Goal: Task Accomplishment & Management: Manage account settings

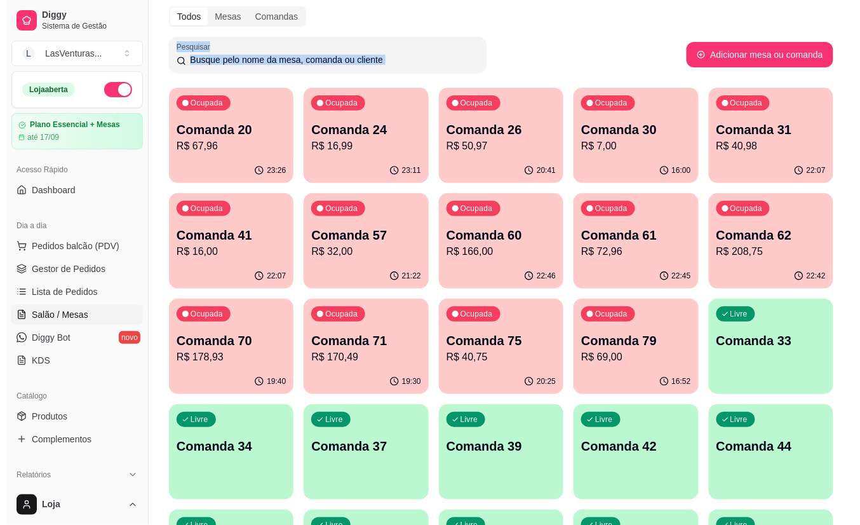
scroll to position [85, 0]
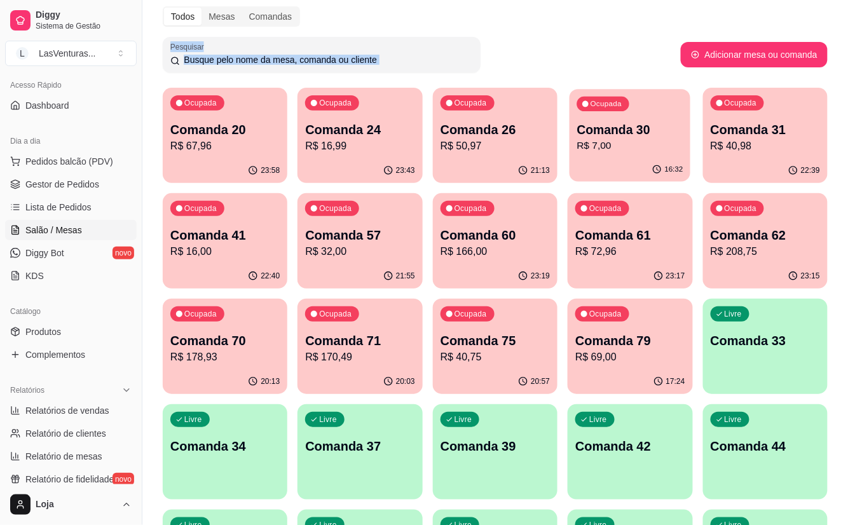
click at [601, 168] on div "16:32" at bounding box center [629, 170] width 121 height 24
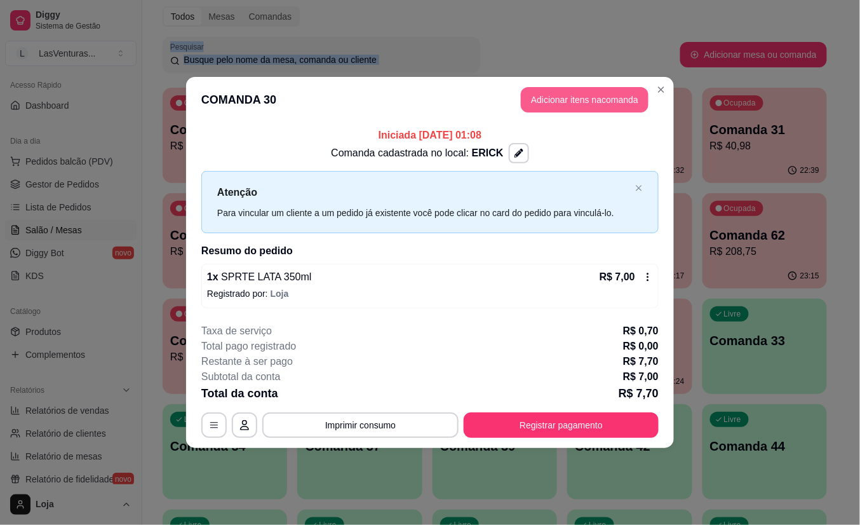
click at [547, 98] on button "Adicionar itens na comanda" at bounding box center [585, 99] width 128 height 25
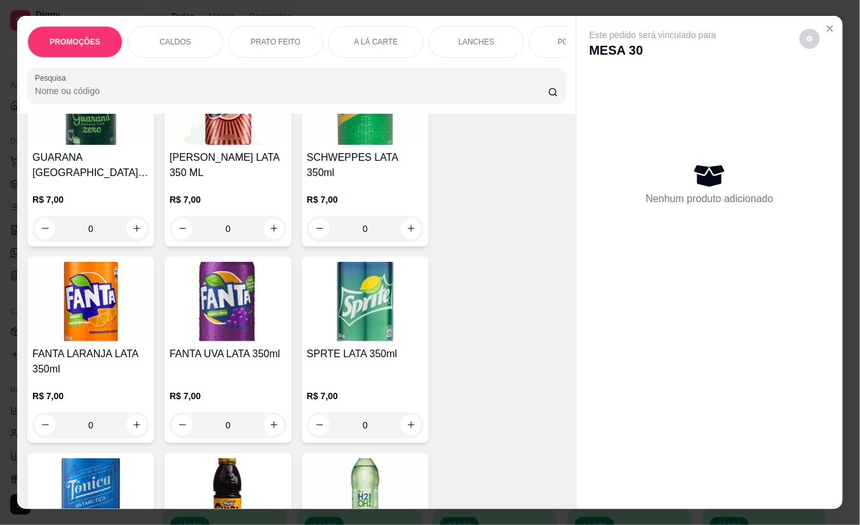
scroll to position [4913, 0]
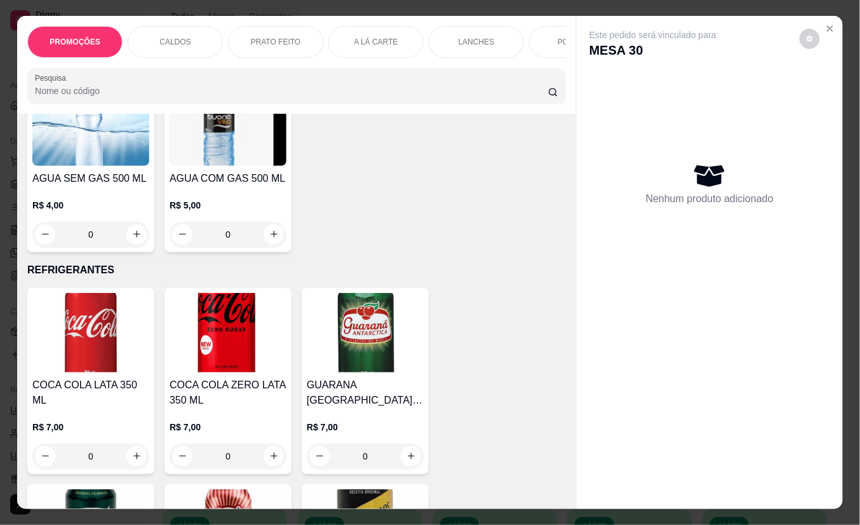
click at [122, 319] on img at bounding box center [90, 332] width 117 height 79
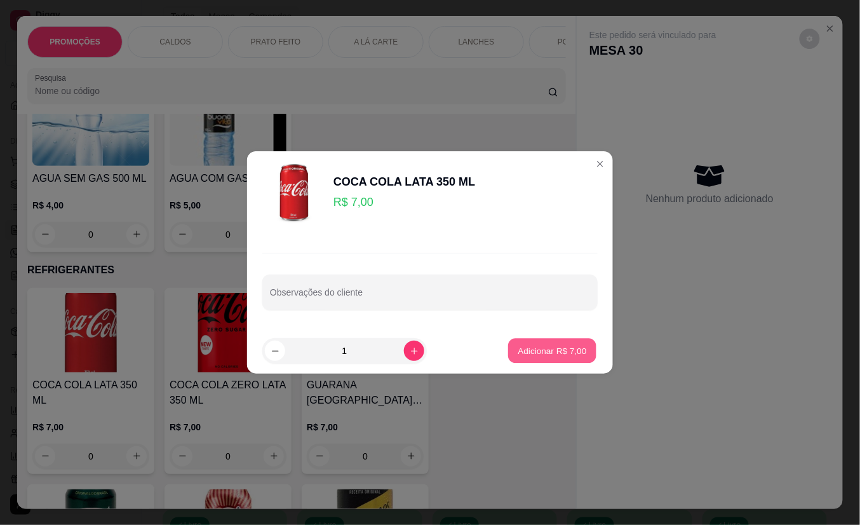
click at [550, 359] on button "Adicionar R$ 7,00" at bounding box center [552, 351] width 88 height 25
type input "1"
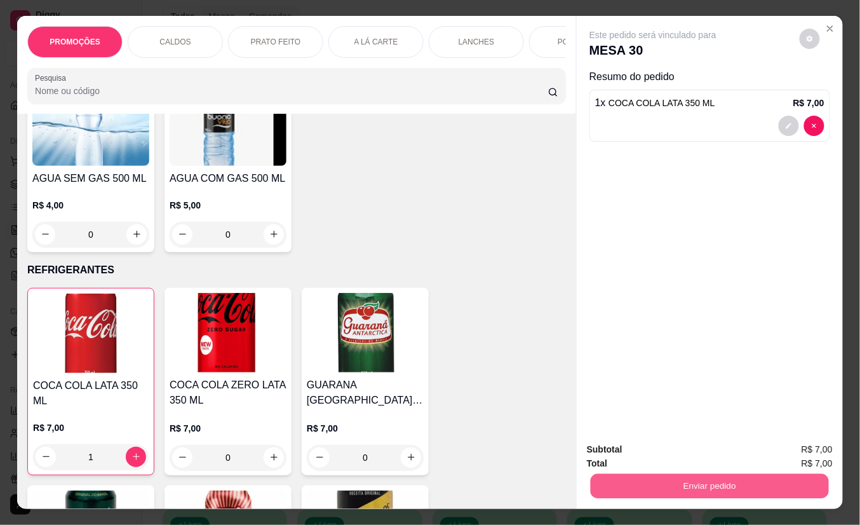
click at [603, 474] on button "Enviar pedido" at bounding box center [710, 486] width 238 height 25
click at [616, 454] on button "Não registrar e enviar pedido" at bounding box center [667, 450] width 128 height 24
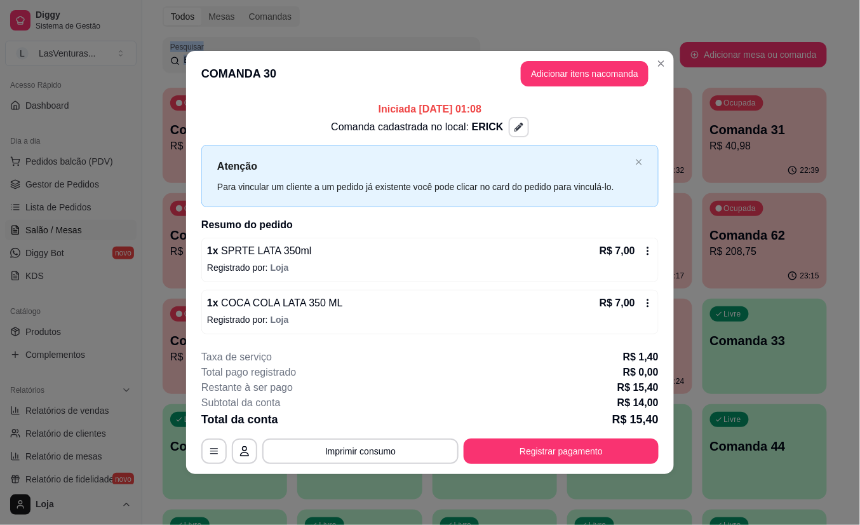
click at [525, 126] on div "Comanda cadastrada no local: ERICK" at bounding box center [429, 127] width 457 height 20
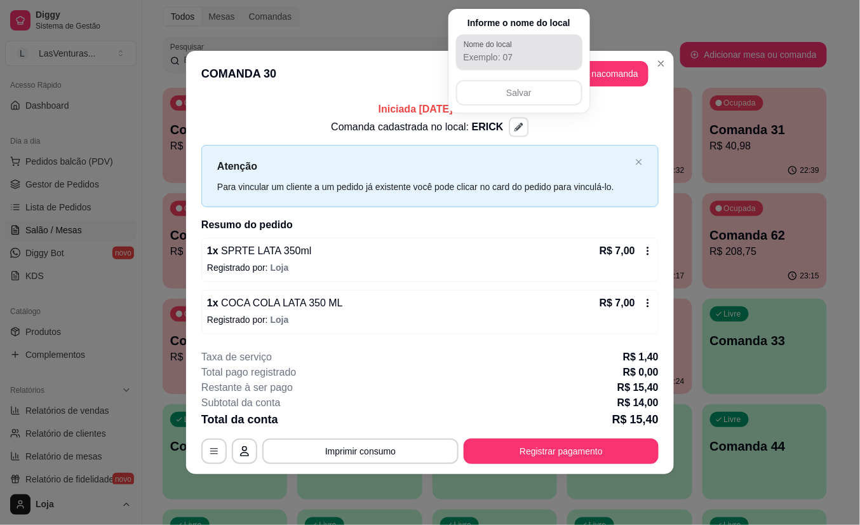
click at [509, 61] on input "Nome do local" at bounding box center [519, 57] width 111 height 13
type input "e"
type input "[PERSON_NAME]"
click at [504, 88] on button "Salvar" at bounding box center [519, 93] width 123 height 25
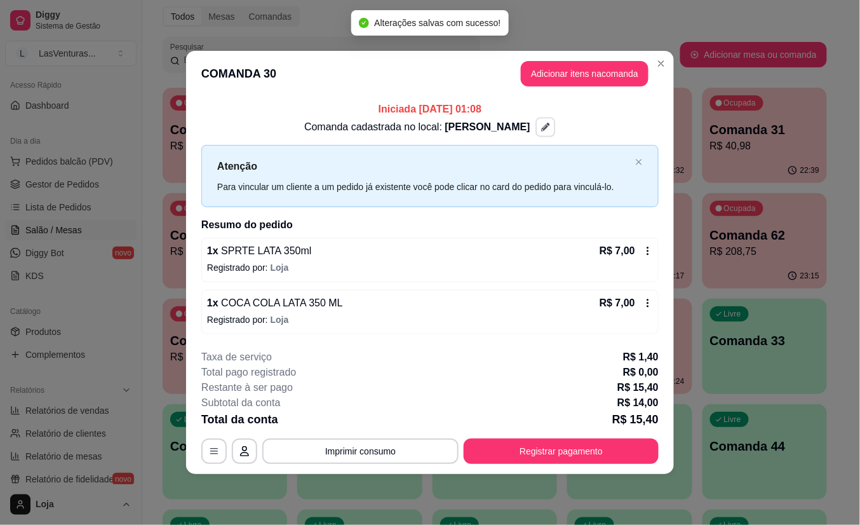
click at [778, 122] on div "**********" at bounding box center [430, 262] width 860 height 525
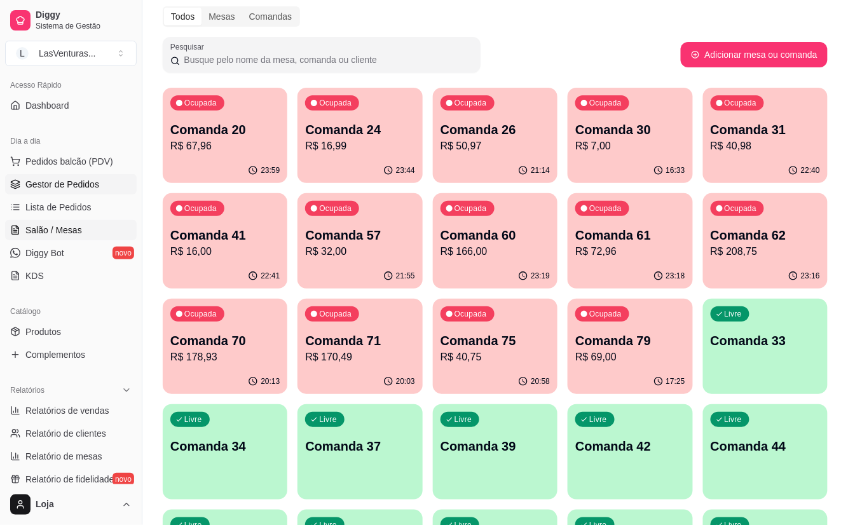
drag, startPoint x: 42, startPoint y: 169, endPoint x: 84, endPoint y: 177, distance: 42.6
click at [82, 353] on span "Complementos" at bounding box center [55, 354] width 60 height 13
click at [85, 171] on button "Pedidos balcão (PDV)" at bounding box center [71, 161] width 132 height 20
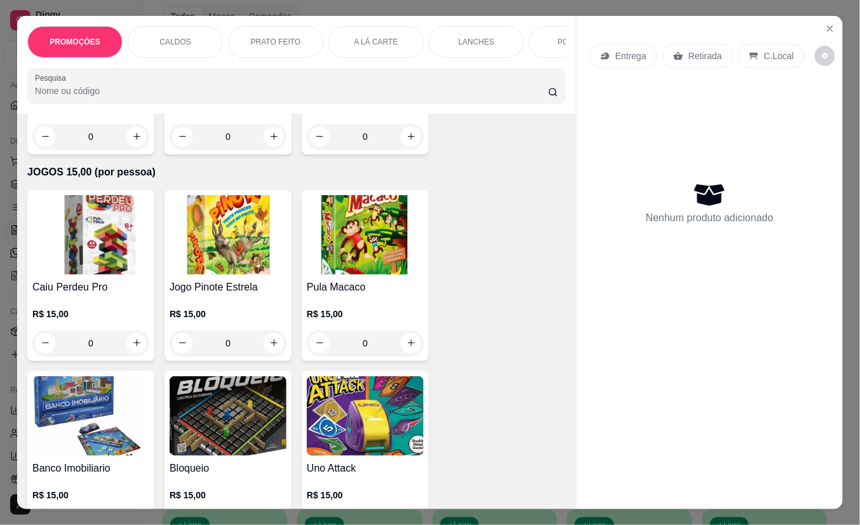
scroll to position [14698, 0]
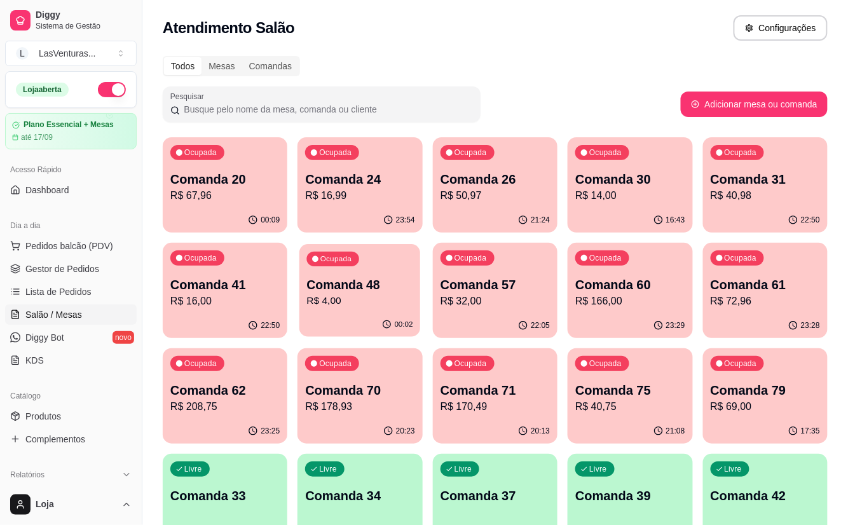
click at [316, 306] on p "R$ 4,00" at bounding box center [360, 301] width 106 height 15
click at [54, 240] on button "Pedidos balcão (PDV)" at bounding box center [71, 246] width 132 height 20
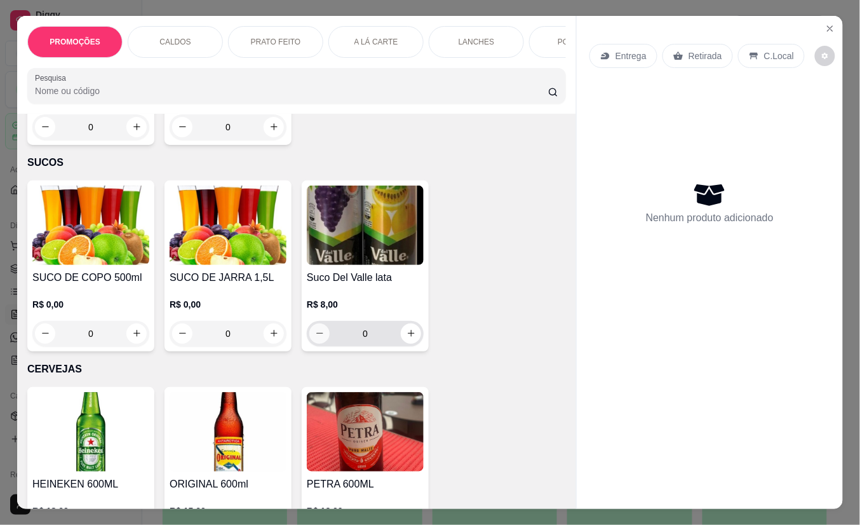
scroll to position [7709, 0]
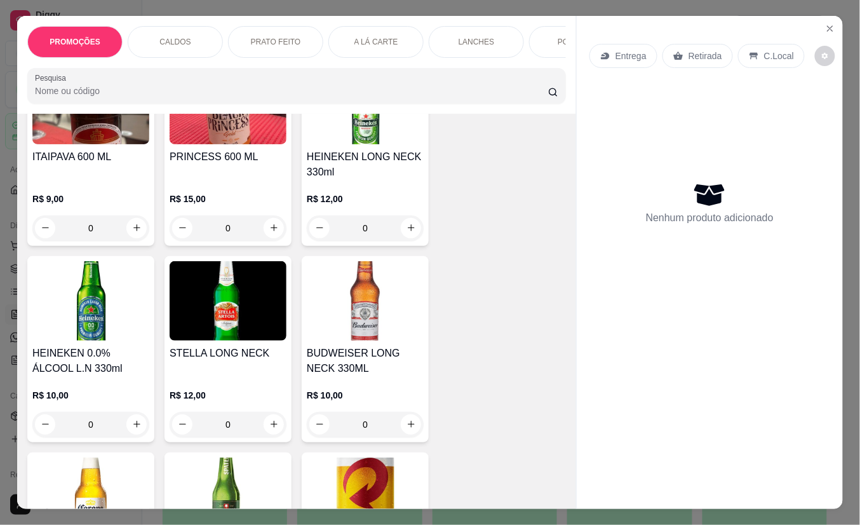
click at [314, 180] on div "R$ 12,00 0" at bounding box center [365, 210] width 117 height 61
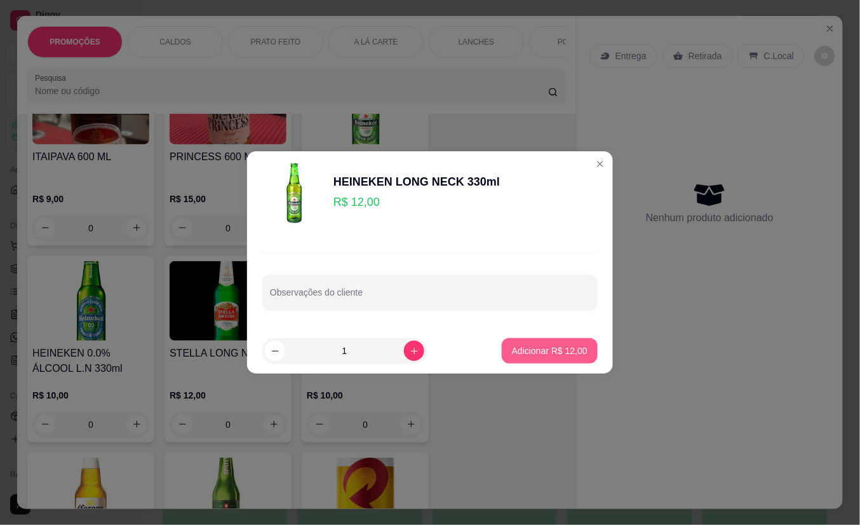
drag, startPoint x: 560, startPoint y: 369, endPoint x: 560, endPoint y: 356, distance: 13.3
click at [560, 356] on footer "1 Adicionar R$ 12,00" at bounding box center [430, 351] width 366 height 46
click at [560, 356] on p "Adicionar R$ 12,00" at bounding box center [550, 350] width 76 height 13
type input "1"
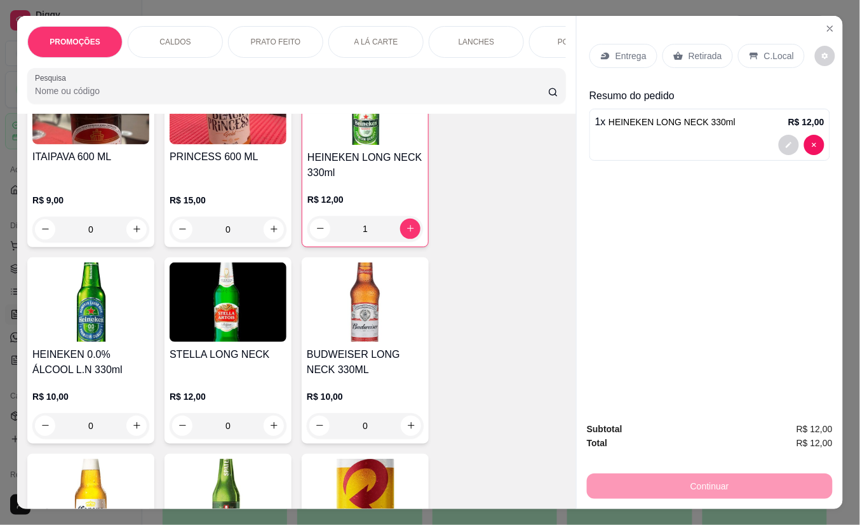
scroll to position [8044, 0]
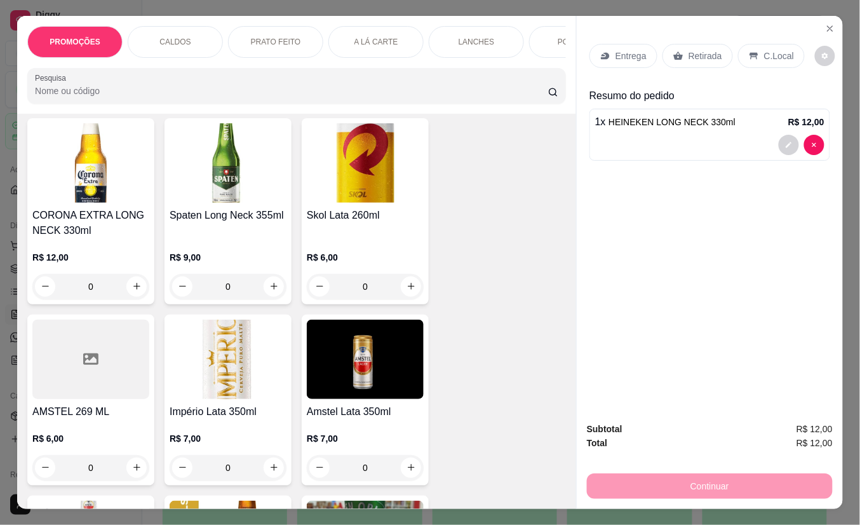
click at [687, 44] on div "Retirada" at bounding box center [698, 56] width 71 height 24
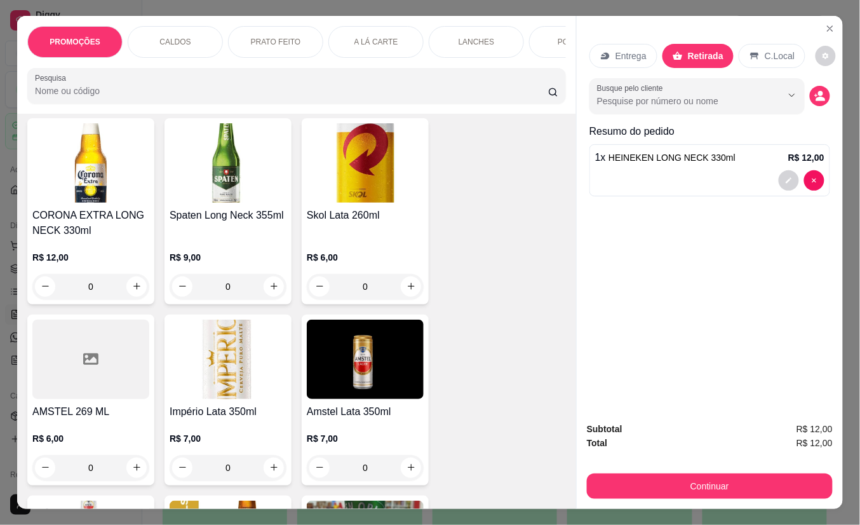
drag, startPoint x: 696, startPoint y: 509, endPoint x: 705, endPoint y: 468, distance: 42.2
click at [698, 504] on div "PROMOÇÕES CALDOS PRATO FEITO A LÁ CARTE LANCHES PORÇÕES DRINKS DRINK SEM ÁLCOOL…" at bounding box center [430, 262] width 860 height 525
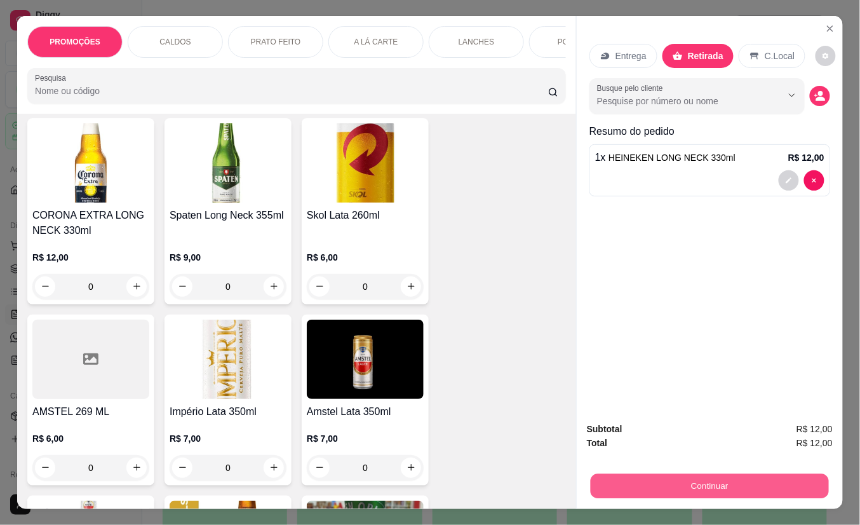
click at [705, 474] on button "Continuar" at bounding box center [710, 486] width 238 height 25
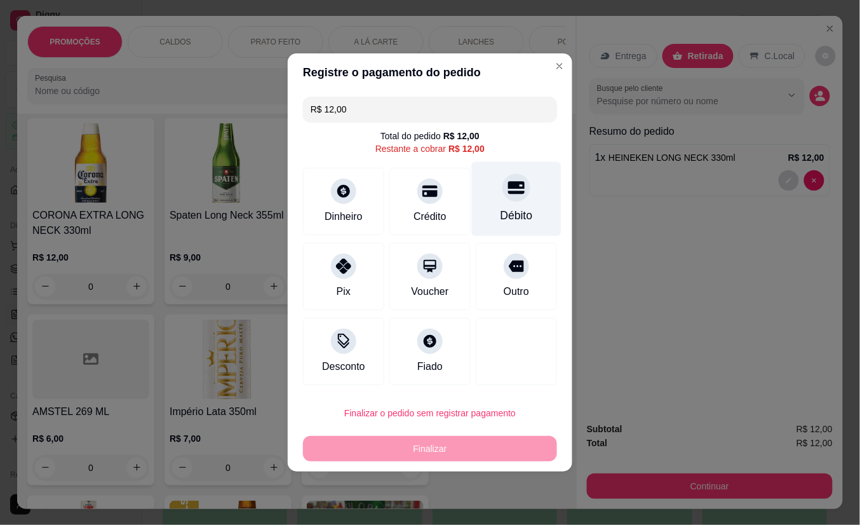
click at [503, 194] on div at bounding box center [517, 187] width 28 height 28
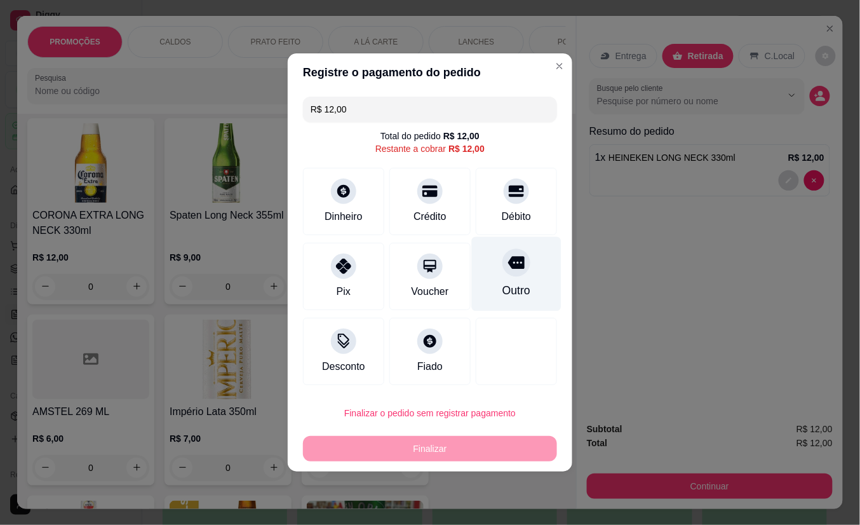
type input "R$ 0,00"
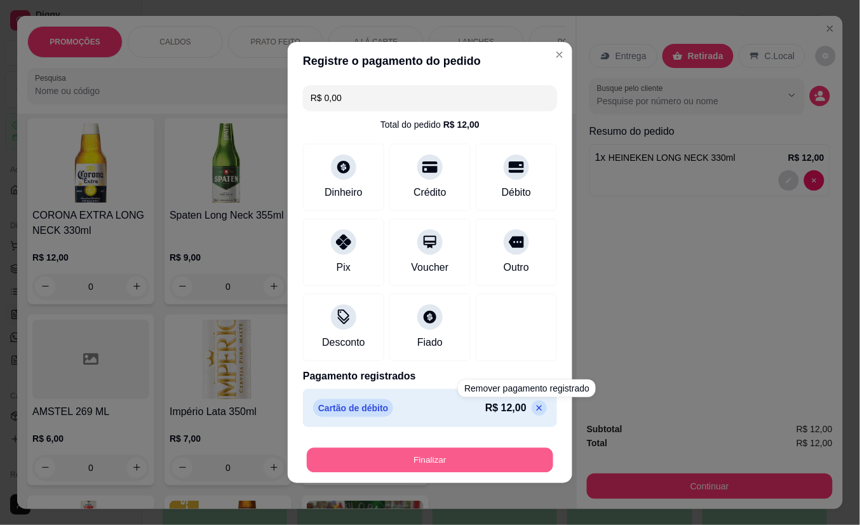
click at [520, 458] on button "Finalizar" at bounding box center [430, 460] width 247 height 25
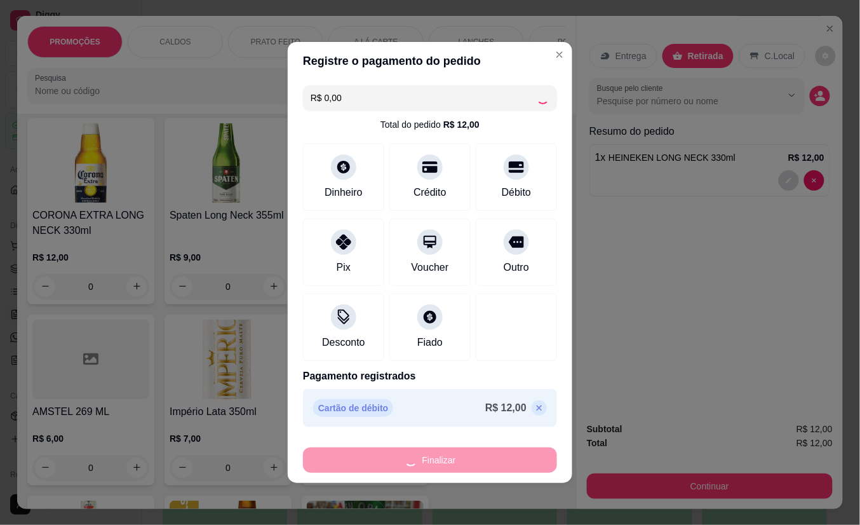
type input "0"
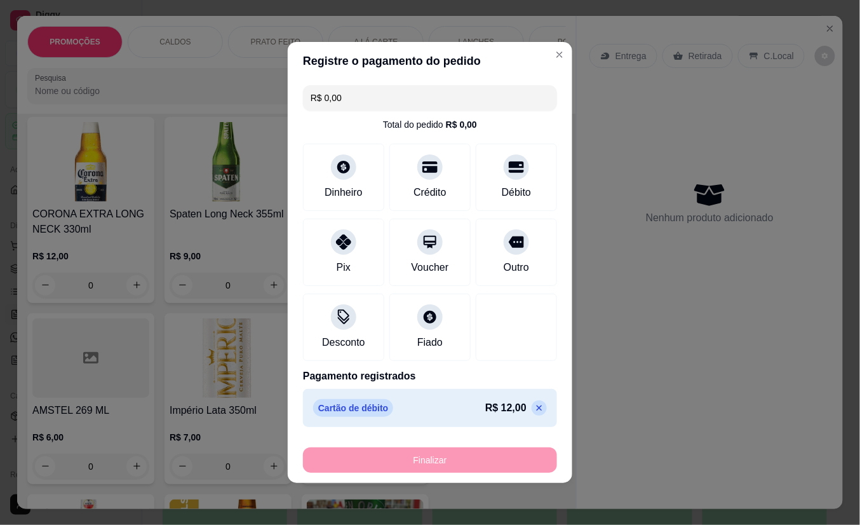
type input "-R$ 12,00"
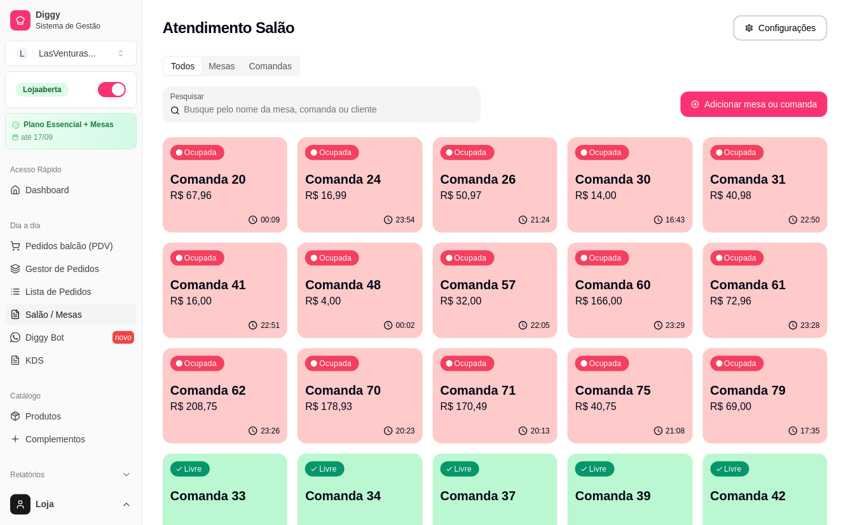
click at [206, 212] on div "00:09" at bounding box center [225, 220] width 125 height 25
click at [740, 107] on button "Adicionar mesa ou comanda" at bounding box center [753, 103] width 147 height 25
select select "TABLE"
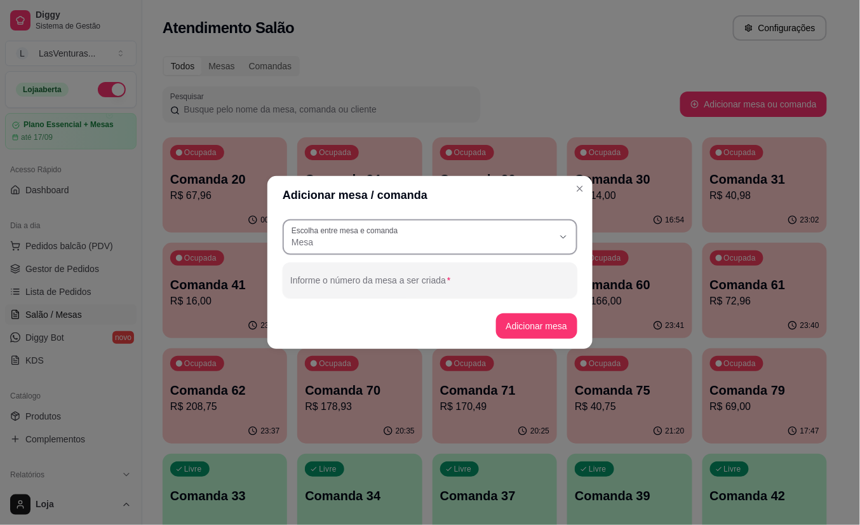
click at [460, 231] on div "Mesa" at bounding box center [423, 237] width 262 height 23
click at [393, 298] on span "Comanda" at bounding box center [425, 293] width 252 height 12
type input "CARD"
select select "CARD"
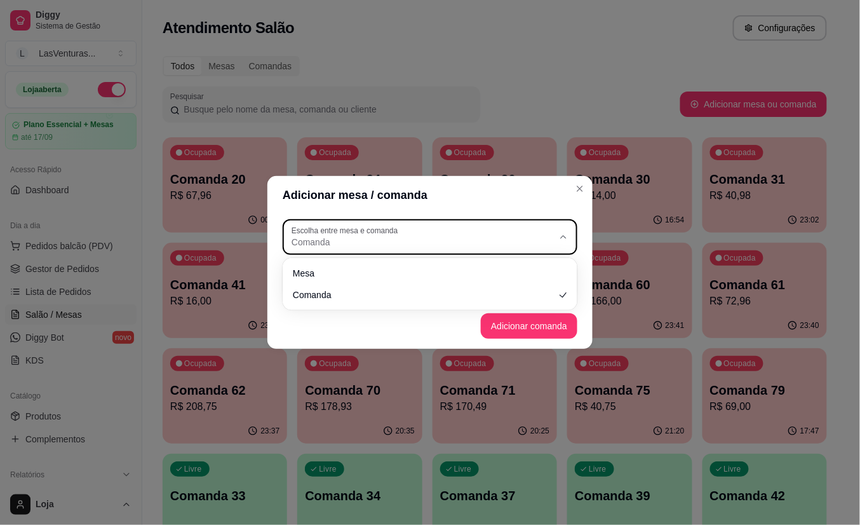
click at [359, 242] on span "Comanda" at bounding box center [423, 242] width 262 height 13
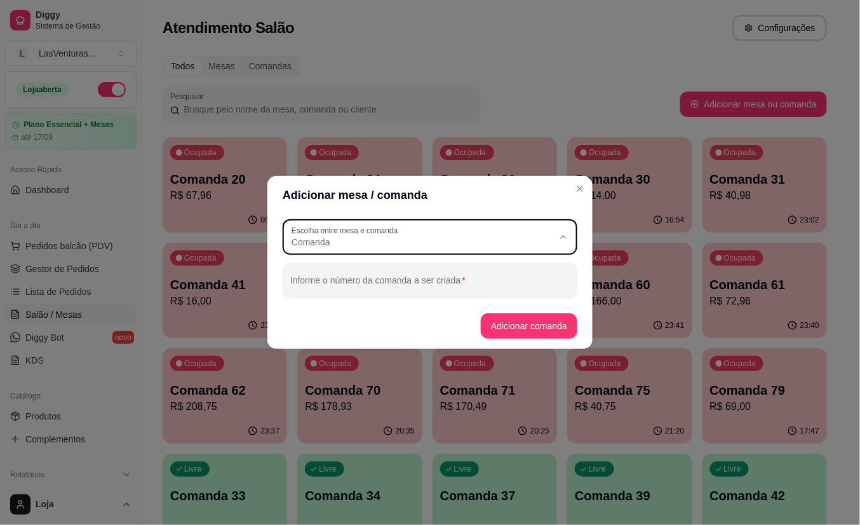
click at [352, 299] on span "Comanda" at bounding box center [425, 293] width 252 height 12
select select
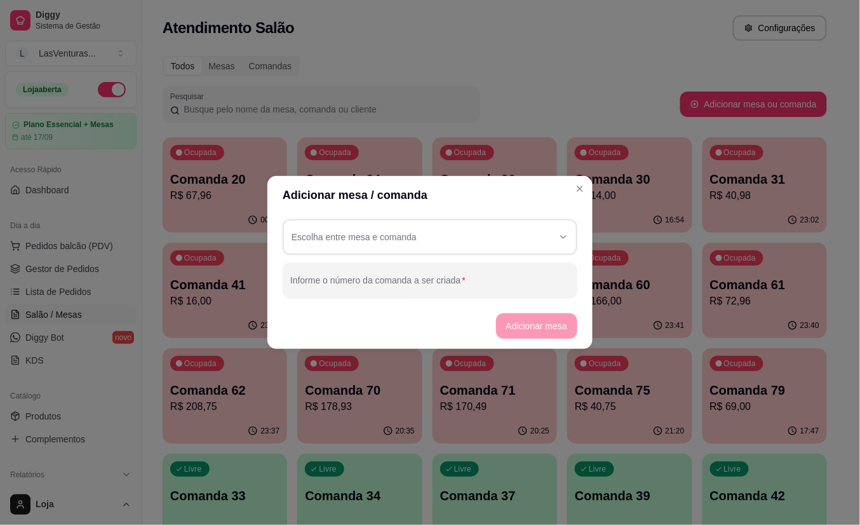
scroll to position [0, 0]
click at [334, 283] on input "Informe o número da comanda a ser criada" at bounding box center [430, 285] width 280 height 13
type input "r"
type input "[PERSON_NAME] JANTA"
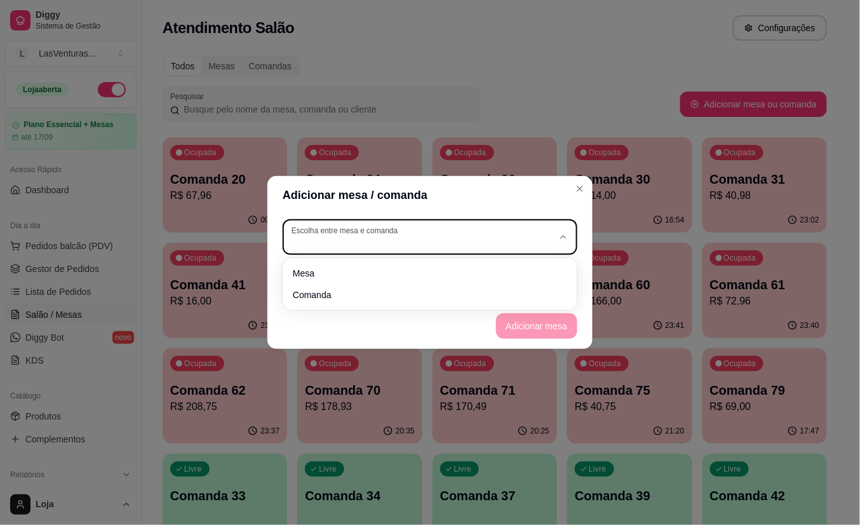
click at [496, 245] on div "button" at bounding box center [423, 237] width 262 height 23
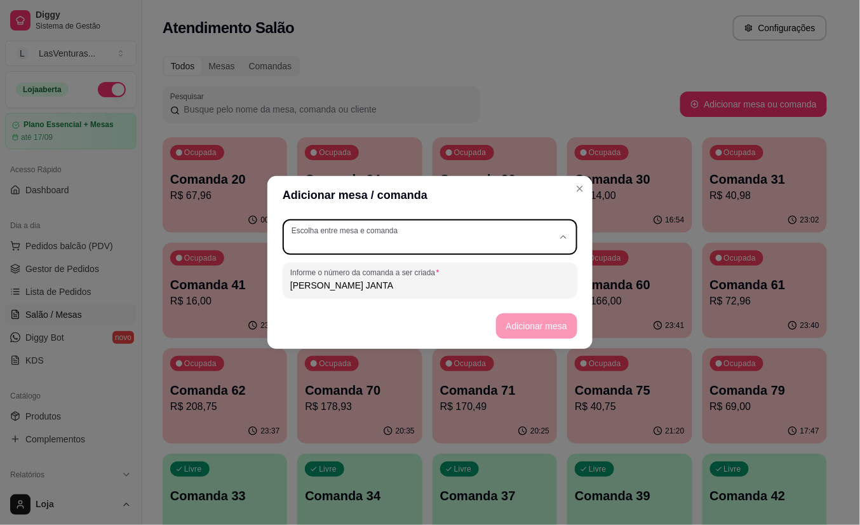
click at [441, 294] on span "Comanda" at bounding box center [425, 293] width 252 height 12
type input "CARD"
select select "CARD"
click at [542, 325] on button "Adicionar comanda" at bounding box center [529, 325] width 97 height 25
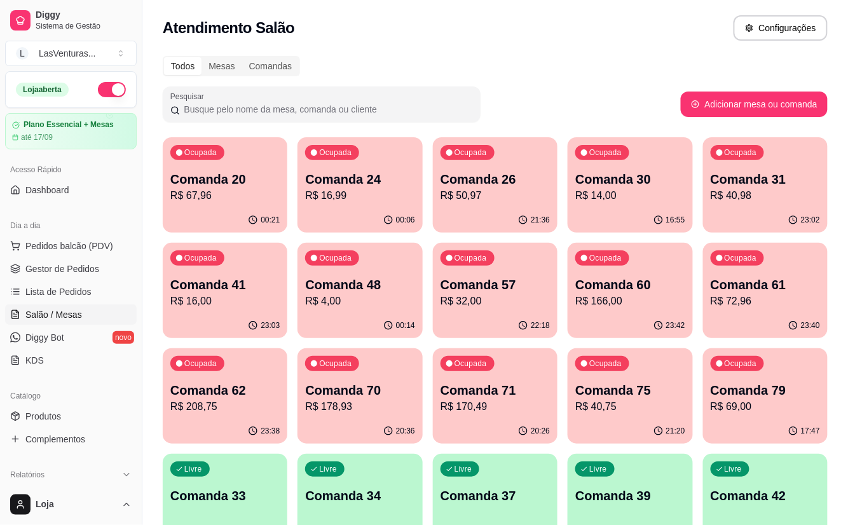
click at [220, 197] on p "R$ 67,96" at bounding box center [224, 195] width 109 height 15
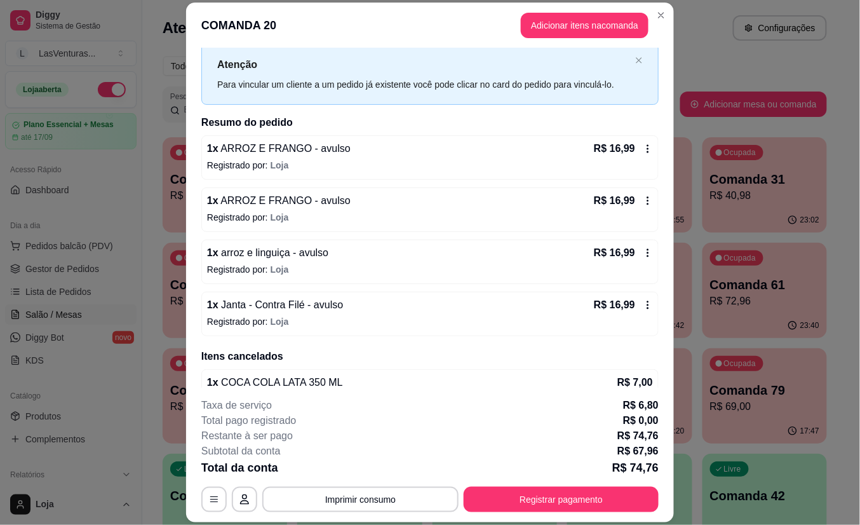
scroll to position [81, 0]
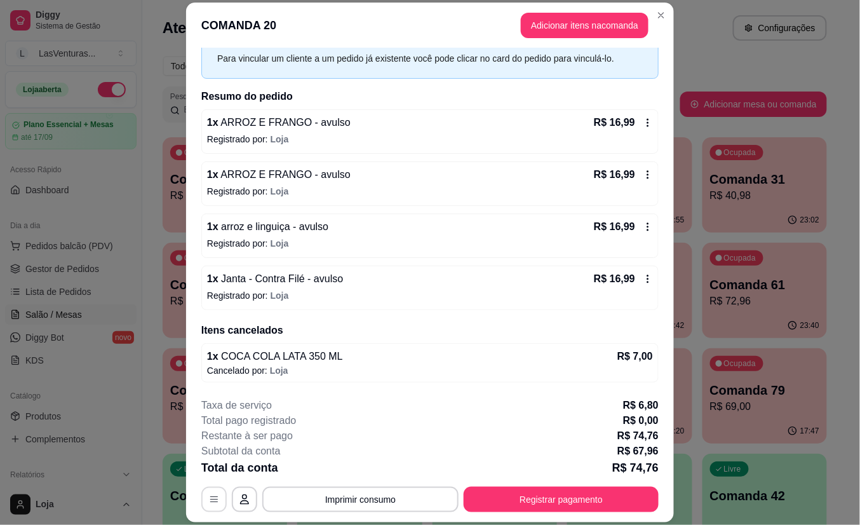
click at [209, 496] on icon "button" at bounding box center [214, 499] width 10 height 10
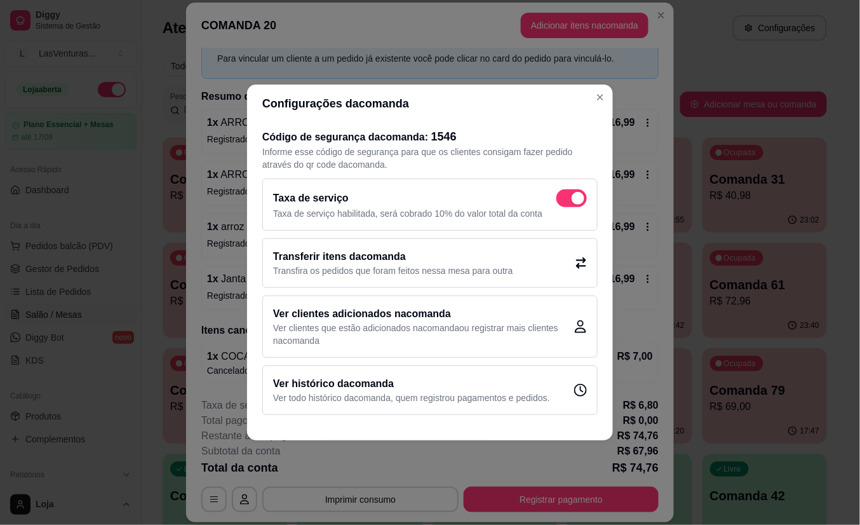
click at [367, 264] on p "Transfira os pedidos que foram feitos nessa mesa para outra" at bounding box center [393, 270] width 240 height 13
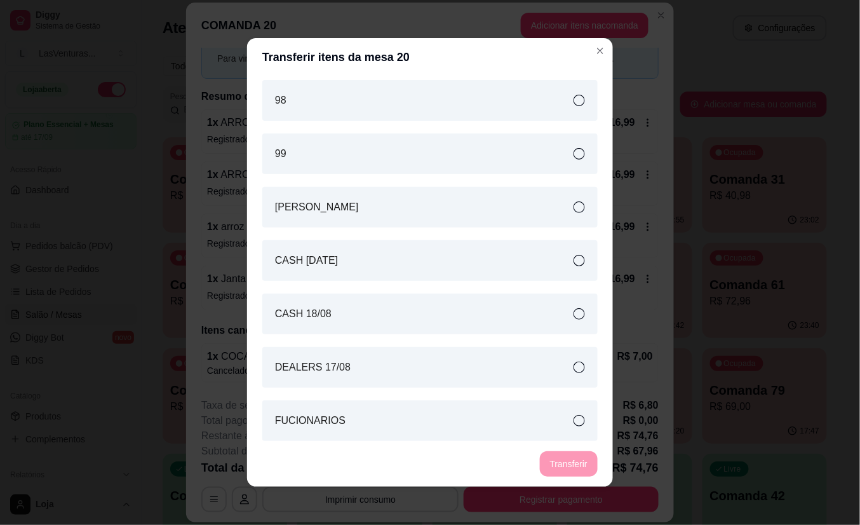
scroll to position [2834, 0]
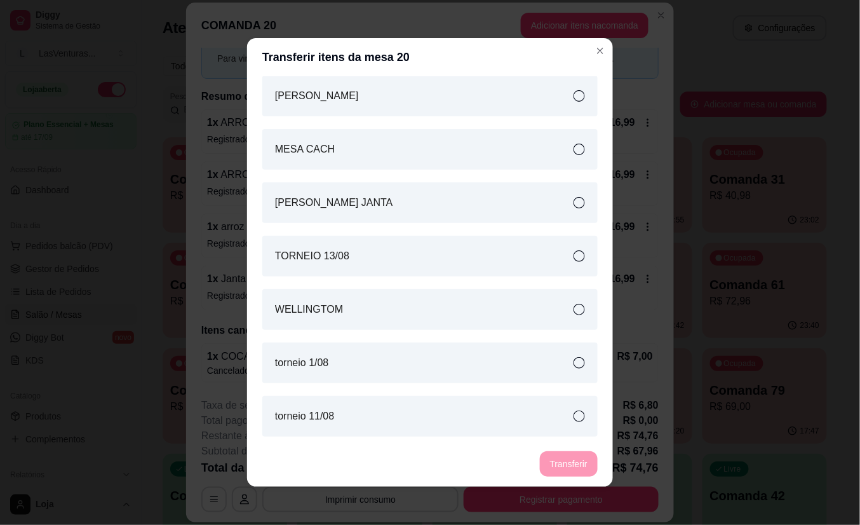
click at [374, 206] on article "[PERSON_NAME] JANTA" at bounding box center [334, 202] width 118 height 15
click at [578, 466] on button "Transferir" at bounding box center [569, 464] width 57 height 25
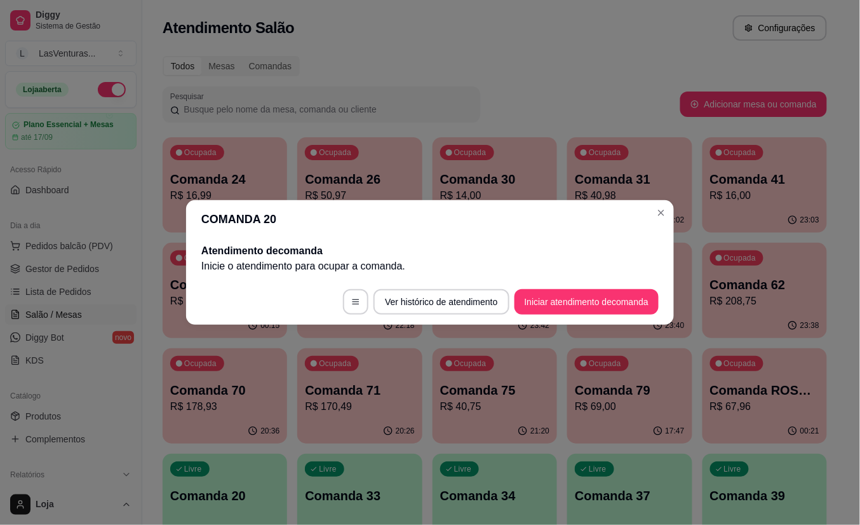
scroll to position [0, 0]
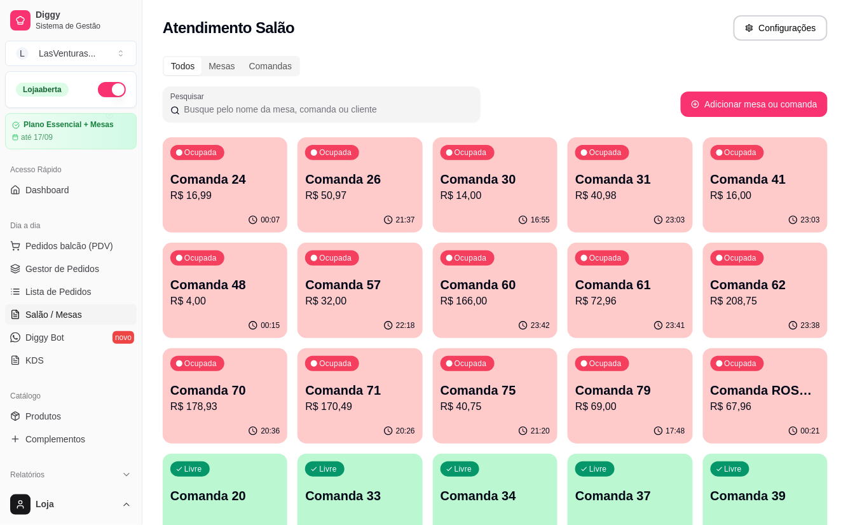
click at [239, 197] on p "R$ 16,99" at bounding box center [224, 195] width 109 height 15
click at [752, 108] on button "Adicionar mesa ou comanda" at bounding box center [753, 104] width 142 height 25
select select "TABLE"
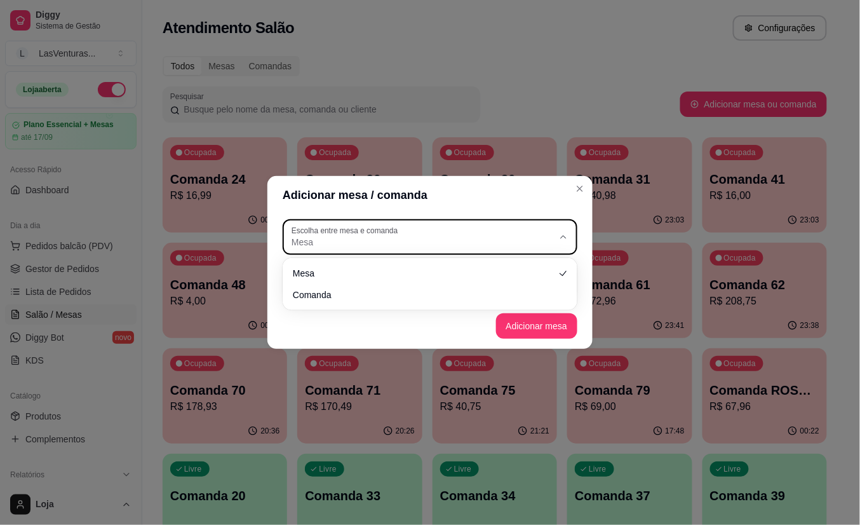
click at [498, 238] on span "Mesa" at bounding box center [423, 242] width 262 height 13
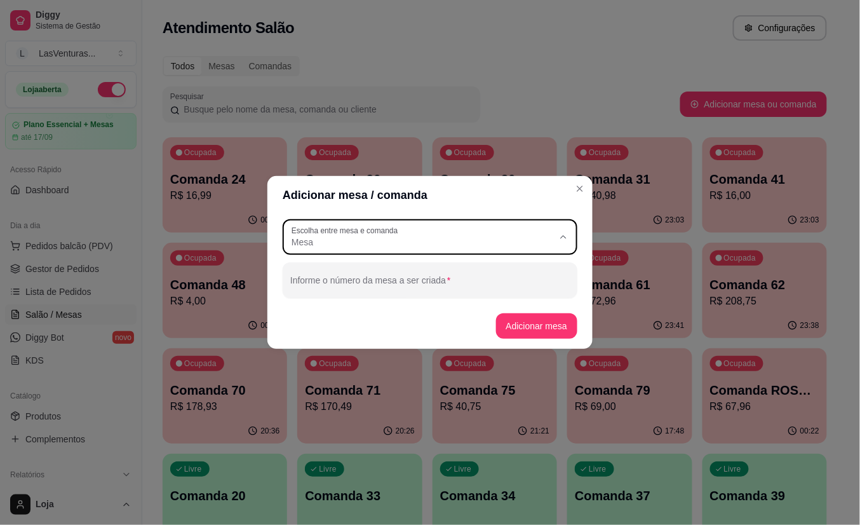
click at [451, 294] on span "Comanda" at bounding box center [425, 293] width 252 height 12
type input "CARD"
select select "CARD"
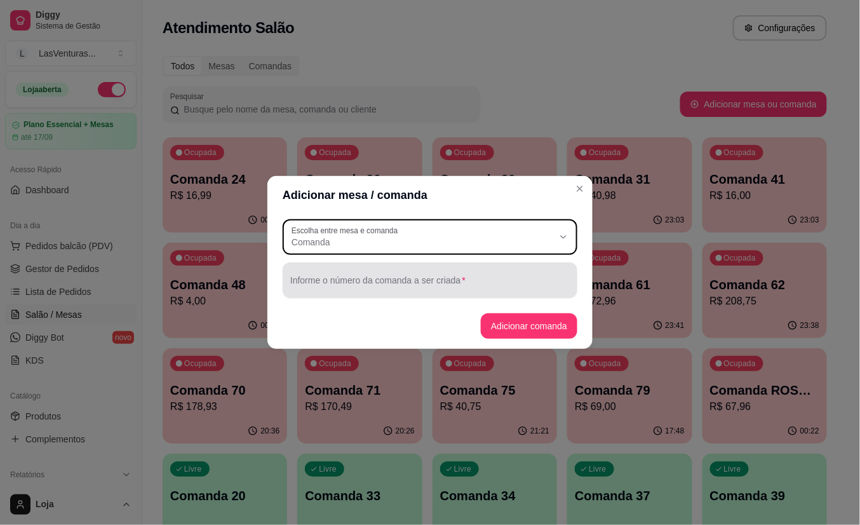
click at [471, 285] on input "Informe o número da comanda a ser criada" at bounding box center [430, 285] width 280 height 13
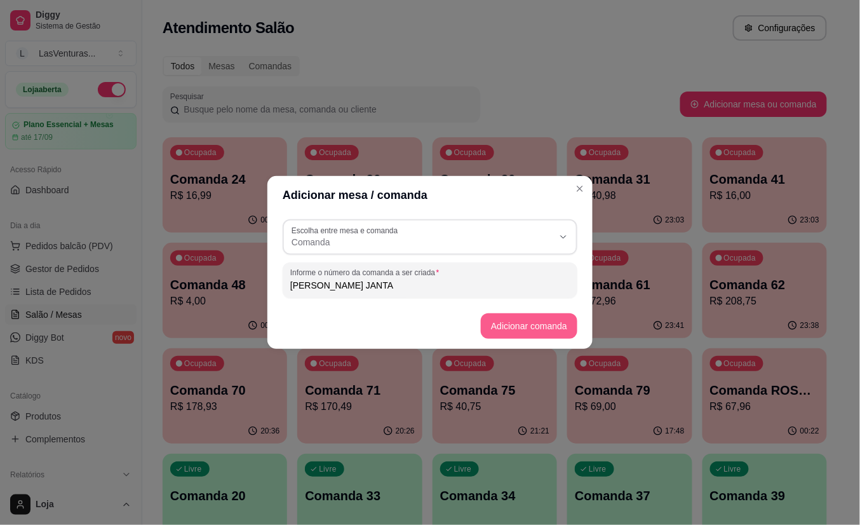
type input "[PERSON_NAME] JANTA"
click at [550, 319] on button "Adicionar comanda" at bounding box center [529, 325] width 97 height 25
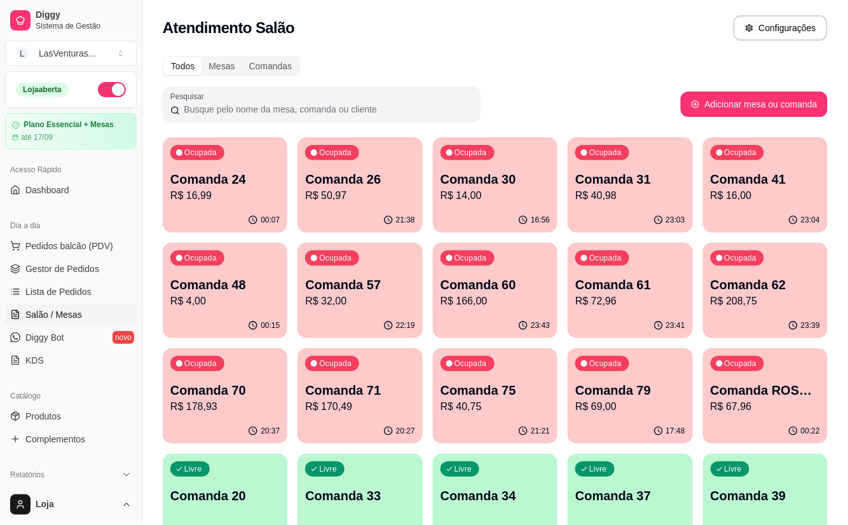
click at [235, 189] on p "R$ 16,99" at bounding box center [224, 195] width 109 height 15
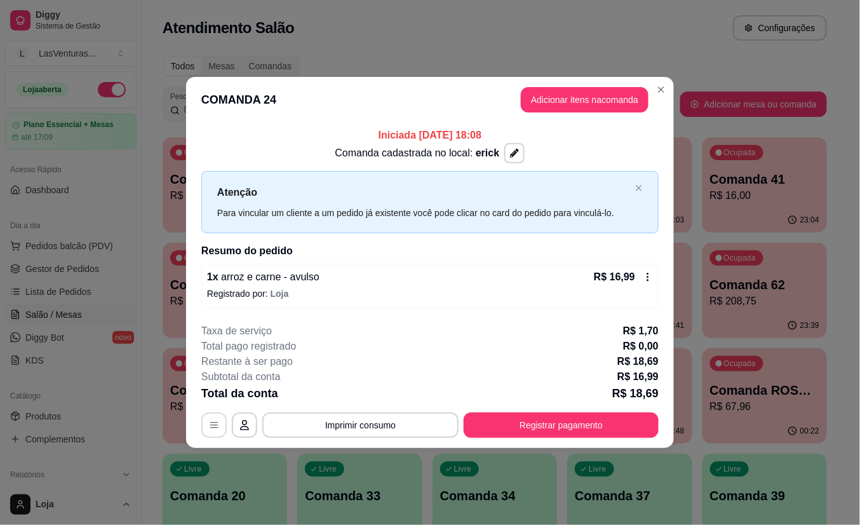
click at [206, 427] on button "button" at bounding box center [213, 424] width 25 height 25
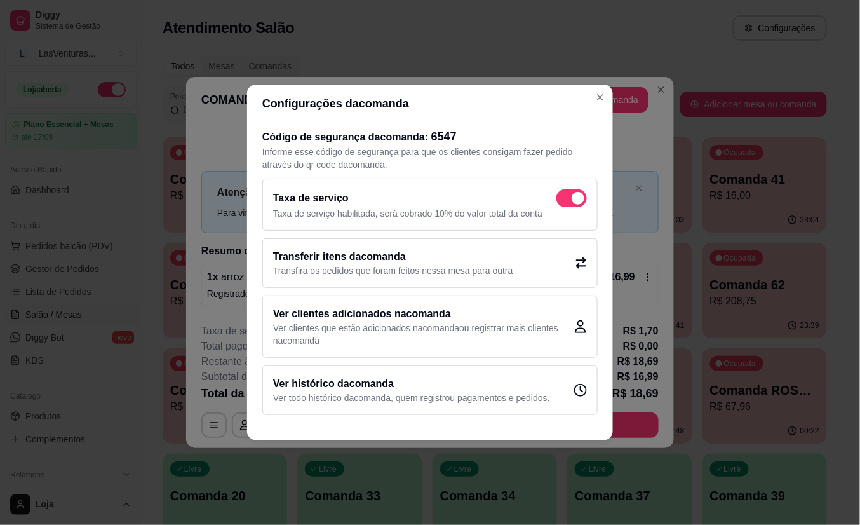
click at [356, 265] on p "Transfira os pedidos que foram feitos nessa mesa para outra" at bounding box center [393, 270] width 240 height 13
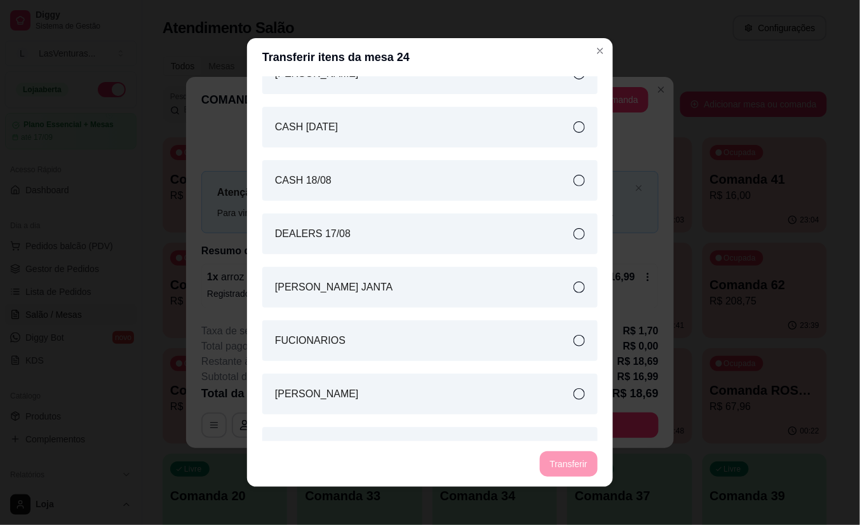
scroll to position [2634, 0]
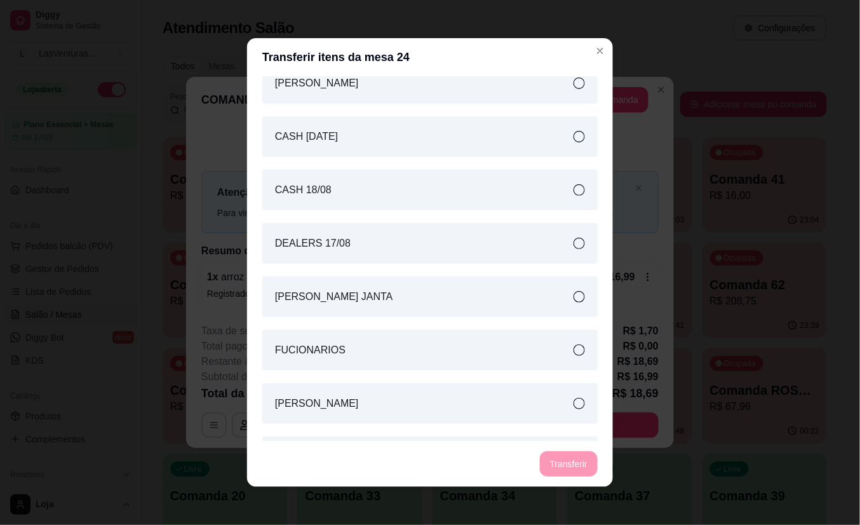
click at [367, 296] on article "[PERSON_NAME] JANTA" at bounding box center [334, 296] width 118 height 15
click at [578, 458] on button "Transferir" at bounding box center [569, 464] width 57 height 25
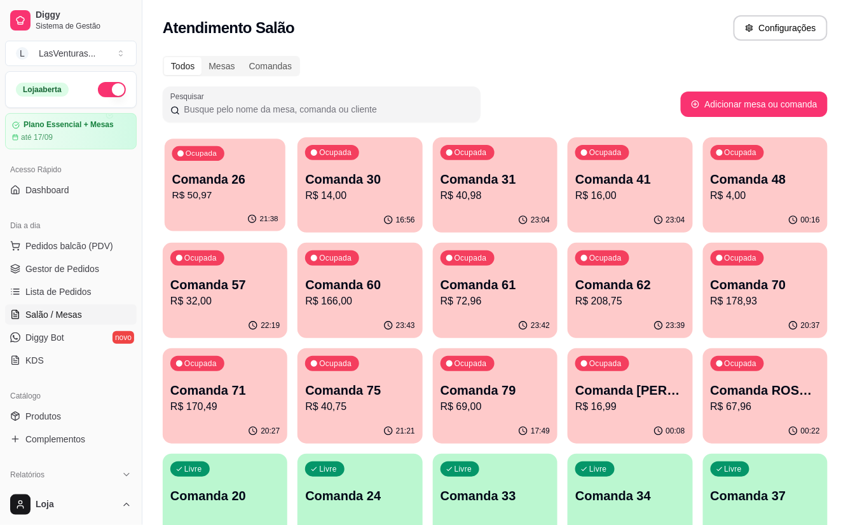
click at [226, 183] on p "Comanda 26" at bounding box center [225, 179] width 106 height 17
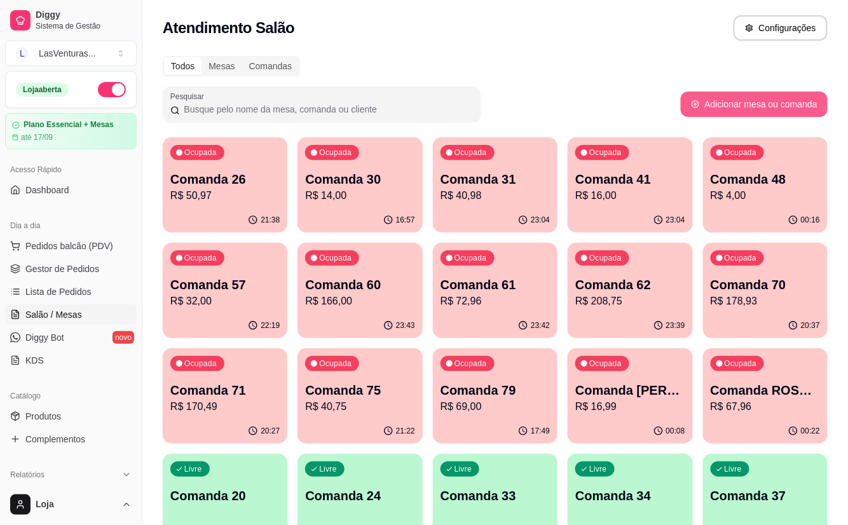
click at [738, 108] on button "Adicionar mesa ou comanda" at bounding box center [753, 103] width 147 height 25
select select "TABLE"
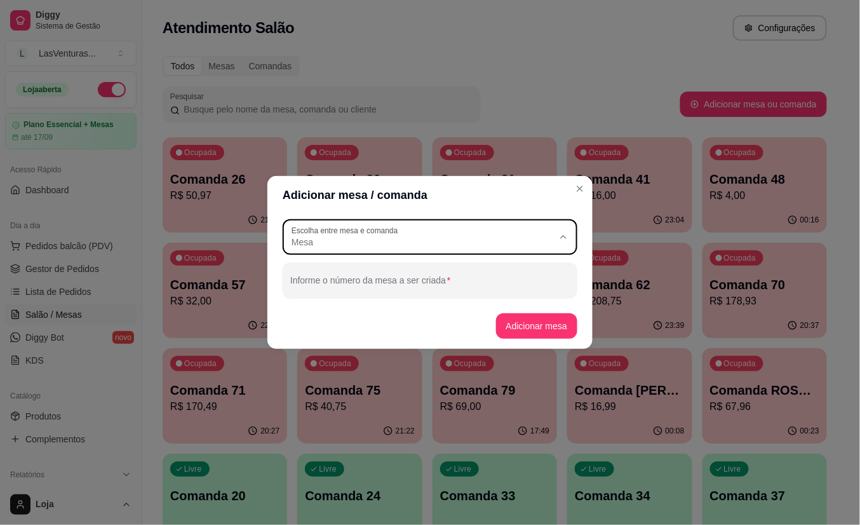
click at [489, 243] on span "Mesa" at bounding box center [423, 242] width 262 height 13
click at [456, 295] on span "Comanda" at bounding box center [425, 293] width 252 height 12
type input "CARD"
select select "CARD"
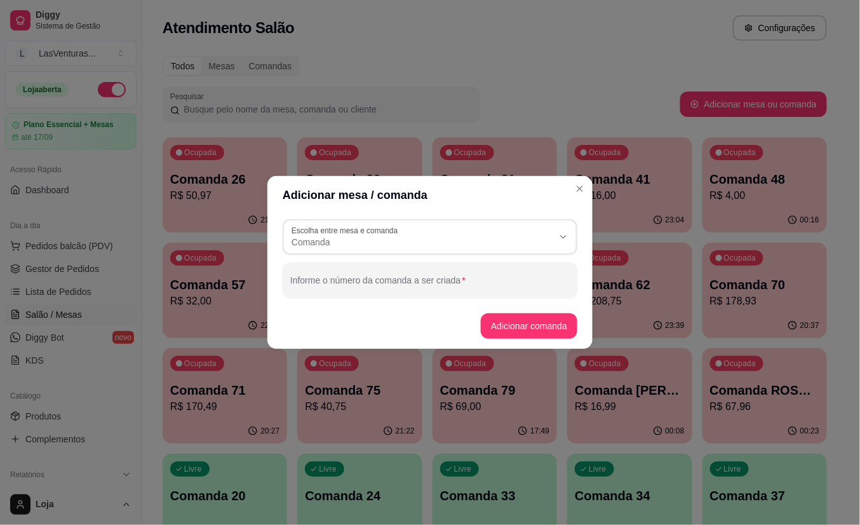
scroll to position [11, 0]
click at [375, 283] on input "Informe o número da comanda a ser criada" at bounding box center [430, 285] width 280 height 13
type input "LUZ FUCIONARIO JANTA"
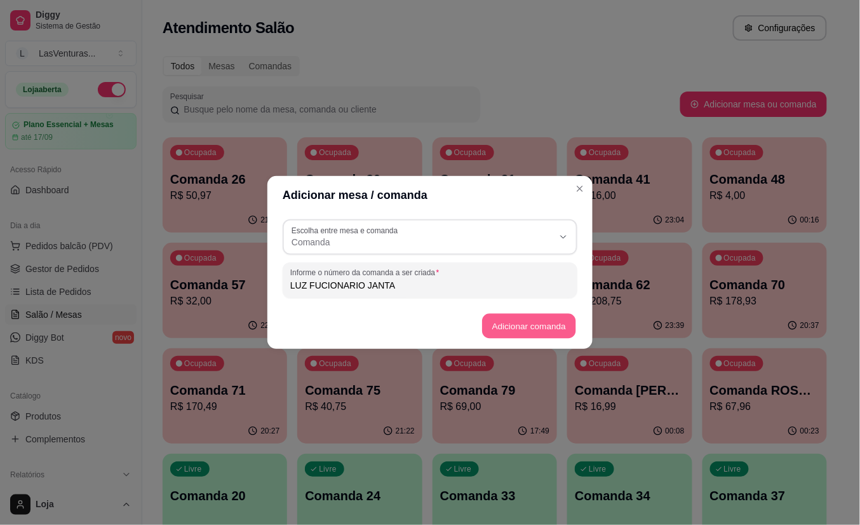
click at [512, 329] on button "Adicionar comanda" at bounding box center [528, 326] width 93 height 25
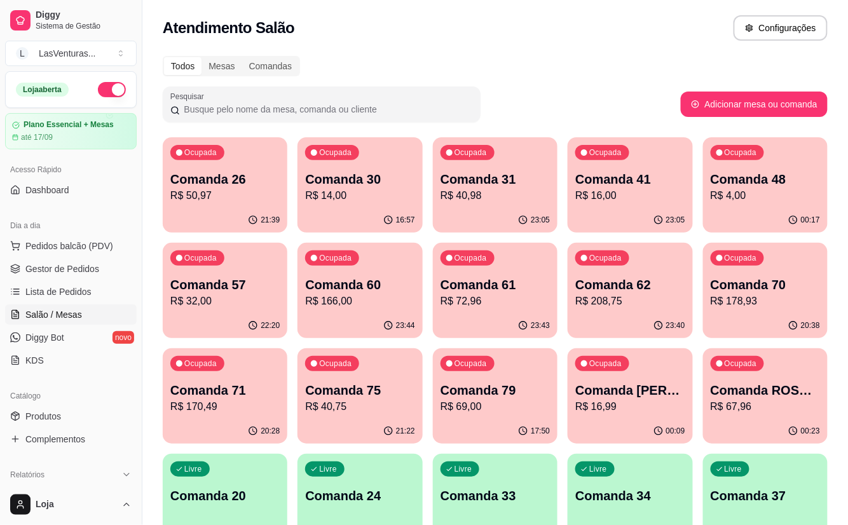
click at [236, 197] on p "R$ 50,97" at bounding box center [224, 195] width 109 height 15
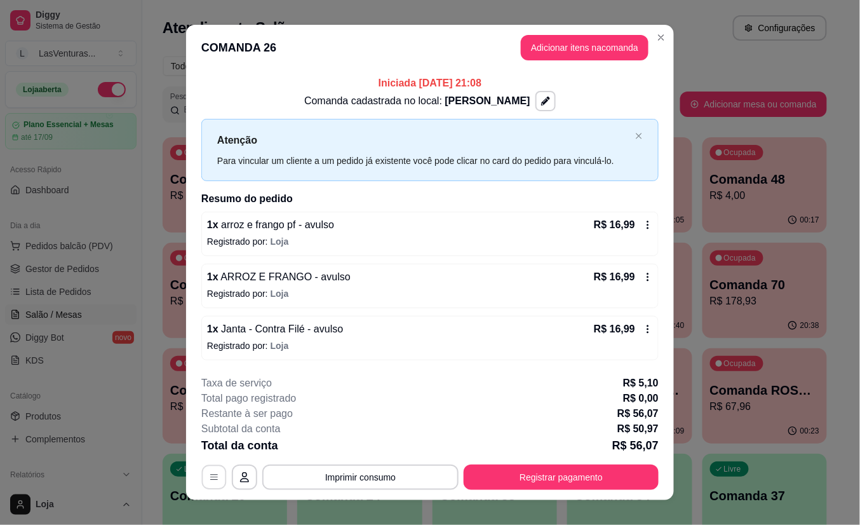
click at [209, 473] on icon "button" at bounding box center [214, 477] width 10 height 10
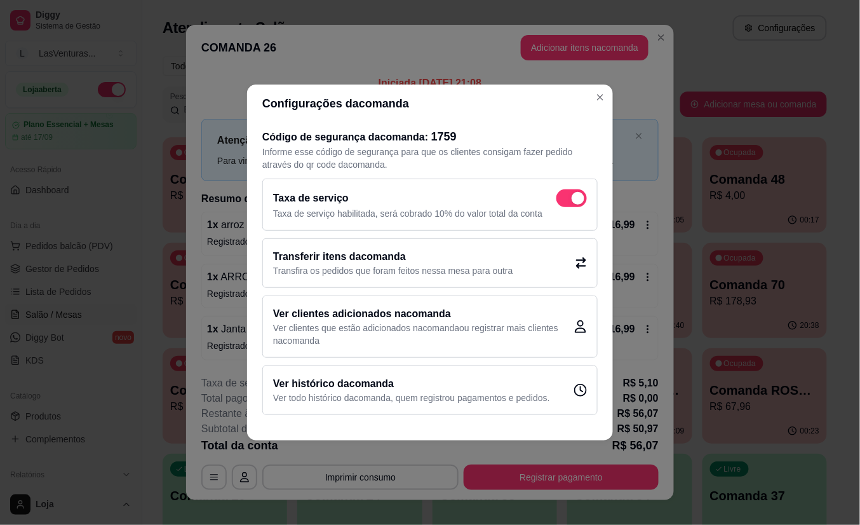
click at [395, 264] on p "Transfira os pedidos que foram feitos nessa mesa para outra" at bounding box center [393, 270] width 240 height 13
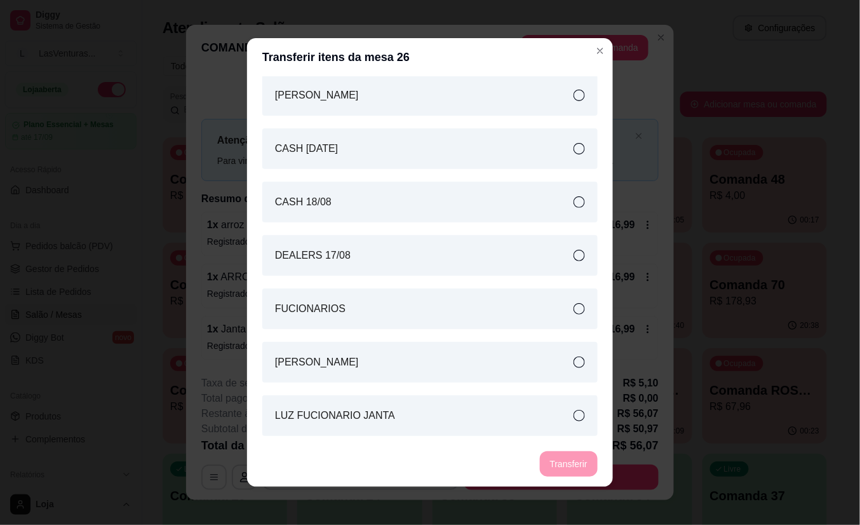
scroll to position [2710, 0]
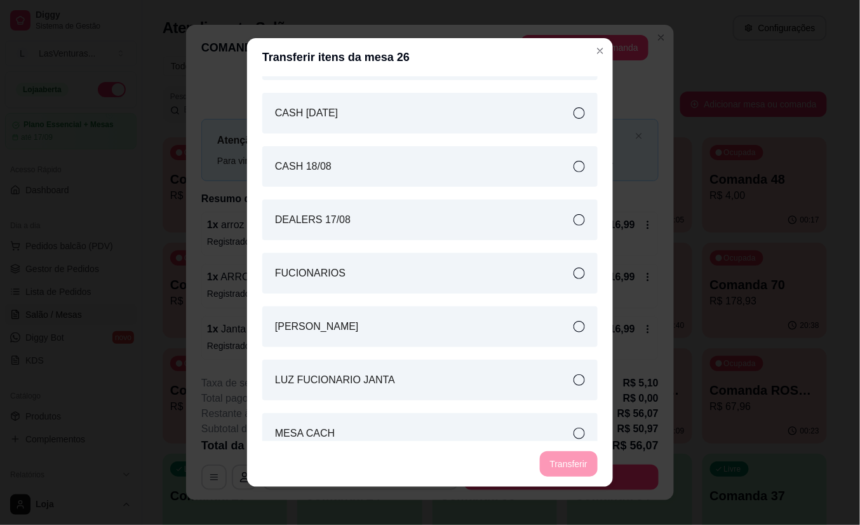
click at [382, 382] on div "LUZ FUCIONARIO JANTA" at bounding box center [429, 380] width 335 height 41
click at [567, 466] on button "Transferir" at bounding box center [569, 464] width 57 height 25
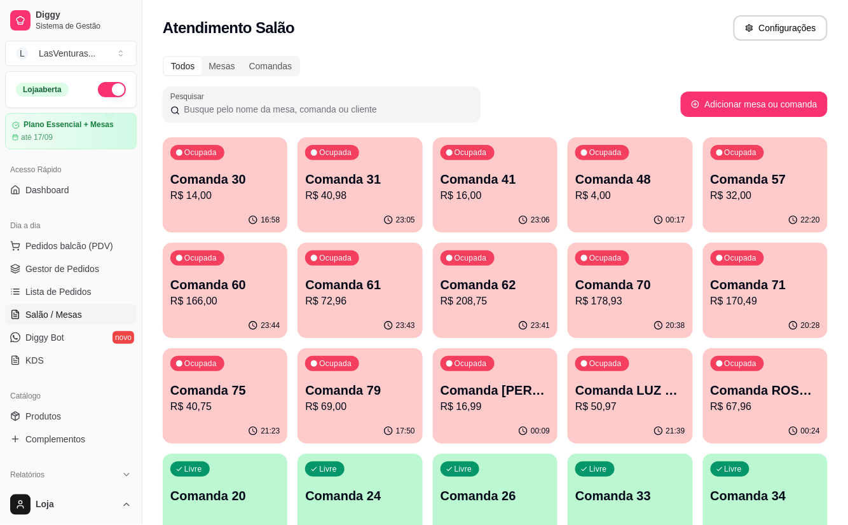
click at [217, 222] on div "16:58" at bounding box center [225, 220] width 125 height 25
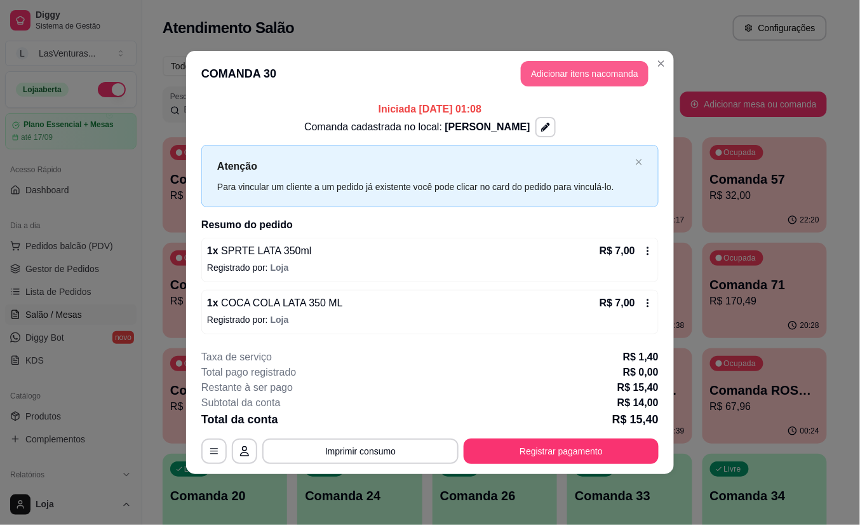
click at [547, 76] on button "Adicionar itens na comanda" at bounding box center [585, 73] width 128 height 25
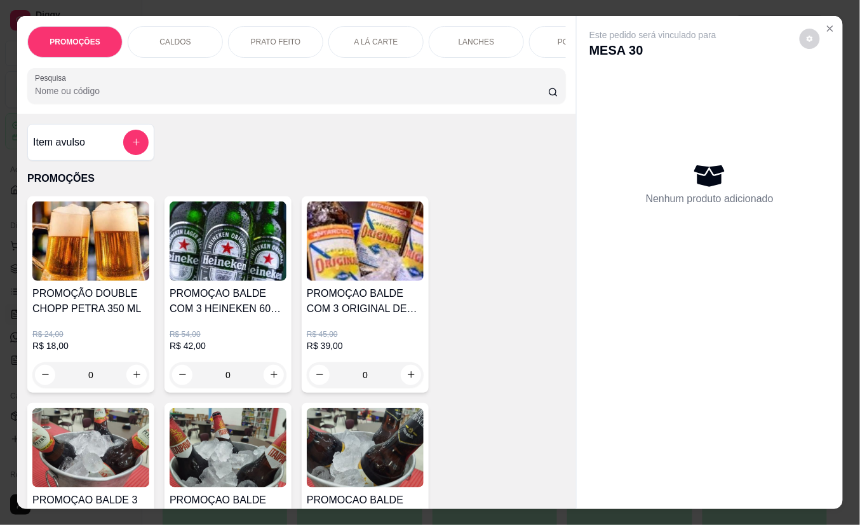
click at [243, 97] on input "Pesquisa" at bounding box center [291, 91] width 513 height 13
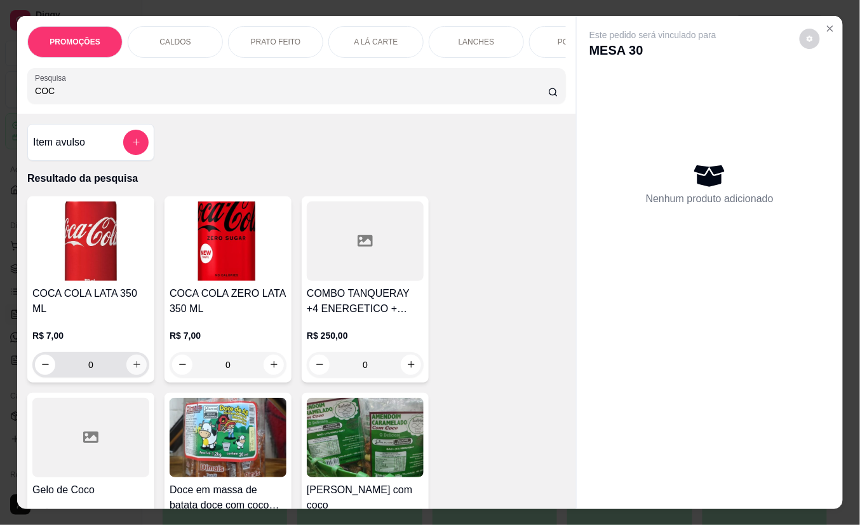
type input "COC"
click at [133, 360] on icon "increase-product-quantity" at bounding box center [137, 365] width 10 height 10
click at [133, 355] on div "R$ 7,00 0" at bounding box center [90, 353] width 117 height 48
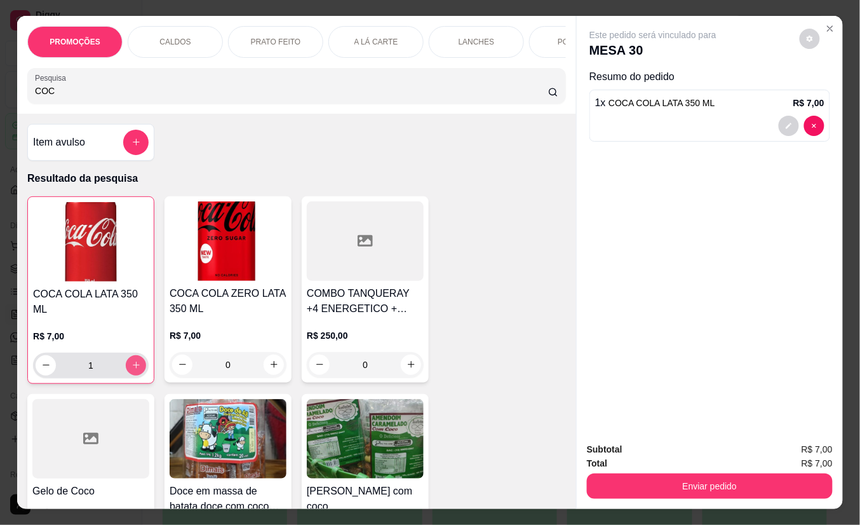
type input "1"
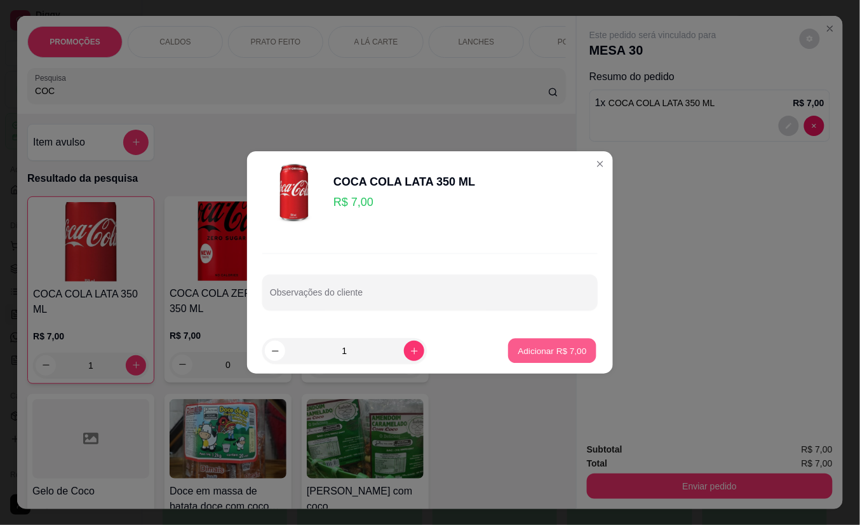
click at [519, 349] on p "Adicionar R$ 7,00" at bounding box center [552, 350] width 69 height 12
type input "2"
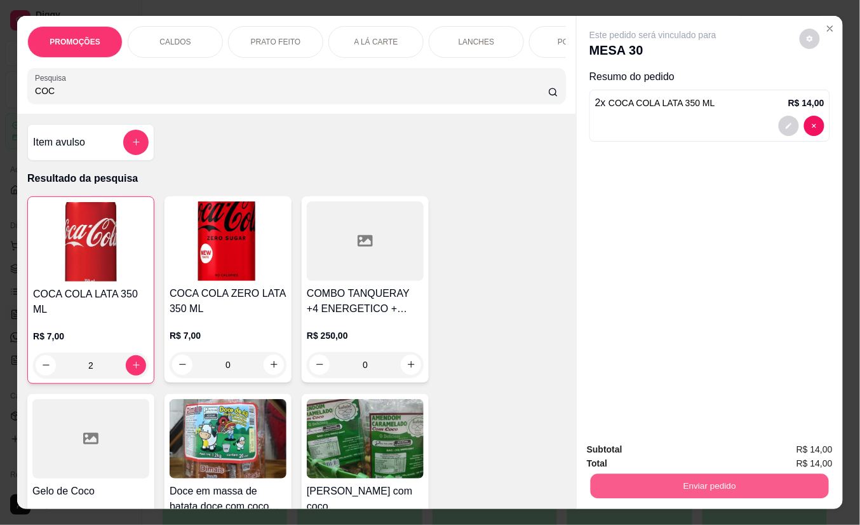
click at [661, 485] on button "Enviar pedido" at bounding box center [710, 486] width 238 height 25
click at [635, 445] on button "Não registrar e enviar pedido" at bounding box center [667, 449] width 132 height 24
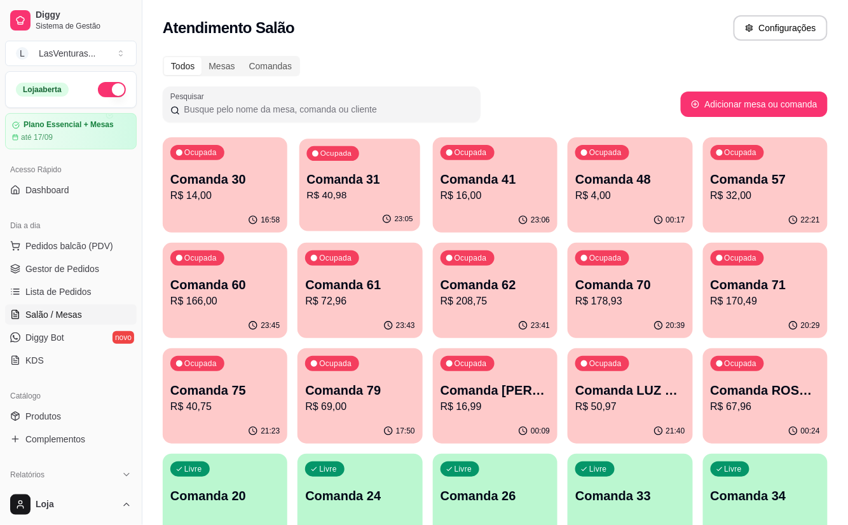
click at [330, 203] on div "Ocupada Comanda 31 R$ 40,98" at bounding box center [359, 173] width 121 height 69
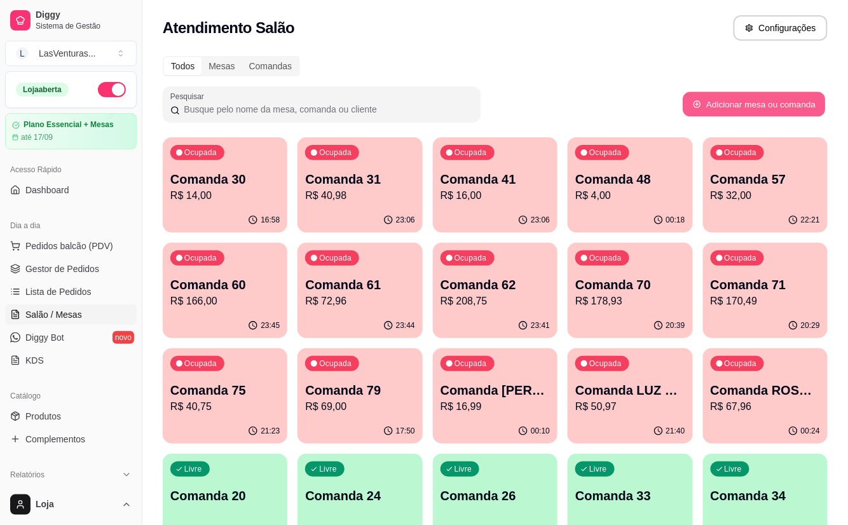
click at [715, 110] on button "Adicionar mesa ou comanda" at bounding box center [753, 104] width 142 height 25
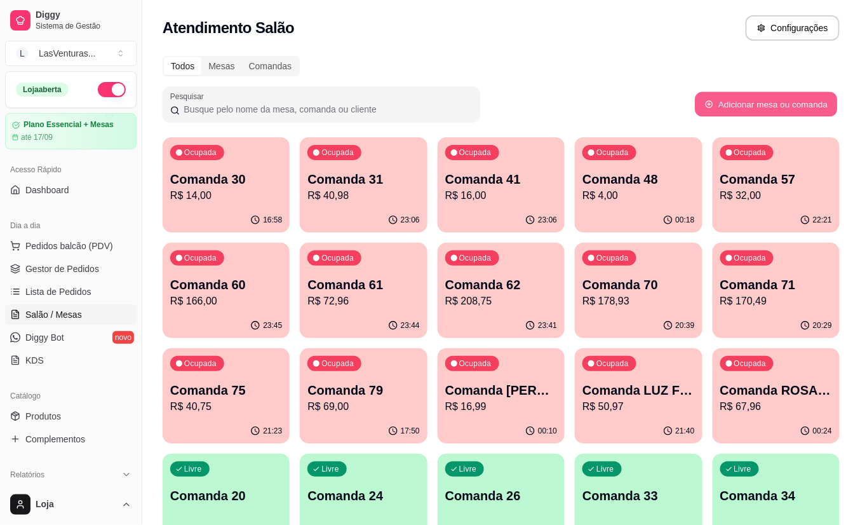
select select "TABLE"
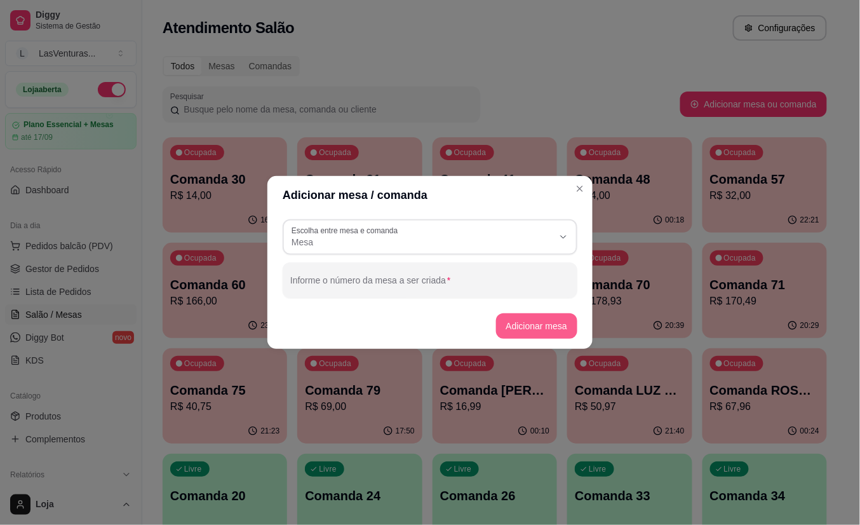
click at [519, 326] on button "Adicionar mesa" at bounding box center [537, 325] width 82 height 25
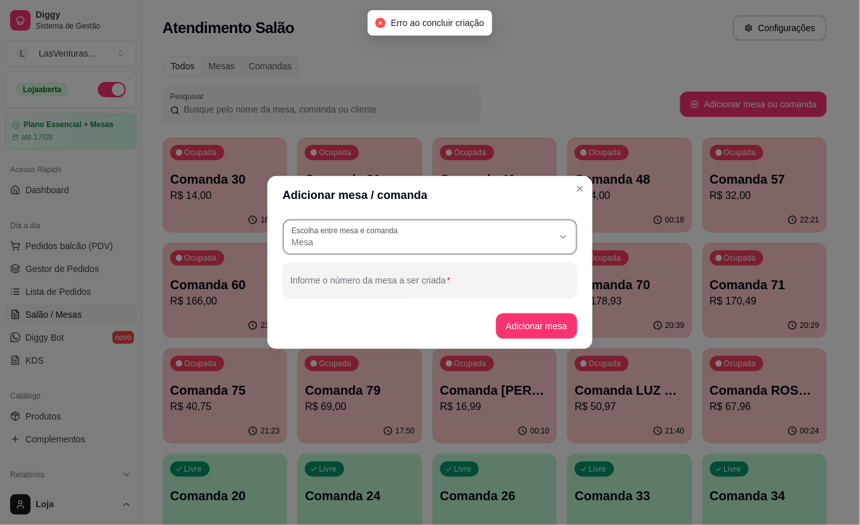
click at [524, 237] on span "Mesa" at bounding box center [423, 242] width 262 height 13
click at [488, 295] on span "Comanda" at bounding box center [425, 293] width 252 height 12
type input "CARD"
select select "CARD"
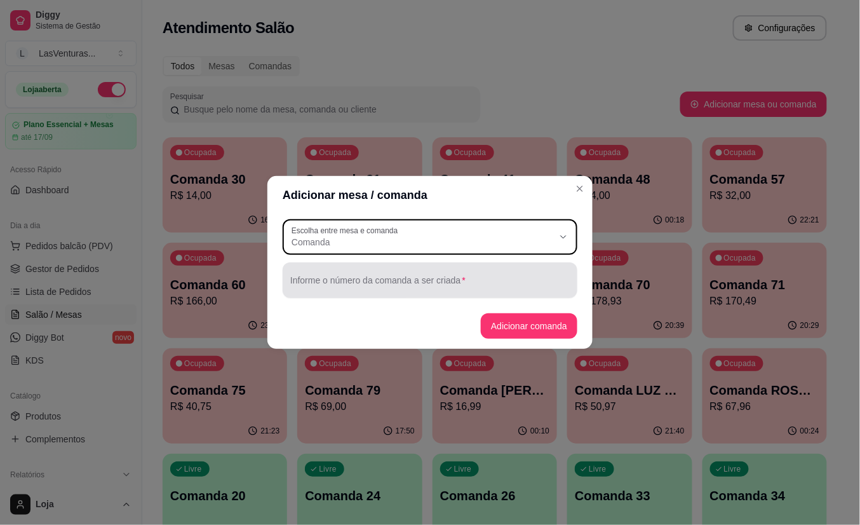
click at [420, 283] on input "Informe o número da comanda a ser criada" at bounding box center [430, 285] width 280 height 13
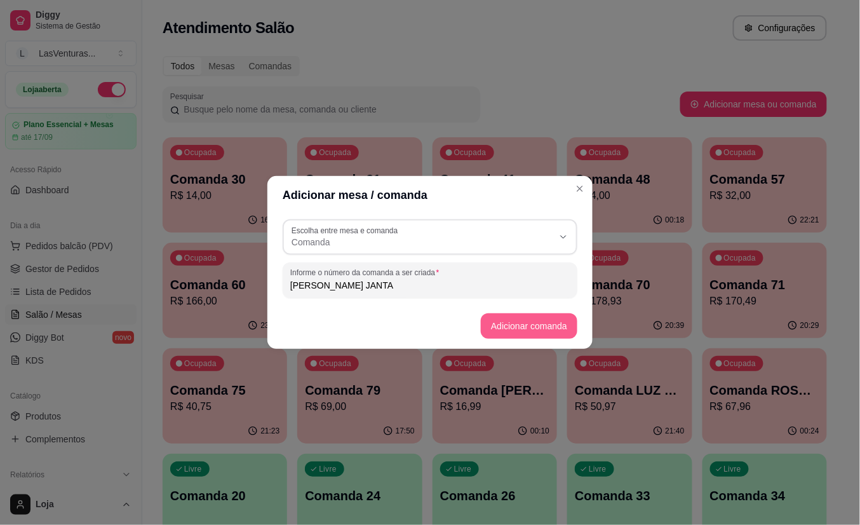
type input "[PERSON_NAME] JANTA"
click at [496, 323] on button "Adicionar comanda" at bounding box center [529, 325] width 97 height 25
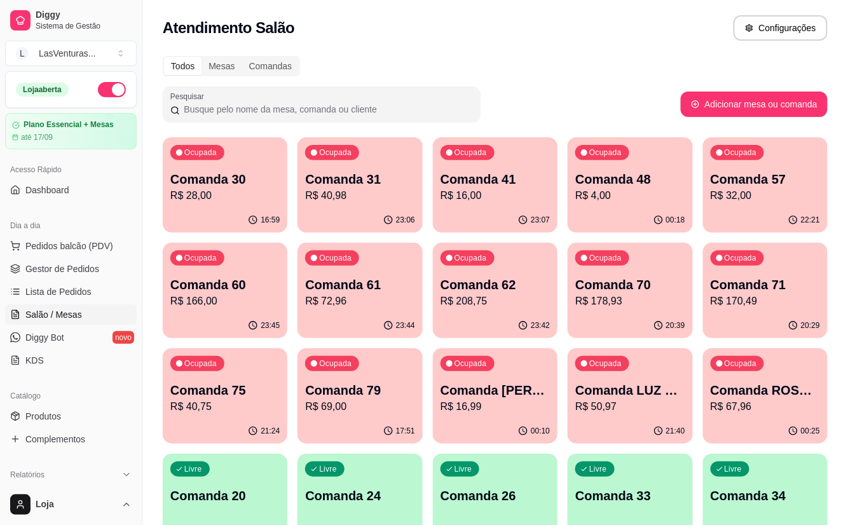
click at [343, 206] on div "Ocupada Comanda 31 R$ 40,98" at bounding box center [359, 172] width 125 height 71
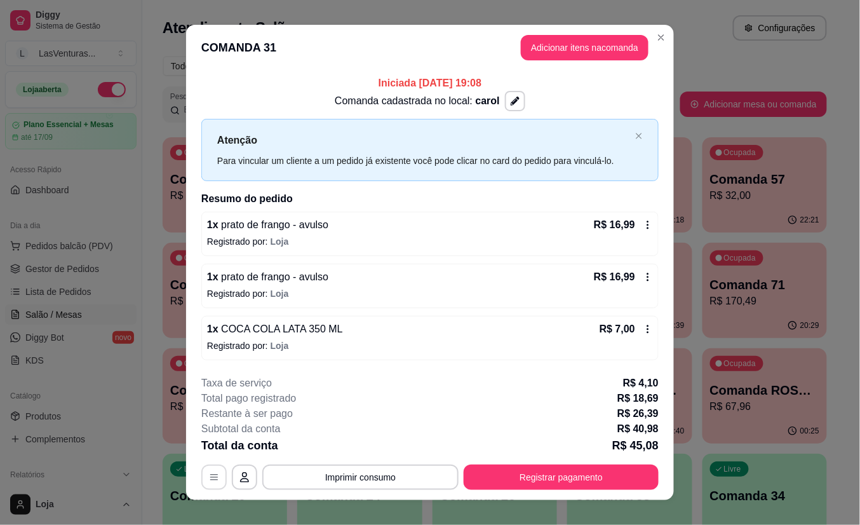
click at [210, 478] on icon "button" at bounding box center [214, 477] width 8 height 6
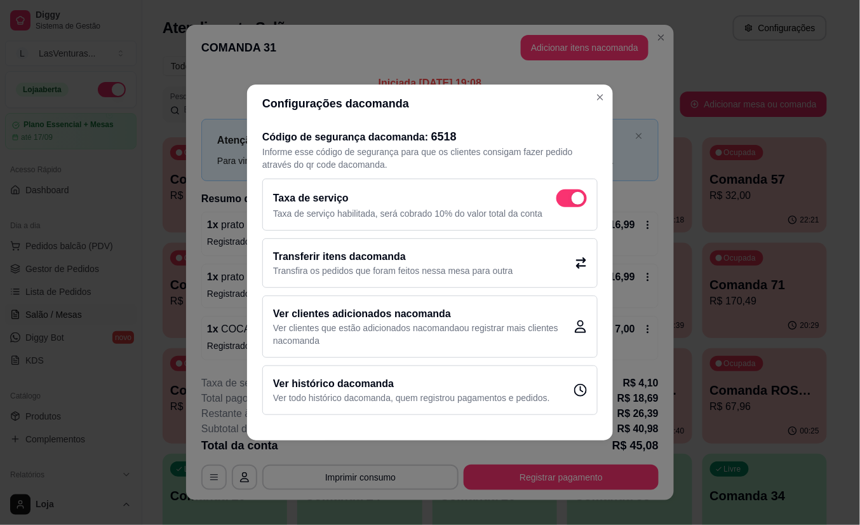
click at [389, 275] on p "Transfira os pedidos que foram feitos nessa mesa para outra" at bounding box center [393, 270] width 240 height 13
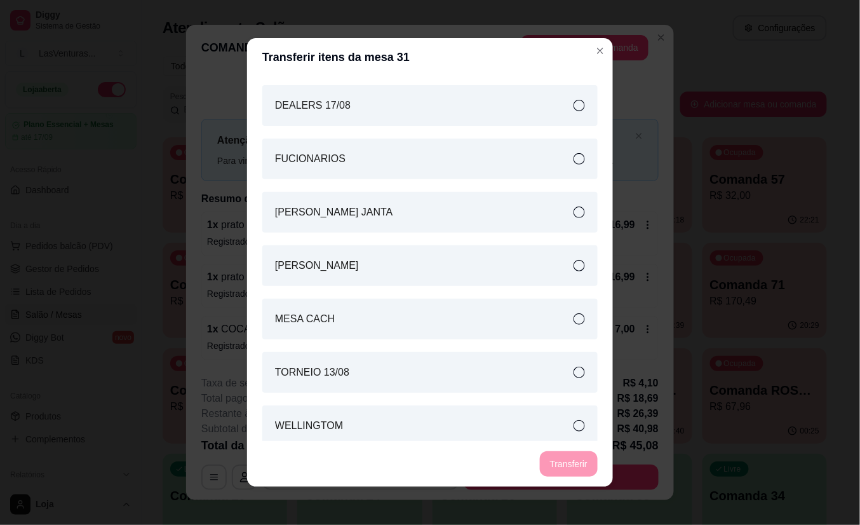
scroll to position [2880, 0]
click at [380, 206] on article "[PERSON_NAME] JANTA" at bounding box center [334, 210] width 118 height 15
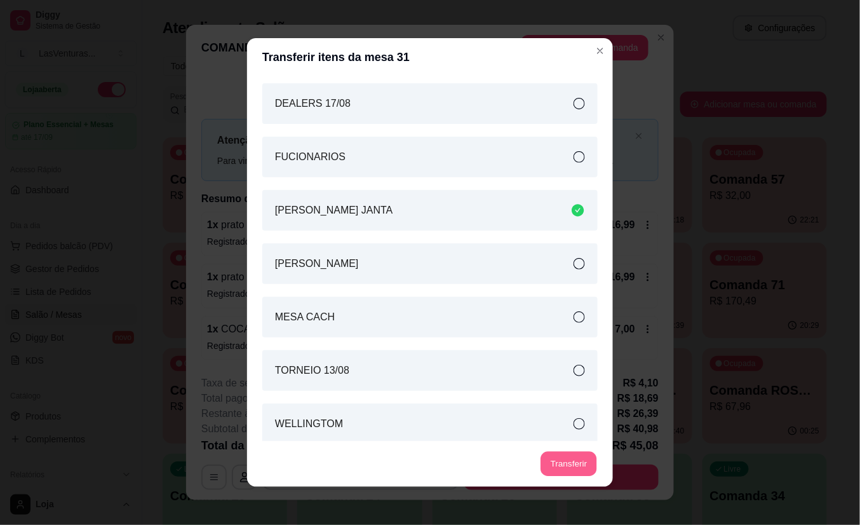
click at [563, 456] on button "Transferir" at bounding box center [569, 464] width 57 height 25
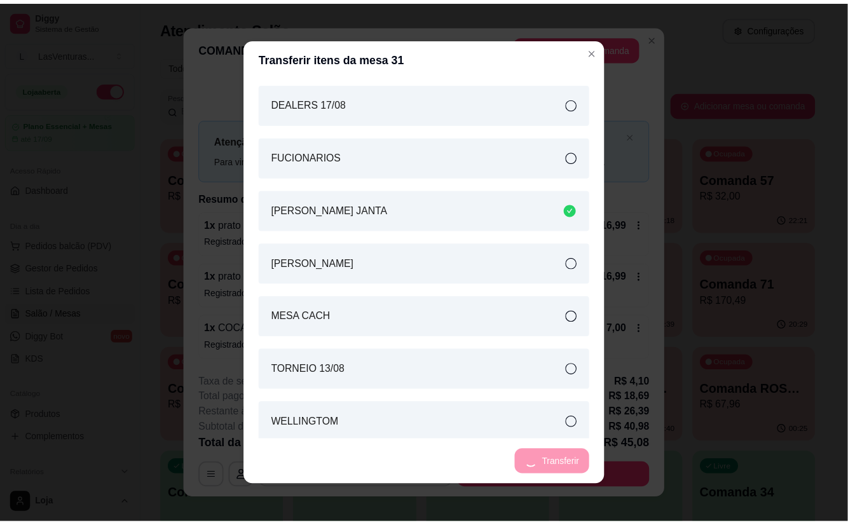
scroll to position [2933, 0]
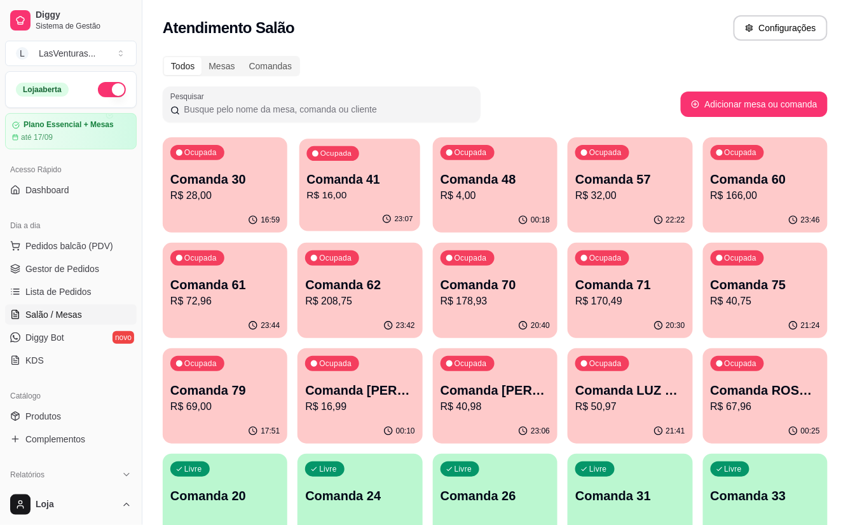
click at [351, 206] on div "Ocupada Comanda 41 R$ 16,00" at bounding box center [359, 173] width 121 height 69
click at [524, 196] on p "R$ 4,00" at bounding box center [495, 195] width 106 height 15
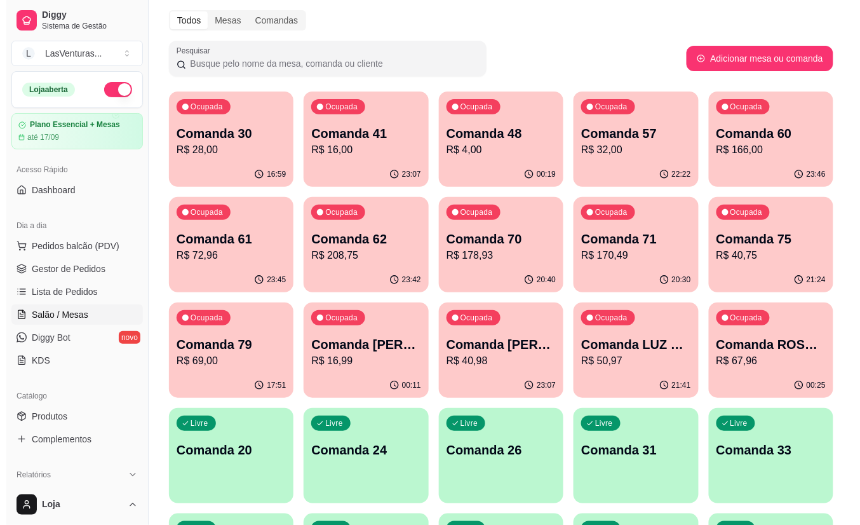
scroll to position [169, 0]
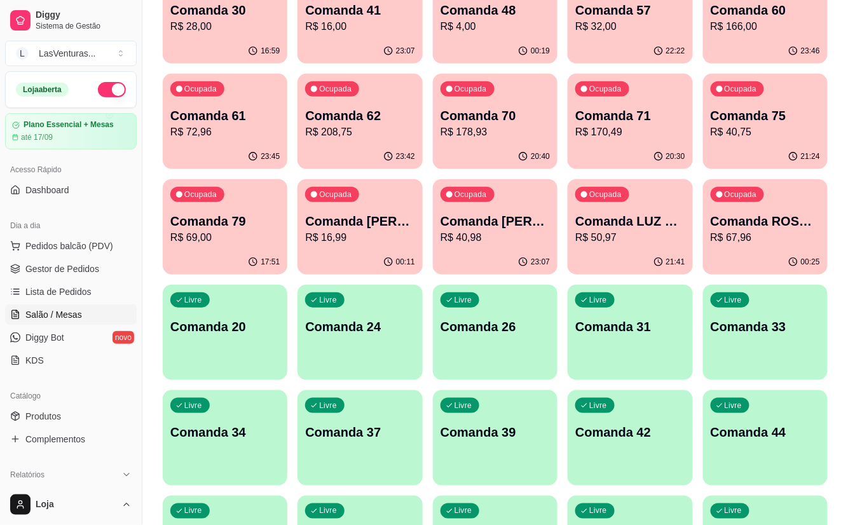
click at [654, 344] on div "Livre Comanda 31" at bounding box center [629, 325] width 125 height 80
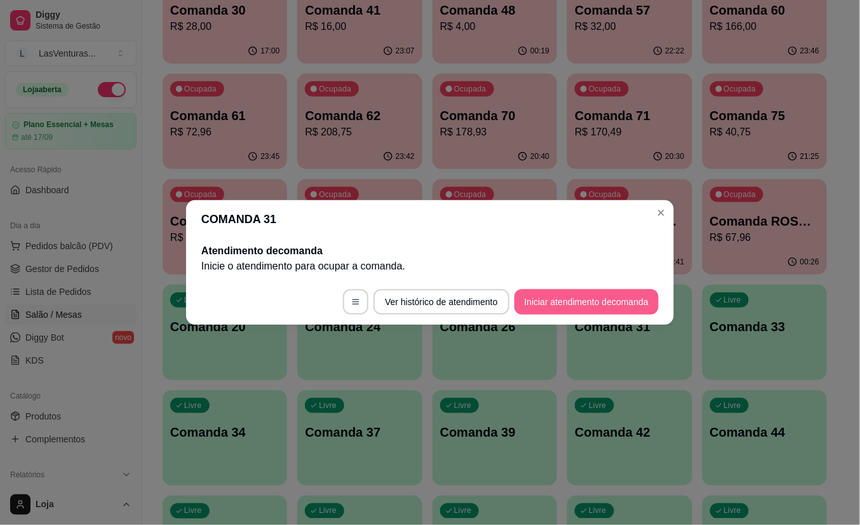
click at [545, 299] on button "Iniciar atendimento de comanda" at bounding box center [587, 301] width 144 height 25
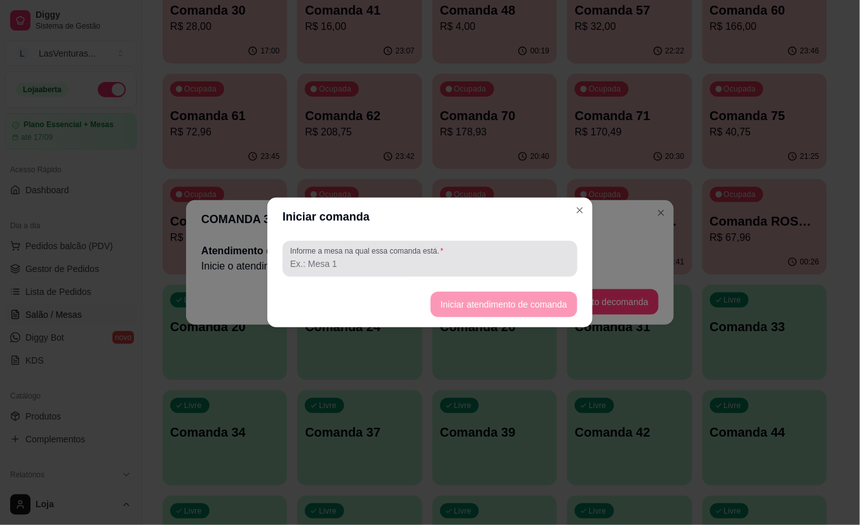
click at [405, 264] on input "Informe a mesa na qual essa comanda está." at bounding box center [430, 263] width 280 height 13
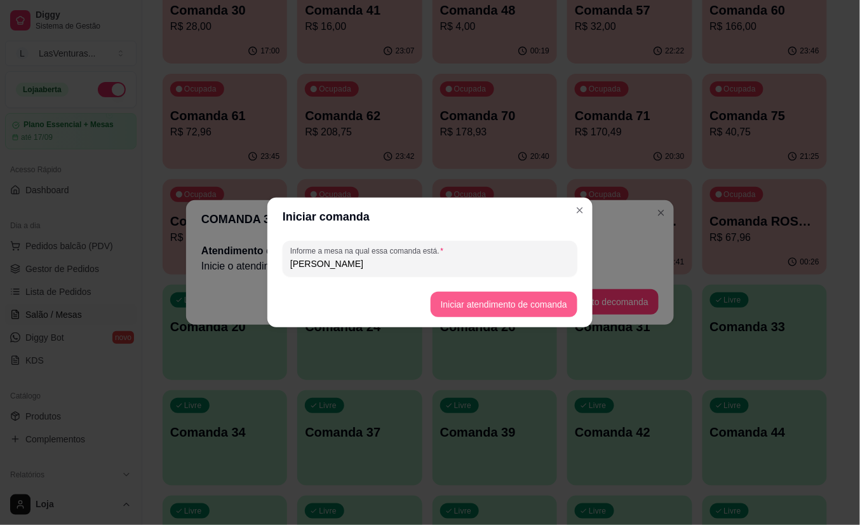
type input "[PERSON_NAME]"
click at [475, 302] on button "Iniciar atendimento de comanda" at bounding box center [504, 304] width 142 height 25
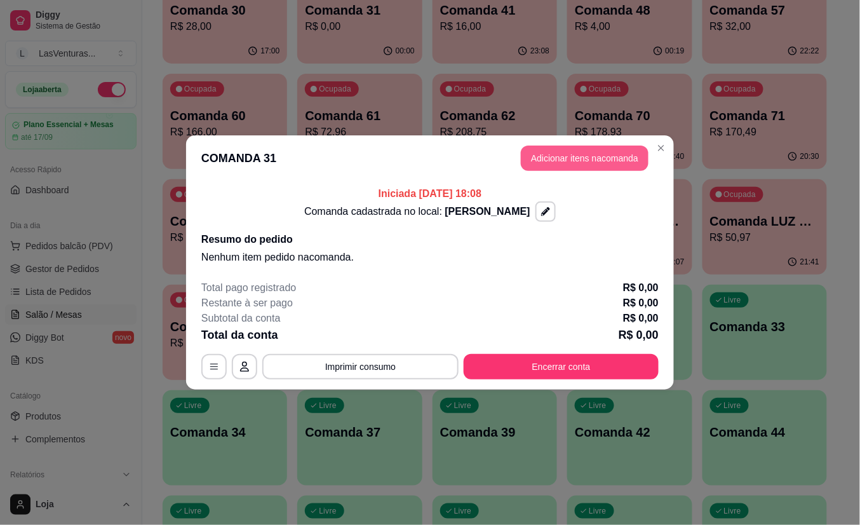
click at [585, 156] on button "Adicionar itens na comanda" at bounding box center [585, 157] width 128 height 25
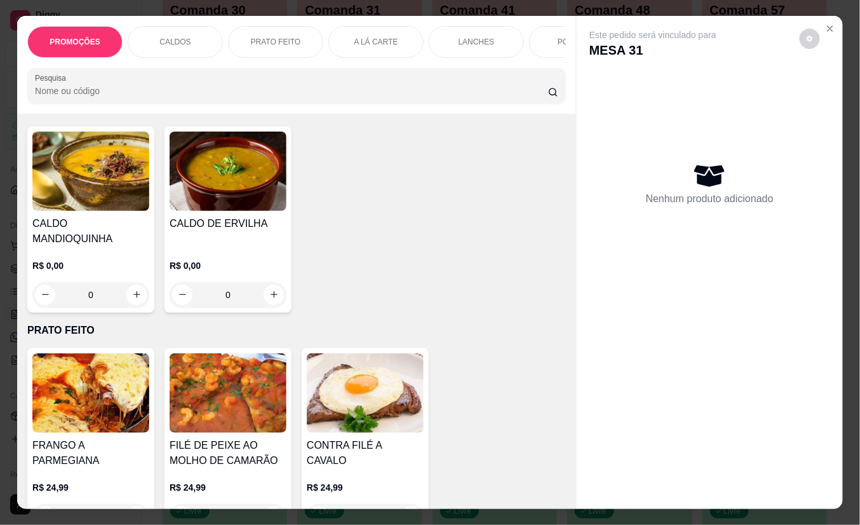
scroll to position [677, 0]
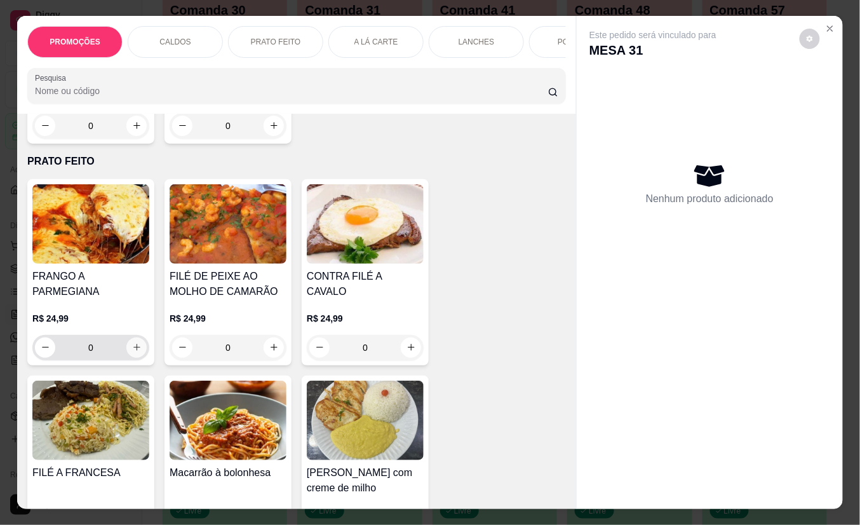
click at [132, 342] on icon "increase-product-quantity" at bounding box center [137, 347] width 10 height 10
type input "1"
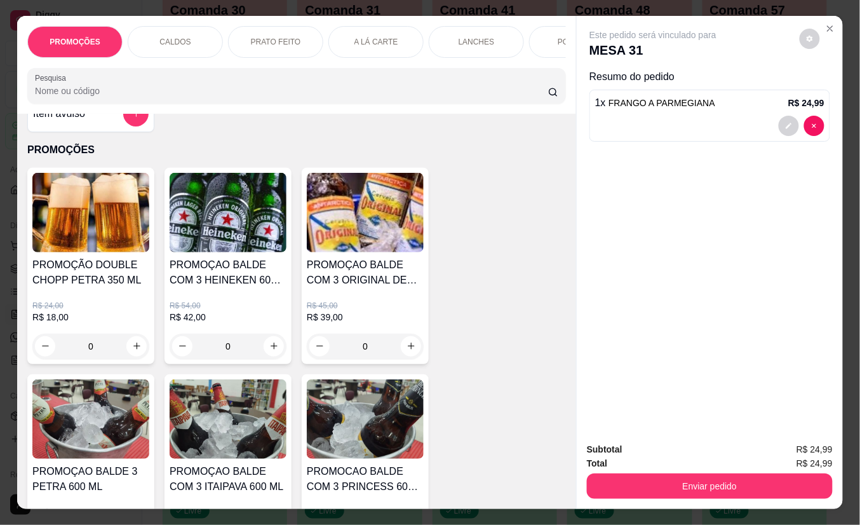
scroll to position [0, 0]
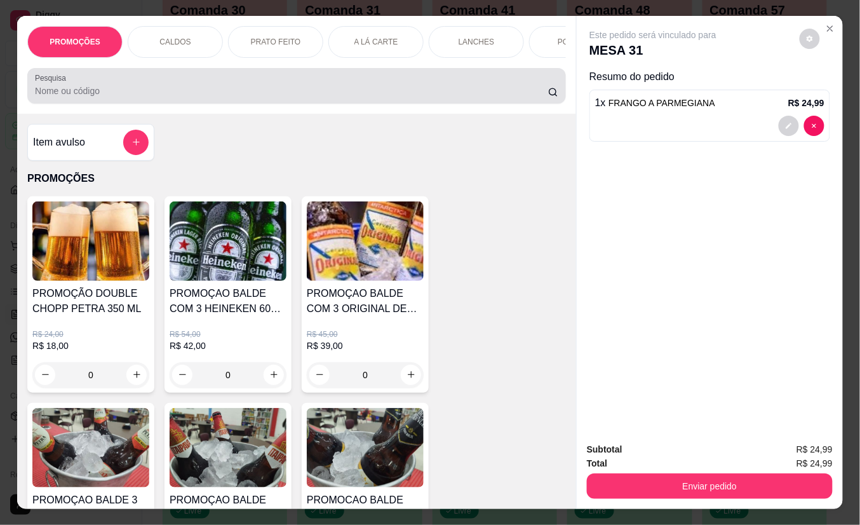
click at [187, 95] on input "Pesquisa" at bounding box center [291, 91] width 513 height 13
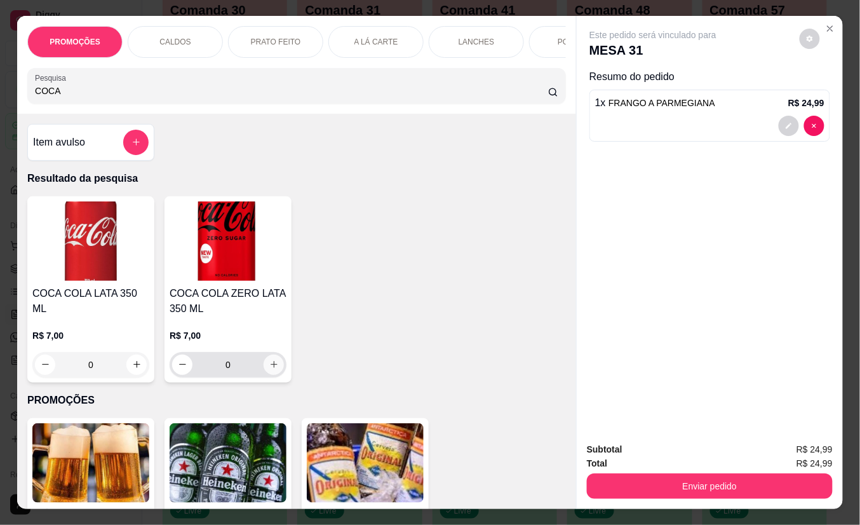
type input "COCA"
click at [269, 369] on icon "increase-product-quantity" at bounding box center [274, 365] width 10 height 10
type input "1"
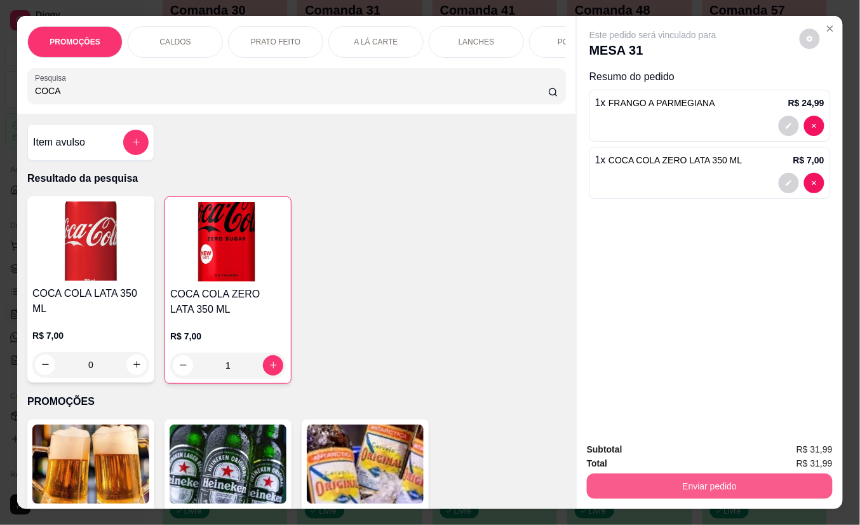
click at [620, 476] on button "Enviar pedido" at bounding box center [710, 485] width 246 height 25
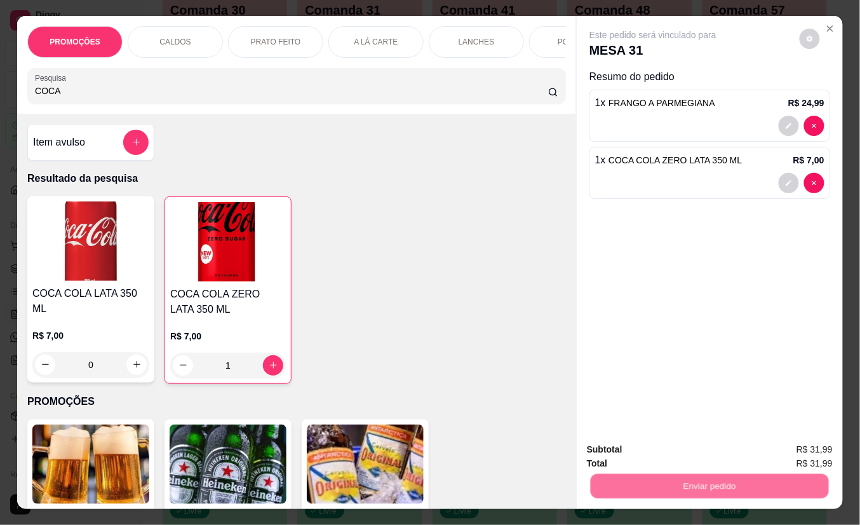
click at [628, 458] on button "Não registrar e enviar pedido" at bounding box center [667, 450] width 128 height 24
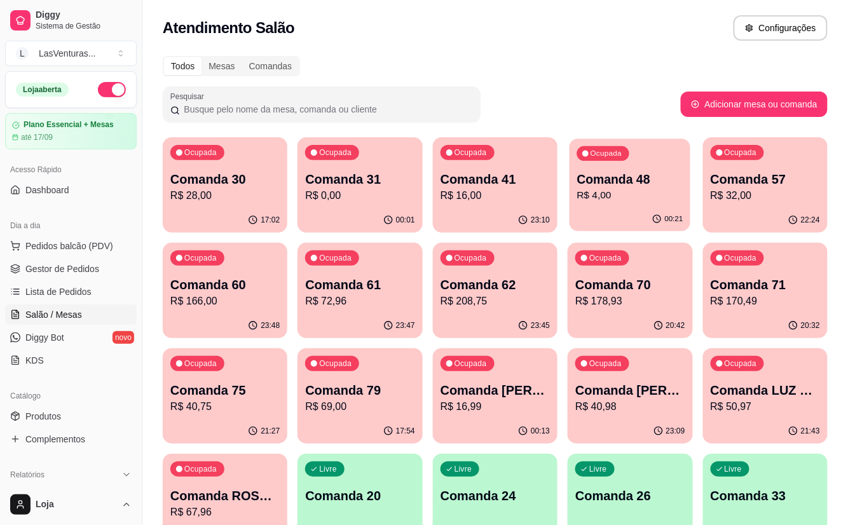
click at [648, 206] on div "Ocupada Comanda 48 R$ 4,00" at bounding box center [629, 173] width 121 height 69
click at [804, 212] on div "22:25" at bounding box center [765, 220] width 125 height 25
click at [215, 305] on p "R$ 166,00" at bounding box center [225, 301] width 106 height 15
click at [245, 316] on div "23:49" at bounding box center [225, 325] width 125 height 25
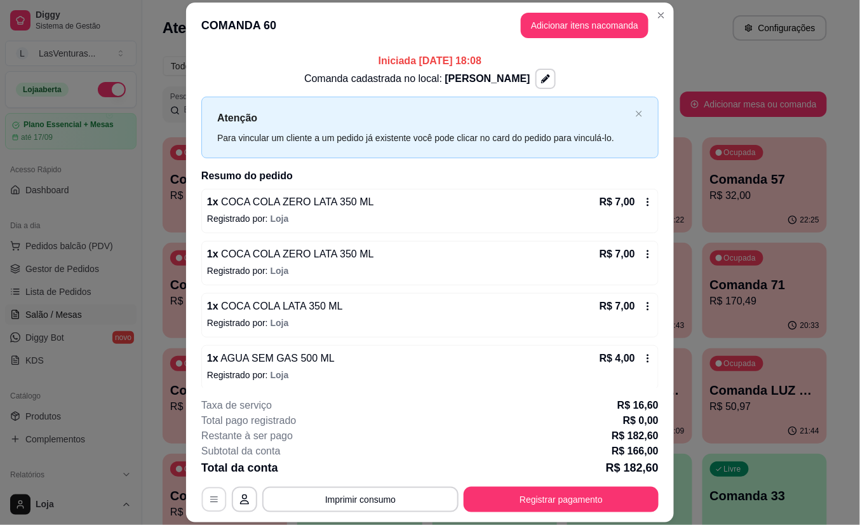
click at [212, 501] on icon "button" at bounding box center [214, 499] width 10 height 10
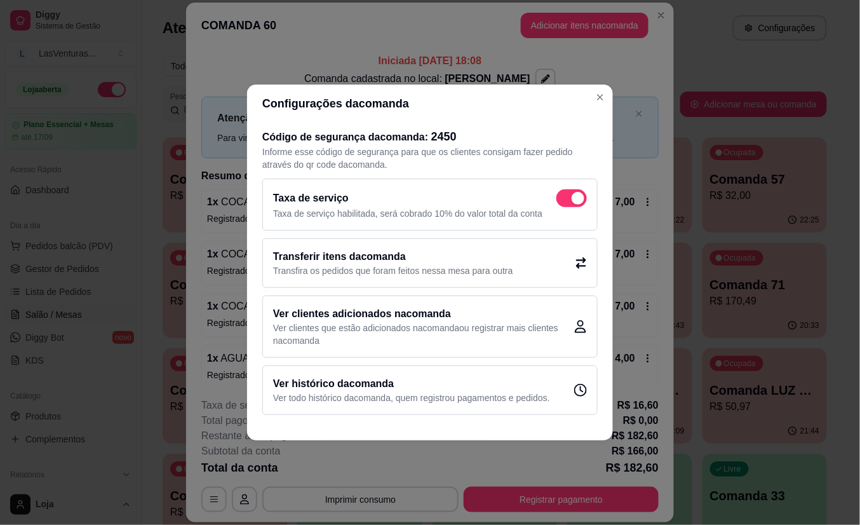
click at [352, 262] on h2 "Transferir itens da comanda" at bounding box center [393, 256] width 240 height 15
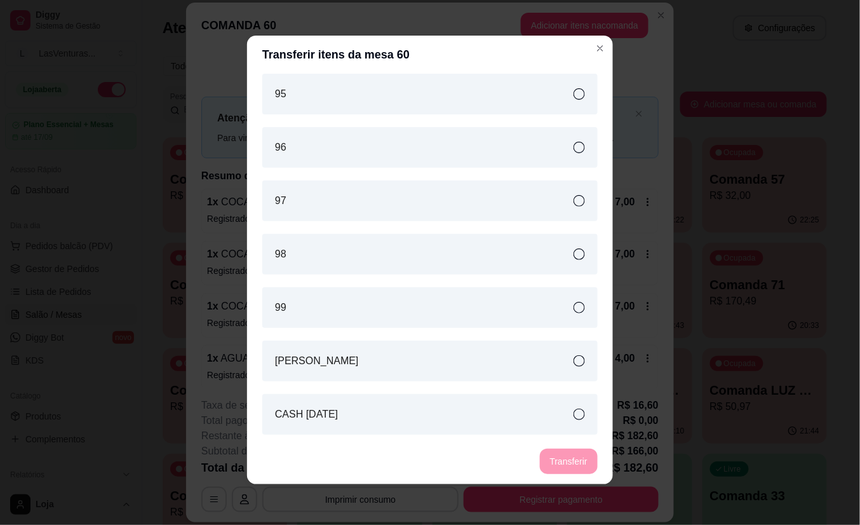
scroll to position [2517, 0]
click at [399, 314] on div "[PERSON_NAME]" at bounding box center [429, 303] width 335 height 41
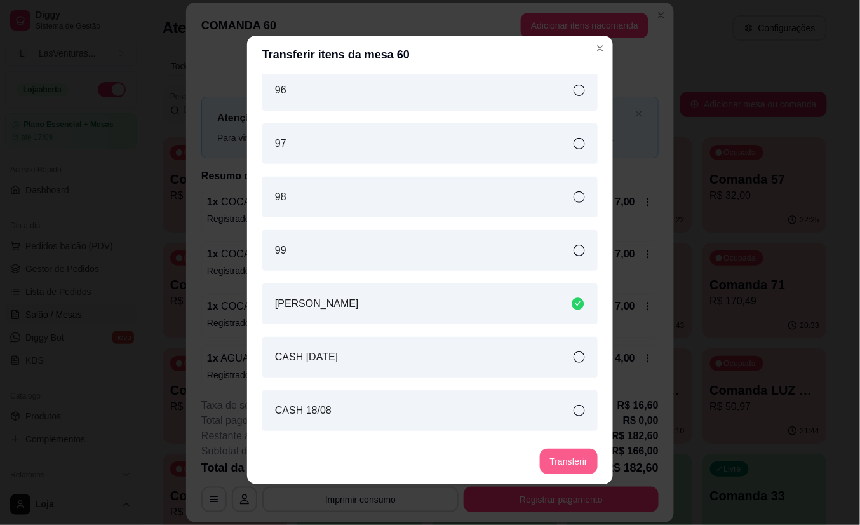
click at [567, 457] on button "Transferir" at bounding box center [569, 461] width 58 height 25
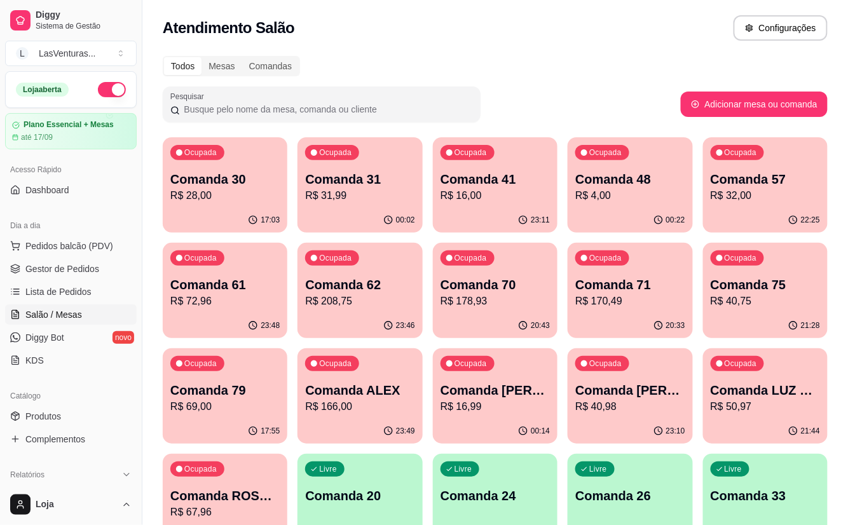
click at [201, 301] on p "R$ 72,96" at bounding box center [224, 301] width 109 height 15
click at [247, 315] on button "Ocupada Comanda 61 R$ 72,96 23:48" at bounding box center [225, 290] width 125 height 95
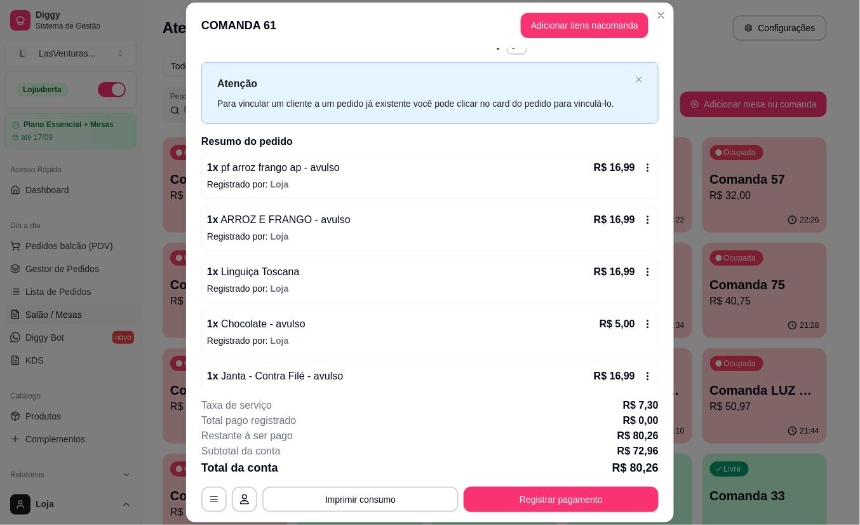
scroll to position [0, 0]
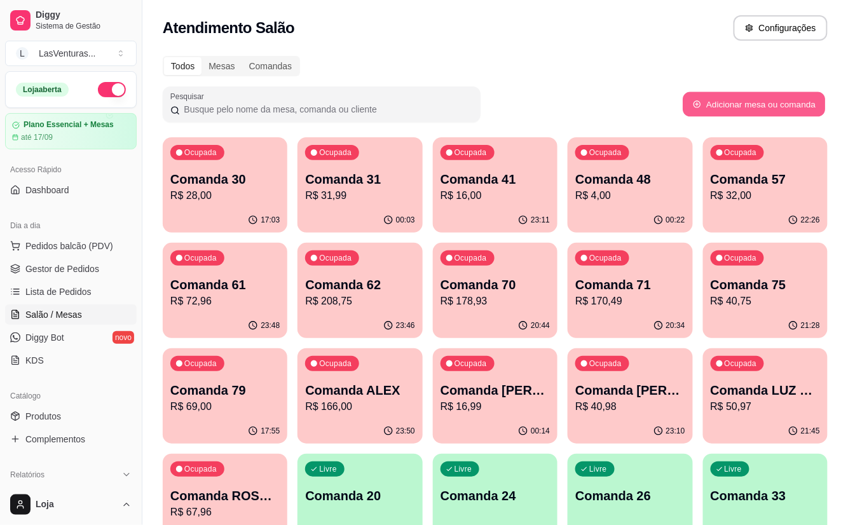
click at [733, 102] on button "Adicionar mesa ou comanda" at bounding box center [753, 104] width 142 height 25
select select "TABLE"
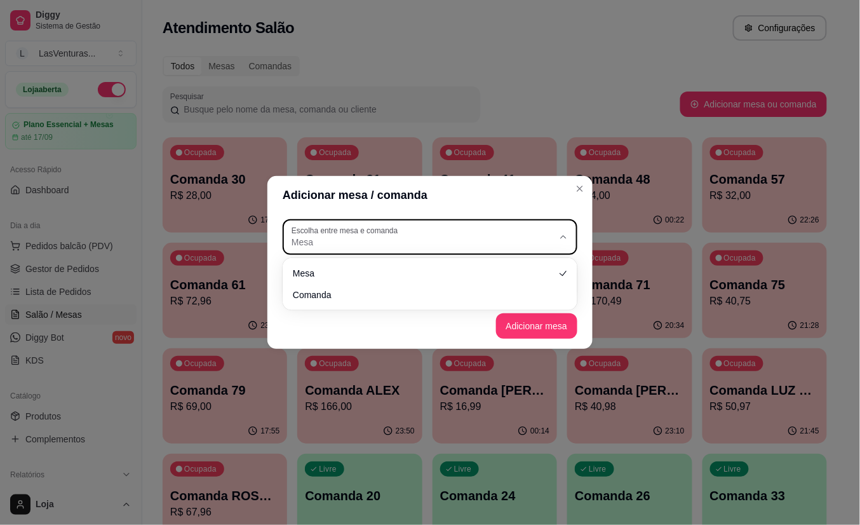
click at [503, 244] on span "Mesa" at bounding box center [423, 242] width 262 height 13
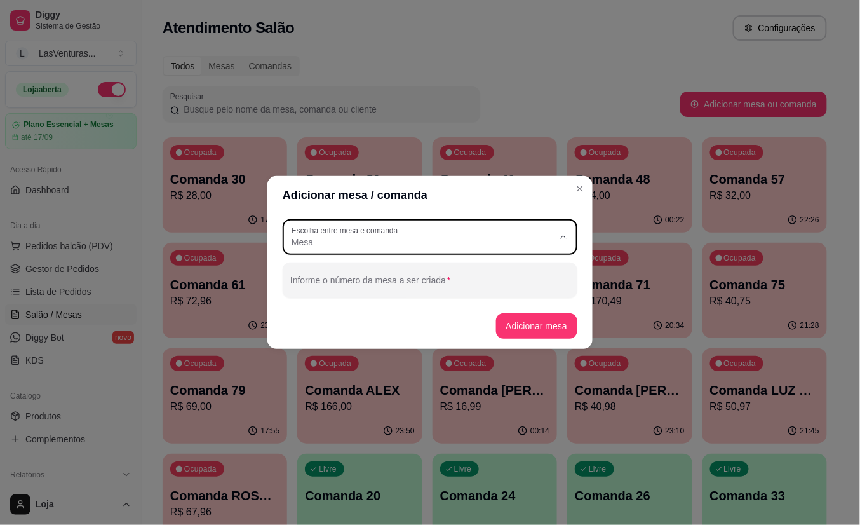
click at [421, 288] on span "Comanda" at bounding box center [425, 293] width 252 height 12
type input "CARD"
select select "CARD"
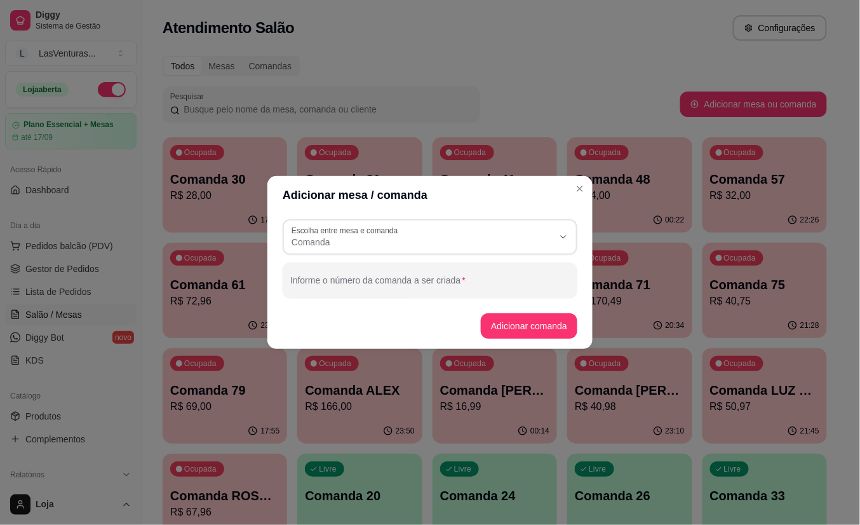
scroll to position [11, 0]
click at [416, 280] on div "Informe o número da comanda a ser criada" at bounding box center [430, 280] width 295 height 36
type input "[PERSON_NAME]"
click at [522, 325] on button "Adicionar comanda" at bounding box center [529, 325] width 97 height 25
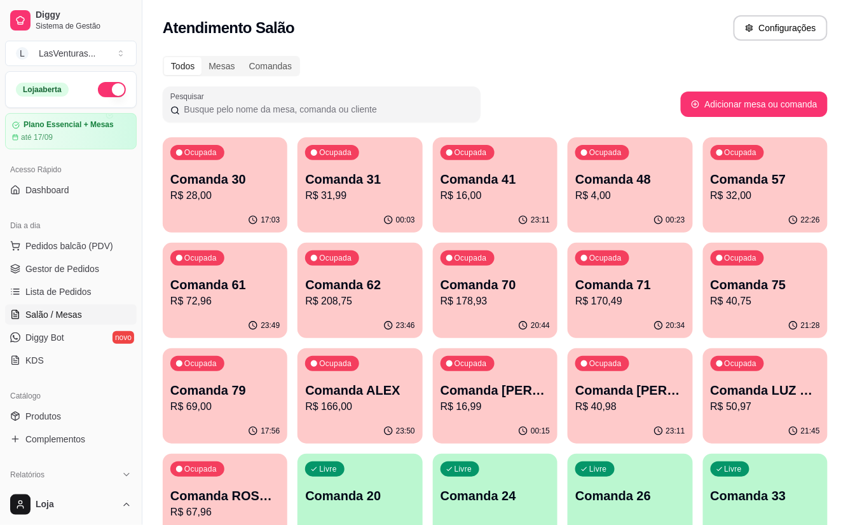
click at [237, 306] on p "R$ 72,96" at bounding box center [224, 301] width 109 height 15
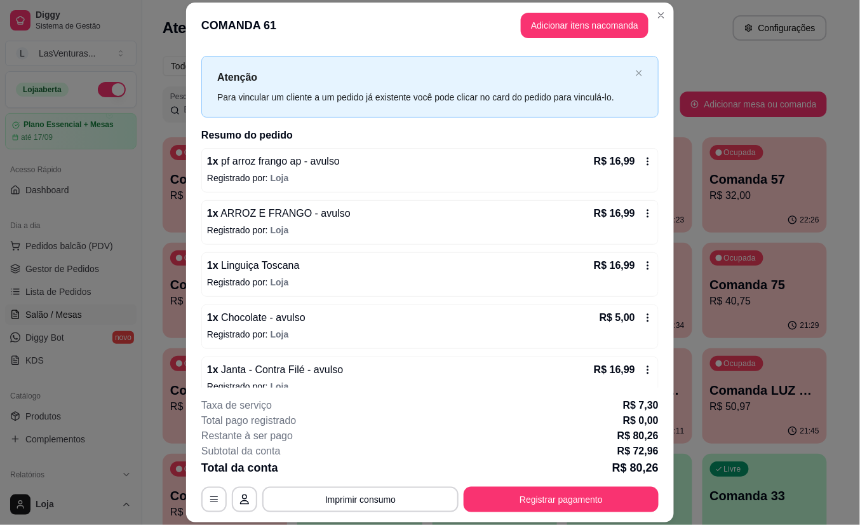
scroll to position [61, 0]
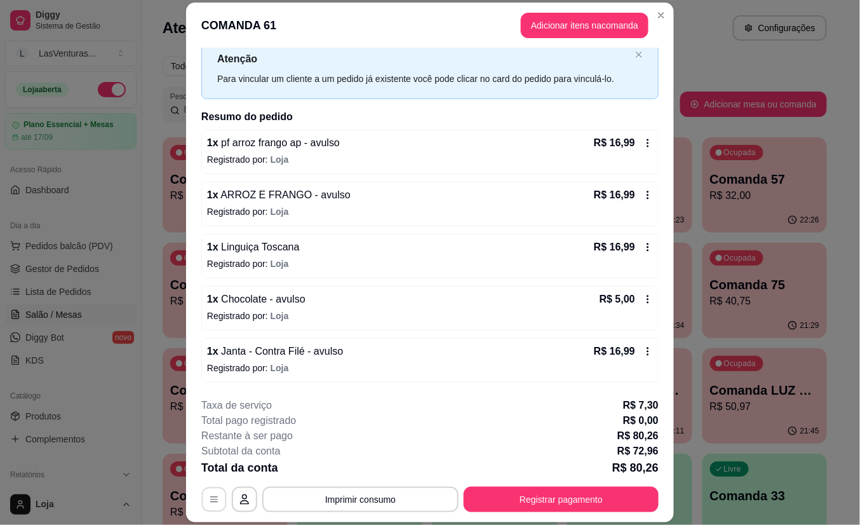
click at [209, 503] on icon "button" at bounding box center [214, 499] width 10 height 10
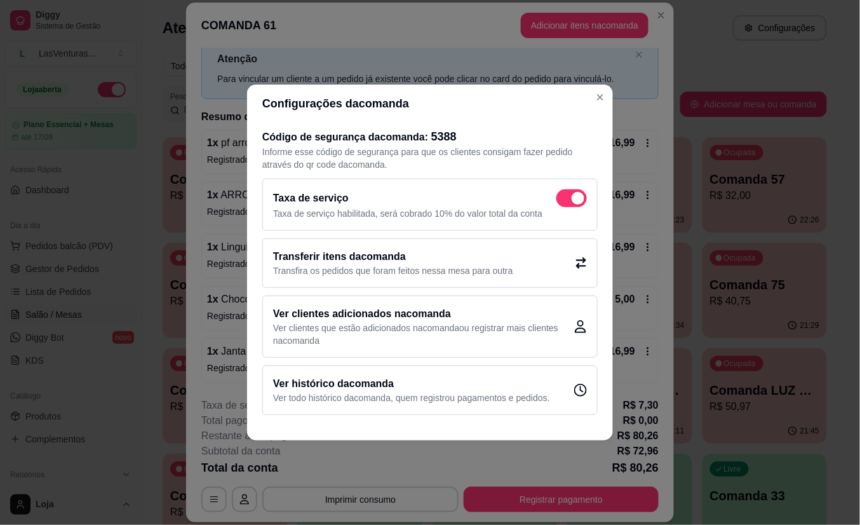
click at [346, 263] on h2 "Transferir itens da comanda" at bounding box center [393, 256] width 240 height 15
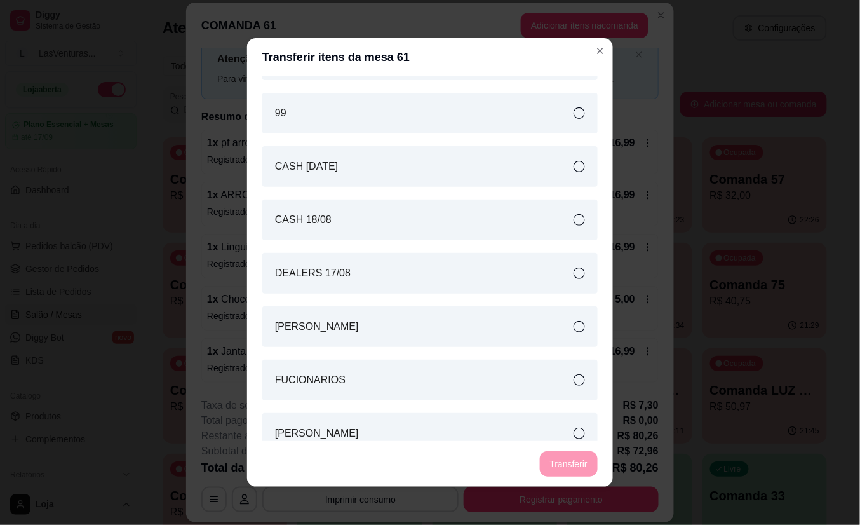
scroll to position [2796, 0]
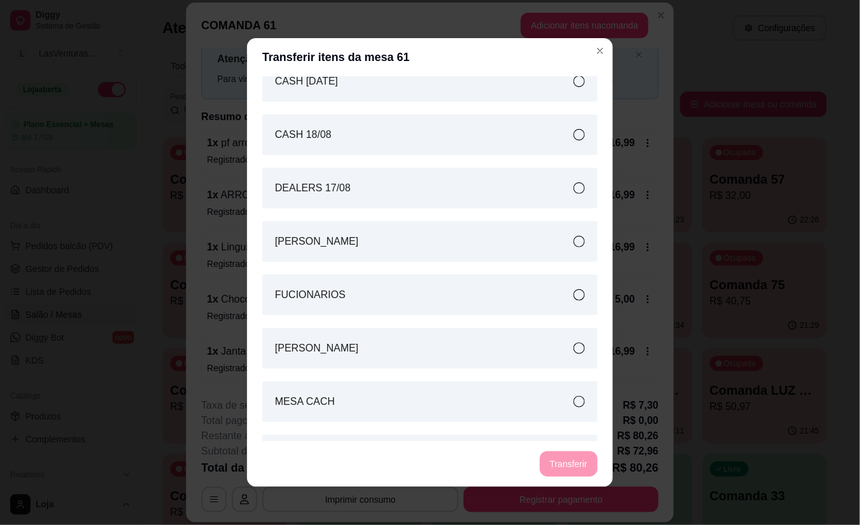
click at [428, 245] on div "[PERSON_NAME]" at bounding box center [429, 241] width 335 height 41
click at [573, 466] on button "Transferir" at bounding box center [569, 463] width 58 height 25
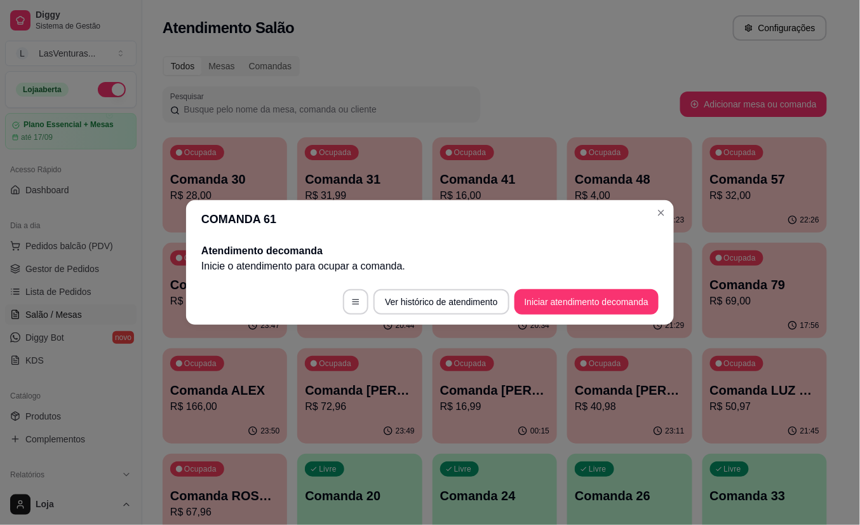
scroll to position [0, 0]
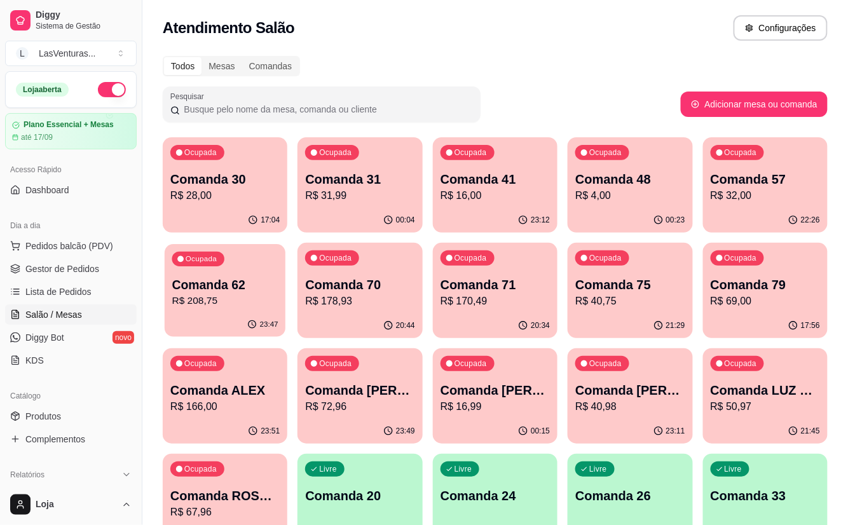
click at [268, 296] on p "R$ 208,75" at bounding box center [225, 301] width 106 height 15
click at [238, 310] on div "Ocupada Comanda 62 R$ 208,75" at bounding box center [225, 278] width 121 height 69
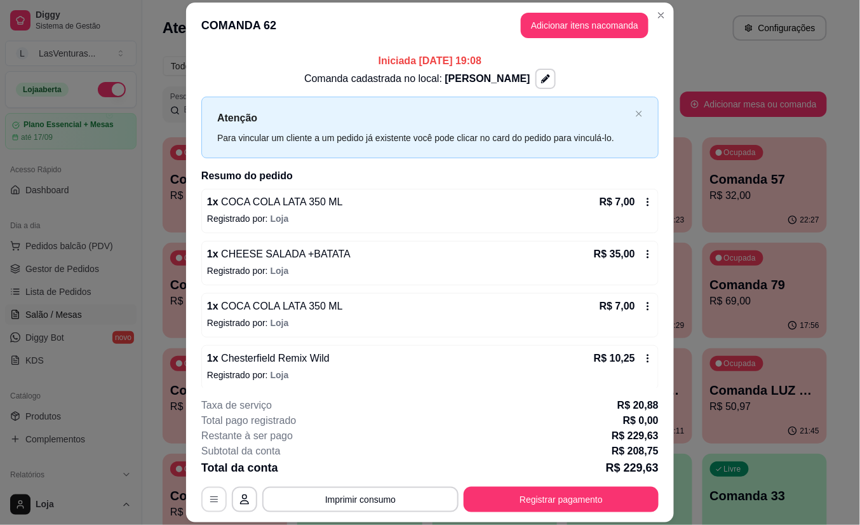
click at [209, 501] on icon "button" at bounding box center [214, 499] width 10 height 10
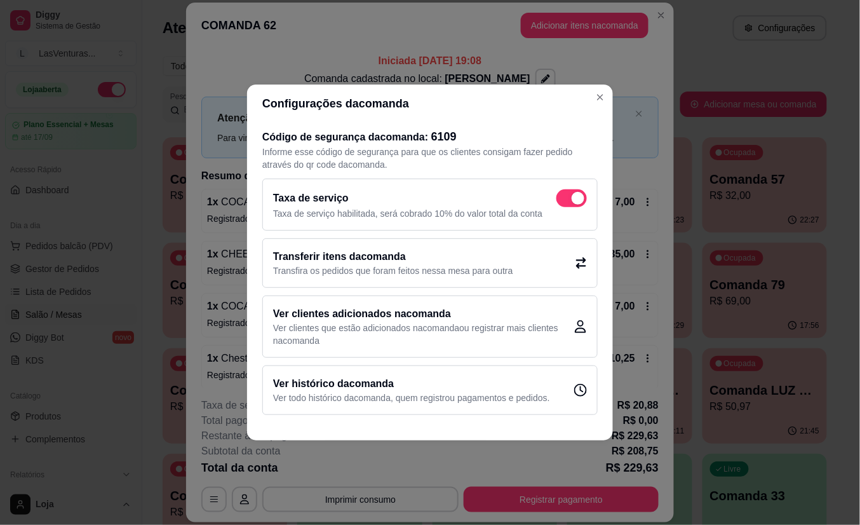
click at [436, 268] on p "Transfira os pedidos que foram feitos nessa mesa para outra" at bounding box center [393, 270] width 240 height 13
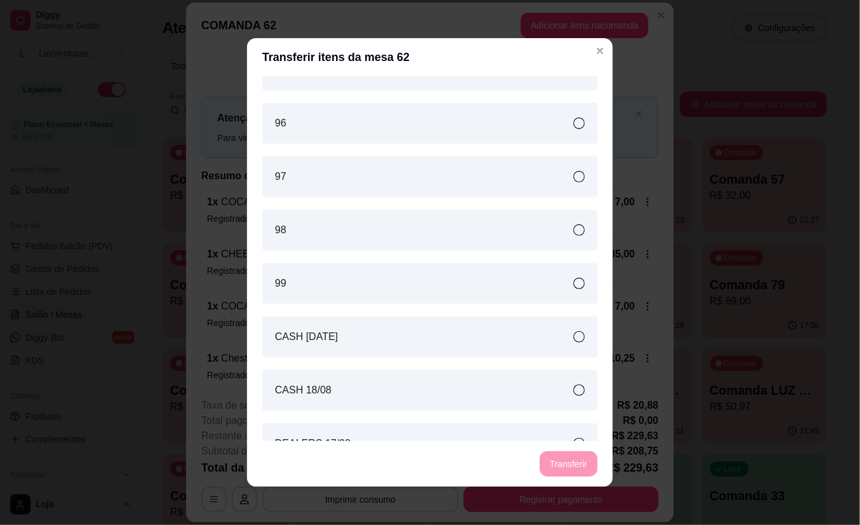
scroll to position [2571, 0]
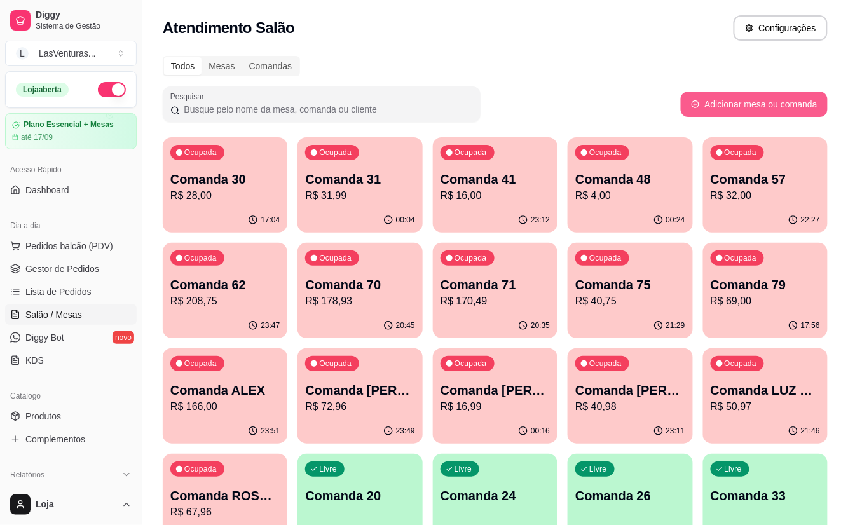
click at [720, 98] on button "Adicionar mesa ou comanda" at bounding box center [753, 103] width 147 height 25
select select "TABLE"
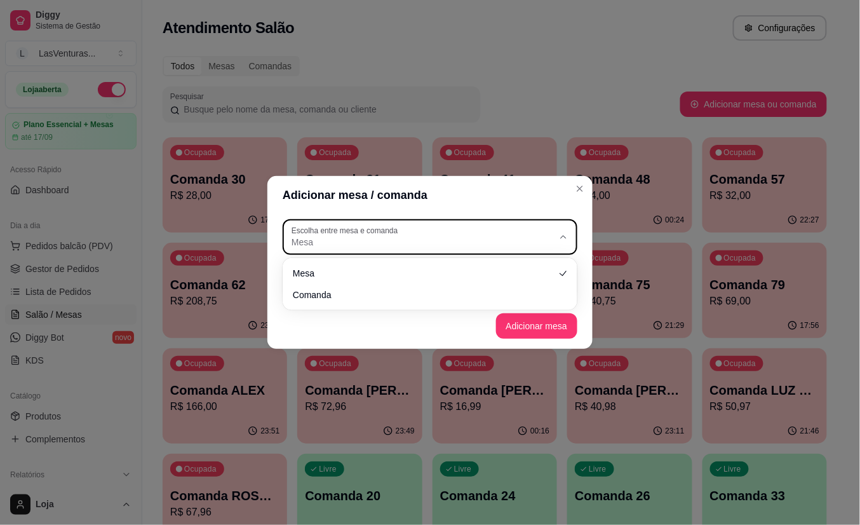
click at [466, 239] on span "Mesa" at bounding box center [423, 242] width 262 height 13
click at [417, 305] on div "Mesa Comanda" at bounding box center [430, 283] width 290 height 47
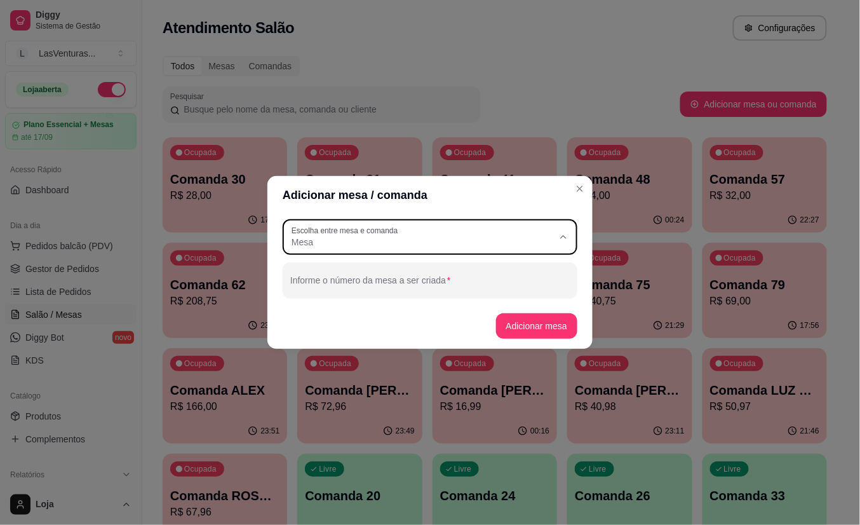
click at [417, 297] on span "Comanda" at bounding box center [425, 293] width 252 height 12
type input "CARD"
select select "CARD"
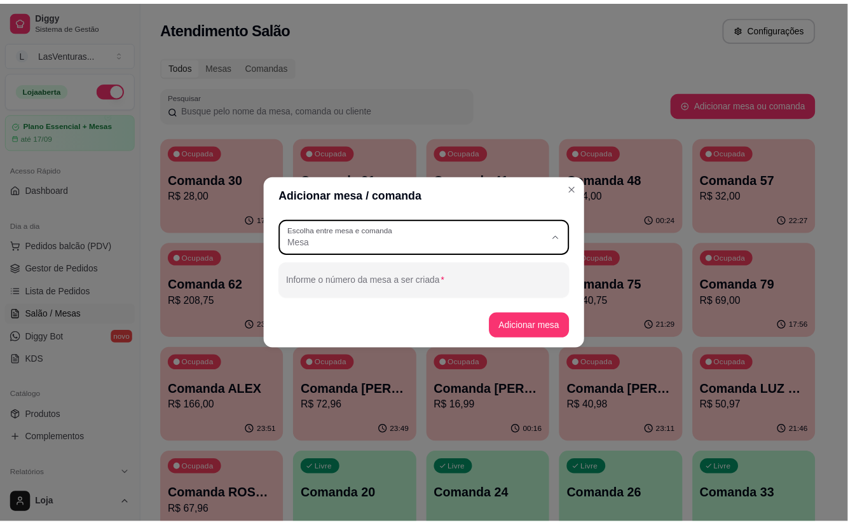
scroll to position [11, 0]
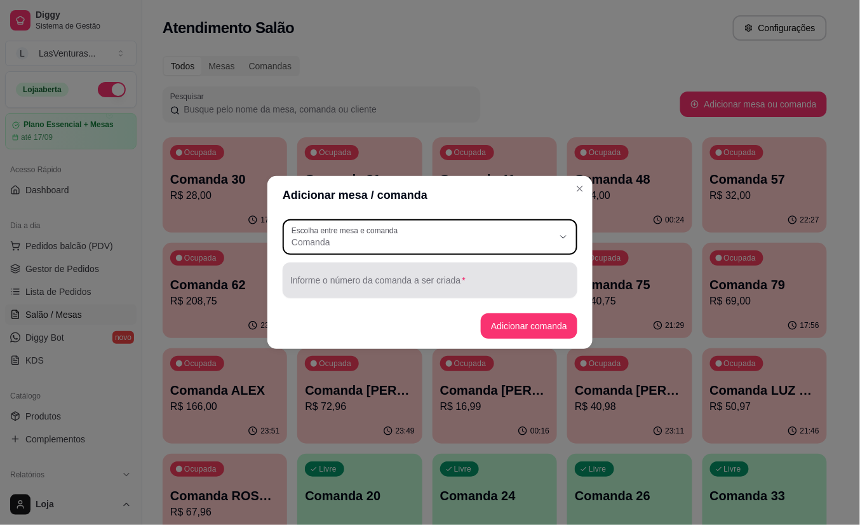
click at [460, 283] on input "Informe o número da comanda a ser criada" at bounding box center [430, 285] width 280 height 13
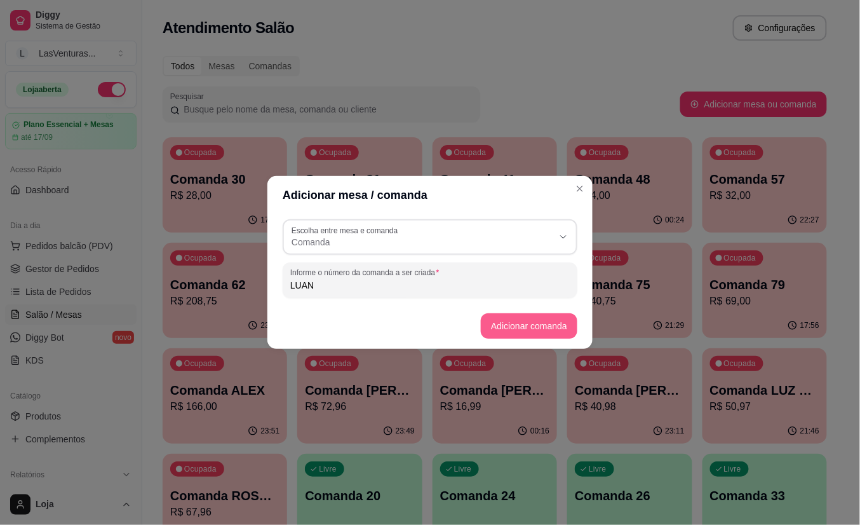
type input "LUAN"
click at [544, 324] on button "Adicionar comanda" at bounding box center [529, 325] width 97 height 25
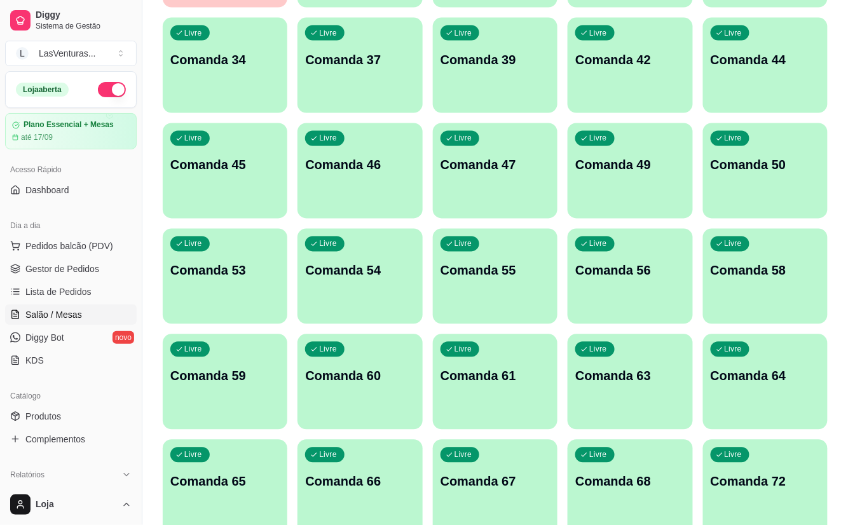
scroll to position [677, 0]
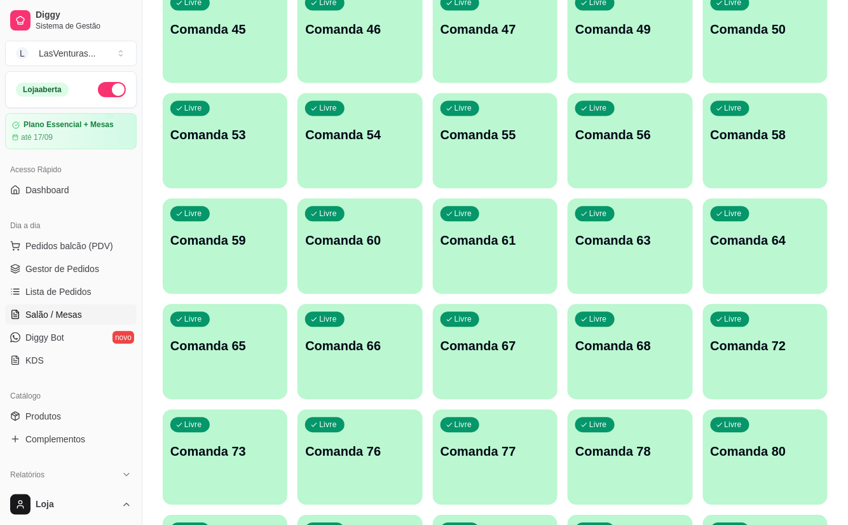
click at [379, 260] on div "Livre Comanda 60" at bounding box center [359, 238] width 125 height 80
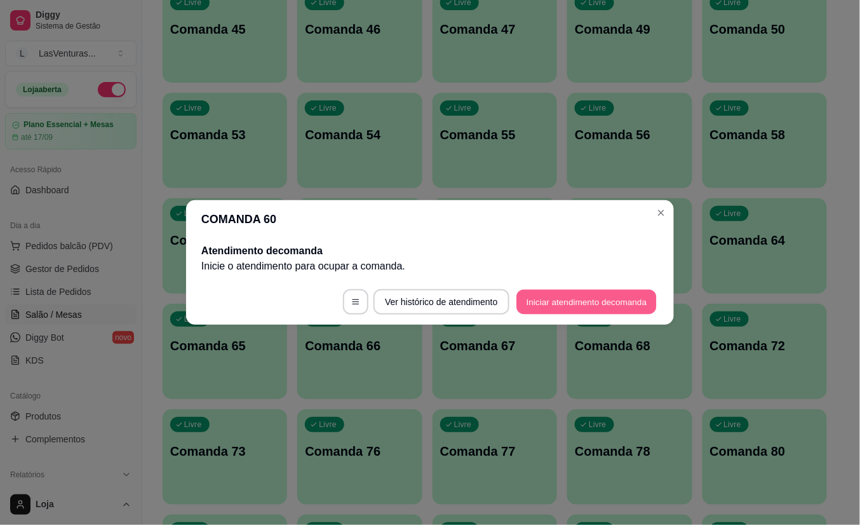
click at [588, 302] on button "Iniciar atendimento de comanda" at bounding box center [587, 302] width 140 height 25
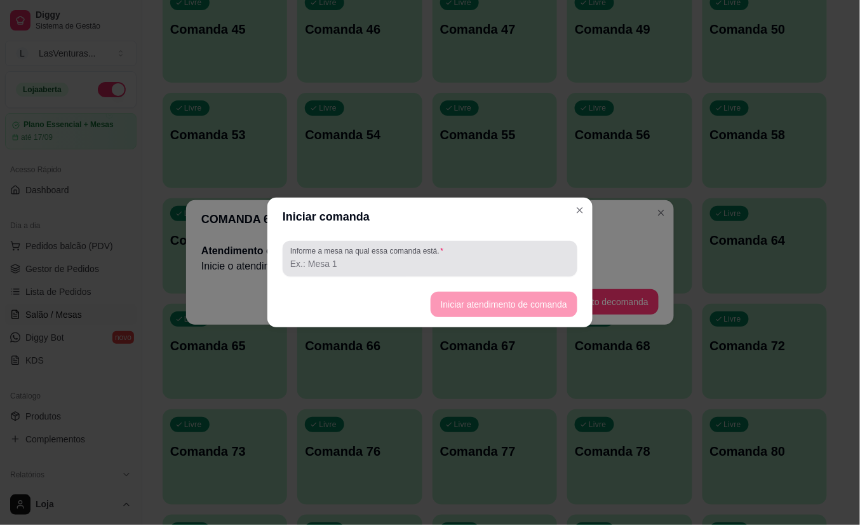
click at [527, 270] on div at bounding box center [430, 258] width 280 height 25
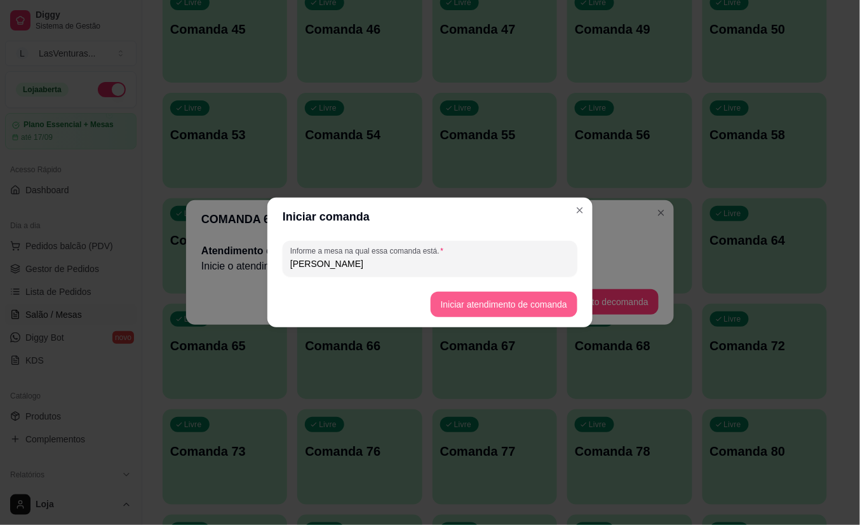
type input "[PERSON_NAME]"
click at [536, 308] on button "Iniciar atendimento de comanda" at bounding box center [504, 304] width 147 height 25
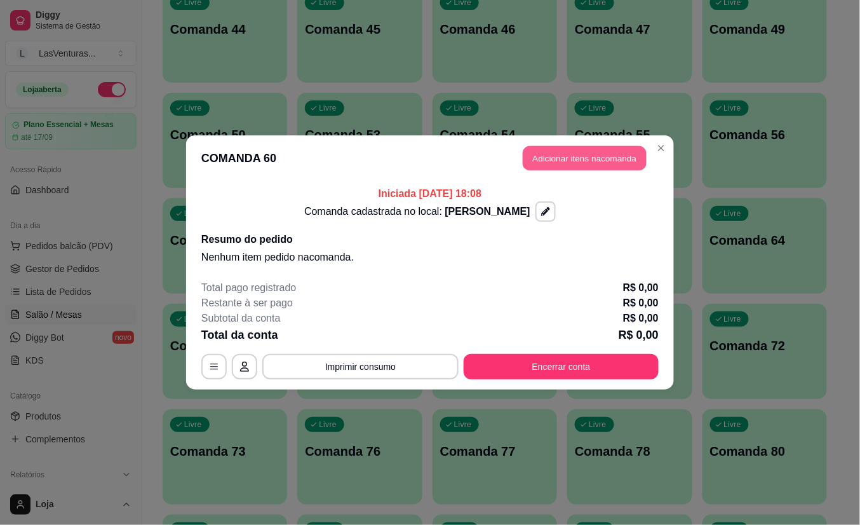
click at [591, 155] on button "Adicionar itens na comanda" at bounding box center [585, 158] width 124 height 25
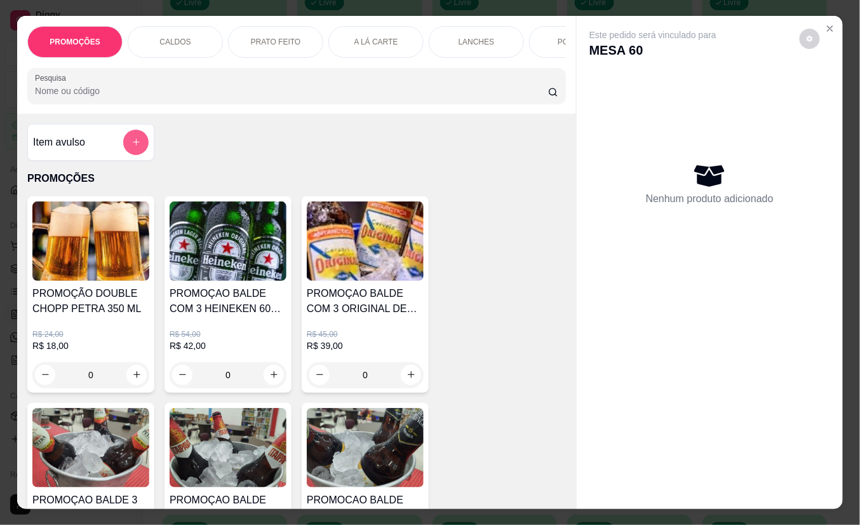
click at [132, 146] on icon "add-separate-item" at bounding box center [137, 142] width 10 height 10
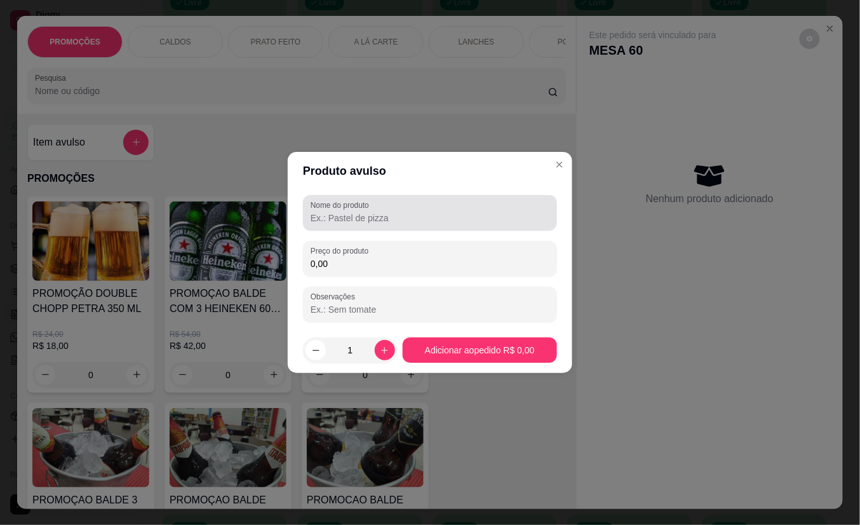
click at [341, 224] on input "Nome do produto" at bounding box center [430, 218] width 239 height 13
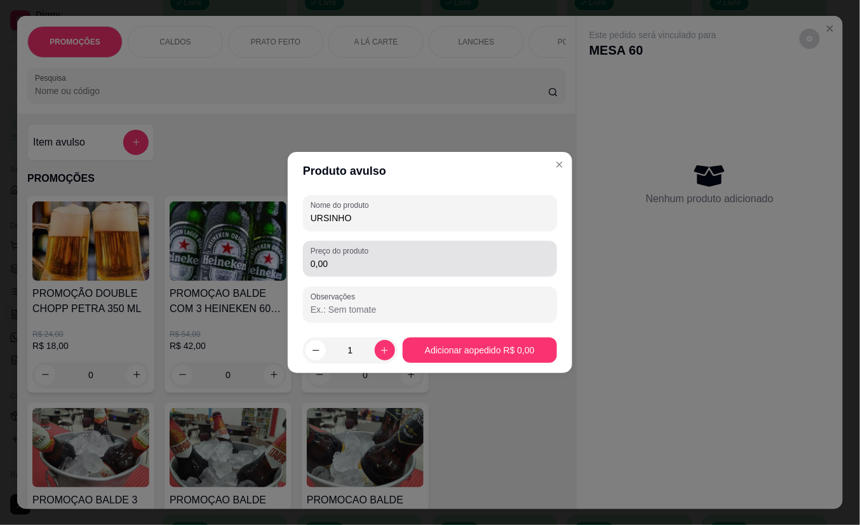
type input "URSINHO"
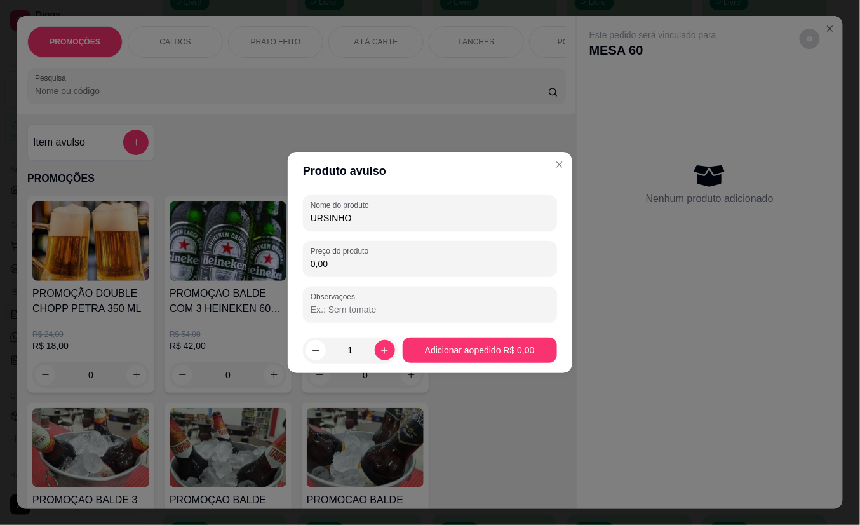
click at [343, 266] on input "0,00" at bounding box center [430, 263] width 239 height 13
type input "2,00"
click at [380, 351] on icon "increase-product-quantity" at bounding box center [385, 351] width 10 height 10
type input "2"
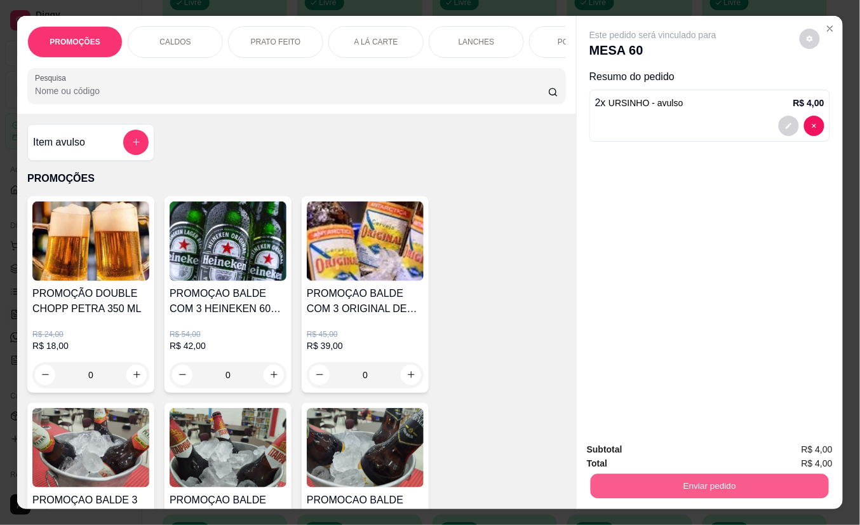
click at [628, 482] on button "Enviar pedido" at bounding box center [710, 486] width 238 height 25
click at [626, 454] on button "Não registrar e enviar pedido" at bounding box center [667, 450] width 128 height 24
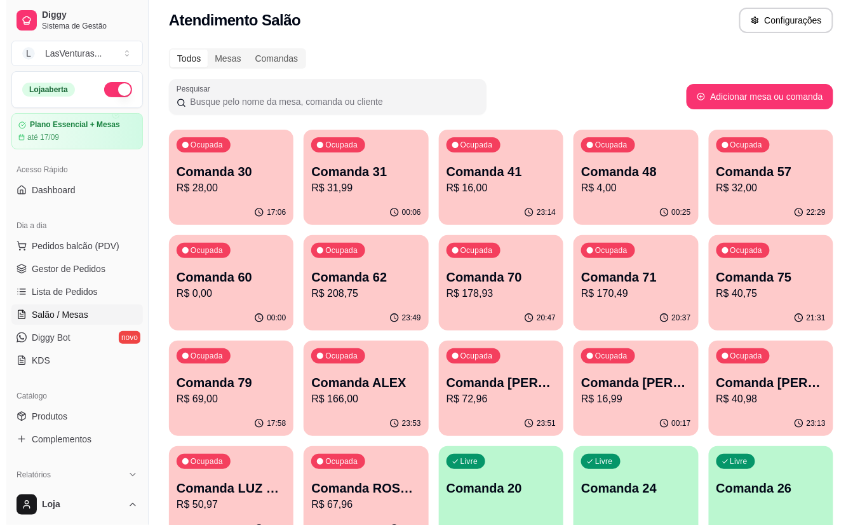
scroll to position [0, 0]
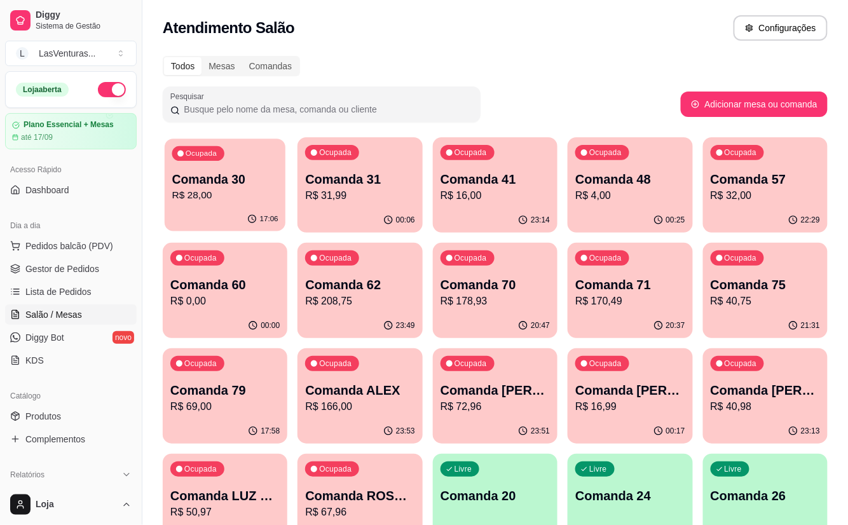
click at [208, 193] on p "R$ 28,00" at bounding box center [225, 195] width 106 height 15
click at [313, 191] on p "R$ 31,99" at bounding box center [359, 195] width 109 height 15
click at [453, 192] on p "R$ 16,00" at bounding box center [494, 195] width 109 height 15
click at [607, 196] on p "R$ 4,00" at bounding box center [629, 195] width 109 height 15
click at [730, 201] on p "R$ 32,00" at bounding box center [764, 195] width 109 height 15
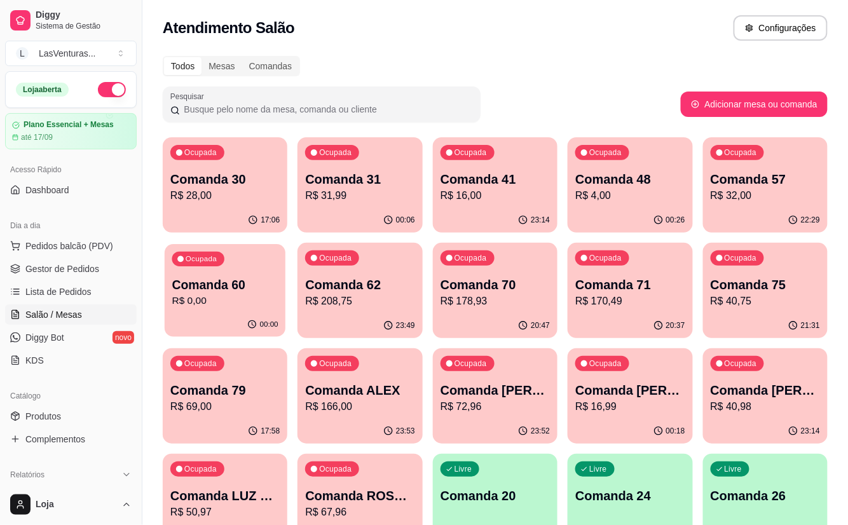
click at [248, 283] on p "Comanda 60" at bounding box center [225, 284] width 106 height 17
click at [361, 309] on div "Ocupada Comanda 62 R$ 208,75" at bounding box center [359, 278] width 121 height 69
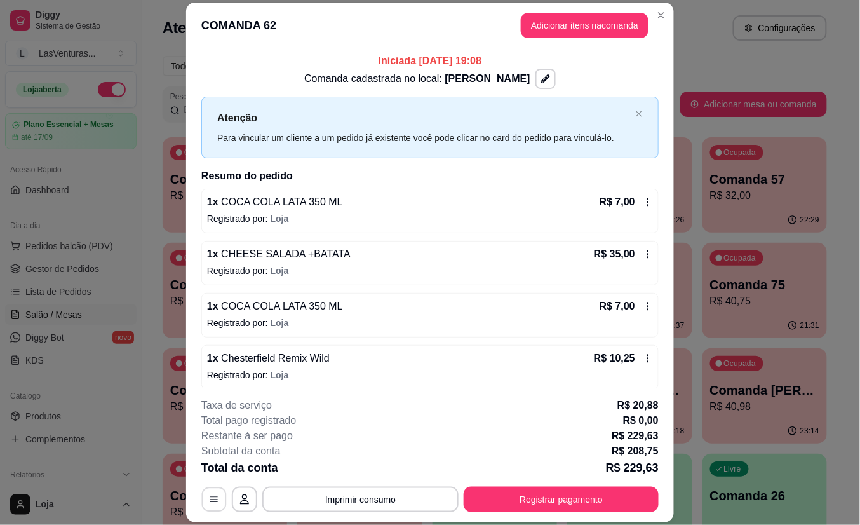
click at [209, 497] on icon "button" at bounding box center [214, 499] width 10 height 10
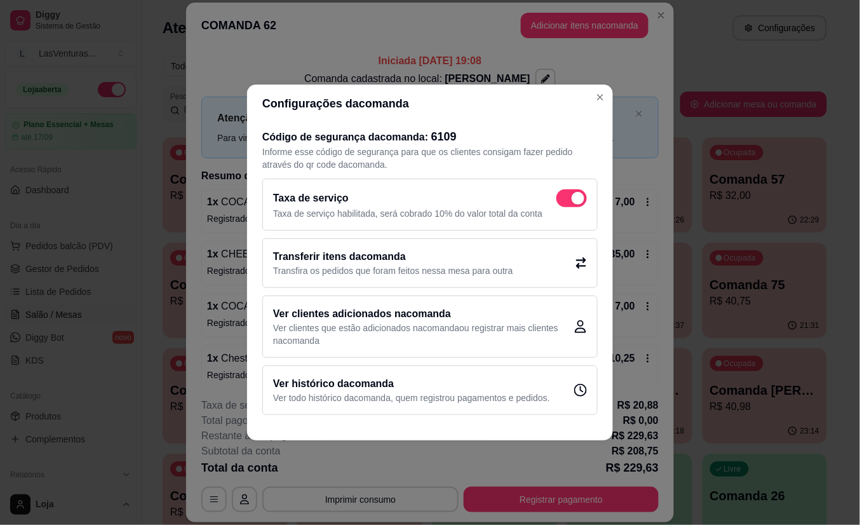
click at [511, 276] on div "Transferir itens da comanda Transfira os pedidos que foram feitos nessa mesa pa…" at bounding box center [429, 263] width 335 height 50
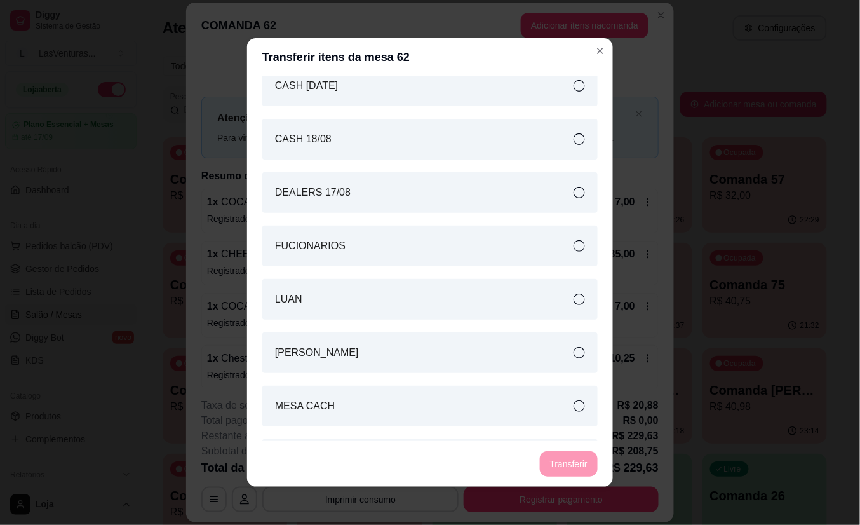
scroll to position [2796, 0]
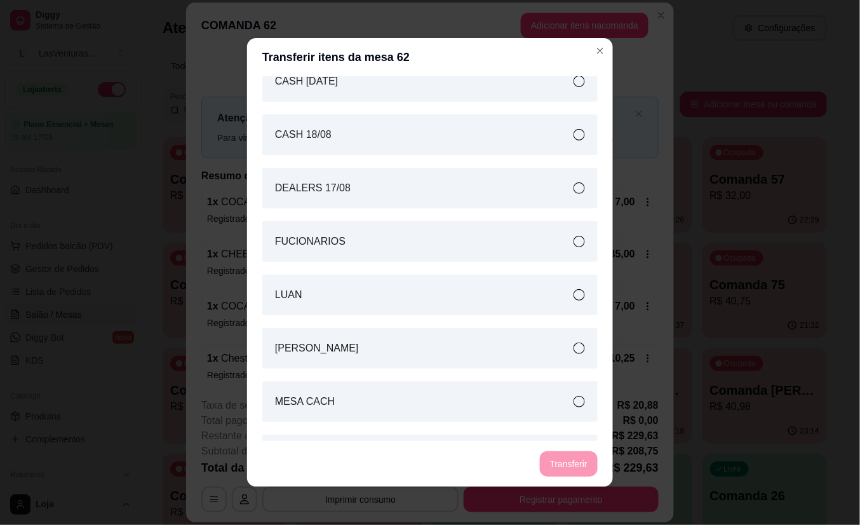
click at [382, 294] on div "LUAN" at bounding box center [429, 294] width 335 height 41
click at [560, 458] on button "Transferir" at bounding box center [569, 464] width 57 height 25
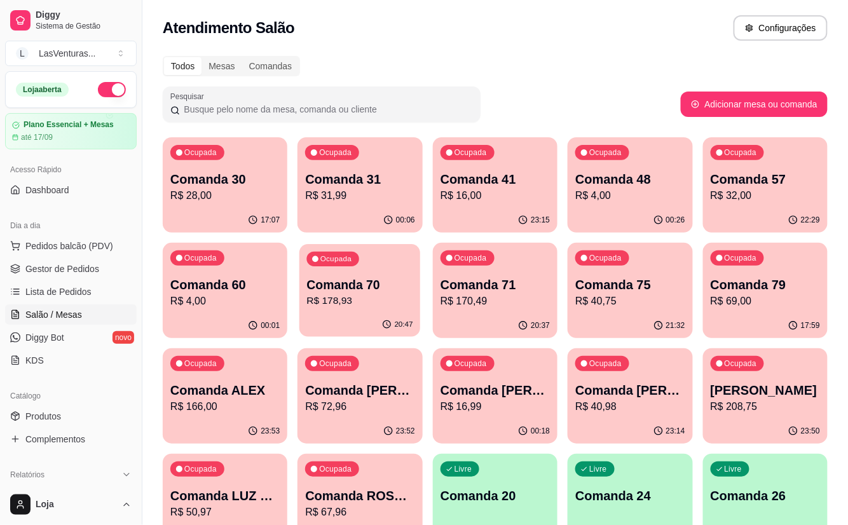
click at [339, 299] on p "R$ 178,93" at bounding box center [360, 301] width 106 height 15
click at [342, 313] on button "Ocupada Comanda 70 R$ 178,93 20:47" at bounding box center [359, 290] width 125 height 95
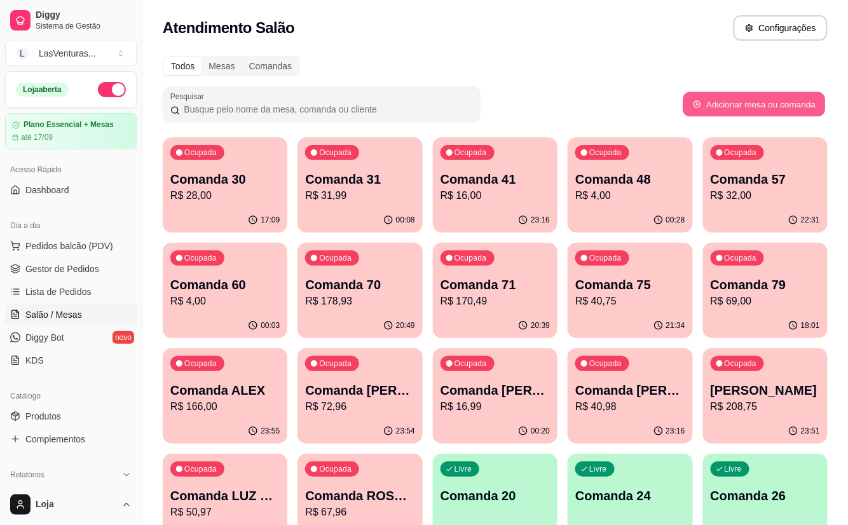
click at [720, 102] on button "Adicionar mesa ou comanda" at bounding box center [753, 104] width 142 height 25
select select "TABLE"
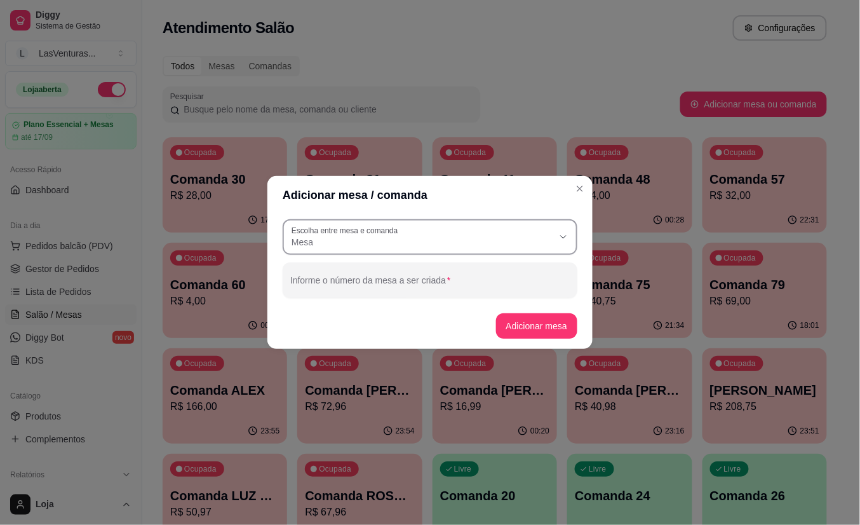
click at [498, 245] on span "Mesa" at bounding box center [423, 242] width 262 height 13
click at [476, 292] on span "Comanda" at bounding box center [425, 293] width 252 height 12
type input "CARD"
select select "CARD"
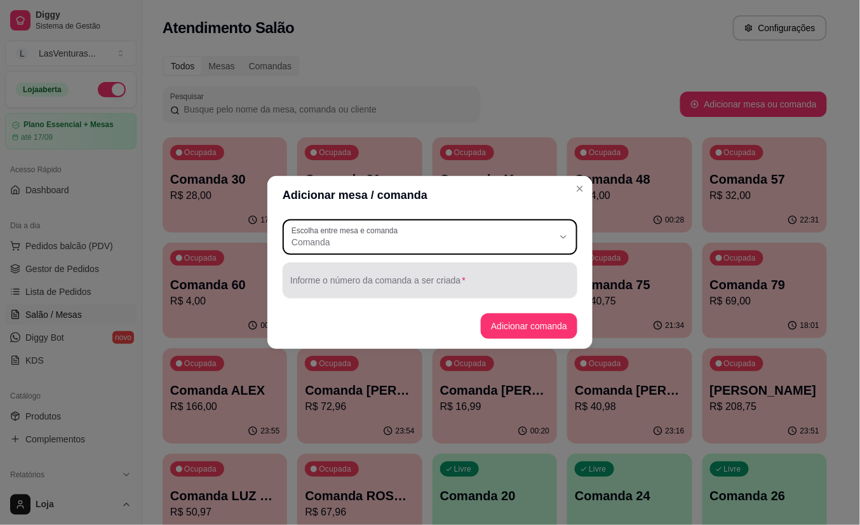
click at [433, 281] on input "Informe o número da comanda a ser criada" at bounding box center [430, 285] width 280 height 13
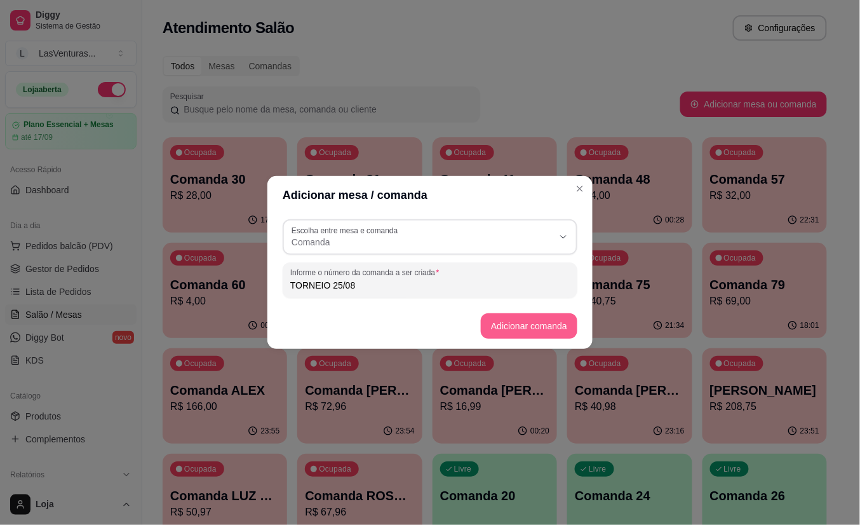
type input "TORNEIO 25/08"
click at [535, 321] on button "Adicionar comanda" at bounding box center [528, 326] width 93 height 25
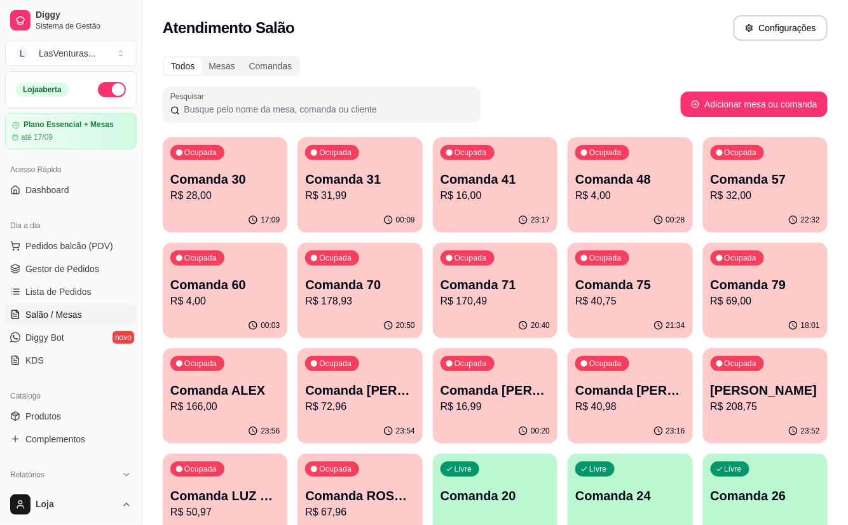
click at [438, 291] on div "Ocupada Comanda 71 R$ 170,49" at bounding box center [495, 278] width 125 height 71
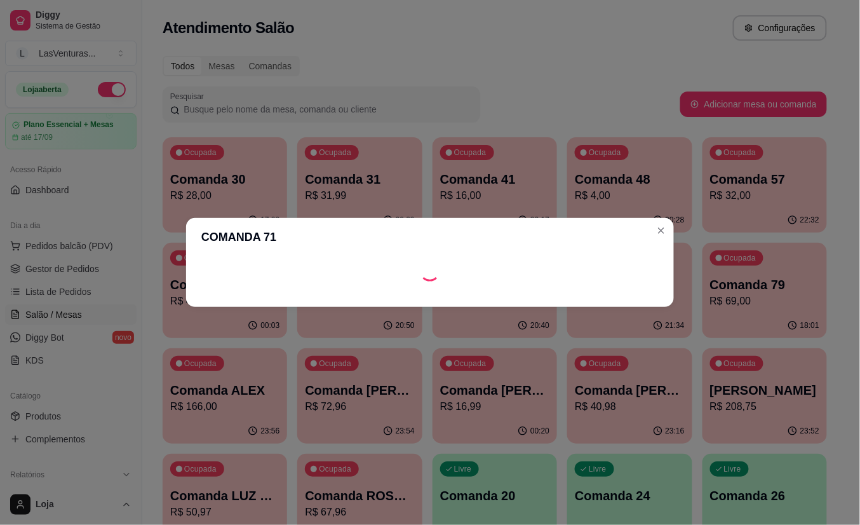
click at [446, 318] on div "COMANDA 71" at bounding box center [430, 262] width 860 height 525
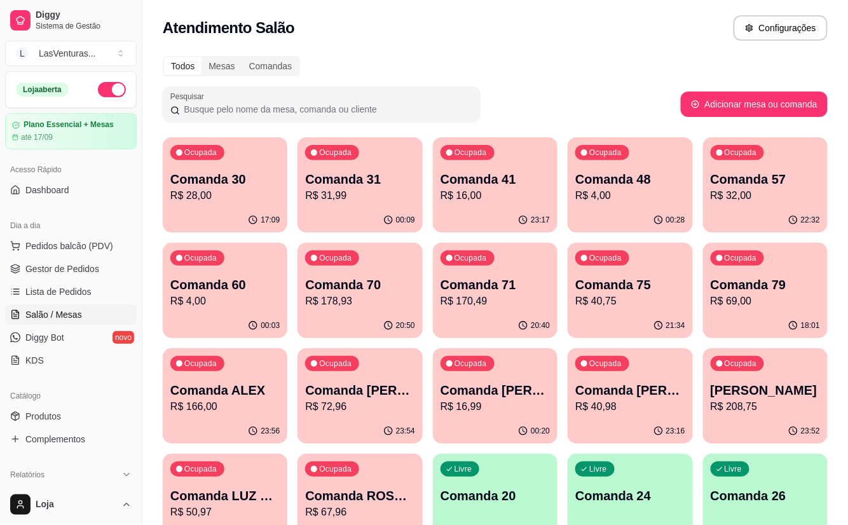
click at [352, 321] on div "20:50" at bounding box center [359, 325] width 125 height 25
click at [348, 294] on p "R$ 178,93" at bounding box center [360, 301] width 106 height 15
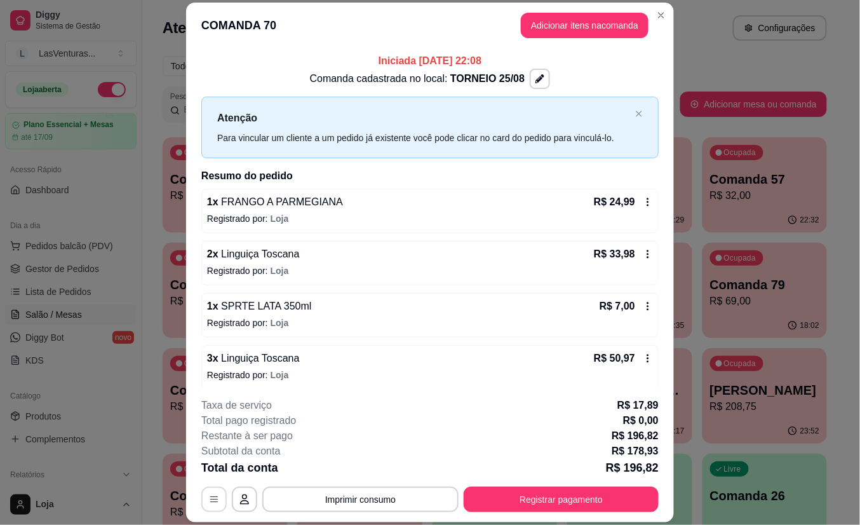
click at [214, 506] on button "button" at bounding box center [213, 499] width 25 height 25
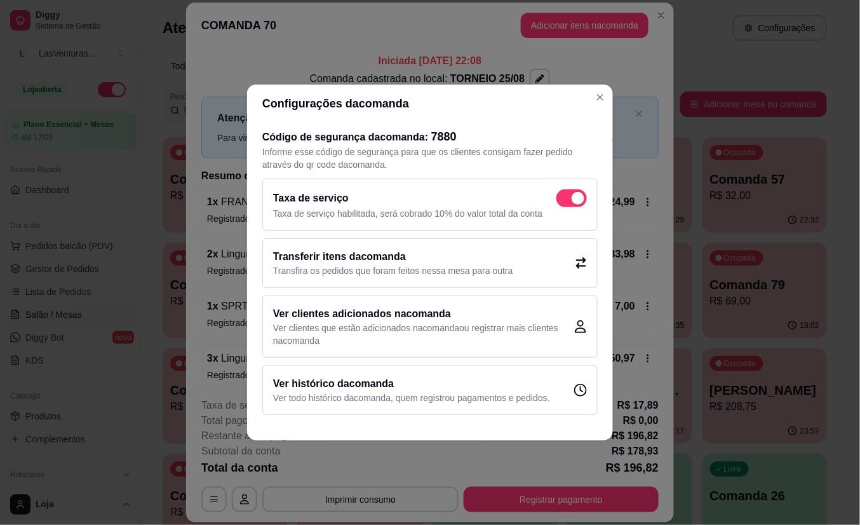
click at [354, 260] on h2 "Transferir itens da comanda" at bounding box center [393, 256] width 240 height 15
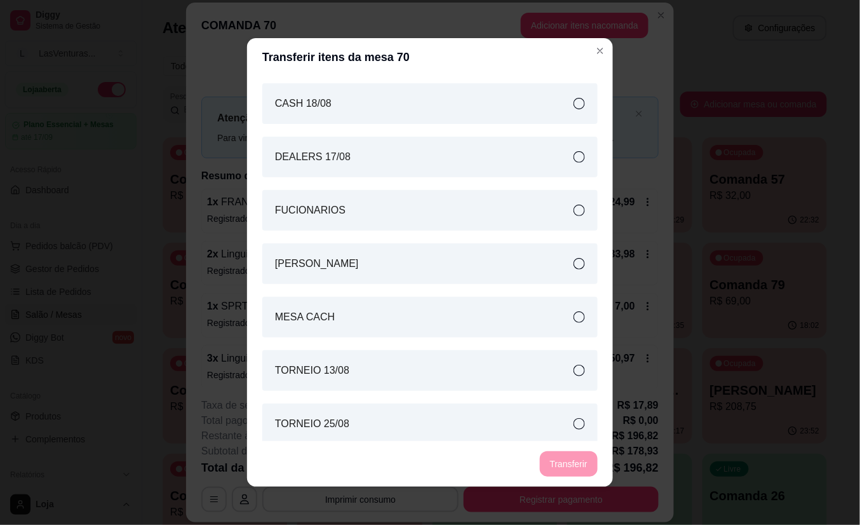
scroll to position [2965, 0]
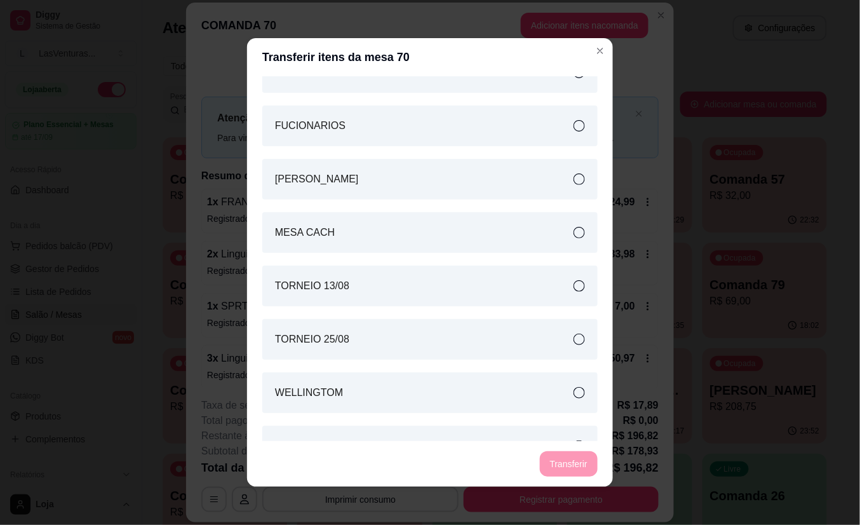
click at [346, 342] on div "TORNEIO 25/08" at bounding box center [429, 339] width 335 height 41
click at [559, 465] on button "Transferir" at bounding box center [569, 463] width 58 height 25
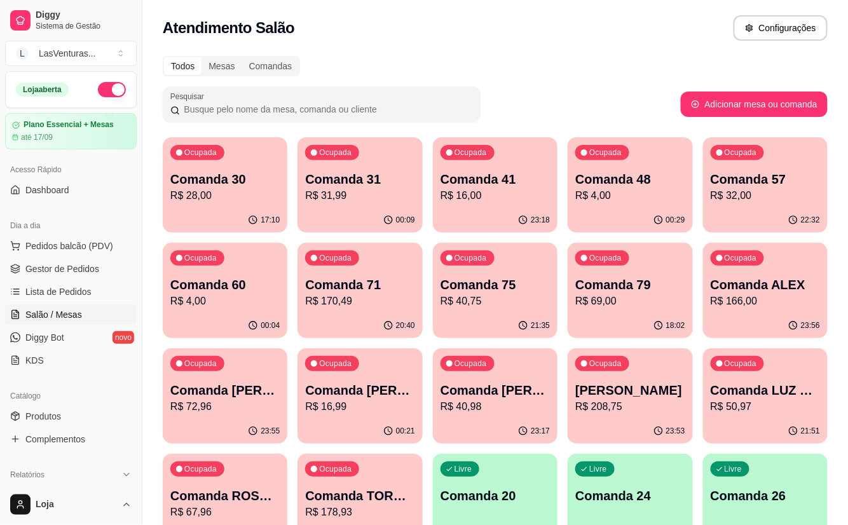
click at [382, 311] on div "Ocupada Comanda 71 R$ 170,49" at bounding box center [359, 278] width 125 height 71
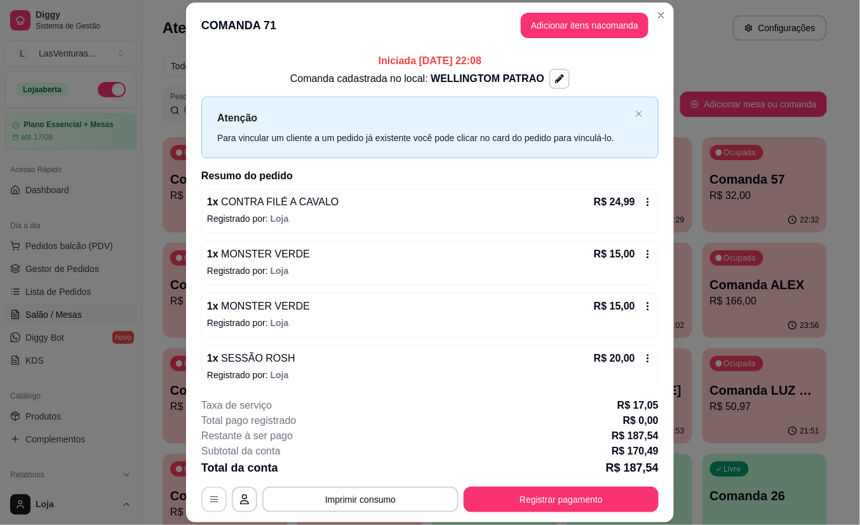
click at [210, 502] on icon "button" at bounding box center [214, 499] width 8 height 6
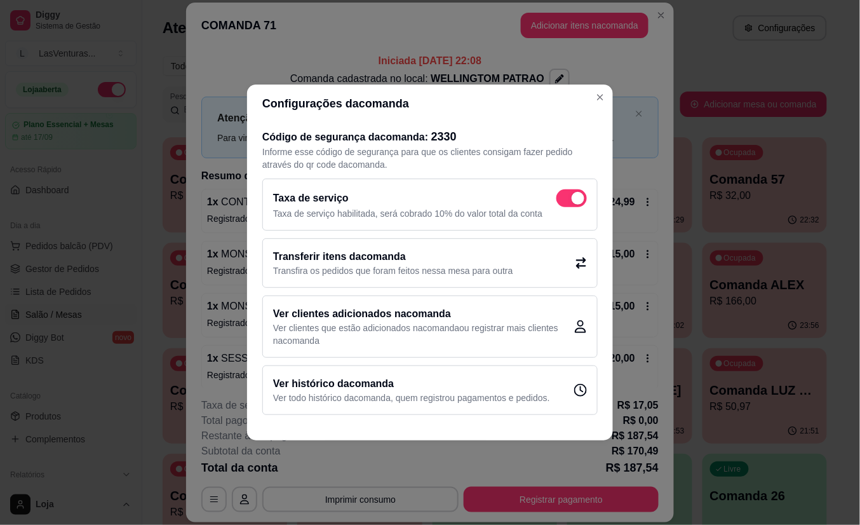
click at [428, 264] on p "Transfira os pedidos que foram feitos nessa mesa para outra" at bounding box center [393, 270] width 240 height 13
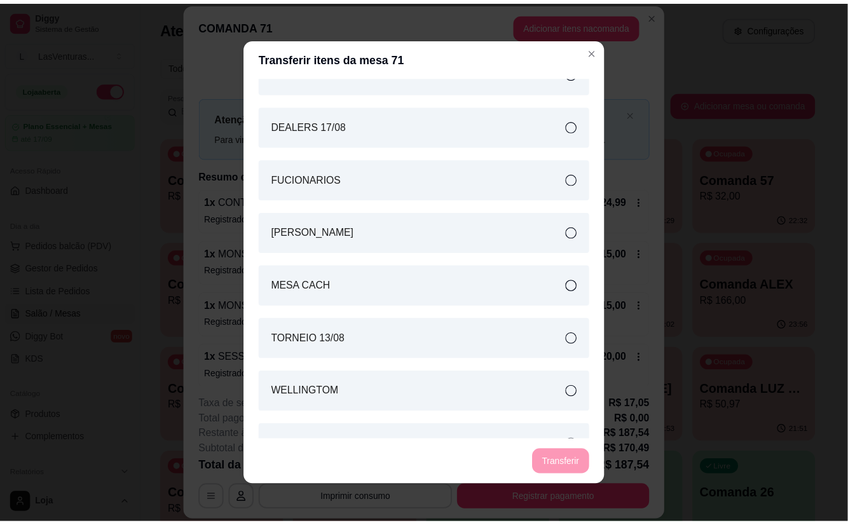
scroll to position [3048, 0]
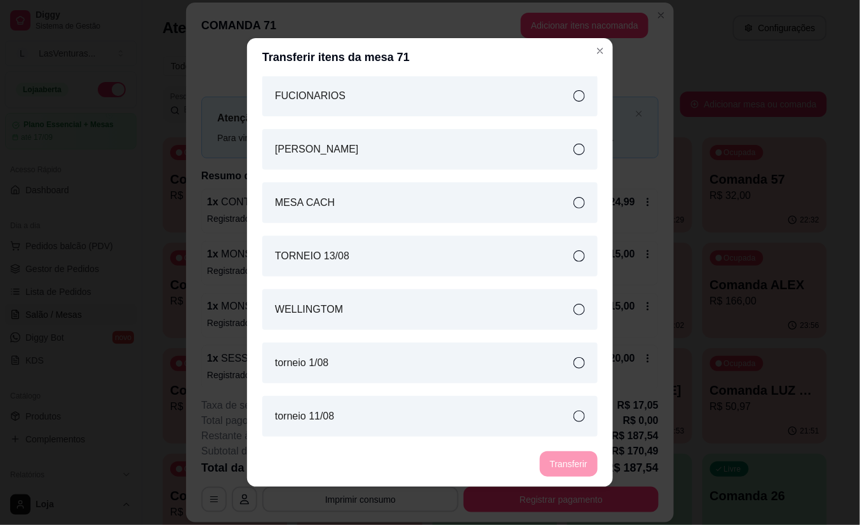
click at [516, 310] on div "WELLINGTOM" at bounding box center [429, 309] width 335 height 41
click at [582, 469] on button "Transferir" at bounding box center [569, 463] width 58 height 25
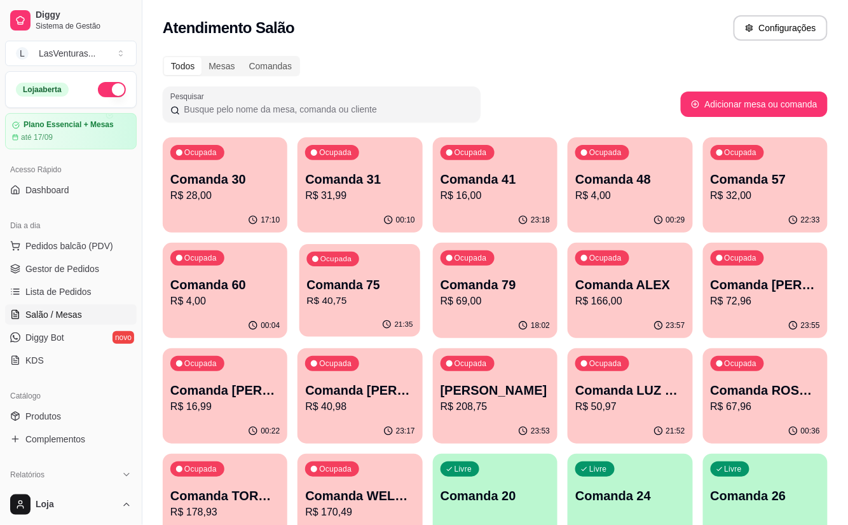
click at [357, 303] on p "R$ 40,75" at bounding box center [360, 301] width 106 height 15
click at [501, 302] on p "R$ 69,00" at bounding box center [494, 301] width 109 height 15
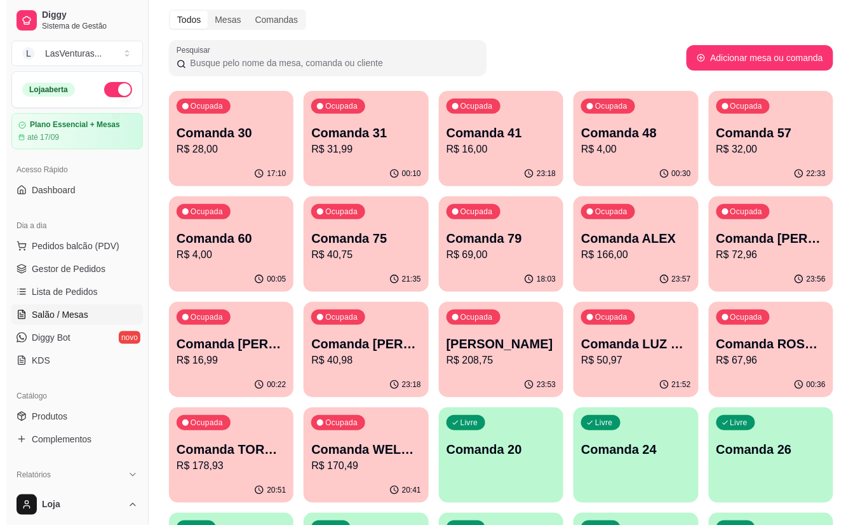
scroll to position [85, 0]
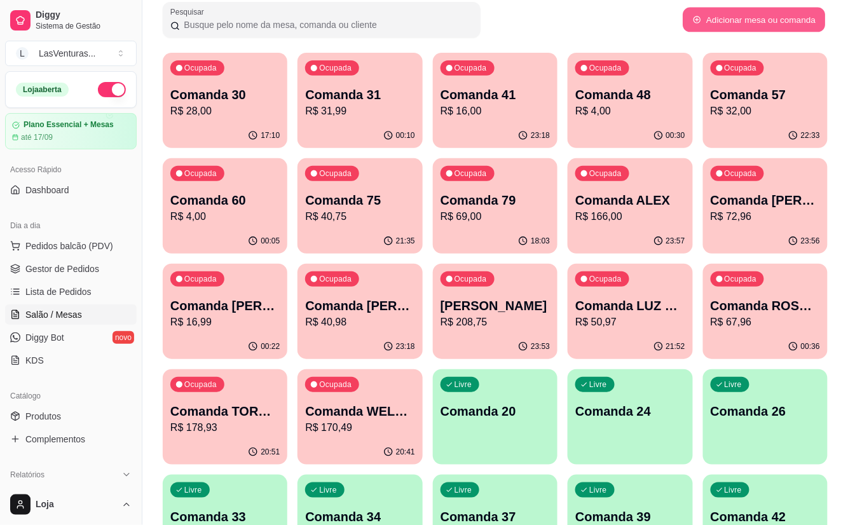
click at [758, 24] on button "Adicionar mesa ou comanda" at bounding box center [753, 20] width 142 height 25
select select "TABLE"
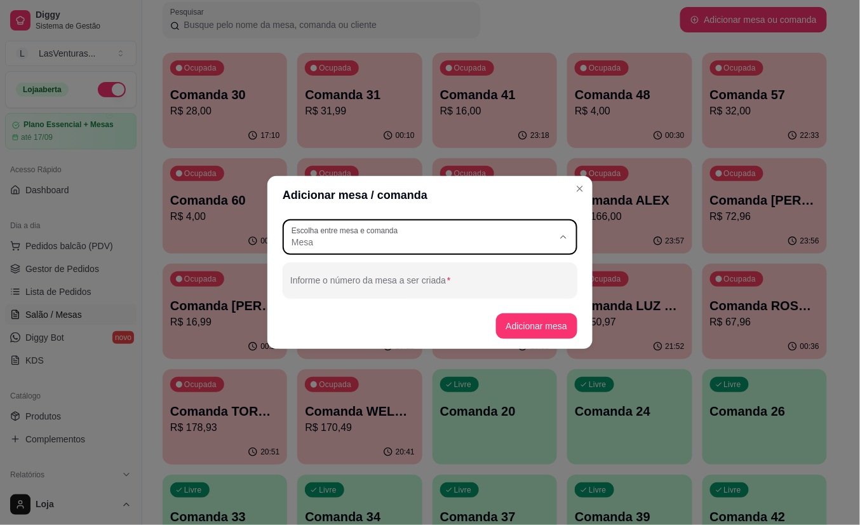
click at [367, 244] on span "Mesa" at bounding box center [423, 242] width 262 height 13
click at [367, 299] on span "Comanda" at bounding box center [425, 293] width 252 height 12
type input "CARD"
select select "CARD"
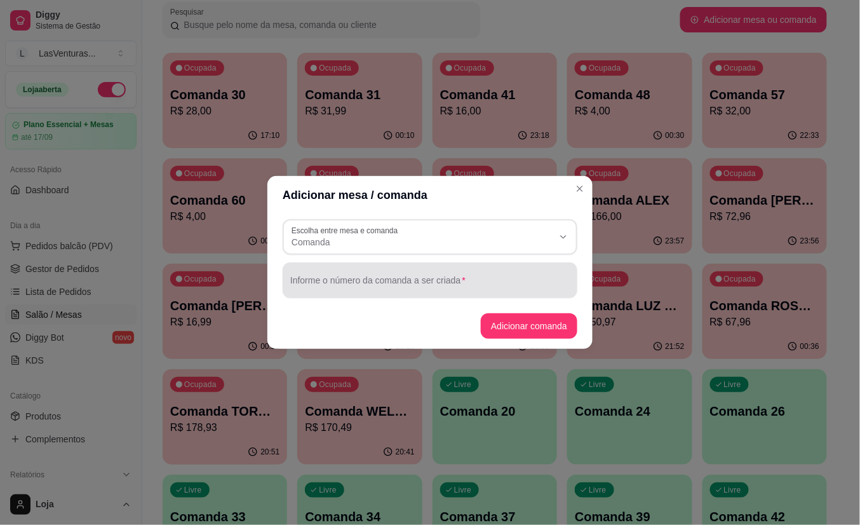
click at [360, 277] on div at bounding box center [430, 279] width 280 height 25
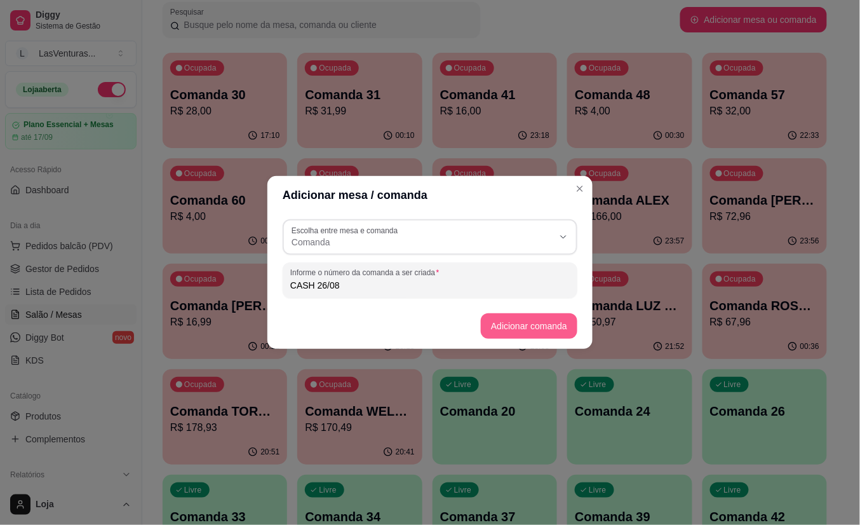
type input "CASH 26/08"
click at [508, 326] on button "Adicionar comanda" at bounding box center [528, 326] width 93 height 25
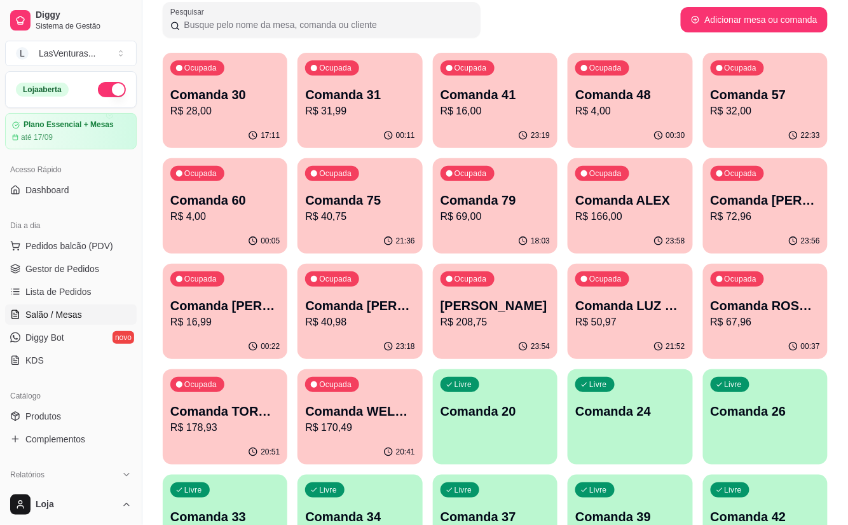
click at [526, 200] on p "Comanda 79" at bounding box center [494, 200] width 109 height 18
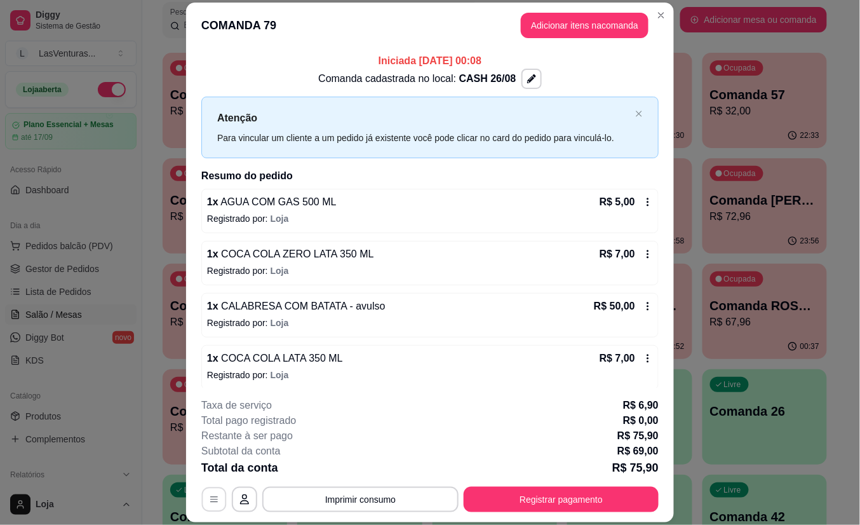
click at [209, 499] on icon "button" at bounding box center [214, 499] width 10 height 10
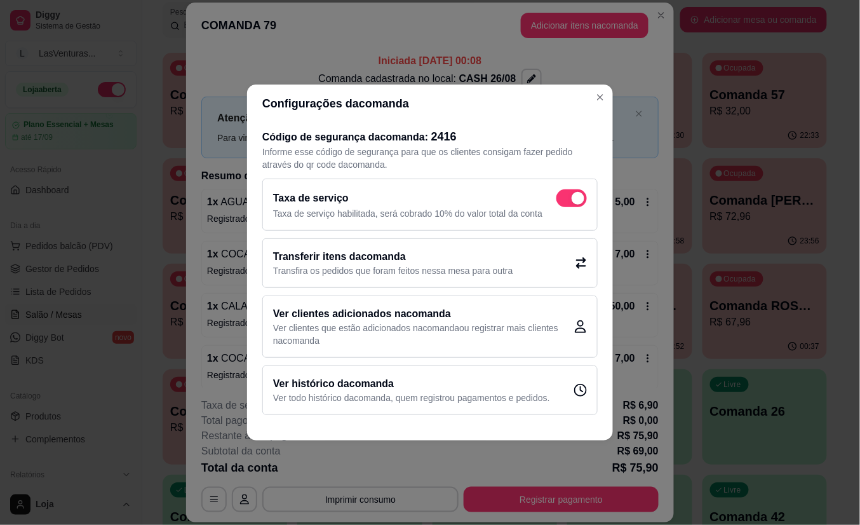
click at [382, 265] on p "Transfira os pedidos que foram feitos nessa mesa para outra" at bounding box center [393, 270] width 240 height 13
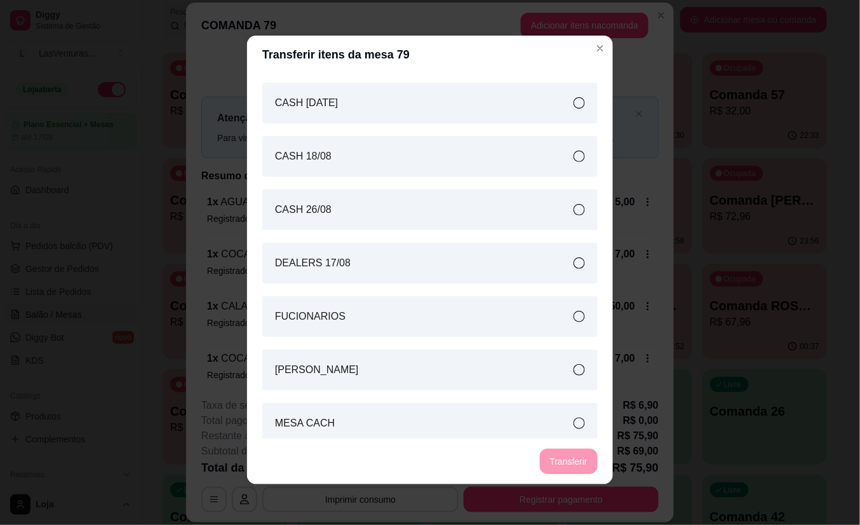
scroll to position [2847, 0]
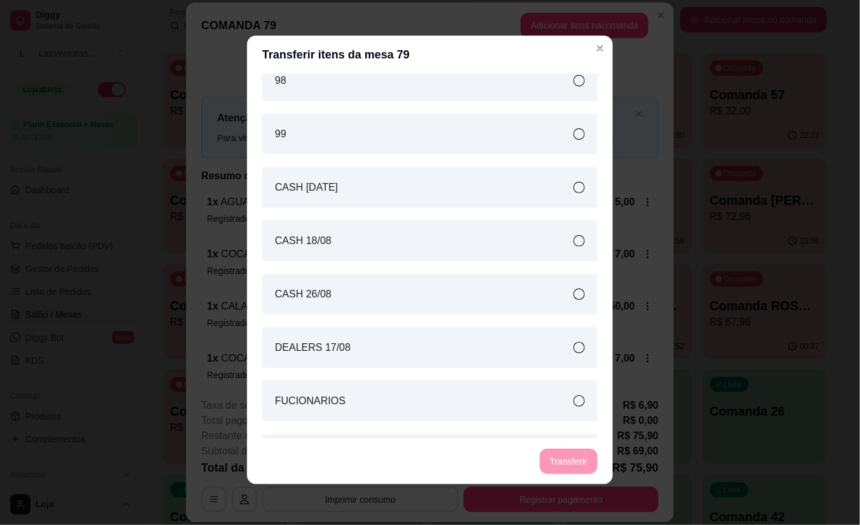
click at [409, 294] on div "CASH 26/08" at bounding box center [429, 294] width 335 height 41
click at [557, 463] on button "Transferir" at bounding box center [569, 461] width 58 height 25
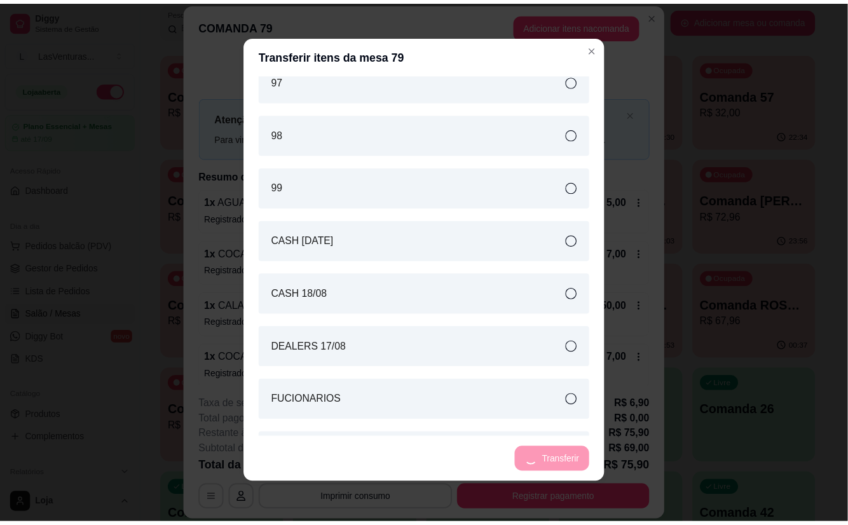
scroll to position [2900, 0]
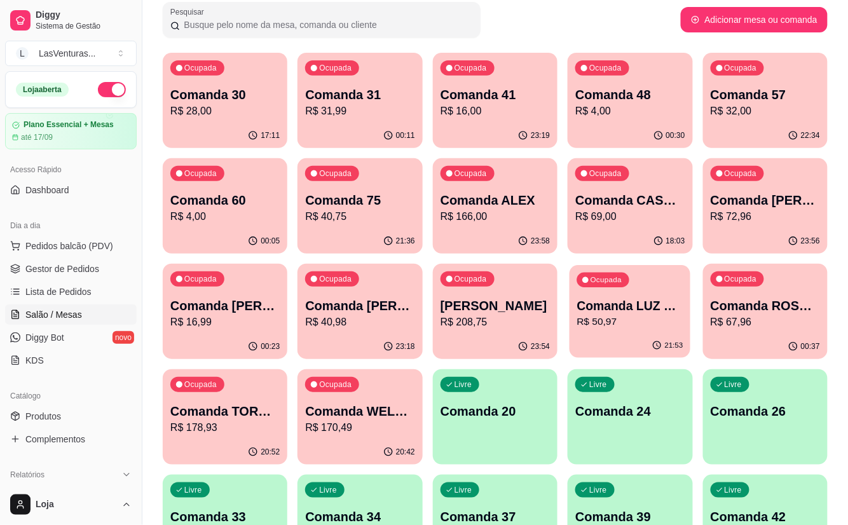
click at [651, 332] on div "Ocupada Comanda LUZ FUCIONARIO JANTA R$ 50,97" at bounding box center [629, 299] width 121 height 69
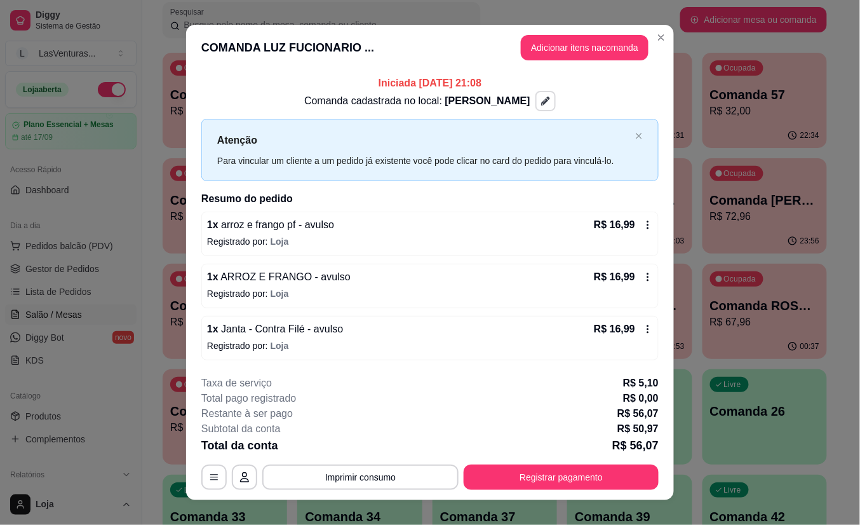
click at [541, 102] on icon "button" at bounding box center [545, 101] width 9 height 9
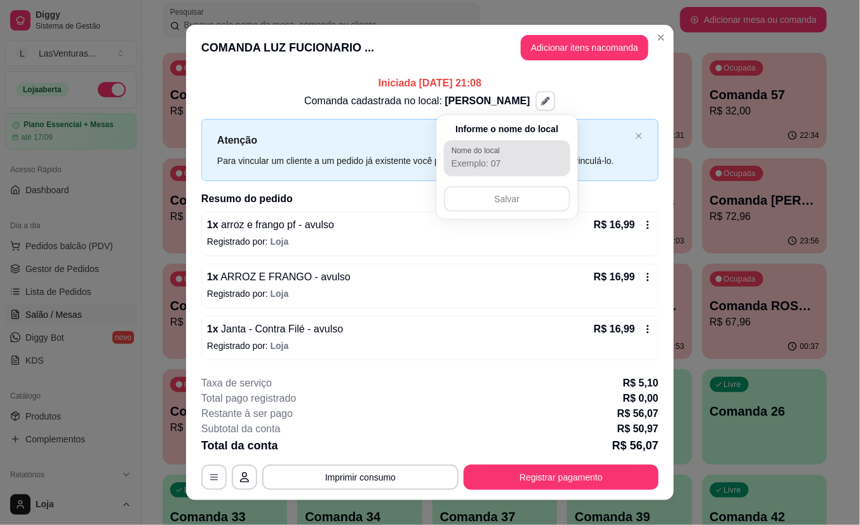
click at [499, 158] on div at bounding box center [507, 157] width 111 height 25
click at [358, 46] on header "COMANDA LUZ FUCIONARIO ... Adicionar itens na comanda" at bounding box center [430, 48] width 488 height 46
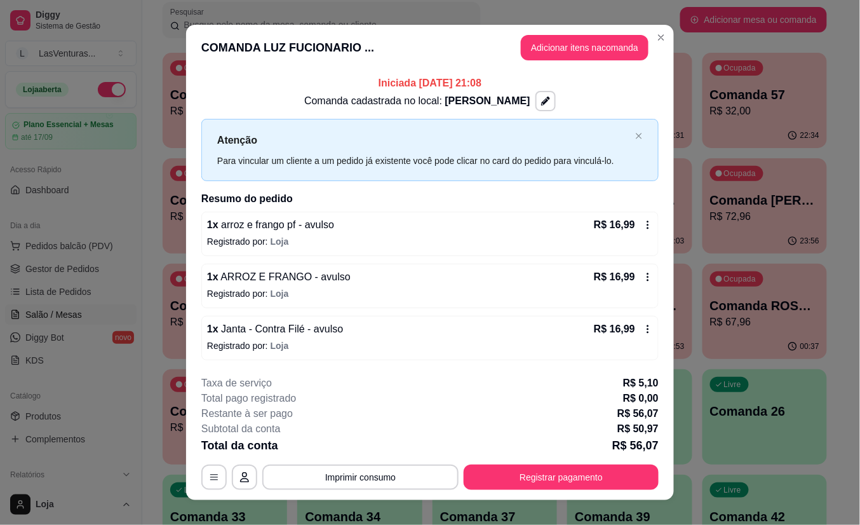
click at [355, 51] on header "COMANDA LUZ FUCIONARIO ... Adicionar itens na comanda" at bounding box center [430, 48] width 488 height 46
click at [541, 100] on icon "button" at bounding box center [545, 101] width 9 height 9
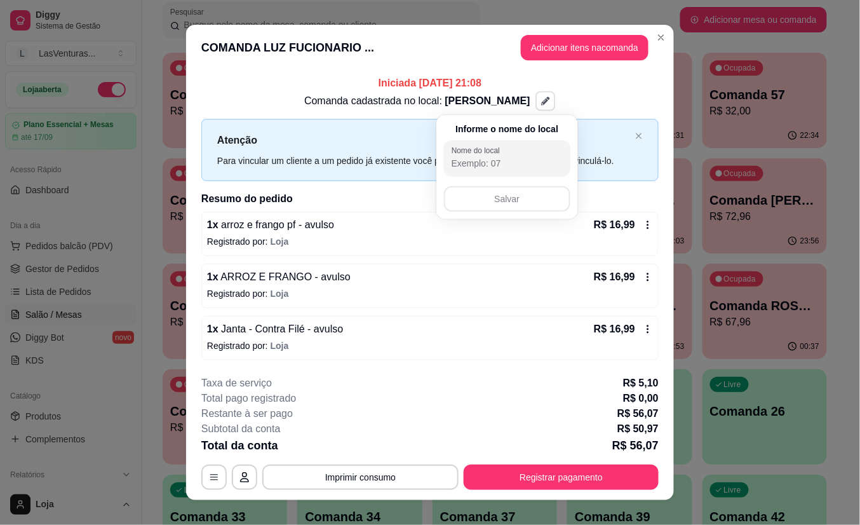
click at [491, 161] on input "Nome do local" at bounding box center [507, 163] width 111 height 13
type input "[PERSON_NAME]"
click at [522, 197] on button "Salvar" at bounding box center [507, 199] width 123 height 25
click at [680, 146] on div "**********" at bounding box center [430, 262] width 860 height 525
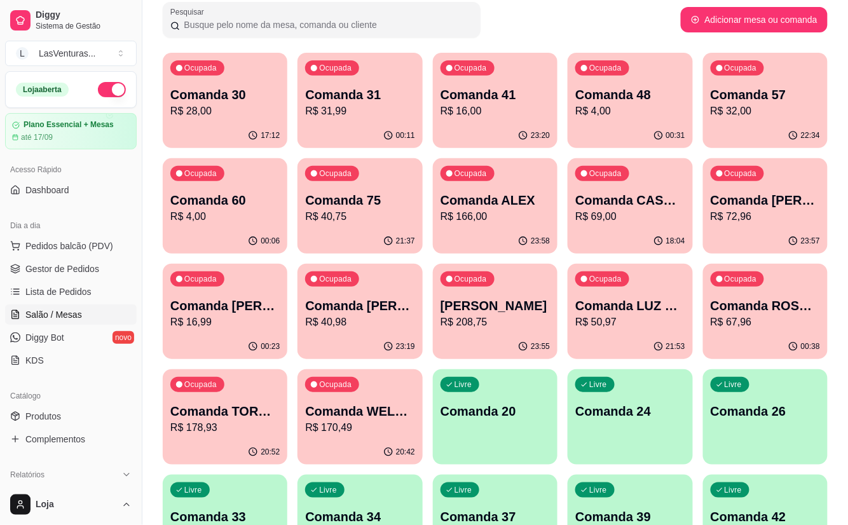
click at [255, 123] on div "17:12" at bounding box center [225, 135] width 125 height 25
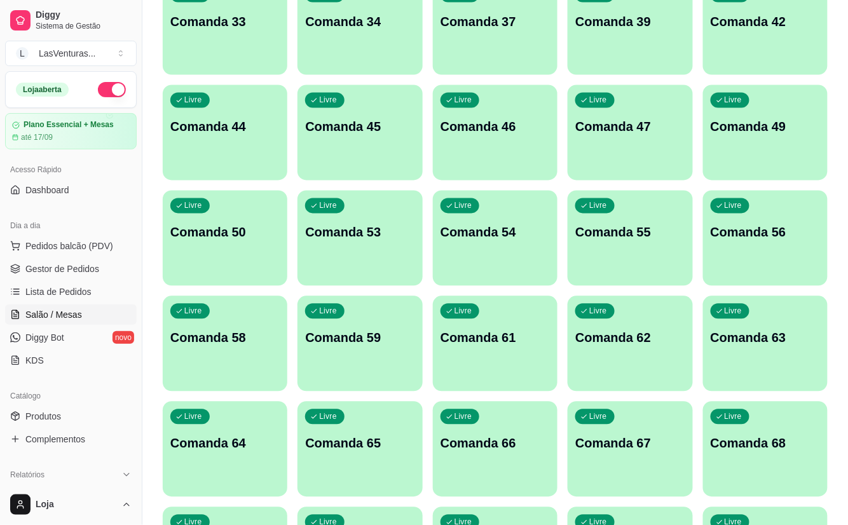
scroll to position [593, 0]
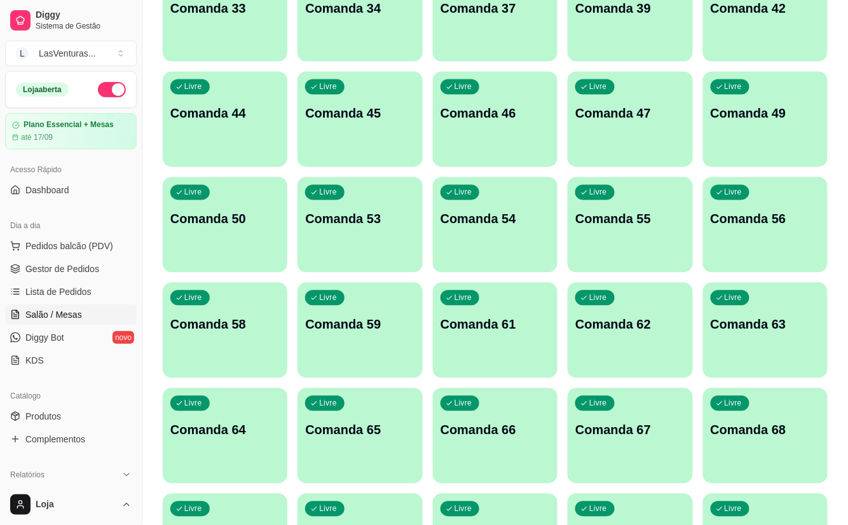
click at [618, 355] on div "Livre Comanda 62" at bounding box center [629, 323] width 125 height 80
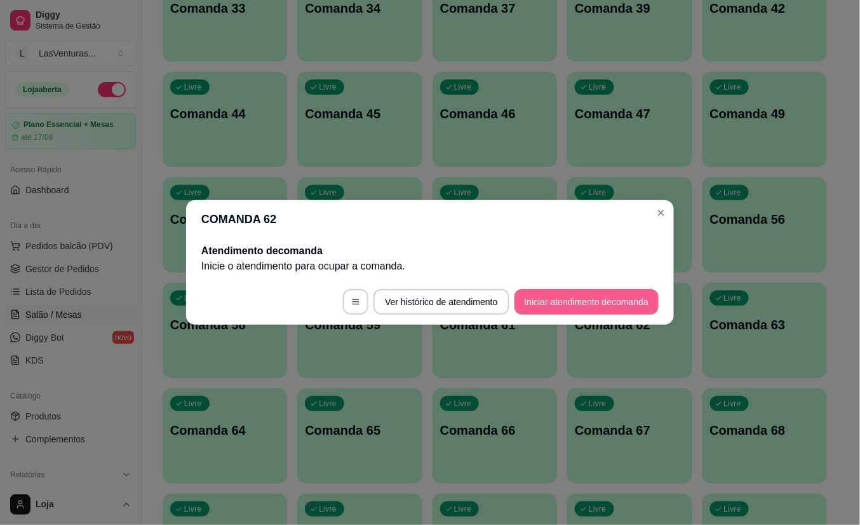
click at [547, 297] on button "Iniciar atendimento de comanda" at bounding box center [587, 301] width 144 height 25
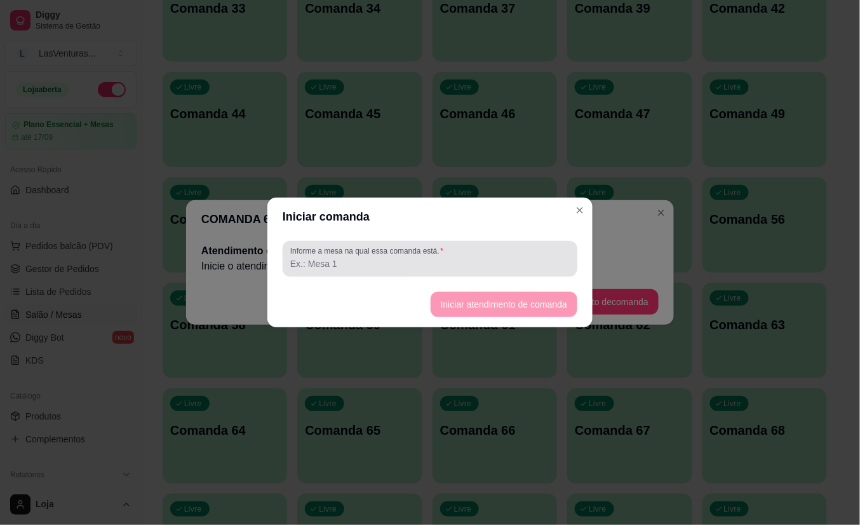
click at [481, 273] on div "Informe a mesa na qual essa comanda está." at bounding box center [430, 259] width 295 height 36
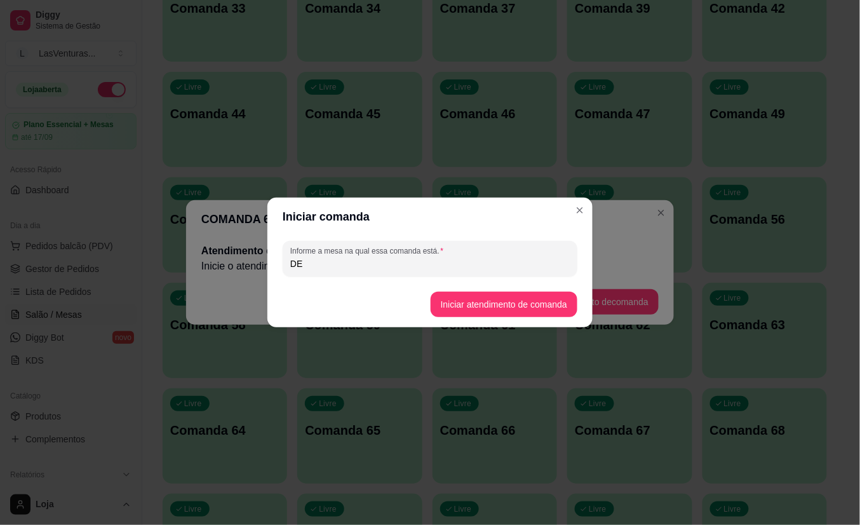
type input "D"
type input "DEIVER"
click at [496, 301] on button "Iniciar atendimento de comanda" at bounding box center [504, 304] width 147 height 25
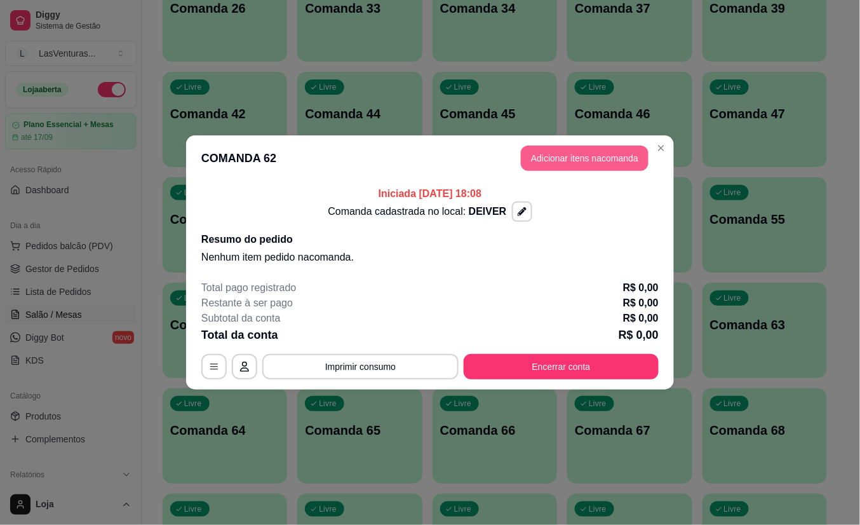
click at [593, 153] on button "Adicionar itens na comanda" at bounding box center [585, 157] width 128 height 25
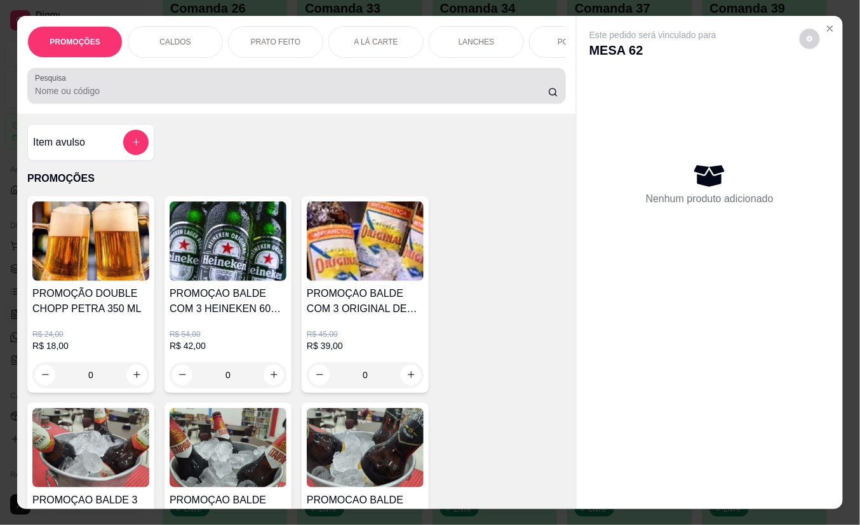
click at [133, 97] on input "Pesquisa" at bounding box center [291, 91] width 513 height 13
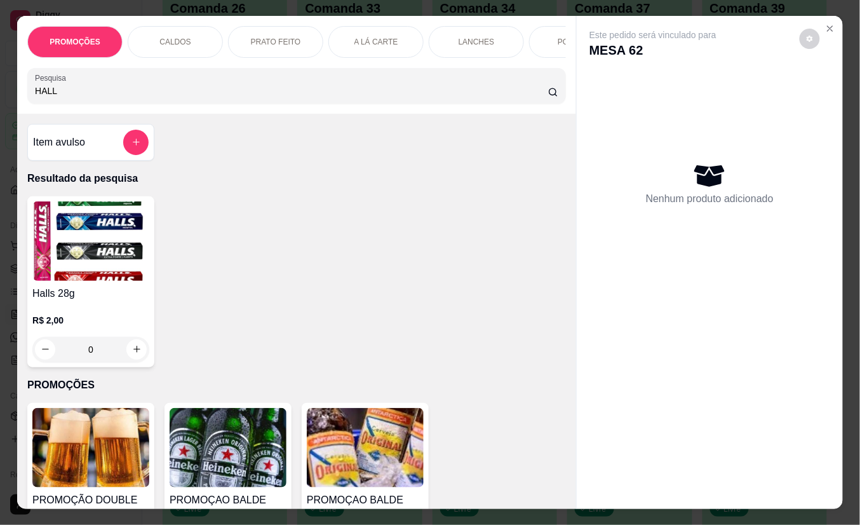
type input "HALL"
click at [125, 355] on div "0" at bounding box center [90, 349] width 117 height 25
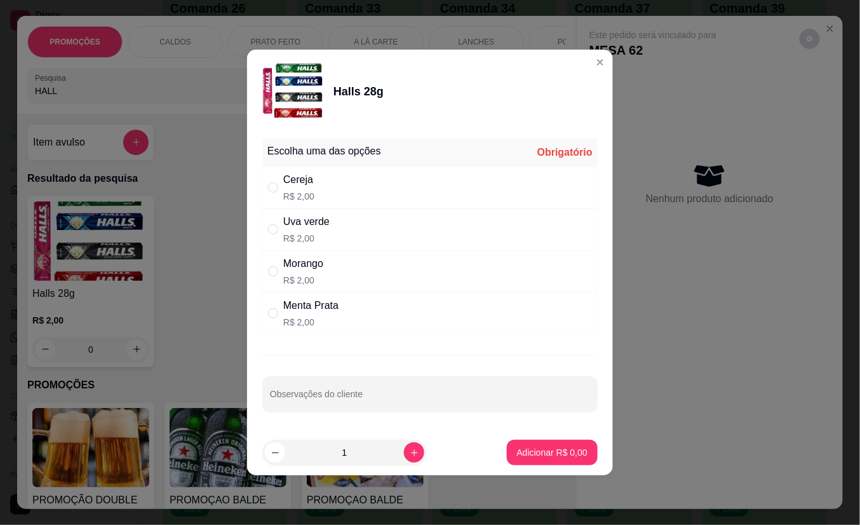
click at [295, 188] on div "Cereja R$ 2,00" at bounding box center [298, 187] width 31 height 30
radio input "true"
click at [519, 454] on p "Adicionar R$ 2,00" at bounding box center [552, 452] width 71 height 13
type input "1"
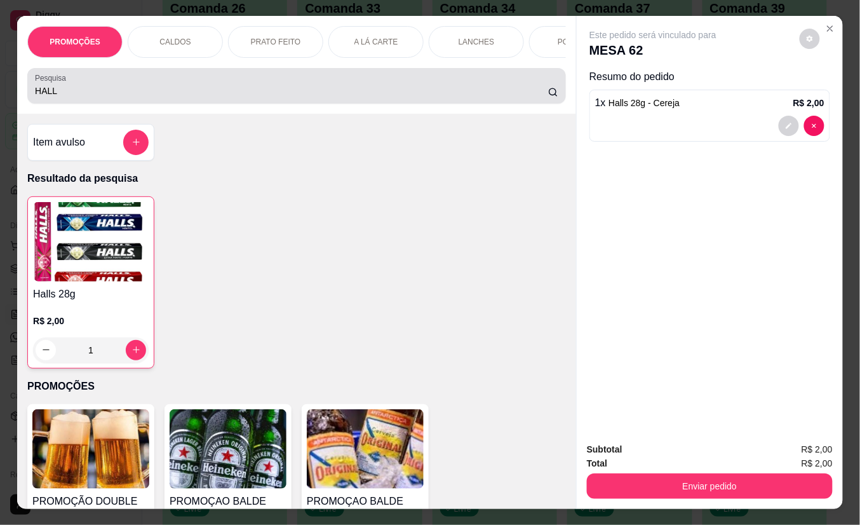
click at [323, 90] on input "HALL" at bounding box center [291, 91] width 513 height 13
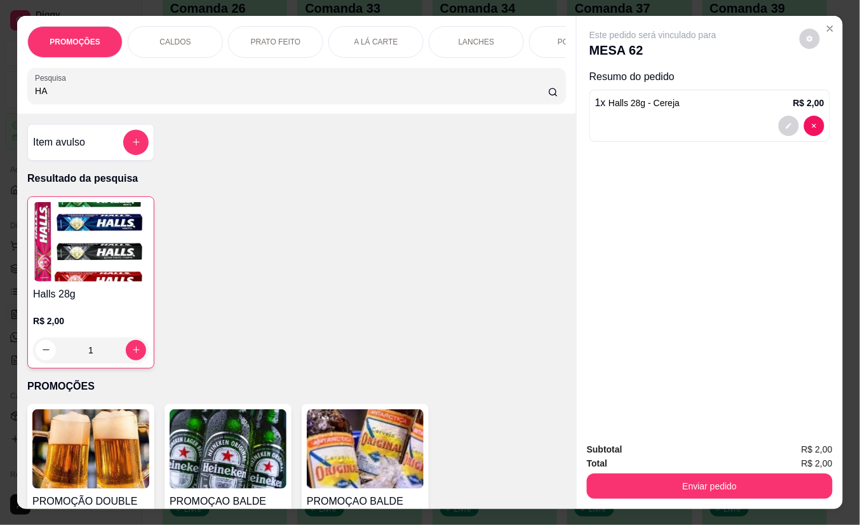
type input "H"
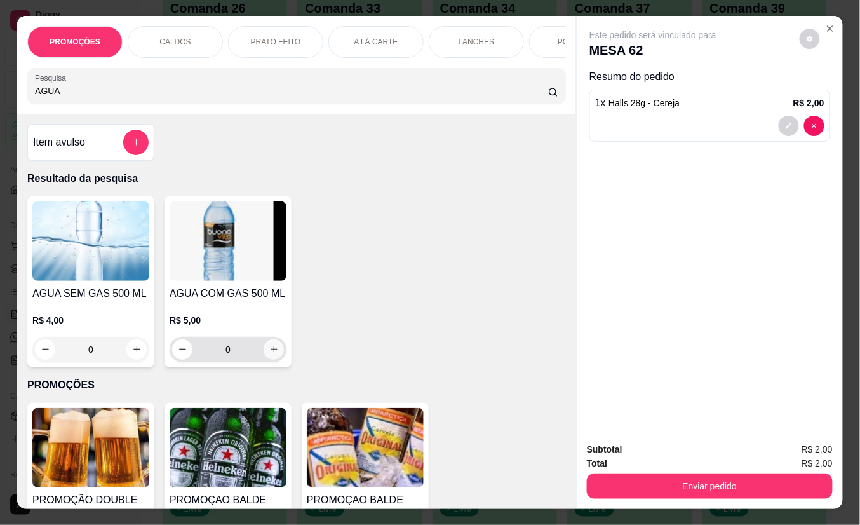
type input "AGUA"
click at [269, 354] on icon "increase-product-quantity" at bounding box center [274, 349] width 10 height 10
type input "1"
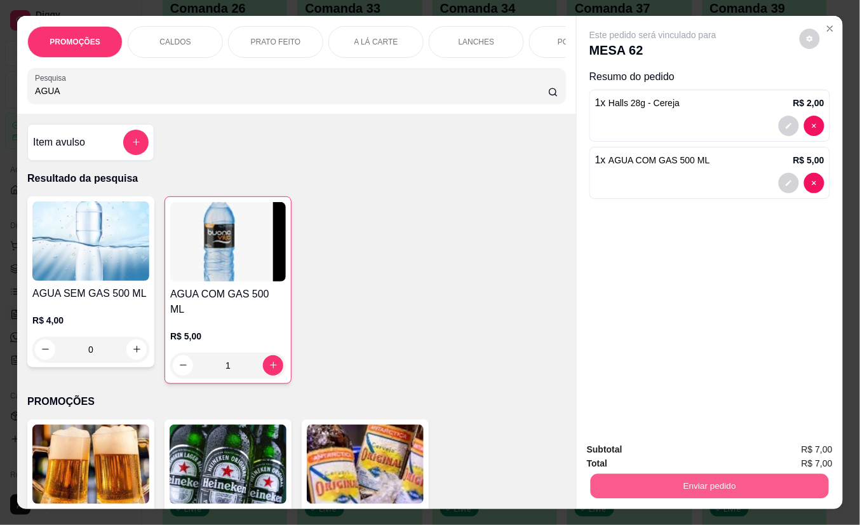
click at [619, 478] on button "Enviar pedido" at bounding box center [710, 486] width 238 height 25
click at [623, 448] on button "Não registrar e enviar pedido" at bounding box center [667, 449] width 132 height 24
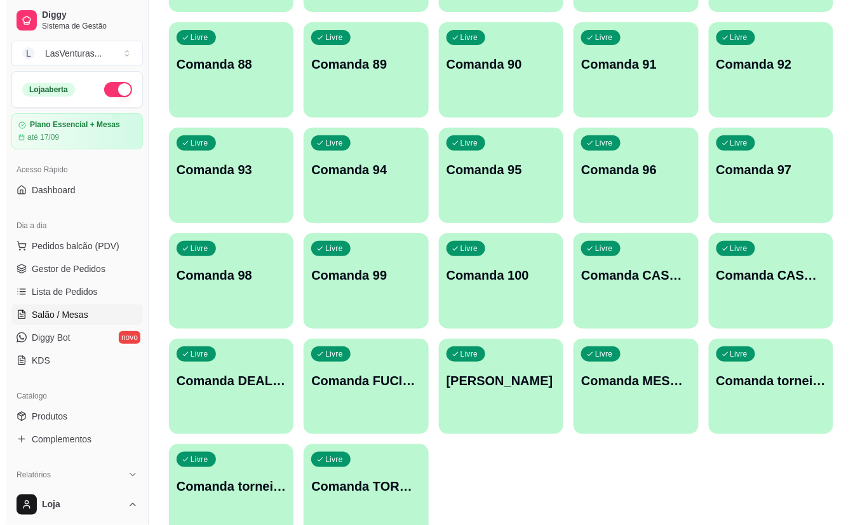
scroll to position [1447, 0]
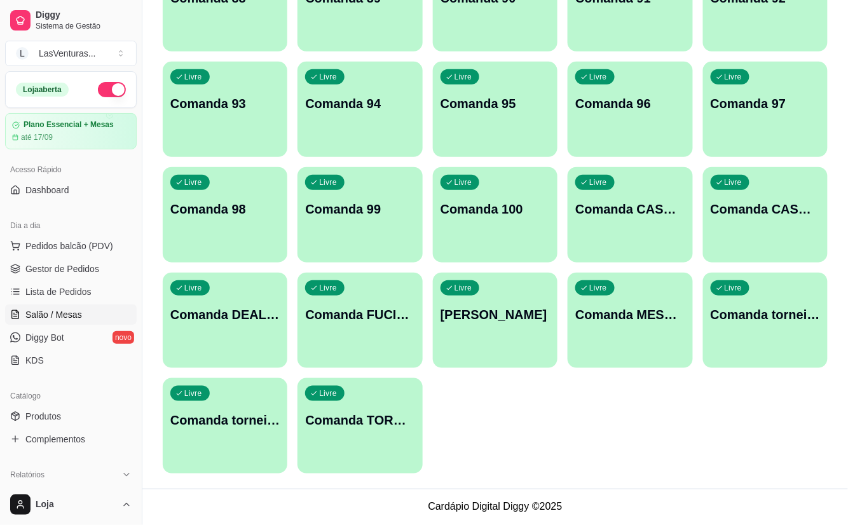
click at [361, 450] on div "Livre Comanda TORNEIO 13/08" at bounding box center [359, 418] width 125 height 80
click at [360, 445] on div "Livre Comanda TORNEIO 13/08" at bounding box center [359, 418] width 121 height 78
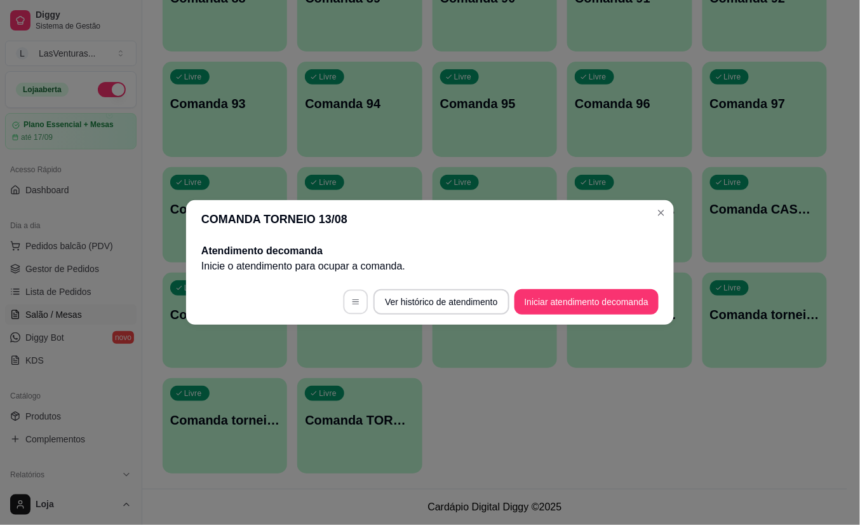
click at [352, 305] on icon "button" at bounding box center [355, 301] width 9 height 9
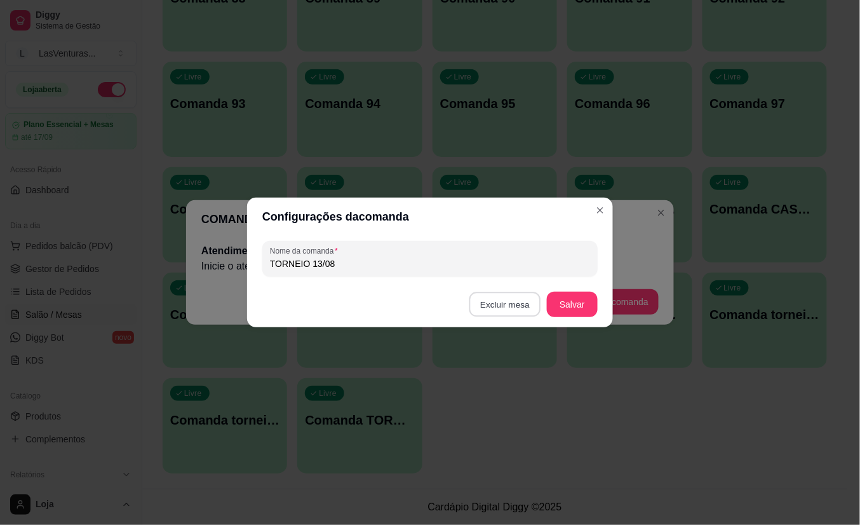
click at [509, 306] on button "Excluir mesa" at bounding box center [506, 304] width 72 height 25
click at [517, 390] on button "Confirmar" at bounding box center [507, 385] width 45 height 19
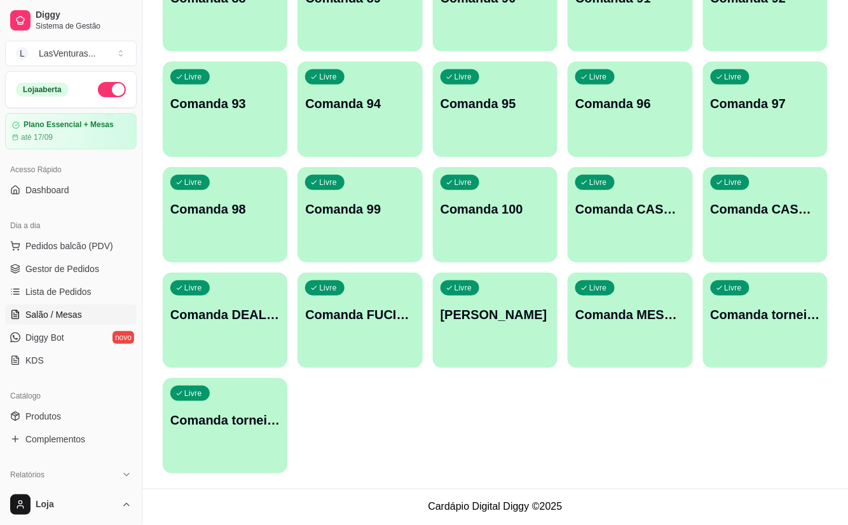
click at [204, 420] on p "Comanda torneio 11/08" at bounding box center [224, 420] width 109 height 18
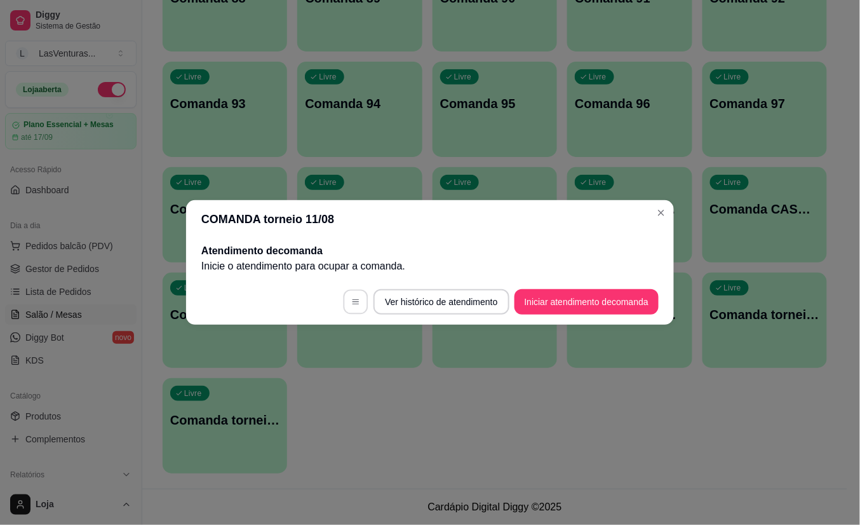
click at [344, 296] on button "button" at bounding box center [356, 302] width 25 height 25
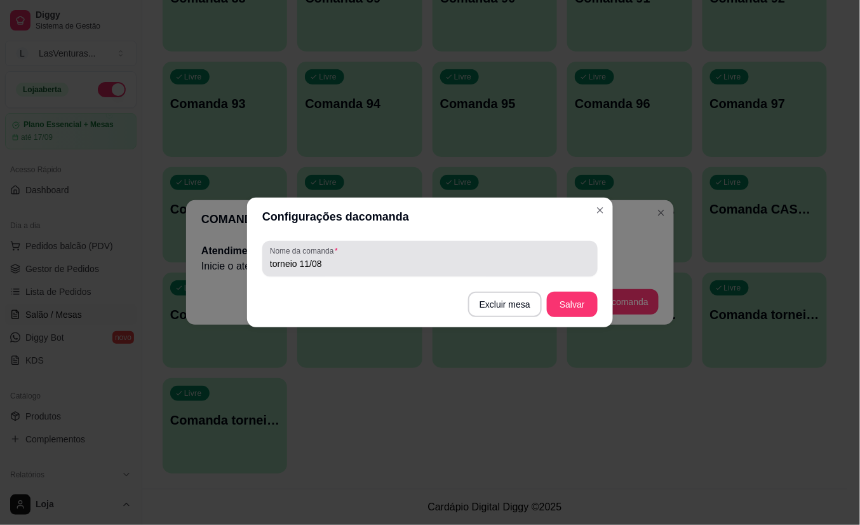
click at [329, 270] on div "torneio 11/08" at bounding box center [430, 258] width 320 height 25
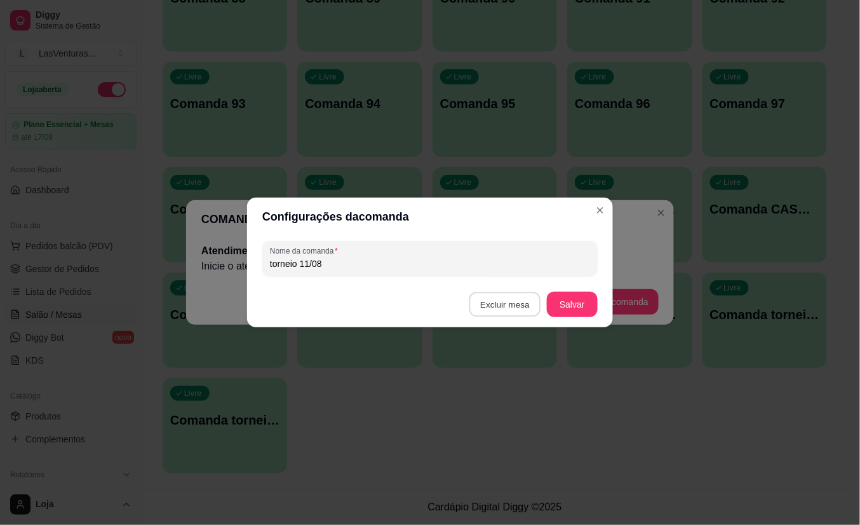
click at [501, 305] on button "Excluir mesa" at bounding box center [506, 304] width 72 height 25
click at [503, 388] on button "Confirmar" at bounding box center [507, 385] width 45 height 19
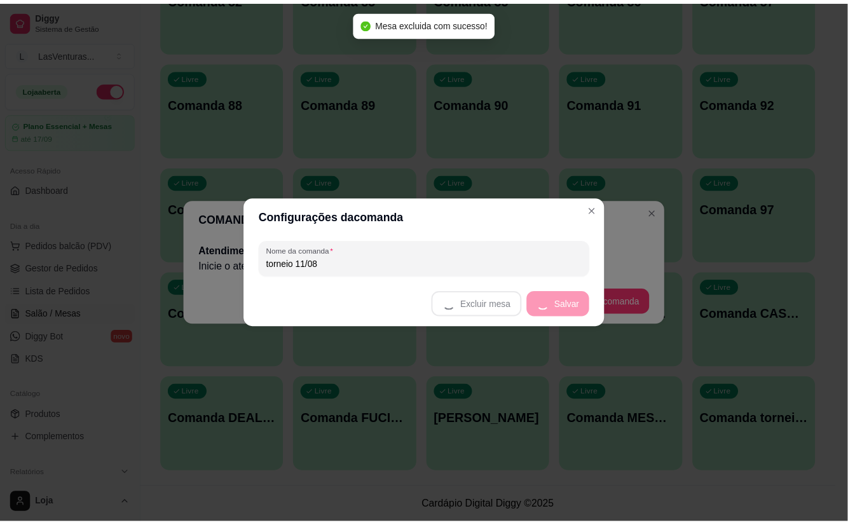
scroll to position [1341, 0]
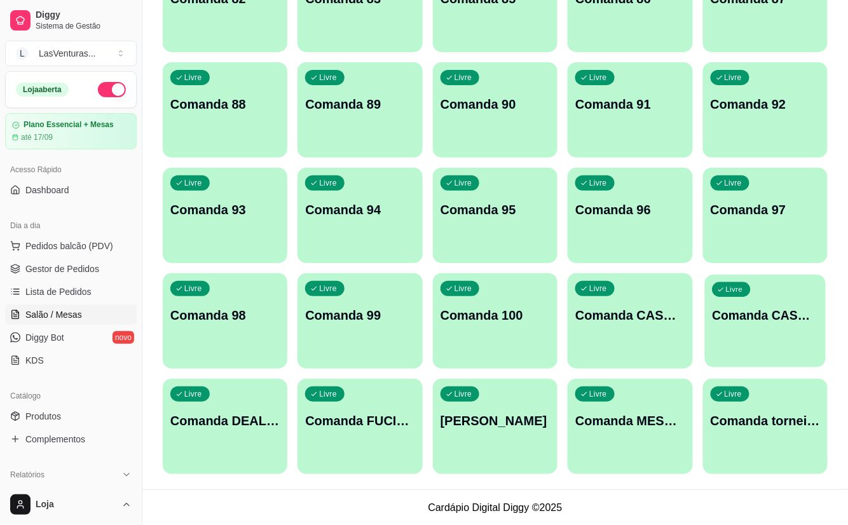
click at [761, 338] on div "Livre Comanda CASH 18/08" at bounding box center [765, 313] width 121 height 78
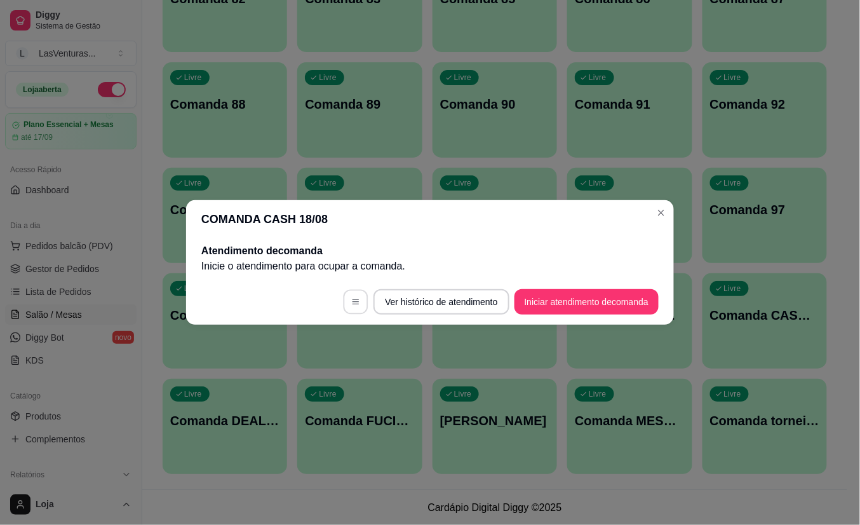
click at [351, 306] on button "button" at bounding box center [356, 302] width 25 height 25
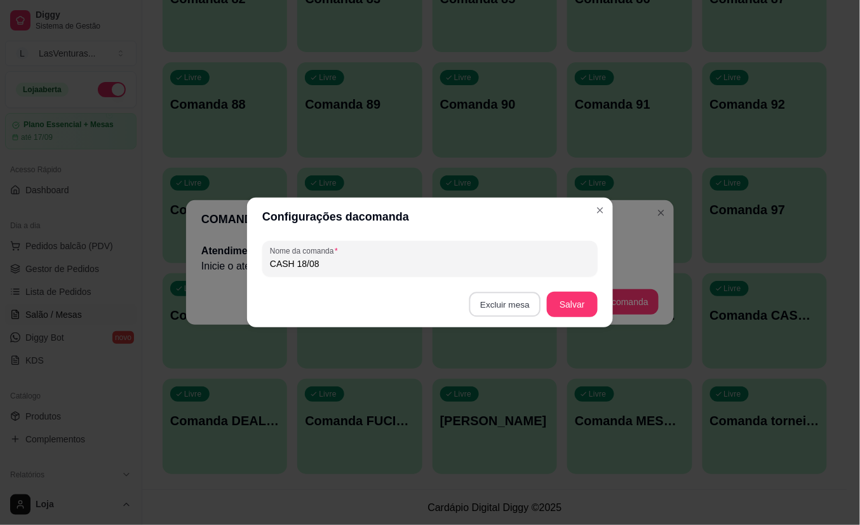
click at [504, 303] on button "Excluir mesa" at bounding box center [506, 304] width 72 height 25
click at [519, 388] on button "Confirmar" at bounding box center [508, 385] width 47 height 20
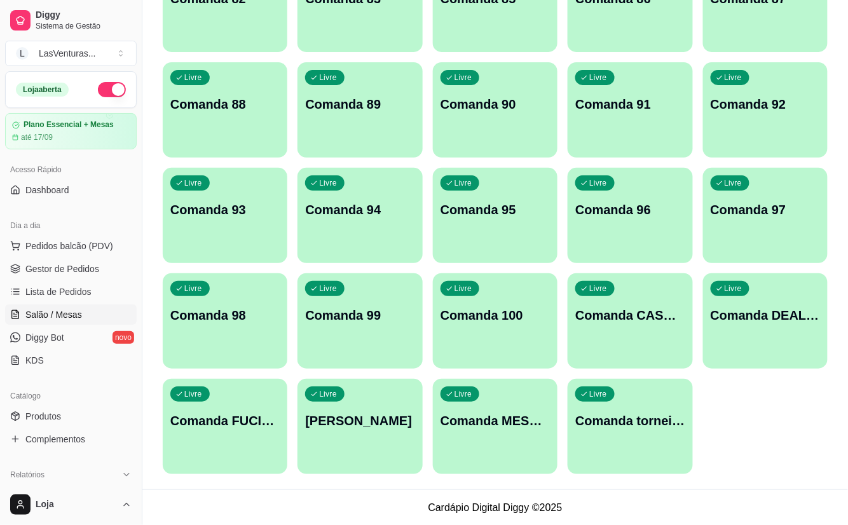
click at [524, 430] on div "Livre Comanda MESA CACH" at bounding box center [495, 419] width 125 height 80
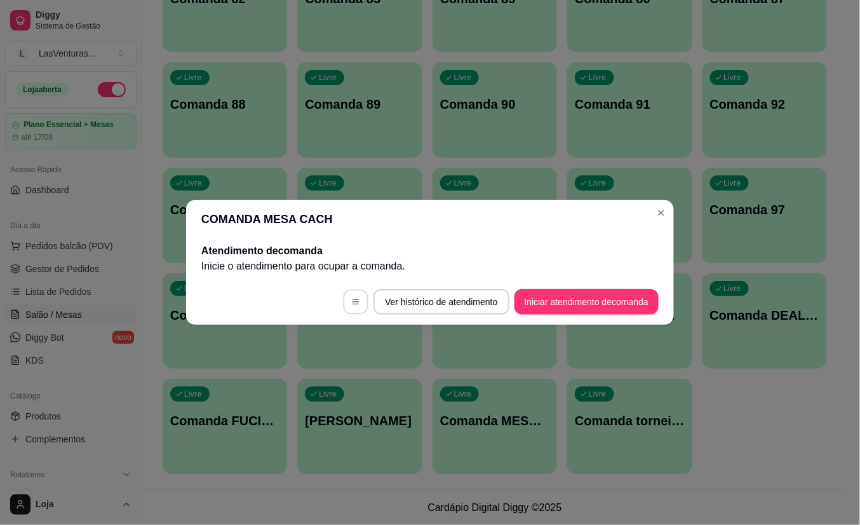
click at [352, 304] on icon "button" at bounding box center [355, 301] width 9 height 9
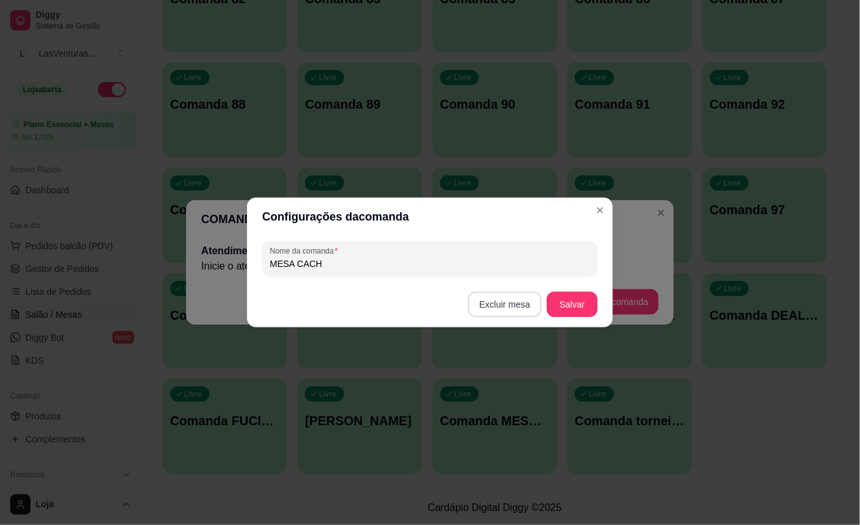
click at [496, 306] on button "Excluir mesa" at bounding box center [505, 304] width 74 height 25
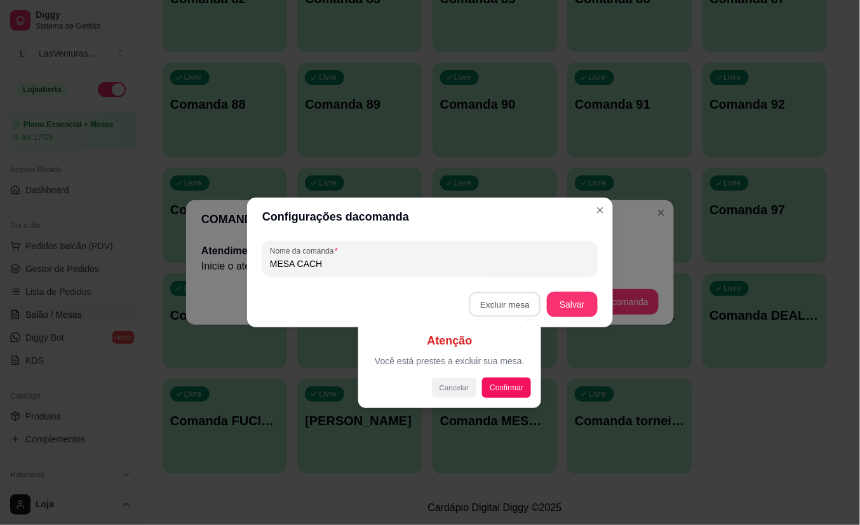
click at [464, 391] on button "Cancelar" at bounding box center [454, 387] width 44 height 20
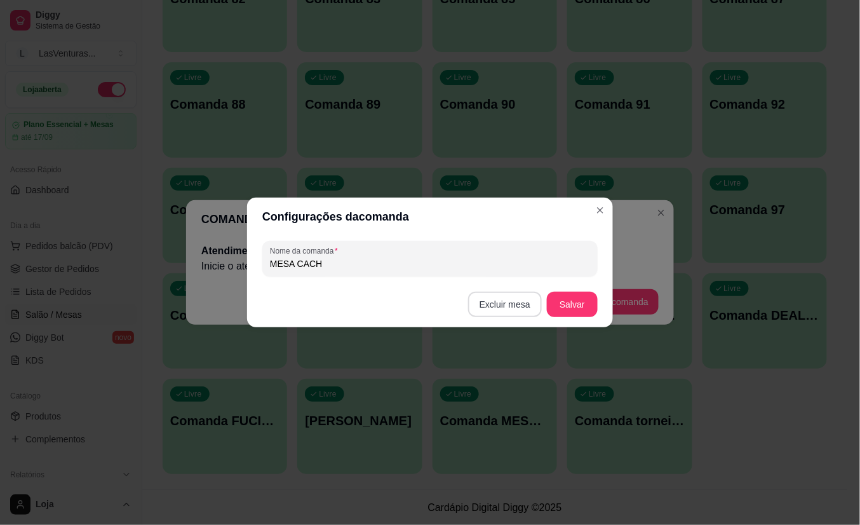
click at [506, 302] on button "Excluir mesa" at bounding box center [505, 304] width 74 height 25
click at [501, 379] on button "Confirmar" at bounding box center [508, 385] width 47 height 20
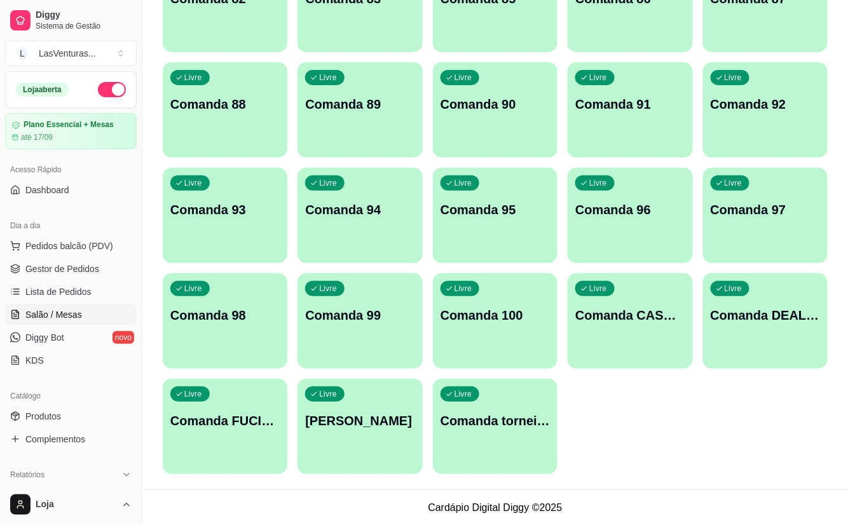
click at [494, 427] on p "Comanda torneio 1/08" at bounding box center [494, 421] width 109 height 18
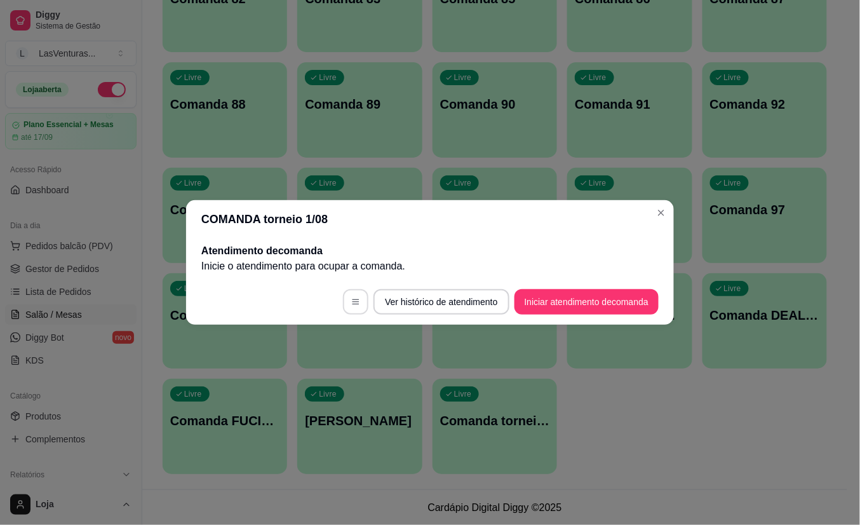
click at [356, 300] on icon "button" at bounding box center [355, 301] width 9 height 9
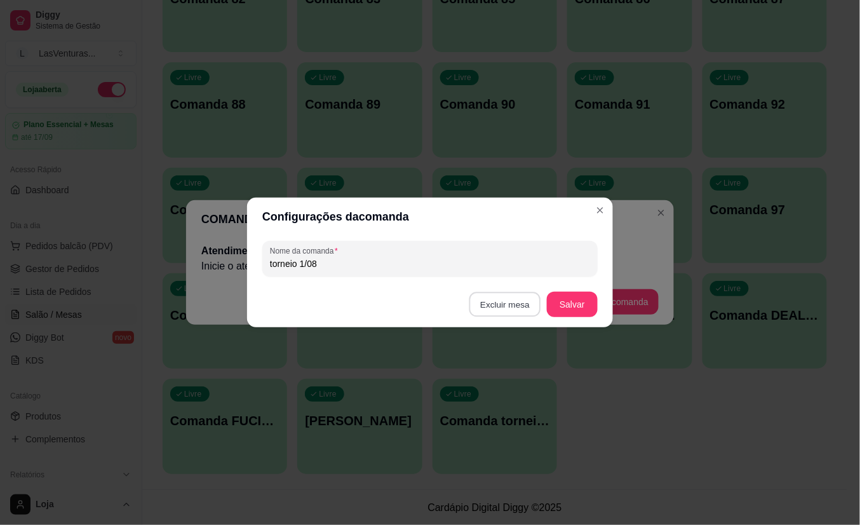
click at [517, 306] on button "Excluir mesa" at bounding box center [506, 304] width 72 height 25
click at [506, 386] on button "Confirmar" at bounding box center [507, 385] width 45 height 19
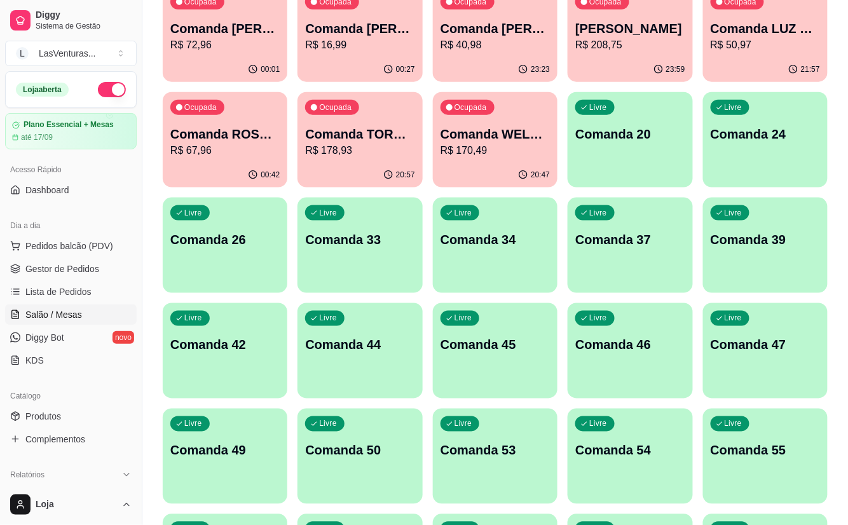
scroll to position [324, 0]
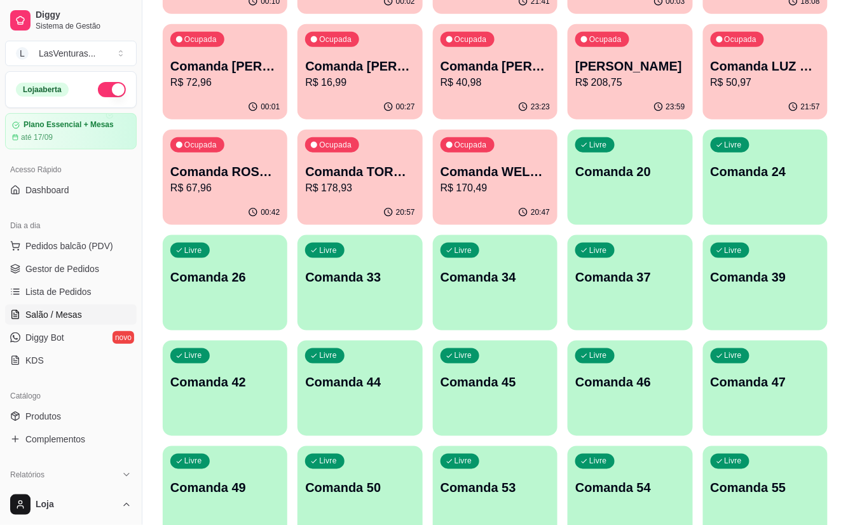
click at [240, 295] on div "Livre Comanda 26" at bounding box center [225, 275] width 125 height 80
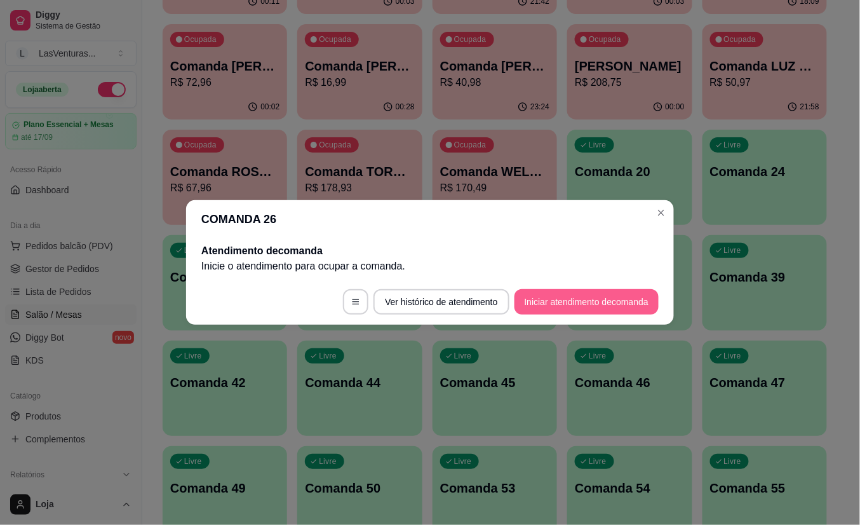
click at [550, 297] on button "Iniciar atendimento de comanda" at bounding box center [587, 301] width 144 height 25
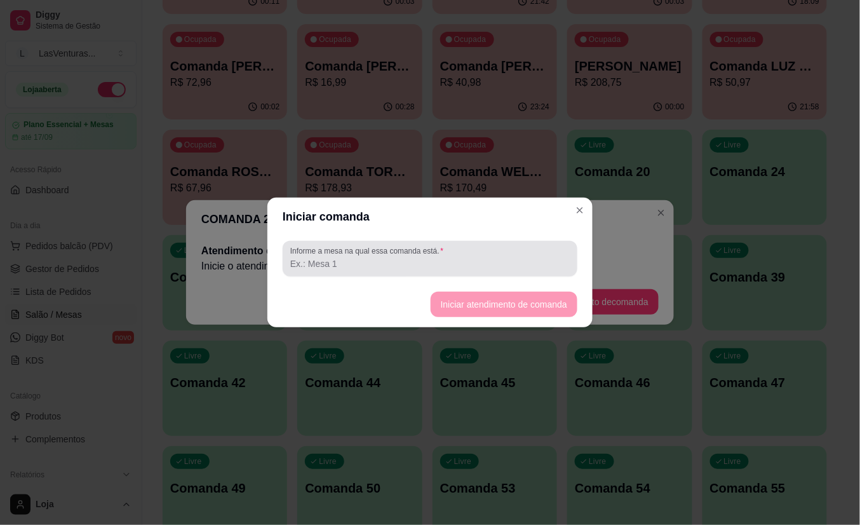
click at [371, 260] on input "Informe a mesa na qual essa comanda está." at bounding box center [430, 263] width 280 height 13
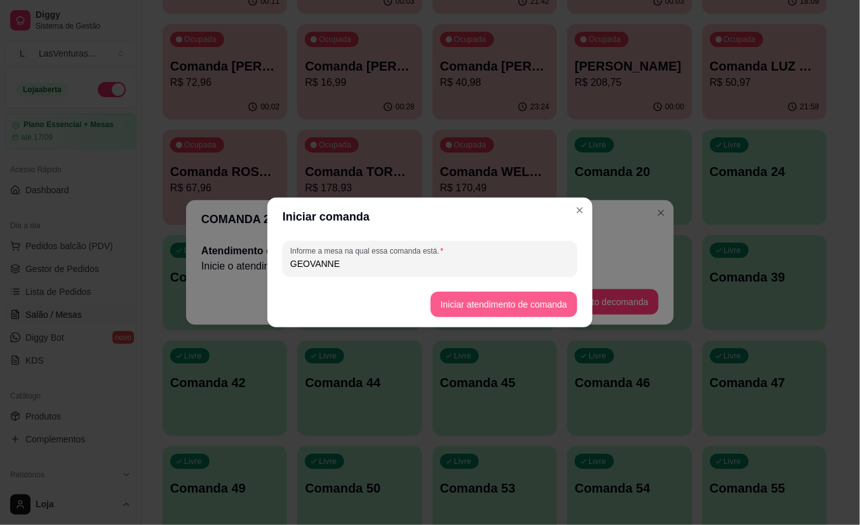
type input "GEOVANNE"
click at [473, 297] on button "Iniciar atendimento de comanda" at bounding box center [504, 304] width 147 height 25
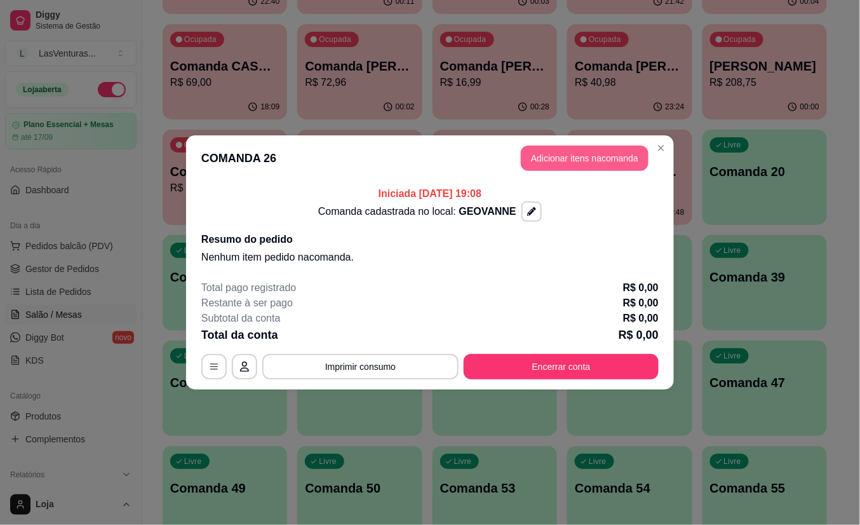
click at [573, 161] on button "Adicionar itens na comanda" at bounding box center [585, 157] width 128 height 25
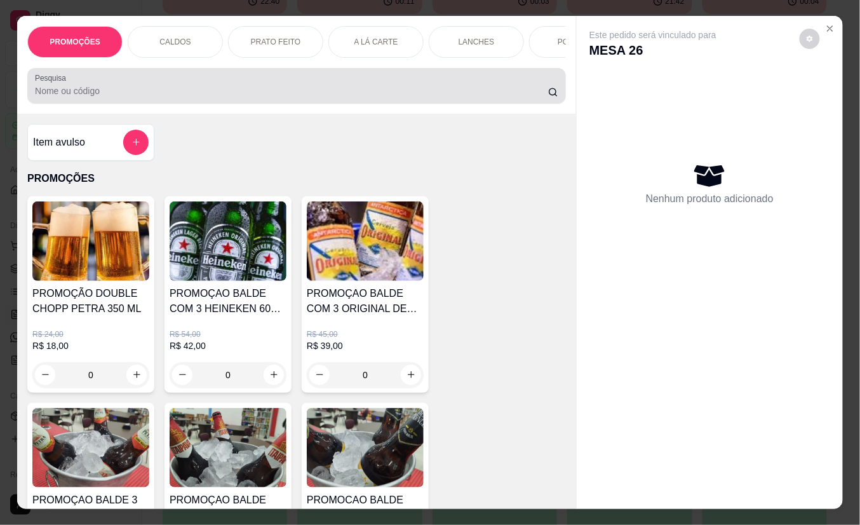
click at [165, 97] on input "Pesquisa" at bounding box center [291, 91] width 513 height 13
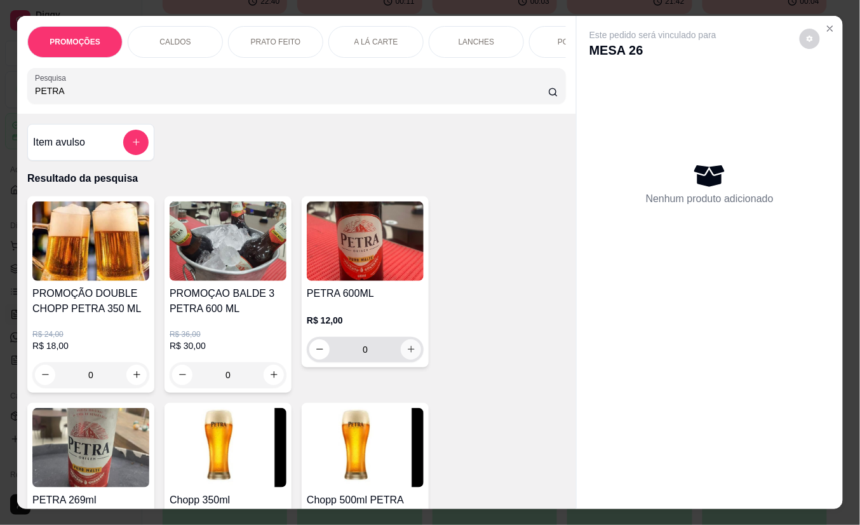
type input "PETRA"
click at [407, 353] on icon "increase-product-quantity" at bounding box center [412, 350] width 10 height 10
type input "1"
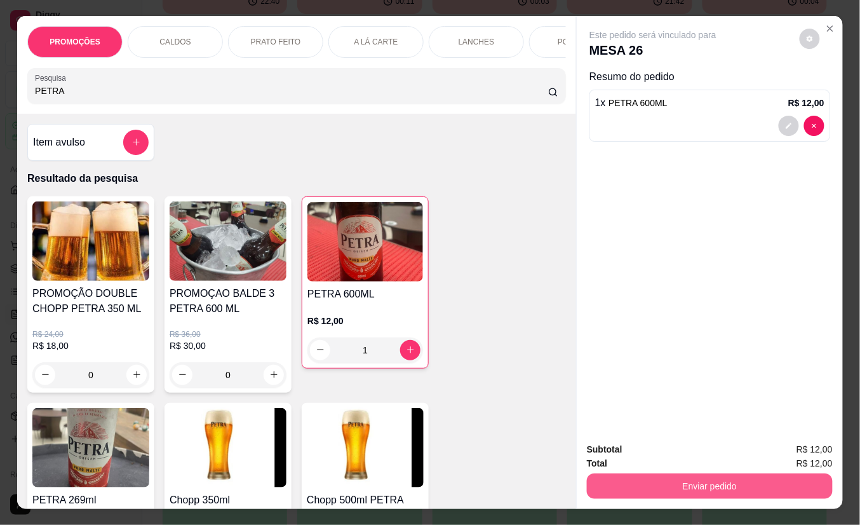
click at [626, 482] on button "Enviar pedido" at bounding box center [710, 485] width 246 height 25
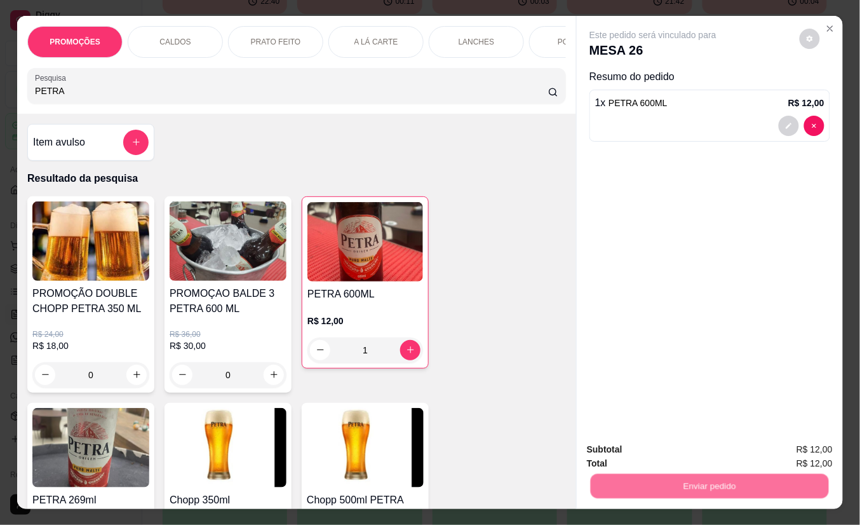
click at [633, 448] on button "Não registrar e enviar pedido" at bounding box center [667, 449] width 128 height 24
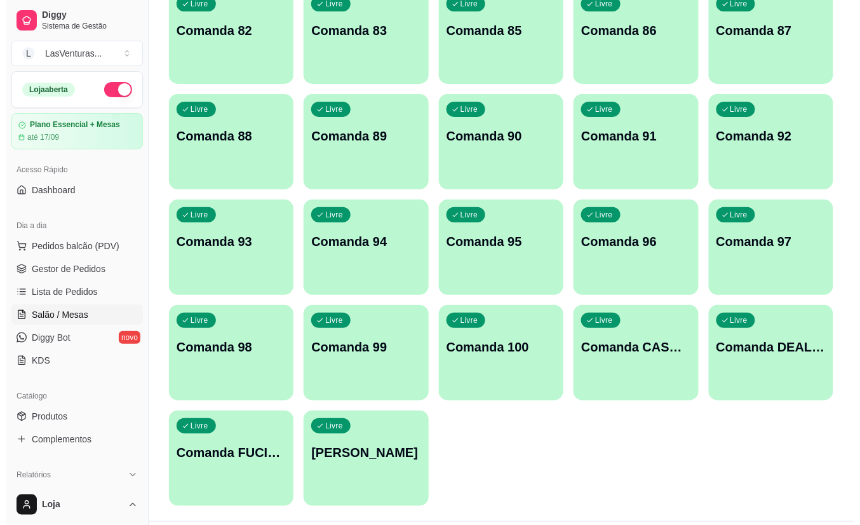
scroll to position [1341, 0]
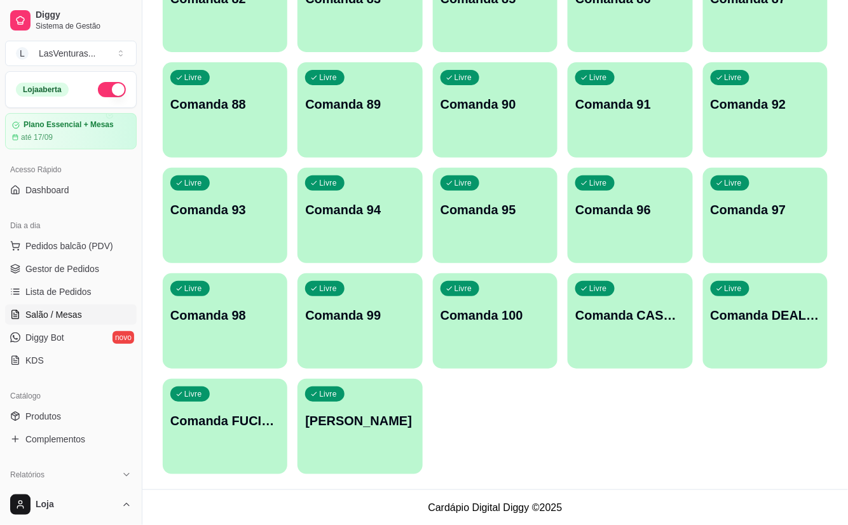
click at [625, 337] on div "Livre Comanda CASH [DATE]" at bounding box center [629, 313] width 125 height 80
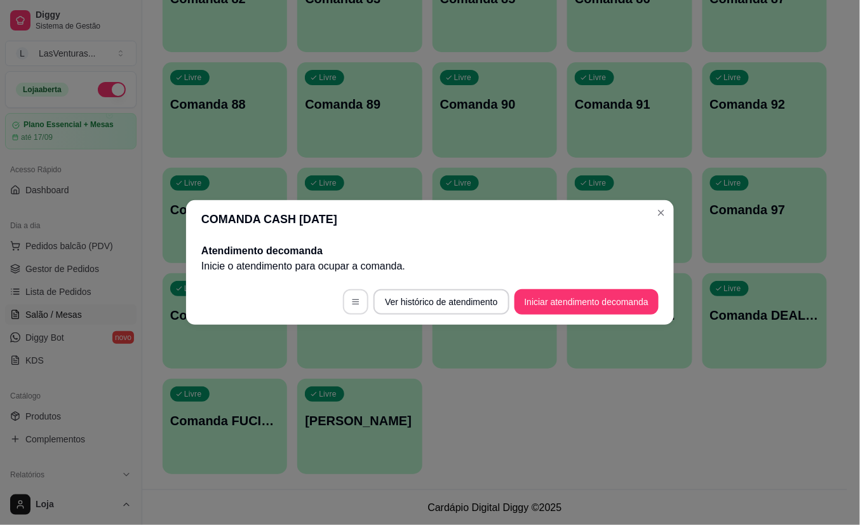
click at [349, 305] on button "button" at bounding box center [355, 301] width 25 height 25
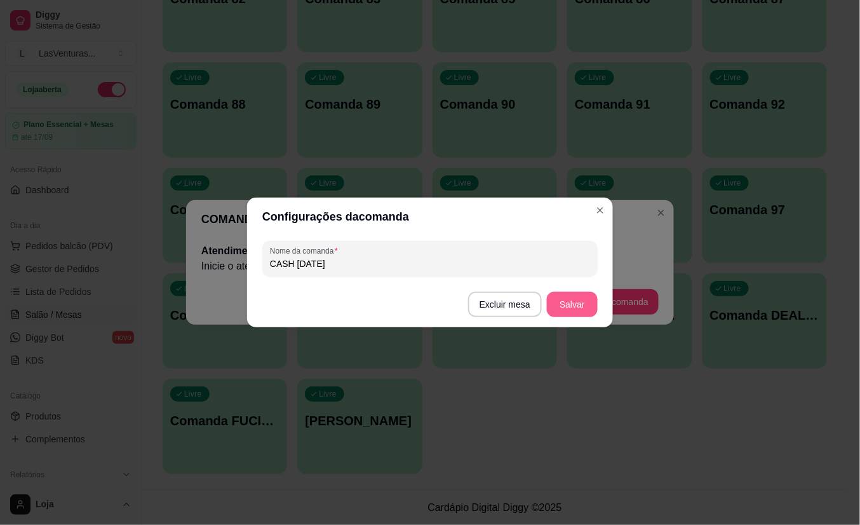
click at [558, 301] on button "Salvar" at bounding box center [572, 304] width 51 height 25
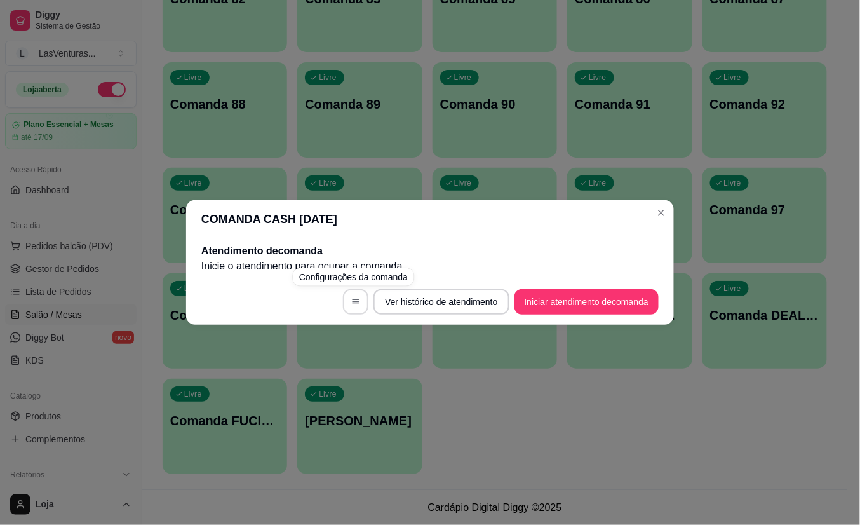
drag, startPoint x: 338, startPoint y: 301, endPoint x: 349, endPoint y: 306, distance: 12.5
click at [342, 304] on footer "Ver histórico de atendimento Iniciar atendimento de comanda" at bounding box center [430, 302] width 488 height 46
click at [355, 303] on icon "button" at bounding box center [355, 301] width 9 height 9
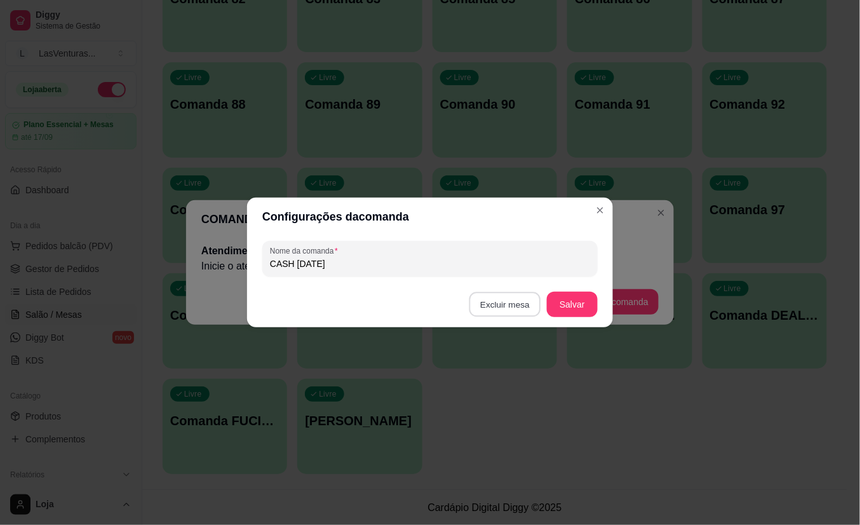
click at [509, 301] on button "Excluir mesa" at bounding box center [506, 304] width 72 height 25
click at [498, 384] on button "Confirmar" at bounding box center [508, 385] width 47 height 20
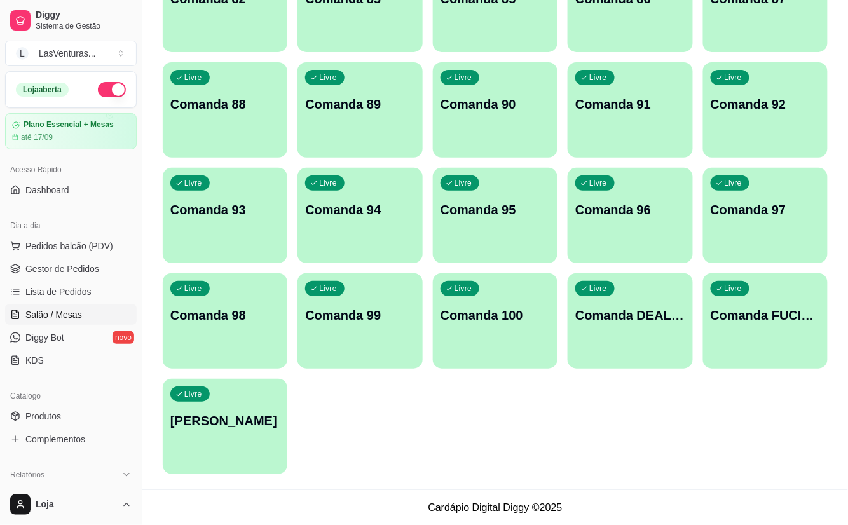
click at [740, 335] on div "Livre Comanda FUCIONARIOS" at bounding box center [765, 313] width 125 height 80
click at [735, 324] on div "Livre Comanda FUCIONARIOS" at bounding box center [765, 313] width 125 height 80
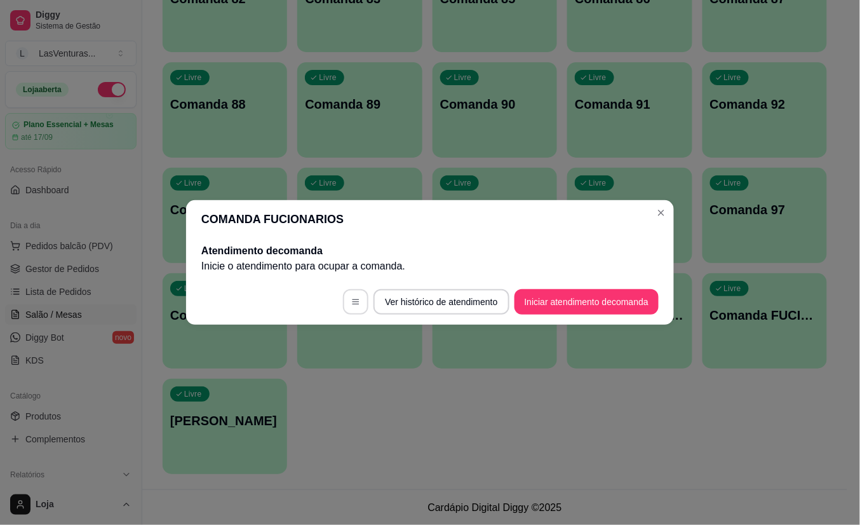
click at [356, 303] on icon "button" at bounding box center [355, 301] width 9 height 9
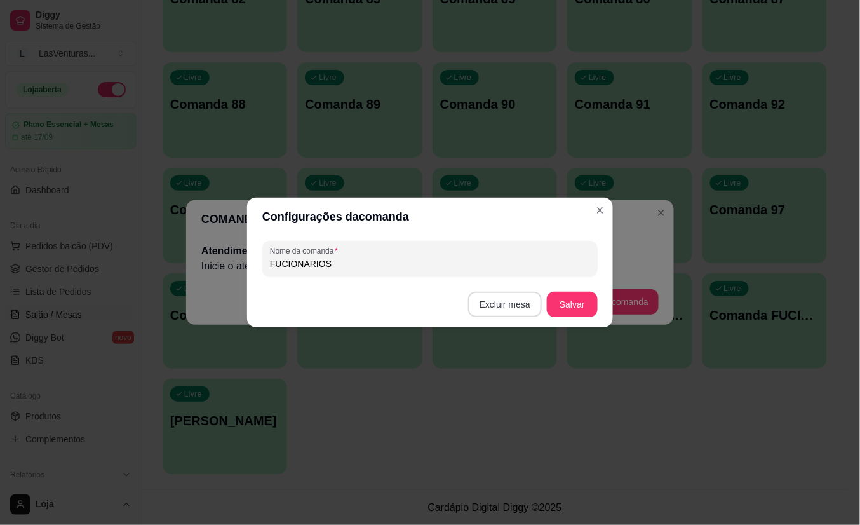
click at [508, 306] on button "Excluir mesa" at bounding box center [505, 304] width 74 height 25
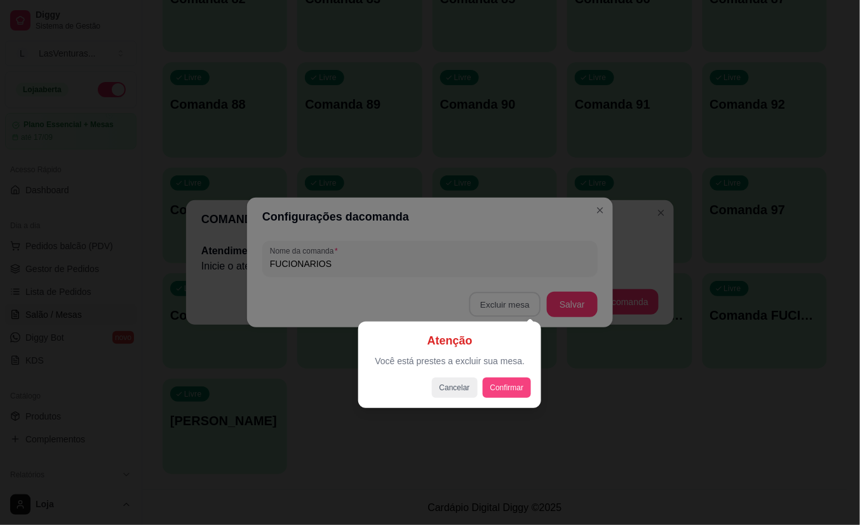
click at [530, 389] on div "Atenção Você está prestes a excluir sua mesa. Cancelar Confirmar" at bounding box center [449, 364] width 183 height 86
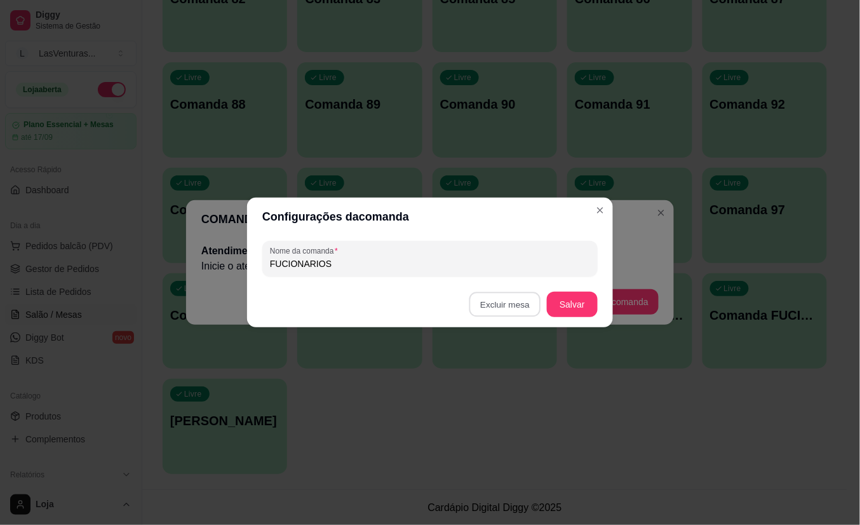
click at [525, 384] on button "Confirmar" at bounding box center [508, 385] width 47 height 20
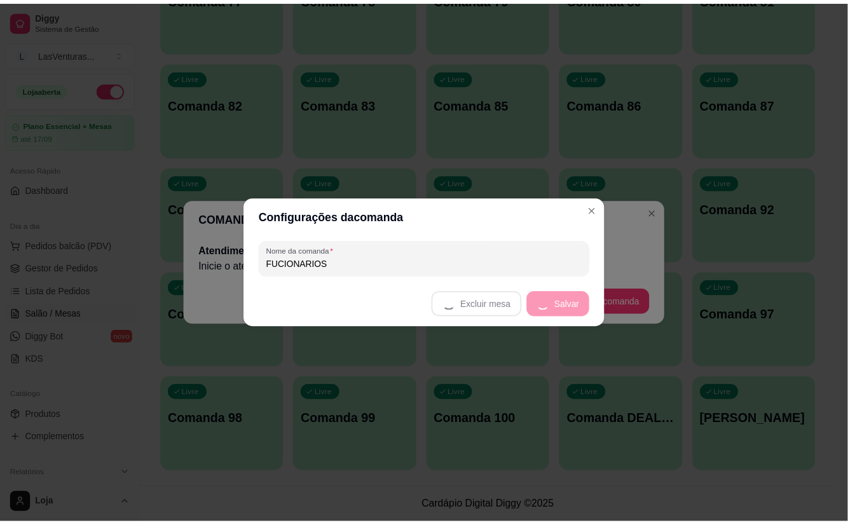
scroll to position [1236, 0]
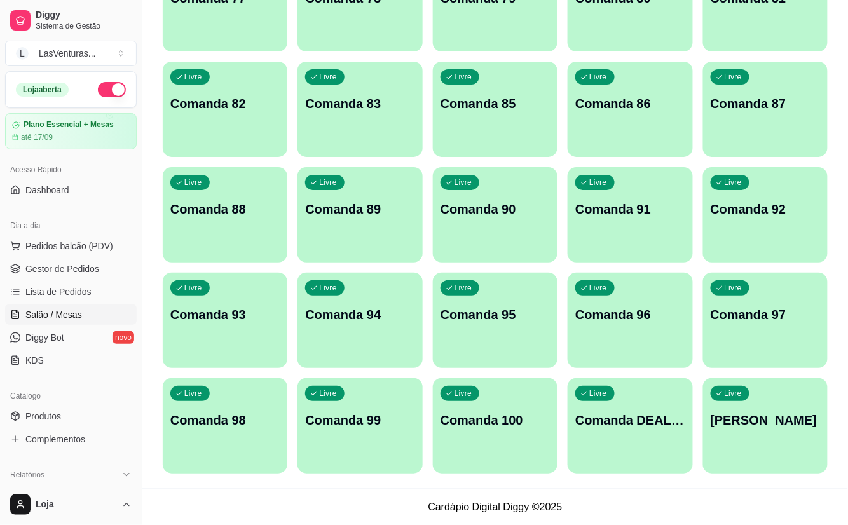
click at [762, 433] on div "Livre Comanda LUIZ" at bounding box center [765, 418] width 125 height 80
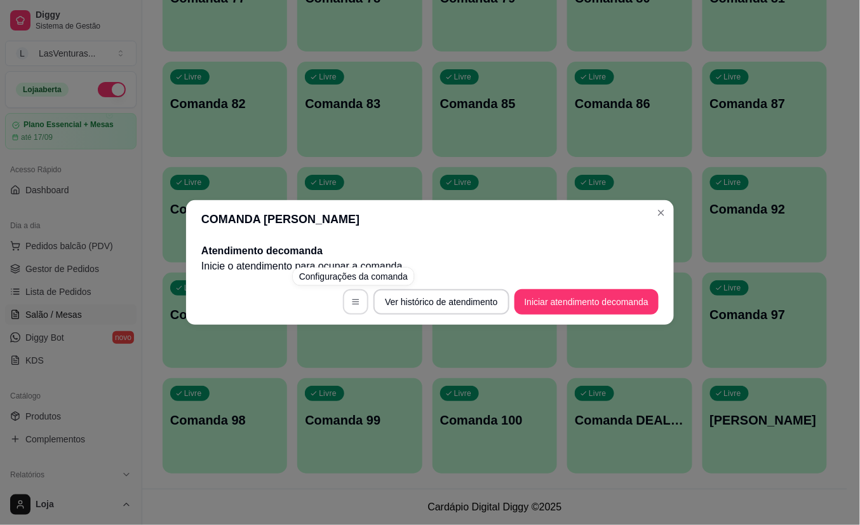
click at [355, 297] on icon "button" at bounding box center [355, 301] width 9 height 9
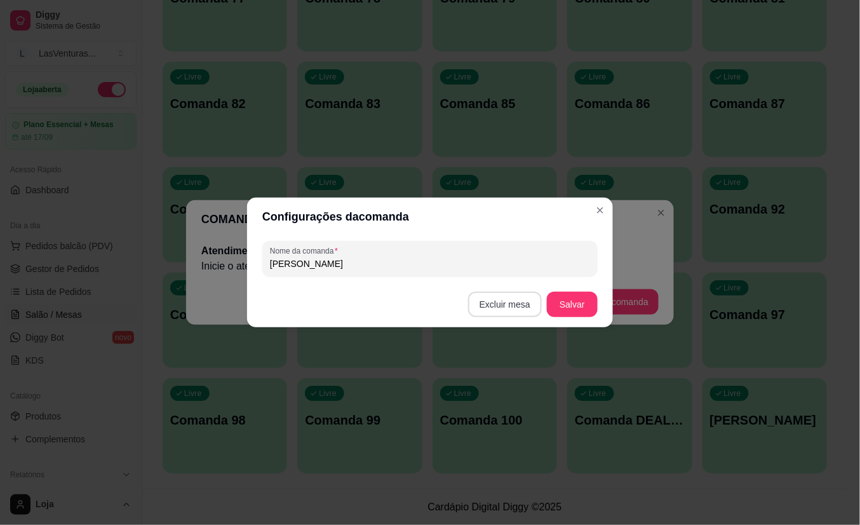
click at [499, 304] on button "Excluir mesa" at bounding box center [505, 304] width 74 height 25
click at [499, 390] on button "Confirmar" at bounding box center [508, 385] width 47 height 20
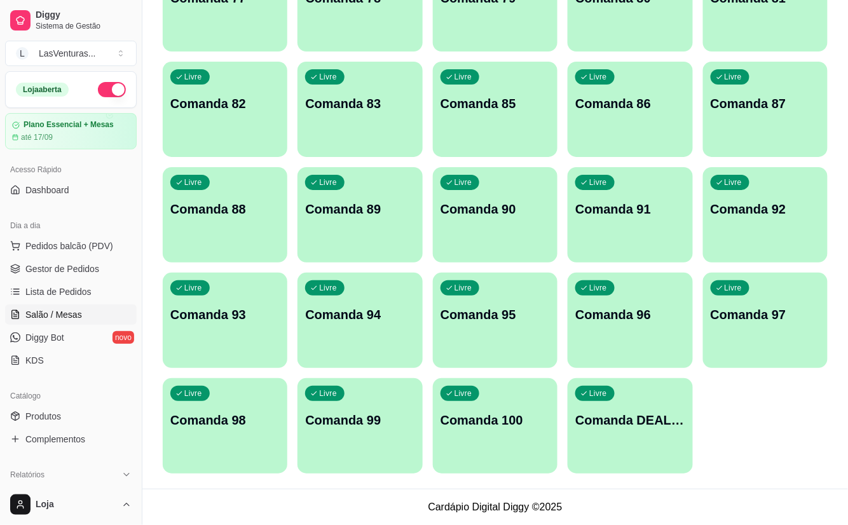
click at [651, 428] on div "Livre Comanda DEALERS 17/08" at bounding box center [629, 418] width 125 height 80
click at [596, 430] on div "Livre Comanda DEALERS 17/08" at bounding box center [629, 418] width 121 height 78
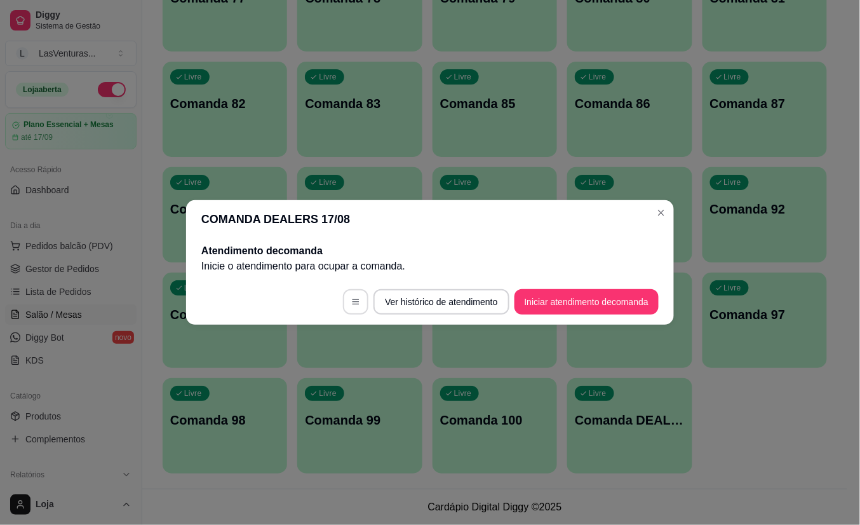
click at [360, 305] on button "button" at bounding box center [355, 301] width 25 height 25
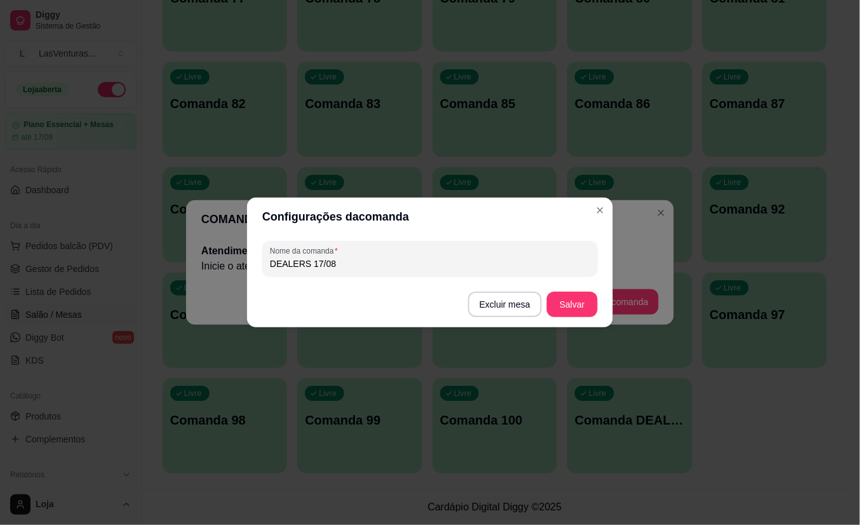
click at [363, 267] on input "DEALERS 17/08" at bounding box center [430, 263] width 320 height 13
type input "DEALERS 27/08"
click at [570, 311] on button "Salvar" at bounding box center [573, 304] width 50 height 25
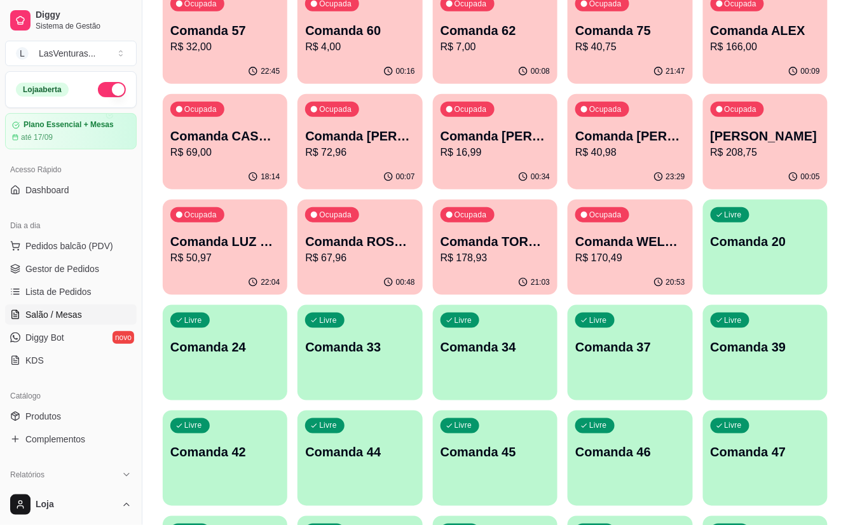
scroll to position [219, 0]
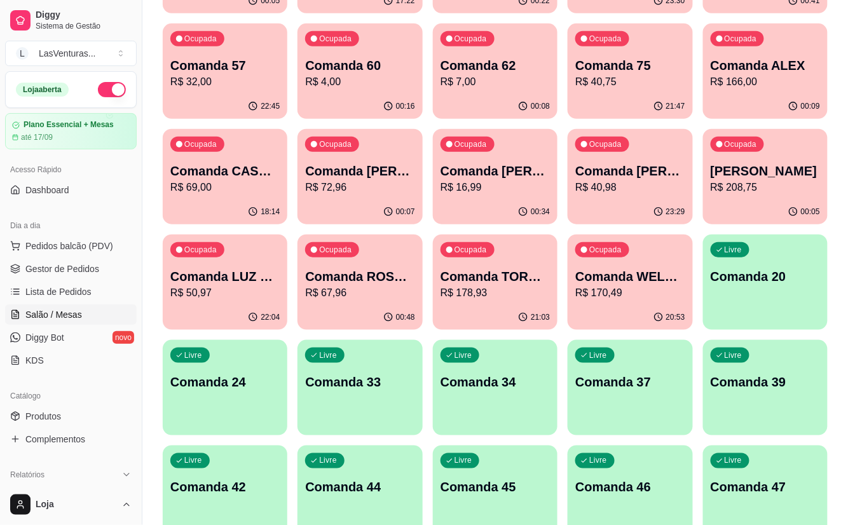
click at [252, 299] on p "R$ 50,97" at bounding box center [224, 292] width 109 height 15
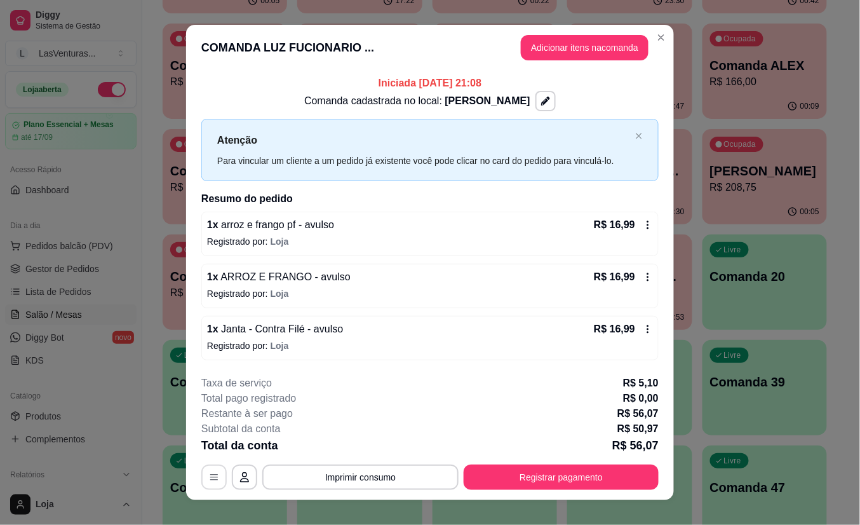
click at [209, 478] on icon "button" at bounding box center [214, 477] width 10 height 10
click at [332, 46] on header "COMANDA LUZ FUCIONARIO ... Adicionar itens na comanda" at bounding box center [430, 48] width 488 height 46
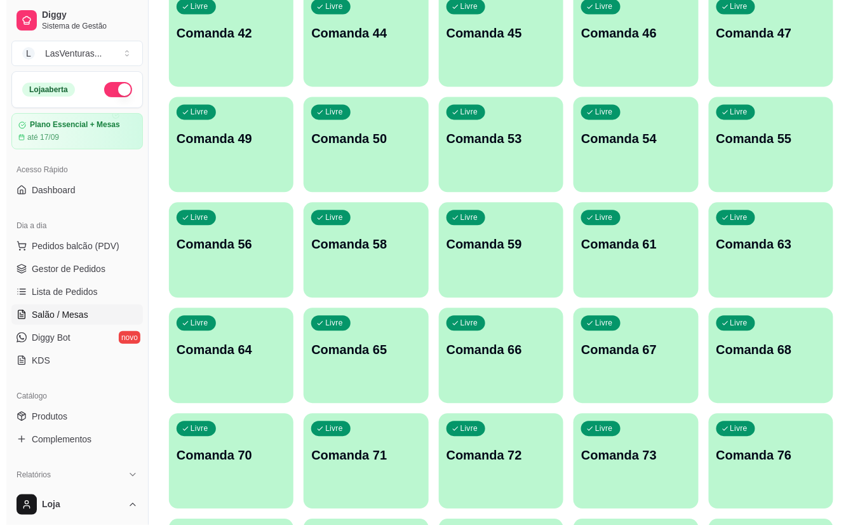
scroll to position [677, 0]
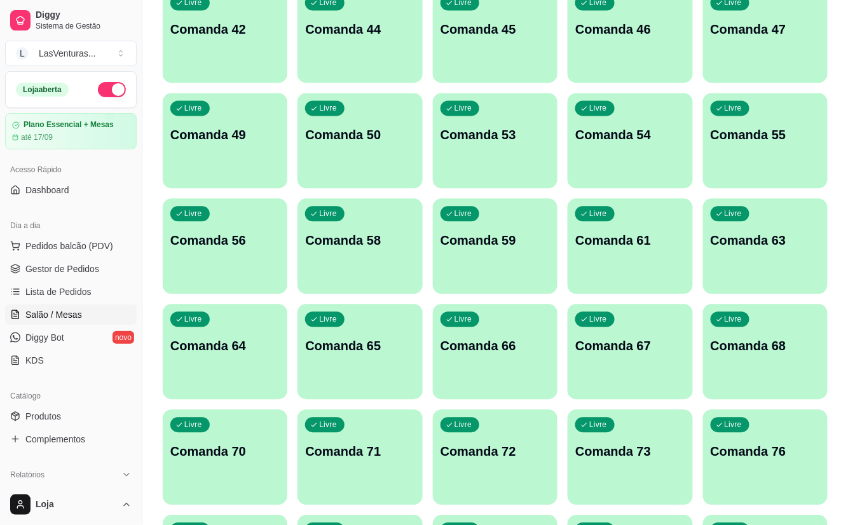
click at [580, 374] on div "Livre Comanda 67" at bounding box center [629, 344] width 125 height 80
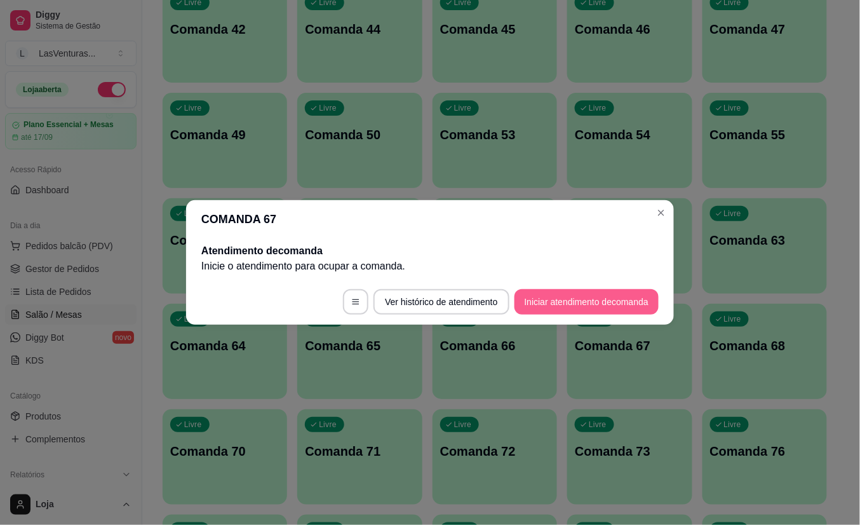
click at [529, 304] on button "Iniciar atendimento de comanda" at bounding box center [587, 301] width 144 height 25
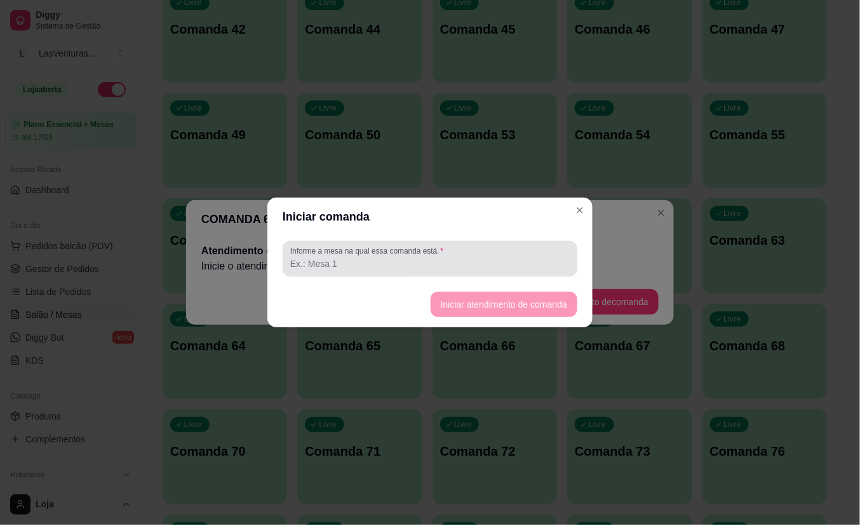
click at [377, 266] on input "Informe a mesa na qual essa comanda está." at bounding box center [430, 263] width 280 height 13
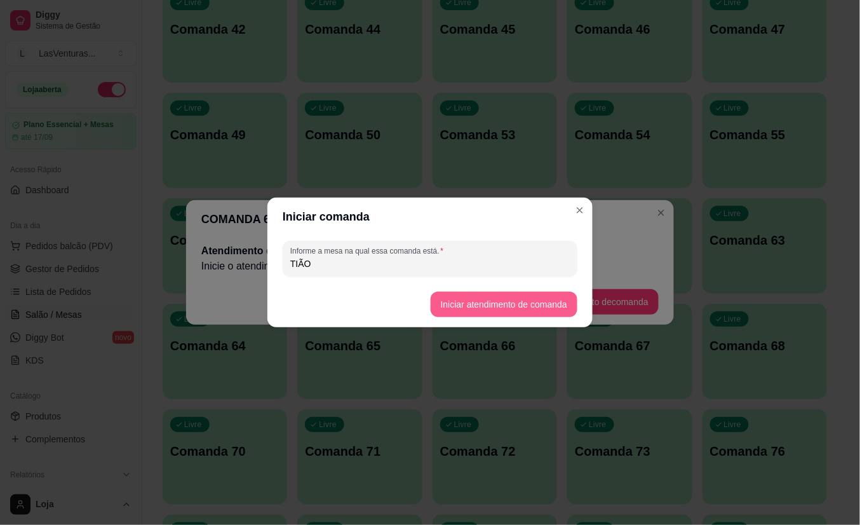
type input "TIÃO"
click at [468, 305] on button "Iniciar atendimento de comanda" at bounding box center [504, 304] width 147 height 25
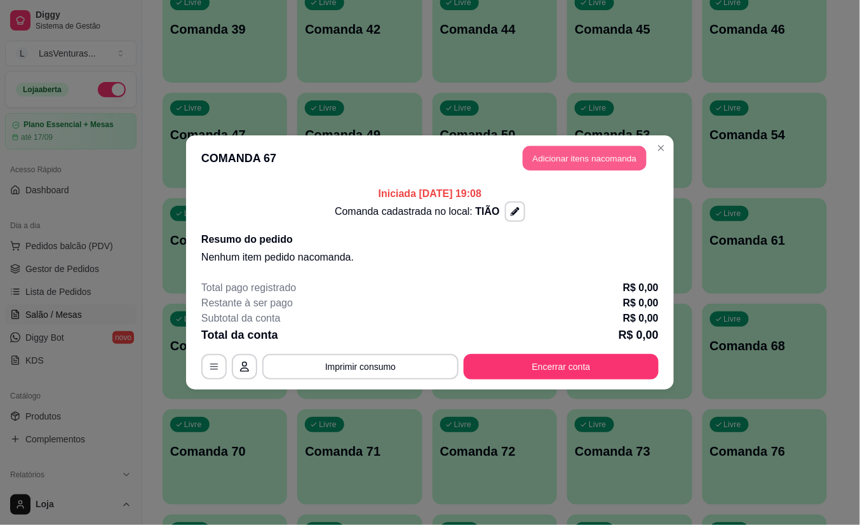
click at [585, 153] on button "Adicionar itens na comanda" at bounding box center [585, 158] width 124 height 25
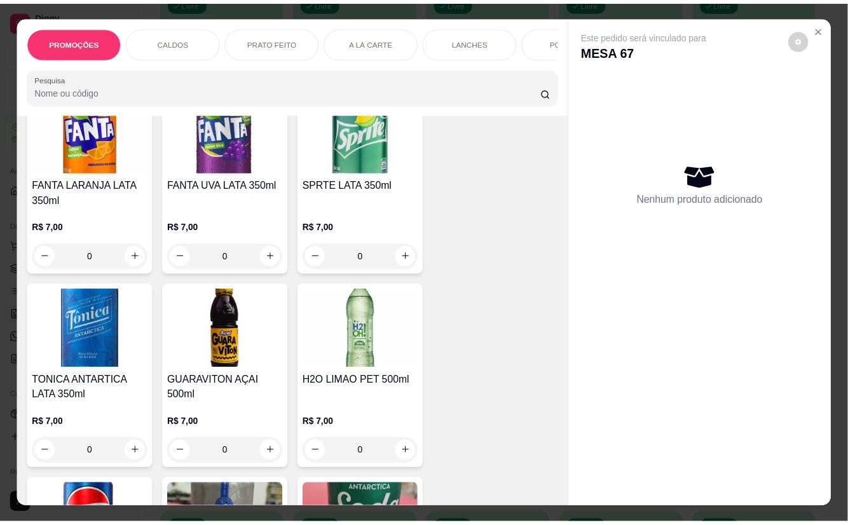
scroll to position [5422, 0]
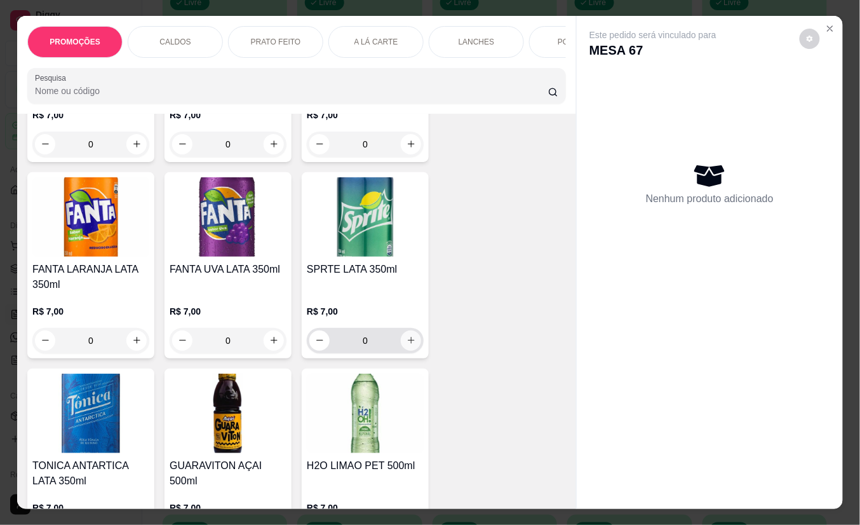
click at [407, 336] on icon "increase-product-quantity" at bounding box center [412, 340] width 10 height 10
type input "1"
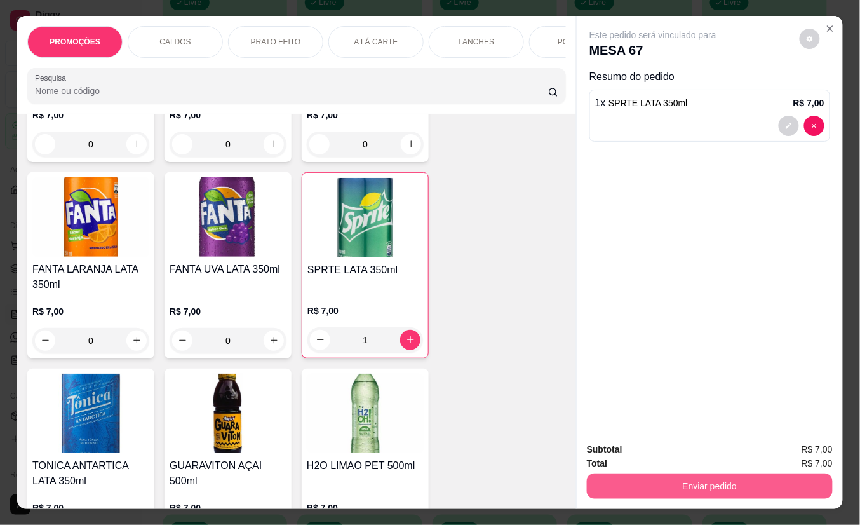
click at [611, 473] on button "Enviar pedido" at bounding box center [710, 485] width 246 height 25
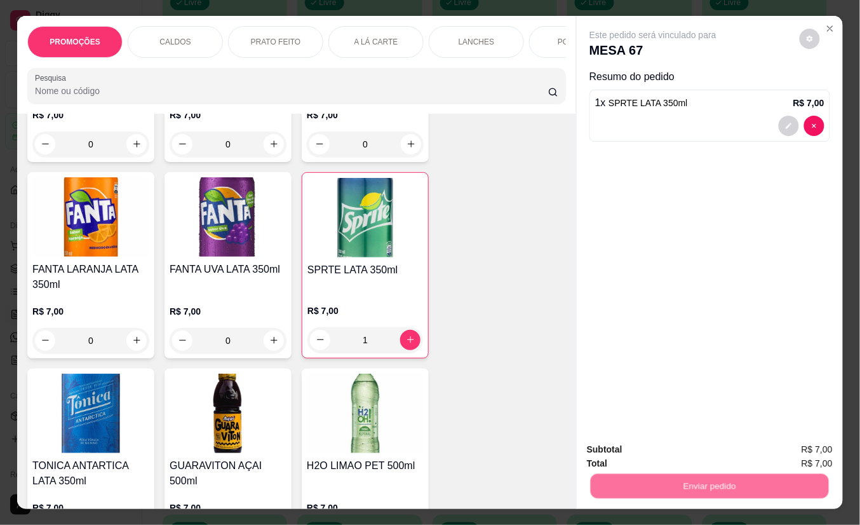
click at [621, 452] on button "Não registrar e enviar pedido" at bounding box center [667, 450] width 132 height 24
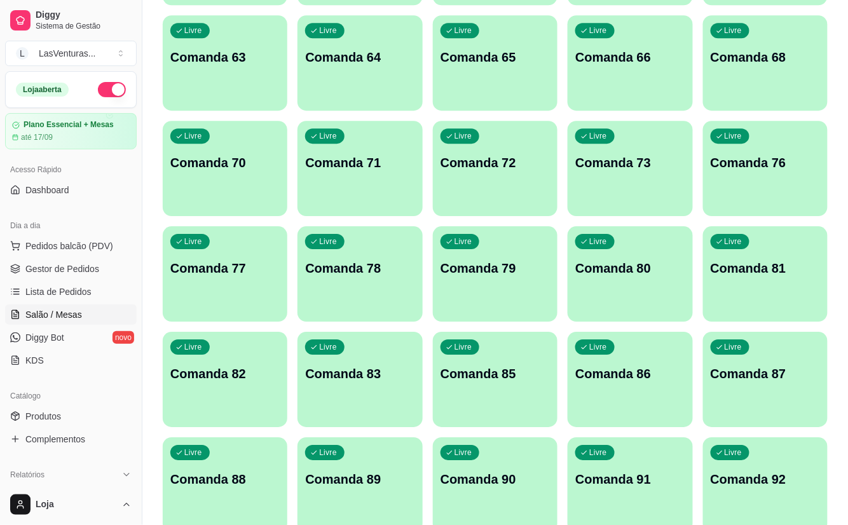
scroll to position [1066, 0]
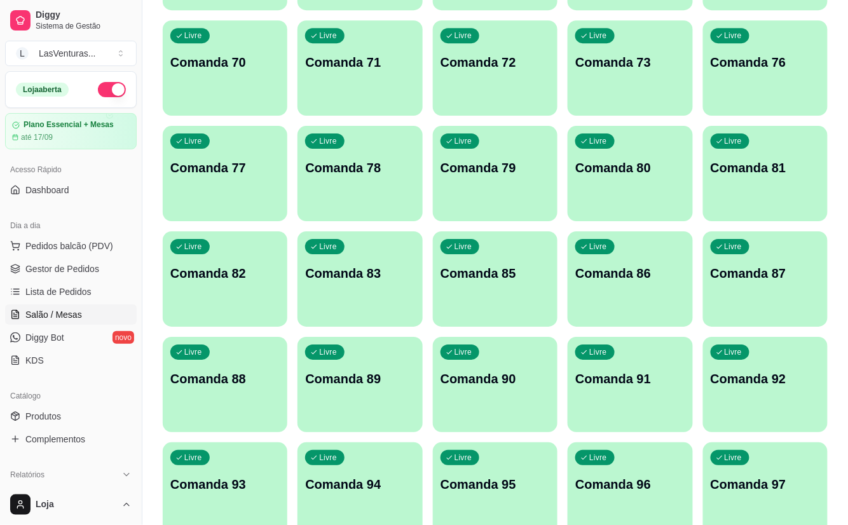
click at [478, 280] on p "Comanda 85" at bounding box center [494, 273] width 109 height 18
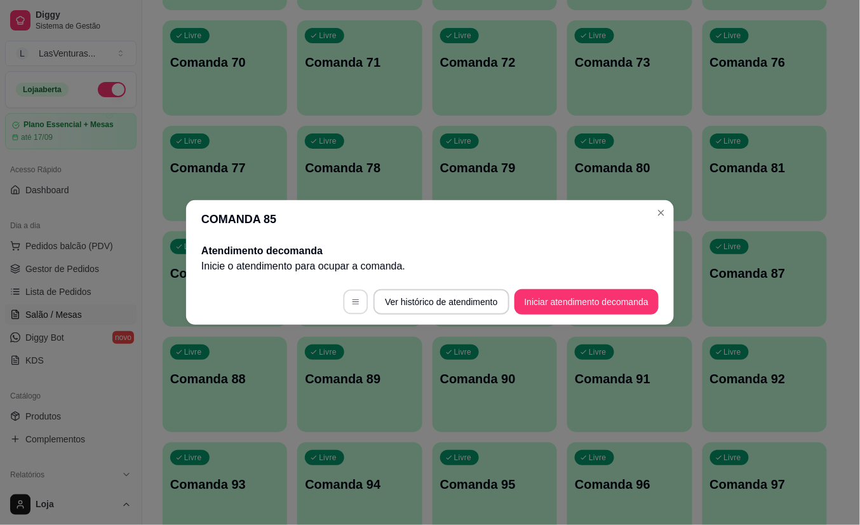
click at [351, 305] on icon "button" at bounding box center [355, 301] width 9 height 9
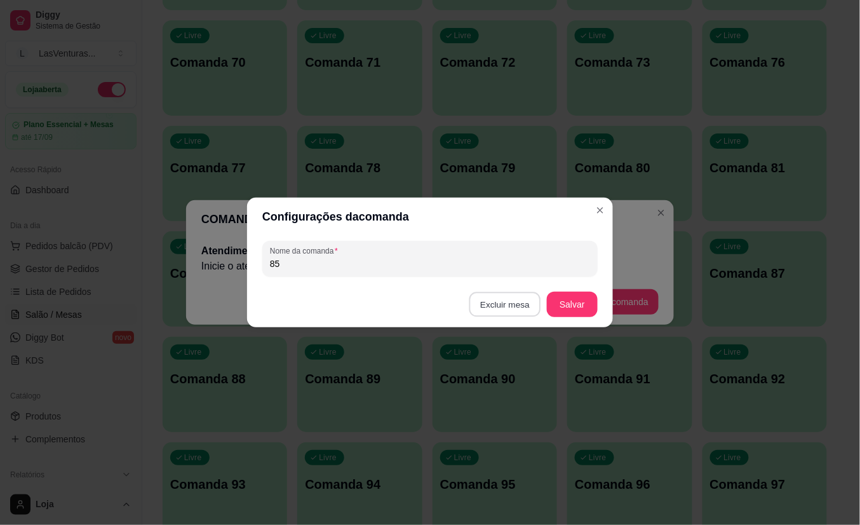
click at [504, 301] on button "Excluir mesa" at bounding box center [506, 304] width 72 height 25
click at [511, 389] on button "Confirmar" at bounding box center [508, 385] width 47 height 20
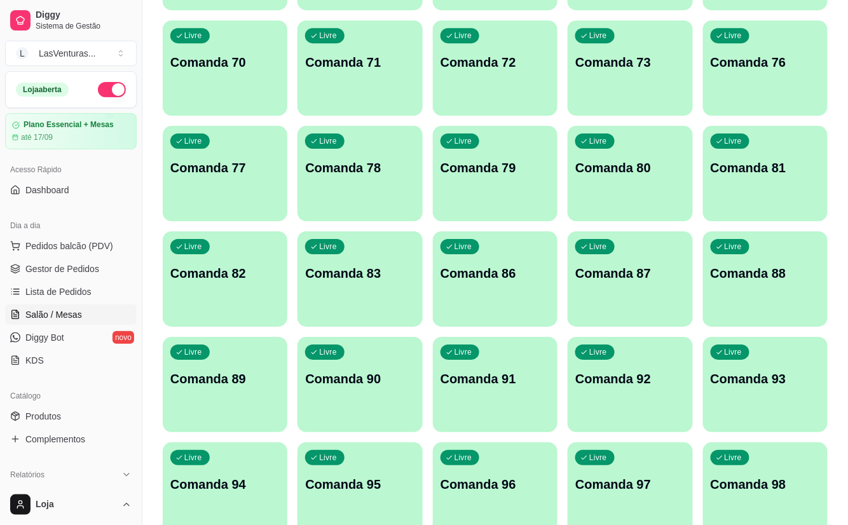
click at [503, 303] on div "Livre Comanda 86" at bounding box center [495, 271] width 125 height 80
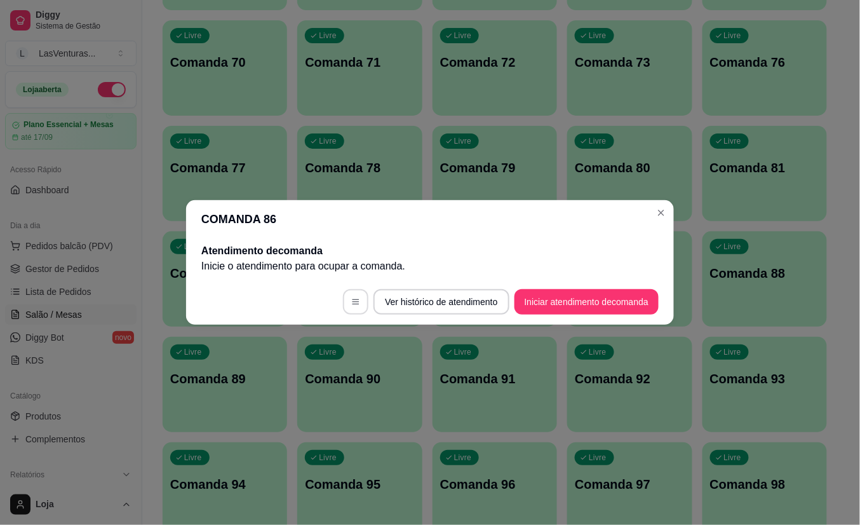
click at [344, 309] on button "button" at bounding box center [355, 301] width 25 height 25
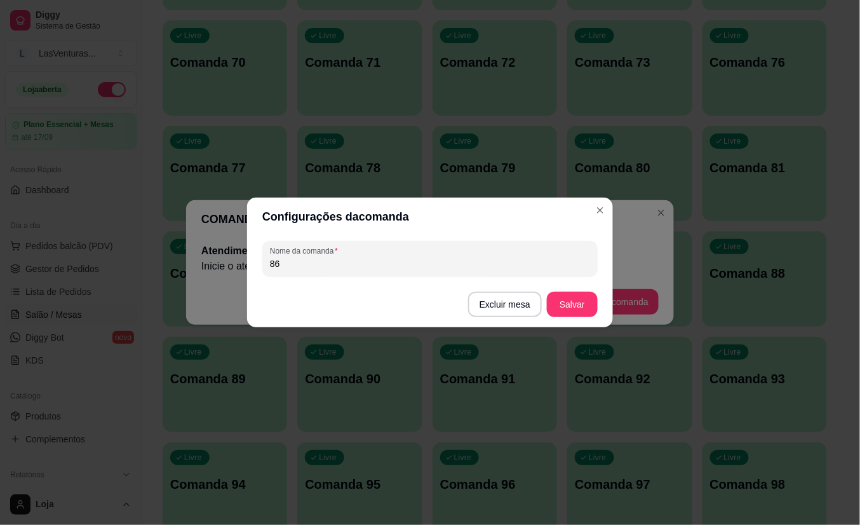
click at [415, 263] on input "86" at bounding box center [430, 263] width 320 height 13
type input "85"
click at [574, 311] on button "Salvar" at bounding box center [573, 304] width 50 height 25
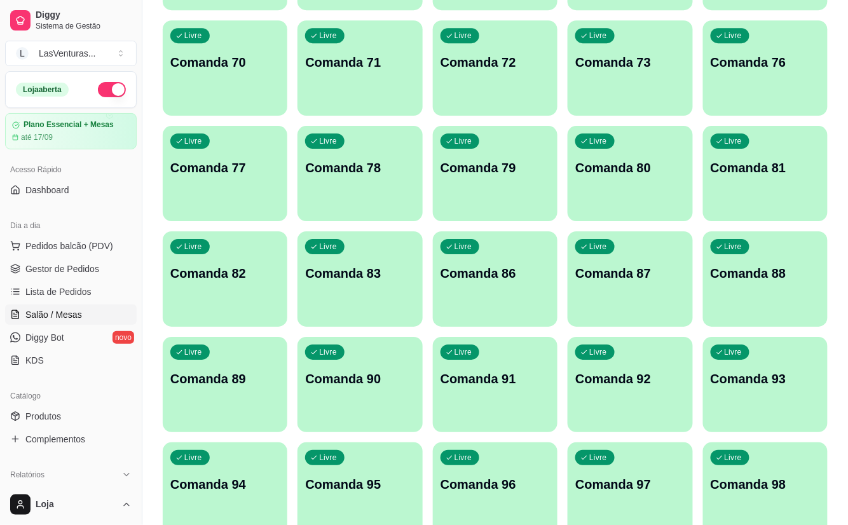
click at [501, 293] on div "Livre Comanda 86" at bounding box center [495, 271] width 125 height 80
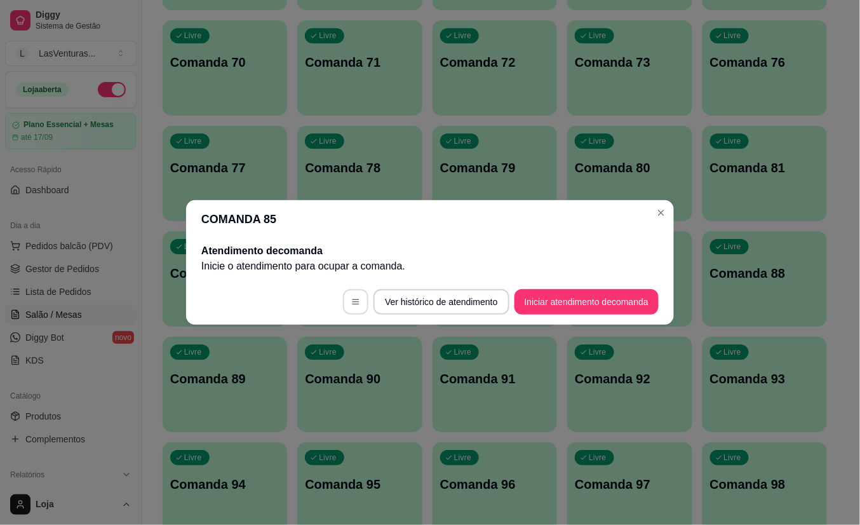
click at [346, 311] on button "button" at bounding box center [355, 301] width 25 height 25
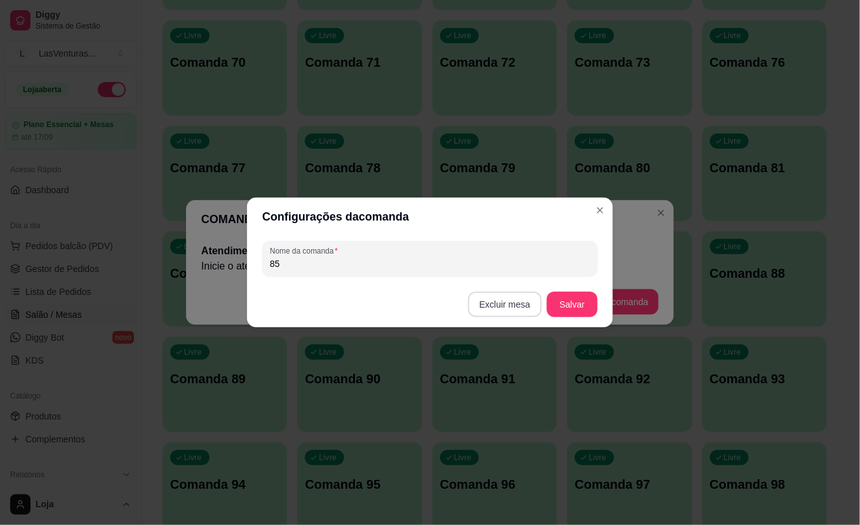
click at [516, 301] on button "Excluir mesa" at bounding box center [505, 304] width 74 height 25
click at [506, 386] on button "Confirmar" at bounding box center [507, 385] width 45 height 19
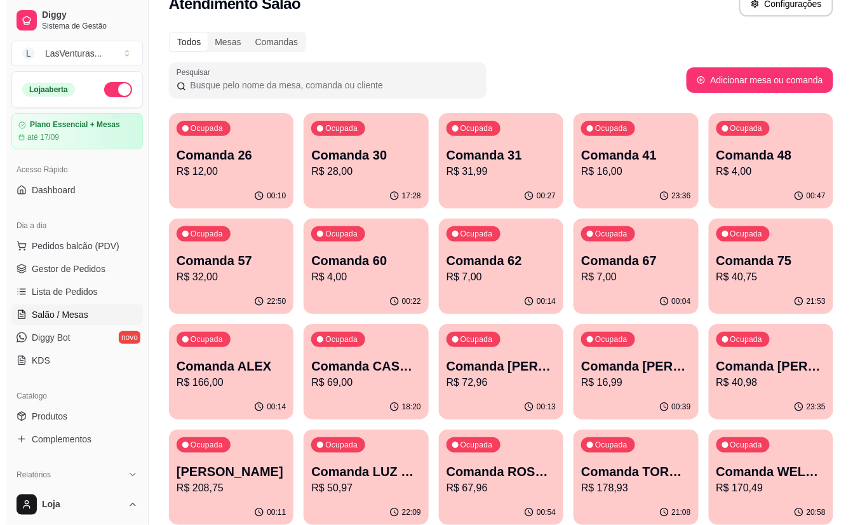
scroll to position [0, 0]
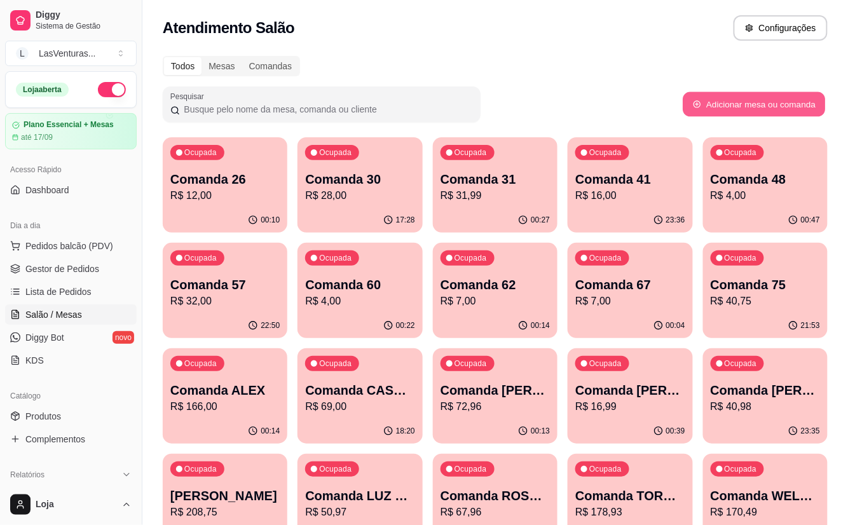
click at [724, 107] on button "Adicionar mesa ou comanda" at bounding box center [753, 104] width 142 height 25
select select "TABLE"
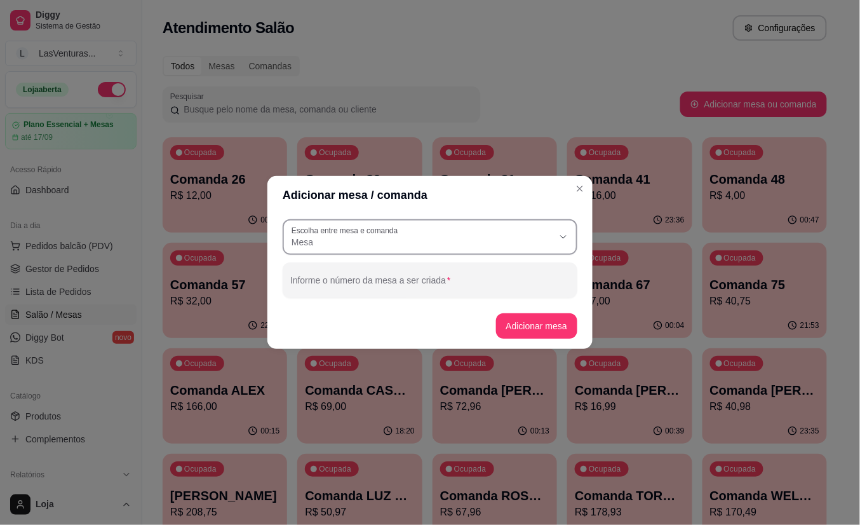
click at [499, 232] on div "Mesa" at bounding box center [423, 237] width 262 height 23
click at [459, 288] on span "Comanda" at bounding box center [425, 293] width 252 height 12
type input "CARD"
select select "CARD"
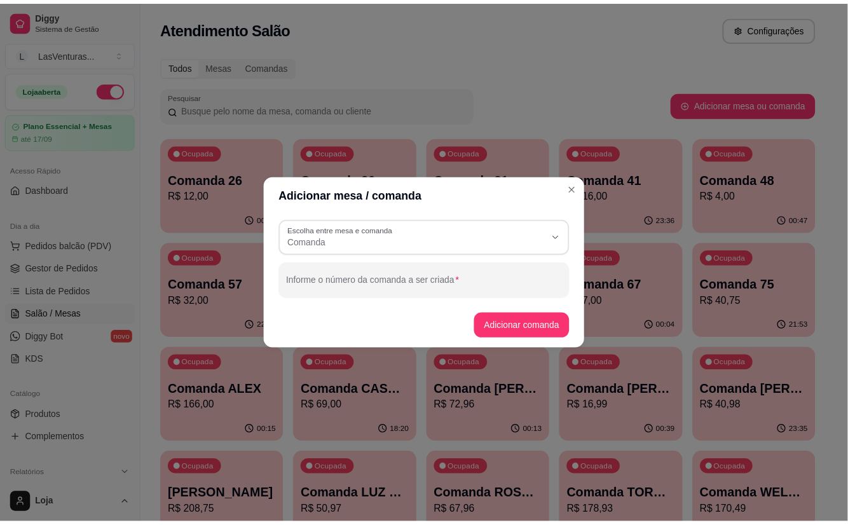
scroll to position [11, 0]
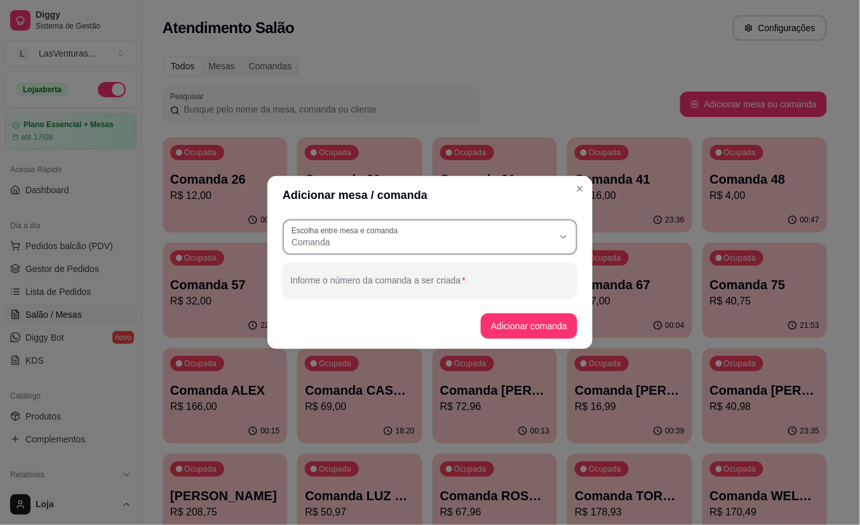
click at [443, 226] on div "Comanda" at bounding box center [423, 237] width 262 height 23
click at [435, 268] on span "Mesa" at bounding box center [425, 272] width 252 height 12
type input "TABLE"
select select "TABLE"
click at [457, 281] on input "Informe o número da mesa a ser criada" at bounding box center [430, 285] width 280 height 13
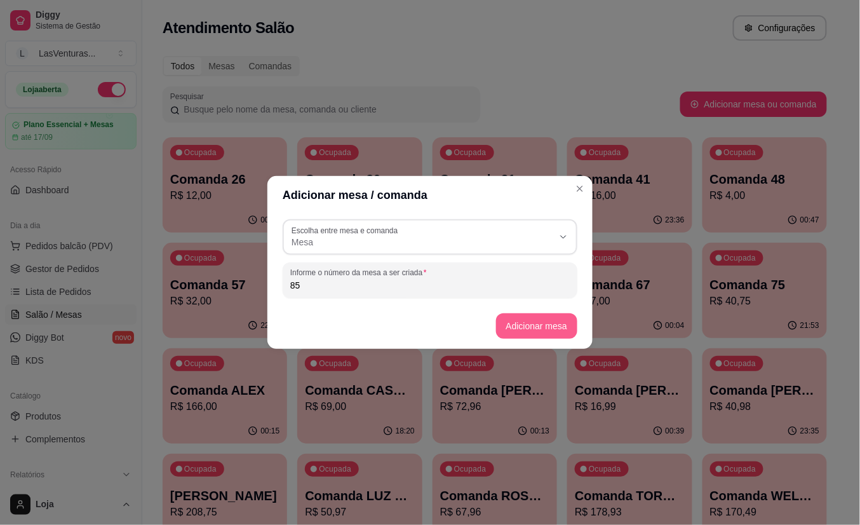
type input "85"
click at [522, 334] on button "Adicionar mesa" at bounding box center [536, 326] width 79 height 25
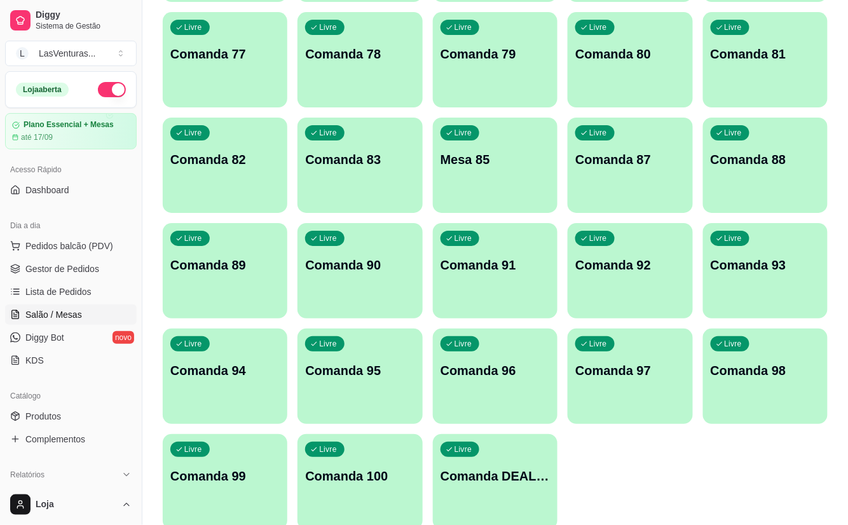
scroll to position [1186, 0]
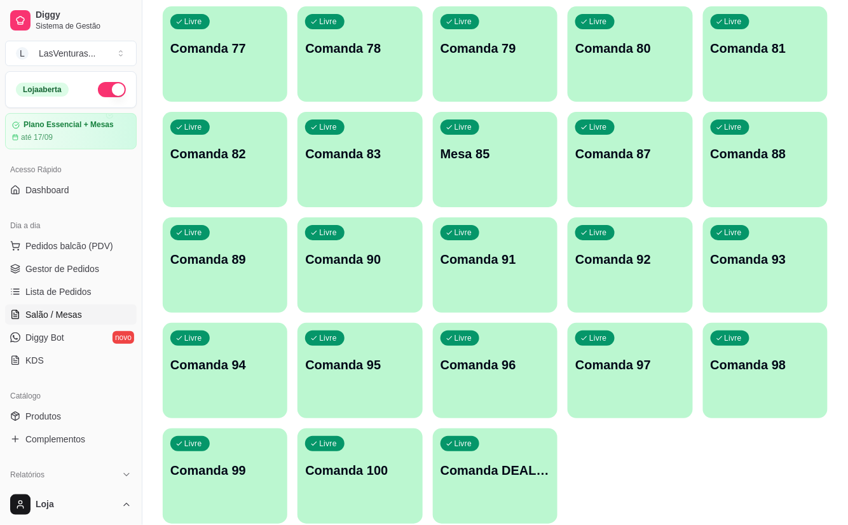
click at [503, 165] on div "Livre Mesa 85" at bounding box center [495, 152] width 125 height 80
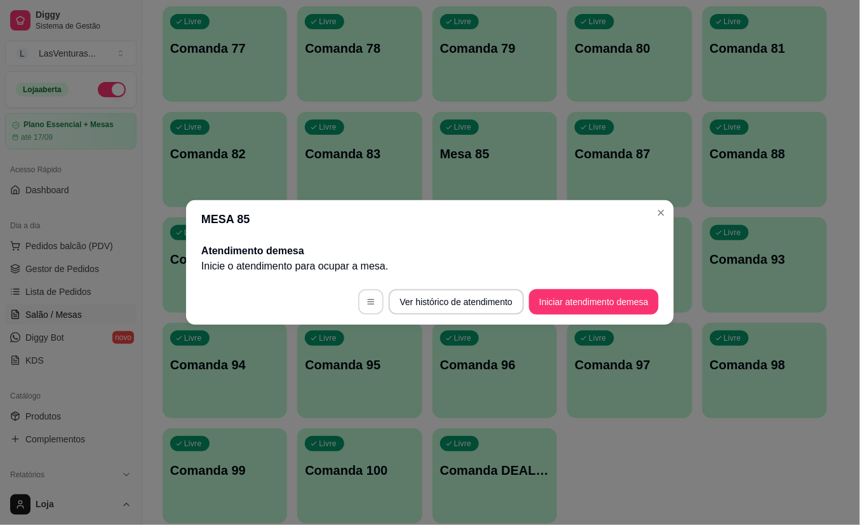
click at [367, 306] on button "button" at bounding box center [370, 301] width 25 height 25
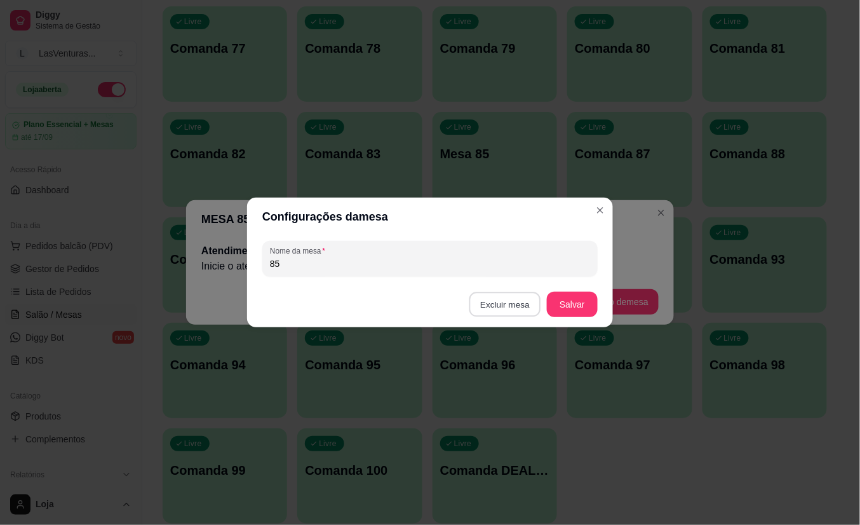
click at [509, 301] on button "Excluir mesa" at bounding box center [506, 304] width 72 height 25
click at [497, 395] on button "Confirmar" at bounding box center [508, 385] width 47 height 20
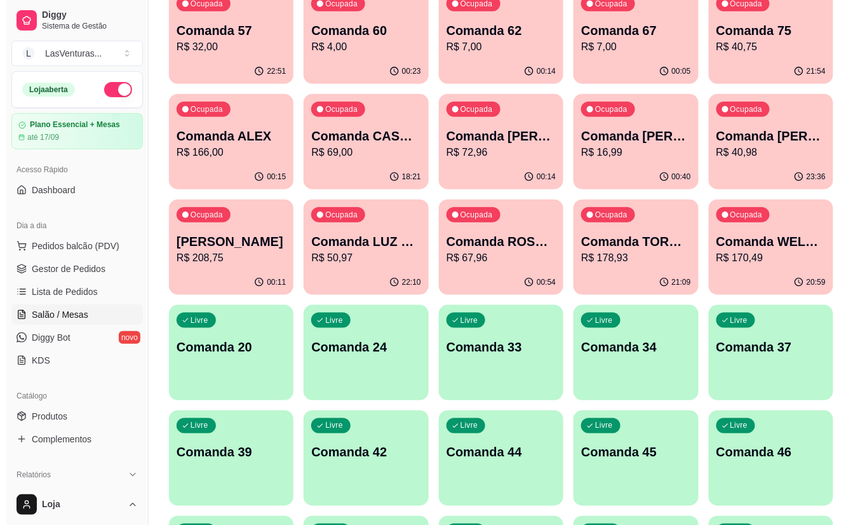
scroll to position [0, 0]
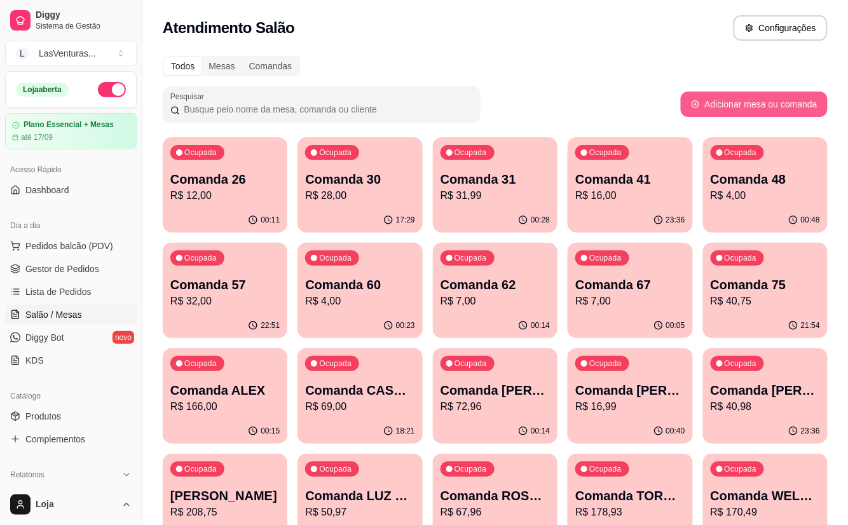
click at [784, 105] on button "Adicionar mesa ou comanda" at bounding box center [753, 103] width 147 height 25
select select "TABLE"
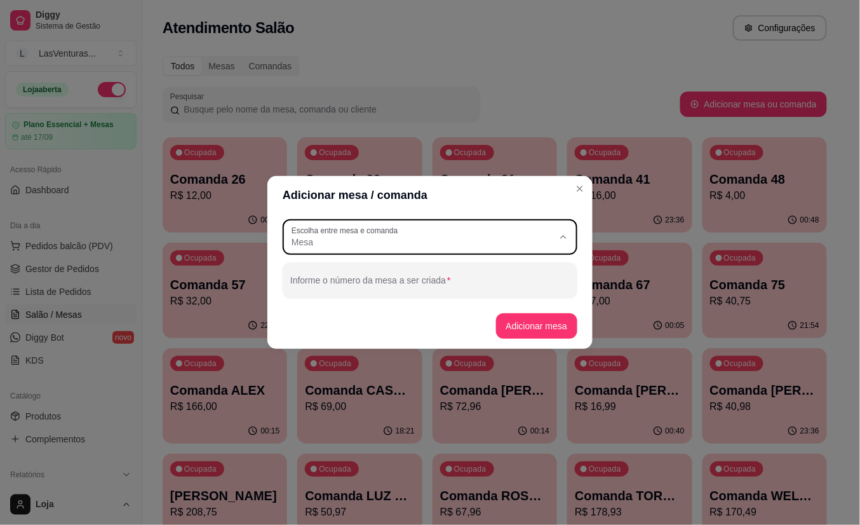
click at [433, 243] on span "Mesa" at bounding box center [423, 242] width 262 height 13
click at [409, 303] on li "Comanda" at bounding box center [430, 293] width 273 height 20
type input "CARD"
select select "CARD"
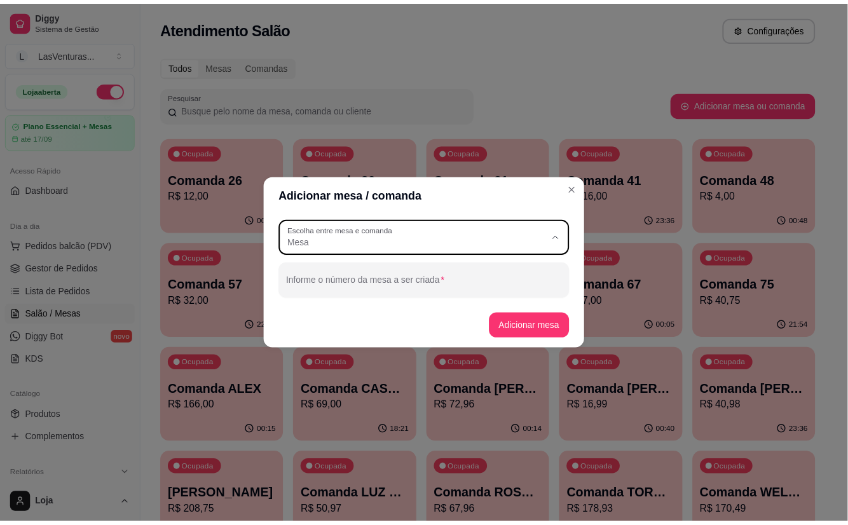
scroll to position [11, 0]
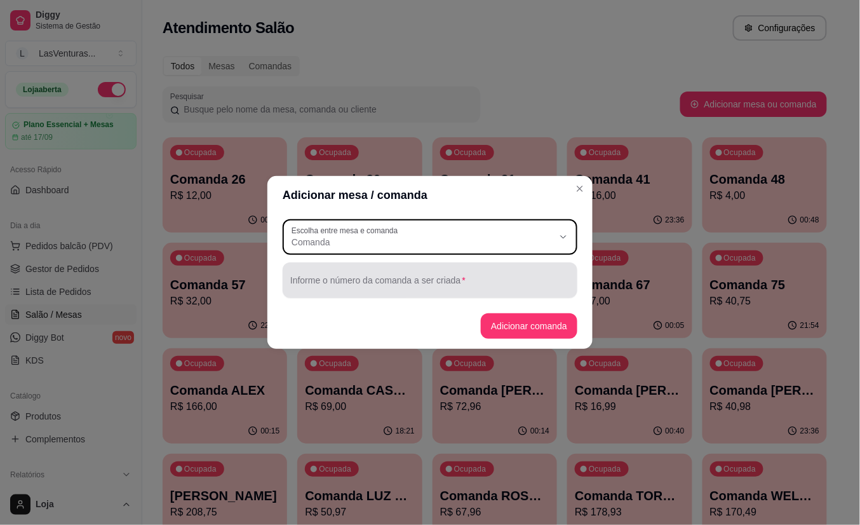
click at [389, 269] on div at bounding box center [430, 279] width 280 height 25
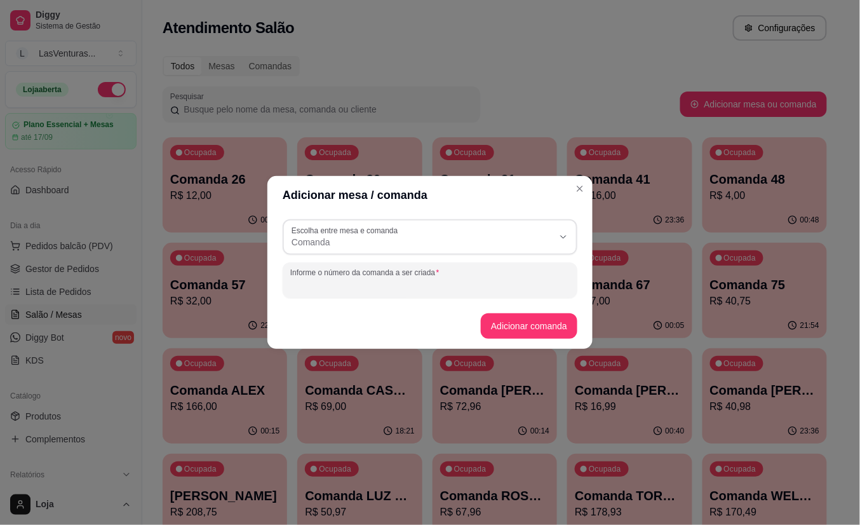
type input "2"
type input "85"
click at [538, 334] on button "Adicionar comanda" at bounding box center [529, 325] width 97 height 25
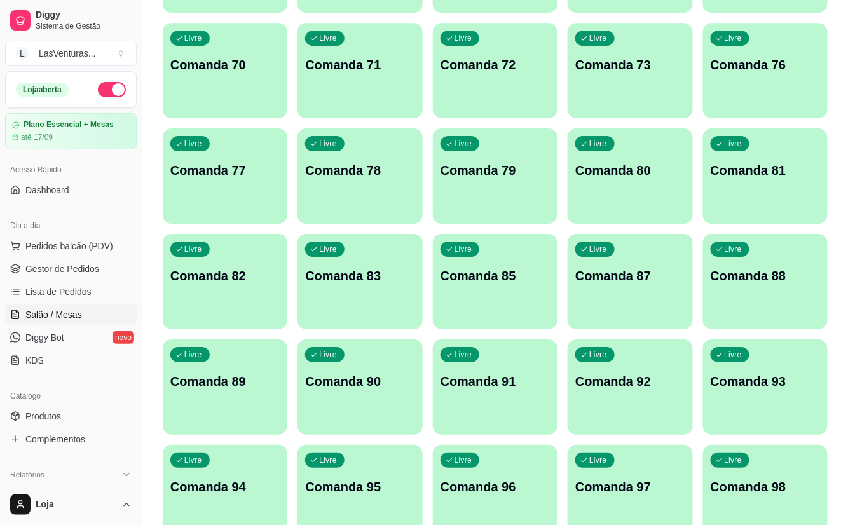
scroll to position [1101, 0]
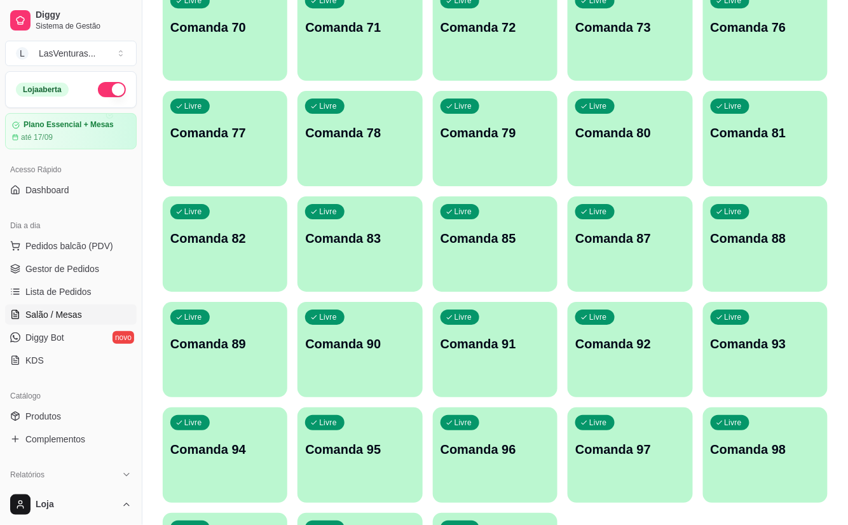
click at [615, 140] on div "Livre Comanda 80" at bounding box center [629, 131] width 125 height 80
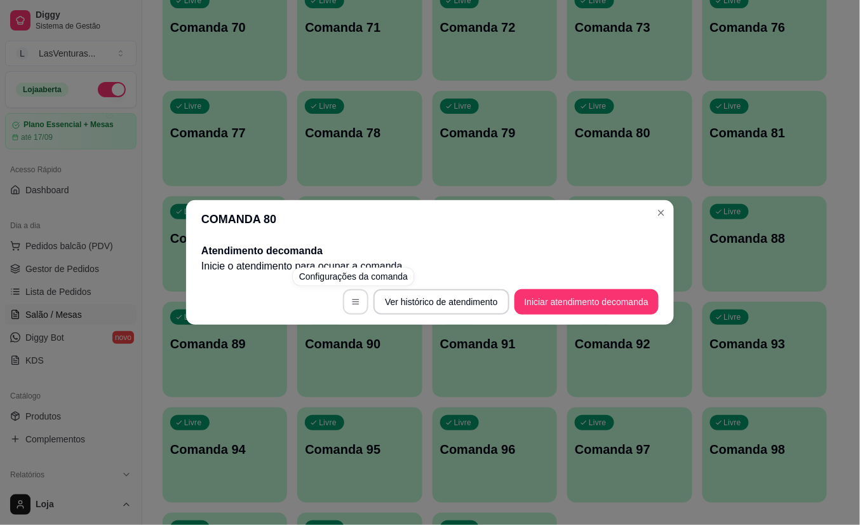
click at [351, 304] on icon "button" at bounding box center [355, 301] width 9 height 9
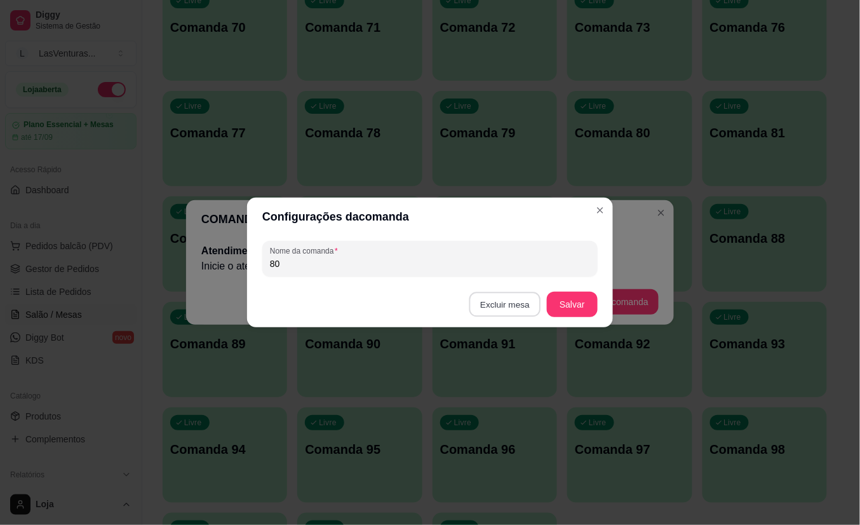
click at [488, 305] on button "Excluir mesa" at bounding box center [506, 304] width 72 height 25
click at [499, 384] on button "Confirmar" at bounding box center [507, 385] width 45 height 19
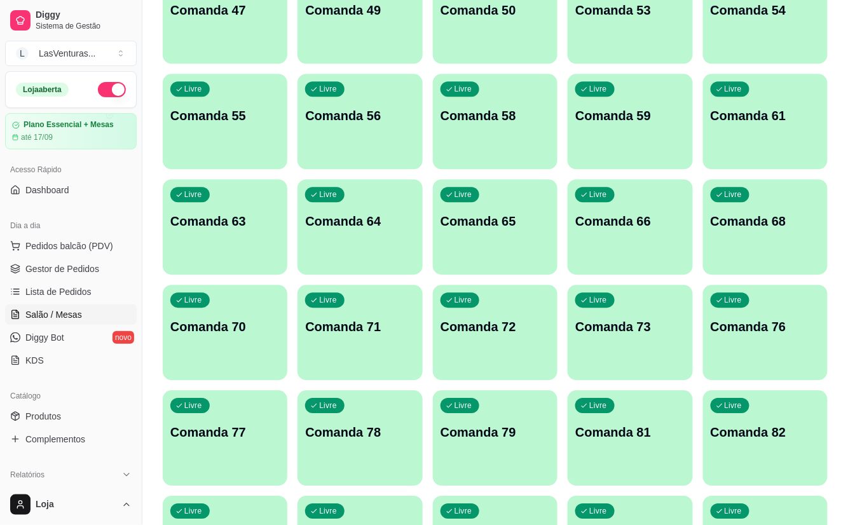
scroll to position [762, 0]
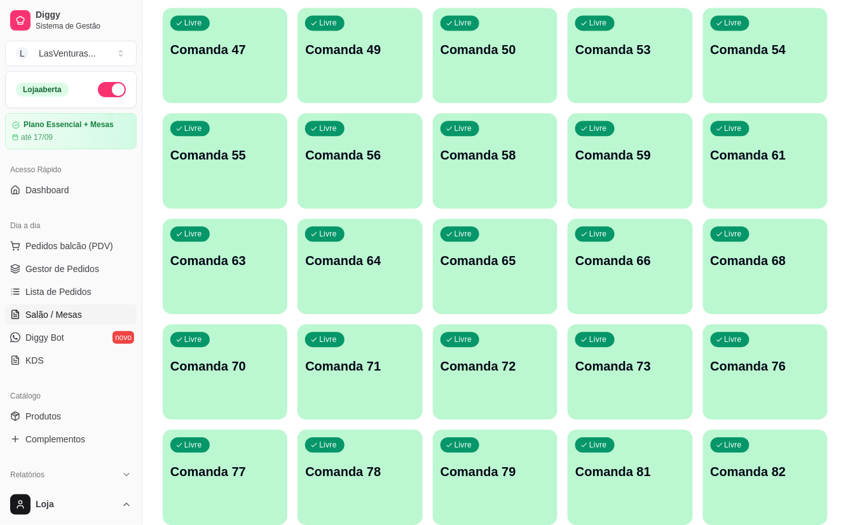
click at [511, 253] on p "Comanda 65" at bounding box center [494, 261] width 109 height 18
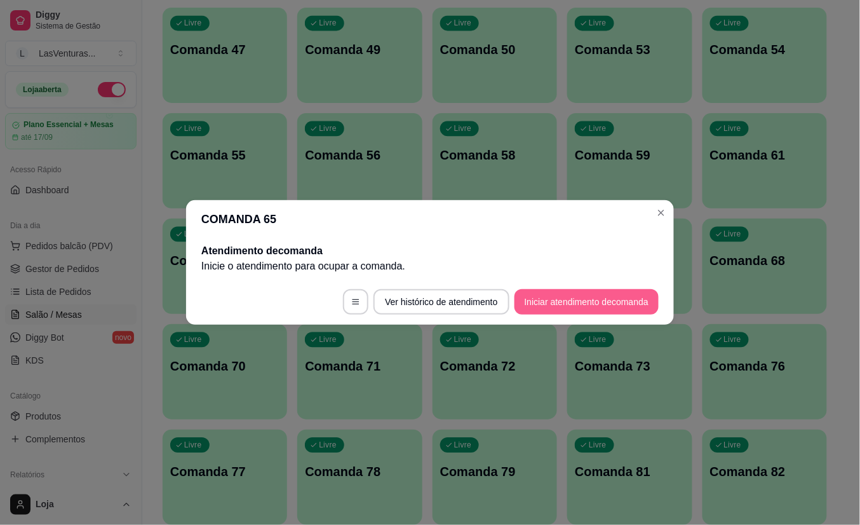
click at [541, 295] on button "Iniciar atendimento de comanda" at bounding box center [587, 301] width 144 height 25
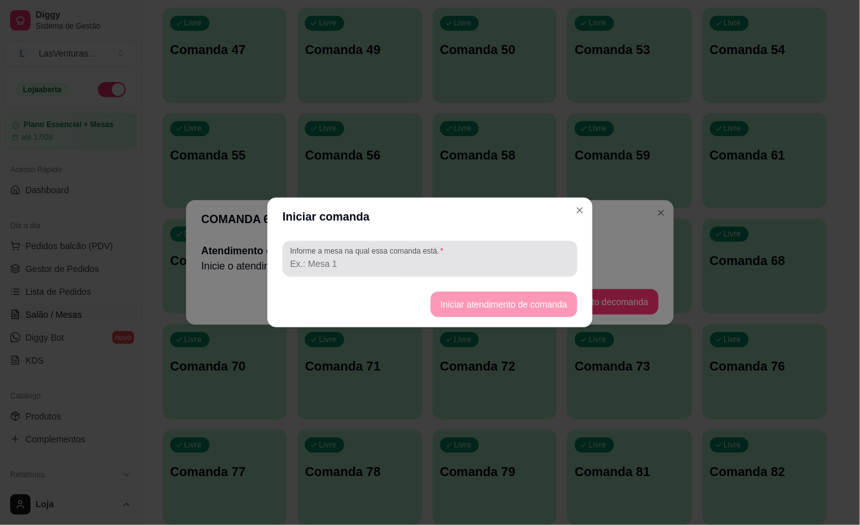
click at [463, 266] on input "Informe a mesa na qual essa comanda está." at bounding box center [430, 263] width 280 height 13
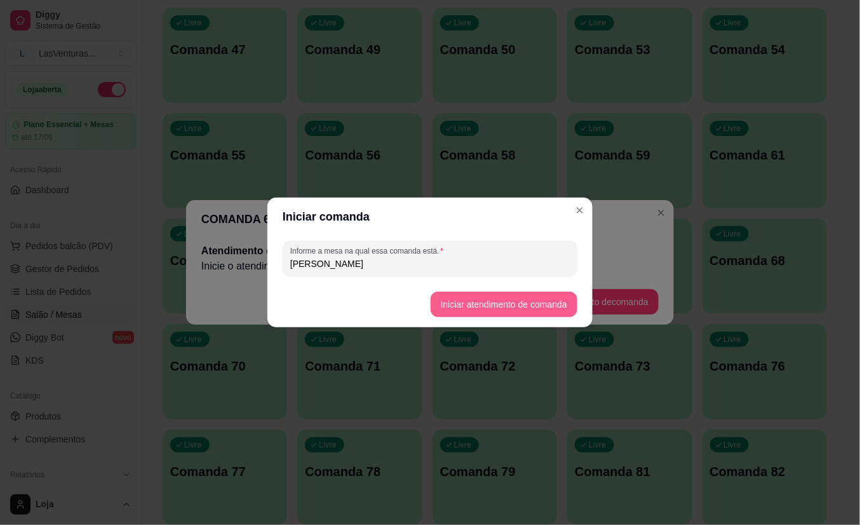
type input "[PERSON_NAME]"
click at [478, 308] on button "Iniciar atendimento de comanda" at bounding box center [504, 304] width 147 height 25
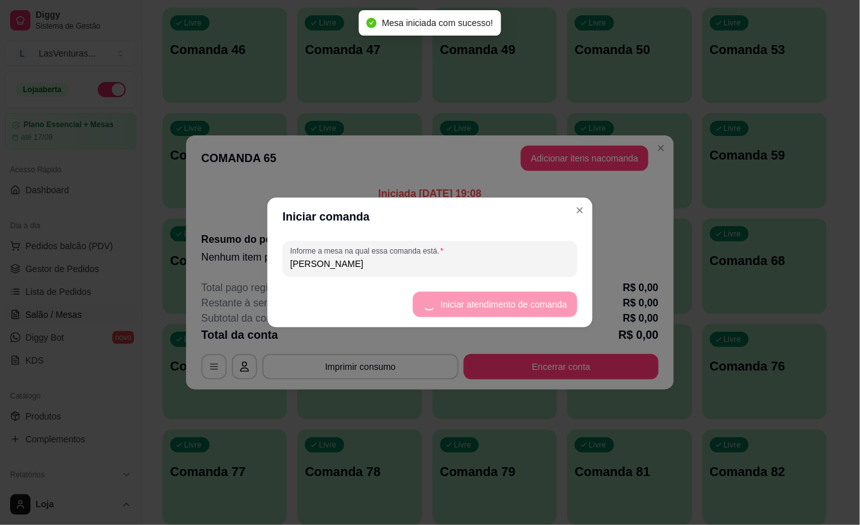
click at [585, 248] on div "Informe a mesa na qual essa comanda está. [PERSON_NAME]" at bounding box center [429, 259] width 325 height 46
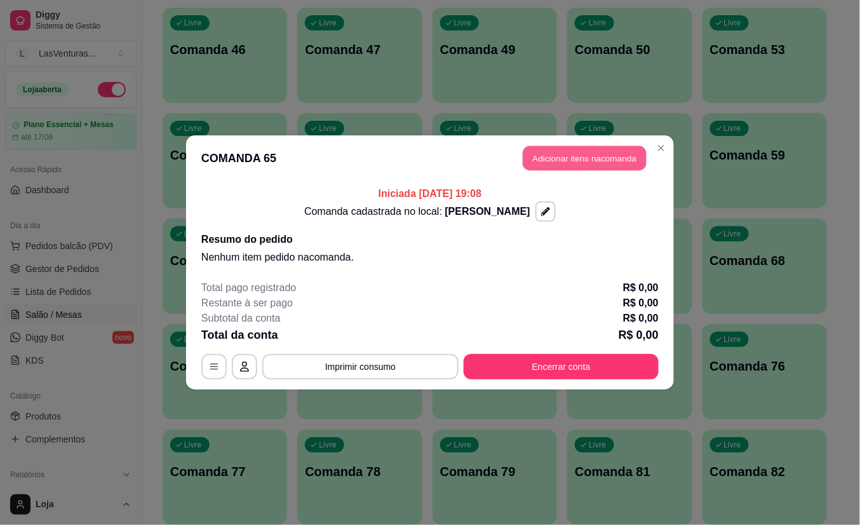
click at [593, 163] on button "Adicionar itens na comanda" at bounding box center [585, 158] width 124 height 25
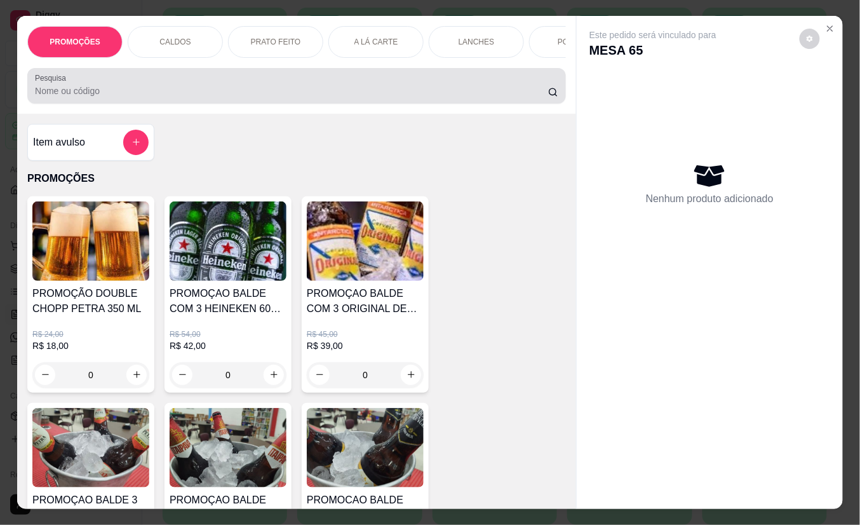
click at [262, 94] on input "Pesquisa" at bounding box center [291, 91] width 513 height 13
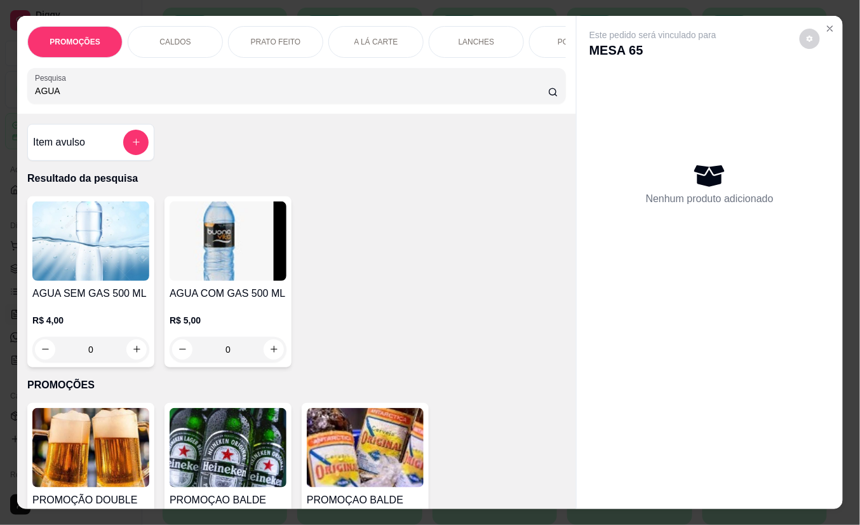
click at [263, 94] on input "AGUA" at bounding box center [291, 91] width 513 height 13
type input "AGUA"
click at [133, 353] on icon "increase-product-quantity" at bounding box center [136, 349] width 6 height 6
type input "1"
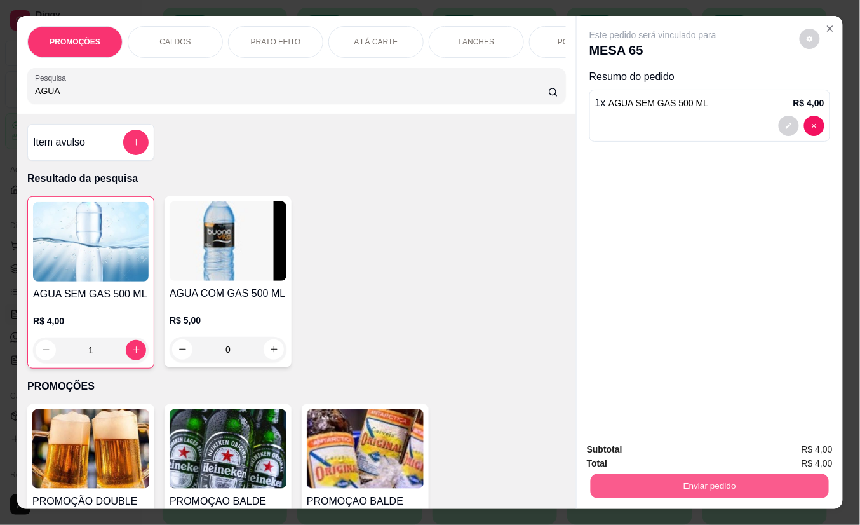
click at [623, 474] on button "Enviar pedido" at bounding box center [710, 486] width 238 height 25
click at [611, 449] on button "Não registrar e enviar pedido" at bounding box center [667, 449] width 132 height 24
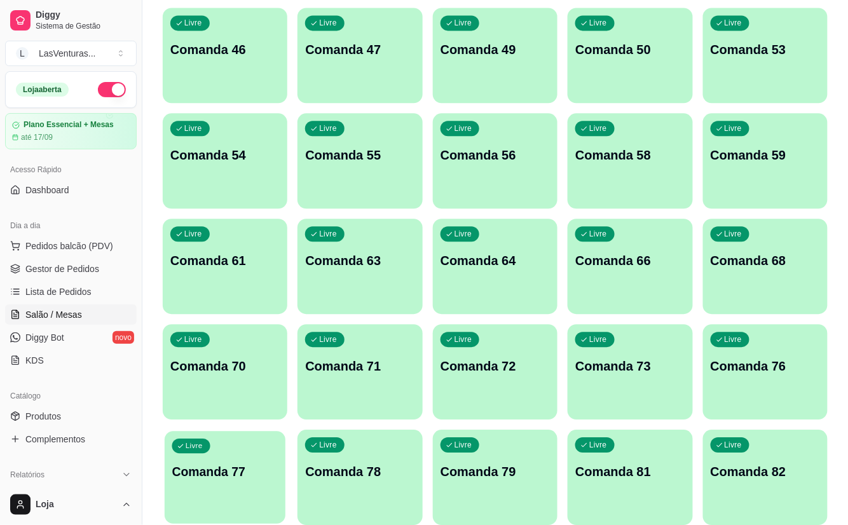
click at [226, 465] on p "Comanda 77" at bounding box center [225, 471] width 106 height 17
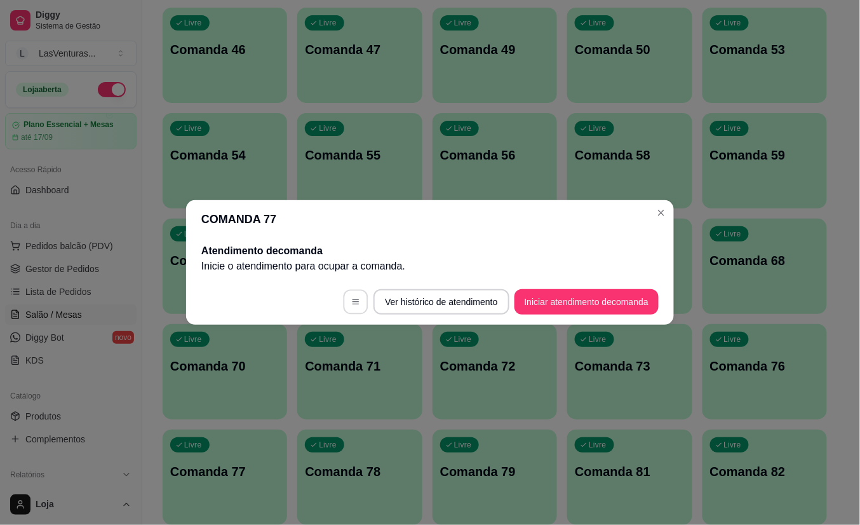
click at [351, 297] on button "button" at bounding box center [356, 302] width 25 height 25
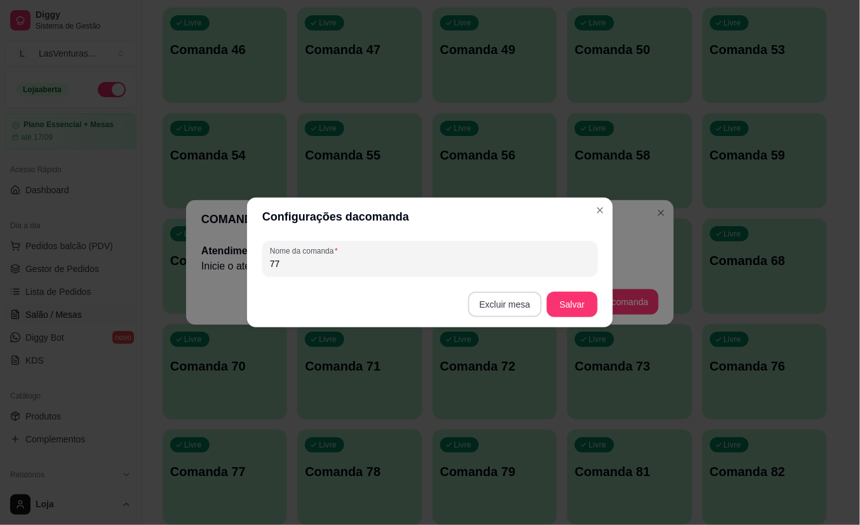
click at [516, 301] on button "Excluir mesa" at bounding box center [505, 304] width 74 height 25
click at [494, 389] on button "Confirmar" at bounding box center [506, 387] width 49 height 20
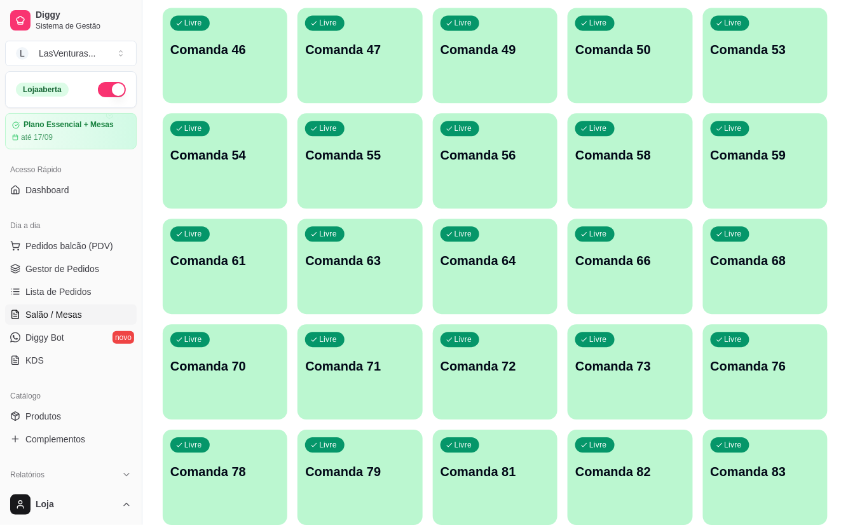
click at [639, 264] on p "Comanda 66" at bounding box center [629, 261] width 109 height 18
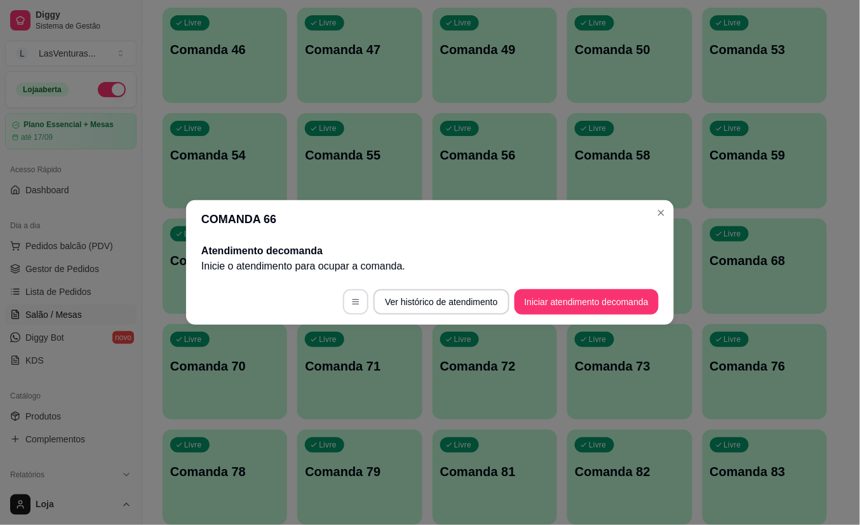
click at [358, 302] on button "button" at bounding box center [355, 301] width 25 height 25
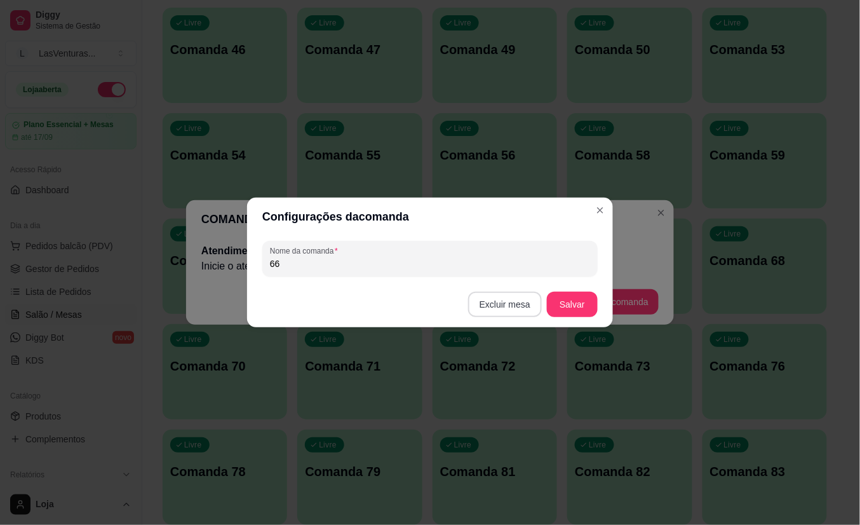
click at [518, 306] on button "Excluir mesa" at bounding box center [505, 304] width 74 height 25
click at [512, 394] on button "Confirmar" at bounding box center [508, 384] width 47 height 20
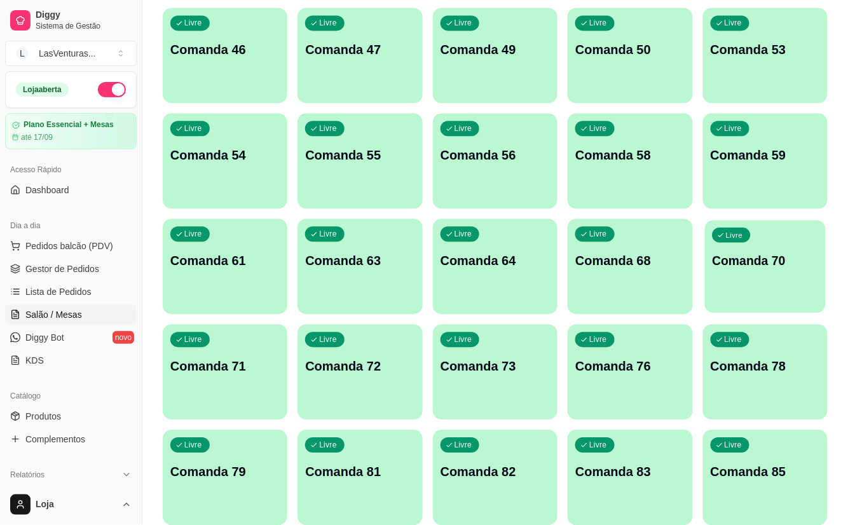
click at [788, 280] on div "Livre Comanda 70" at bounding box center [765, 259] width 121 height 78
click at [636, 283] on div "Livre Comanda 68" at bounding box center [629, 259] width 125 height 80
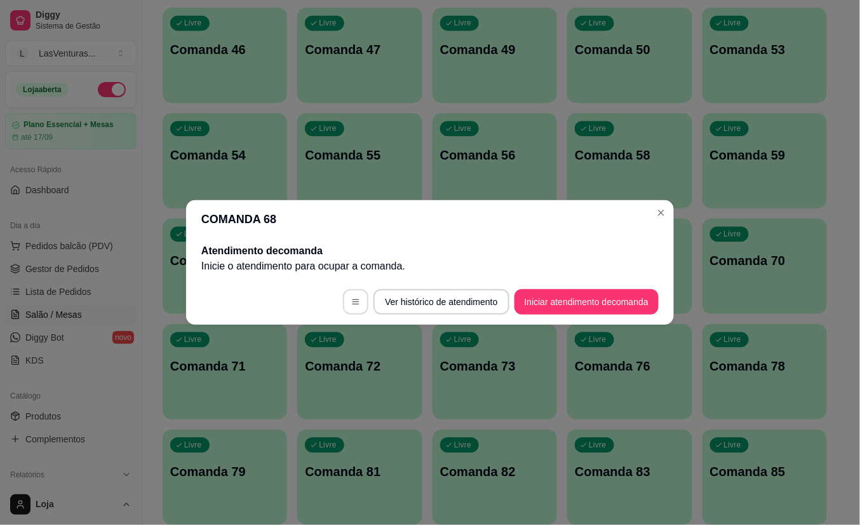
click at [356, 301] on icon "button" at bounding box center [355, 301] width 9 height 9
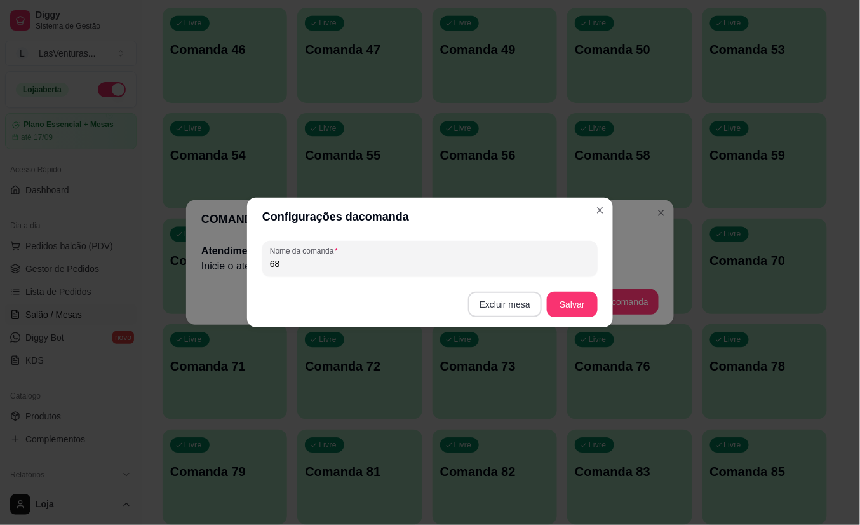
click at [506, 303] on button "Excluir mesa" at bounding box center [505, 304] width 74 height 25
click at [494, 388] on button "Confirmar" at bounding box center [506, 387] width 49 height 20
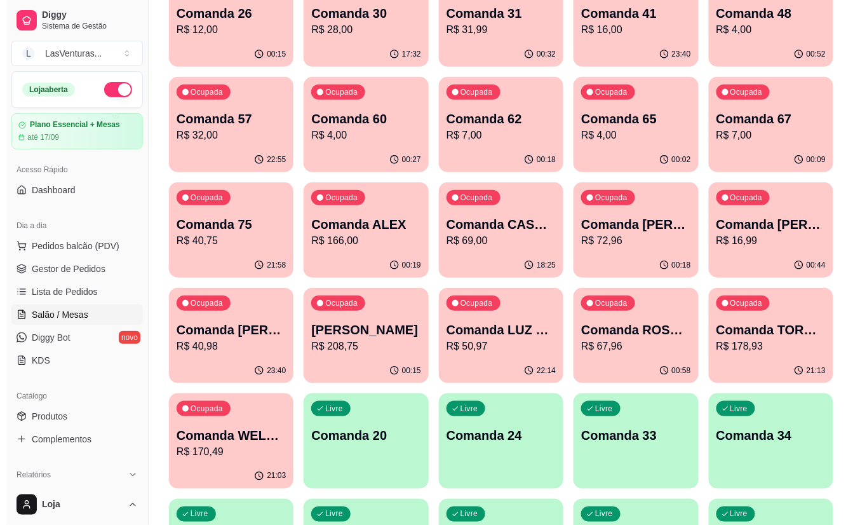
scroll to position [169, 0]
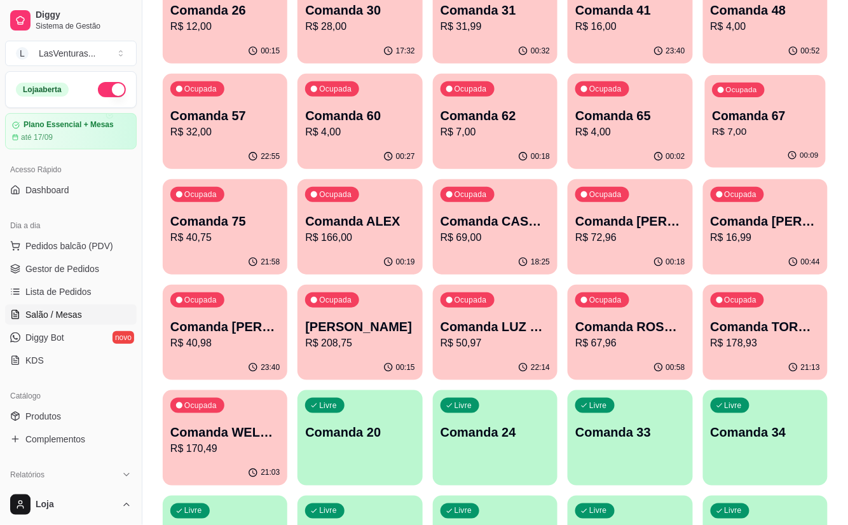
click at [755, 126] on div "Comanda 67 R$ 7,00" at bounding box center [765, 123] width 106 height 32
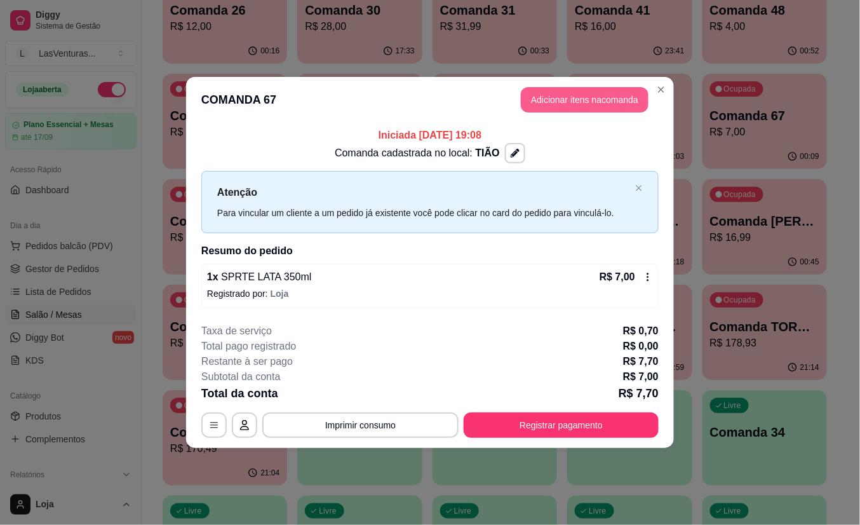
click at [540, 91] on button "Adicionar itens na comanda" at bounding box center [585, 99] width 128 height 25
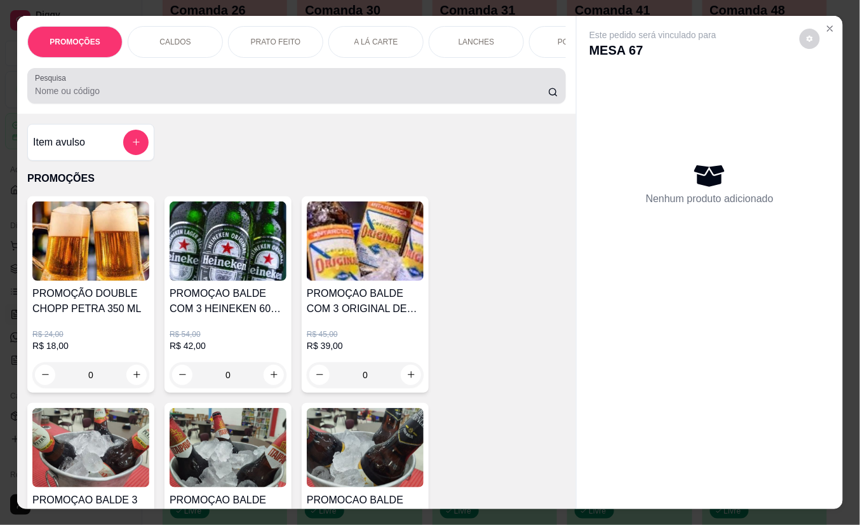
click at [290, 104] on div "Pesquisa" at bounding box center [296, 86] width 539 height 36
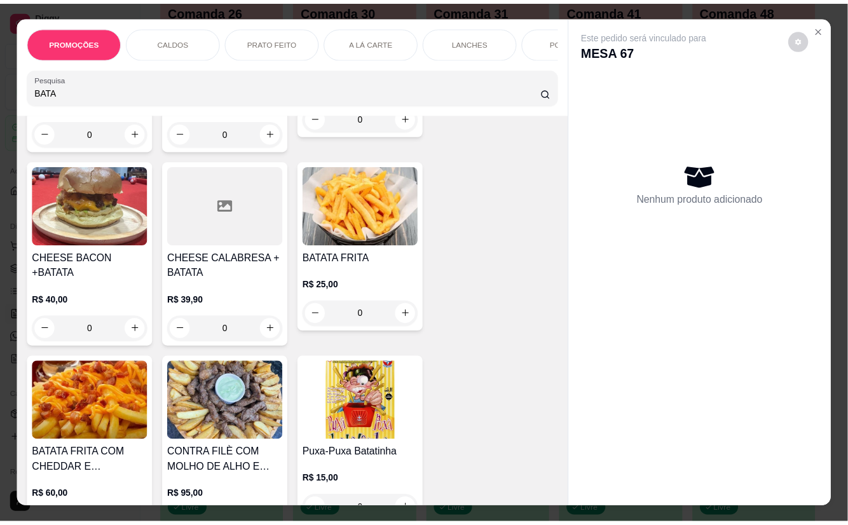
scroll to position [254, 0]
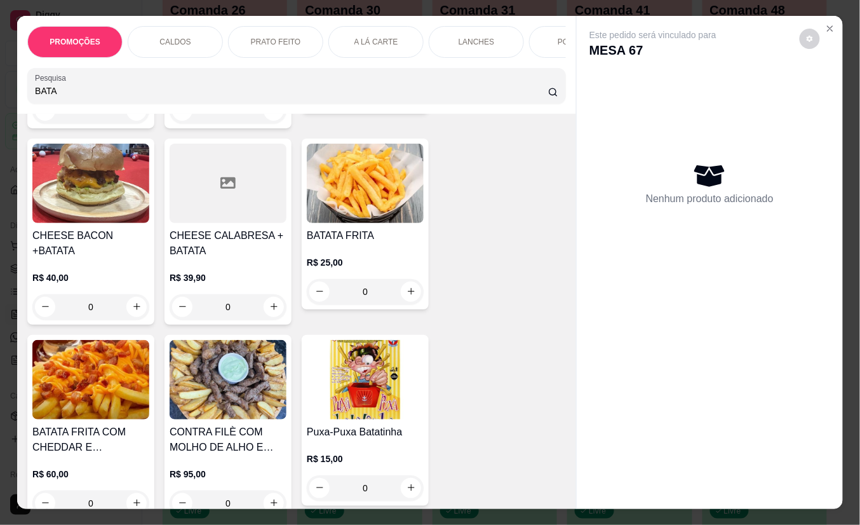
type input "BATA"
click at [402, 298] on div "0" at bounding box center [365, 291] width 117 height 25
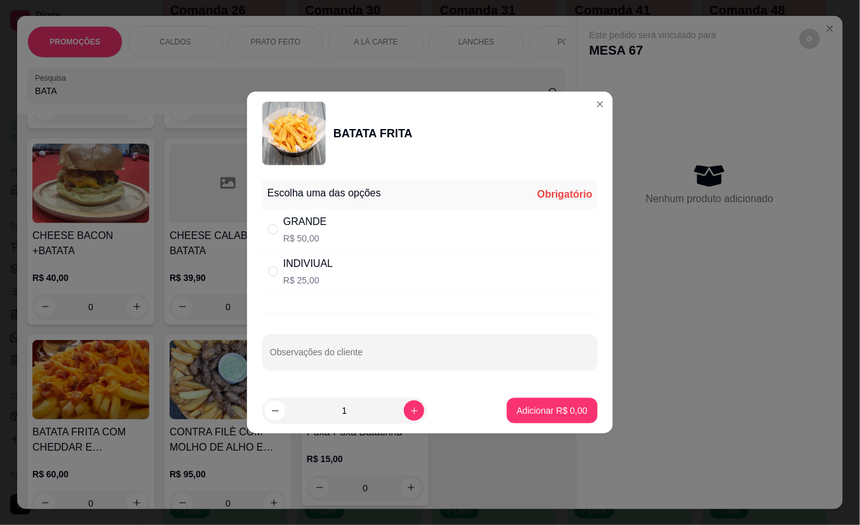
click at [334, 268] on div "INDIVIUAL R$ 25,00" at bounding box center [429, 271] width 335 height 42
radio input "true"
click at [519, 410] on p "Adicionar R$ 25,00" at bounding box center [550, 410] width 76 height 13
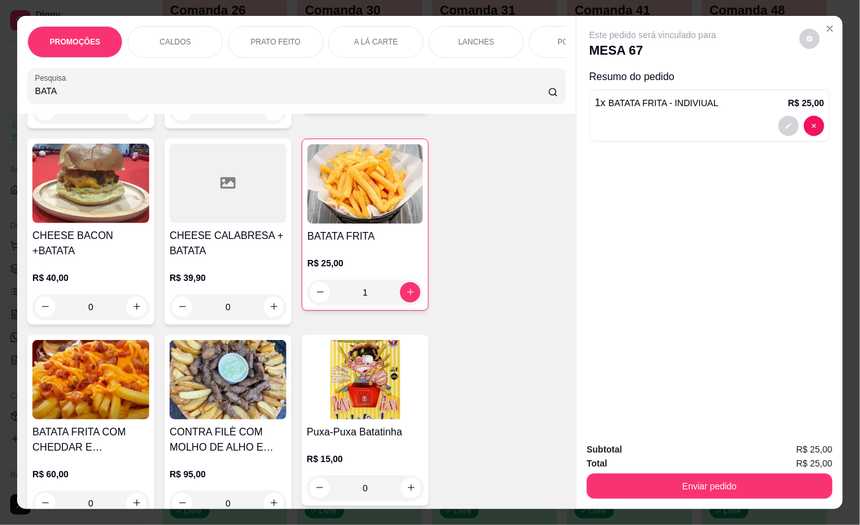
type input "1"
click at [666, 478] on button "Enviar pedido" at bounding box center [710, 485] width 246 height 25
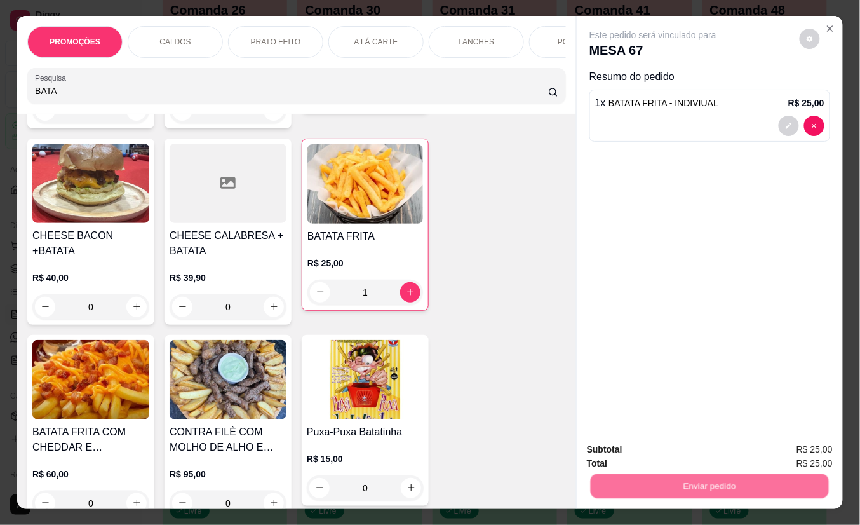
click at [634, 445] on button "Não registrar e enviar pedido" at bounding box center [667, 450] width 128 height 24
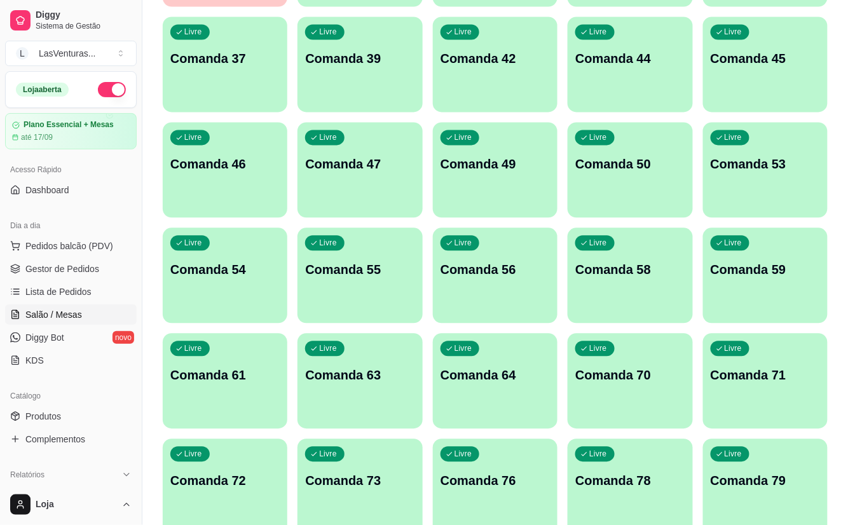
scroll to position [677, 0]
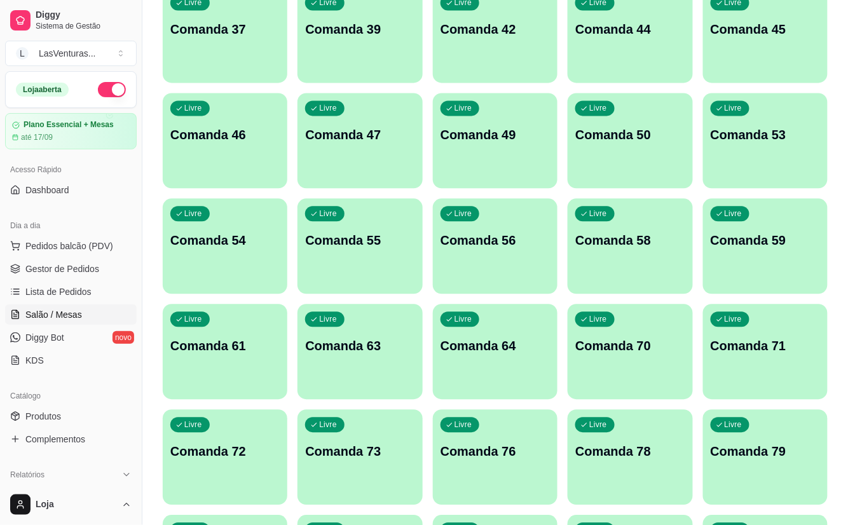
click at [620, 173] on div "button" at bounding box center [629, 180] width 125 height 15
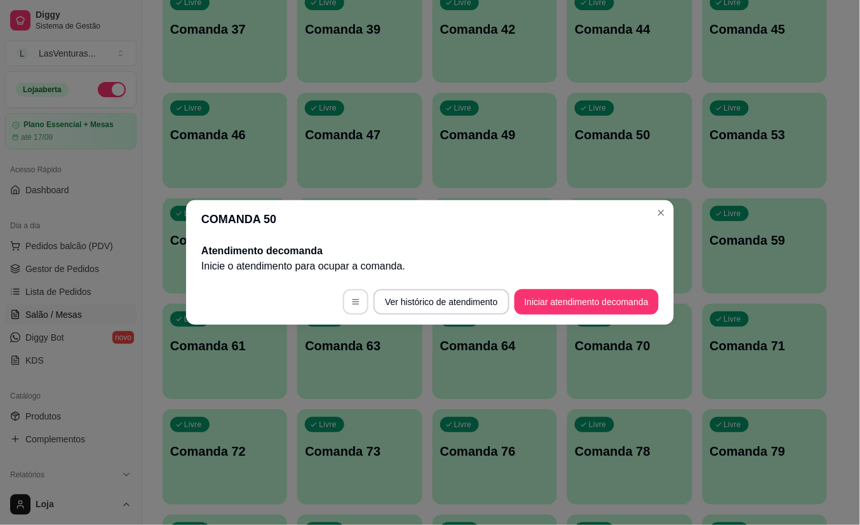
click at [357, 297] on button "button" at bounding box center [355, 301] width 25 height 25
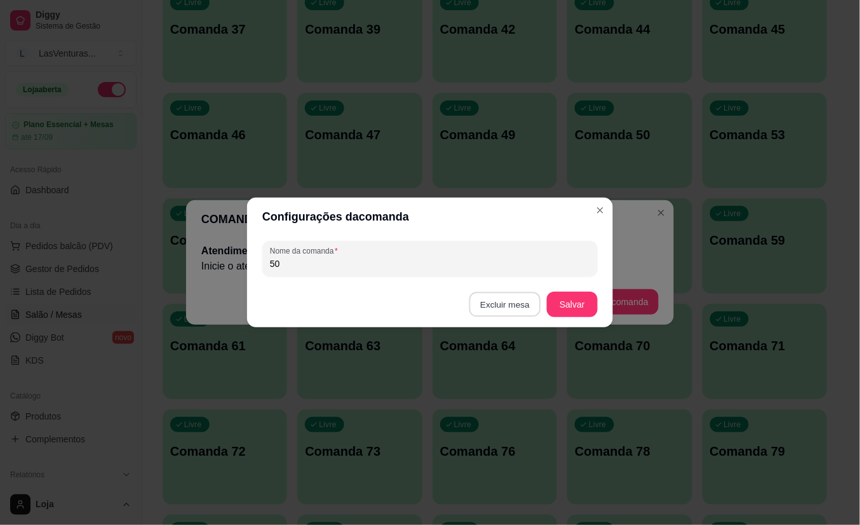
click at [527, 306] on button "Excluir mesa" at bounding box center [506, 304] width 72 height 25
click at [502, 387] on button "Confirmar" at bounding box center [508, 385] width 47 height 20
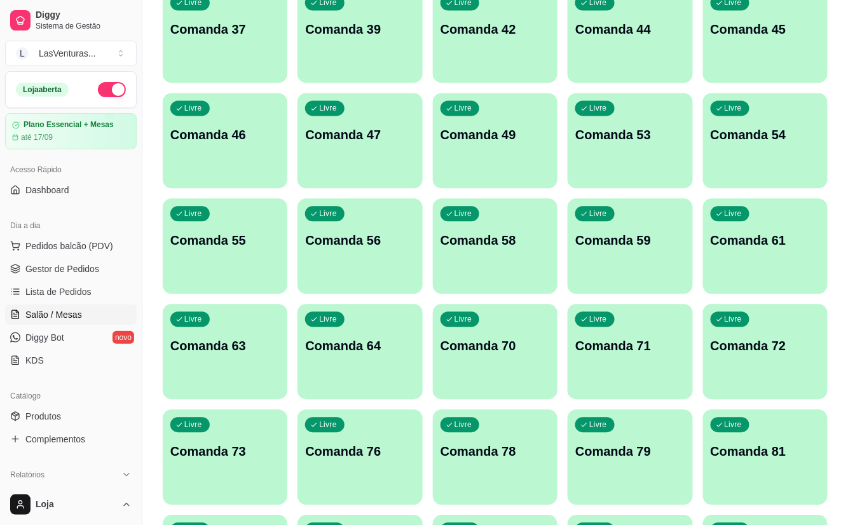
click at [653, 154] on div "Livre Comanda 53" at bounding box center [629, 133] width 125 height 80
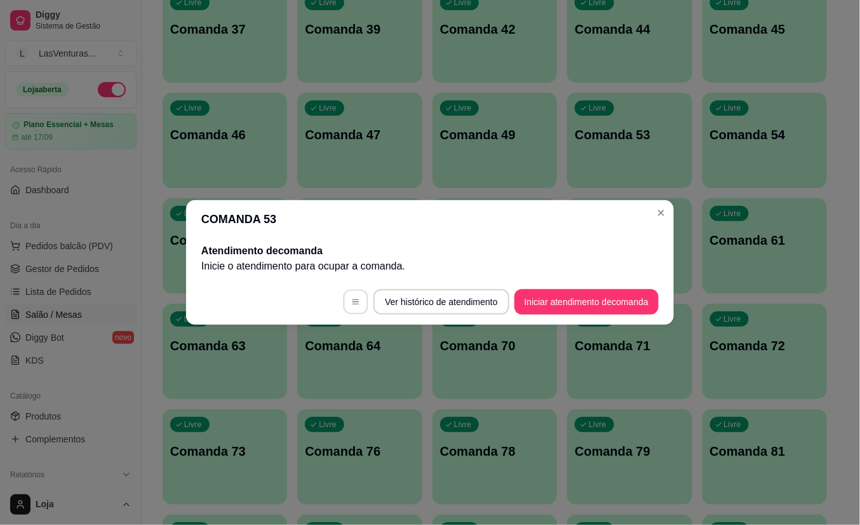
click at [353, 302] on icon "button" at bounding box center [356, 301] width 6 height 5
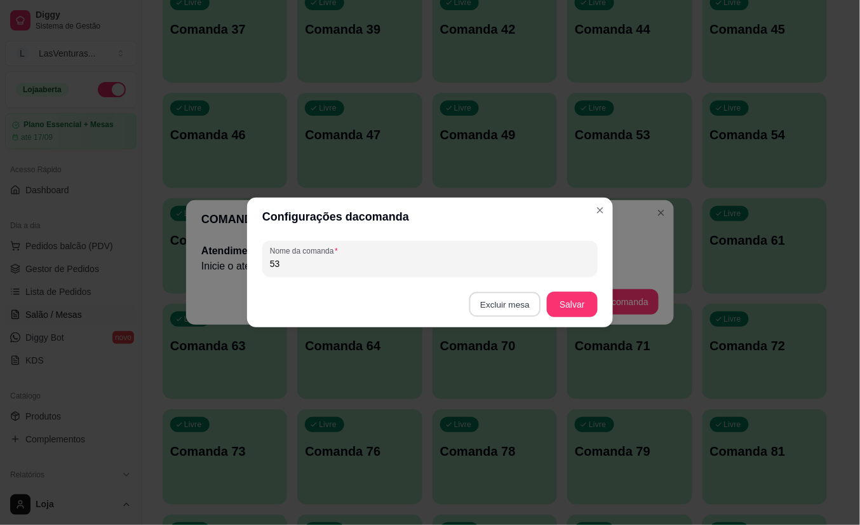
click at [524, 306] on button "Excluir mesa" at bounding box center [506, 304] width 72 height 25
click at [499, 382] on button "Confirmar" at bounding box center [507, 385] width 45 height 19
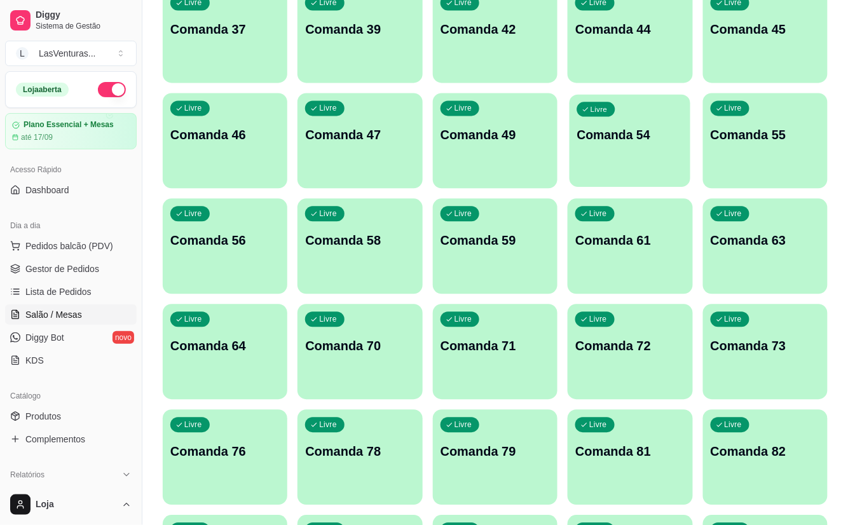
click at [633, 163] on div "Livre Comanda 54" at bounding box center [629, 133] width 121 height 78
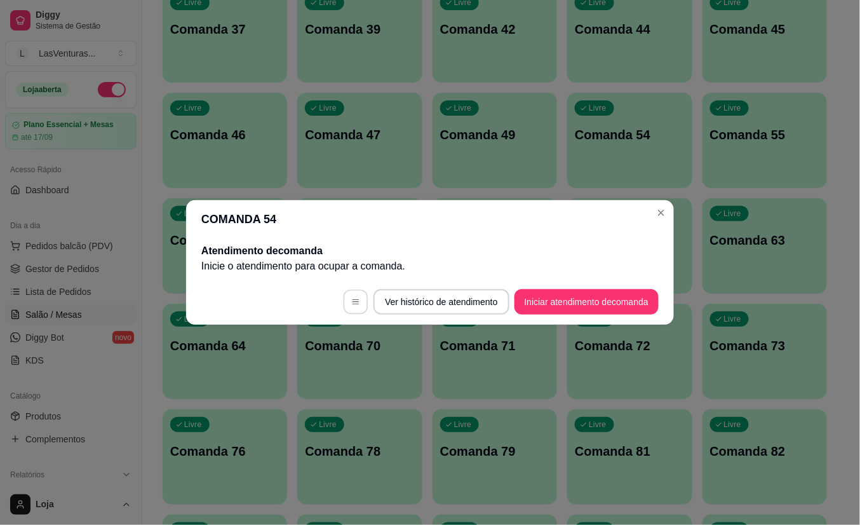
click at [355, 301] on icon "button" at bounding box center [355, 301] width 9 height 9
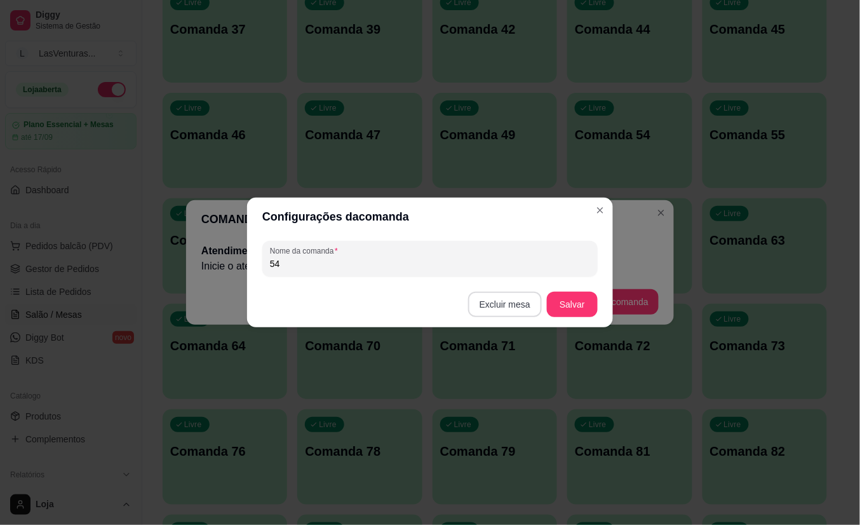
click at [497, 305] on button "Excluir mesa" at bounding box center [505, 304] width 74 height 25
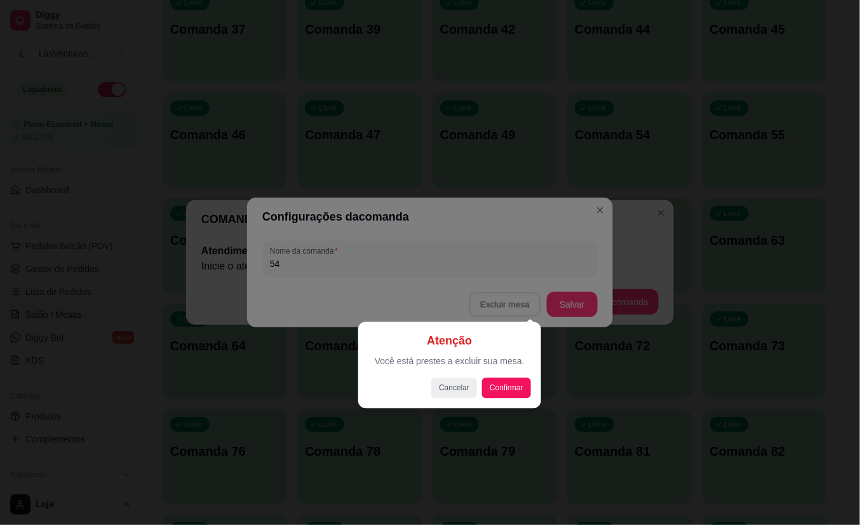
click at [499, 407] on div "Atenção Você está prestes a excluir sua mesa. Cancelar Confirmar" at bounding box center [449, 364] width 183 height 86
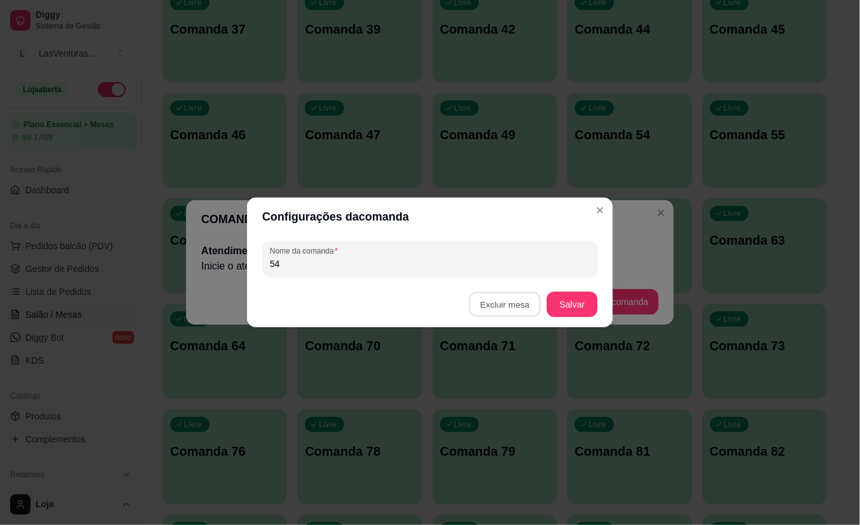
click at [501, 392] on button "Confirmar" at bounding box center [506, 387] width 47 height 20
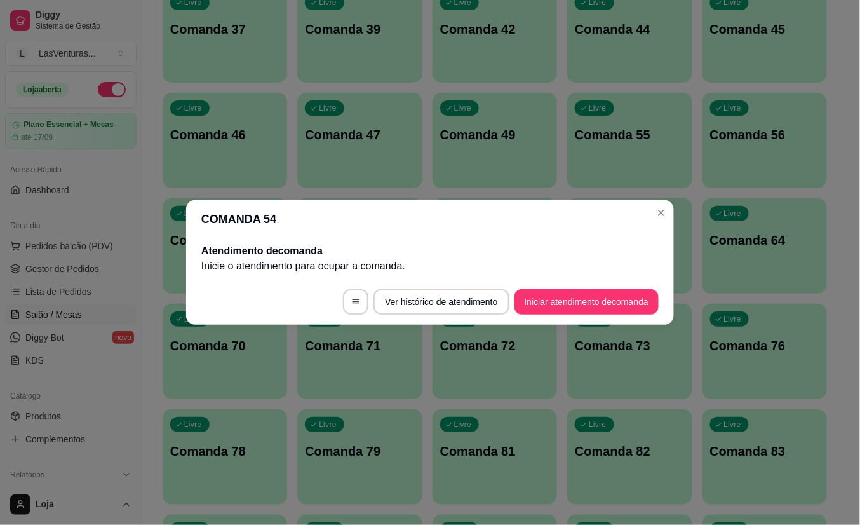
click at [646, 315] on footer "Ver histórico de atendimento Iniciar atendimento de comanda" at bounding box center [430, 302] width 488 height 46
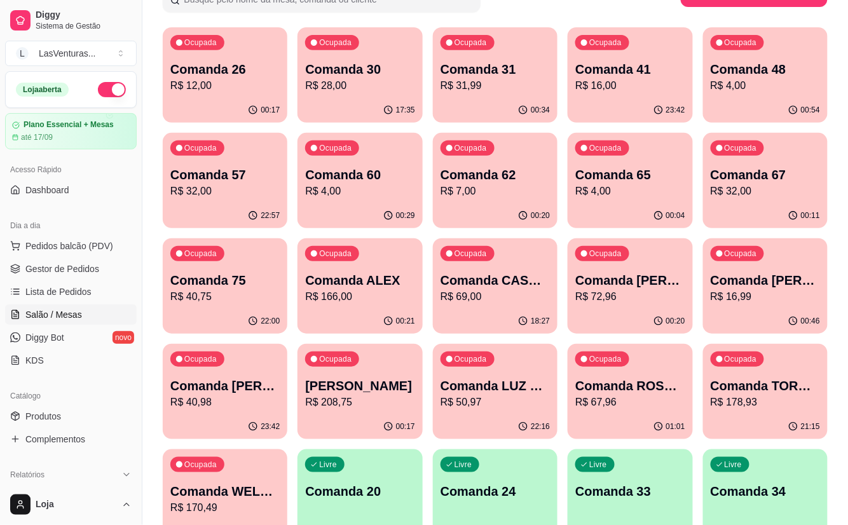
scroll to position [85, 0]
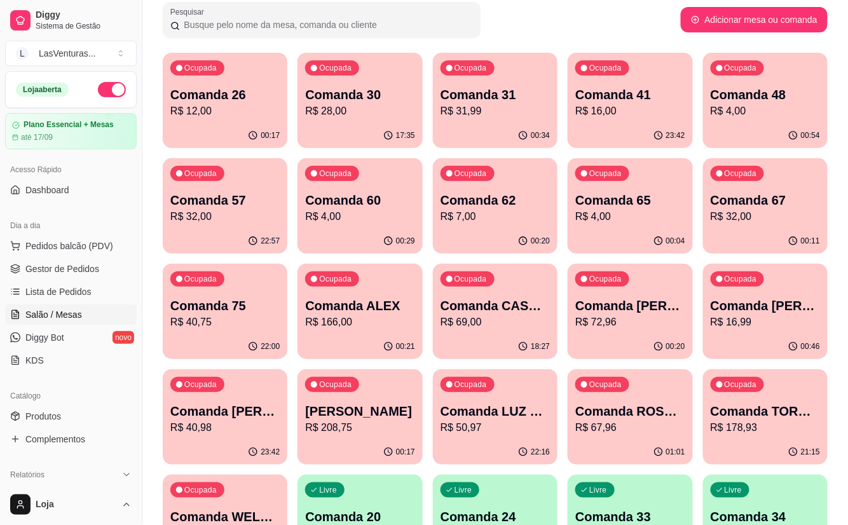
click at [618, 120] on div "Ocupada Comanda 41 R$ 16,00" at bounding box center [629, 88] width 125 height 71
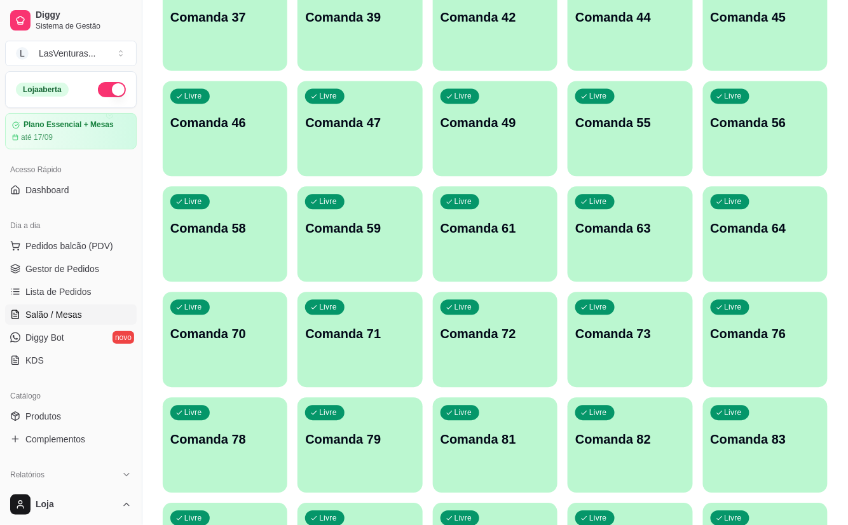
scroll to position [593, 0]
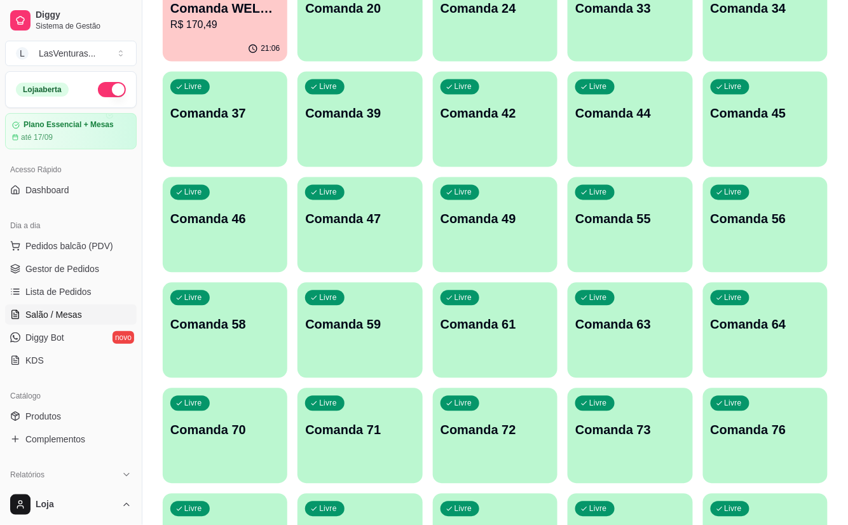
click at [357, 240] on div "Livre Comanda 47" at bounding box center [359, 217] width 125 height 80
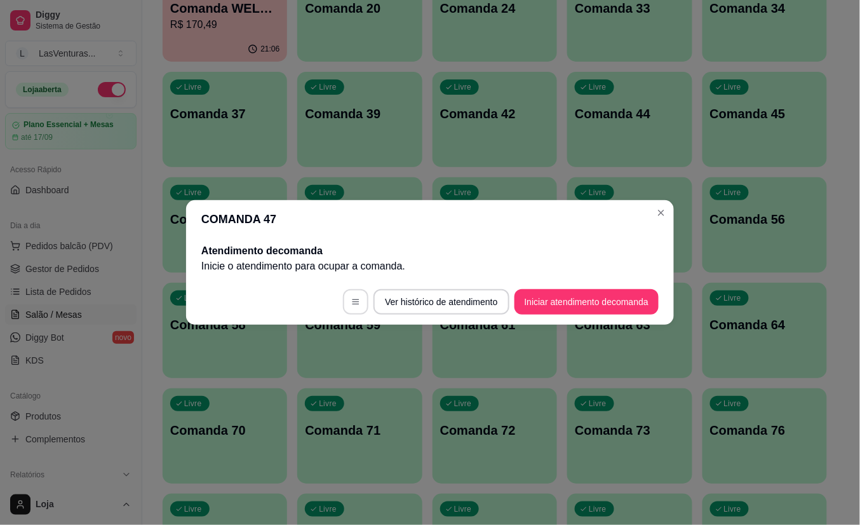
click at [351, 303] on icon "button" at bounding box center [355, 301] width 9 height 9
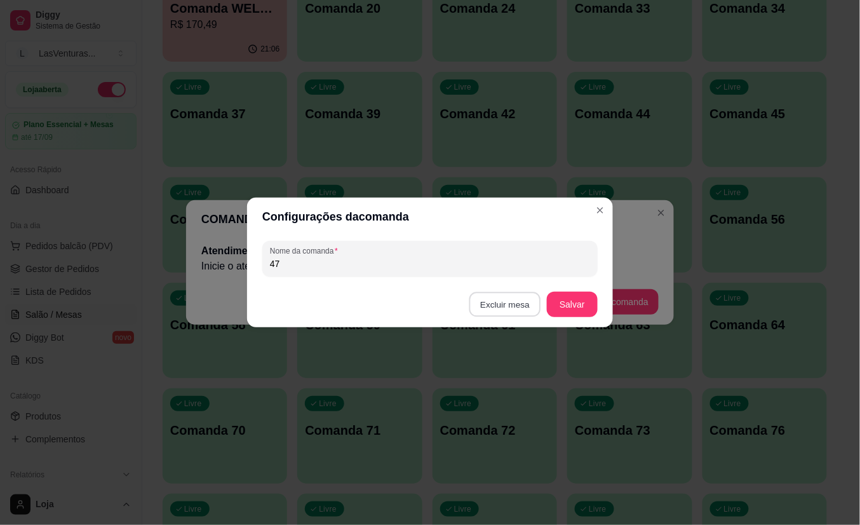
click at [486, 304] on button "Excluir mesa" at bounding box center [506, 304] width 72 height 25
click at [504, 388] on button "Confirmar" at bounding box center [508, 385] width 47 height 20
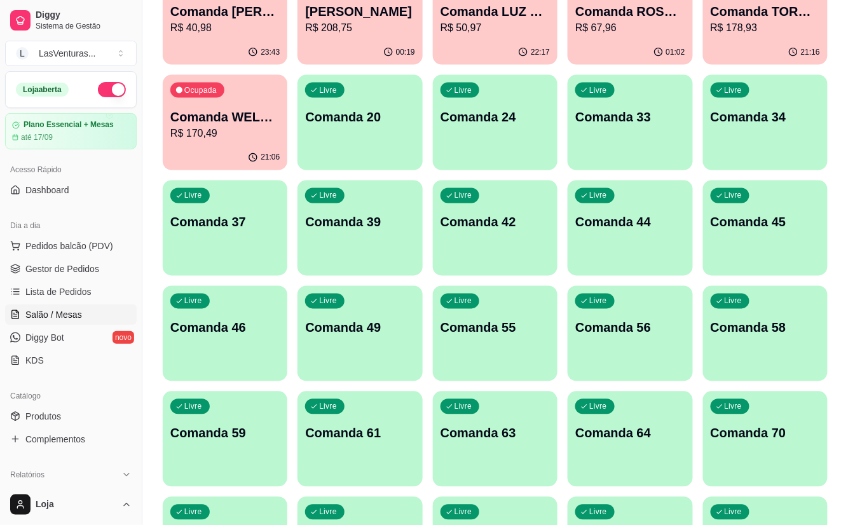
scroll to position [508, 0]
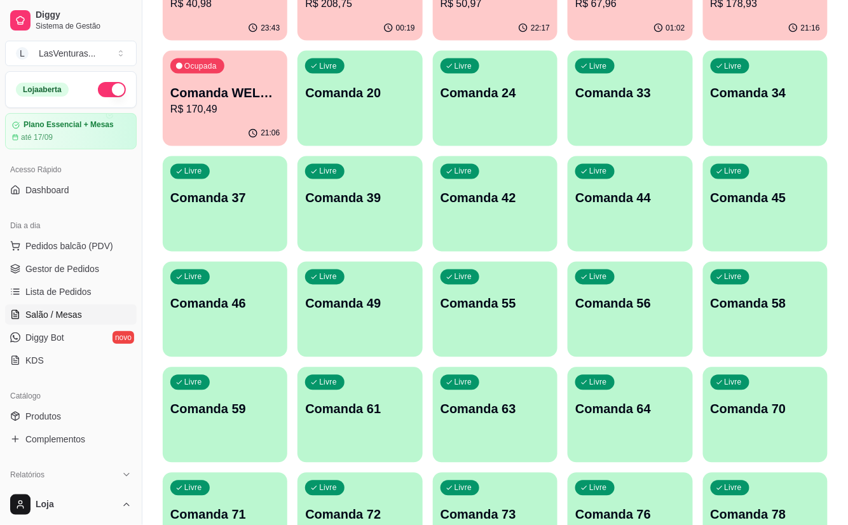
click at [445, 321] on div "Livre Comanda 55" at bounding box center [495, 302] width 125 height 80
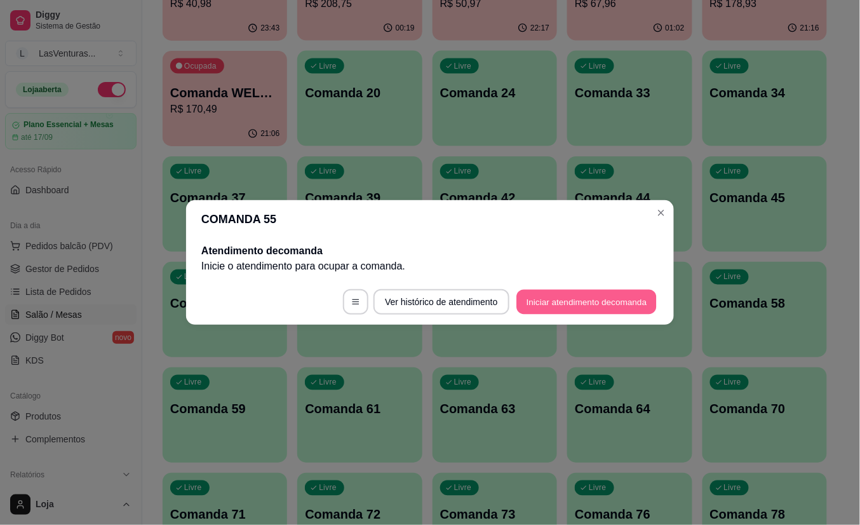
click at [541, 311] on button "Iniciar atendimento de comanda" at bounding box center [587, 302] width 140 height 25
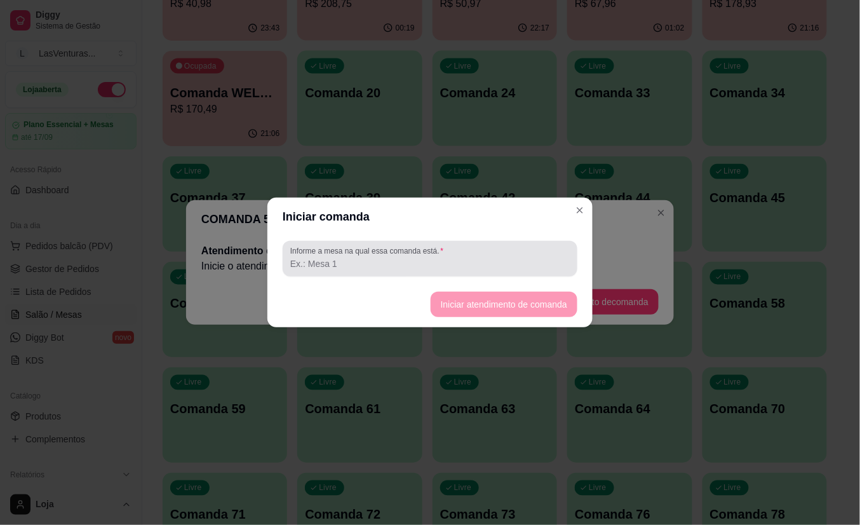
click at [400, 266] on input "Informe a mesa na qual essa comanda está." at bounding box center [430, 263] width 280 height 13
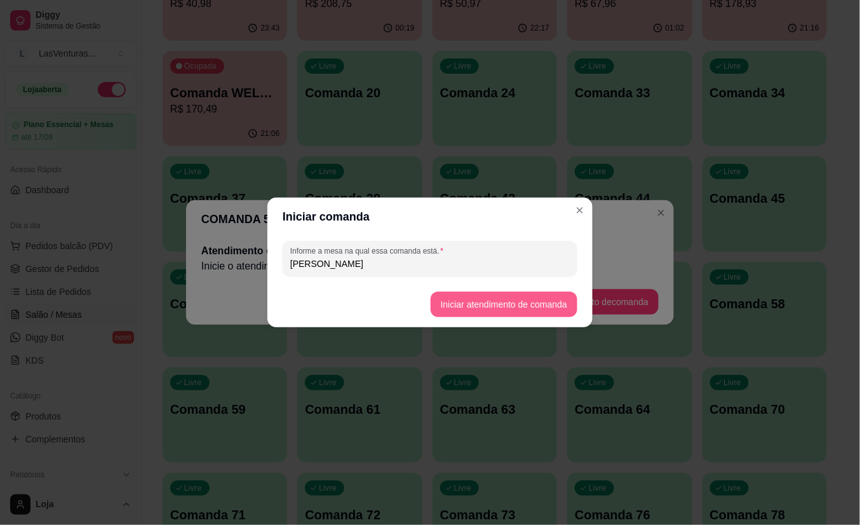
type input "[PERSON_NAME]"
click at [481, 306] on button "Iniciar atendimento de comanda" at bounding box center [504, 304] width 147 height 25
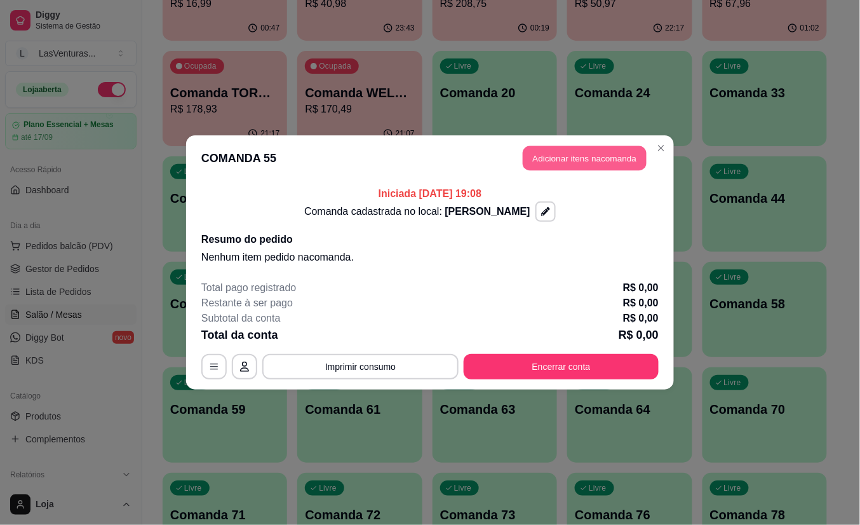
click at [545, 160] on button "Adicionar itens na comanda" at bounding box center [585, 158] width 124 height 25
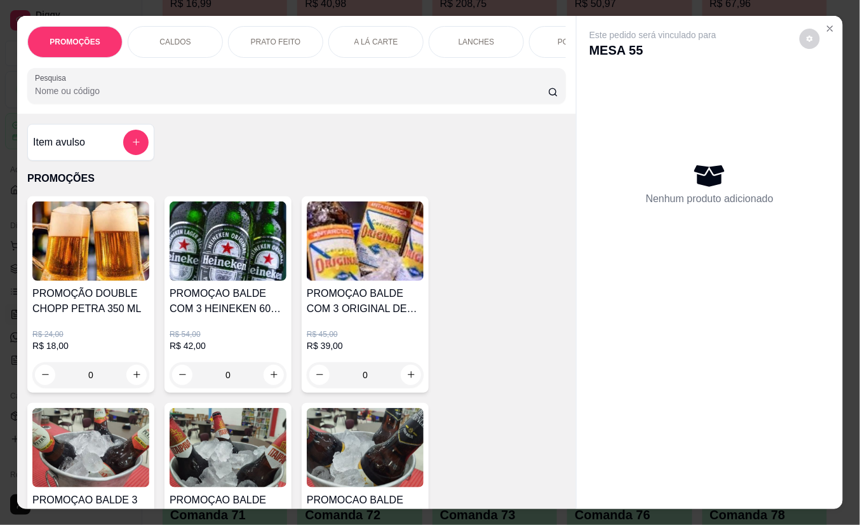
click at [182, 98] on div at bounding box center [297, 85] width 524 height 25
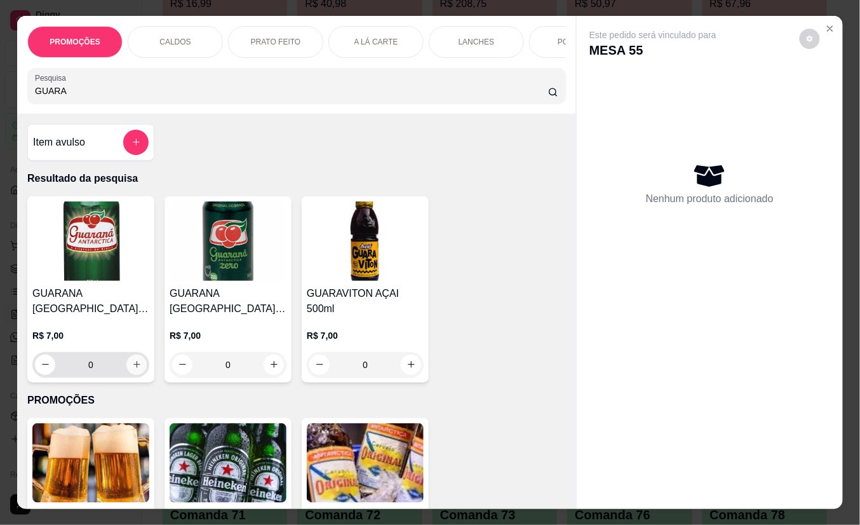
type input "GUARA"
click at [128, 374] on button "increase-product-quantity" at bounding box center [137, 365] width 20 height 20
type input "1"
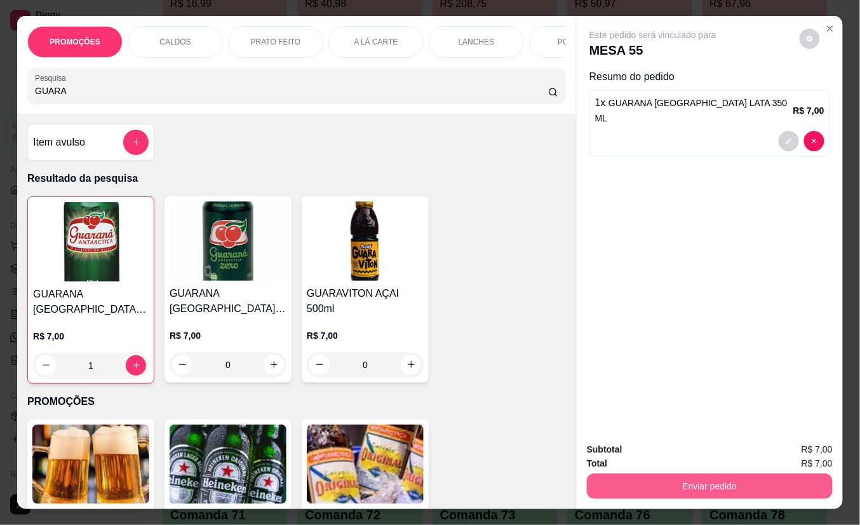
click at [635, 488] on button "Enviar pedido" at bounding box center [710, 485] width 246 height 25
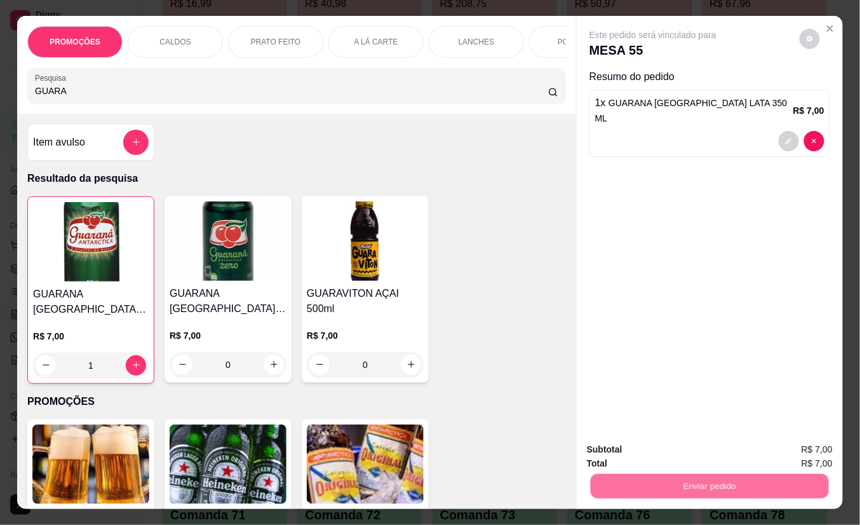
click at [626, 451] on button "Não registrar e enviar pedido" at bounding box center [667, 449] width 132 height 24
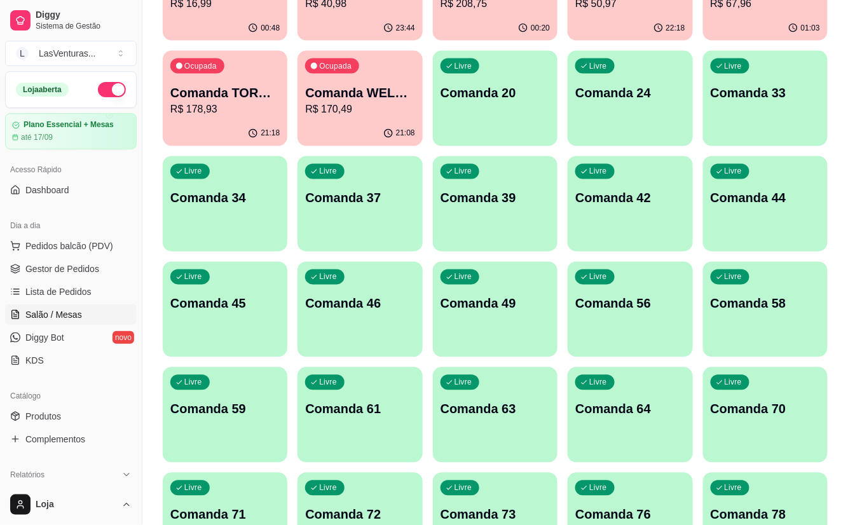
click at [641, 224] on div "Livre Comanda 42" at bounding box center [629, 196] width 125 height 80
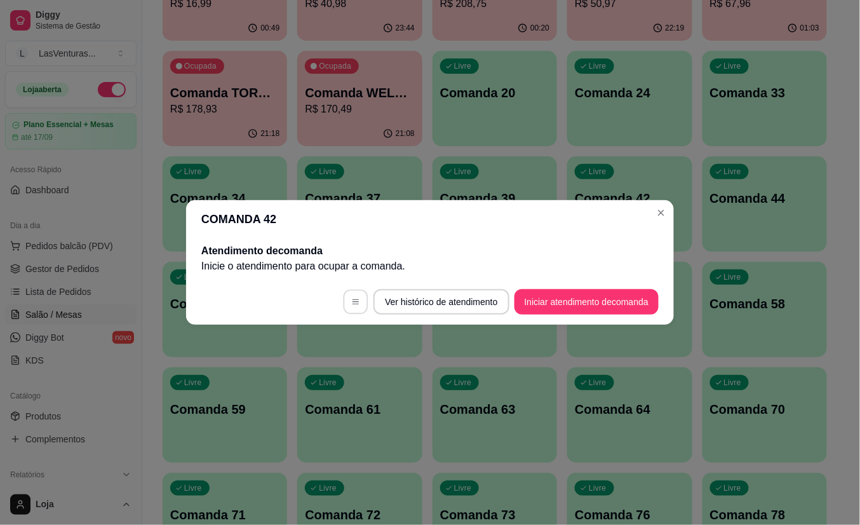
click at [356, 304] on button "button" at bounding box center [356, 302] width 25 height 25
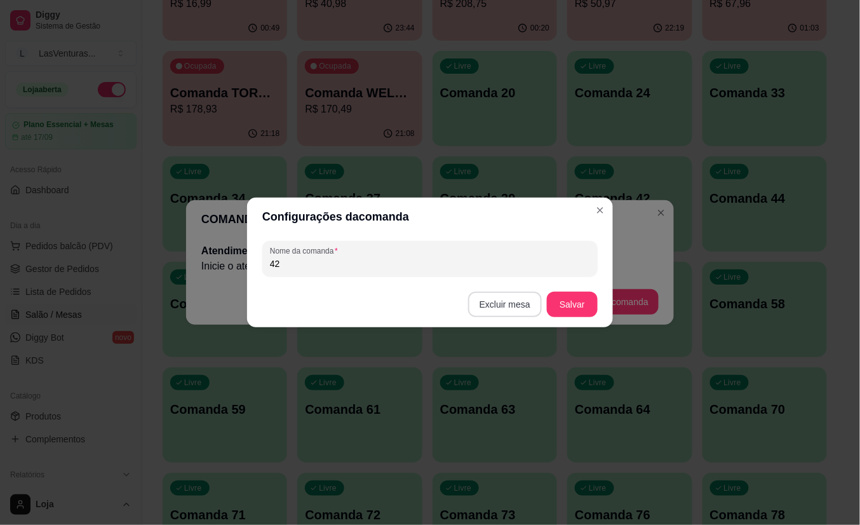
click at [496, 301] on button "Excluir mesa" at bounding box center [505, 304] width 74 height 25
click at [504, 389] on button "Confirmar" at bounding box center [507, 384] width 45 height 19
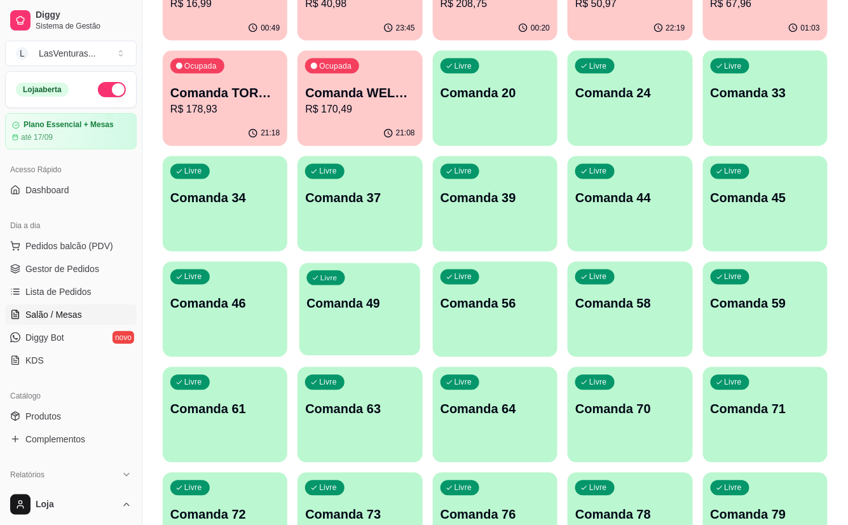
click at [381, 321] on div "Livre Comanda 49" at bounding box center [359, 302] width 121 height 78
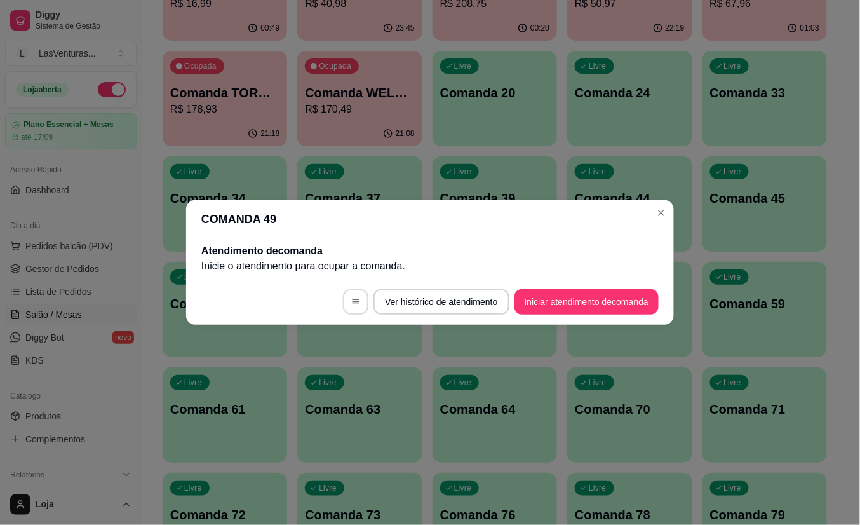
click at [346, 300] on button "button" at bounding box center [355, 301] width 25 height 25
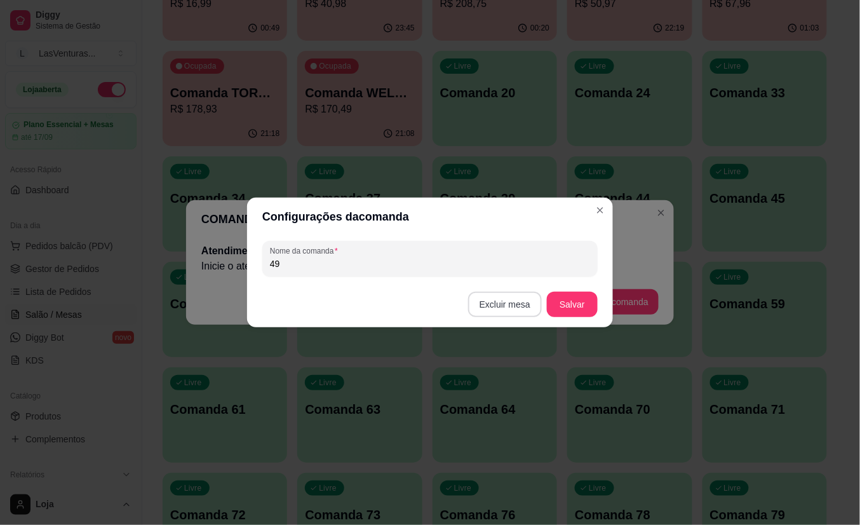
click at [496, 301] on button "Excluir mesa" at bounding box center [505, 304] width 74 height 25
click at [499, 387] on button "Confirmar" at bounding box center [507, 384] width 45 height 19
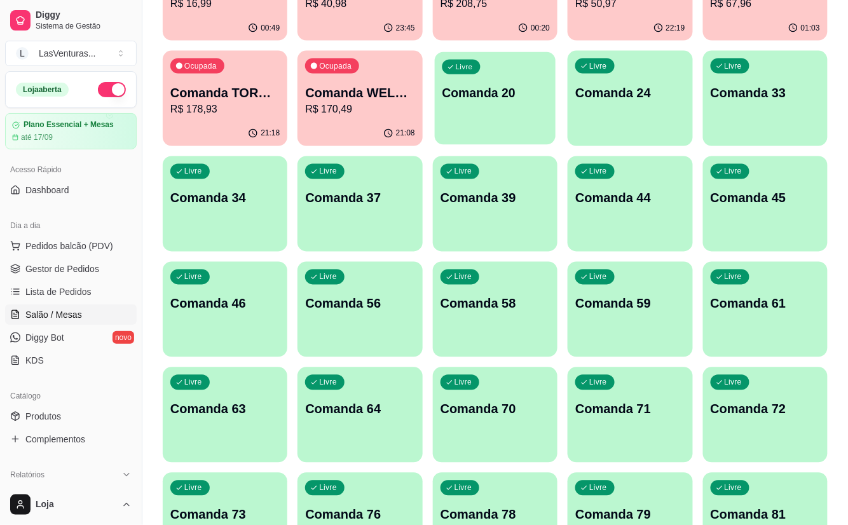
click at [519, 118] on div "Livre Comanda 20" at bounding box center [495, 91] width 121 height 78
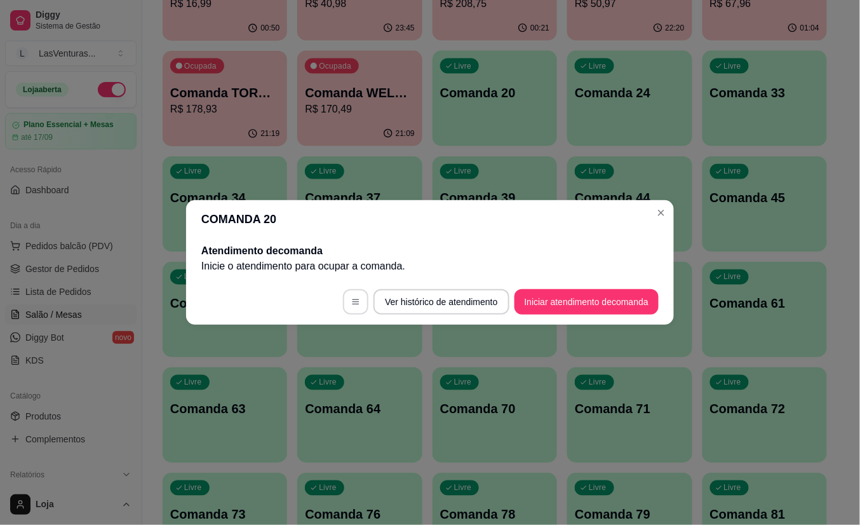
click at [354, 309] on button "button" at bounding box center [355, 301] width 25 height 25
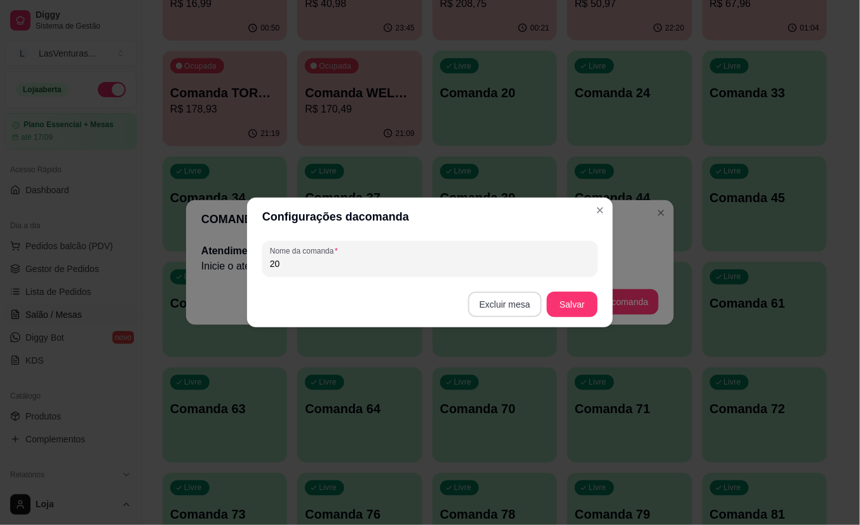
click at [508, 308] on button "Excluir mesa" at bounding box center [505, 304] width 74 height 25
click at [494, 384] on button "Confirmar" at bounding box center [507, 384] width 45 height 19
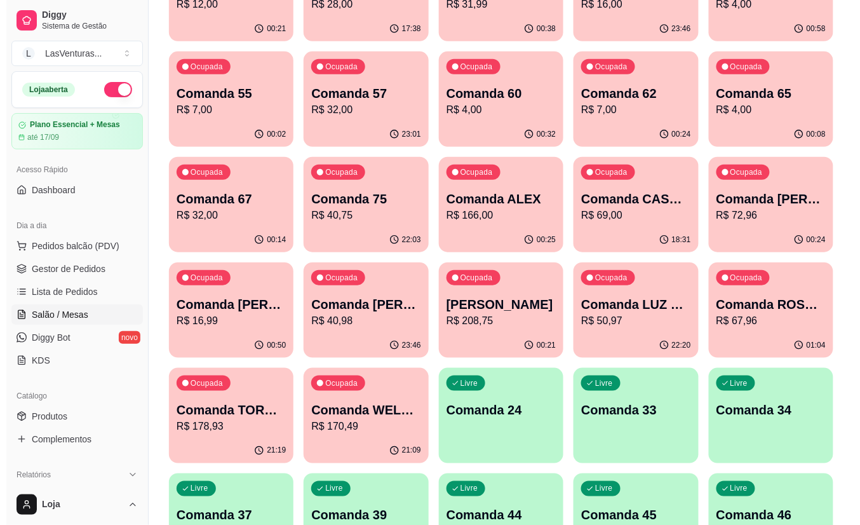
scroll to position [254, 0]
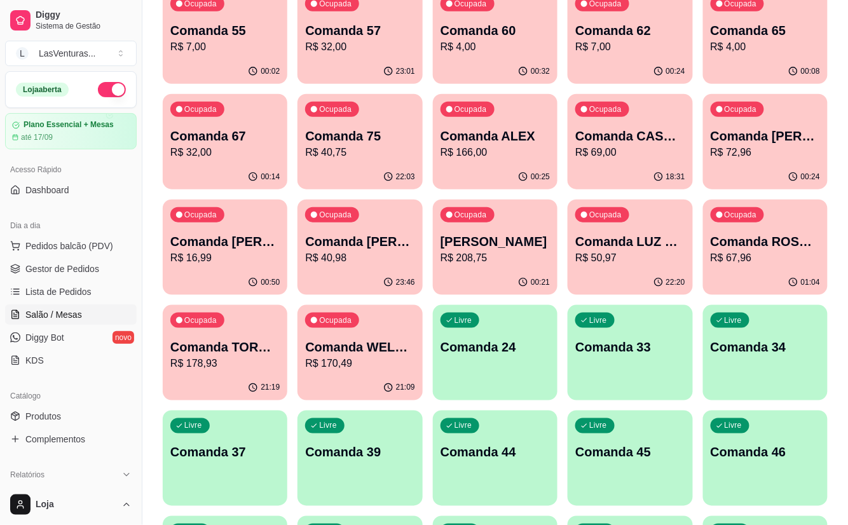
click at [727, 367] on div "Livre Comanda 34" at bounding box center [765, 345] width 125 height 80
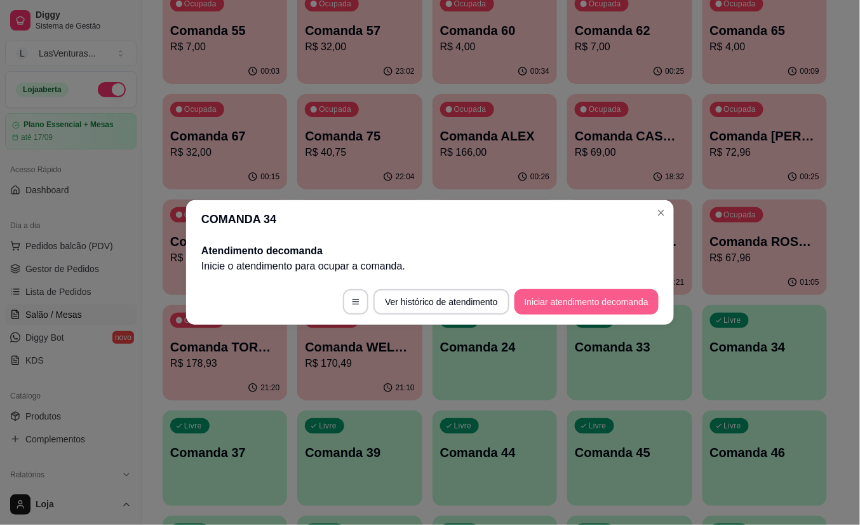
click at [545, 305] on button "Iniciar atendimento de comanda" at bounding box center [587, 301] width 144 height 25
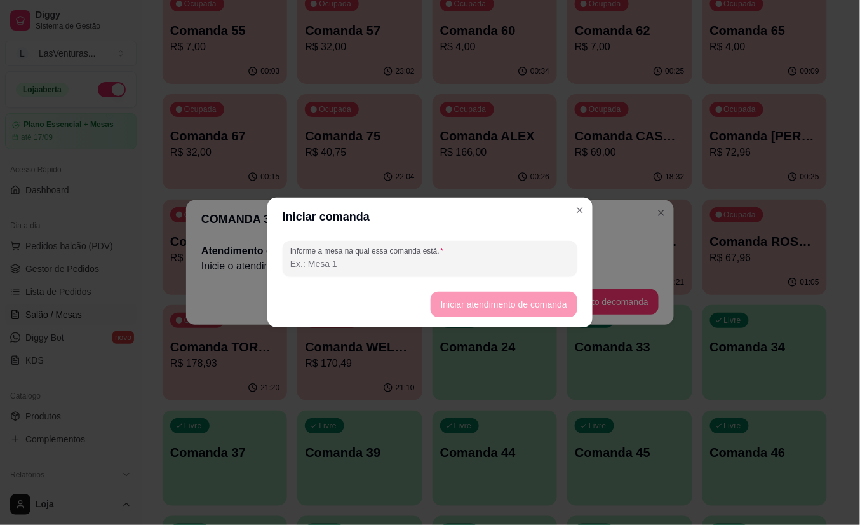
click at [453, 260] on input "Informe a mesa na qual essa comanda está." at bounding box center [430, 263] width 280 height 13
type input "MAGRAO"
click at [511, 301] on button "Iniciar atendimento de comanda" at bounding box center [504, 304] width 147 height 25
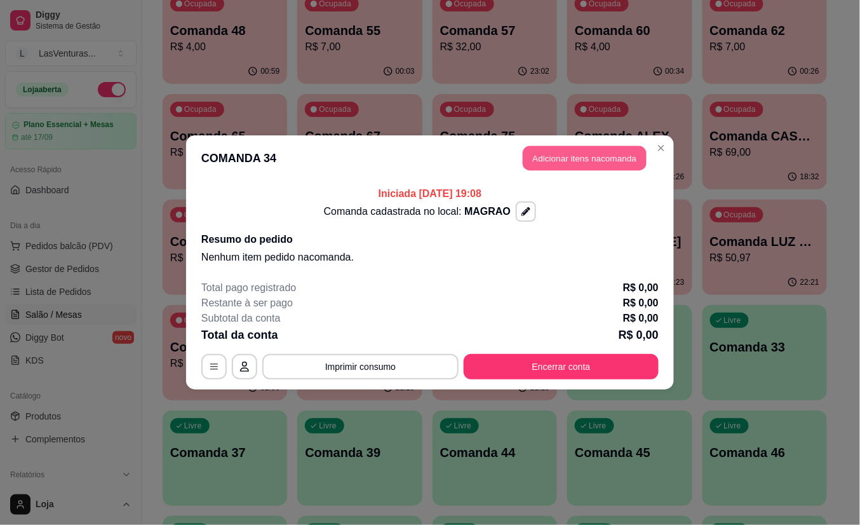
click at [595, 155] on button "Adicionar itens na comanda" at bounding box center [585, 158] width 124 height 25
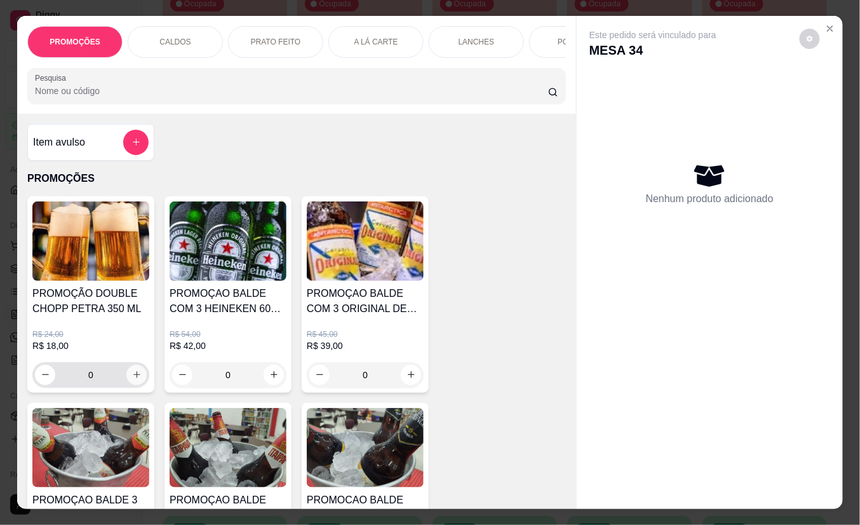
click at [133, 379] on icon "increase-product-quantity" at bounding box center [137, 375] width 10 height 10
type input "1"
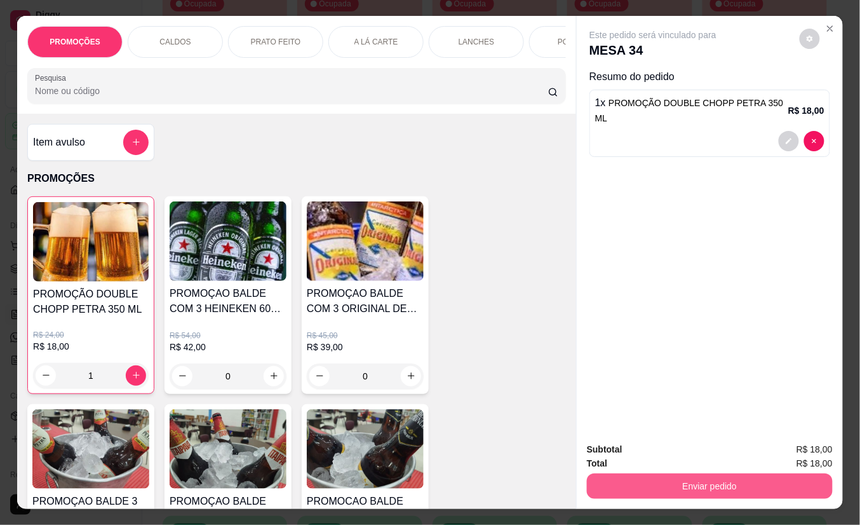
click at [610, 485] on button "Enviar pedido" at bounding box center [710, 485] width 246 height 25
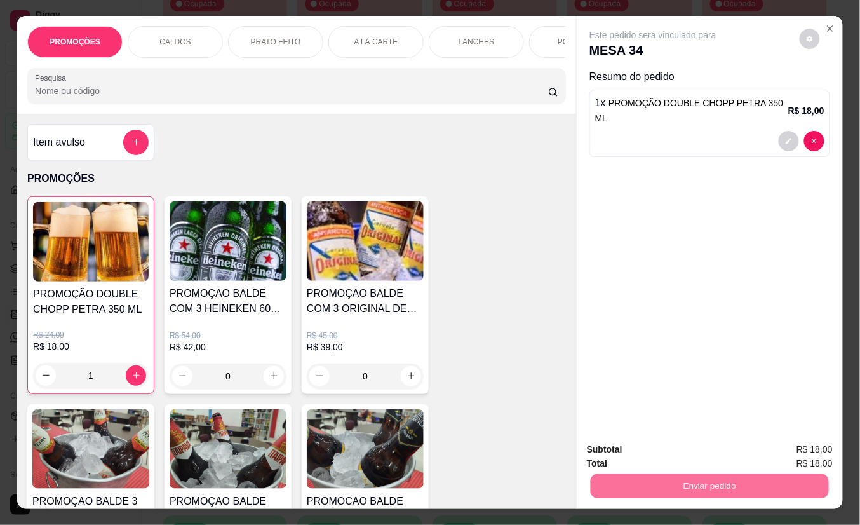
click at [713, 449] on button "Não registrar e enviar pedido" at bounding box center [667, 449] width 128 height 24
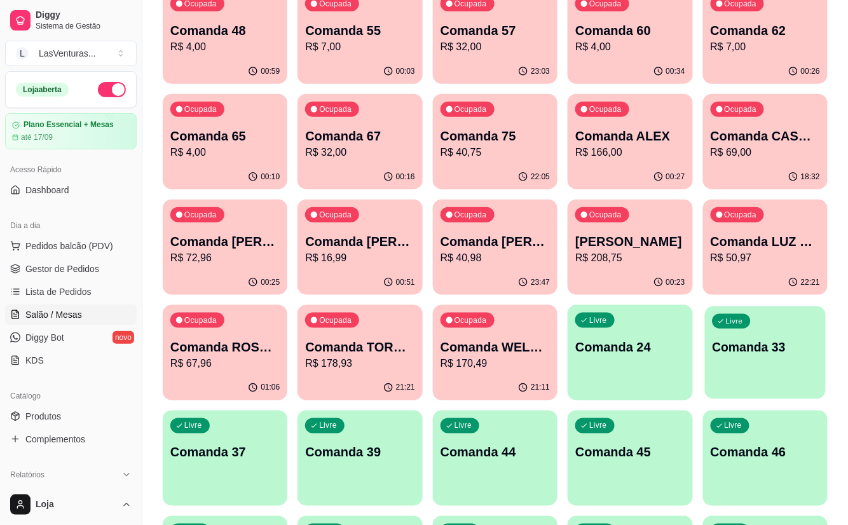
click at [769, 363] on div "Livre Comanda 33" at bounding box center [765, 345] width 121 height 78
click at [755, 372] on div "Livre Comanda 33" at bounding box center [765, 345] width 121 height 78
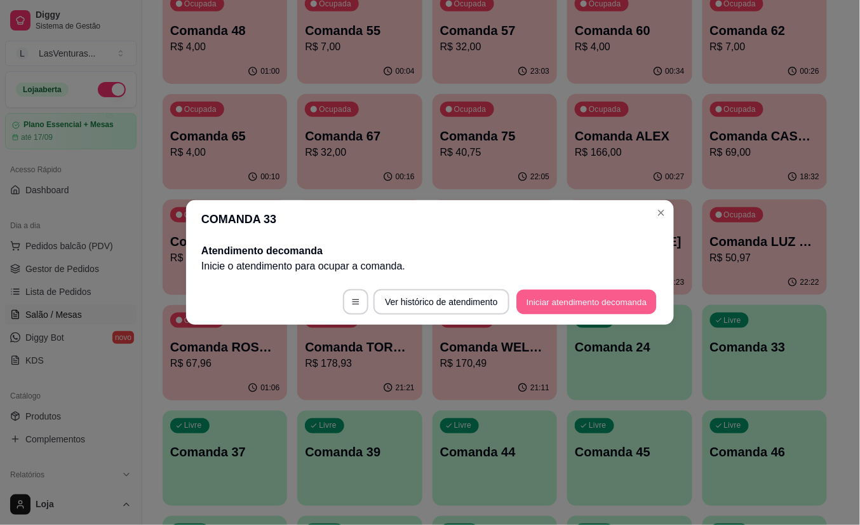
click at [558, 294] on button "Iniciar atendimento de comanda" at bounding box center [587, 302] width 140 height 25
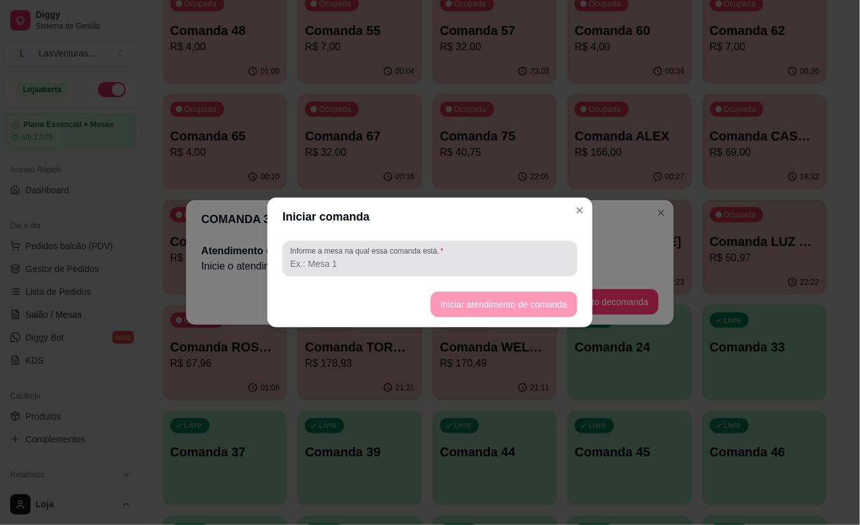
click at [471, 267] on input "Informe a mesa na qual essa comanda está." at bounding box center [430, 263] width 280 height 13
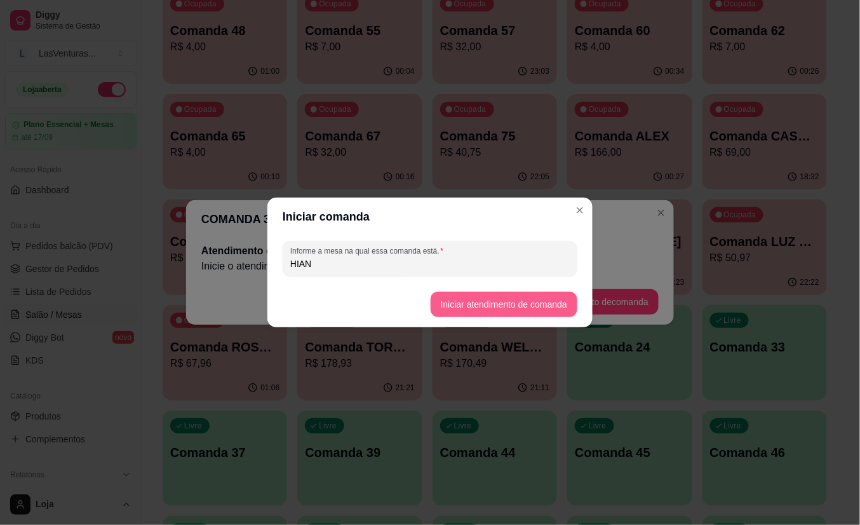
type input "HIAN"
click at [518, 306] on button "Iniciar atendimento de comanda" at bounding box center [504, 304] width 147 height 25
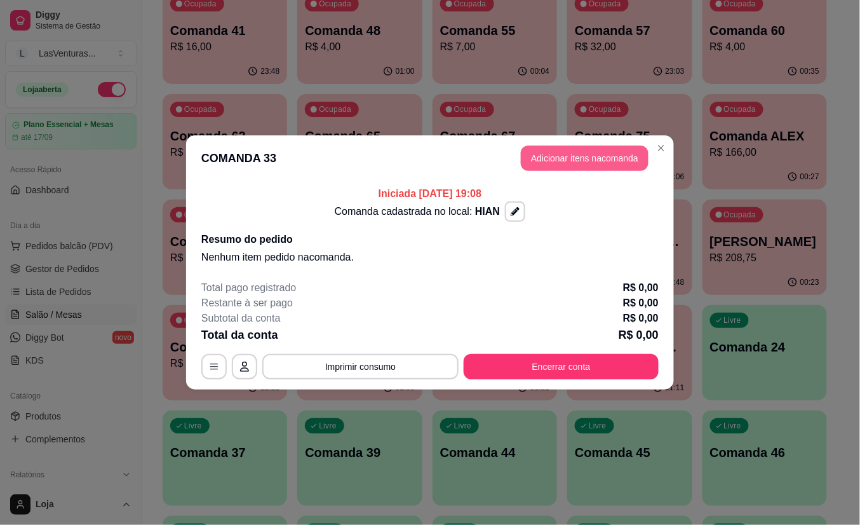
click at [603, 158] on button "Adicionar itens na comanda" at bounding box center [585, 157] width 128 height 25
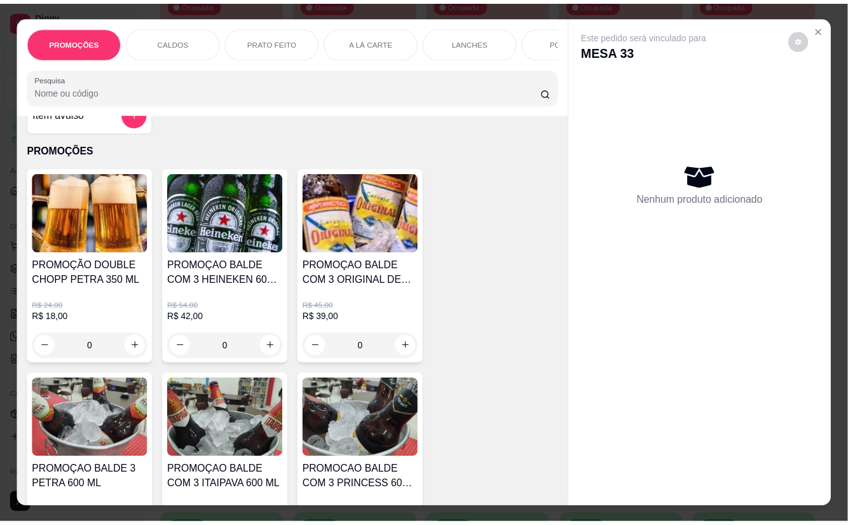
scroll to position [0, 0]
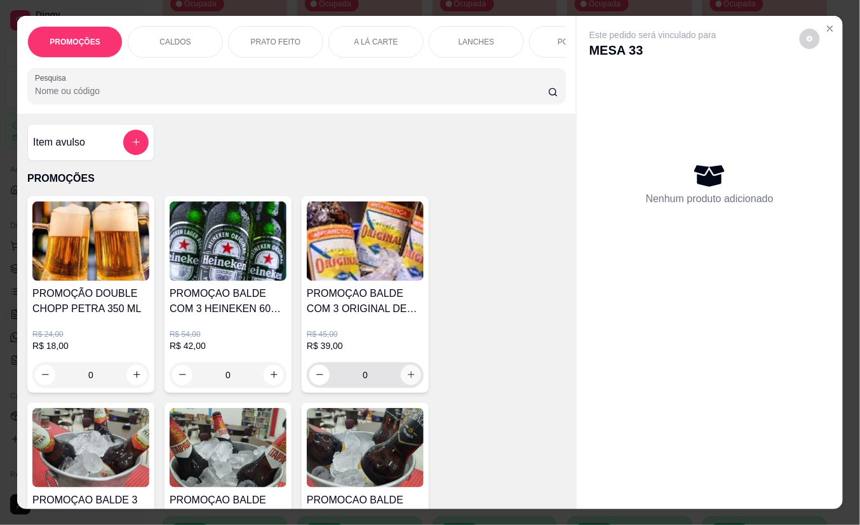
click at [407, 379] on icon "increase-product-quantity" at bounding box center [412, 375] width 10 height 10
type input "1"
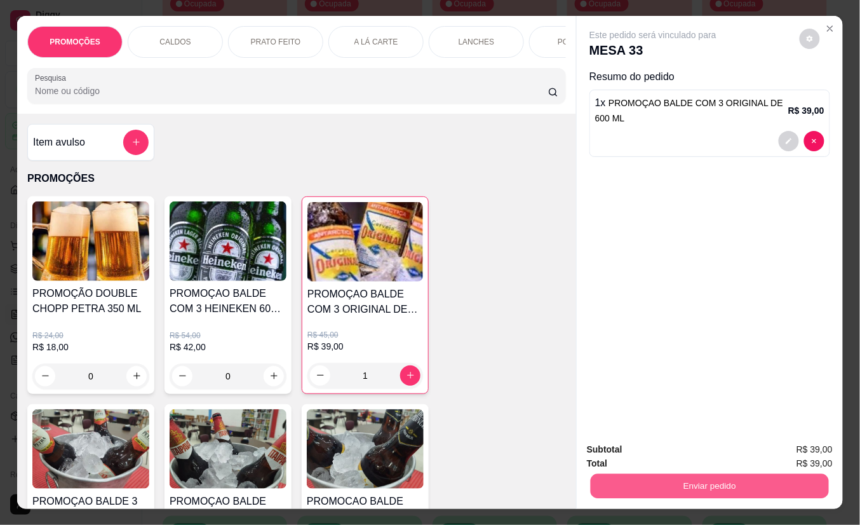
click at [611, 474] on button "Enviar pedido" at bounding box center [710, 486] width 238 height 25
click at [612, 454] on button "Não registrar e enviar pedido" at bounding box center [667, 449] width 128 height 24
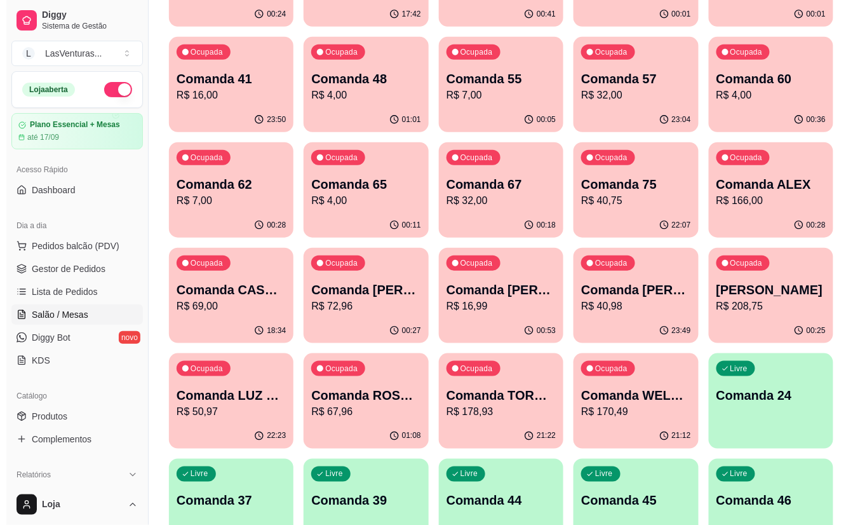
scroll to position [254, 0]
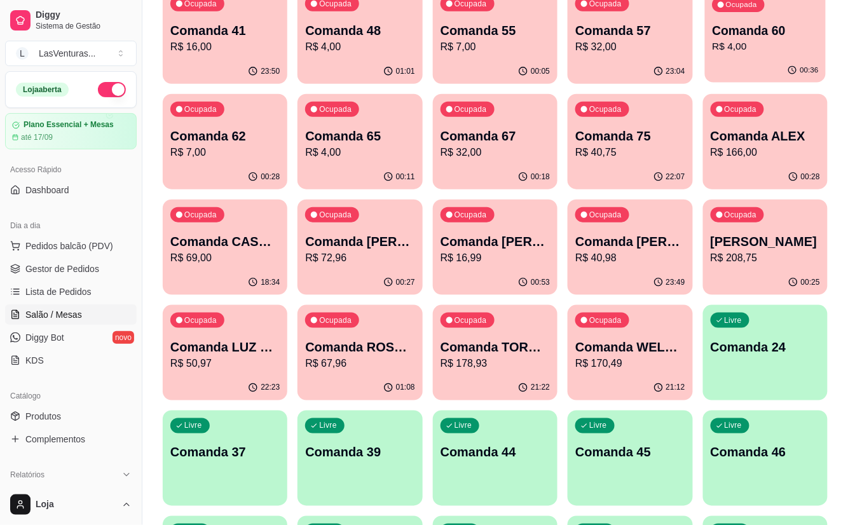
click at [751, 51] on p "R$ 4,00" at bounding box center [765, 46] width 106 height 15
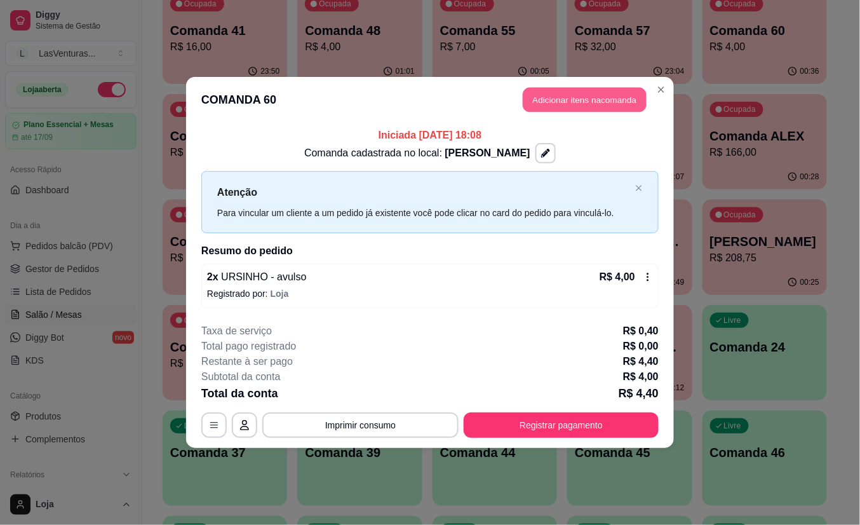
click at [565, 102] on button "Adicionar itens na comanda" at bounding box center [585, 100] width 124 height 25
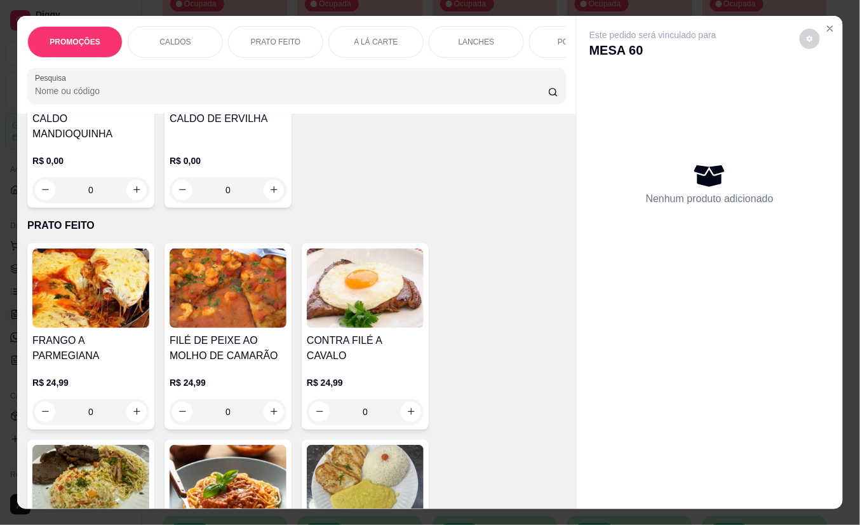
scroll to position [762, 0]
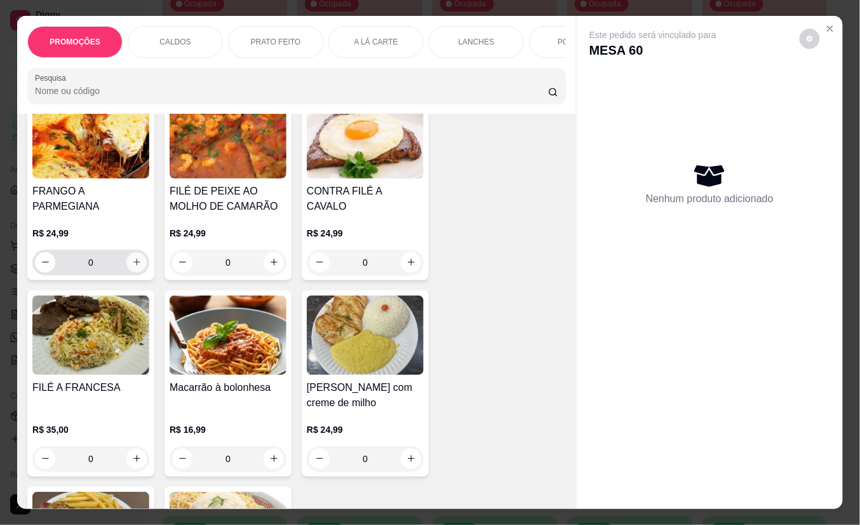
click at [132, 257] on icon "increase-product-quantity" at bounding box center [137, 262] width 10 height 10
type input "1"
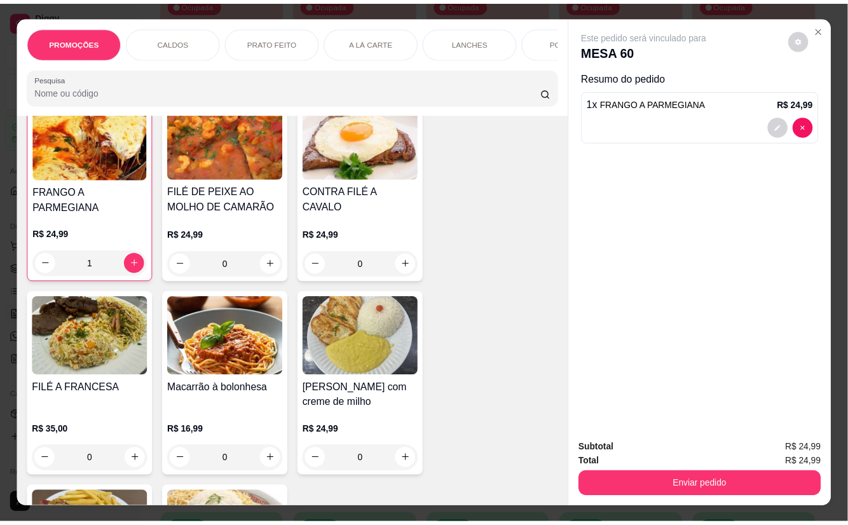
scroll to position [763, 0]
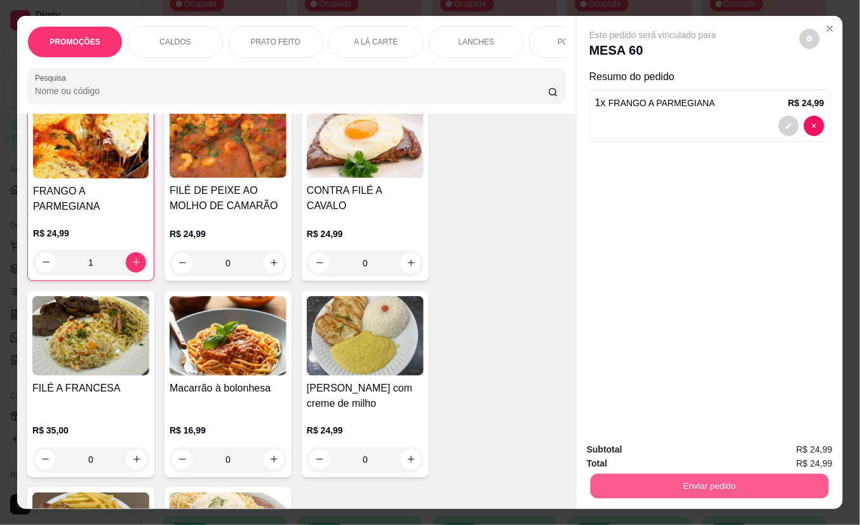
click at [635, 485] on button "Enviar pedido" at bounding box center [710, 486] width 238 height 25
click at [637, 447] on button "Não registrar e enviar pedido" at bounding box center [667, 449] width 132 height 24
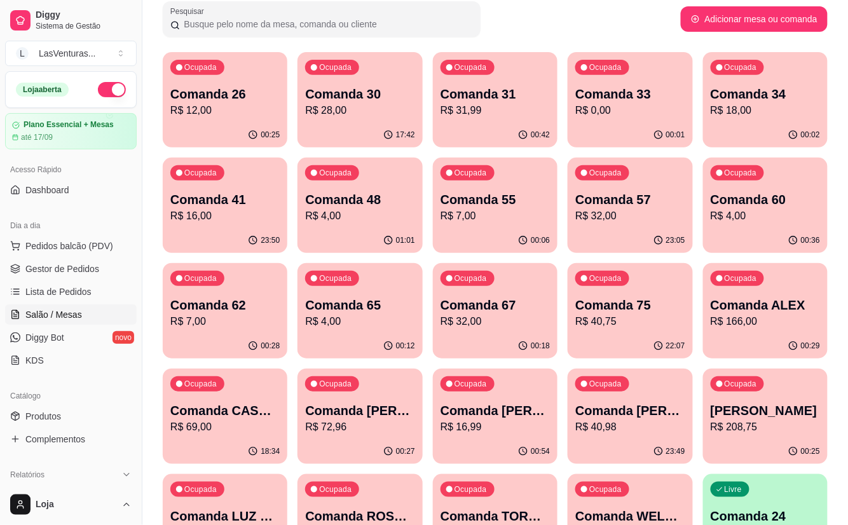
scroll to position [85, 0]
click at [761, 105] on p "R$ 18,00" at bounding box center [764, 111] width 109 height 15
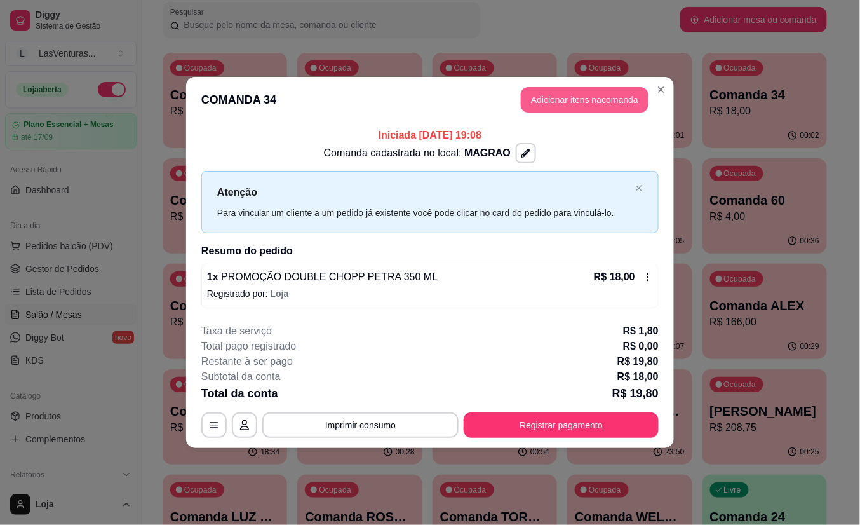
click at [579, 97] on button "Adicionar itens na comanda" at bounding box center [585, 99] width 128 height 25
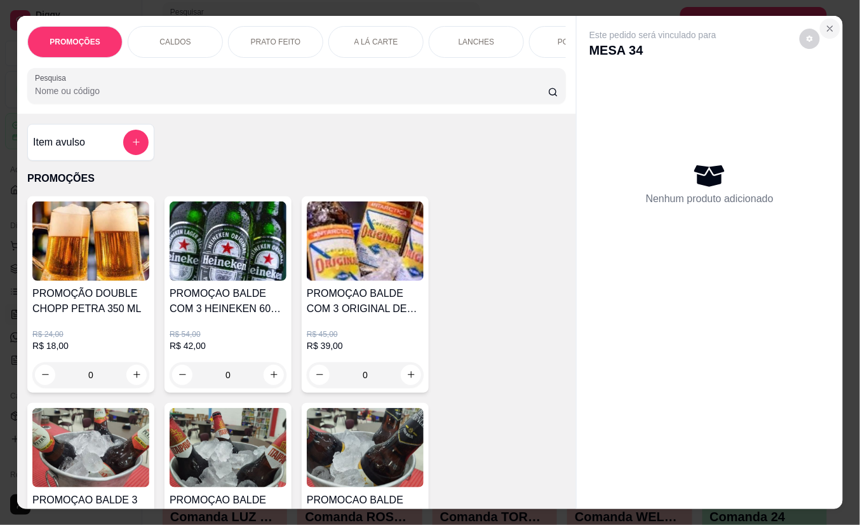
click at [825, 24] on icon "Close" at bounding box center [830, 29] width 10 height 10
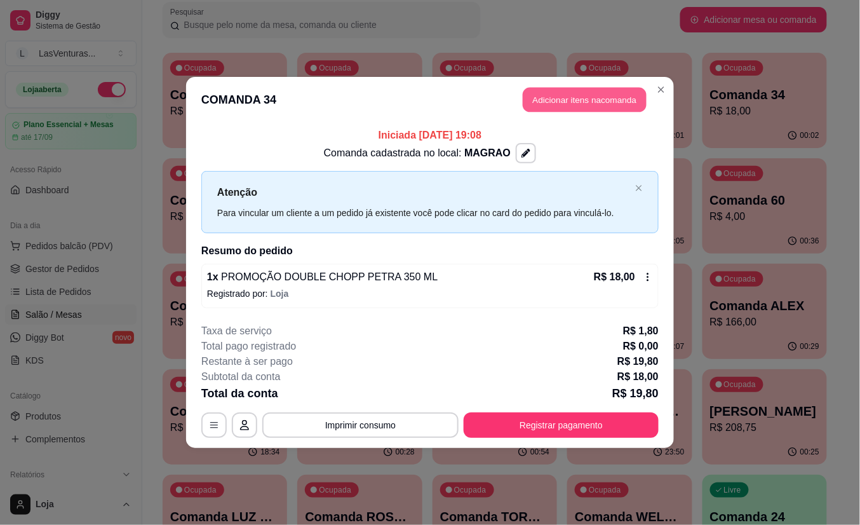
click at [582, 103] on button "Adicionar itens na comanda" at bounding box center [585, 100] width 124 height 25
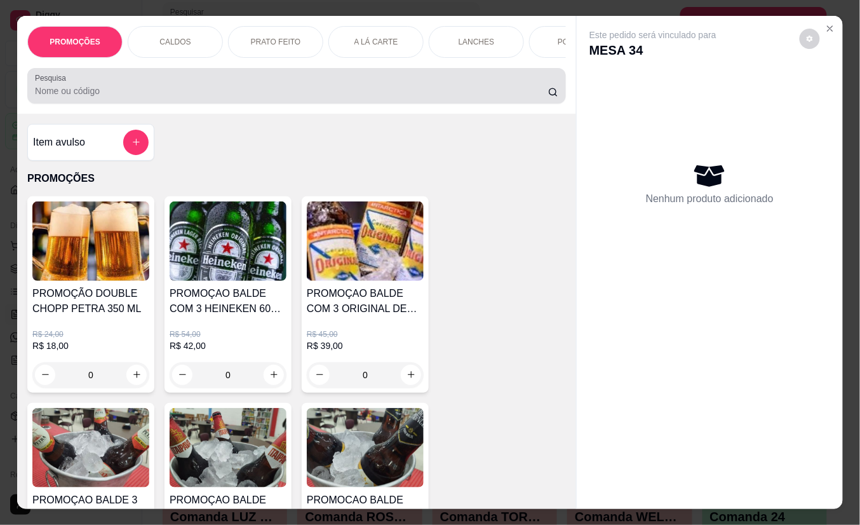
click at [394, 89] on div at bounding box center [297, 85] width 524 height 25
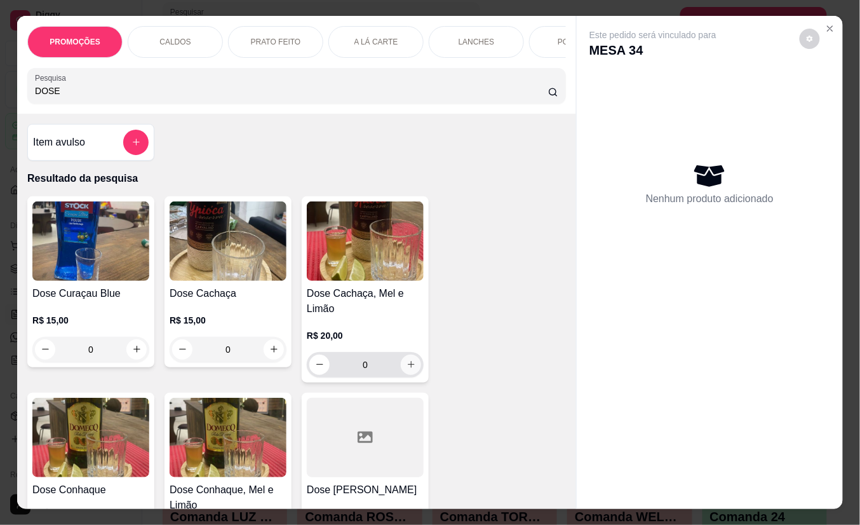
type input "DOSE"
click at [407, 369] on icon "increase-product-quantity" at bounding box center [412, 365] width 10 height 10
type input "1"
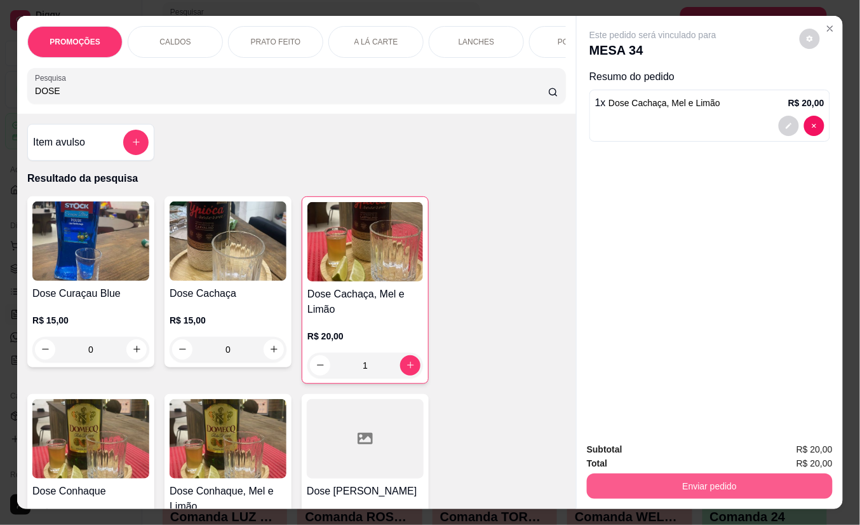
click at [639, 473] on button "Enviar pedido" at bounding box center [710, 485] width 246 height 25
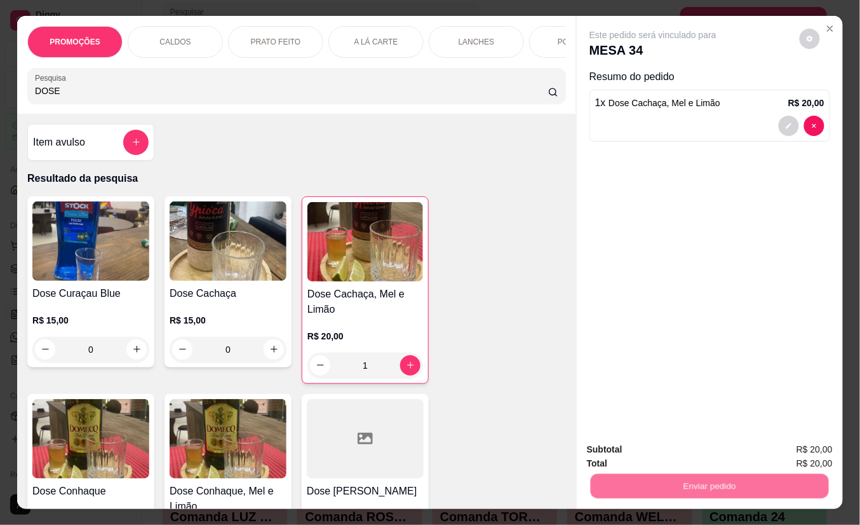
click at [626, 449] on button "Não registrar e enviar pedido" at bounding box center [667, 449] width 128 height 24
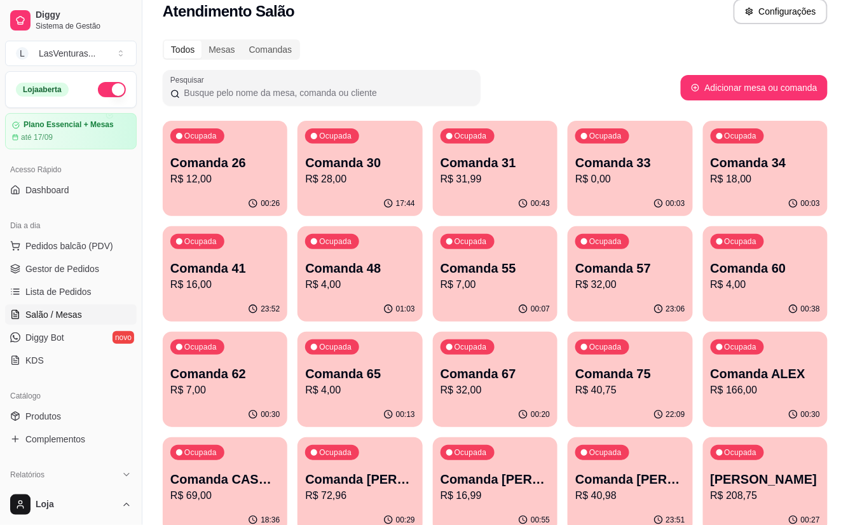
scroll to position [0, 0]
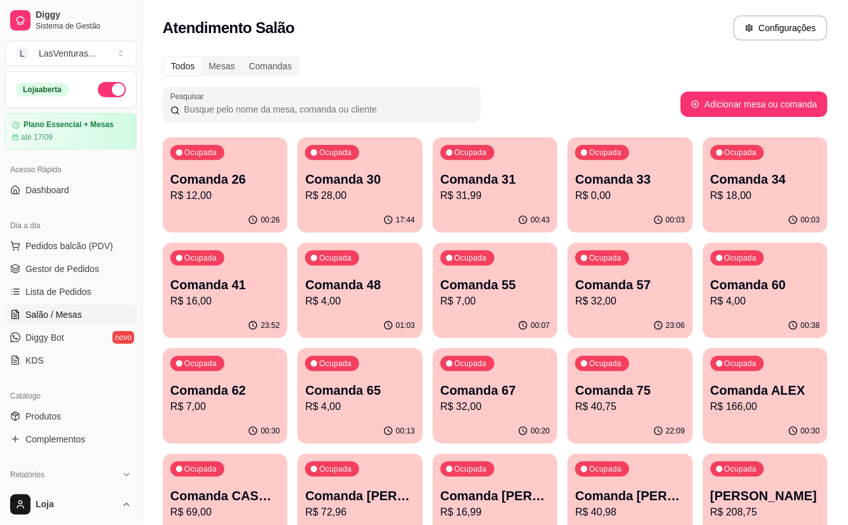
click at [227, 300] on p "R$ 16,00" at bounding box center [224, 301] width 109 height 15
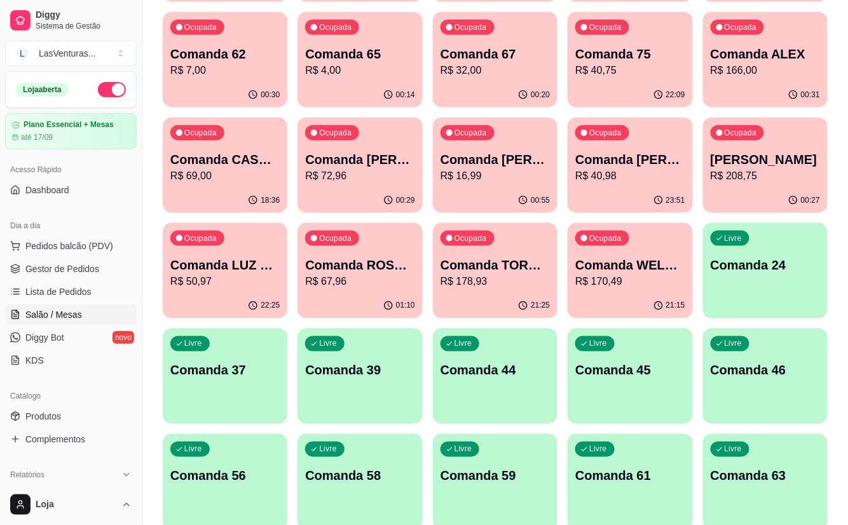
scroll to position [339, 0]
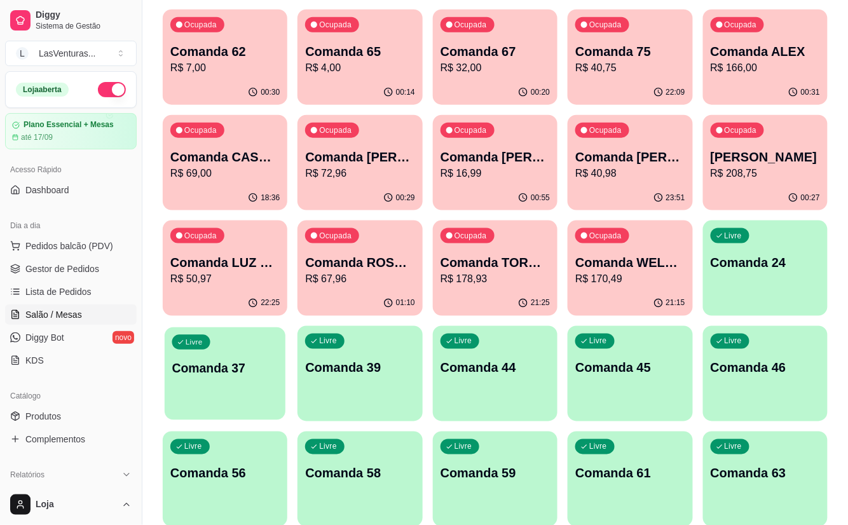
click at [225, 392] on div "Livre Comanda 37" at bounding box center [225, 366] width 121 height 78
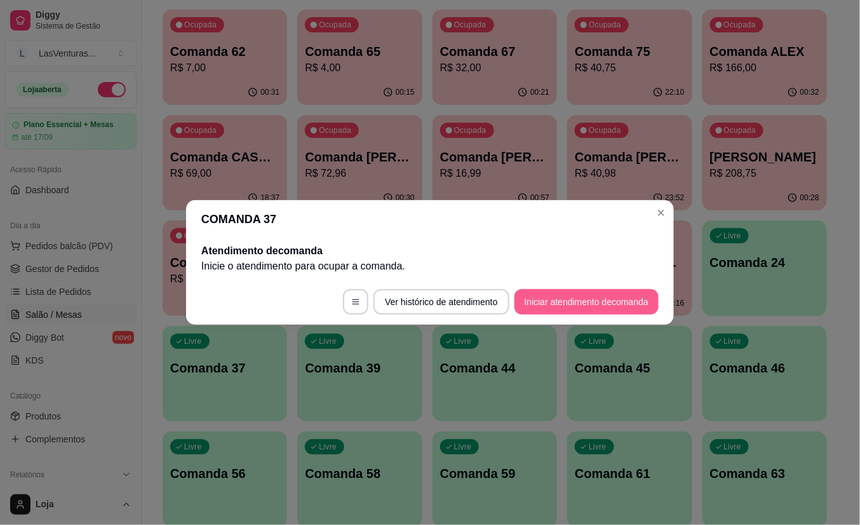
click at [558, 293] on button "Iniciar atendimento de comanda" at bounding box center [587, 301] width 144 height 25
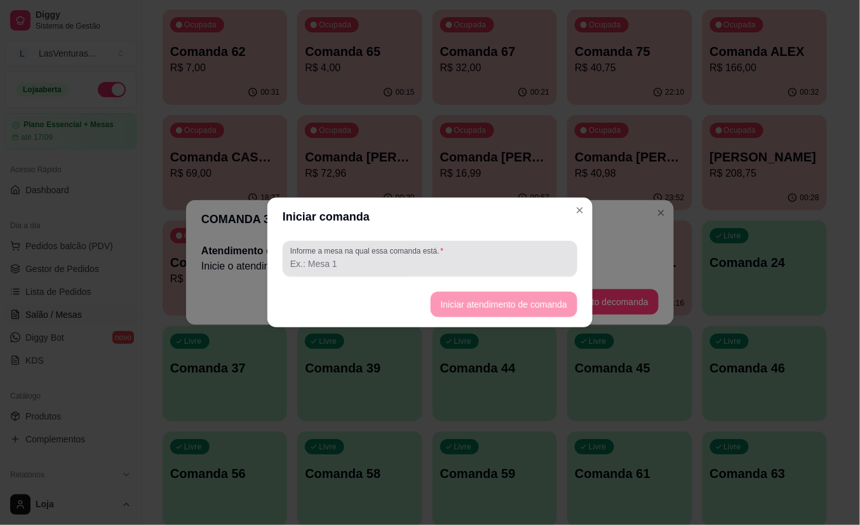
click at [457, 273] on div "Informe a mesa na qual essa comanda está." at bounding box center [430, 259] width 295 height 36
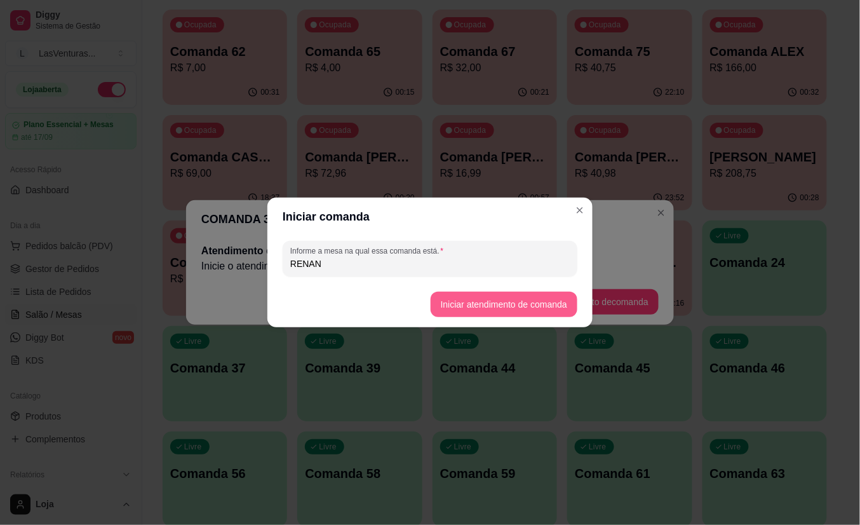
type input "RENAN"
click at [544, 305] on button "Iniciar atendimento de comanda" at bounding box center [504, 304] width 142 height 25
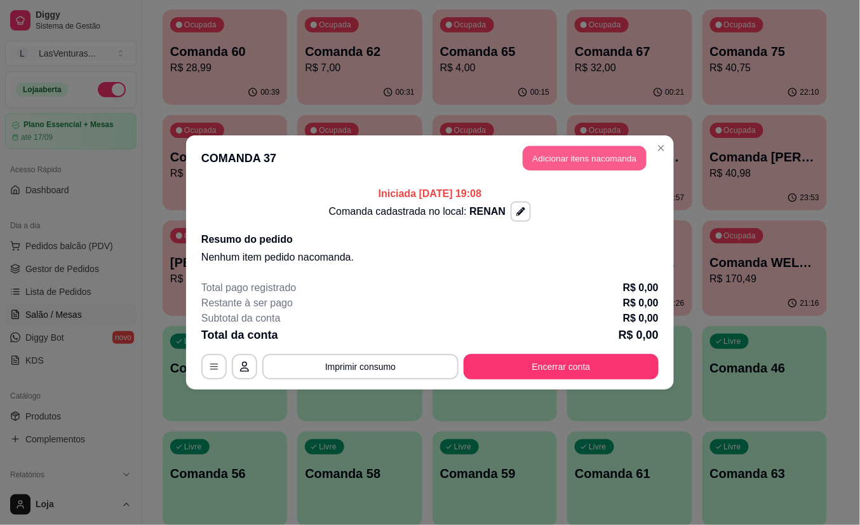
click at [575, 161] on button "Adicionar itens na comanda" at bounding box center [585, 158] width 124 height 25
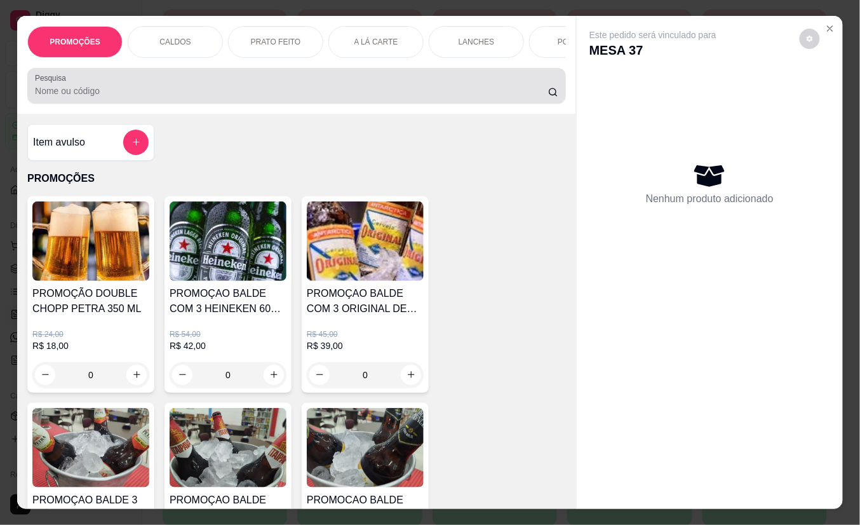
click at [156, 89] on div at bounding box center [297, 85] width 524 height 25
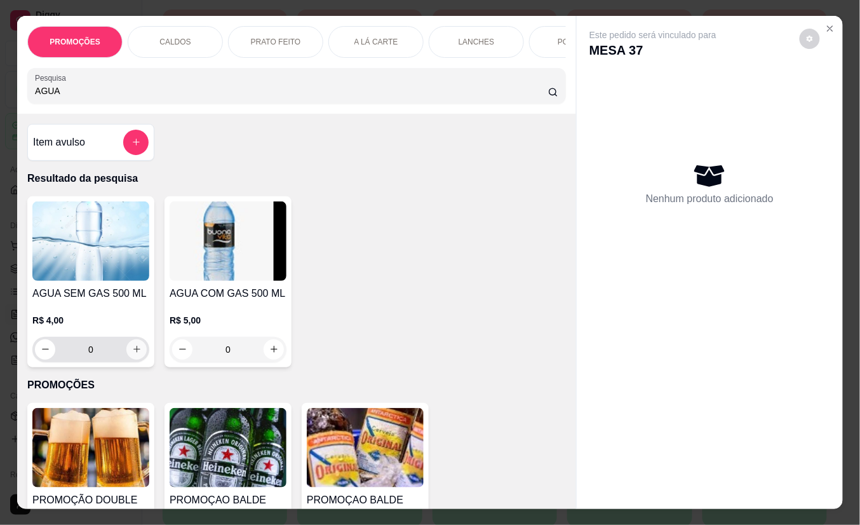
type input "AGUA"
click at [132, 354] on icon "increase-product-quantity" at bounding box center [137, 349] width 10 height 10
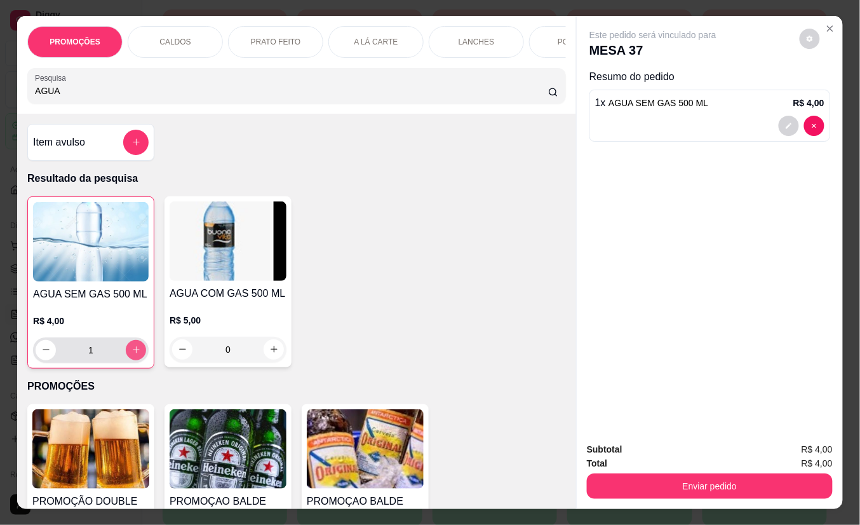
type input "1"
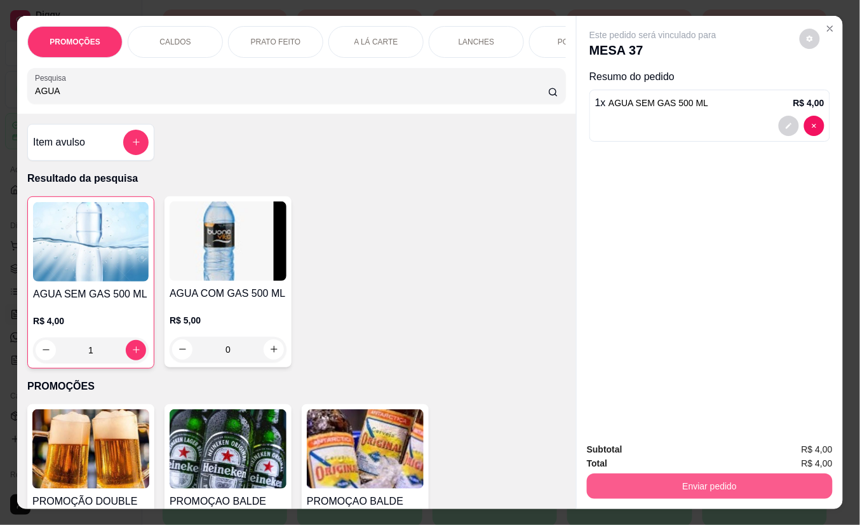
click at [630, 482] on button "Enviar pedido" at bounding box center [710, 485] width 246 height 25
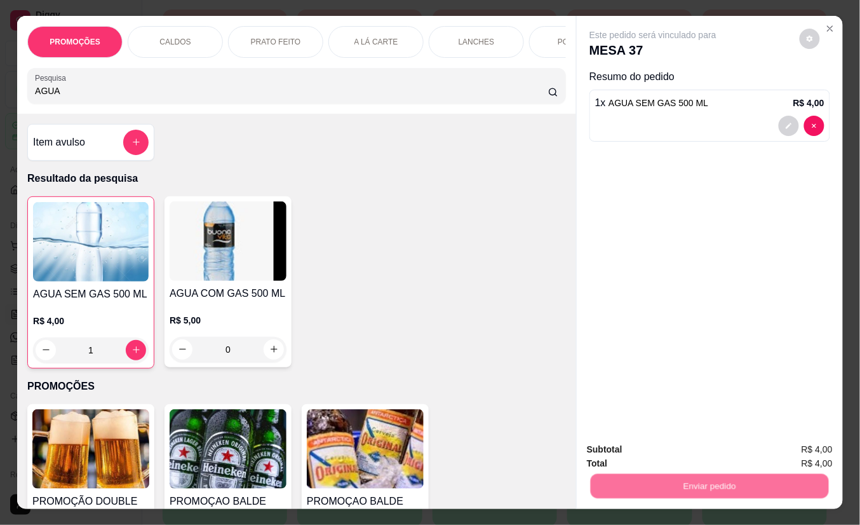
click at [620, 453] on button "Não registrar e enviar pedido" at bounding box center [667, 449] width 132 height 24
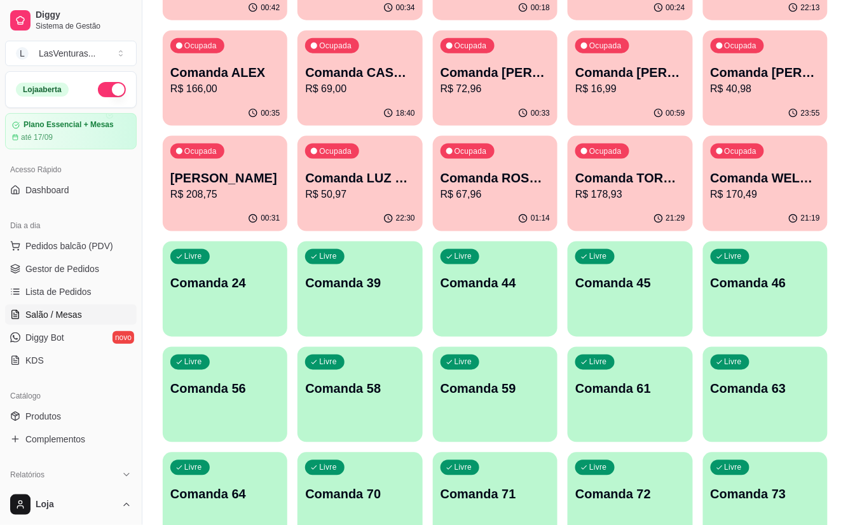
scroll to position [508, 0]
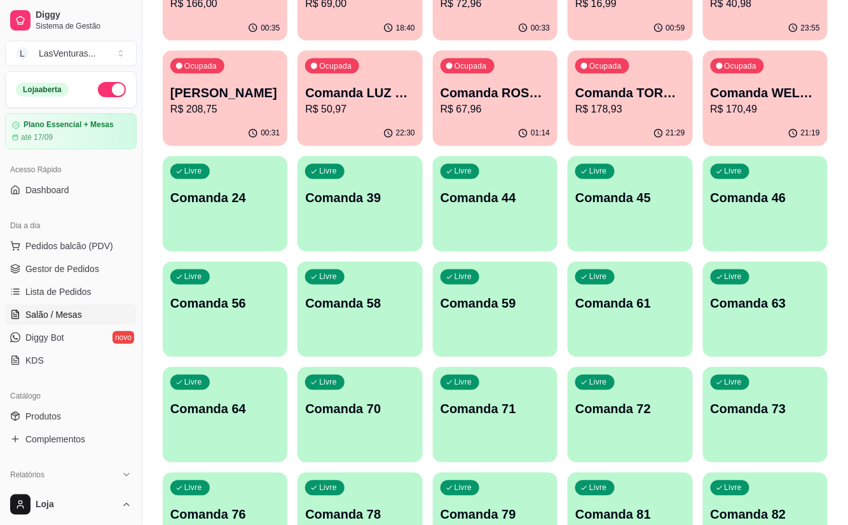
click at [395, 227] on div "Livre Comanda 39" at bounding box center [359, 196] width 125 height 80
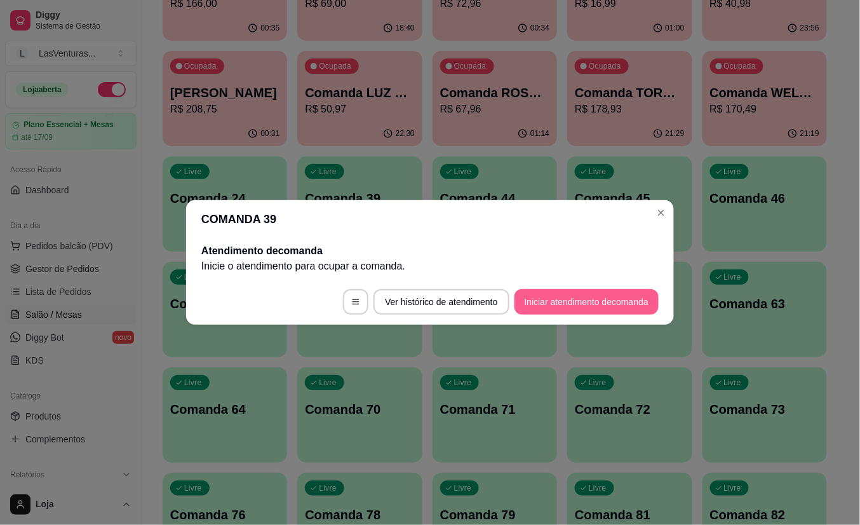
click at [544, 293] on button "Iniciar atendimento de comanda" at bounding box center [587, 301] width 144 height 25
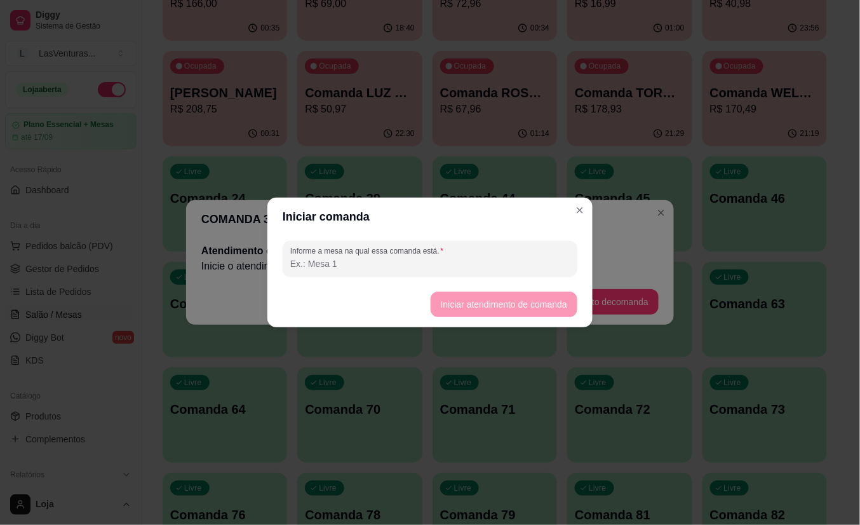
click at [433, 265] on input "Informe a mesa na qual essa comanda está." at bounding box center [430, 263] width 280 height 13
type input "AQUIRA"
click at [491, 297] on button "Iniciar atendimento de comanda" at bounding box center [504, 304] width 142 height 25
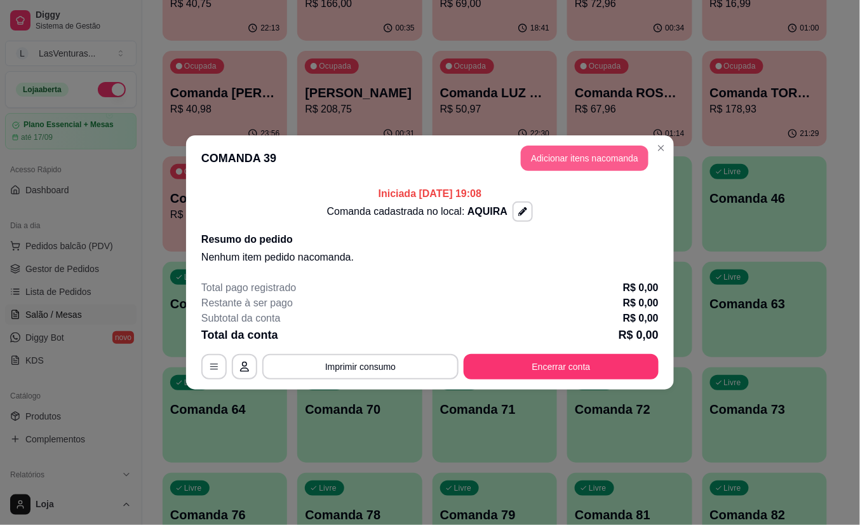
click at [590, 156] on button "Adicionar itens na comanda" at bounding box center [585, 157] width 128 height 25
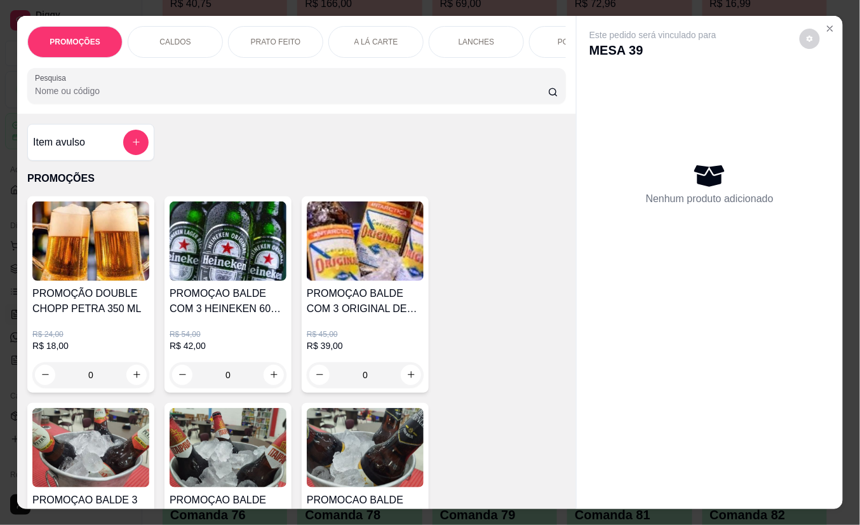
click at [372, 97] on input "Pesquisa" at bounding box center [291, 91] width 513 height 13
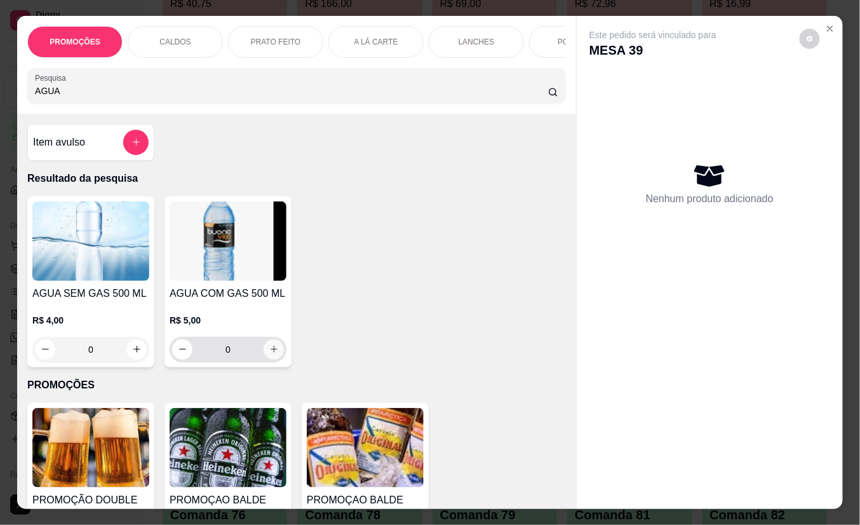
type input "AGUA"
click at [269, 354] on icon "increase-product-quantity" at bounding box center [274, 349] width 10 height 10
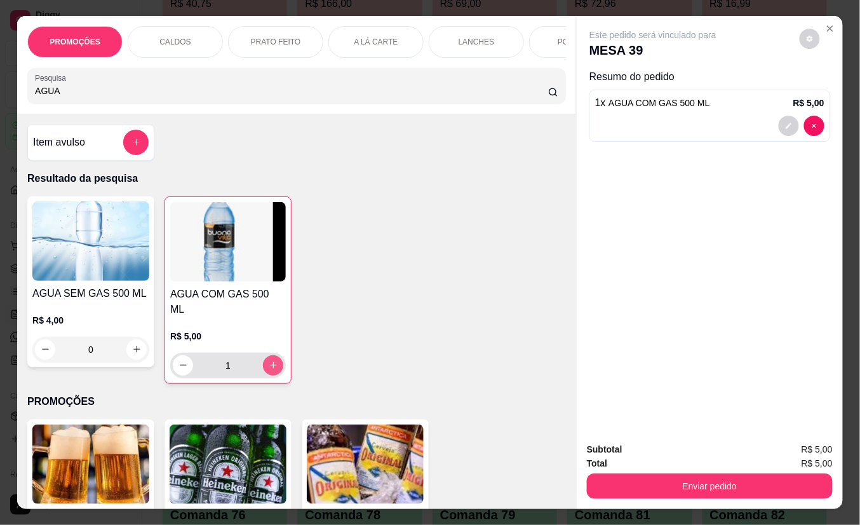
type input "1"
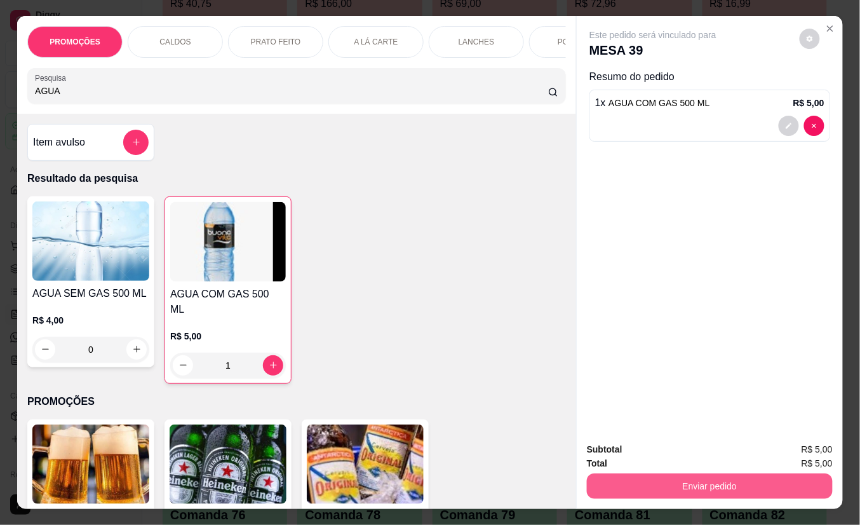
click at [618, 473] on button "Enviar pedido" at bounding box center [710, 485] width 246 height 25
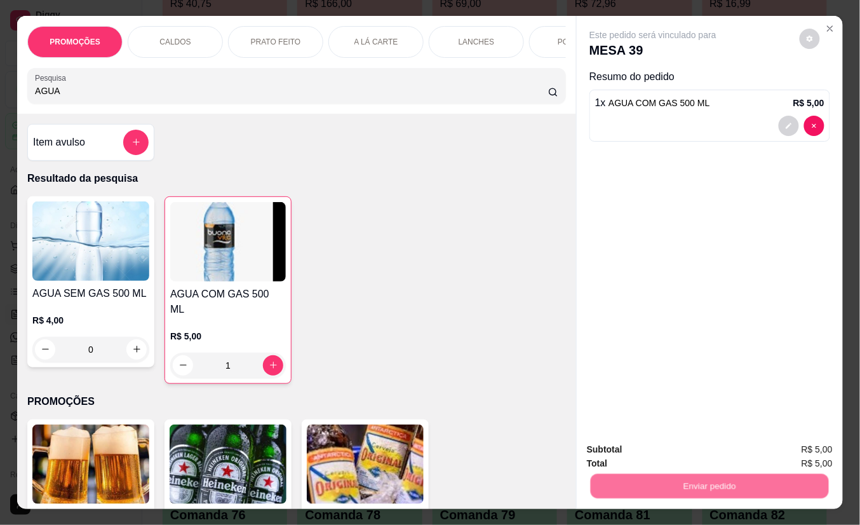
click at [623, 447] on button "Não registrar e enviar pedido" at bounding box center [667, 449] width 132 height 24
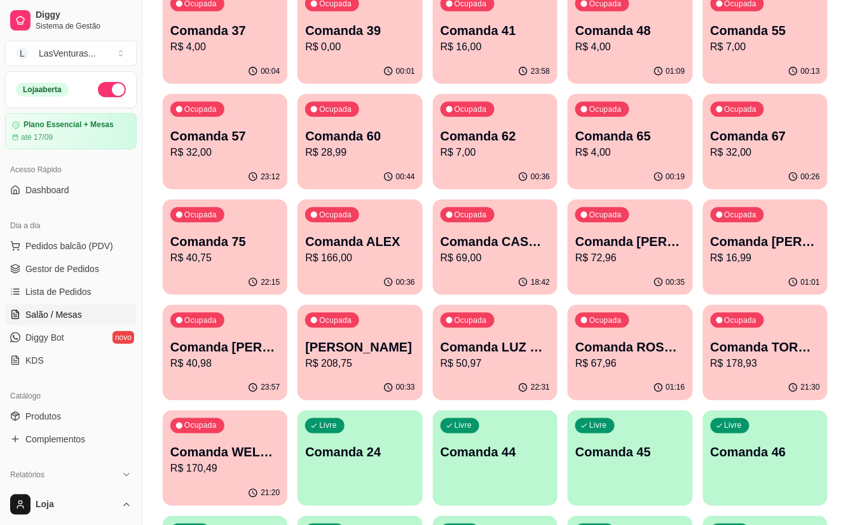
scroll to position [169, 0]
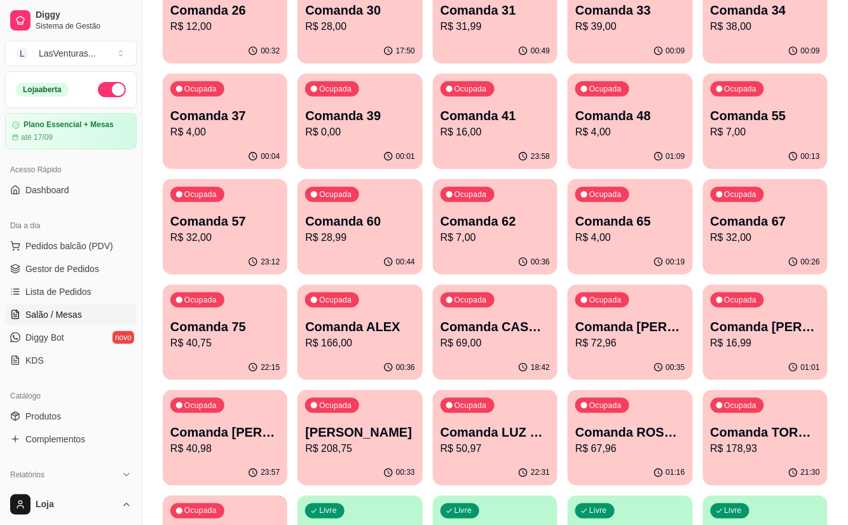
click at [525, 48] on icon "button" at bounding box center [523, 51] width 10 height 10
click at [351, 117] on p "Comanda 39" at bounding box center [360, 115] width 106 height 17
click at [658, 148] on div "01:10" at bounding box center [629, 156] width 125 height 25
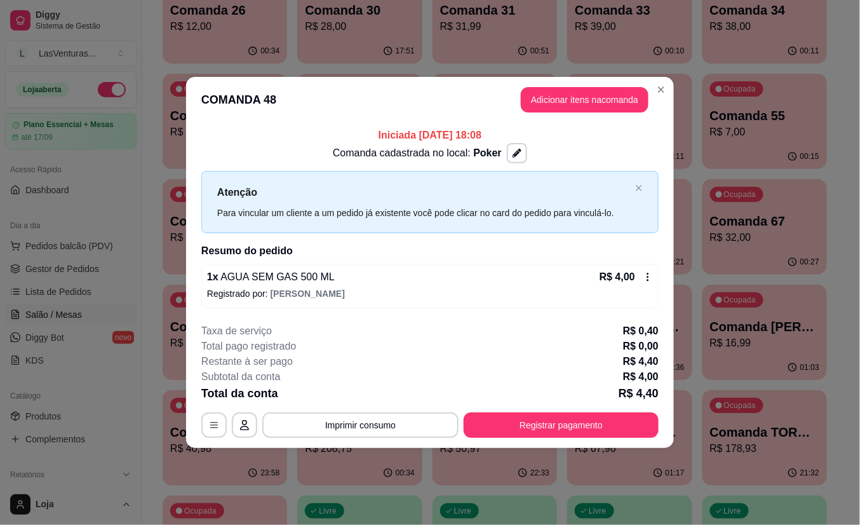
click at [648, 276] on icon at bounding box center [648, 277] width 10 height 10
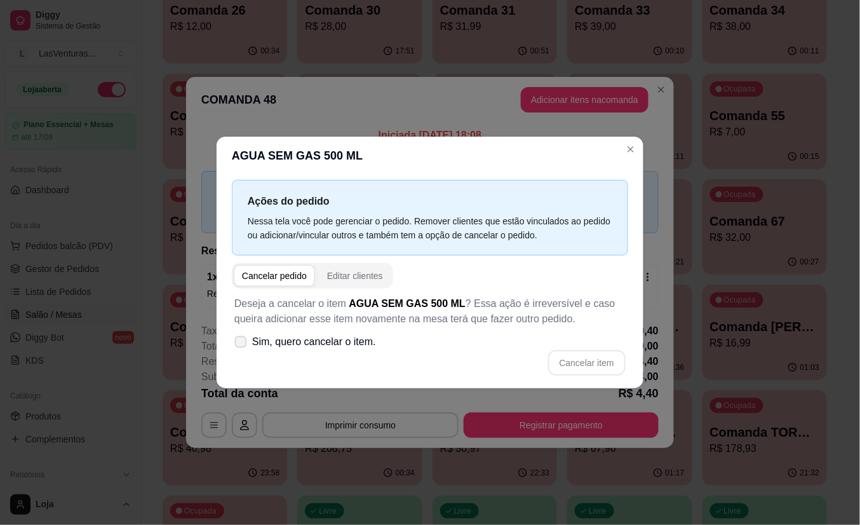
click at [250, 347] on label "Sim, quero cancelar o item." at bounding box center [305, 341] width 152 height 25
click at [242, 347] on input "Sim, quero cancelar o item." at bounding box center [238, 348] width 8 height 8
checkbox input "true"
click at [579, 360] on button "Cancelar item" at bounding box center [587, 363] width 76 height 25
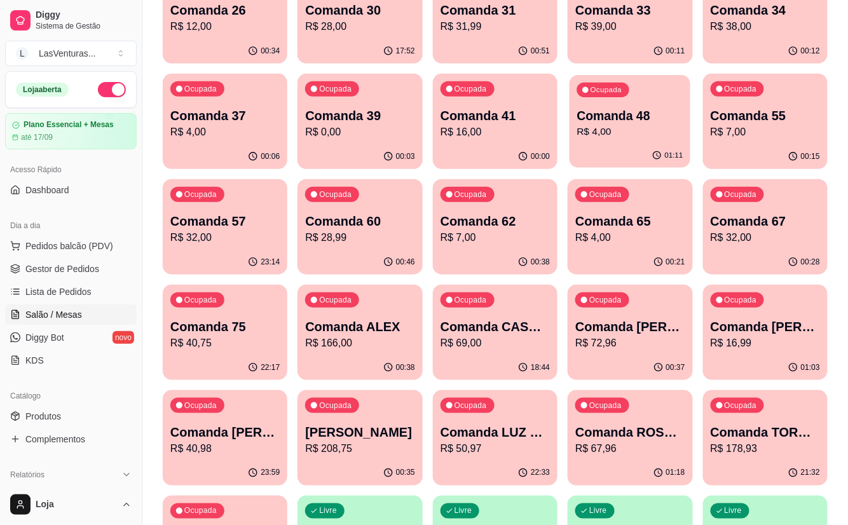
click at [597, 140] on div "Ocupada Comanda 48 R$ 4,00" at bounding box center [629, 109] width 121 height 69
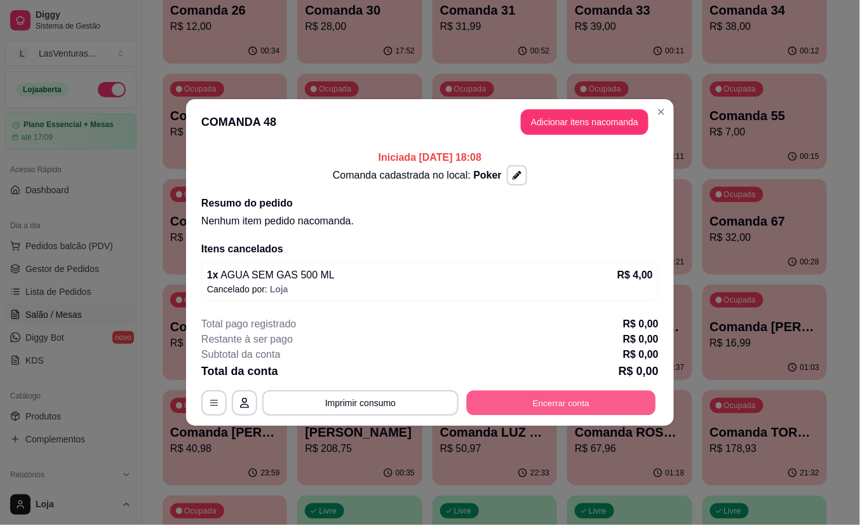
click at [511, 400] on button "Encerrar conta" at bounding box center [561, 403] width 189 height 25
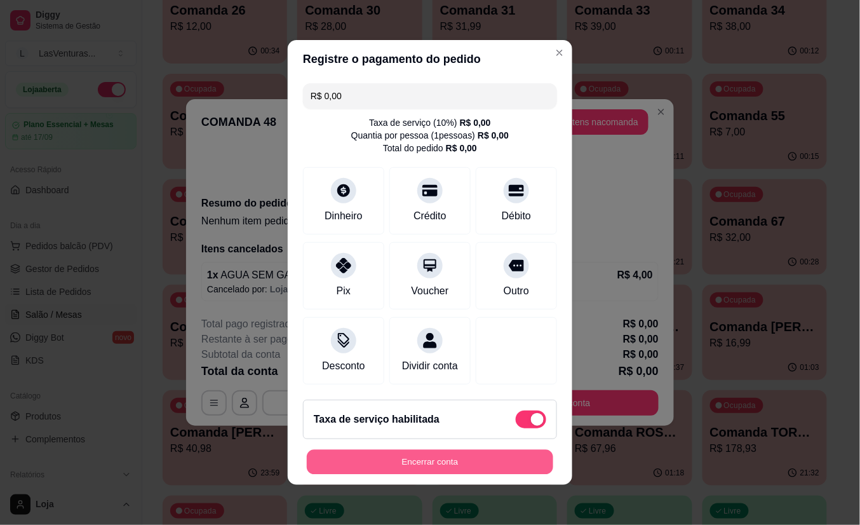
click at [478, 463] on button "Encerrar conta" at bounding box center [430, 462] width 247 height 25
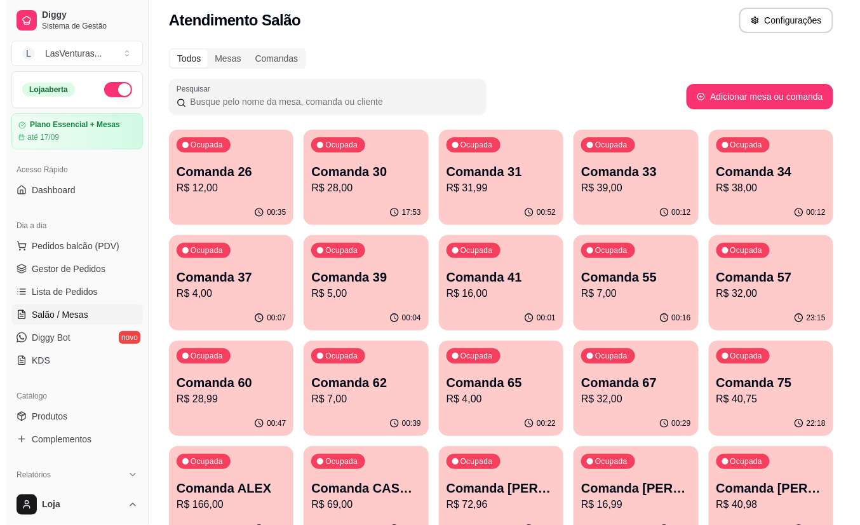
scroll to position [0, 0]
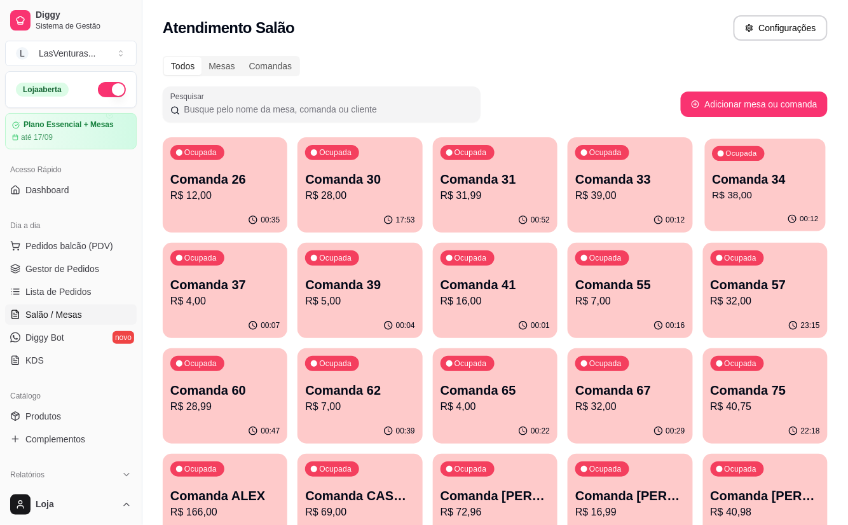
click at [755, 194] on p "R$ 38,00" at bounding box center [765, 195] width 106 height 15
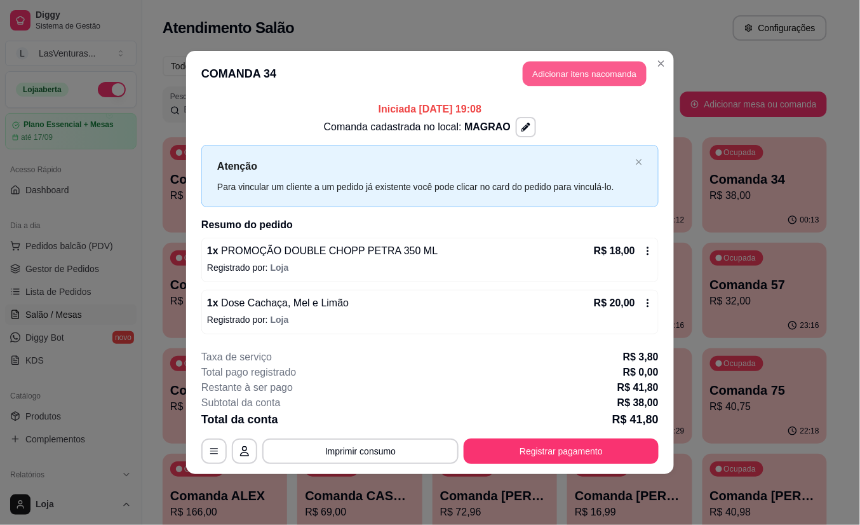
click at [595, 72] on button "Adicionar itens na comanda" at bounding box center [585, 74] width 124 height 25
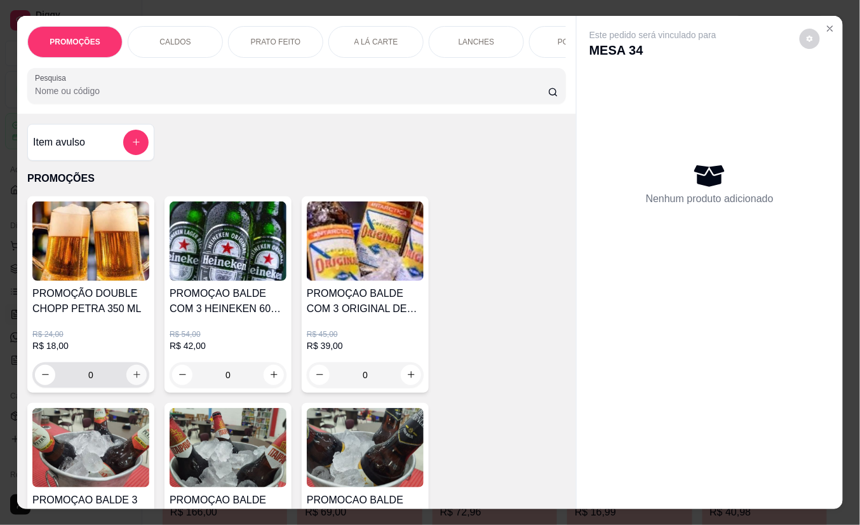
click at [132, 379] on icon "increase-product-quantity" at bounding box center [137, 375] width 10 height 10
type input "1"
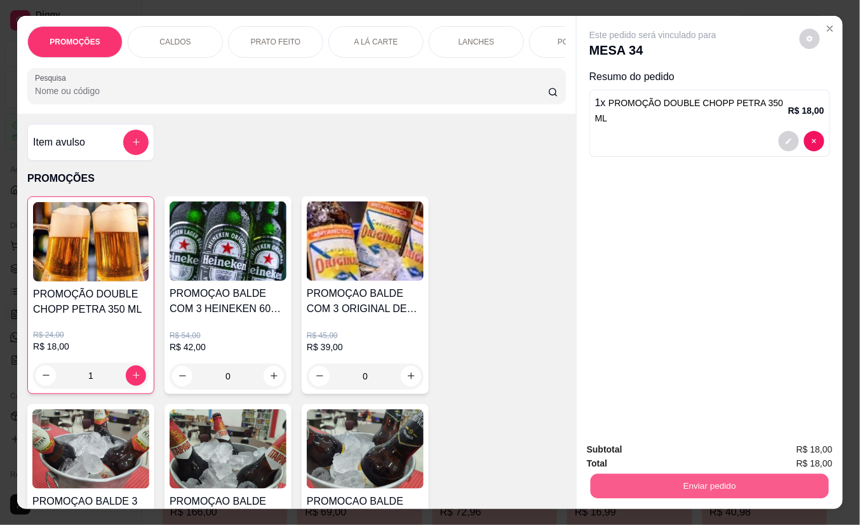
click at [649, 476] on button "Enviar pedido" at bounding box center [710, 486] width 238 height 25
click at [636, 445] on button "Não registrar e enviar pedido" at bounding box center [667, 449] width 128 height 24
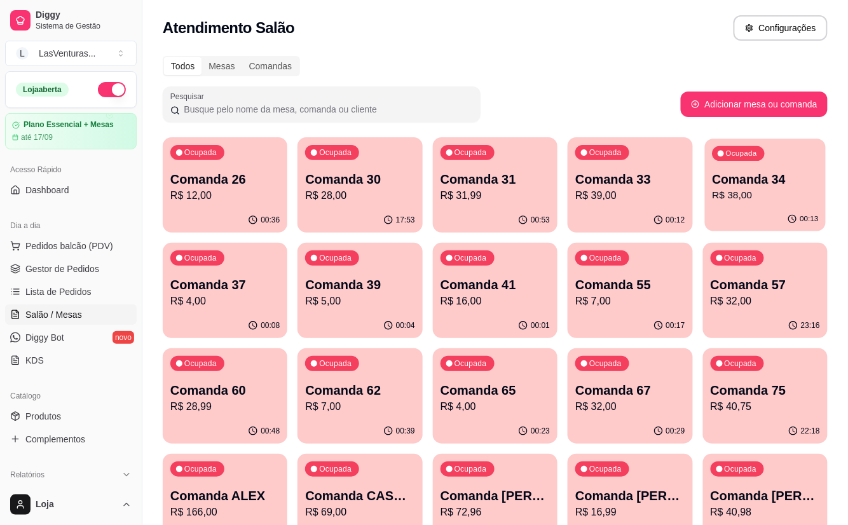
click at [748, 184] on p "Comanda 34" at bounding box center [765, 179] width 106 height 17
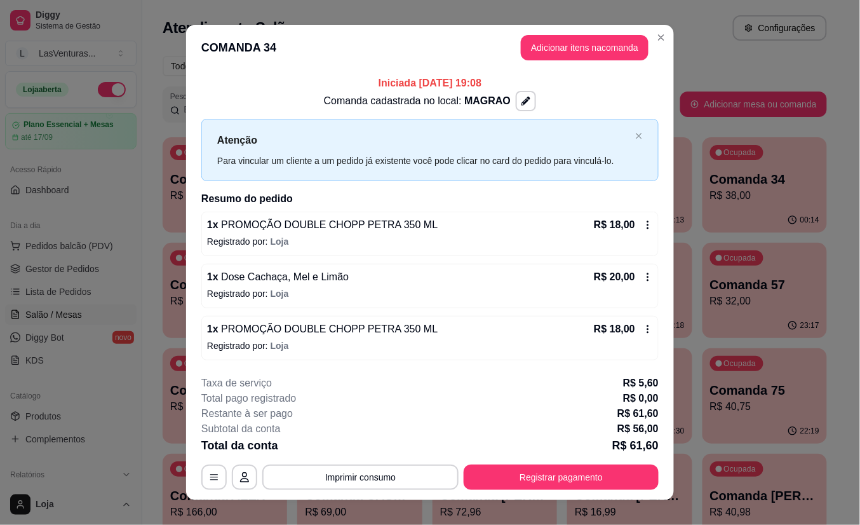
click at [643, 330] on icon at bounding box center [648, 329] width 10 height 10
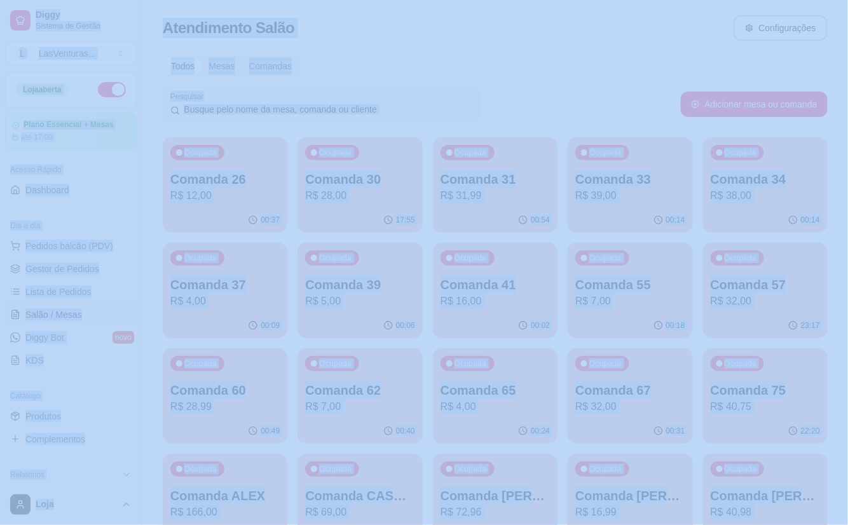
click at [189, 395] on p "Comanda 60" at bounding box center [224, 390] width 109 height 18
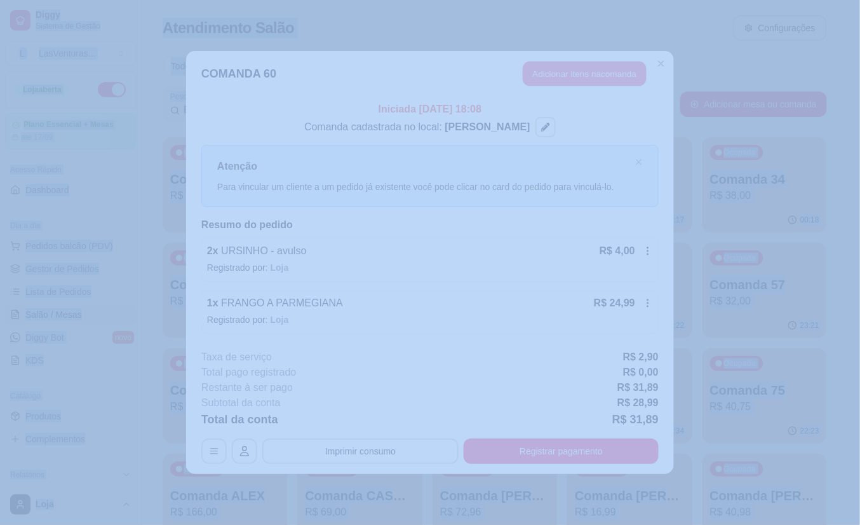
click at [535, 78] on button "Adicionar itens na comanda" at bounding box center [585, 74] width 124 height 25
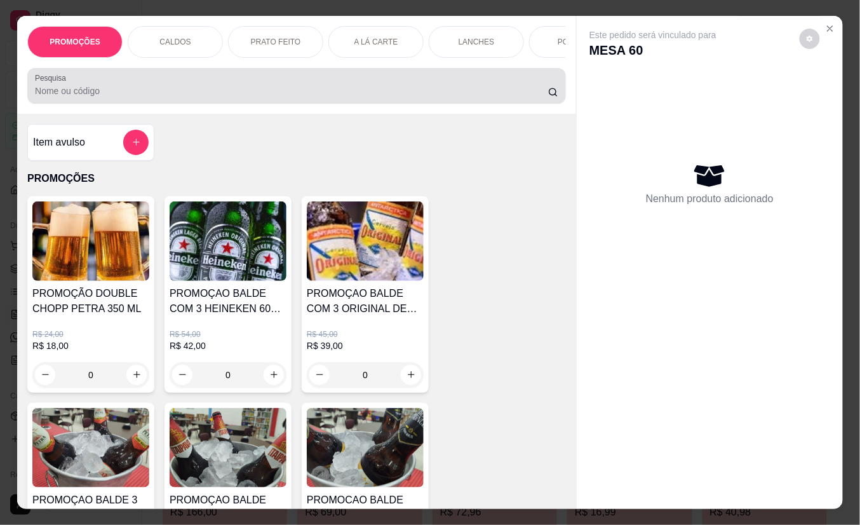
click at [346, 92] on input "Pesquisa" at bounding box center [291, 91] width 513 height 13
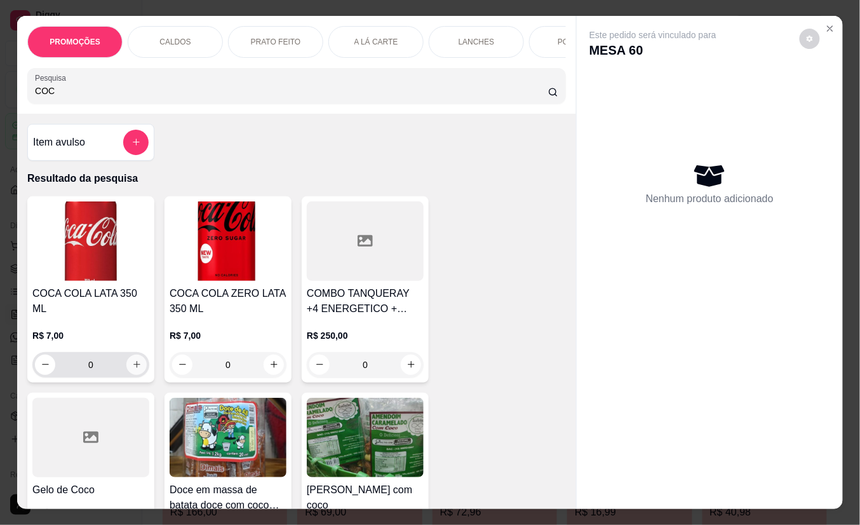
type input "COC"
click at [132, 360] on icon "increase-product-quantity" at bounding box center [137, 365] width 10 height 10
type input "1"
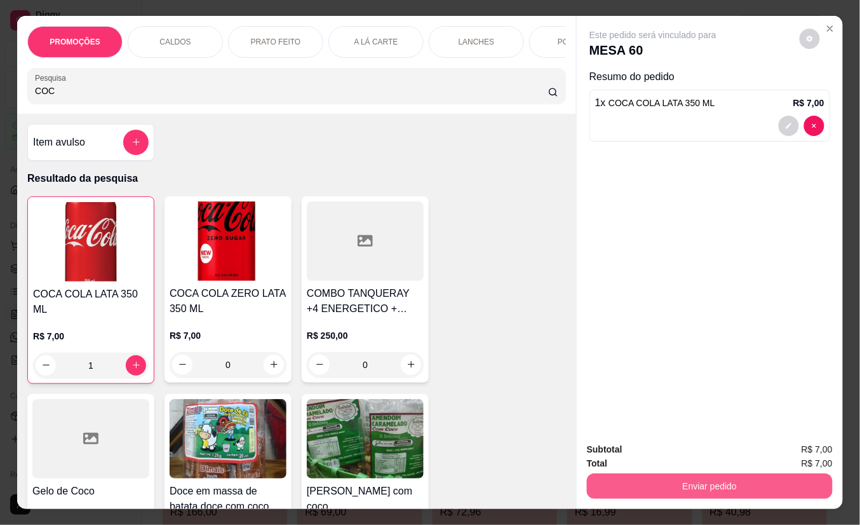
click at [626, 480] on button "Enviar pedido" at bounding box center [710, 485] width 246 height 25
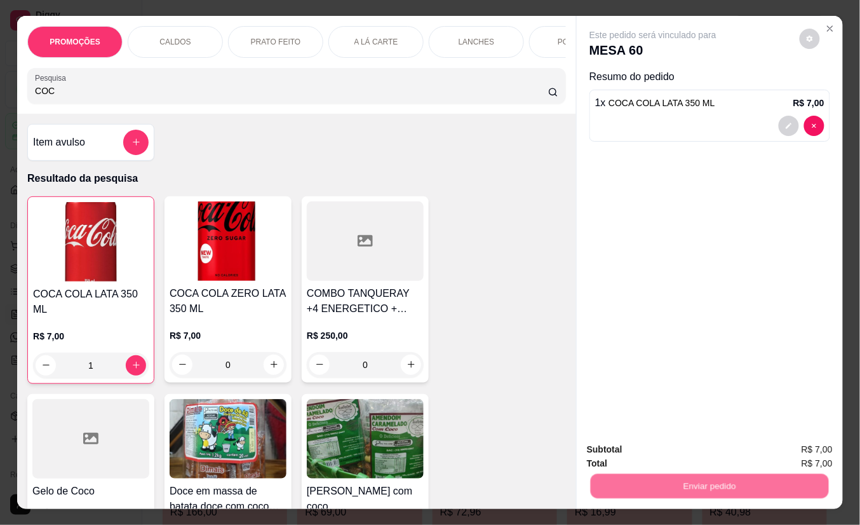
click at [629, 440] on button "Não registrar e enviar pedido" at bounding box center [667, 449] width 128 height 24
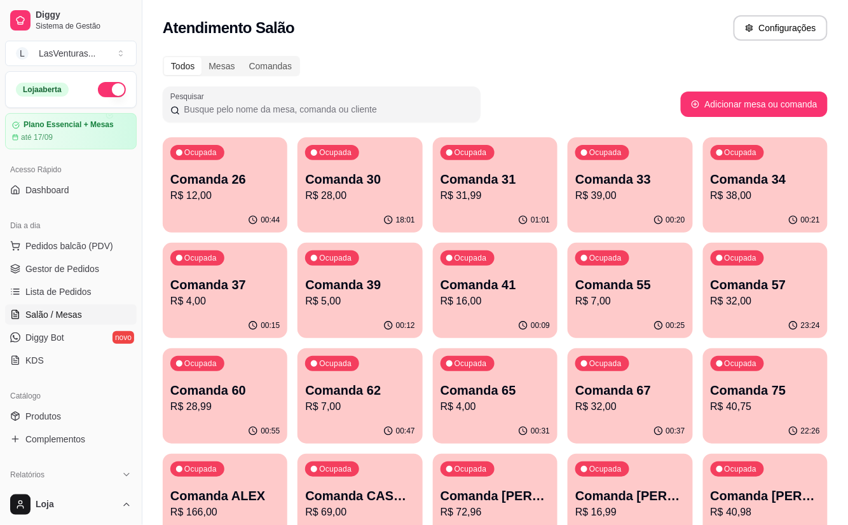
click at [265, 205] on div "Ocupada Comanda 26 R$ 12,00" at bounding box center [225, 172] width 125 height 71
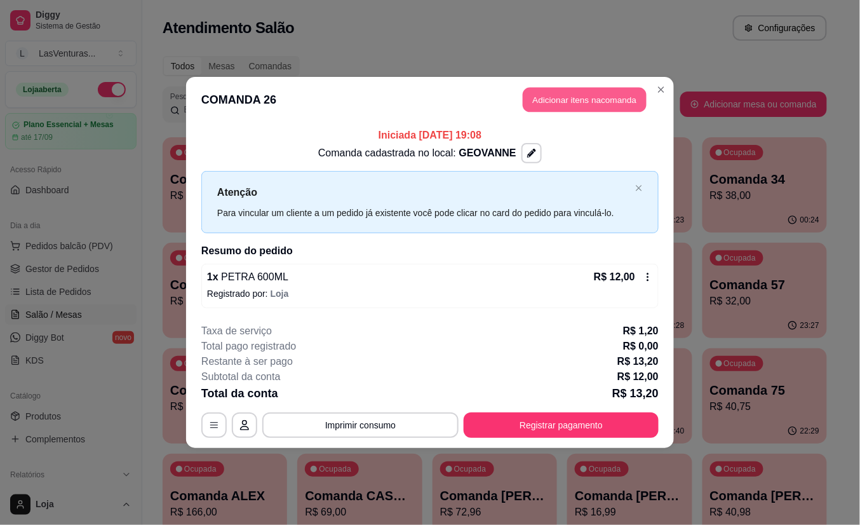
click at [560, 93] on button "Adicionar itens na comanda" at bounding box center [585, 100] width 124 height 25
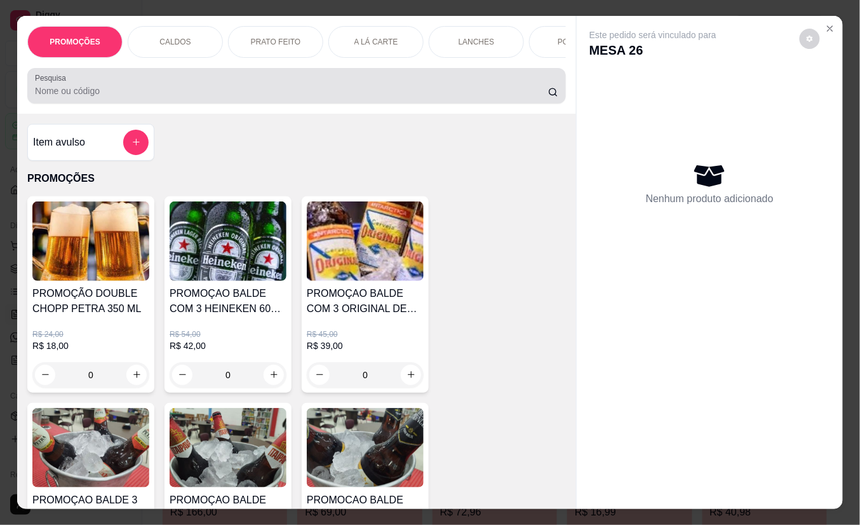
click at [194, 97] on input "Pesquisa" at bounding box center [291, 91] width 513 height 13
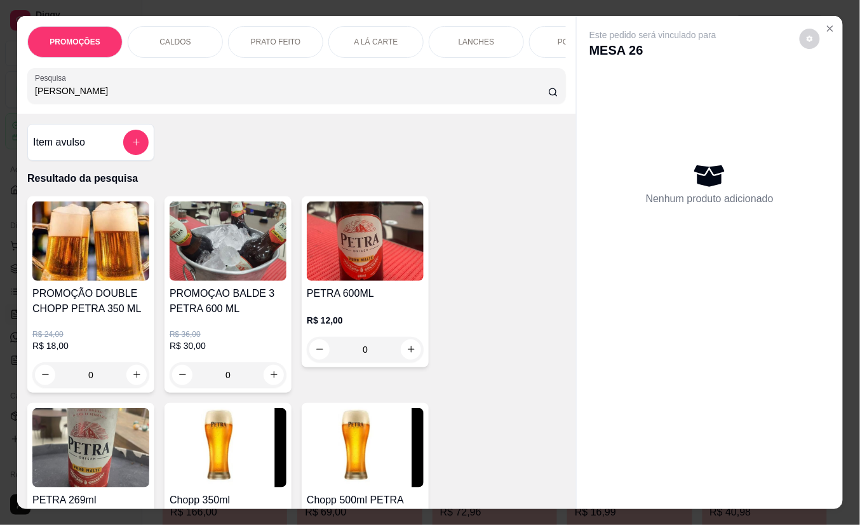
type input "[PERSON_NAME]"
click at [407, 354] on icon "increase-product-quantity" at bounding box center [412, 349] width 10 height 10
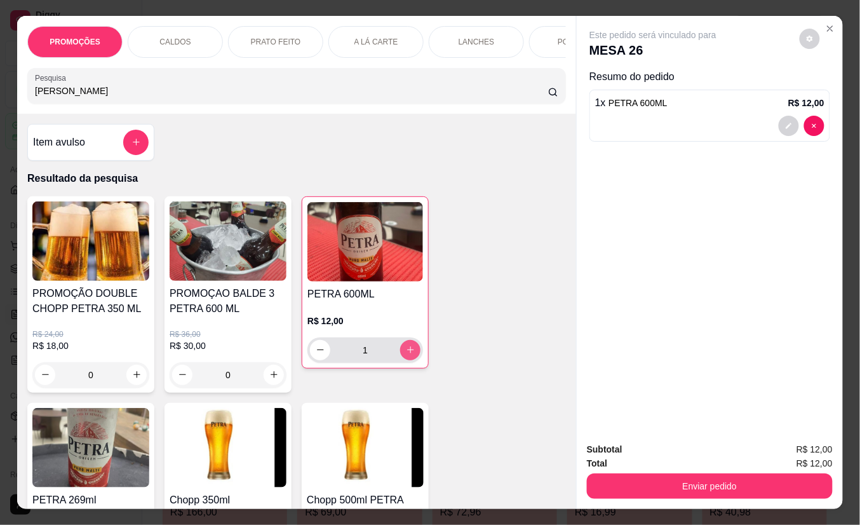
type input "1"
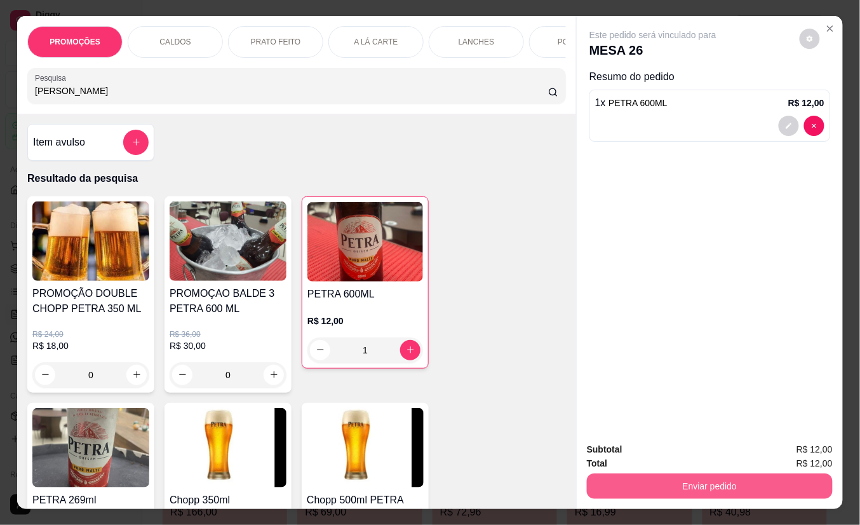
click at [665, 473] on button "Enviar pedido" at bounding box center [710, 485] width 246 height 25
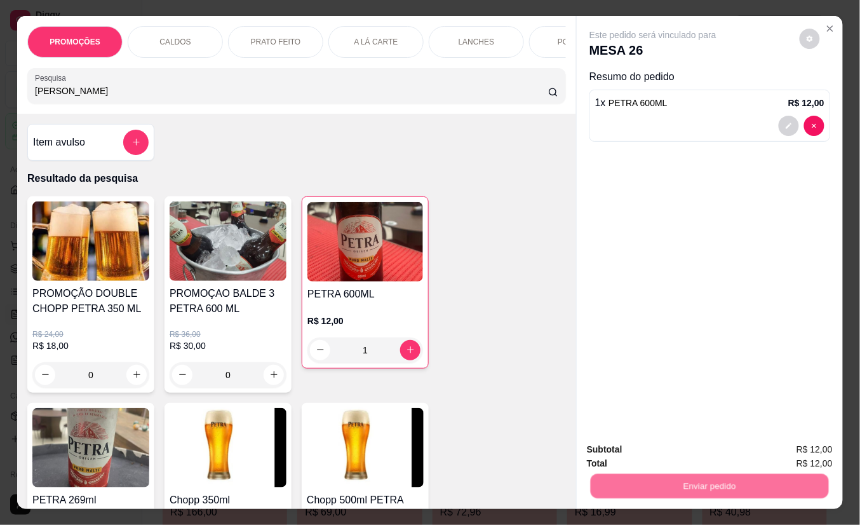
click at [639, 452] on button "Não registrar e enviar pedido" at bounding box center [667, 449] width 132 height 24
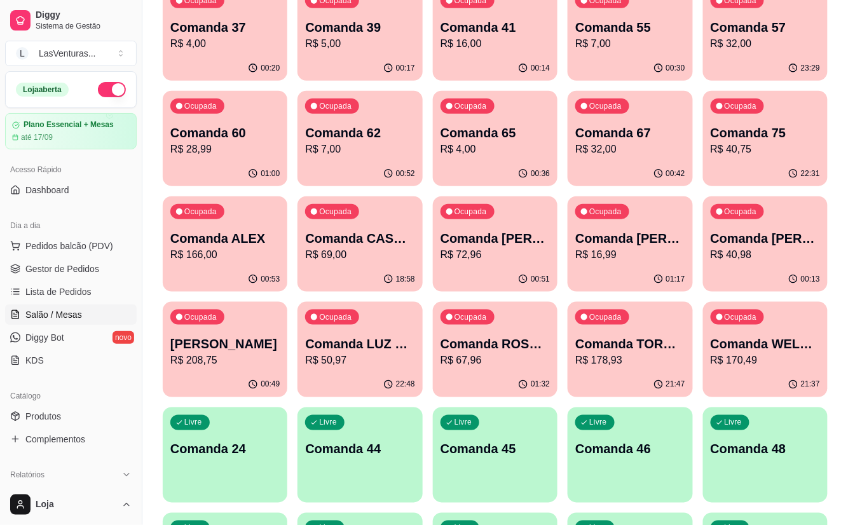
scroll to position [339, 0]
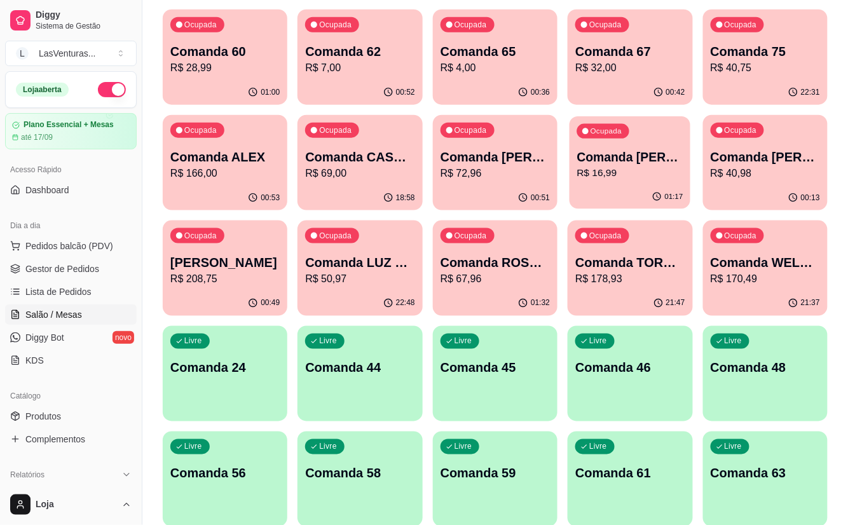
click at [657, 161] on p "Comanda [PERSON_NAME]" at bounding box center [630, 157] width 106 height 17
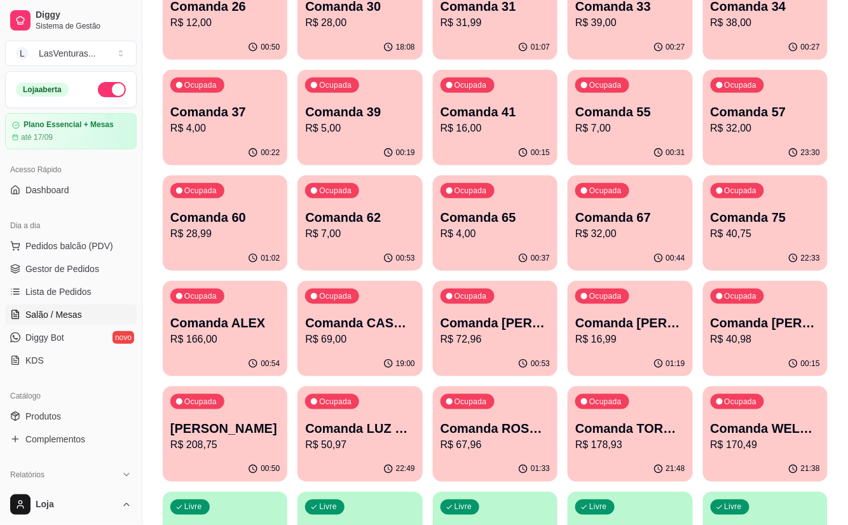
scroll to position [0, 0]
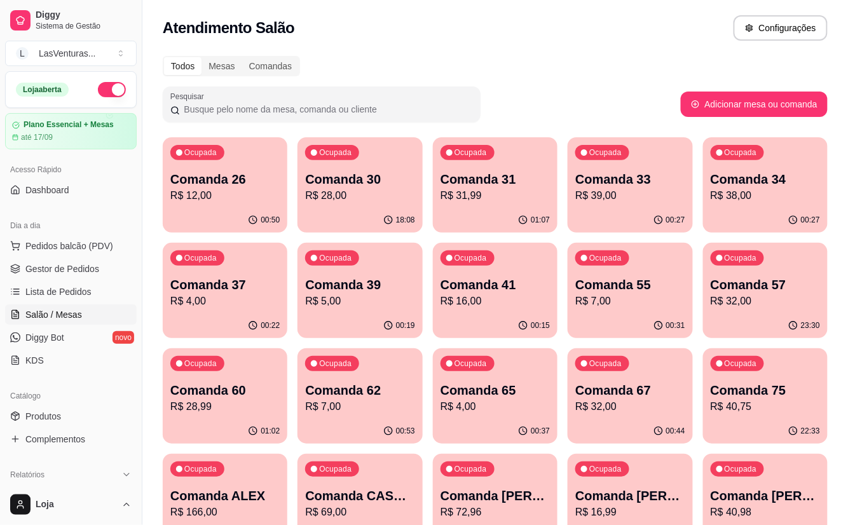
click at [342, 184] on p "Comanda 30" at bounding box center [359, 179] width 109 height 18
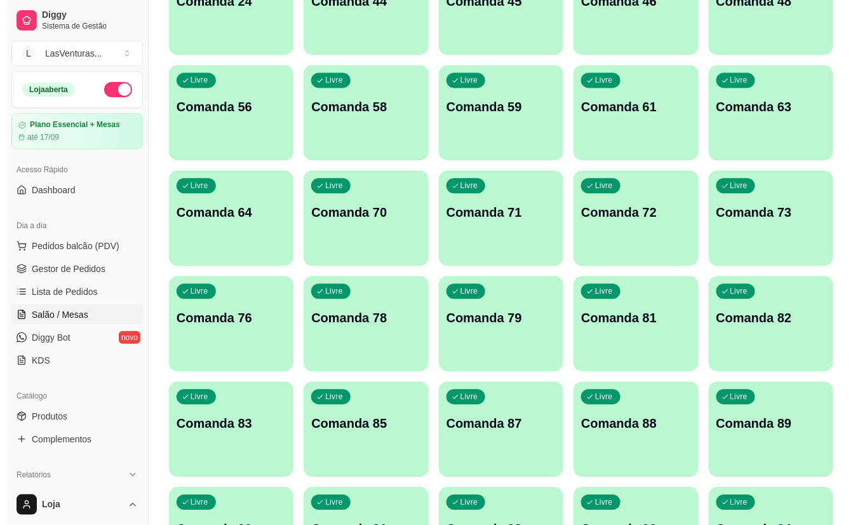
scroll to position [508, 0]
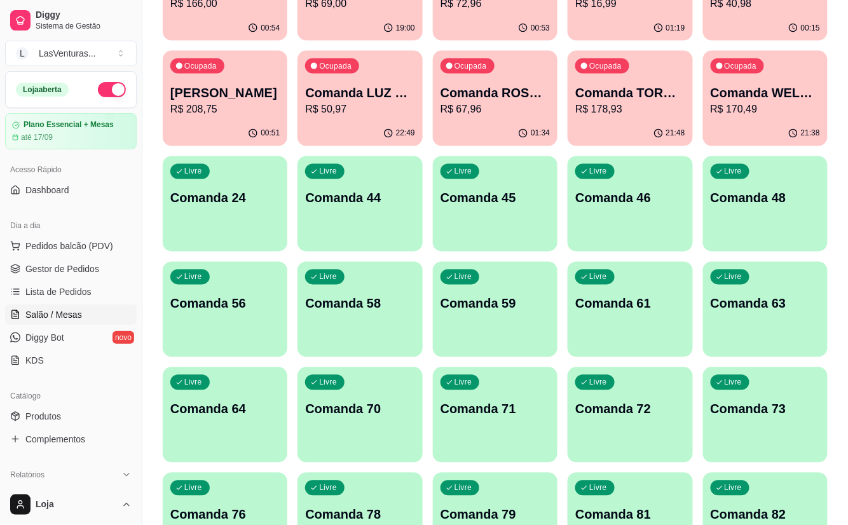
click at [204, 188] on div "Livre Comanda 24" at bounding box center [225, 196] width 125 height 80
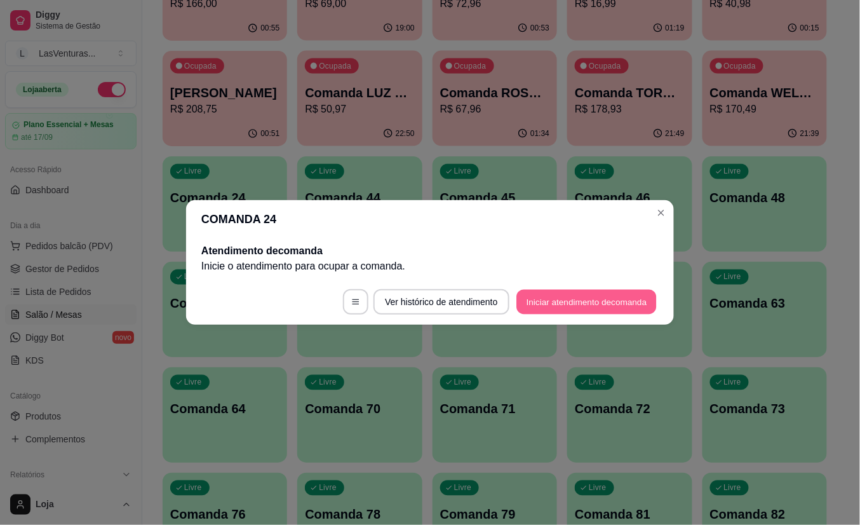
click at [599, 308] on button "Iniciar atendimento de comanda" at bounding box center [587, 302] width 140 height 25
click at [487, 248] on div at bounding box center [430, 258] width 280 height 25
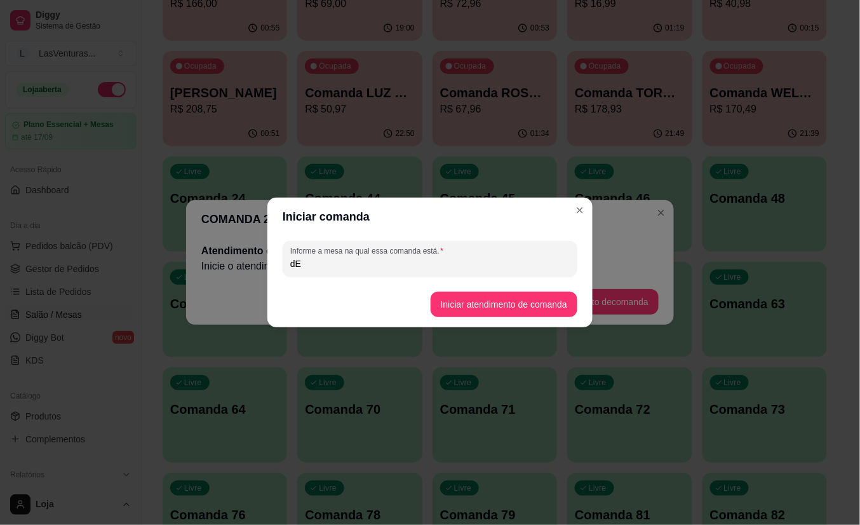
type input "d"
type input "F"
type input "Dentinho"
click at [482, 305] on button "Iniciar atendimento de comanda" at bounding box center [504, 304] width 147 height 25
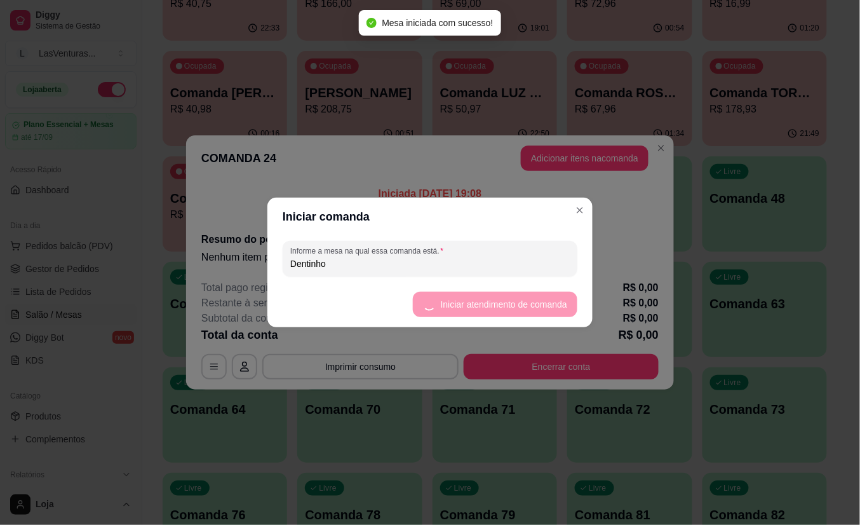
drag, startPoint x: 522, startPoint y: 234, endPoint x: 531, endPoint y: 183, distance: 51.6
click at [527, 224] on header "Iniciar comanda" at bounding box center [429, 217] width 325 height 38
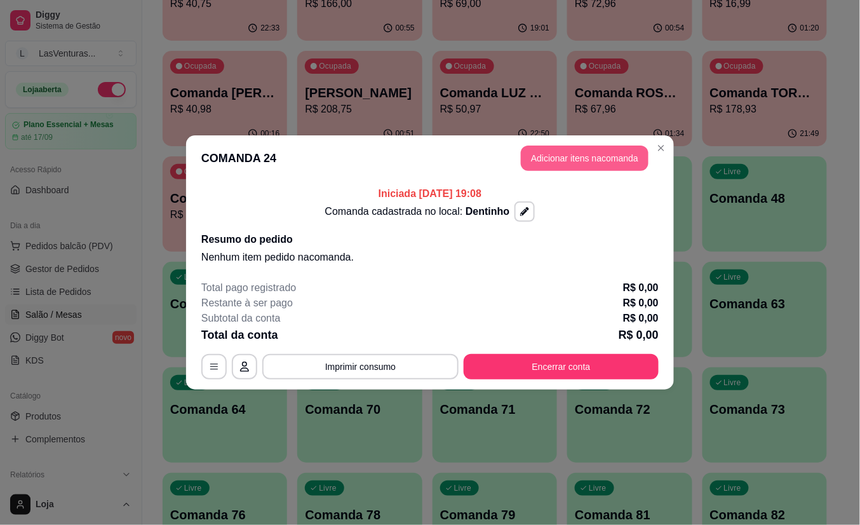
click at [545, 165] on button "Adicionar itens na comanda" at bounding box center [585, 157] width 128 height 25
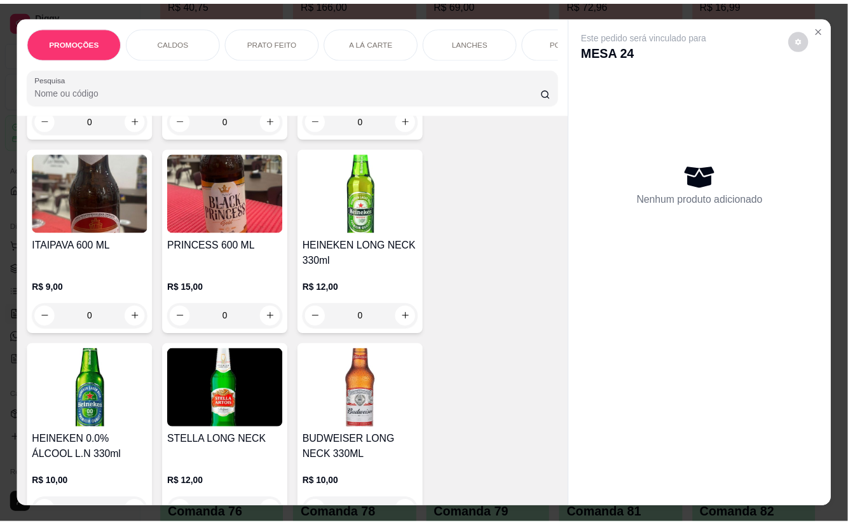
scroll to position [7624, 0]
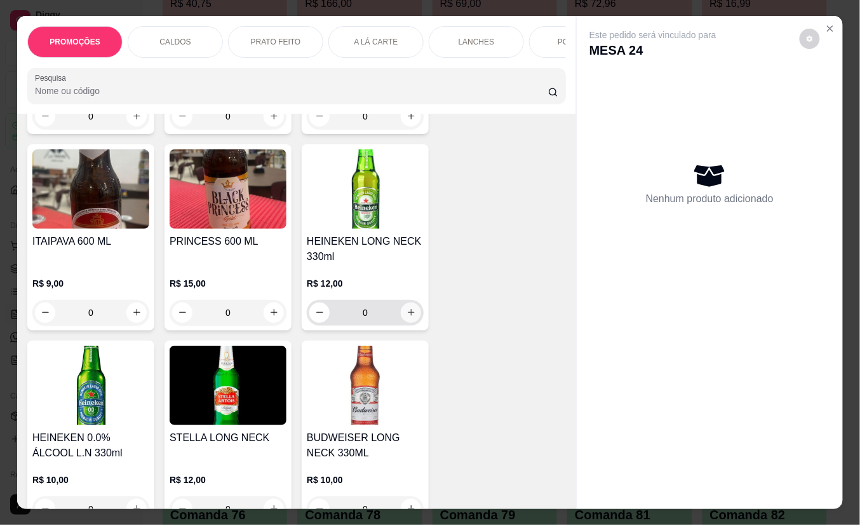
click at [404, 302] on button "increase-product-quantity" at bounding box center [411, 312] width 20 height 20
type input "1"
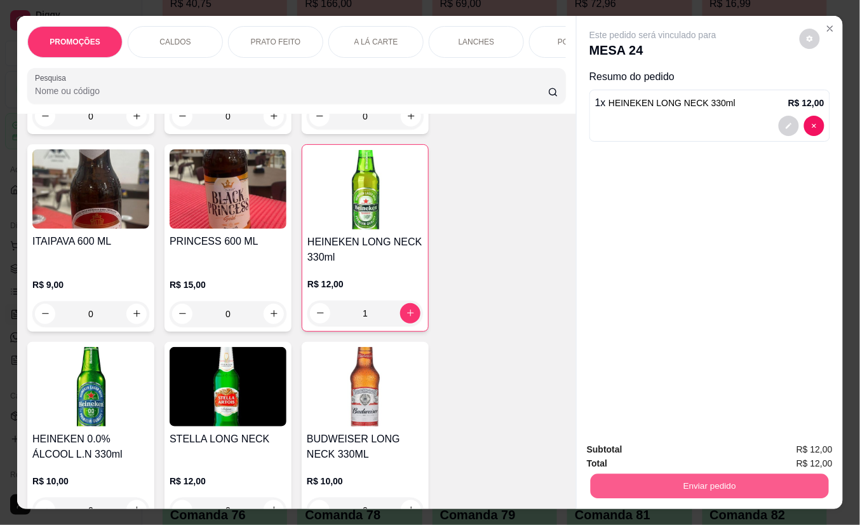
click at [636, 481] on button "Enviar pedido" at bounding box center [710, 486] width 238 height 25
click at [639, 455] on button "Não registrar e enviar pedido" at bounding box center [667, 449] width 128 height 24
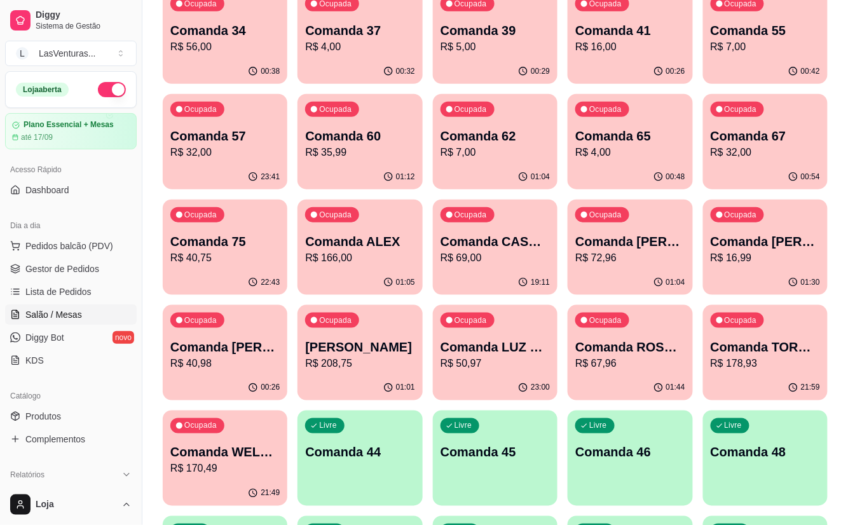
scroll to position [0, 0]
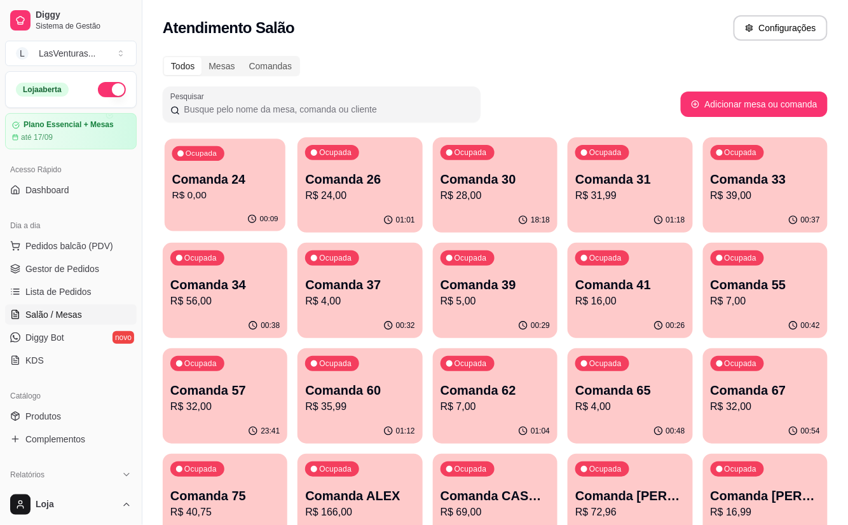
click at [239, 191] on p "R$ 0,00" at bounding box center [225, 195] width 106 height 15
click at [357, 172] on p "Comanda 26" at bounding box center [360, 179] width 106 height 17
click at [654, 189] on p "R$ 31,99" at bounding box center [629, 195] width 109 height 15
click at [717, 168] on div "Ocupada Comanda 33 R$ 39,00" at bounding box center [765, 172] width 125 height 71
click at [206, 277] on p "Comanda 34" at bounding box center [224, 285] width 109 height 18
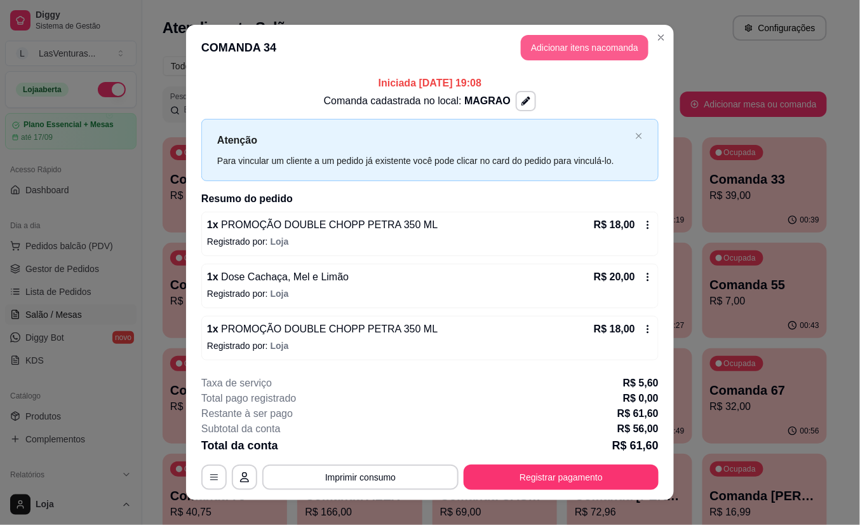
click at [563, 48] on button "Adicionar itens na comanda" at bounding box center [585, 47] width 128 height 25
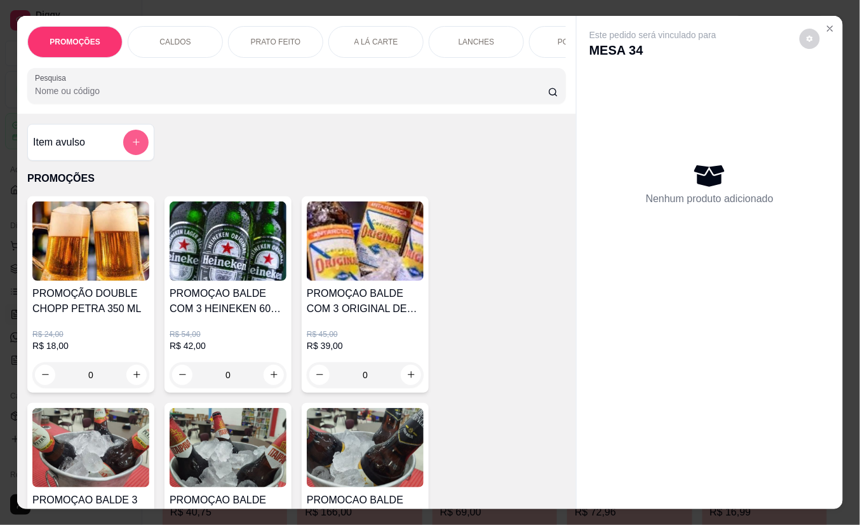
click at [132, 145] on icon "add-separate-item" at bounding box center [137, 142] width 10 height 10
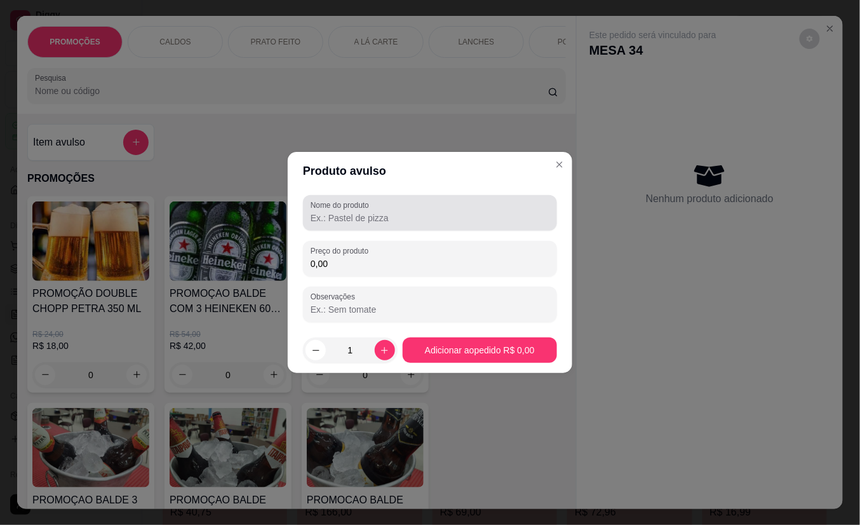
click at [341, 216] on input "Nome do produto" at bounding box center [430, 218] width 239 height 13
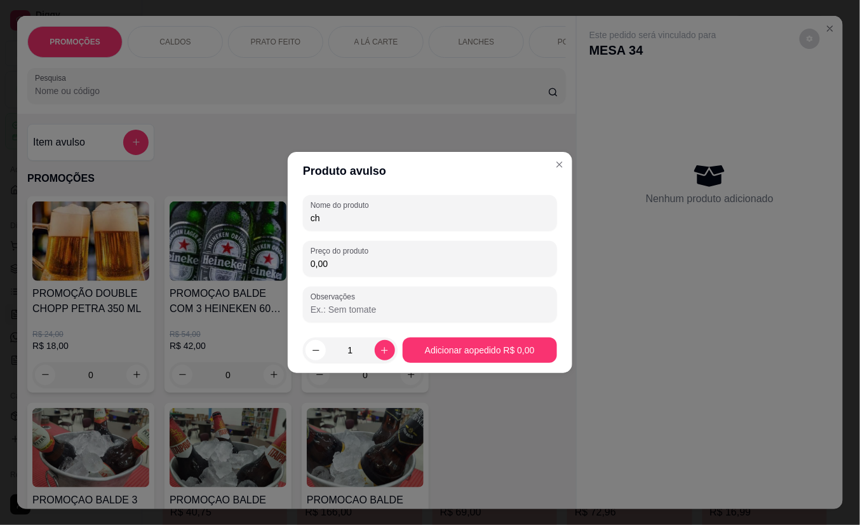
type input "c"
type input "CHOPP DOUBLE"
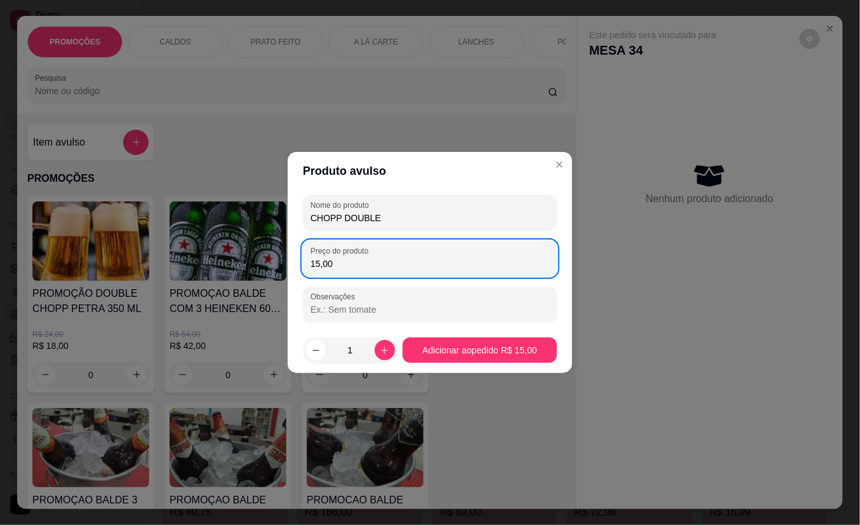
type input "15,00"
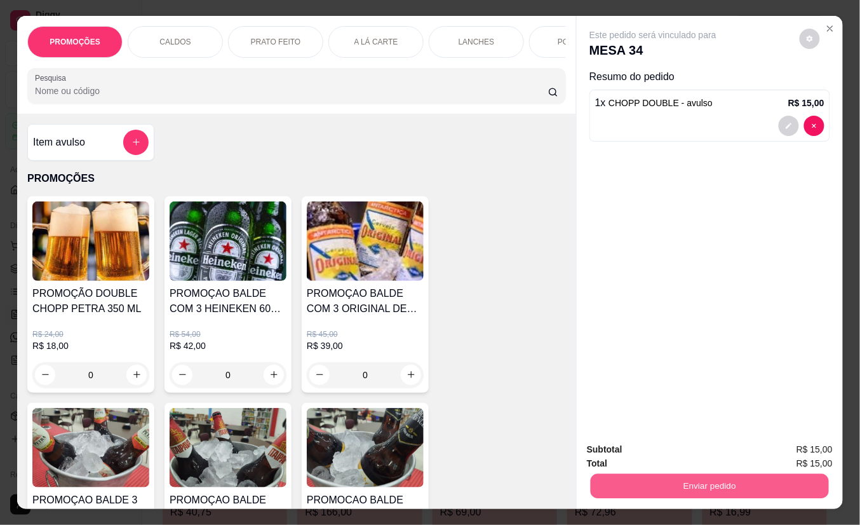
click at [657, 483] on button "Enviar pedido" at bounding box center [710, 486] width 238 height 25
click at [657, 463] on div "Deseja registrar o cliente que fez esse pedido? Essa é uma forma de identificar…" at bounding box center [703, 434] width 227 height 59
click at [654, 452] on button "Não registrar e enviar pedido" at bounding box center [667, 449] width 132 height 24
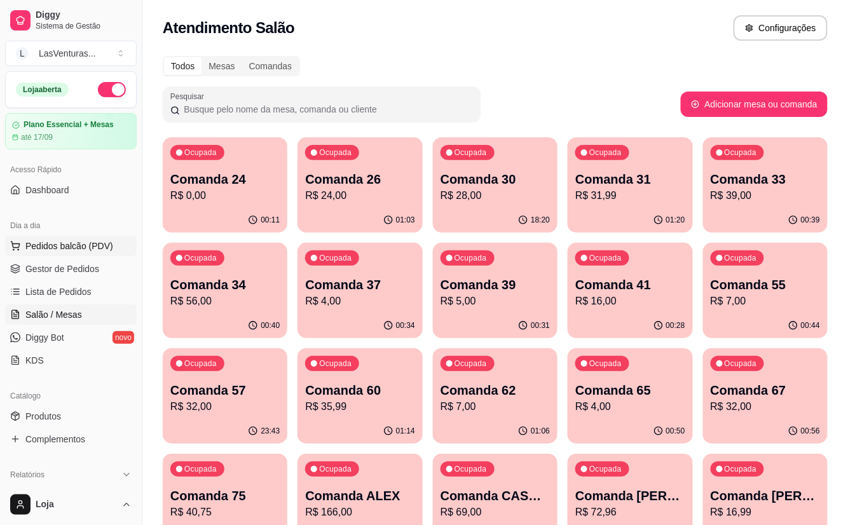
click at [81, 250] on span "Pedidos balcão (PDV)" at bounding box center [69, 246] width 88 height 13
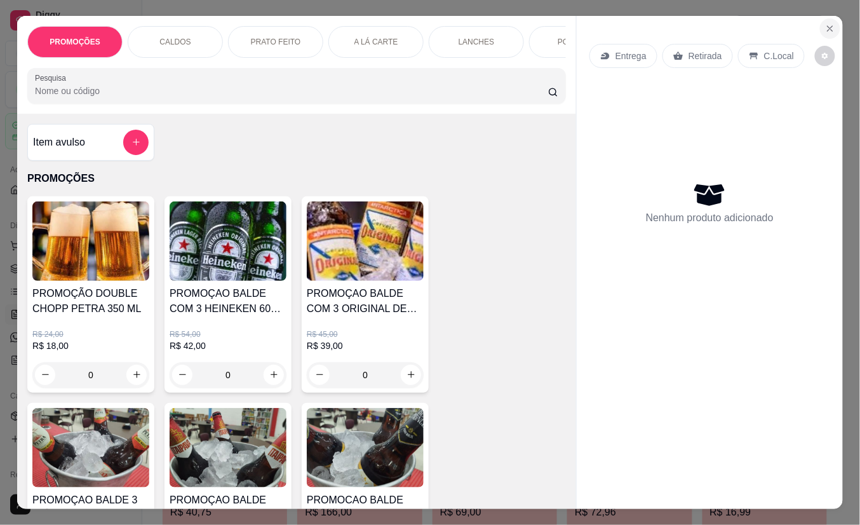
click at [826, 25] on icon "Close" at bounding box center [830, 29] width 10 height 10
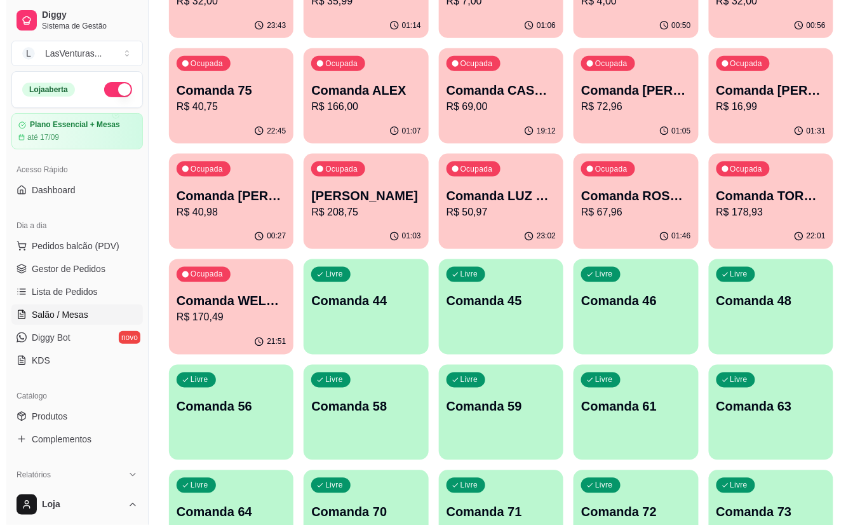
scroll to position [423, 0]
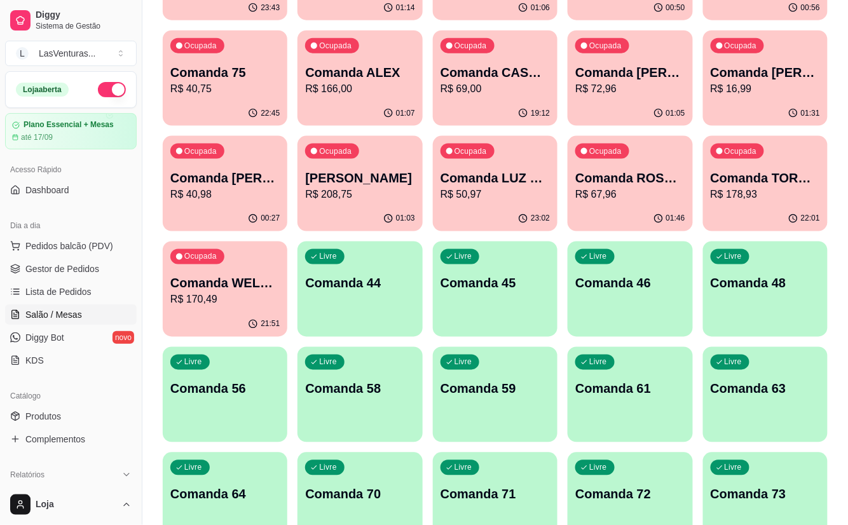
click at [376, 291] on div "Livre Comanda 44" at bounding box center [359, 281] width 125 height 80
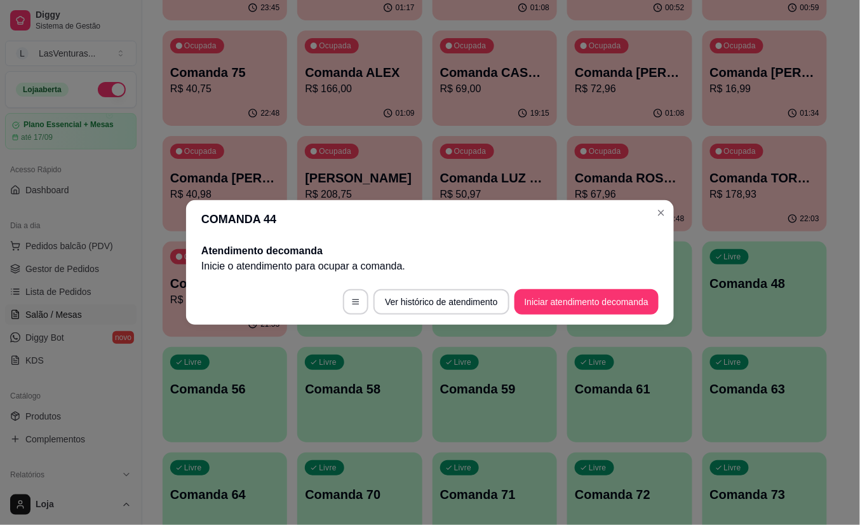
click at [613, 290] on button "Iniciar atendimento de comanda" at bounding box center [587, 301] width 144 height 25
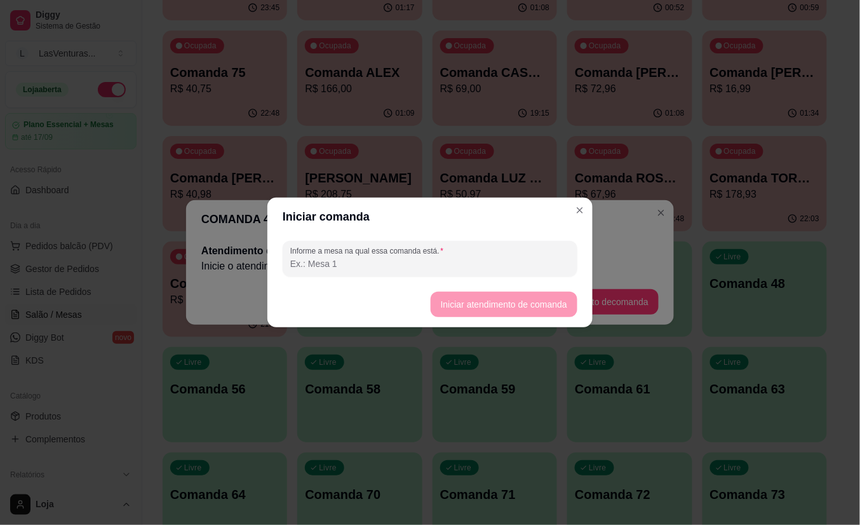
click at [421, 268] on input "Informe a mesa na qual essa comanda está." at bounding box center [430, 263] width 280 height 13
type input "l"
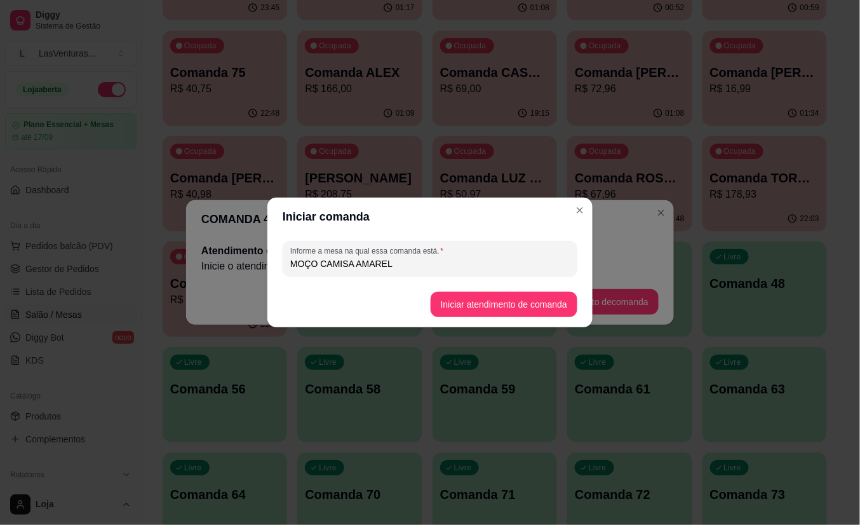
type input "MOÇO CAMISA AMAREL"
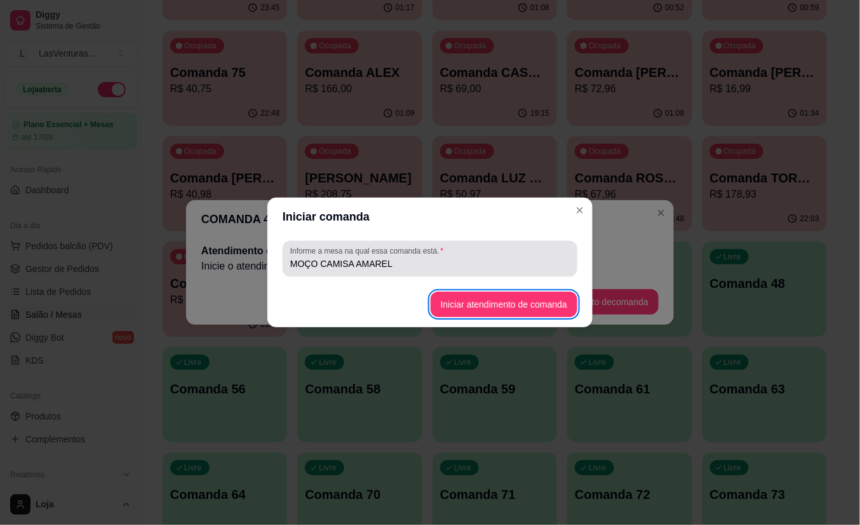
click at [448, 260] on input "MOÇO CAMISA AMAREL" at bounding box center [430, 263] width 280 height 13
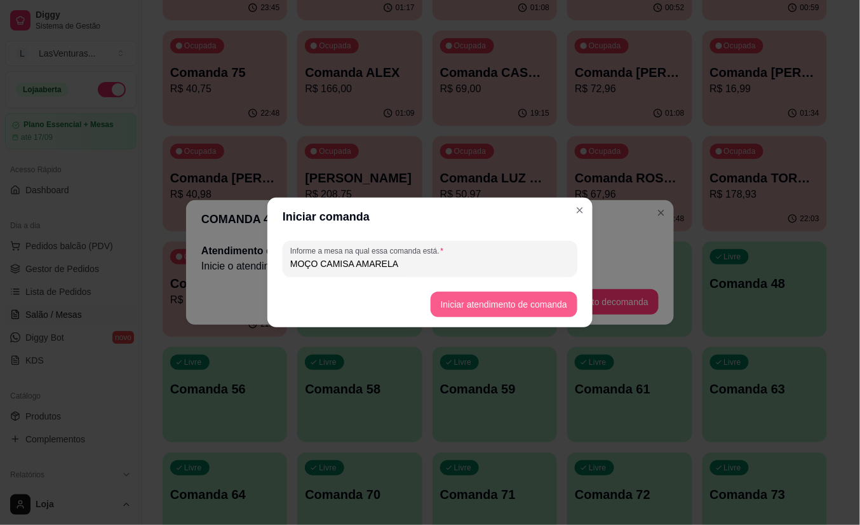
type input "MOÇO CAMISA AMARELA"
click at [468, 309] on button "Iniciar atendimento de comanda" at bounding box center [504, 304] width 147 height 25
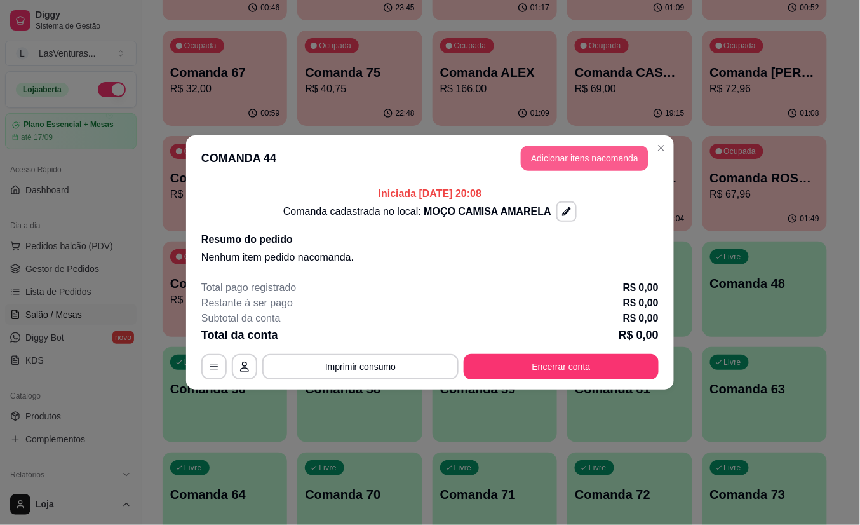
click at [562, 161] on button "Adicionar itens na comanda" at bounding box center [585, 157] width 128 height 25
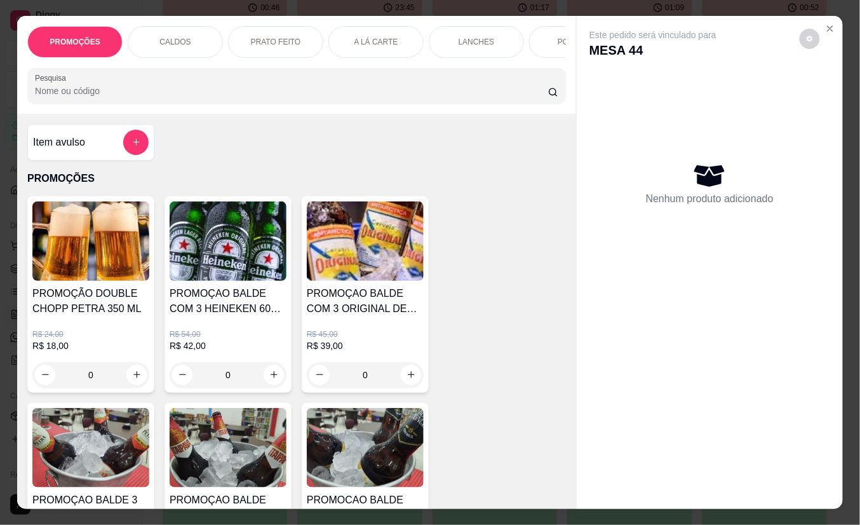
click at [224, 97] on input "Pesquisa" at bounding box center [291, 91] width 513 height 13
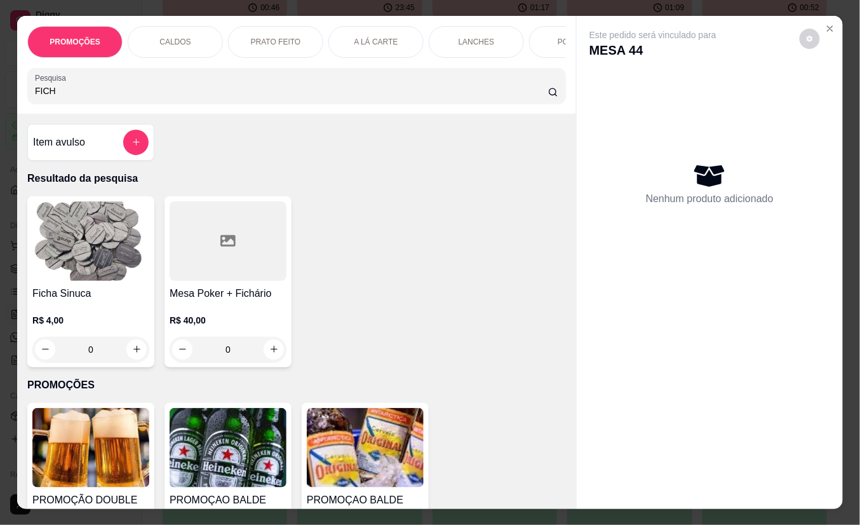
type input "FICH"
click at [133, 353] on icon "increase-product-quantity" at bounding box center [136, 349] width 7 height 7
click at [132, 354] on icon "increase-product-quantity" at bounding box center [137, 349] width 10 height 10
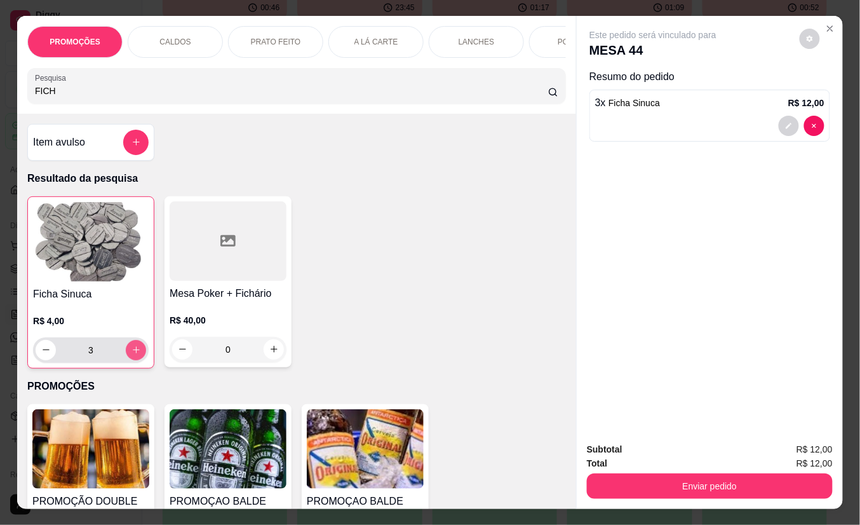
type input "3"
click at [132, 355] on icon "increase-product-quantity" at bounding box center [137, 350] width 10 height 10
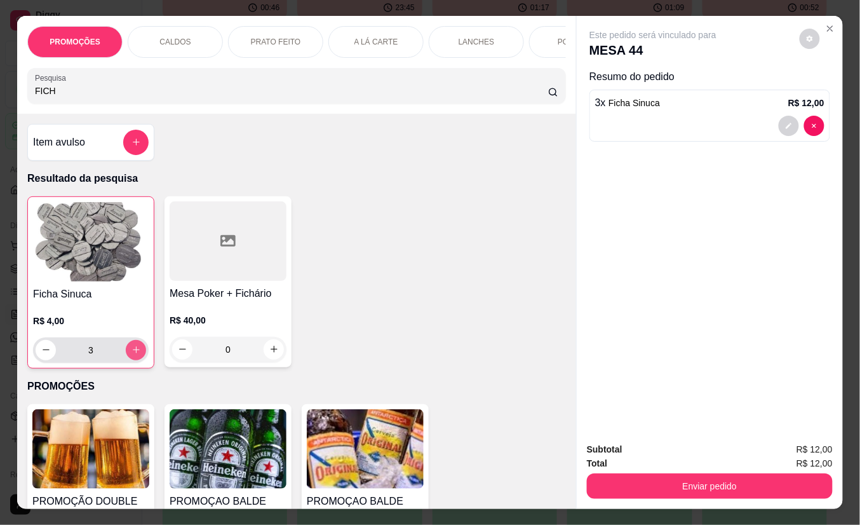
type input "6"
click at [132, 355] on icon "increase-product-quantity" at bounding box center [137, 350] width 10 height 10
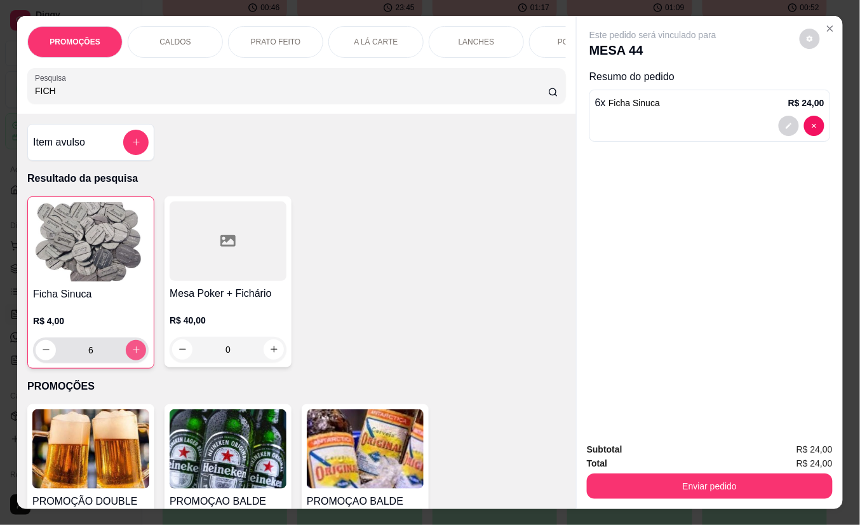
type input "9"
click at [132, 355] on icon "increase-product-quantity" at bounding box center [137, 350] width 10 height 10
type input "10"
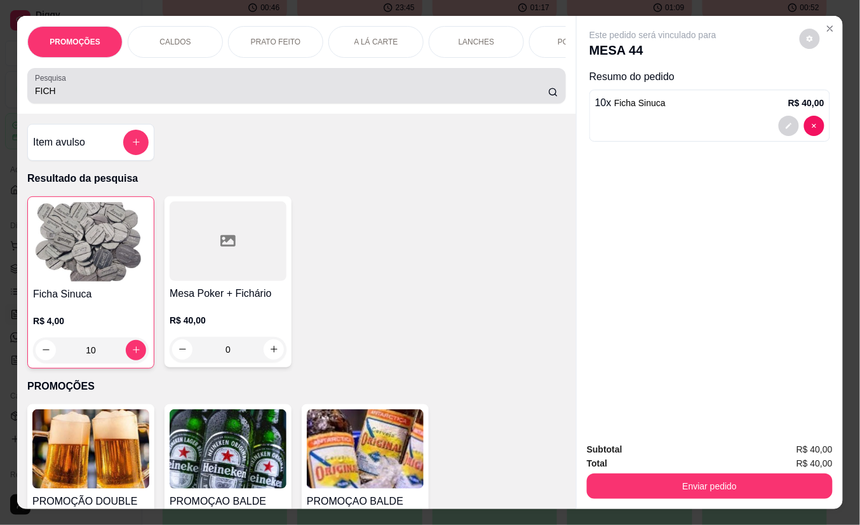
click at [82, 104] on div "Pesquisa FICH" at bounding box center [296, 86] width 539 height 36
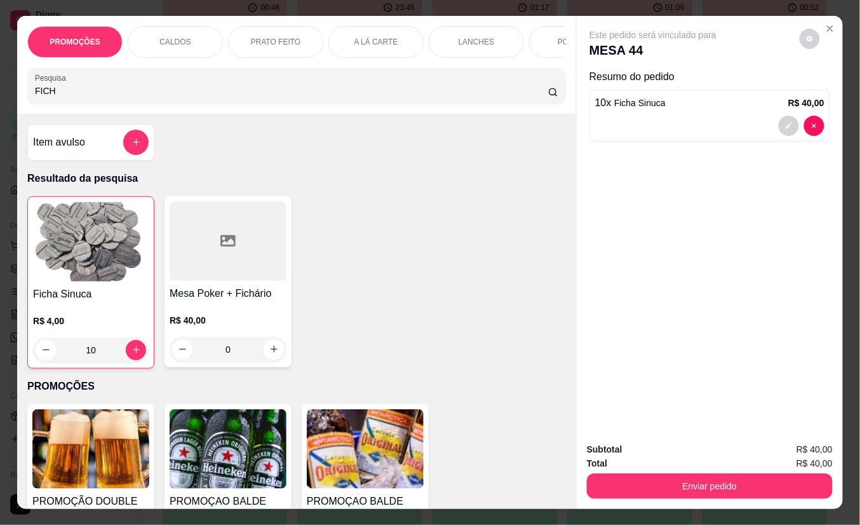
click at [81, 104] on div "Pesquisa FICH" at bounding box center [296, 86] width 539 height 36
drag, startPoint x: 86, startPoint y: 100, endPoint x: 6, endPoint y: 99, distance: 80.7
click at [6, 99] on div "PROMOÇÕES CALDOS PRATO FEITO A LÁ CARTE LANCHES PORÇÕES DRINKS DRINK SEM ÁLCOOL…" at bounding box center [430, 262] width 860 height 525
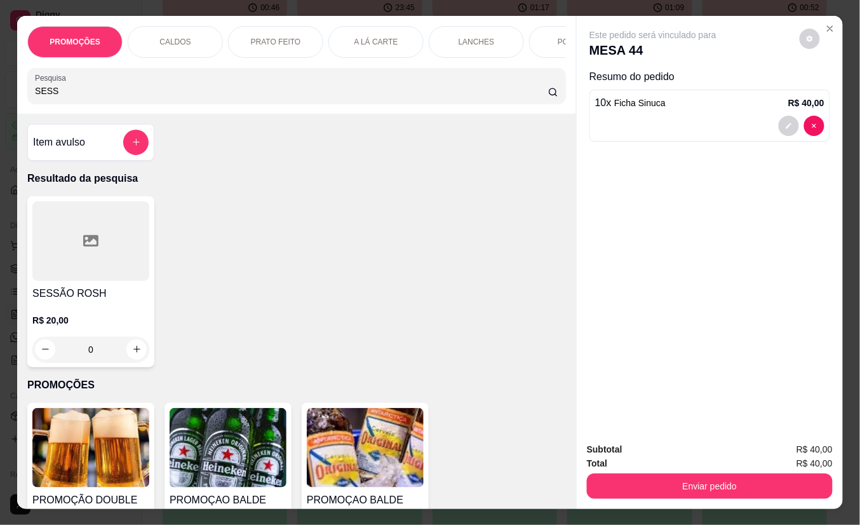
type input "SESS"
click at [132, 355] on icon "increase-product-quantity" at bounding box center [137, 350] width 10 height 10
type input "1"
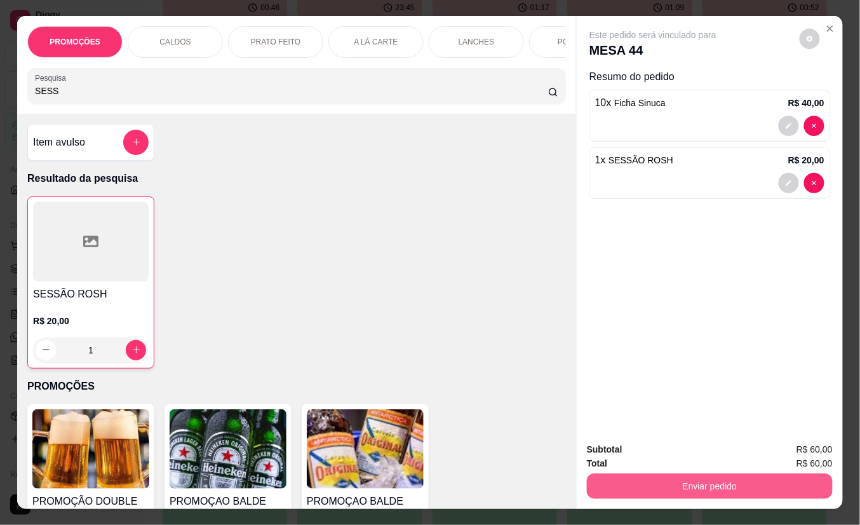
click at [669, 473] on button "Enviar pedido" at bounding box center [710, 485] width 246 height 25
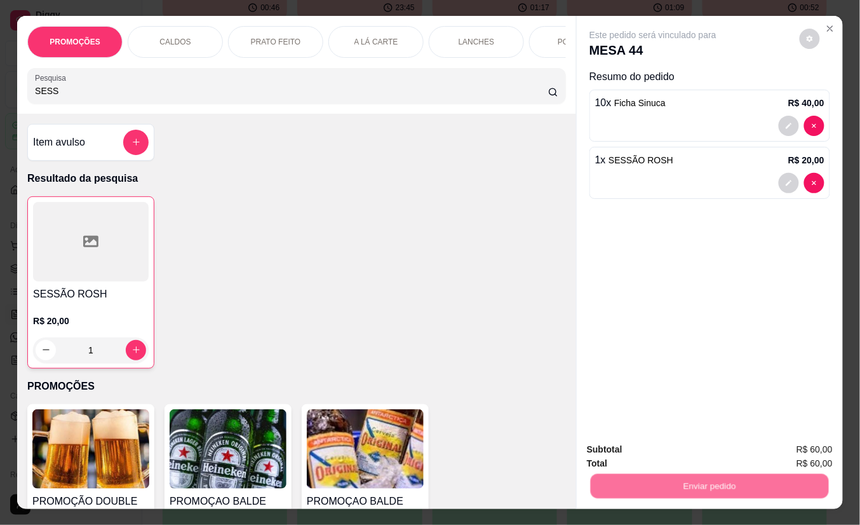
click at [663, 450] on button "Não registrar e enviar pedido" at bounding box center [667, 449] width 132 height 24
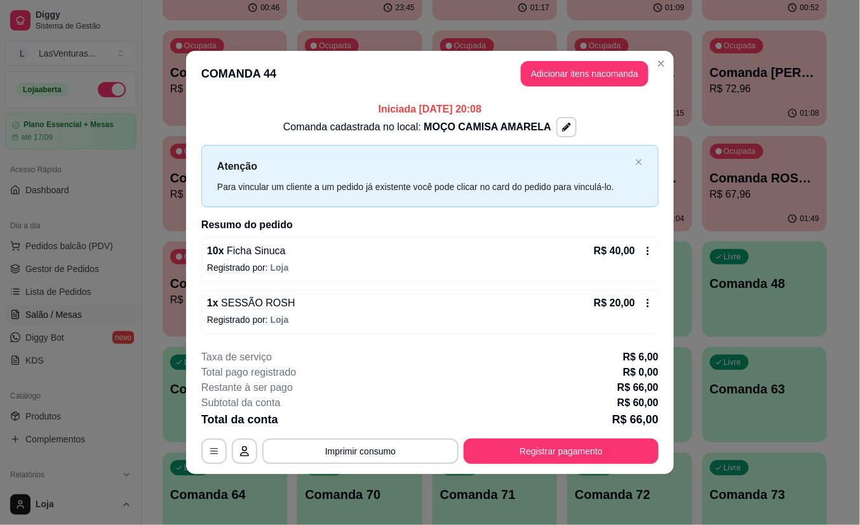
click at [567, 93] on header "COMANDA 44 Adicionar itens na comanda" at bounding box center [430, 74] width 488 height 46
click at [562, 83] on button "Adicionar itens na comanda" at bounding box center [585, 73] width 128 height 25
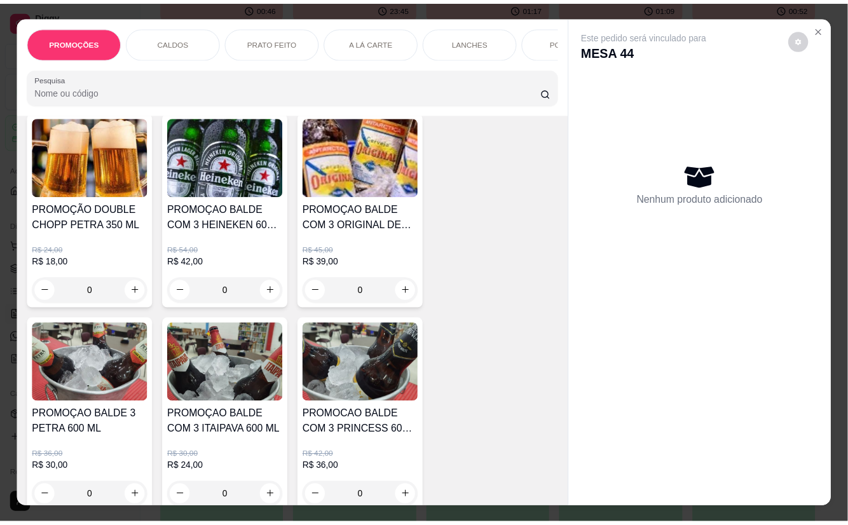
scroll to position [169, 0]
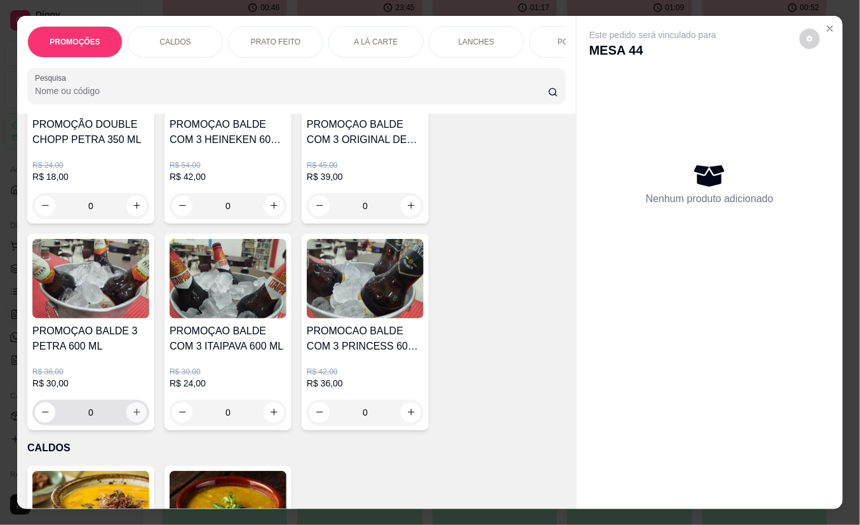
click at [135, 423] on button "increase-product-quantity" at bounding box center [136, 412] width 20 height 20
type input "1"
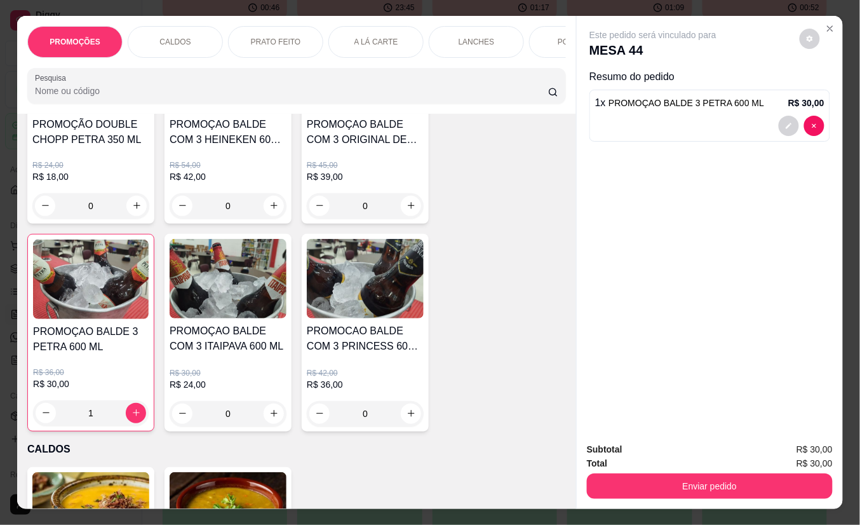
click at [708, 473] on button "Enviar pedido" at bounding box center [710, 485] width 246 height 25
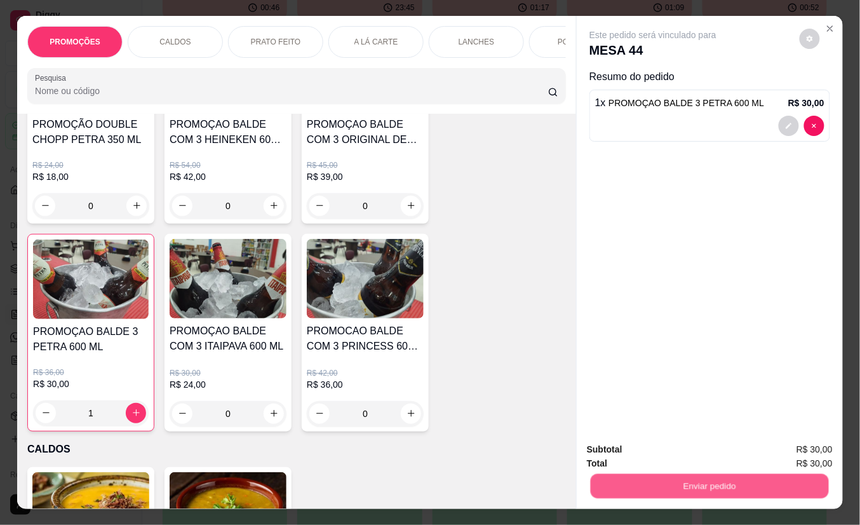
click at [666, 445] on button "Não registrar e enviar pedido" at bounding box center [667, 449] width 132 height 24
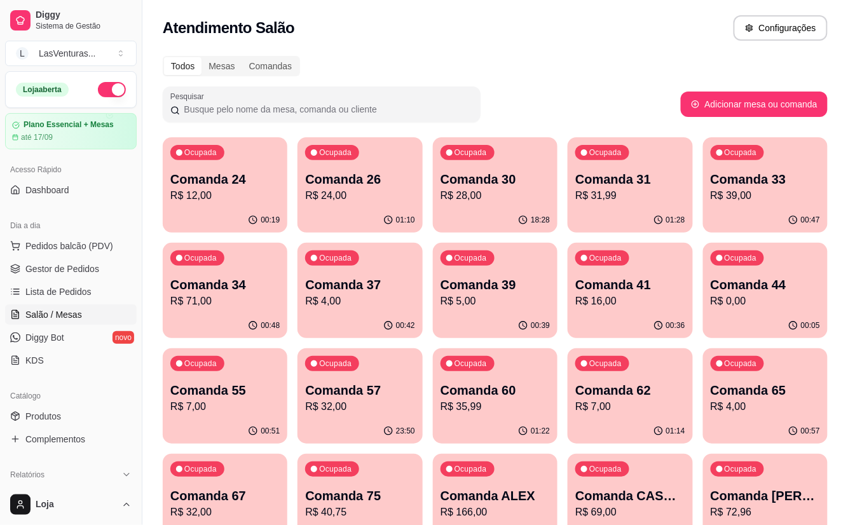
scroll to position [85, 0]
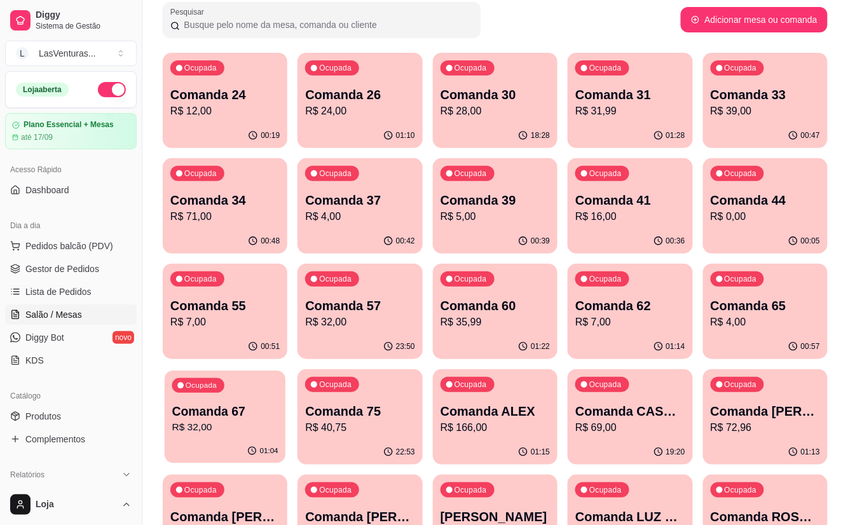
click at [206, 420] on div "Comanda 67 R$ 32,00" at bounding box center [225, 419] width 106 height 32
click at [252, 407] on p "Comanda 67" at bounding box center [224, 411] width 109 height 18
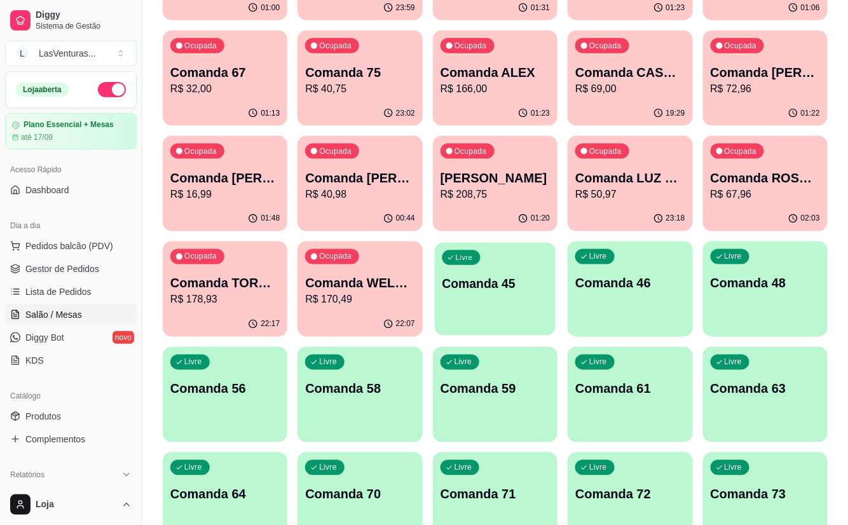
click at [459, 268] on div "Livre Comanda 45" at bounding box center [495, 282] width 121 height 78
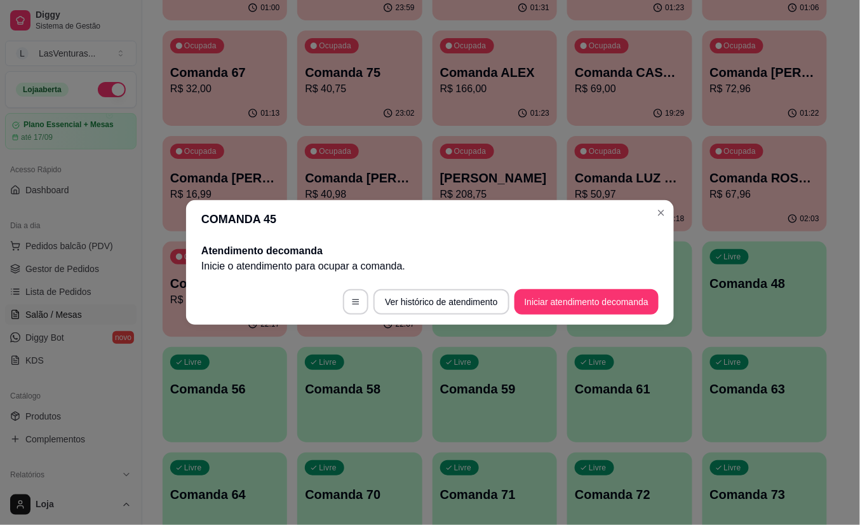
click at [540, 300] on button "Iniciar atendimento de comanda" at bounding box center [587, 301] width 144 height 25
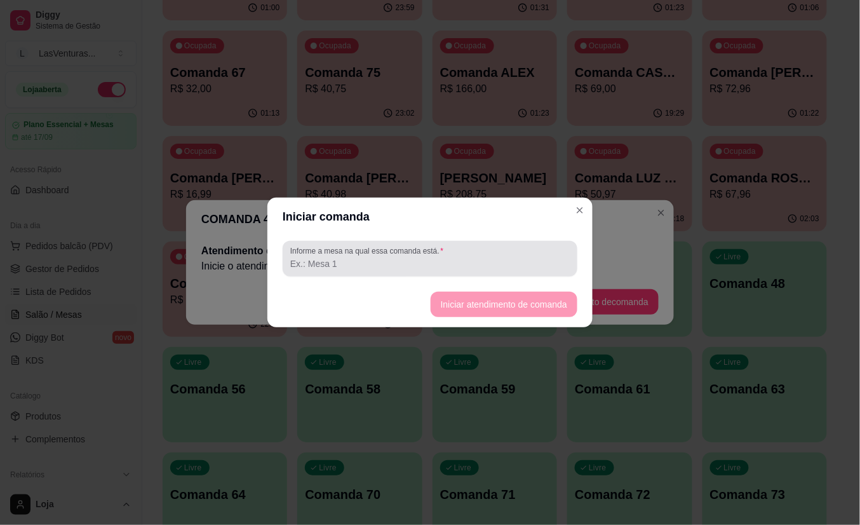
click at [386, 255] on label "Informe a mesa na qual essa comanda está." at bounding box center [369, 250] width 158 height 11
click at [386, 257] on input "Informe a mesa na qual essa comanda está." at bounding box center [430, 263] width 280 height 13
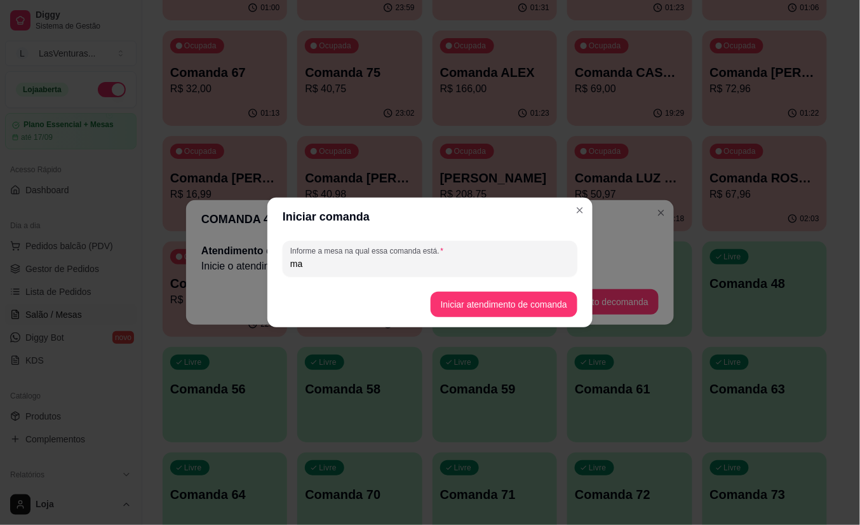
type input "m"
type input "MARCIO PG"
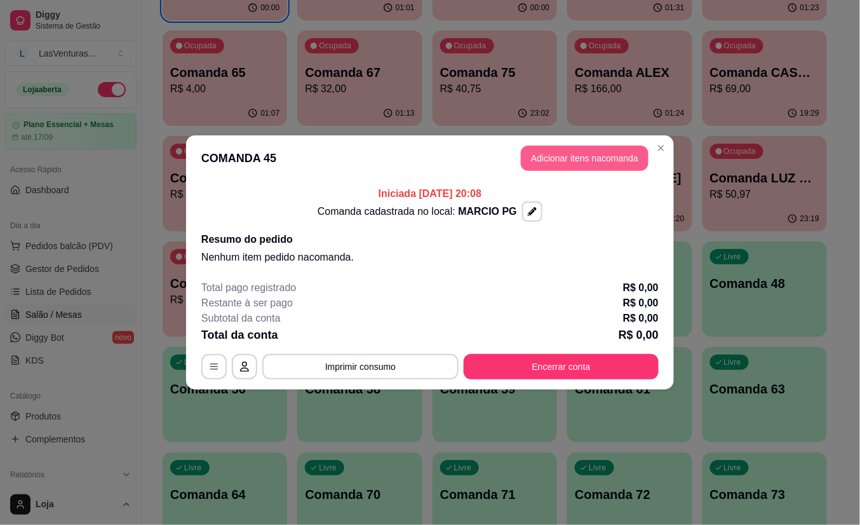
click at [585, 154] on button "Adicionar itens na comanda" at bounding box center [585, 157] width 128 height 25
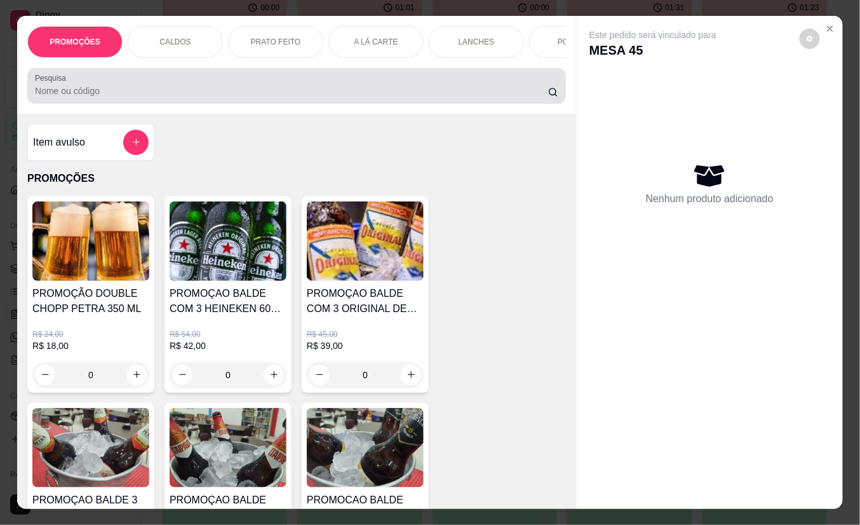
click at [389, 95] on input "Pesquisa" at bounding box center [291, 91] width 513 height 13
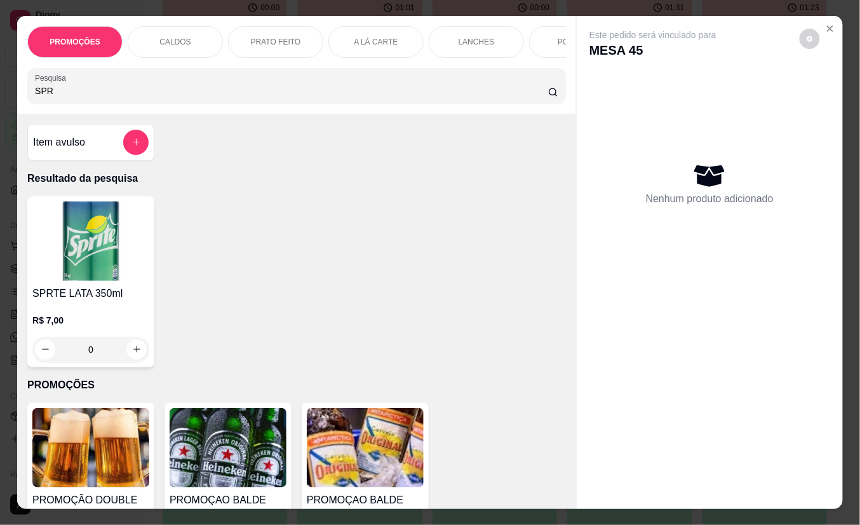
type input "SPR"
click at [132, 355] on icon "increase-product-quantity" at bounding box center [137, 350] width 10 height 10
type input "1"
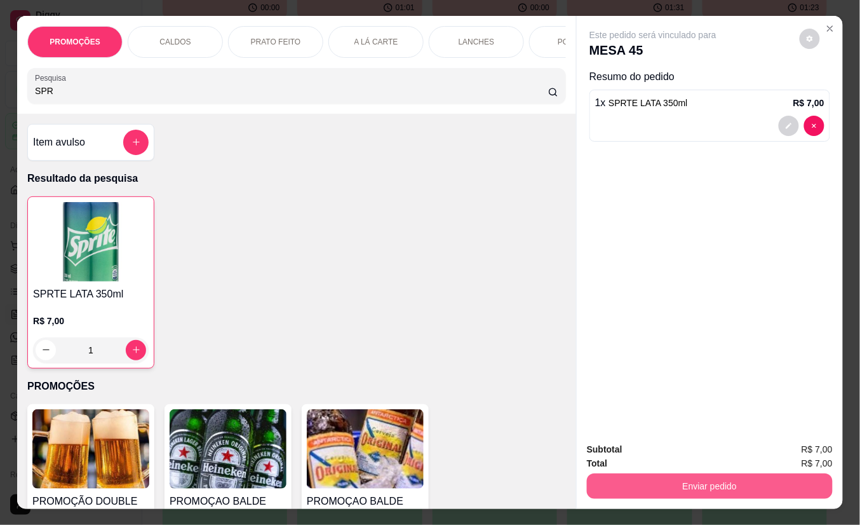
click at [656, 480] on button "Enviar pedido" at bounding box center [710, 485] width 246 height 25
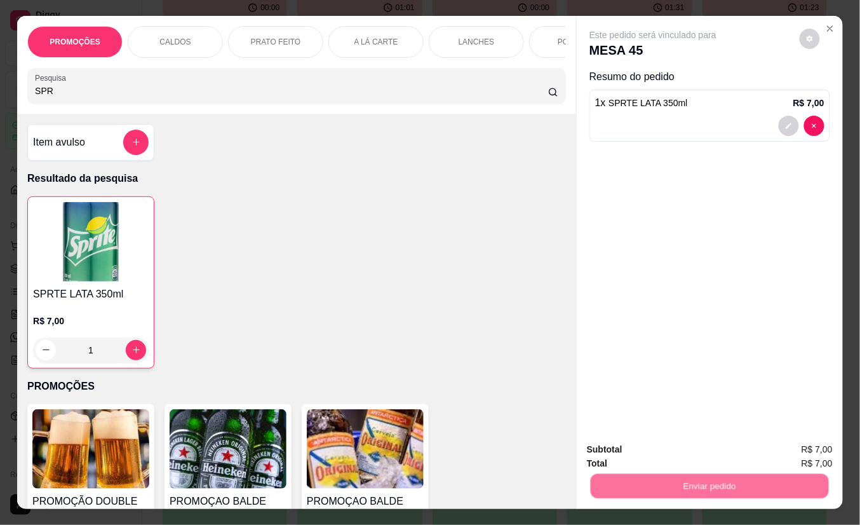
click at [643, 449] on button "Não registrar e enviar pedido" at bounding box center [667, 450] width 128 height 24
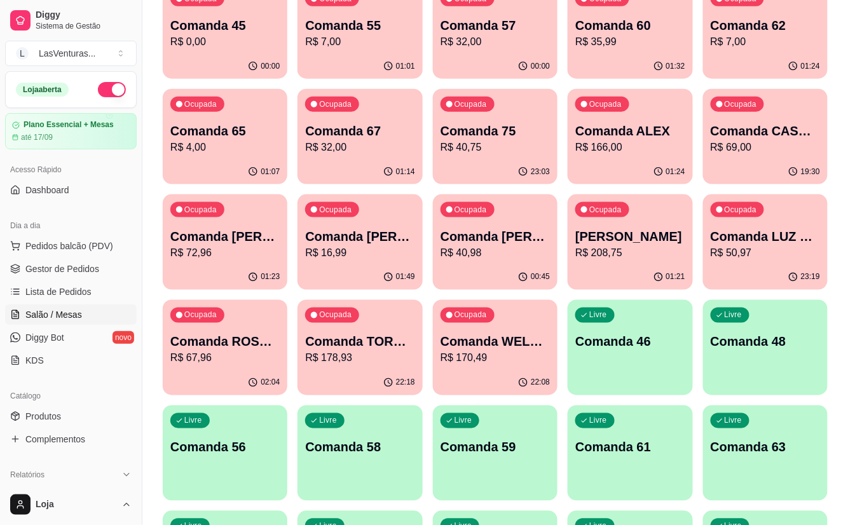
scroll to position [339, 0]
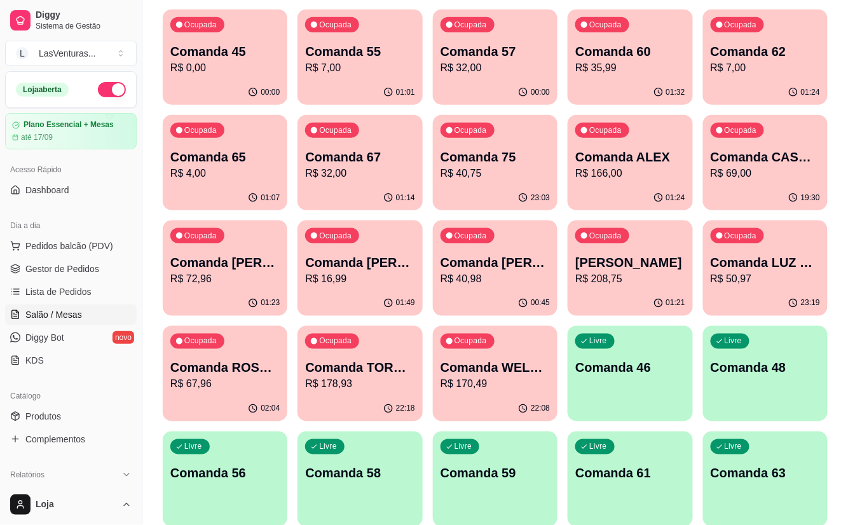
click at [339, 158] on p "Comanda 67" at bounding box center [359, 157] width 109 height 18
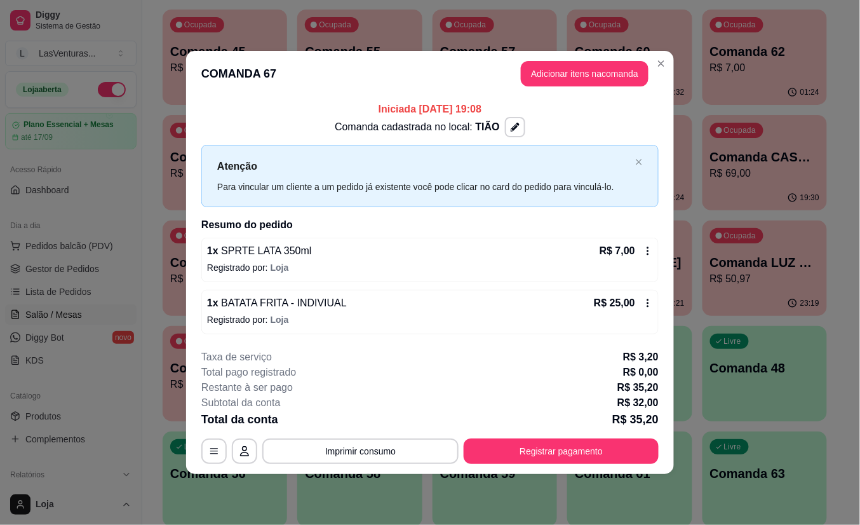
click at [545, 74] on button "Adicionar itens na comanda" at bounding box center [585, 73] width 128 height 25
click at [271, 92] on input "Pesquisa" at bounding box center [291, 91] width 513 height 13
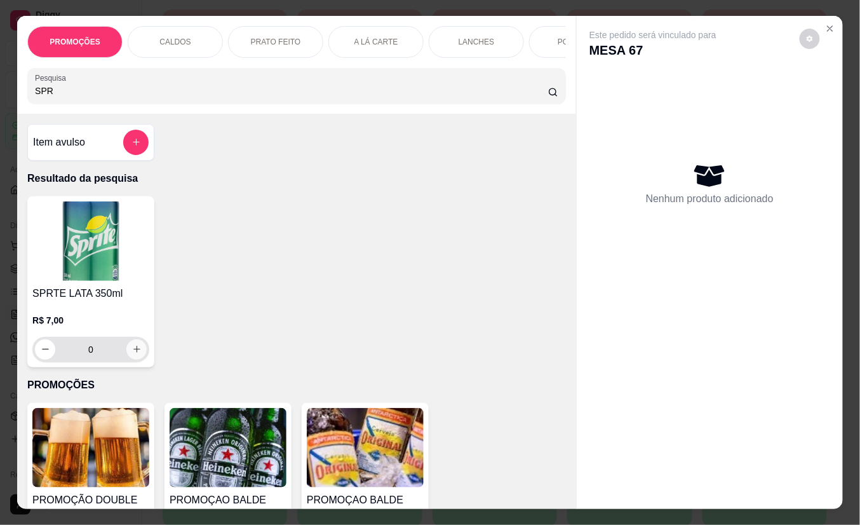
type input "SPR"
click at [132, 360] on button "increase-product-quantity" at bounding box center [136, 349] width 20 height 20
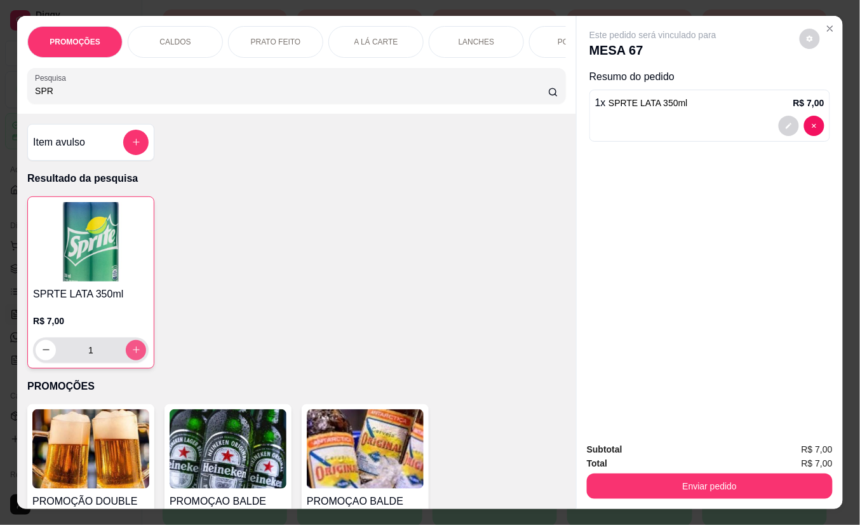
type input "1"
click at [670, 483] on button "Enviar pedido" at bounding box center [710, 485] width 246 height 25
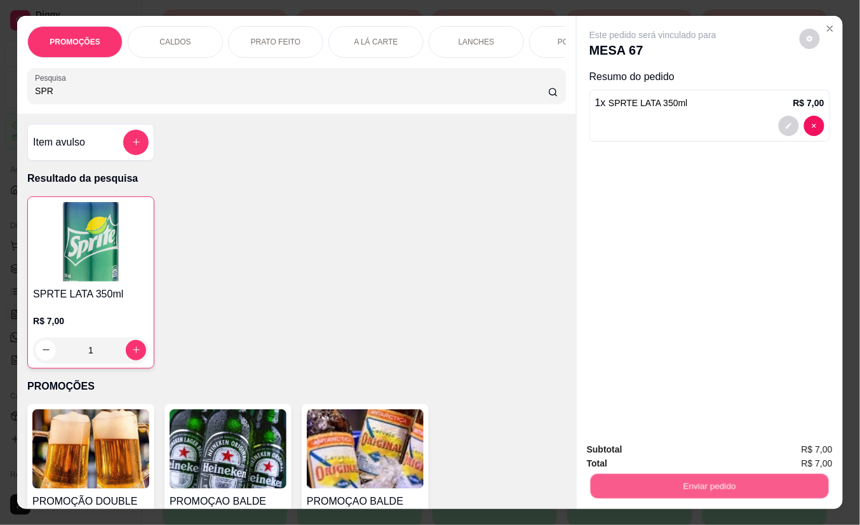
click at [626, 456] on button "Não registrar e enviar pedido" at bounding box center [667, 449] width 132 height 24
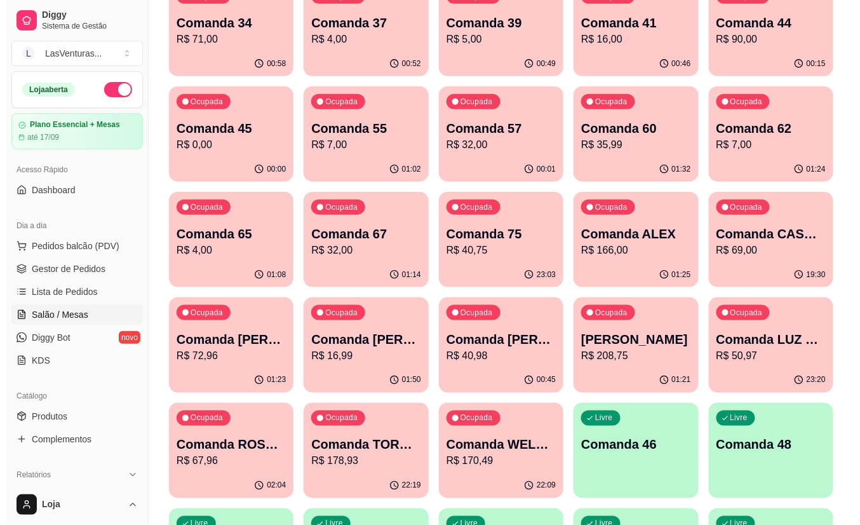
scroll to position [85, 0]
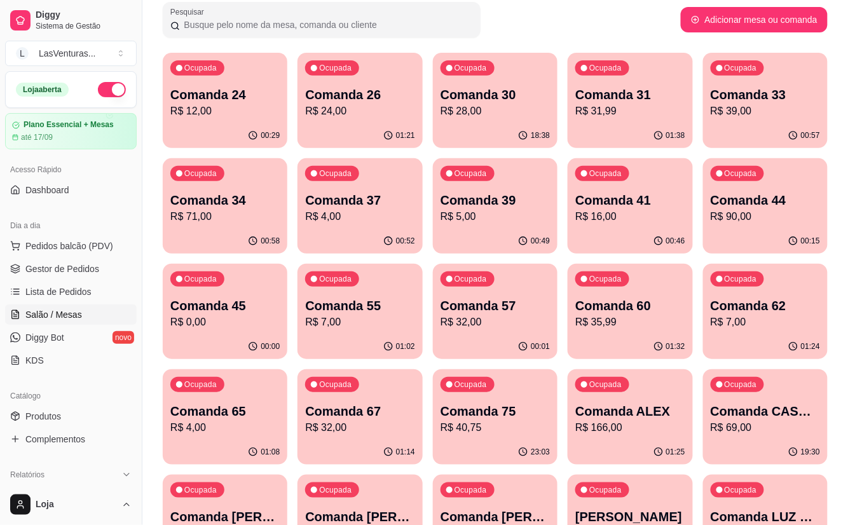
click at [257, 97] on p "Comanda 24" at bounding box center [224, 95] width 109 height 18
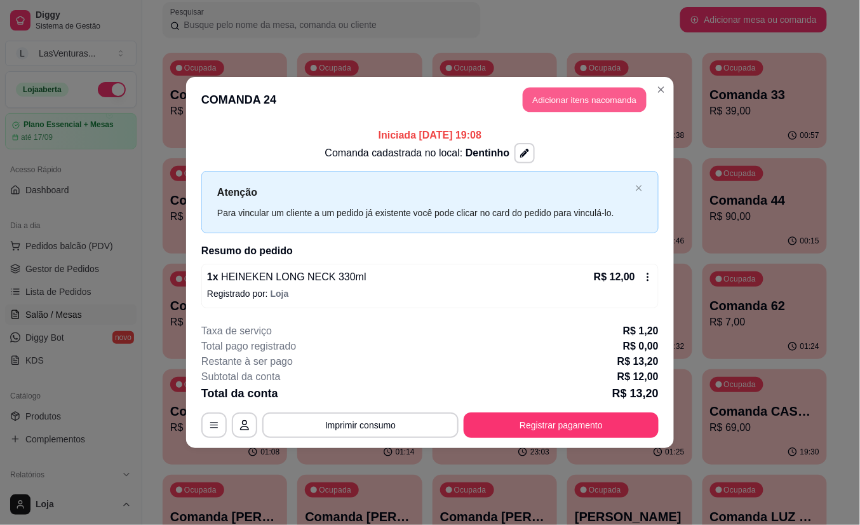
click at [564, 100] on button "Adicionar itens na comanda" at bounding box center [585, 100] width 124 height 25
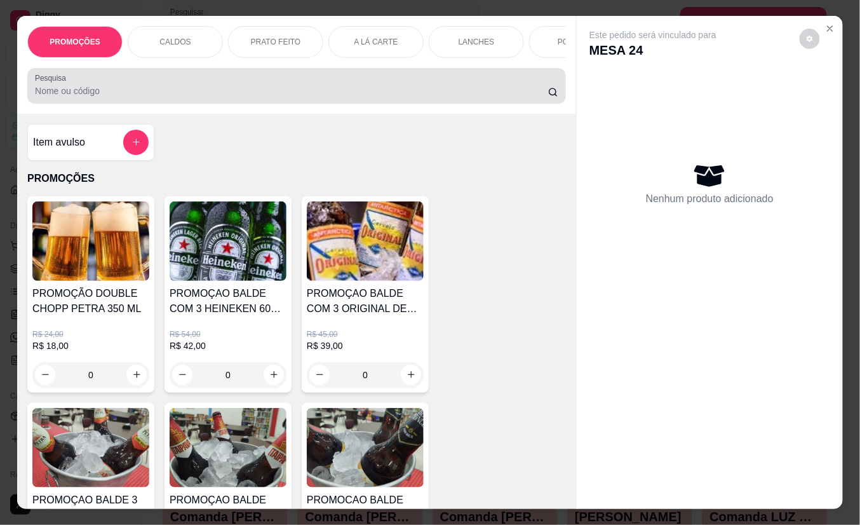
click at [290, 93] on input "Pesquisa" at bounding box center [291, 91] width 513 height 13
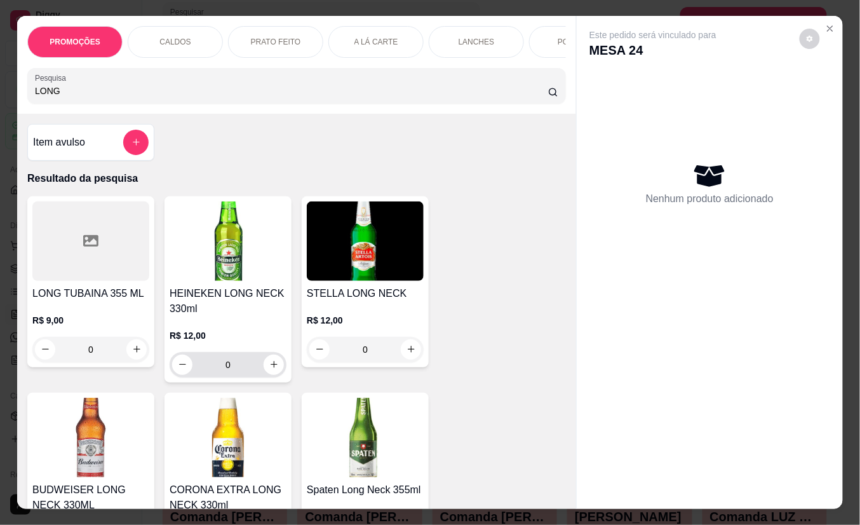
type input "LONG"
click at [269, 370] on icon "increase-product-quantity" at bounding box center [274, 365] width 10 height 10
type input "1"
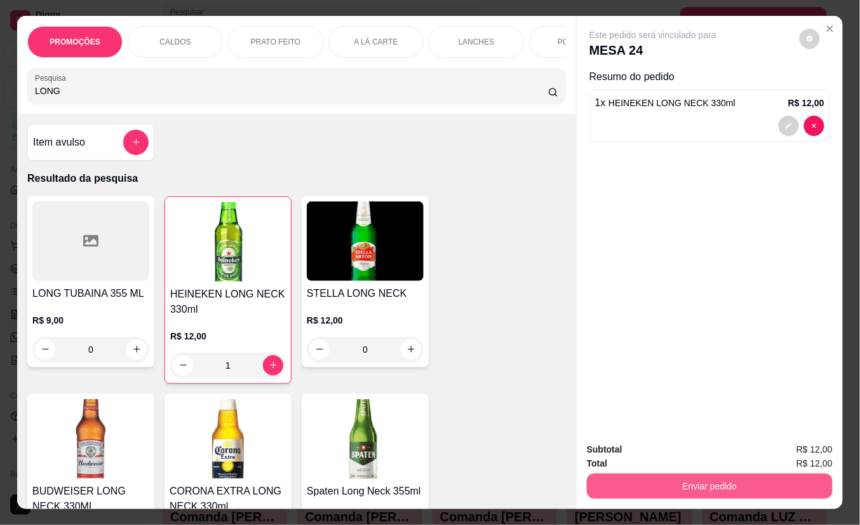
click at [695, 484] on button "Enviar pedido" at bounding box center [710, 485] width 246 height 25
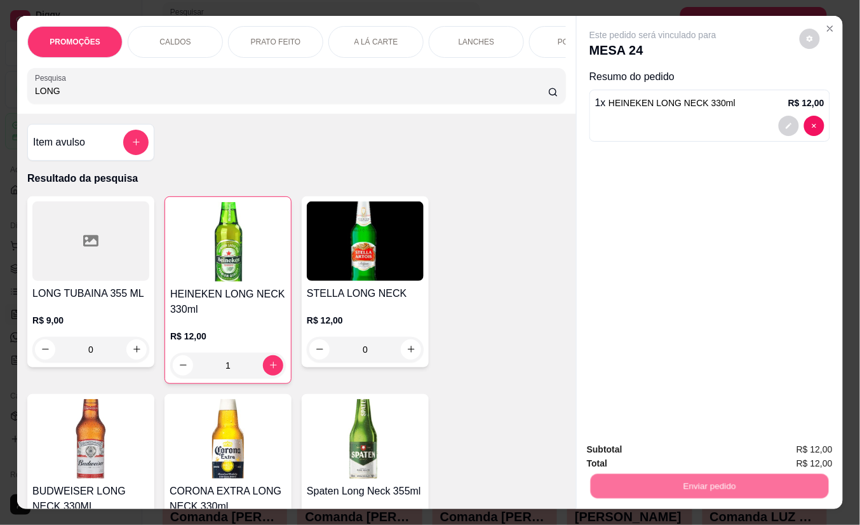
click at [673, 453] on button "Não registrar e enviar pedido" at bounding box center [667, 449] width 128 height 24
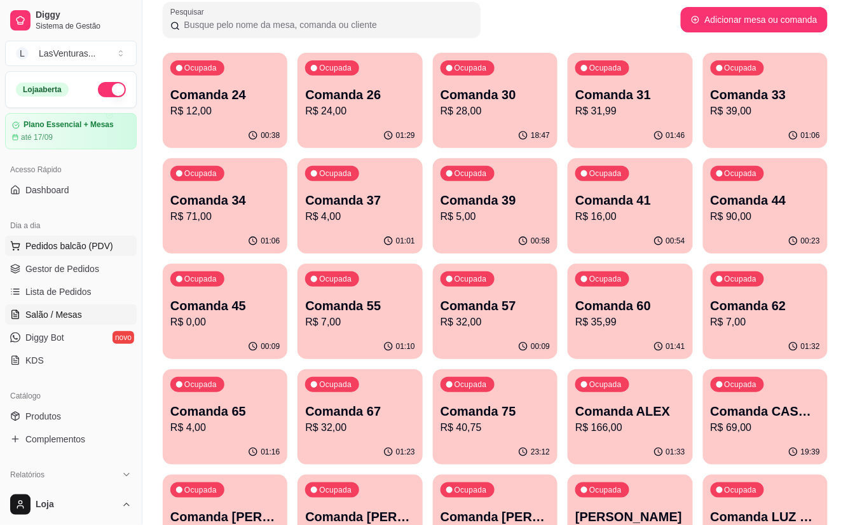
click at [102, 250] on span "Pedidos balcão (PDV)" at bounding box center [69, 246] width 88 height 13
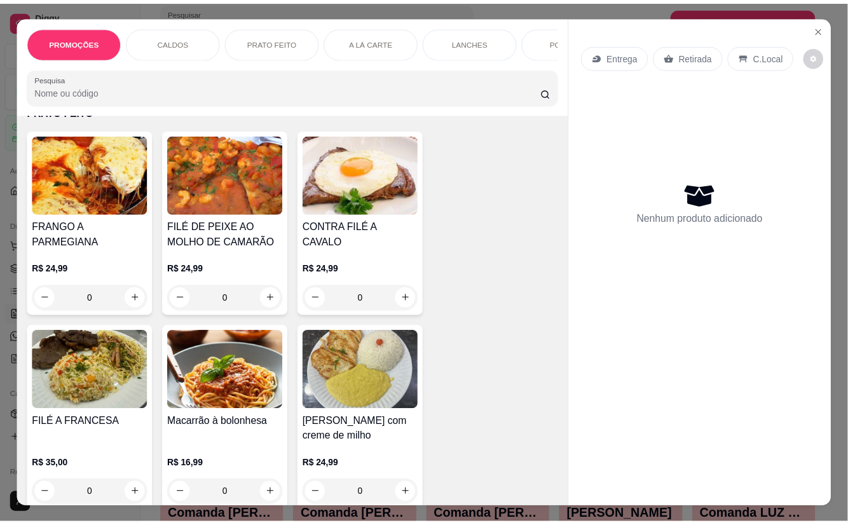
scroll to position [762, 0]
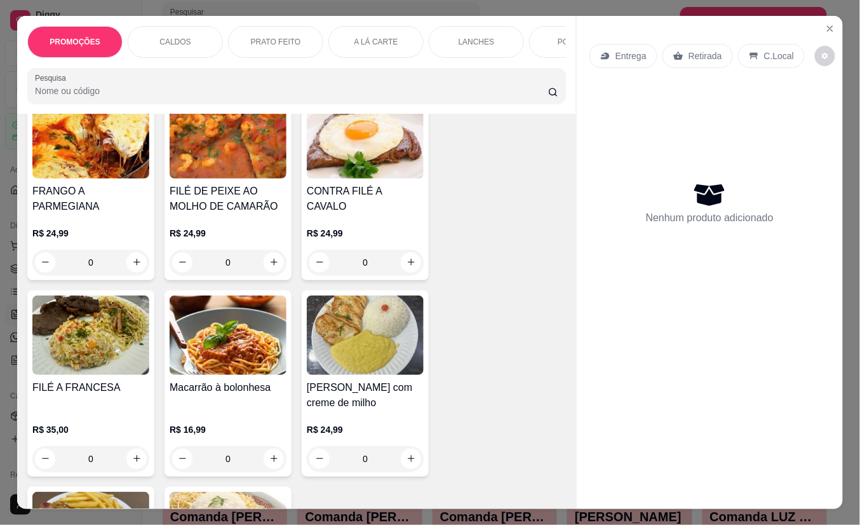
click at [331, 214] on div "R$ 24,99 0" at bounding box center [365, 244] width 117 height 61
click at [820, 28] on button "Close" at bounding box center [830, 28] width 20 height 20
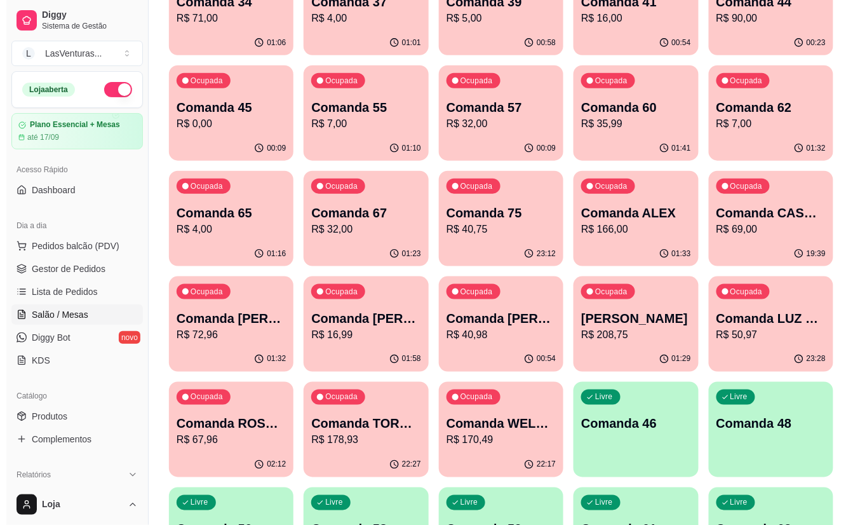
scroll to position [254, 0]
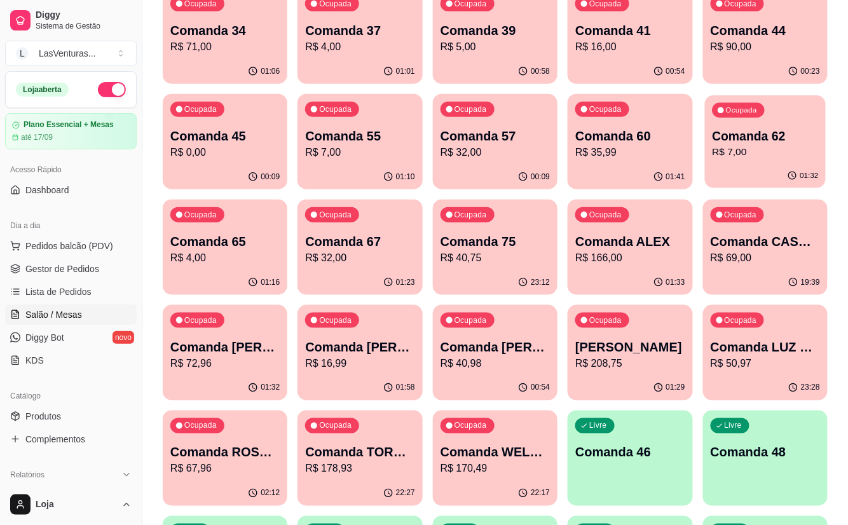
click at [762, 121] on div "Ocupada Comanda 62 R$ 7,00" at bounding box center [765, 129] width 121 height 69
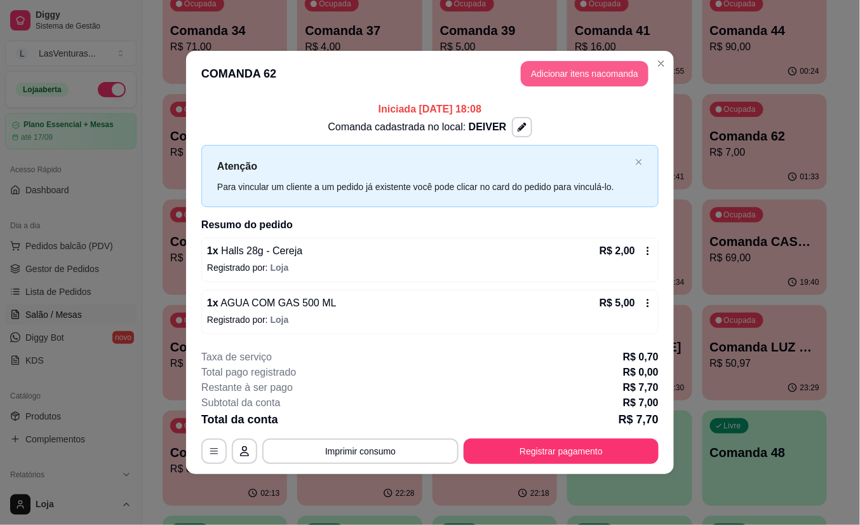
click at [565, 67] on button "Adicionar itens na comanda" at bounding box center [585, 73] width 128 height 25
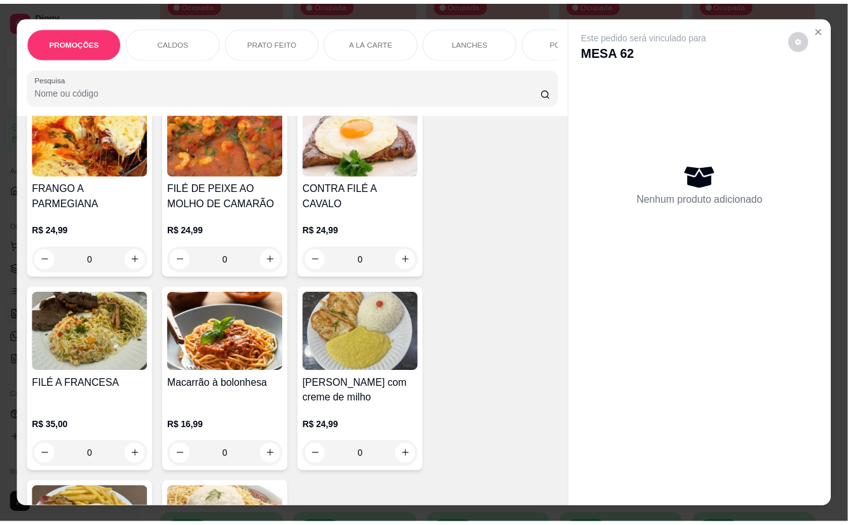
scroll to position [762, 0]
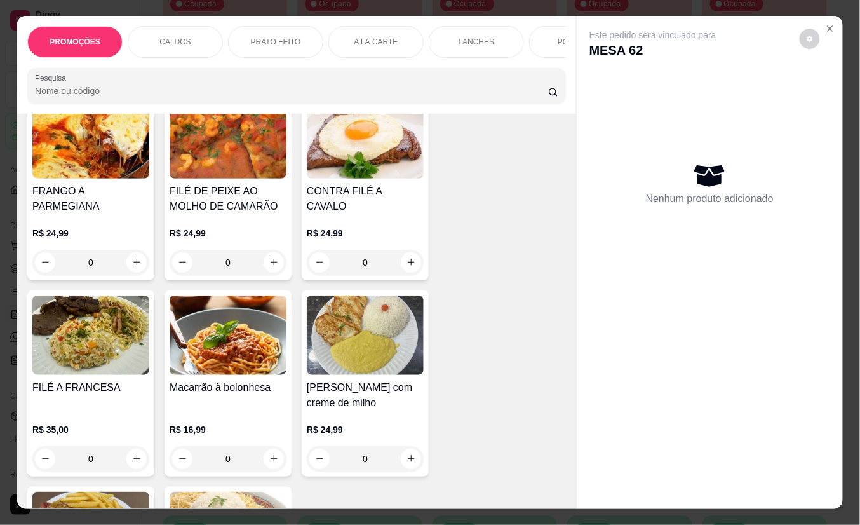
click at [360, 214] on div "R$ 24,99 0" at bounding box center [365, 244] width 117 height 61
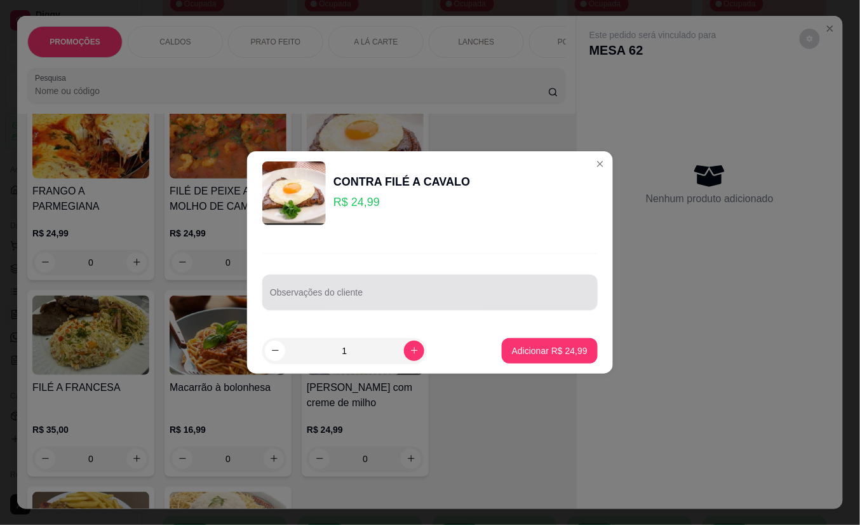
click at [522, 291] on input "Observações do cliente" at bounding box center [430, 297] width 320 height 13
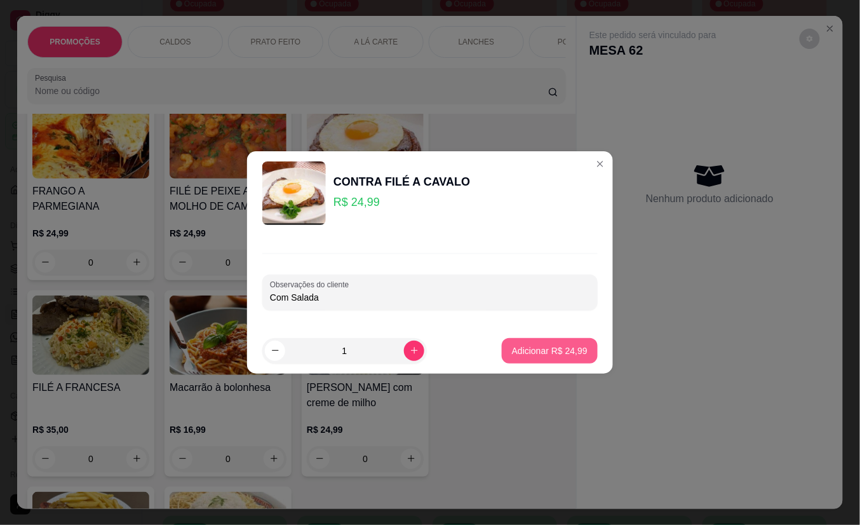
type input "Com Salada"
click at [537, 344] on p "Adicionar R$ 24,99" at bounding box center [550, 350] width 76 height 13
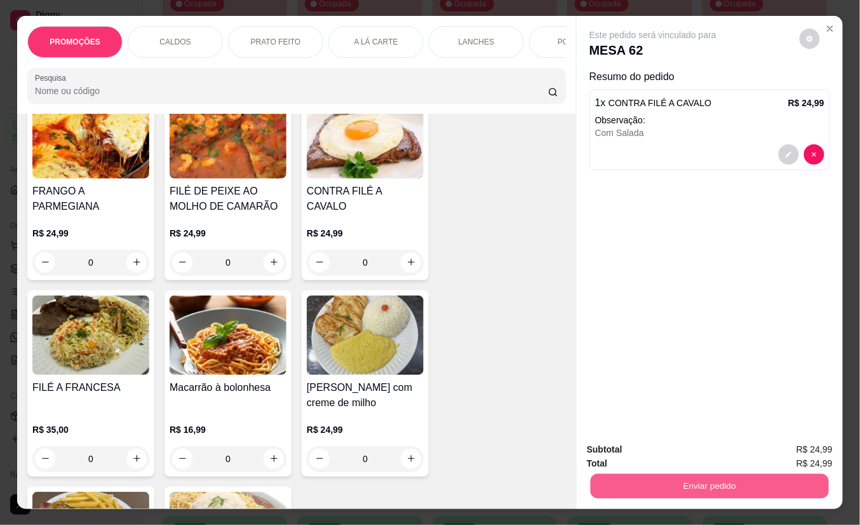
click at [651, 479] on button "Enviar pedido" at bounding box center [710, 486] width 238 height 25
click at [656, 443] on button "Não registrar e enviar pedido" at bounding box center [667, 449] width 132 height 24
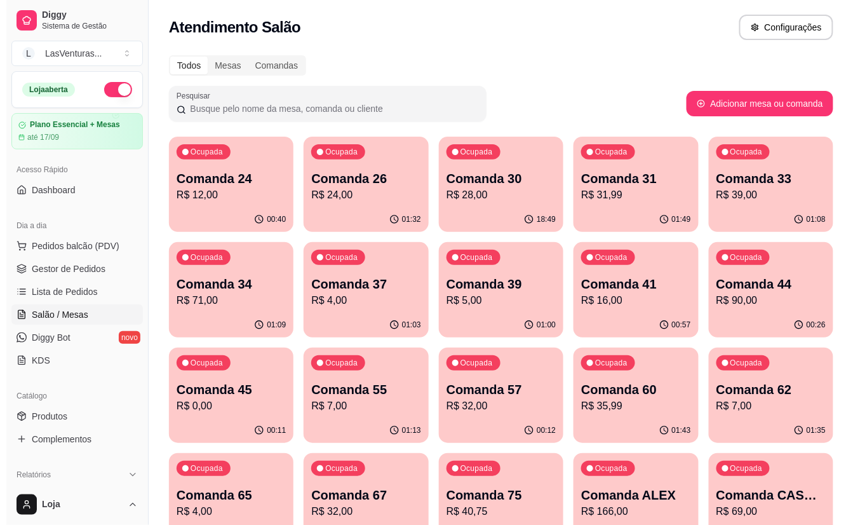
scroll to position [0, 0]
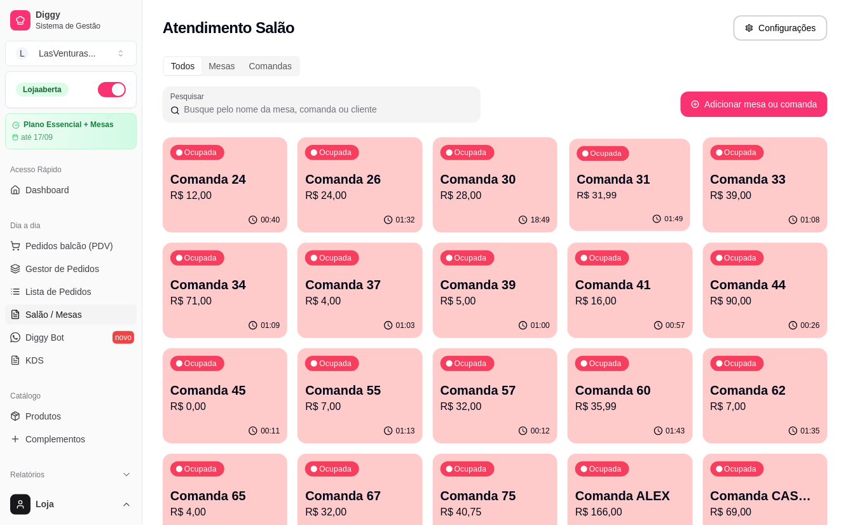
click at [635, 213] on div "01:49" at bounding box center [629, 219] width 121 height 24
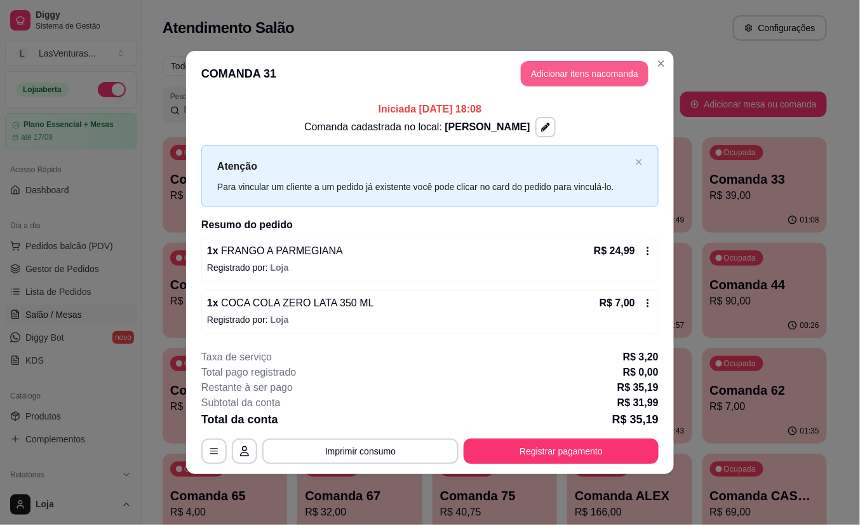
click at [578, 71] on button "Adicionar itens na comanda" at bounding box center [585, 73] width 128 height 25
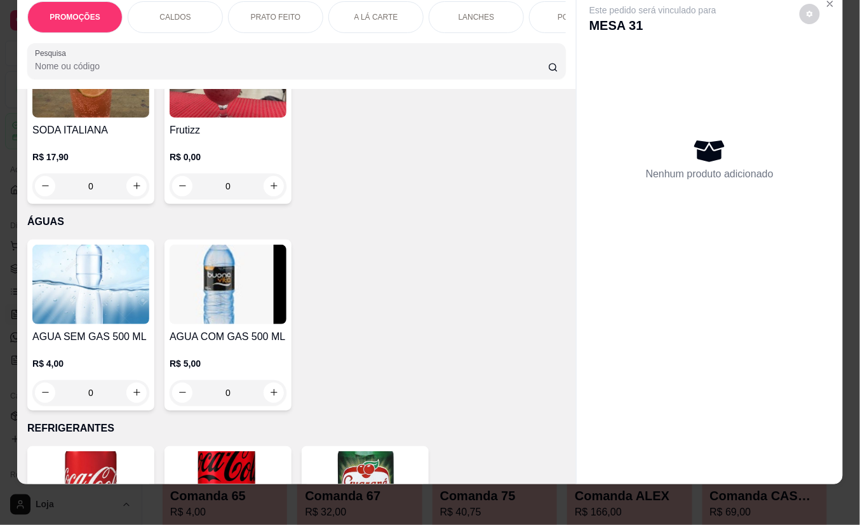
scroll to position [4744, 0]
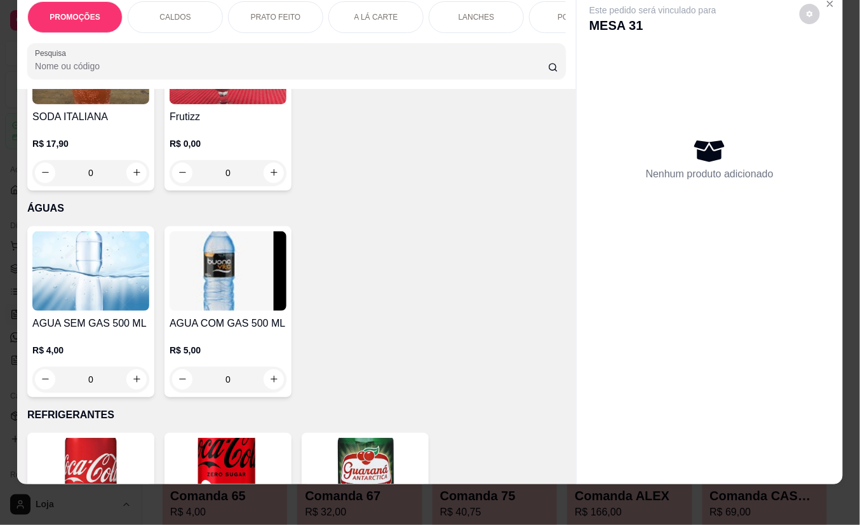
click at [201, 295] on img at bounding box center [228, 270] width 117 height 79
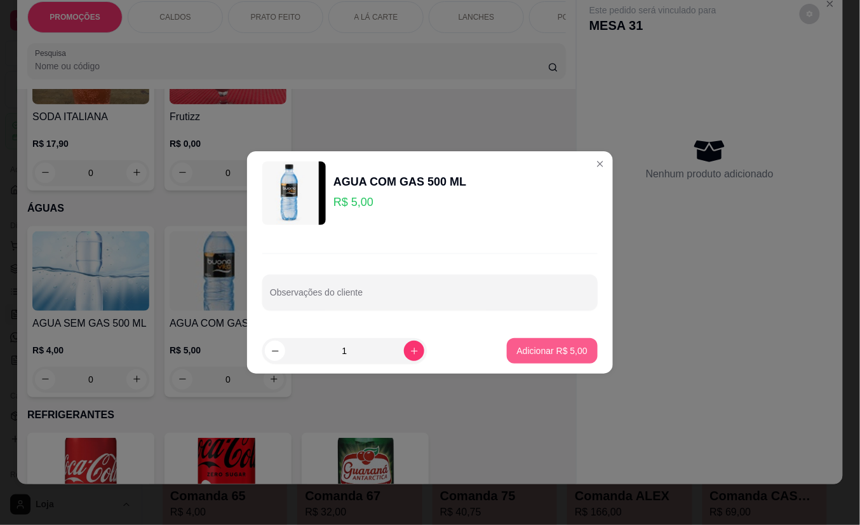
click at [517, 356] on p "Adicionar R$ 5,00" at bounding box center [552, 350] width 71 height 13
type input "1"
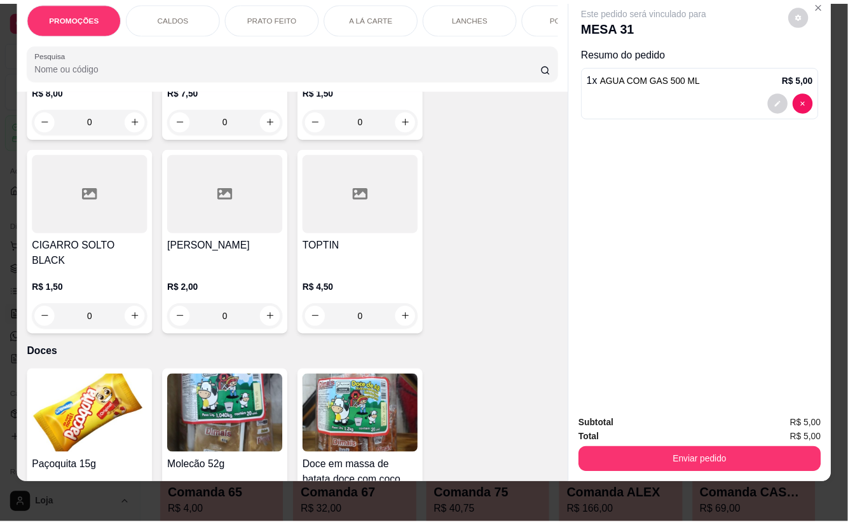
scroll to position [18762, 0]
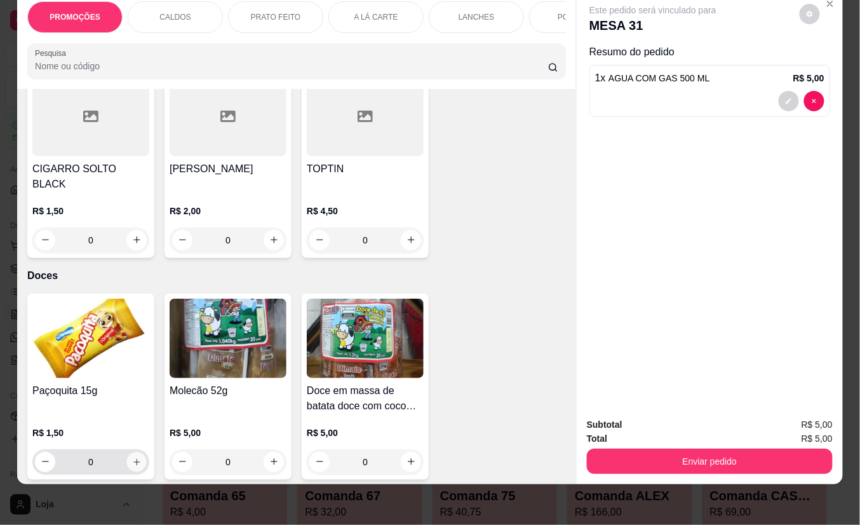
click at [133, 459] on icon "increase-product-quantity" at bounding box center [136, 462] width 6 height 6
click at [132, 457] on icon "increase-product-quantity" at bounding box center [137, 462] width 10 height 10
type input "2"
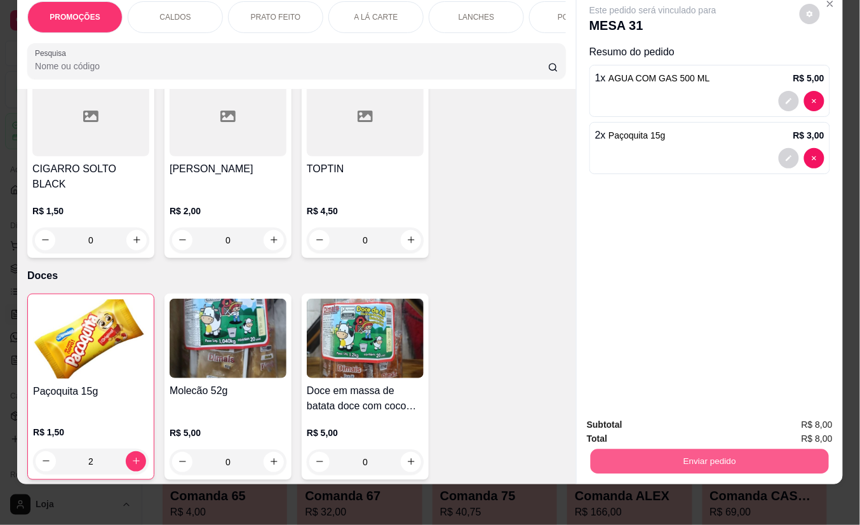
click at [639, 449] on button "Enviar pedido" at bounding box center [710, 461] width 238 height 25
click at [626, 423] on button "Não registrar e enviar pedido" at bounding box center [667, 417] width 132 height 24
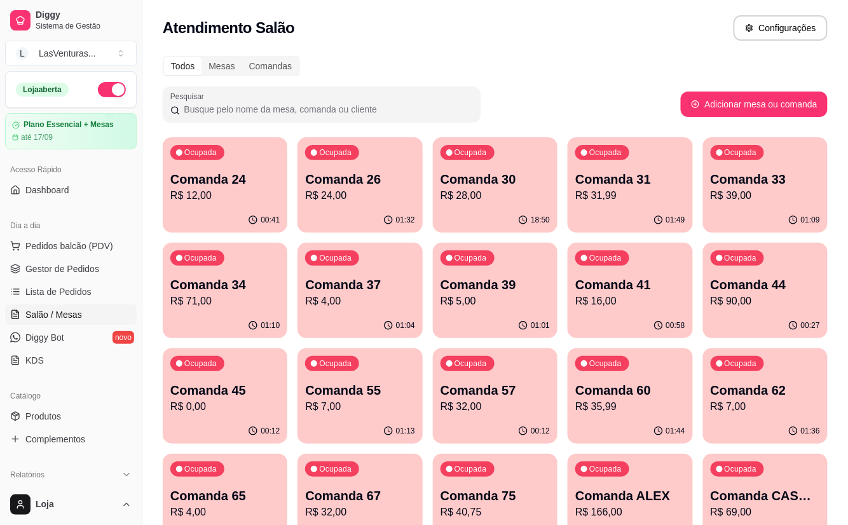
click at [710, 389] on div "Ocupada Comanda 62 R$ 7,00" at bounding box center [765, 383] width 125 height 71
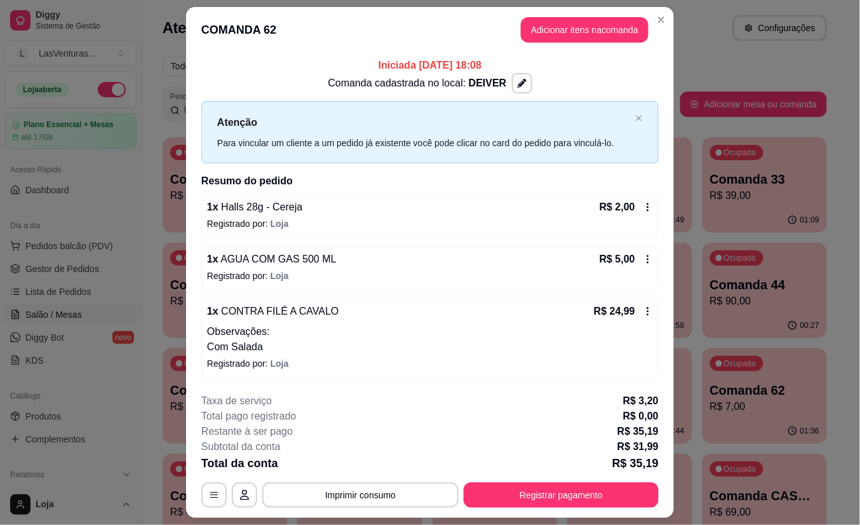
click at [531, 18] on button "Adicionar itens na comanda" at bounding box center [585, 29] width 128 height 25
click at [133, 146] on icon "add-separate-item" at bounding box center [136, 142] width 7 height 7
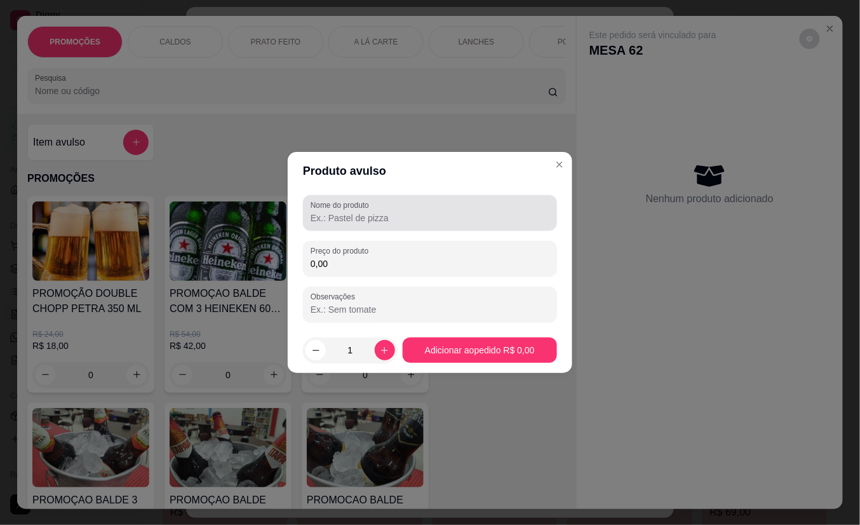
click at [336, 213] on input "Nome do produto" at bounding box center [430, 218] width 239 height 13
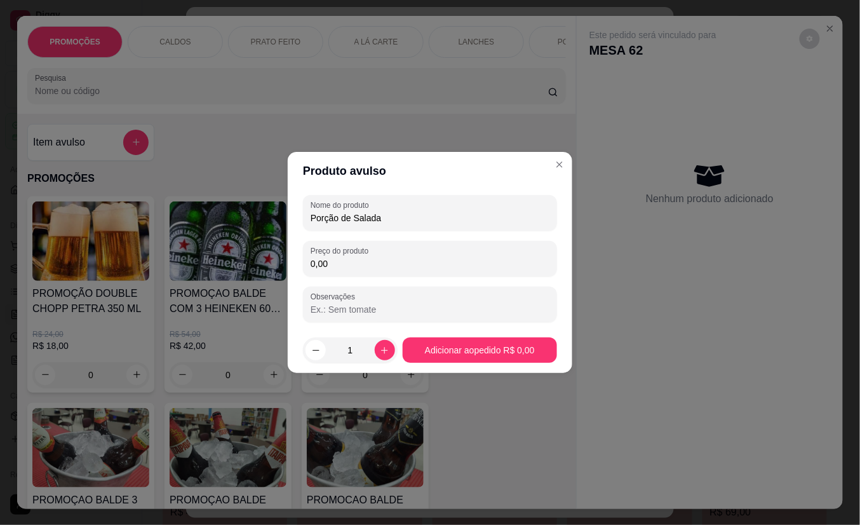
type input "Porção de Salada"
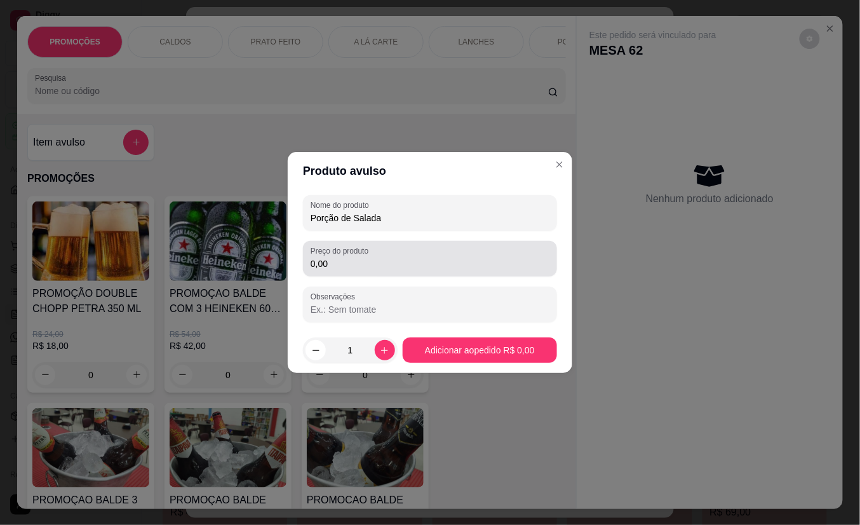
click at [341, 255] on label "Preço do produto" at bounding box center [342, 250] width 62 height 11
click at [341, 257] on input "0,00" at bounding box center [430, 263] width 239 height 13
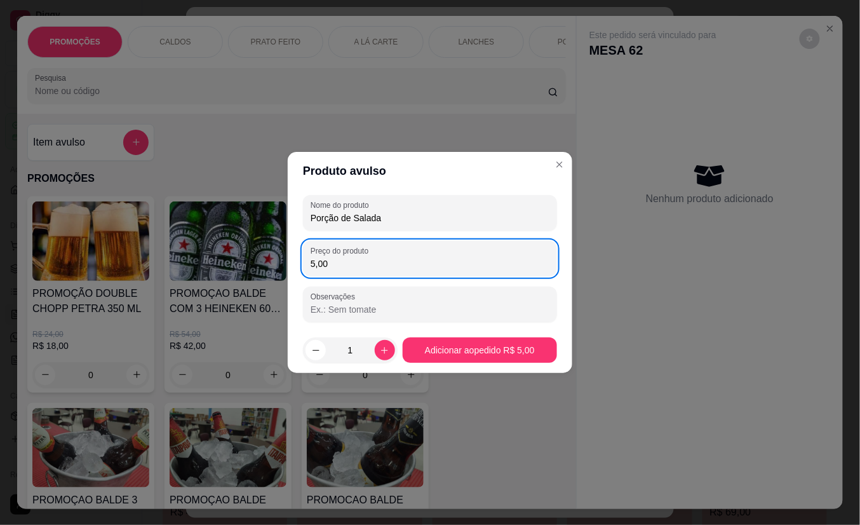
type input "5,00"
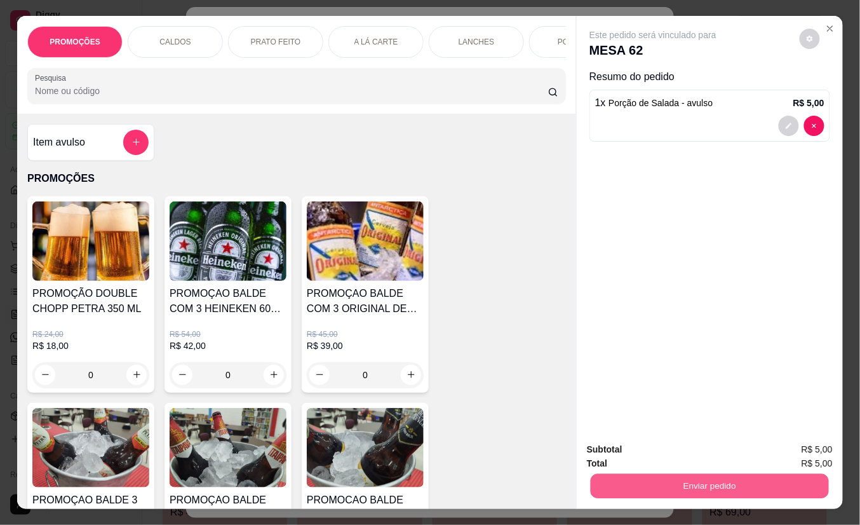
click at [611, 489] on button "Enviar pedido" at bounding box center [710, 486] width 238 height 25
click at [618, 453] on button "Não registrar e enviar pedido" at bounding box center [667, 449] width 128 height 24
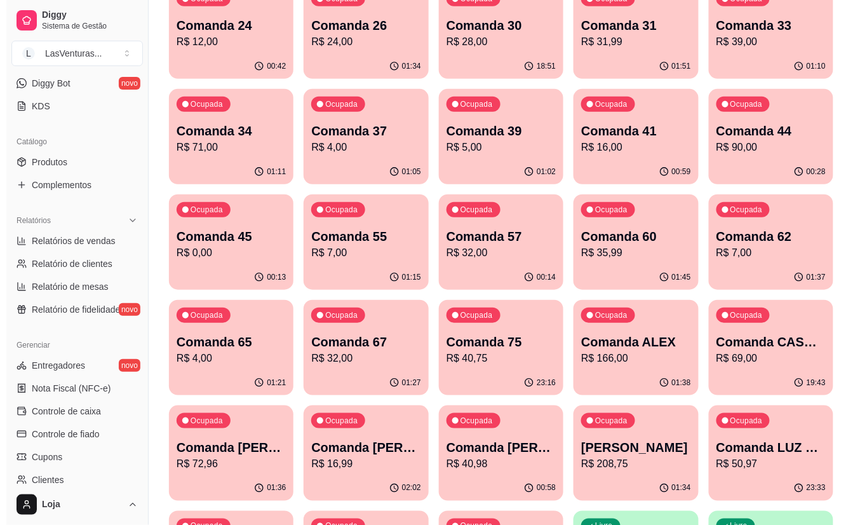
scroll to position [0, 0]
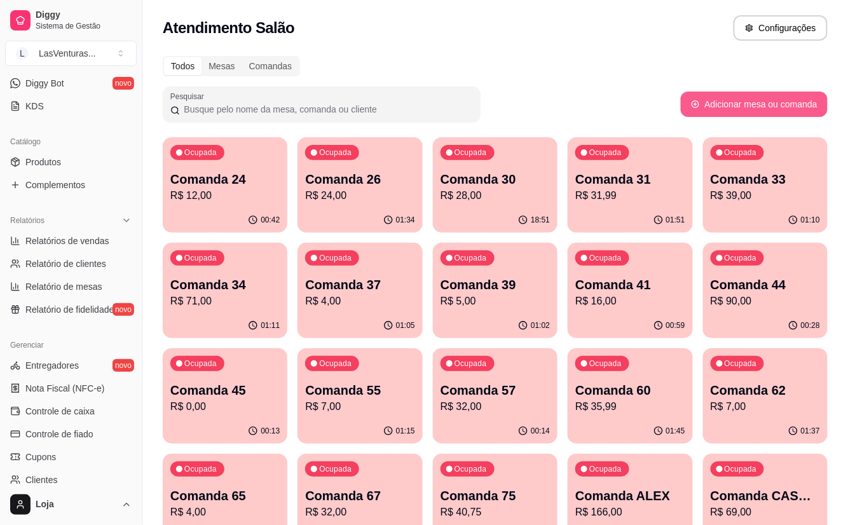
click at [743, 118] on div "Pesquisar Adicionar mesa ou comanda" at bounding box center [495, 104] width 665 height 36
click at [743, 103] on button "Adicionar mesa ou comanda" at bounding box center [753, 103] width 147 height 25
select select "TABLE"
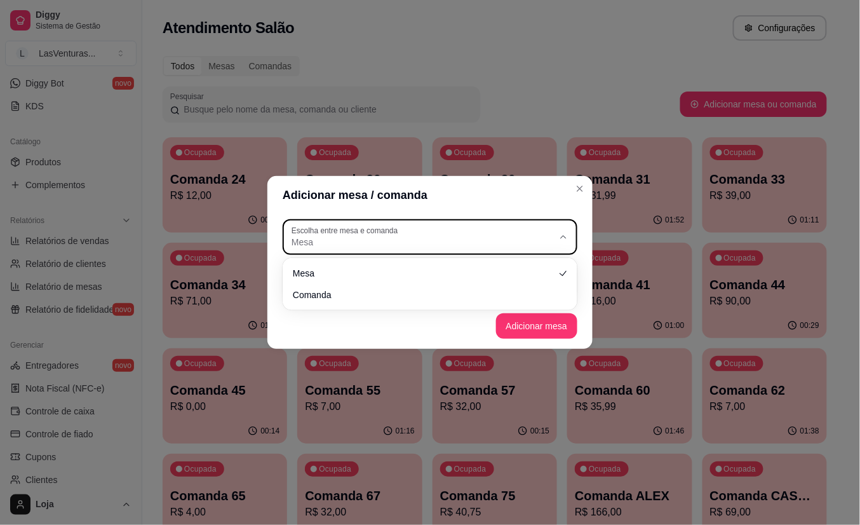
click at [470, 222] on button "Escolha entre mesa e comanda Mesa" at bounding box center [430, 237] width 295 height 36
click at [470, 224] on button "Escolha entre mesa e comanda Mesa" at bounding box center [430, 237] width 295 height 36
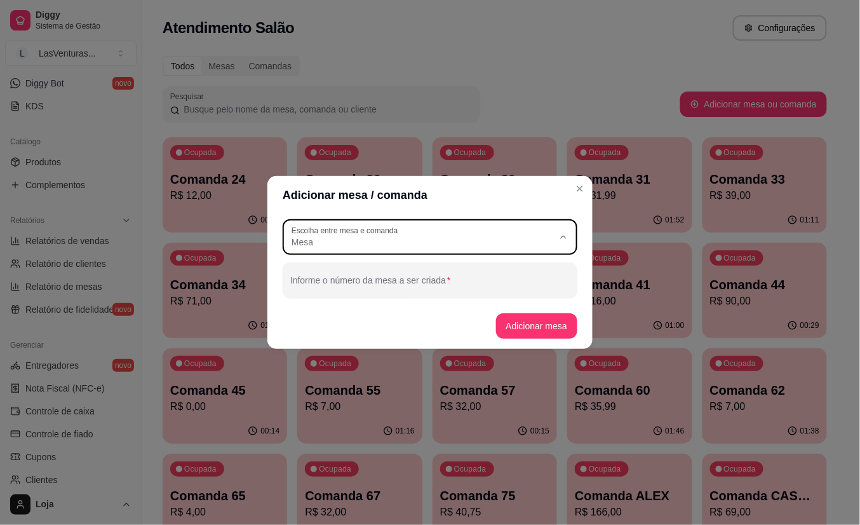
click at [432, 292] on span "Comanda" at bounding box center [425, 293] width 252 height 12
type input "CARD"
select select "CARD"
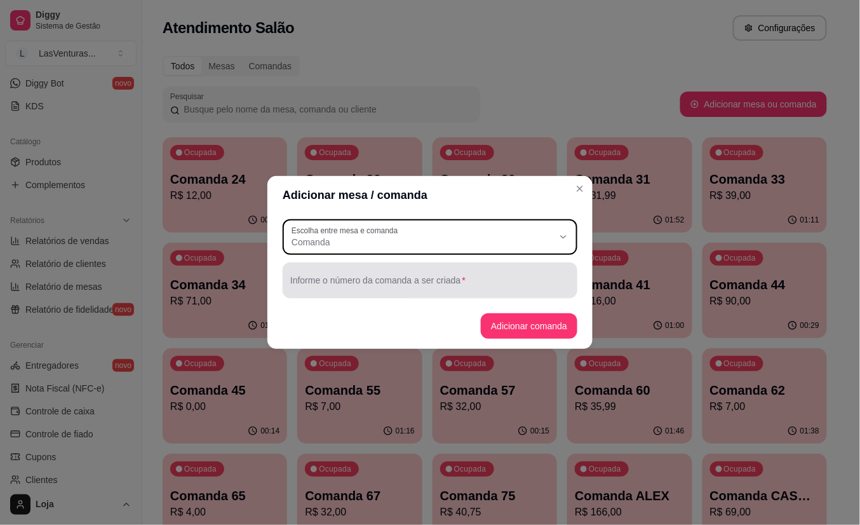
click at [422, 275] on div at bounding box center [430, 279] width 280 height 25
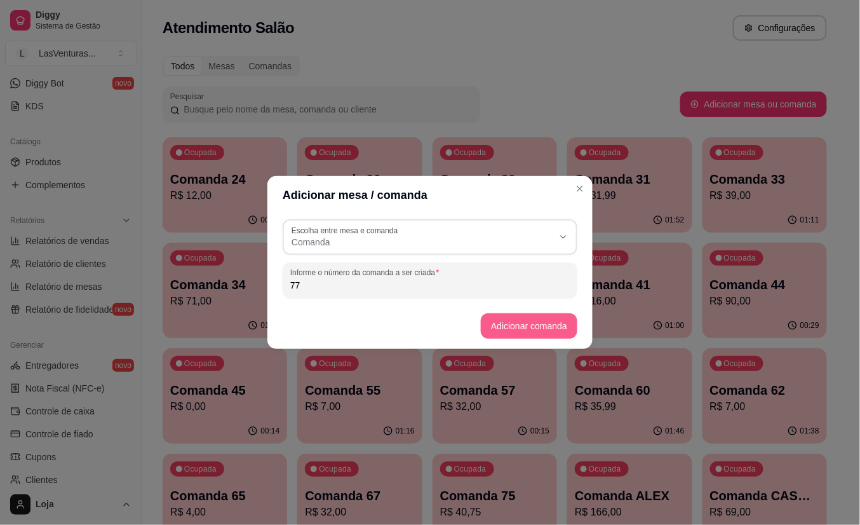
type input "77"
click at [541, 316] on button "Adicionar comanda" at bounding box center [528, 326] width 93 height 25
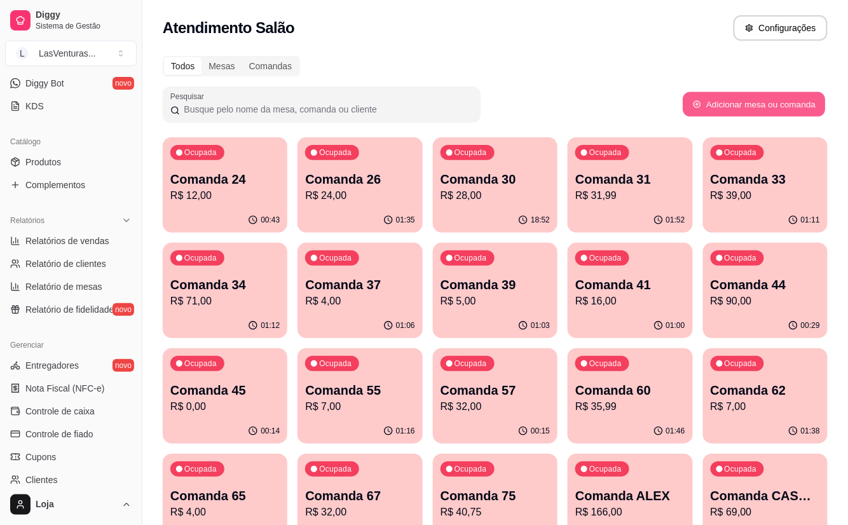
click at [755, 102] on button "Adicionar mesa ou comanda" at bounding box center [753, 104] width 142 height 25
select select "TABLE"
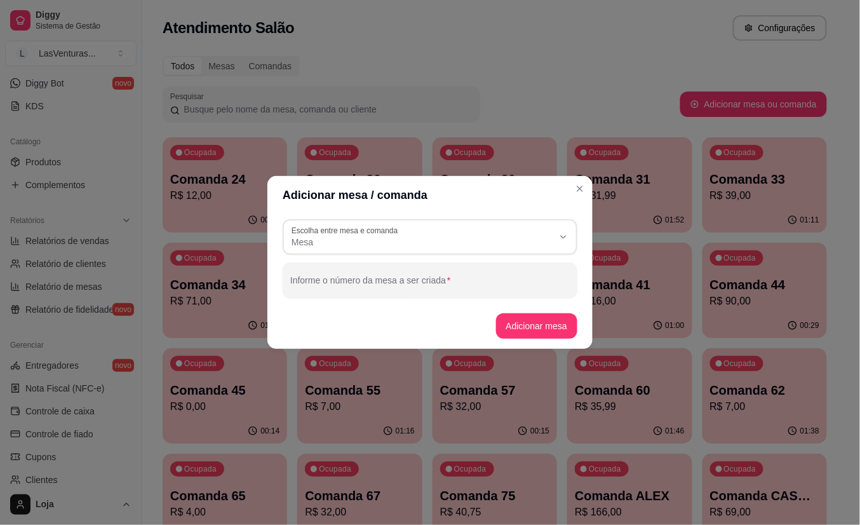
click at [476, 217] on div "TABLE Escolha entre mesa e comanda Mesa Comanda Escolha entre mesa e comanda Me…" at bounding box center [429, 258] width 325 height 89
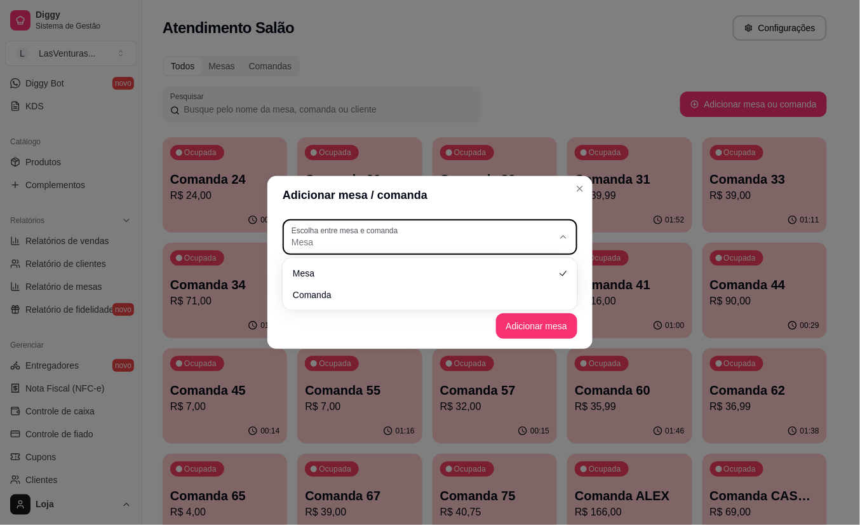
click at [473, 224] on button "Escolha entre mesa e comanda Mesa" at bounding box center [430, 237] width 295 height 36
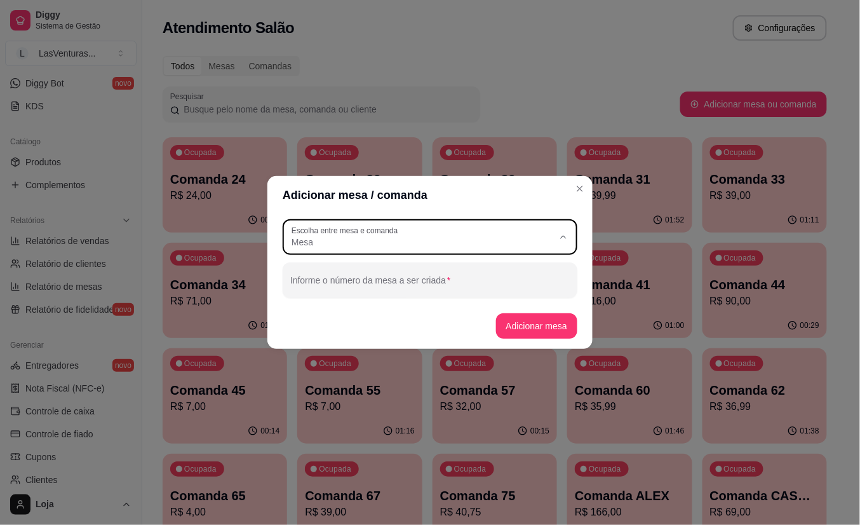
click at [480, 290] on span "Comanda" at bounding box center [425, 293] width 252 height 12
type input "CARD"
select select "CARD"
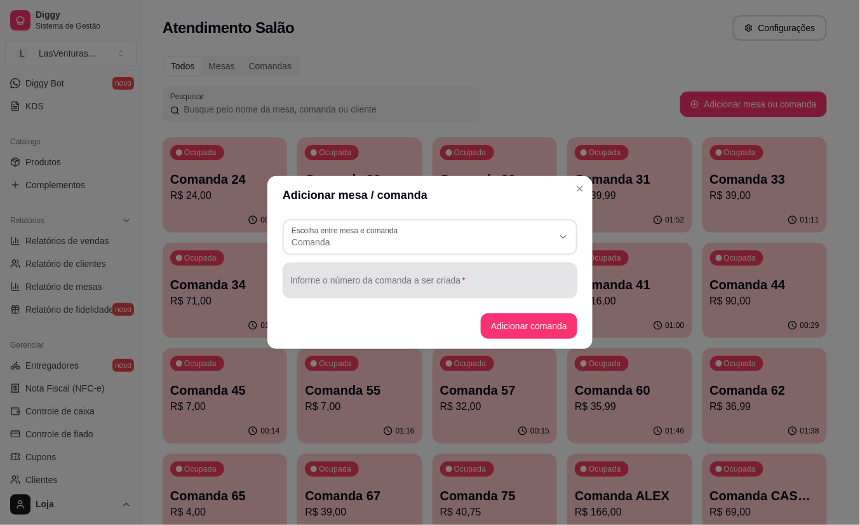
click at [470, 277] on div at bounding box center [430, 279] width 280 height 25
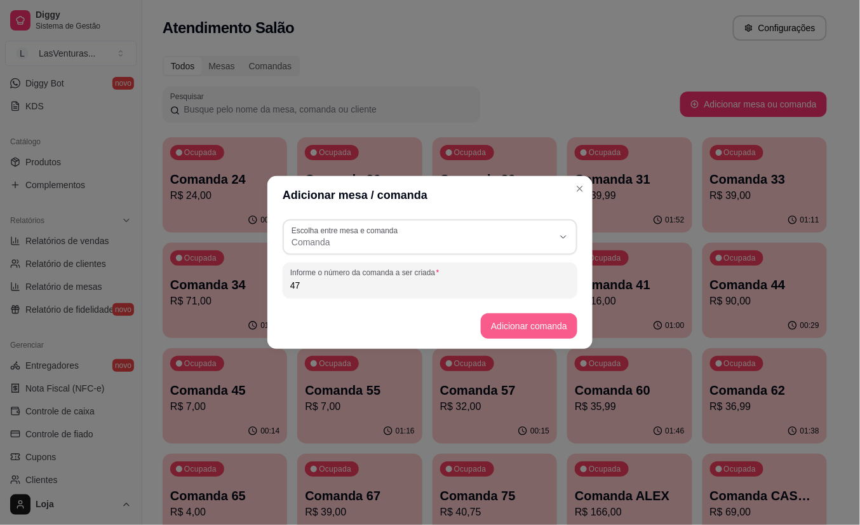
type input "47"
click at [524, 318] on button "Adicionar comanda" at bounding box center [529, 325] width 97 height 25
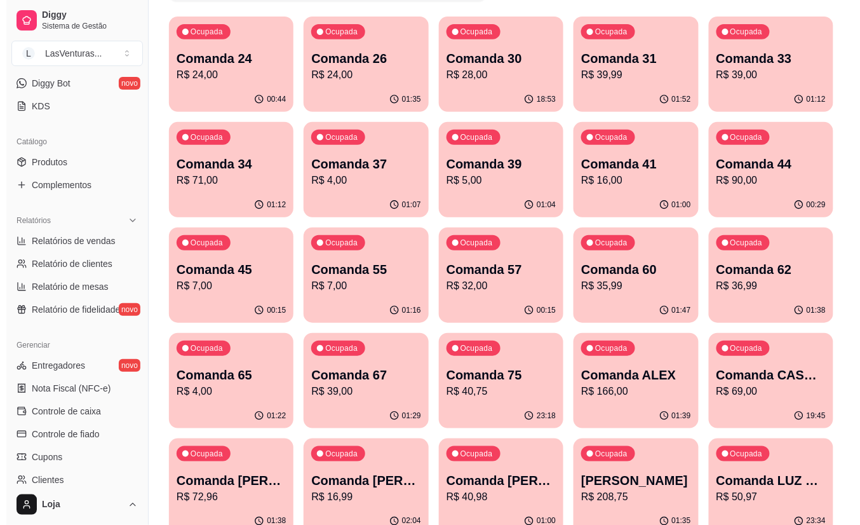
scroll to position [85, 0]
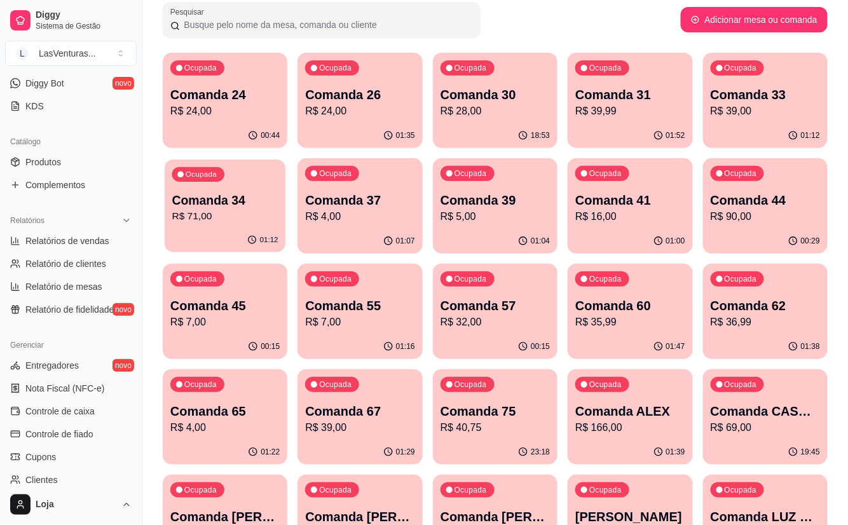
click at [240, 175] on div "Ocupada Comanda 34 R$ 71,00" at bounding box center [225, 193] width 121 height 69
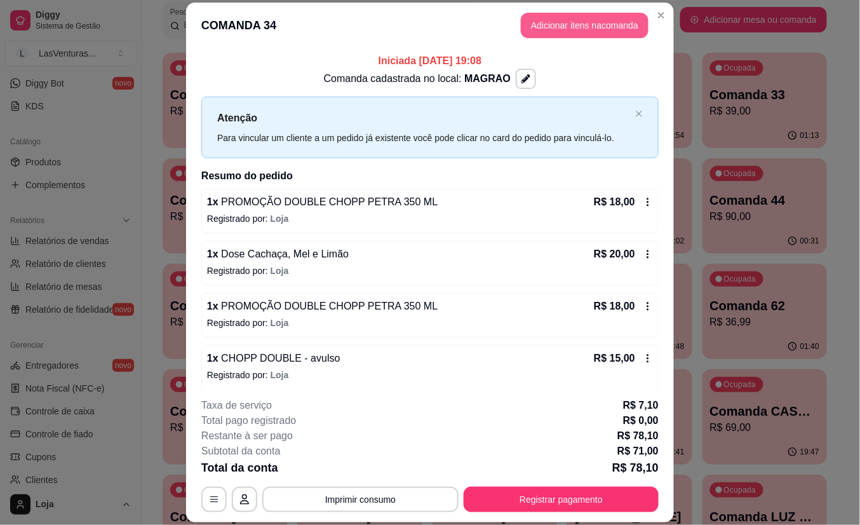
click at [529, 33] on button "Adicionar itens na comanda" at bounding box center [585, 25] width 128 height 25
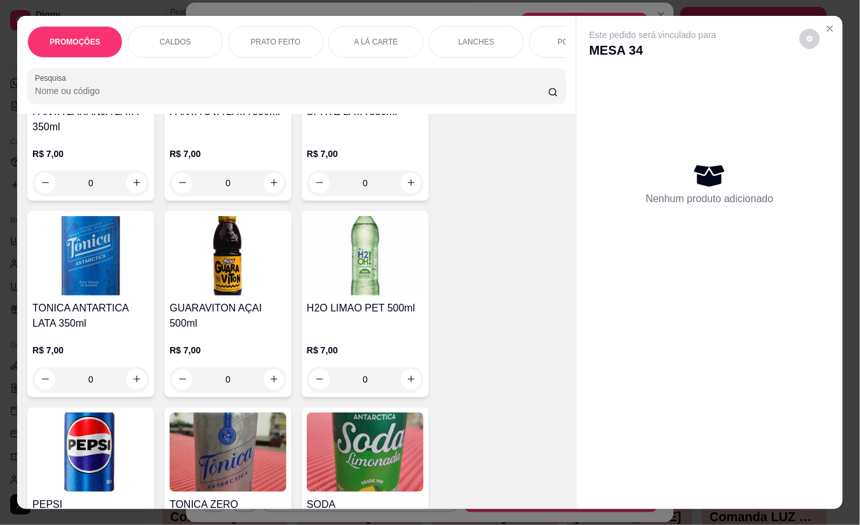
scroll to position [5591, 0]
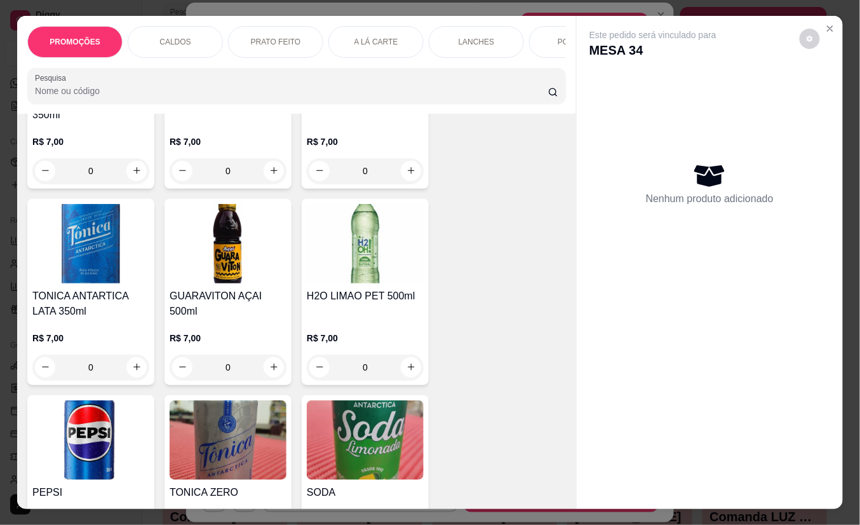
click at [229, 253] on img at bounding box center [228, 243] width 117 height 79
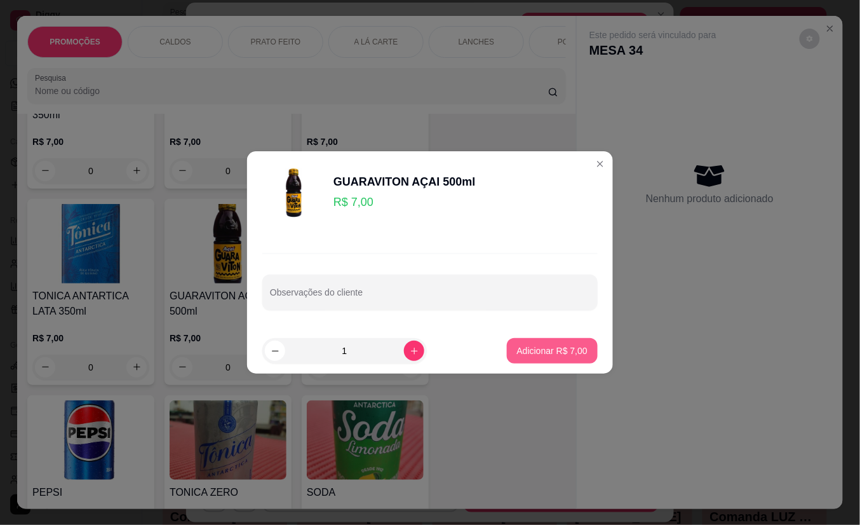
click at [547, 359] on button "Adicionar R$ 7,00" at bounding box center [552, 350] width 91 height 25
type input "1"
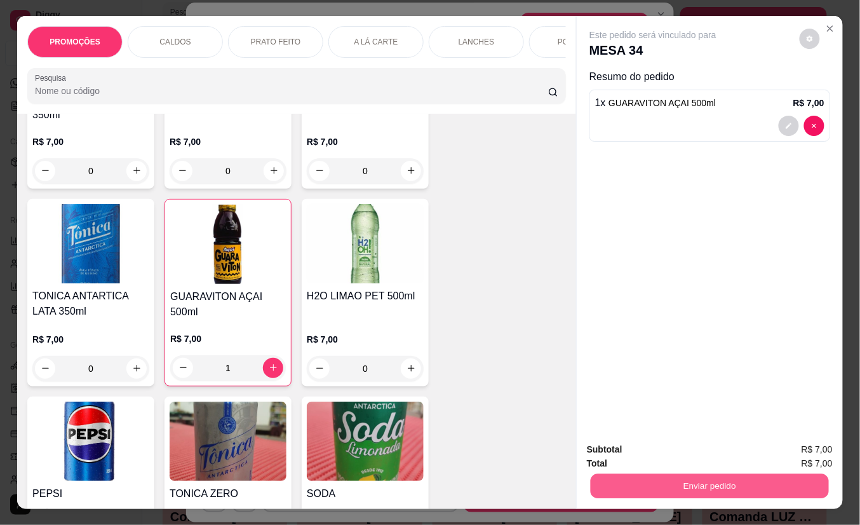
click at [680, 483] on button "Enviar pedido" at bounding box center [710, 486] width 238 height 25
click at [654, 453] on button "Não registrar e enviar pedido" at bounding box center [667, 449] width 128 height 24
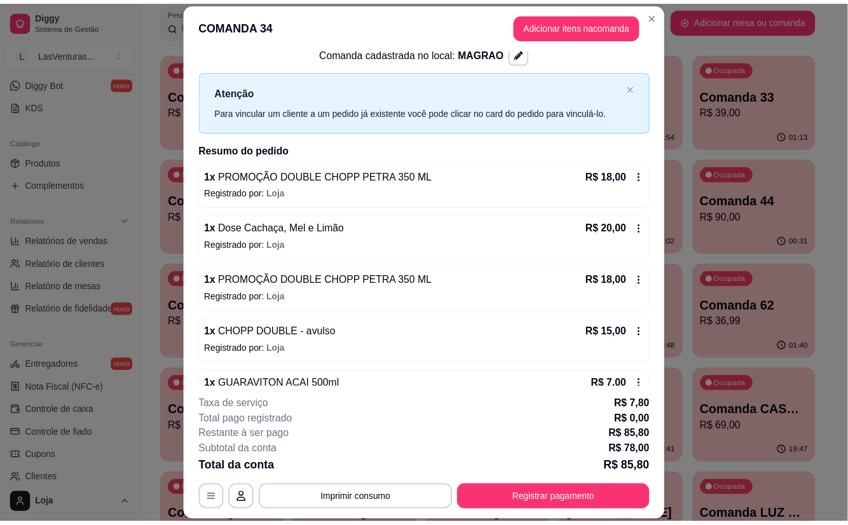
scroll to position [0, 0]
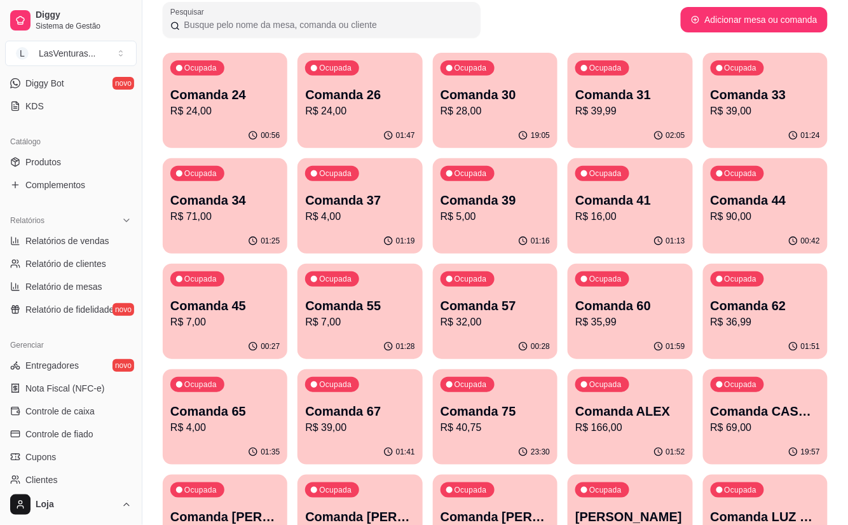
click at [209, 138] on div "00:56" at bounding box center [225, 135] width 125 height 25
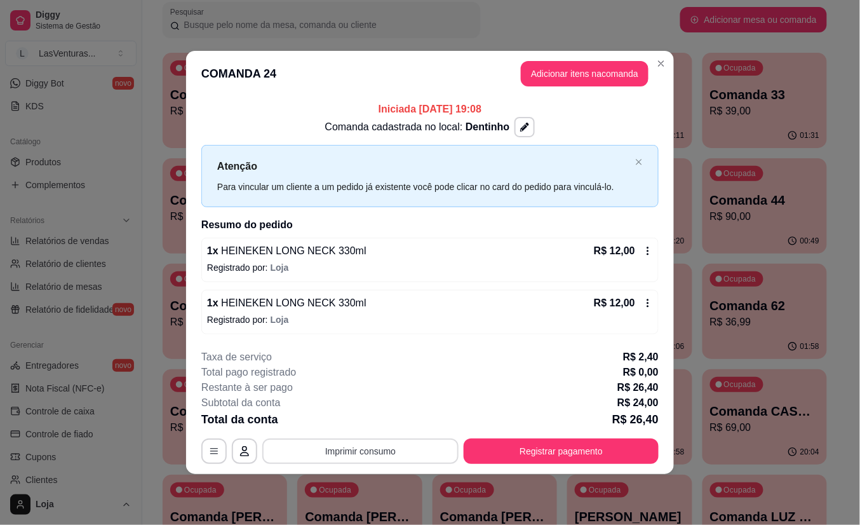
click at [365, 454] on button "Imprimir consumo" at bounding box center [360, 450] width 196 height 25
click at [366, 428] on button "IMPRESSORA" at bounding box center [364, 422] width 89 height 20
click at [567, 450] on button "Registrar pagamento" at bounding box center [561, 450] width 195 height 25
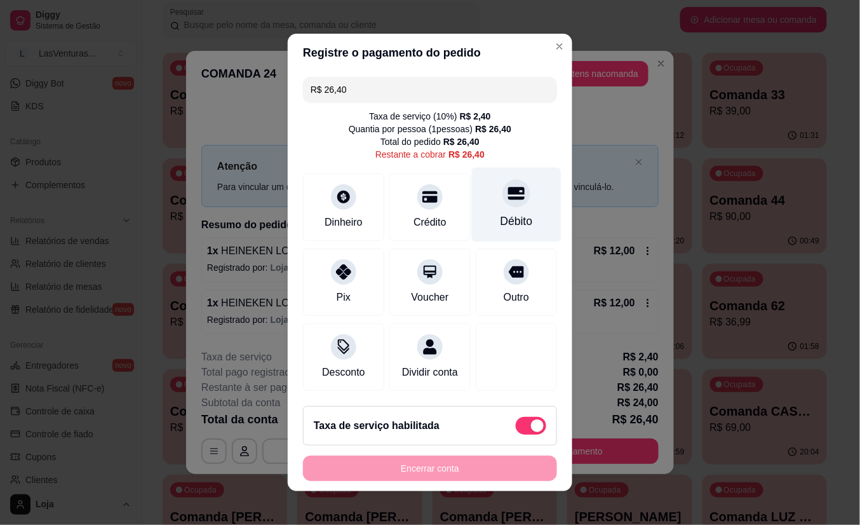
click at [508, 189] on icon at bounding box center [516, 193] width 17 height 17
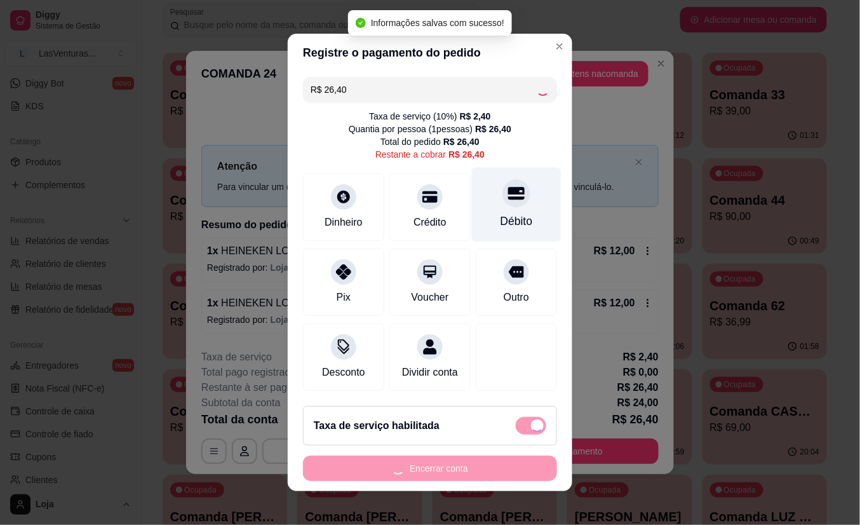
type input "R$ 0,00"
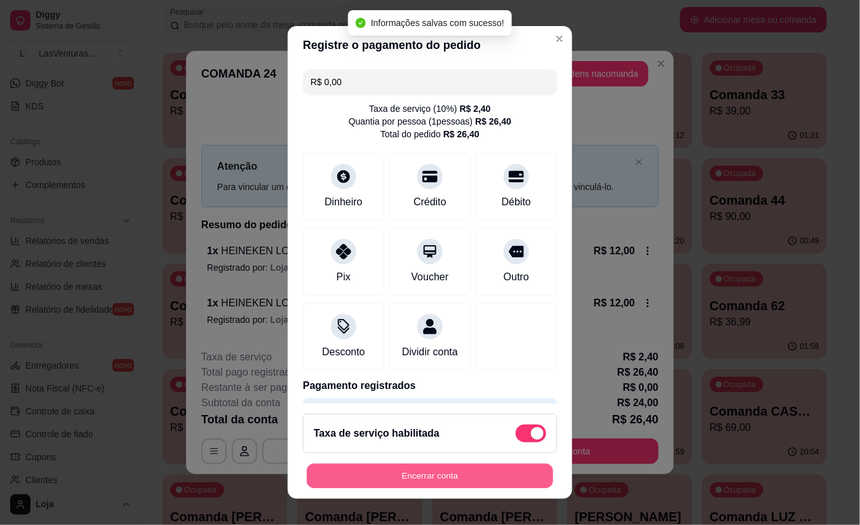
click at [408, 478] on button "Encerrar conta" at bounding box center [430, 475] width 247 height 25
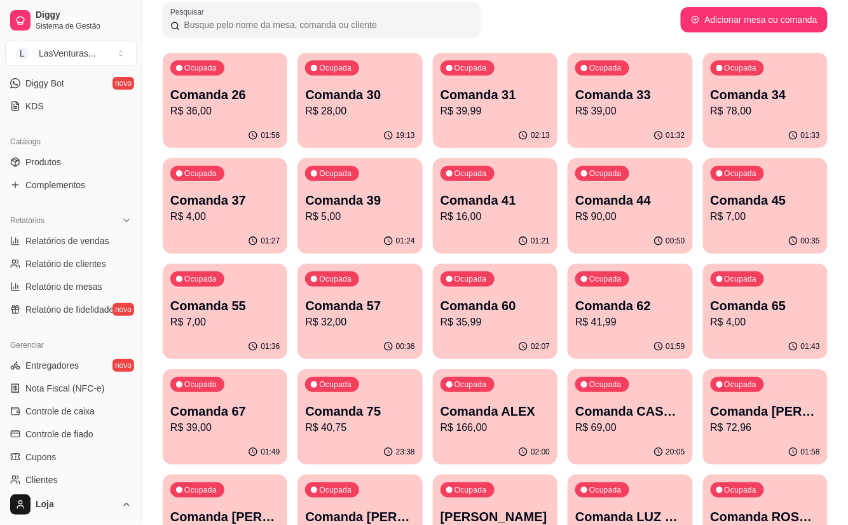
click at [367, 209] on p "R$ 5,00" at bounding box center [359, 216] width 109 height 15
click at [507, 227] on div "Ocupada Comanda 41 R$ 16,00" at bounding box center [495, 193] width 125 height 71
click at [635, 211] on p "R$ 90,00" at bounding box center [630, 216] width 106 height 15
click at [756, 227] on div "Ocupada Comanda 45 R$ 7,00" at bounding box center [765, 193] width 125 height 71
click at [260, 321] on p "R$ 7,00" at bounding box center [224, 322] width 109 height 15
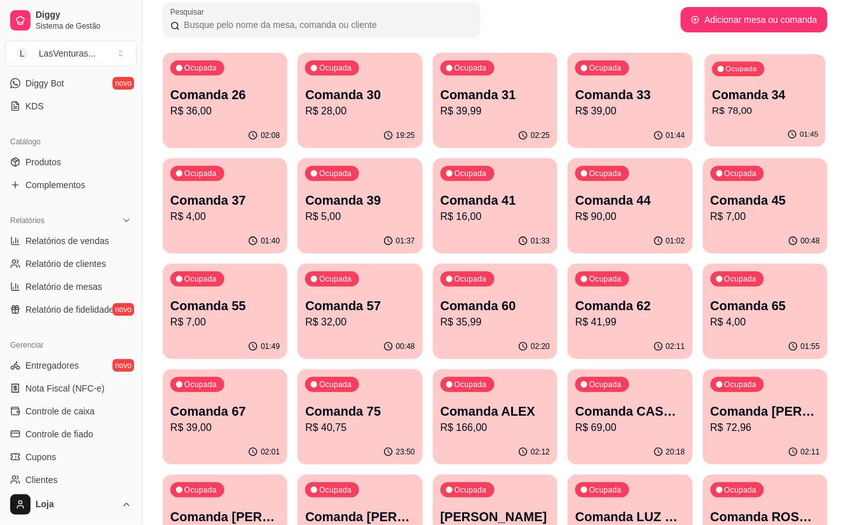
click at [760, 118] on div "Ocupada Comanda 34 R$ 78,00" at bounding box center [765, 88] width 121 height 69
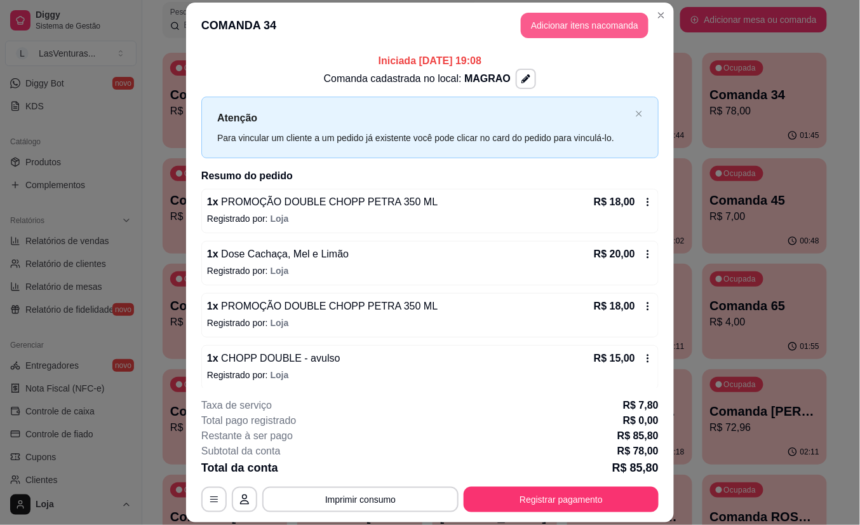
click at [541, 29] on button "Adicionar itens na comanda" at bounding box center [585, 25] width 128 height 25
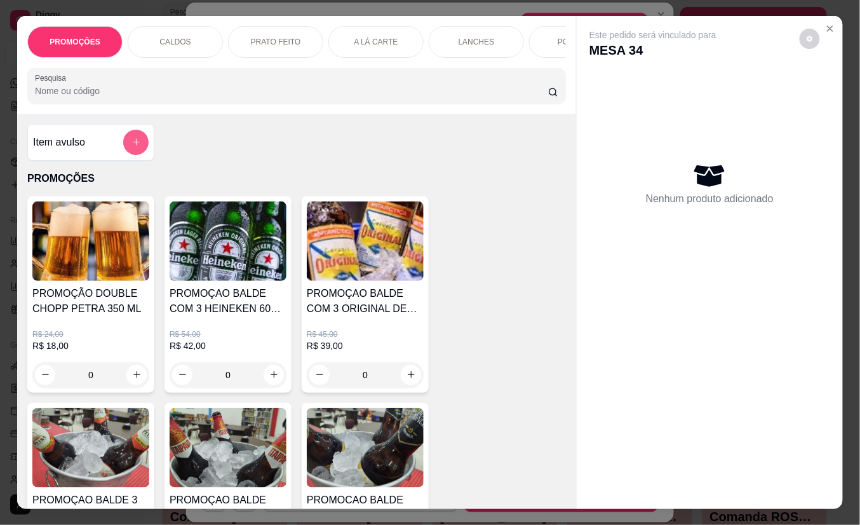
click at [126, 143] on button "add-separate-item" at bounding box center [135, 142] width 25 height 25
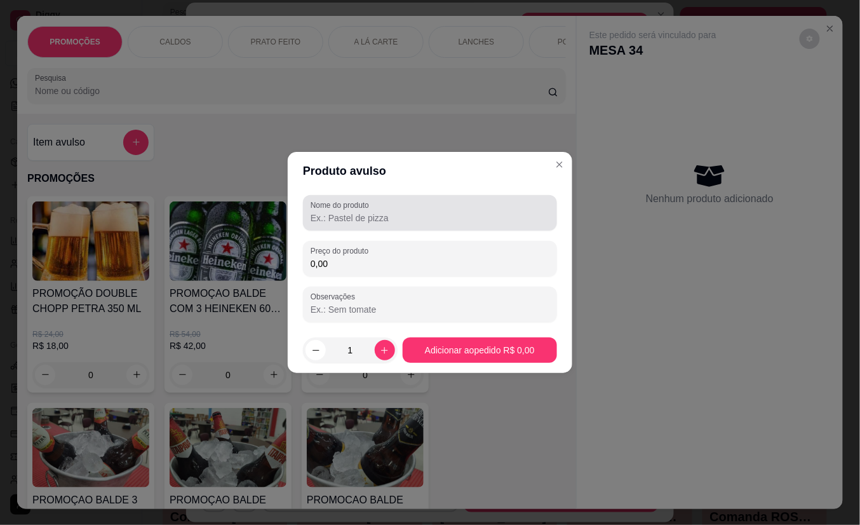
click at [362, 209] on label "Nome do produto" at bounding box center [342, 205] width 63 height 11
click at [362, 212] on input "Nome do produto" at bounding box center [430, 218] width 239 height 13
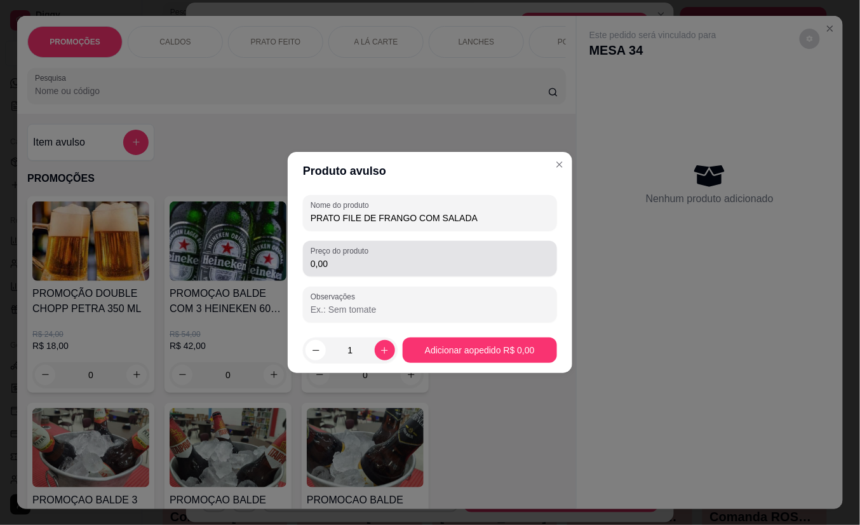
type input "PRATO FILE DE FRANGO COM SALADA"
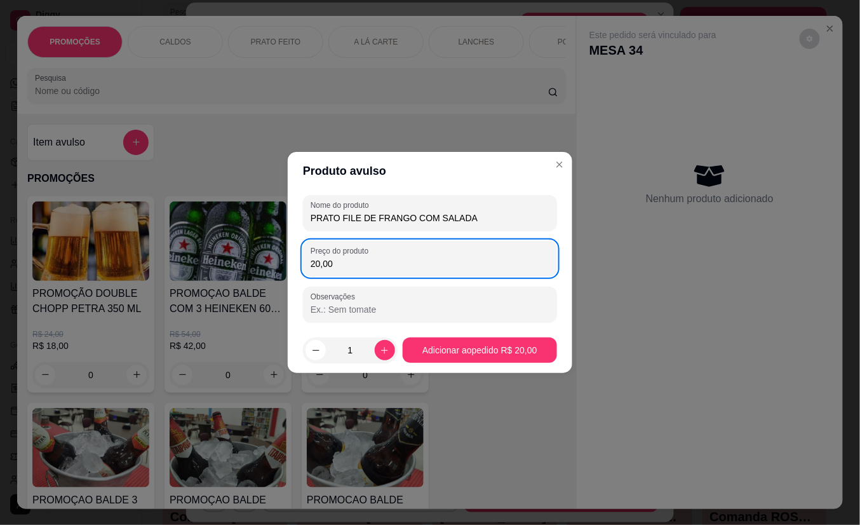
type input "20,00"
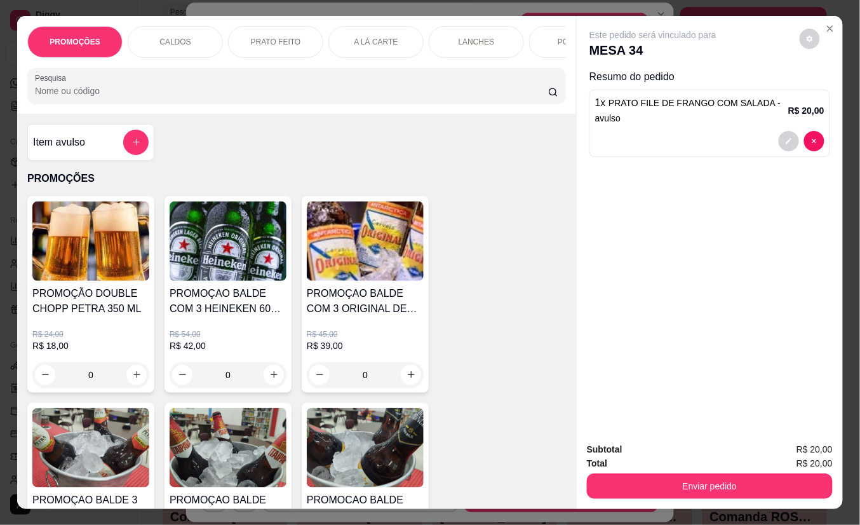
click at [684, 489] on button "Enviar pedido" at bounding box center [710, 485] width 246 height 25
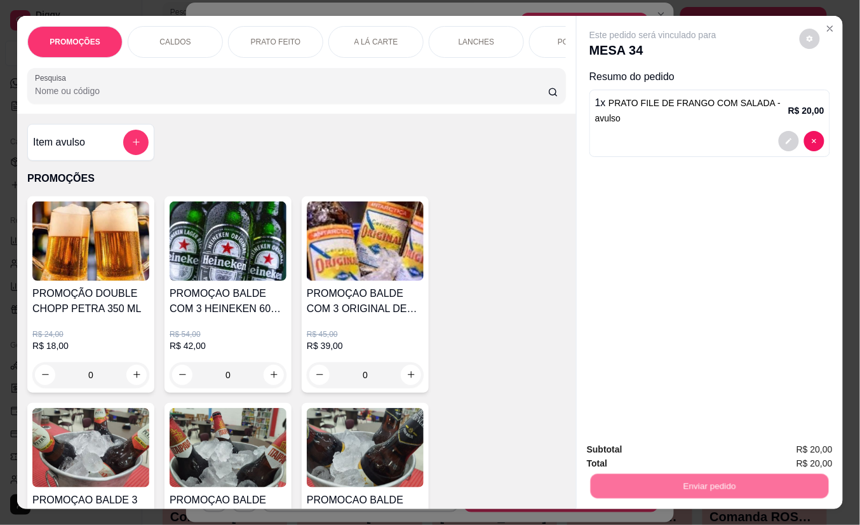
click at [661, 463] on div "Deseja registrar o cliente que fez esse pedido? Essa é uma forma de identificar…" at bounding box center [703, 434] width 227 height 59
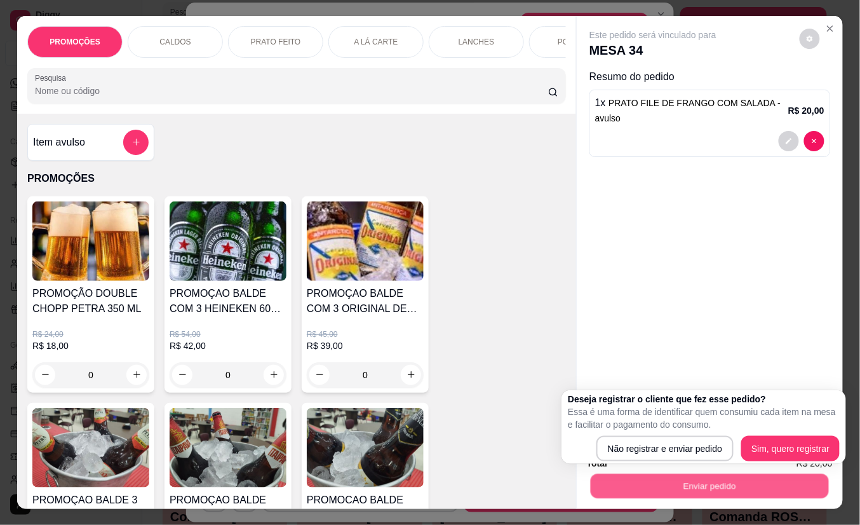
click at [657, 463] on div "Deseja registrar o cliente que fez esse pedido? Essa é uma forma de identificar…" at bounding box center [704, 427] width 285 height 74
click at [661, 435] on div "Deseja registrar o cliente que fez esse pedido? Essa é uma forma de identificar…" at bounding box center [704, 427] width 272 height 69
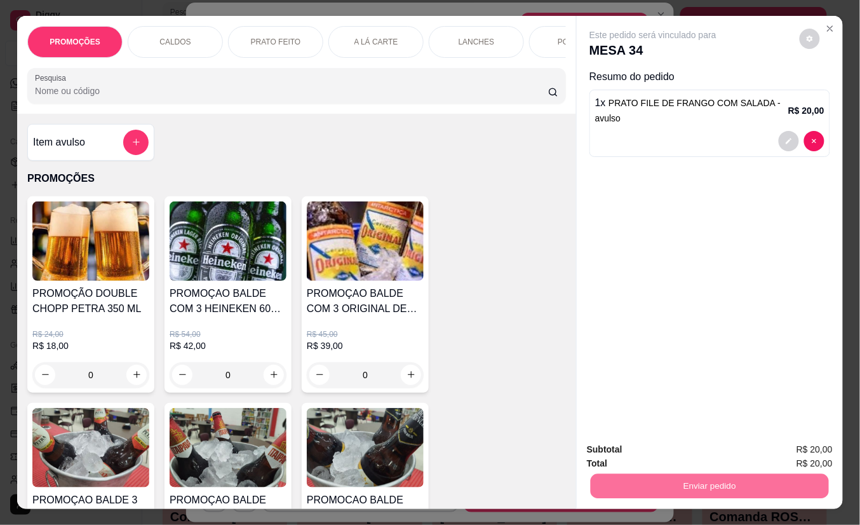
click at [663, 454] on button "Não registrar e enviar pedido" at bounding box center [667, 449] width 132 height 24
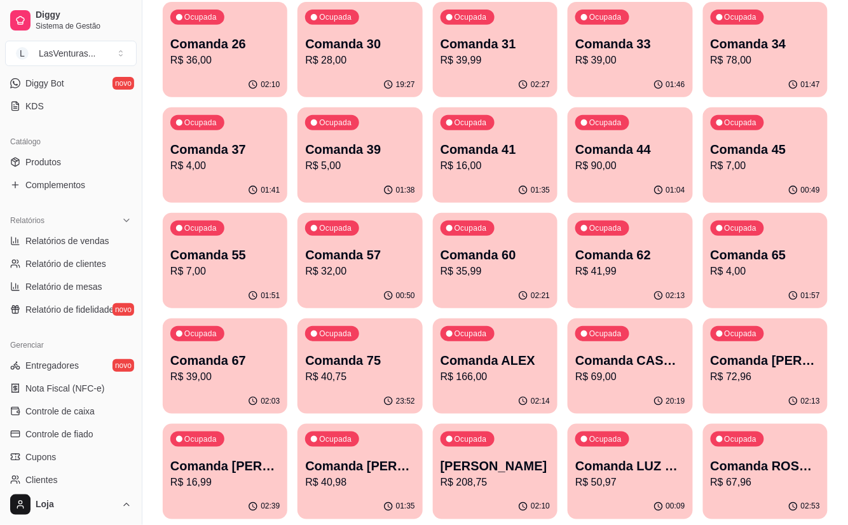
scroll to position [169, 0]
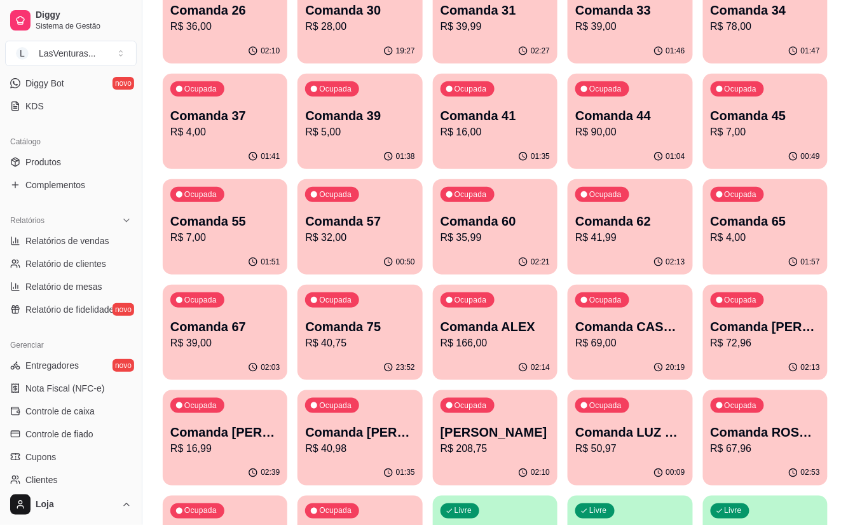
click at [765, 250] on div "01:57" at bounding box center [765, 262] width 125 height 25
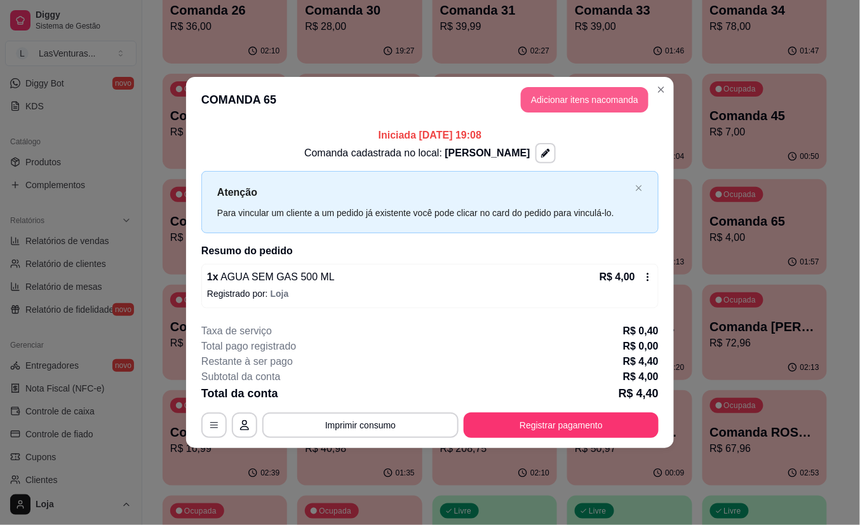
click at [590, 89] on button "Adicionar itens na comanda" at bounding box center [585, 99] width 128 height 25
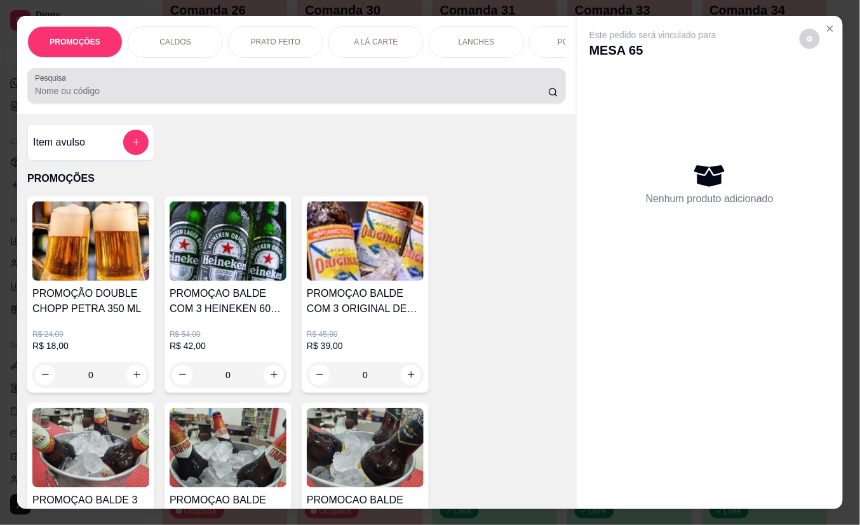
click at [332, 97] on input "Pesquisa" at bounding box center [291, 91] width 513 height 13
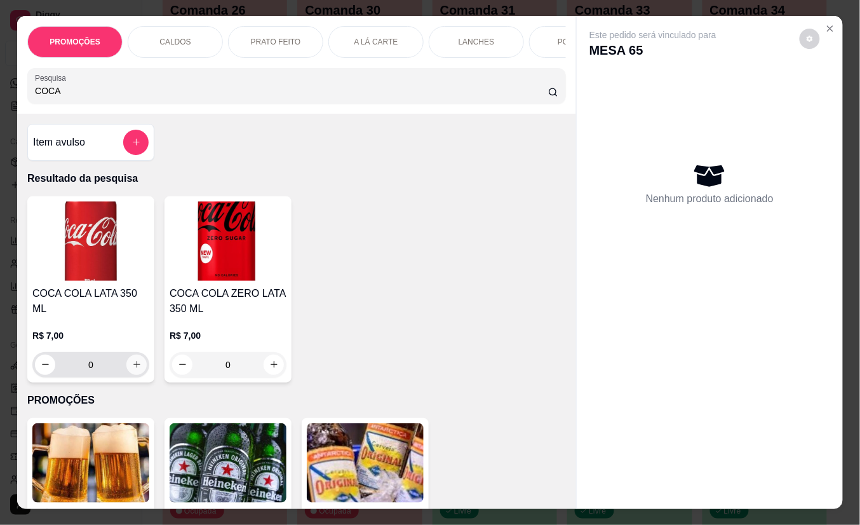
type input "COCA"
click at [132, 360] on icon "increase-product-quantity" at bounding box center [137, 365] width 10 height 10
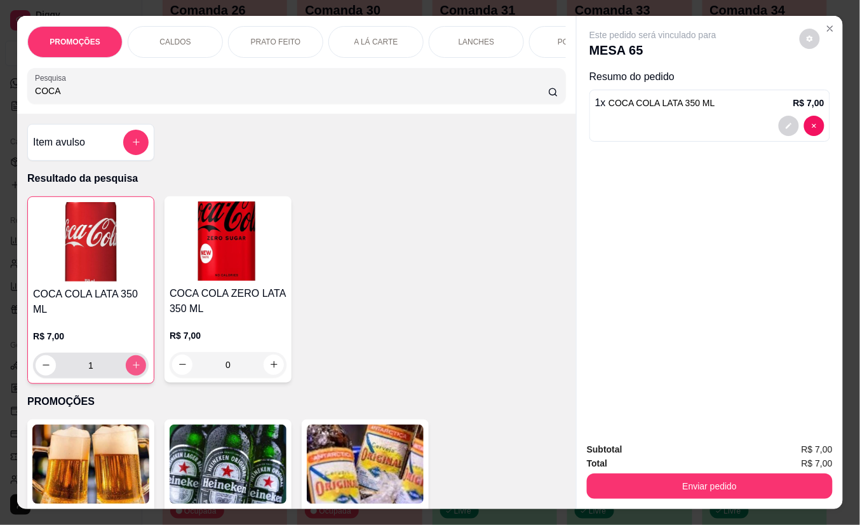
type input "1"
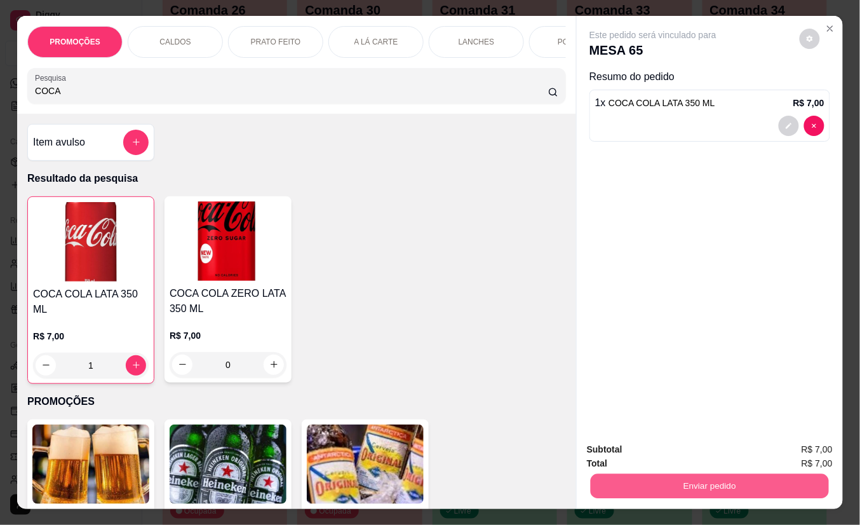
click at [687, 478] on button "Enviar pedido" at bounding box center [710, 486] width 238 height 25
click at [661, 446] on button "Não registrar e enviar pedido" at bounding box center [667, 450] width 132 height 24
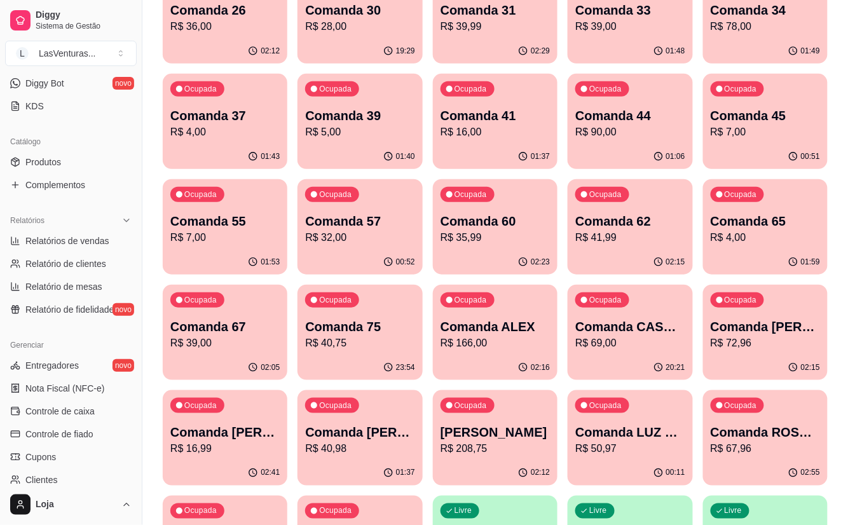
click at [250, 337] on p "R$ 39,00" at bounding box center [224, 342] width 109 height 15
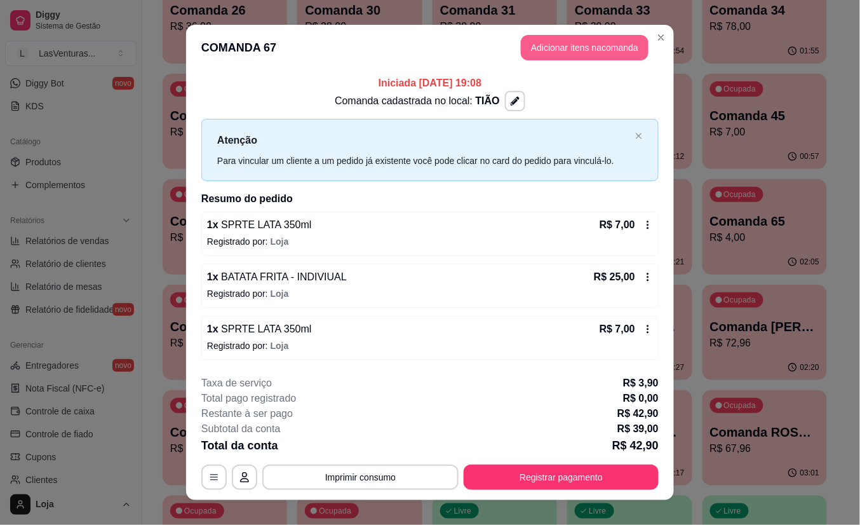
click at [547, 55] on button "Adicionar itens na comanda" at bounding box center [585, 47] width 128 height 25
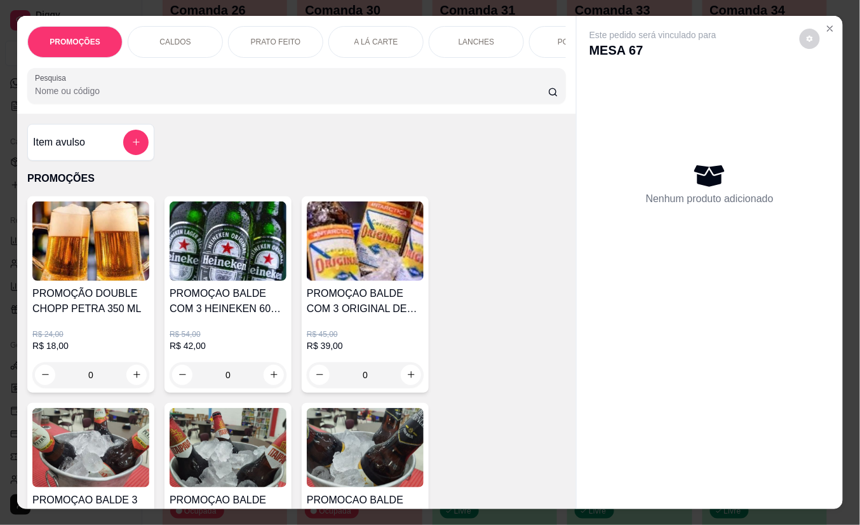
click at [125, 154] on button "add-separate-item" at bounding box center [135, 142] width 25 height 25
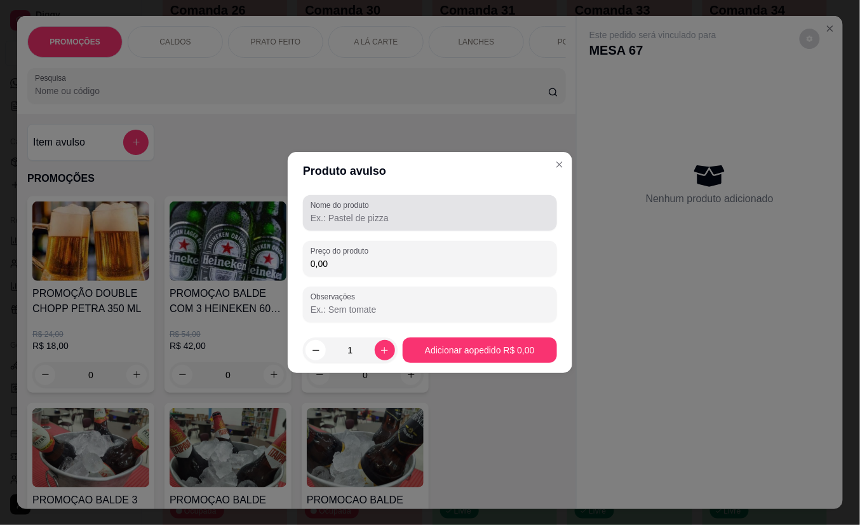
click at [306, 206] on div "Nome do produto" at bounding box center [430, 213] width 254 height 36
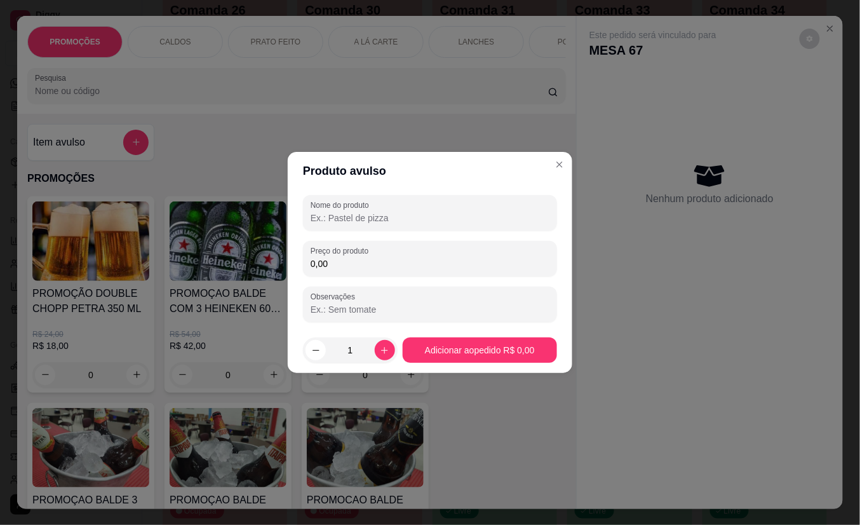
type input "c"
type input "C"
type input "PRATO CARNE A PARMEGIANA"
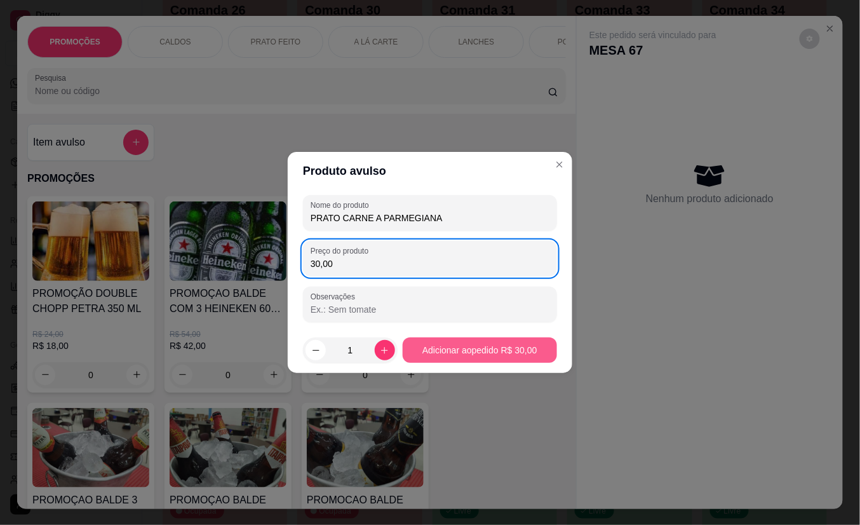
type input "30,00"
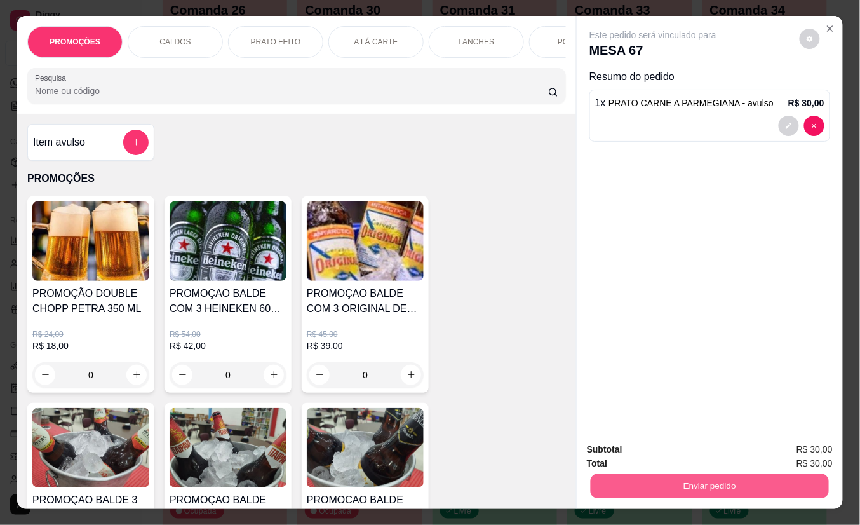
click at [621, 474] on button "Enviar pedido" at bounding box center [710, 486] width 238 height 25
click at [639, 450] on button "Não registrar e enviar pedido" at bounding box center [667, 450] width 128 height 24
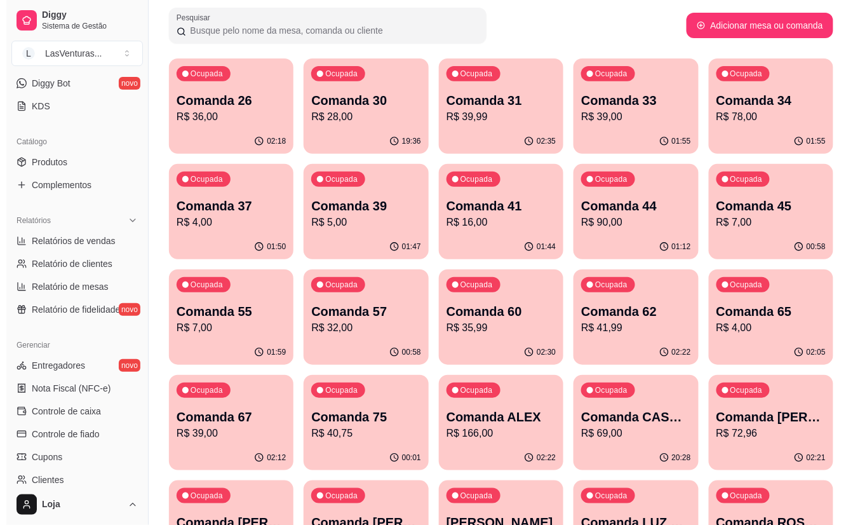
scroll to position [0, 0]
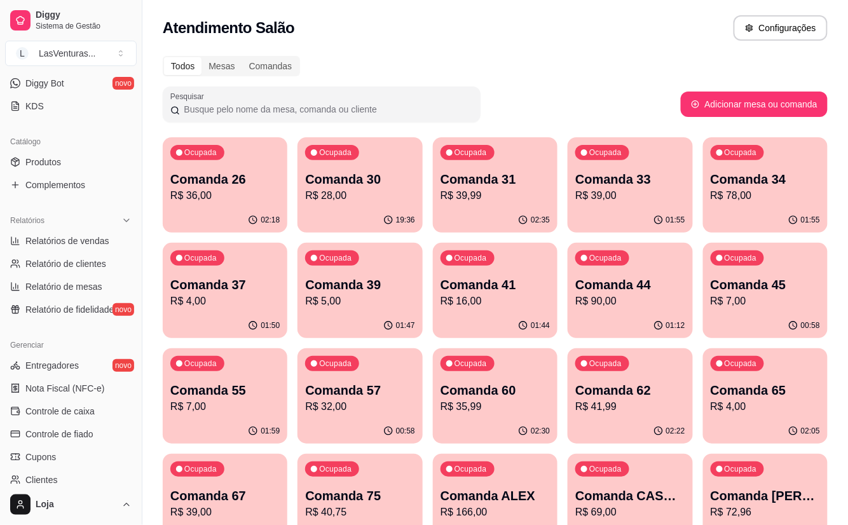
click at [738, 211] on div "01:55" at bounding box center [765, 219] width 121 height 24
click at [643, 201] on p "R$ 39,00" at bounding box center [629, 195] width 109 height 15
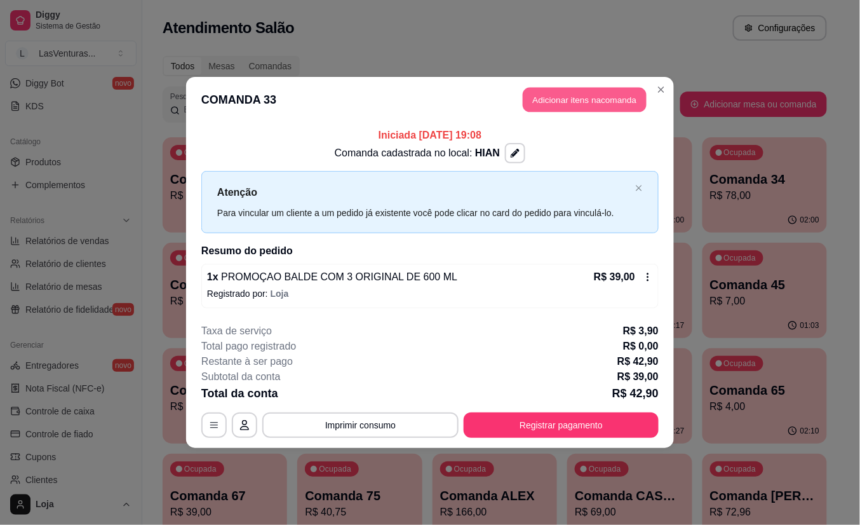
click at [572, 95] on button "Adicionar itens na comanda" at bounding box center [585, 100] width 124 height 25
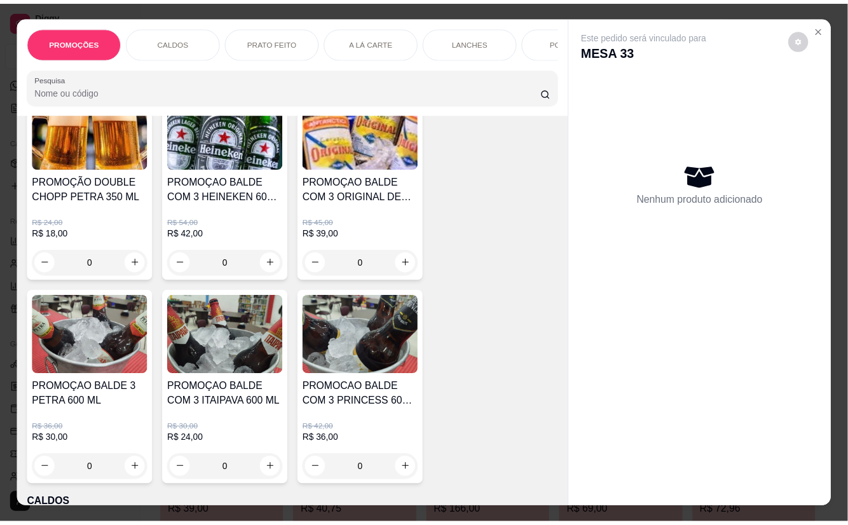
scroll to position [85, 0]
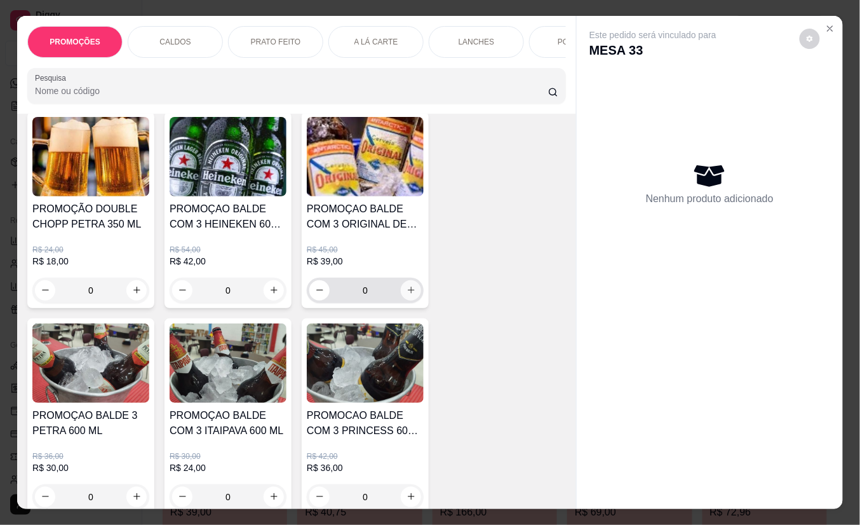
click at [407, 295] on icon "increase-product-quantity" at bounding box center [412, 290] width 10 height 10
type input "1"
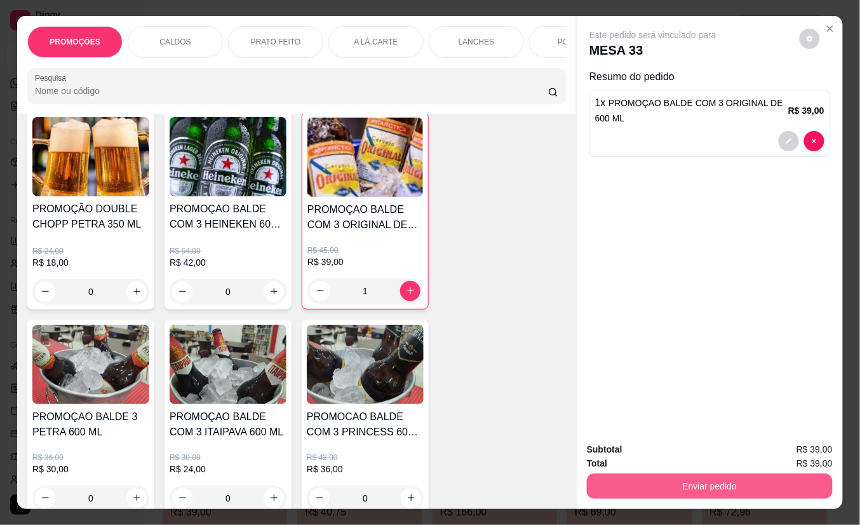
click at [664, 476] on button "Enviar pedido" at bounding box center [710, 485] width 246 height 25
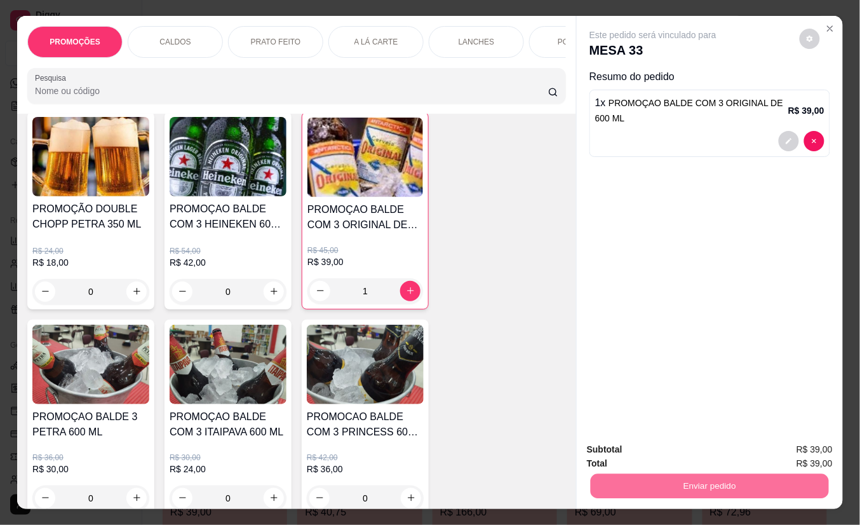
click at [664, 460] on button "Não registrar e enviar pedido" at bounding box center [667, 449] width 128 height 24
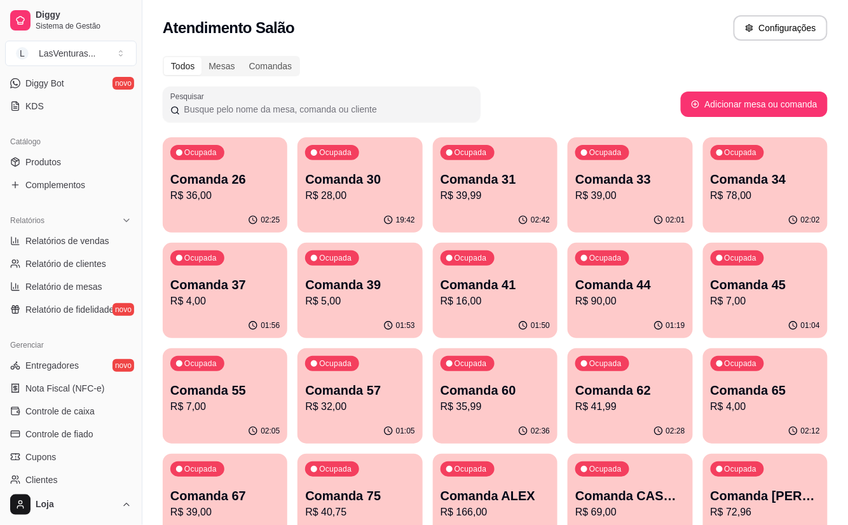
click at [765, 207] on button "Ocupada Comanda 34 R$ 78,00 02:02" at bounding box center [765, 184] width 125 height 95
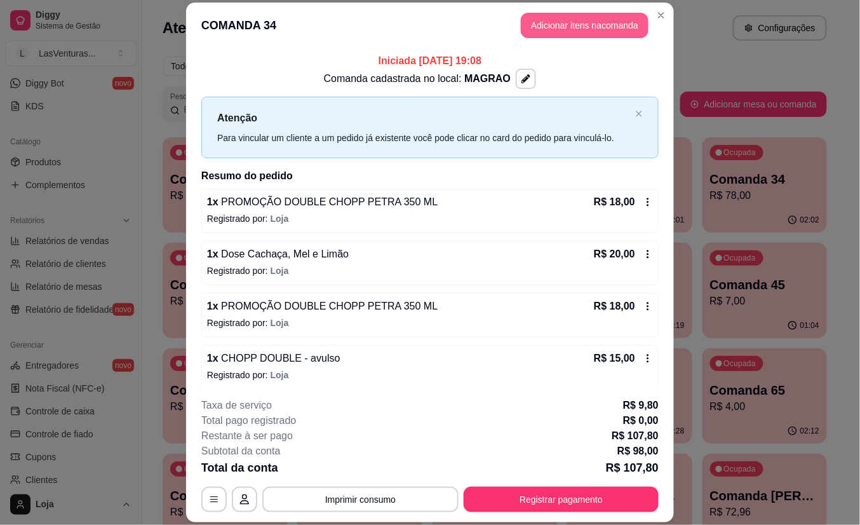
click at [610, 24] on button "Adicionar itens na comanda" at bounding box center [585, 25] width 128 height 25
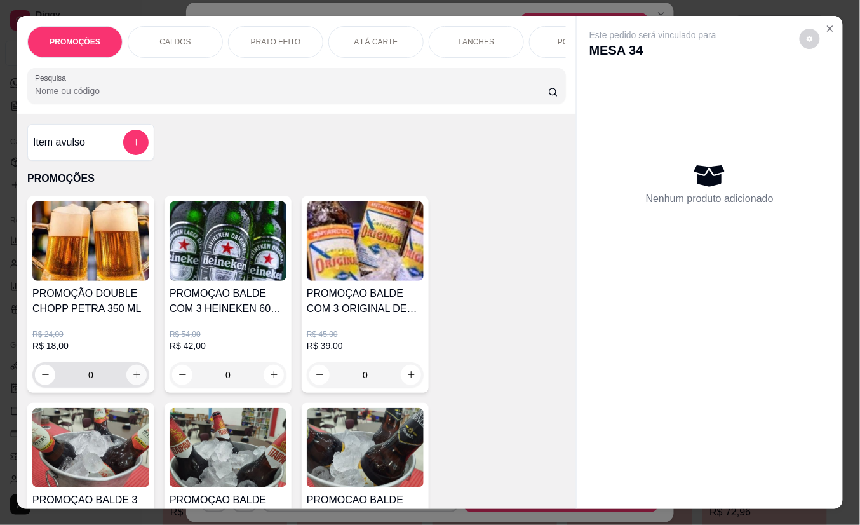
click at [133, 379] on icon "increase-product-quantity" at bounding box center [137, 375] width 10 height 10
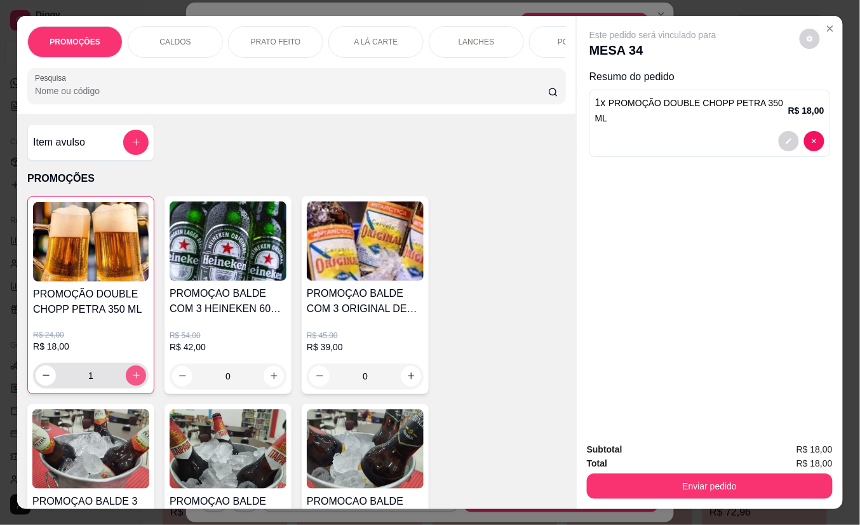
type input "1"
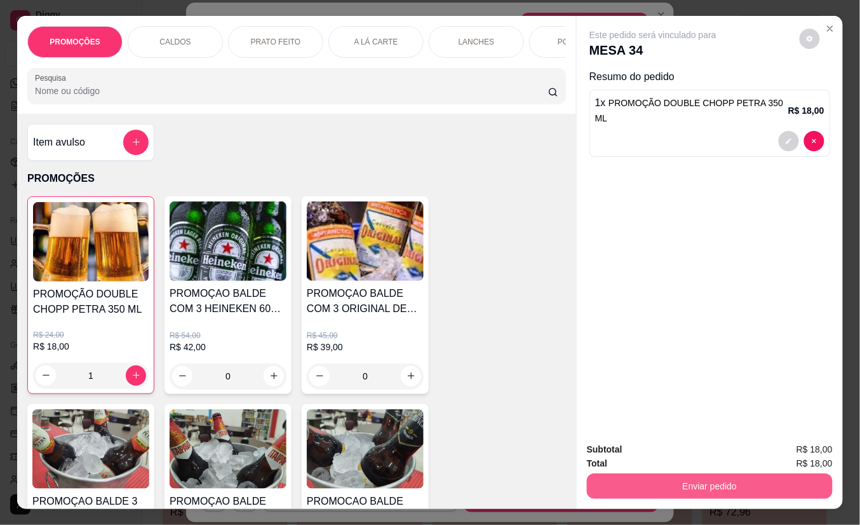
click at [730, 478] on button "Enviar pedido" at bounding box center [710, 485] width 246 height 25
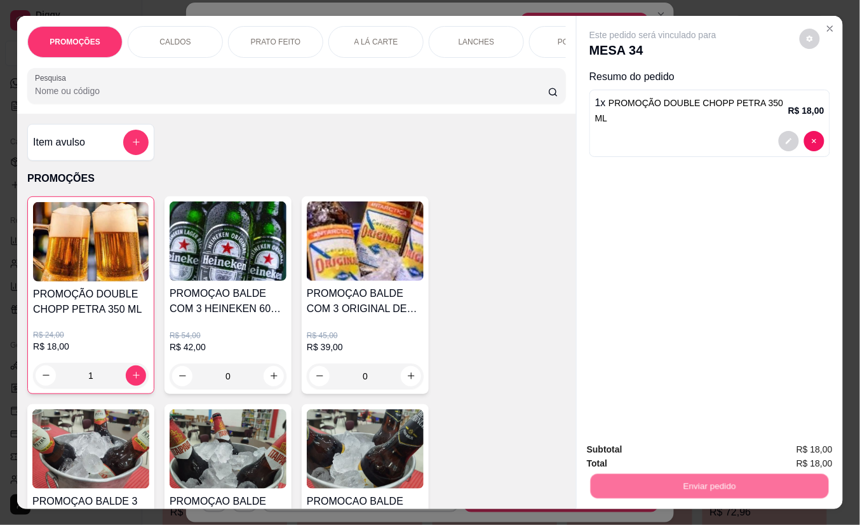
click at [689, 455] on button "Não registrar e enviar pedido" at bounding box center [667, 449] width 132 height 24
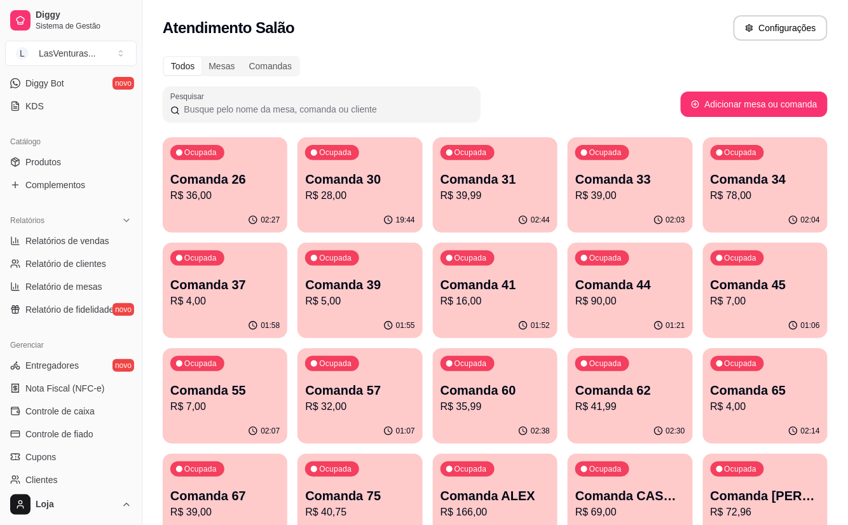
click at [479, 306] on p "R$ 16,00" at bounding box center [494, 301] width 109 height 15
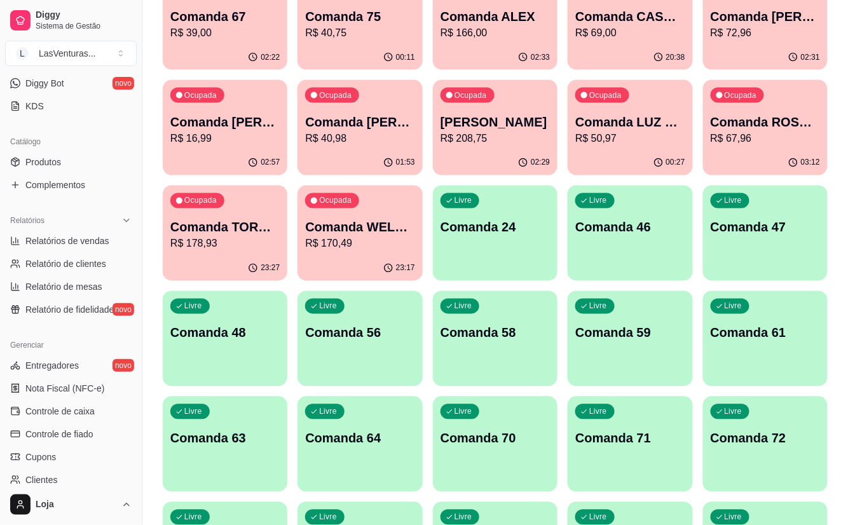
scroll to position [508, 0]
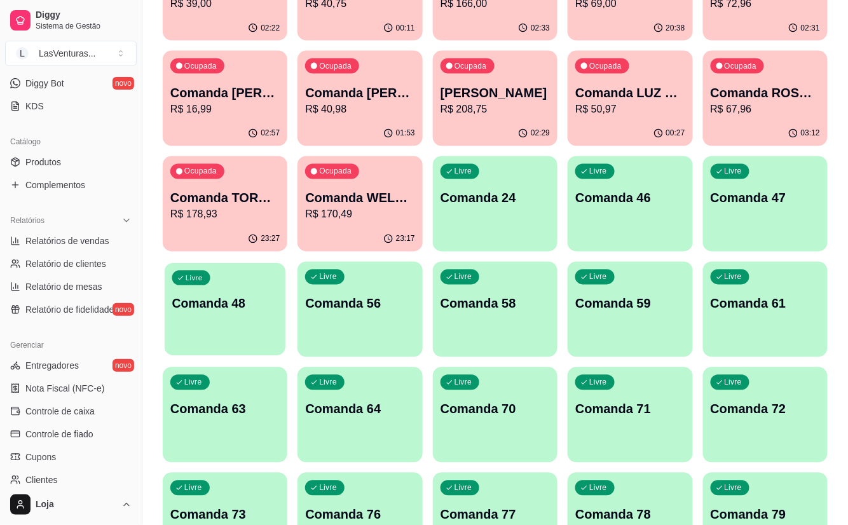
click at [239, 330] on div "Livre Comanda 48" at bounding box center [225, 302] width 121 height 78
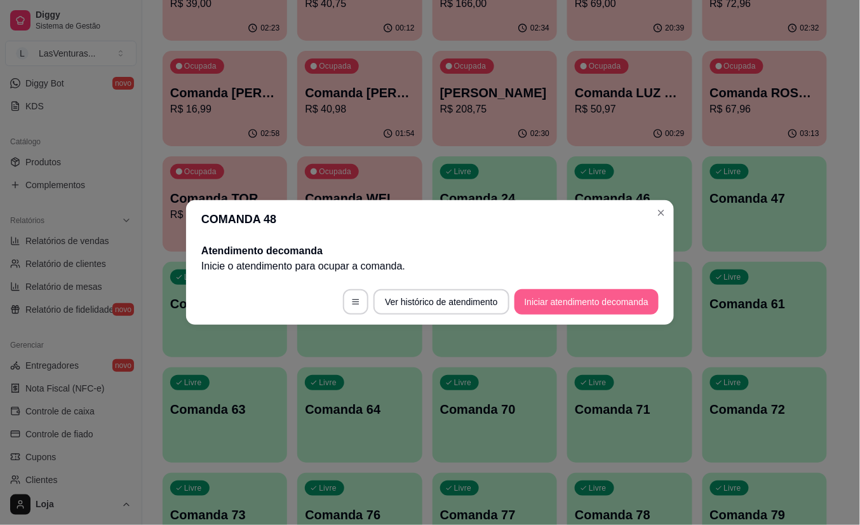
click at [532, 296] on button "Iniciar atendimento de comanda" at bounding box center [587, 301] width 144 height 25
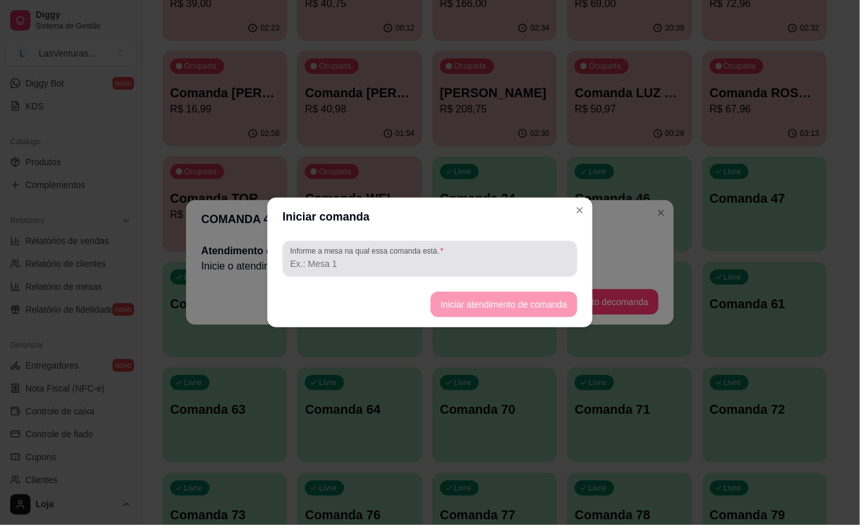
click at [438, 273] on div "Informe a mesa na qual essa comanda está." at bounding box center [430, 259] width 295 height 36
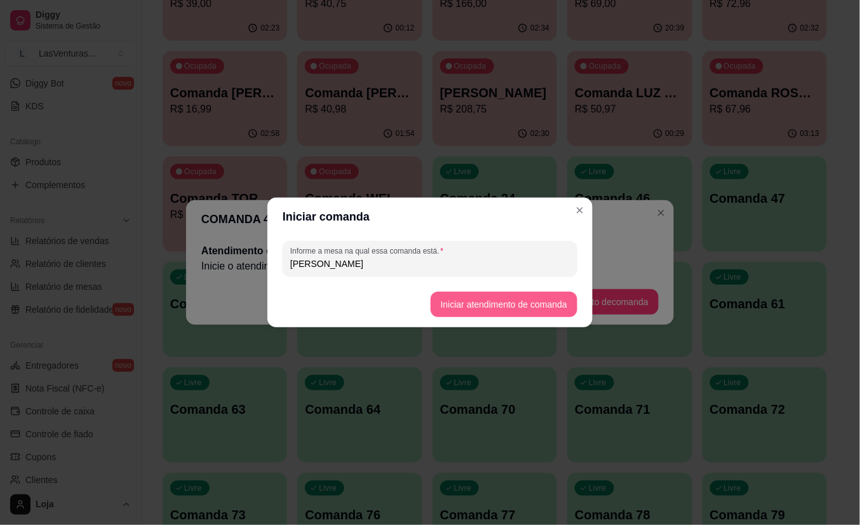
type input "[PERSON_NAME]"
click at [496, 311] on button "Iniciar atendimento de comanda" at bounding box center [504, 304] width 142 height 25
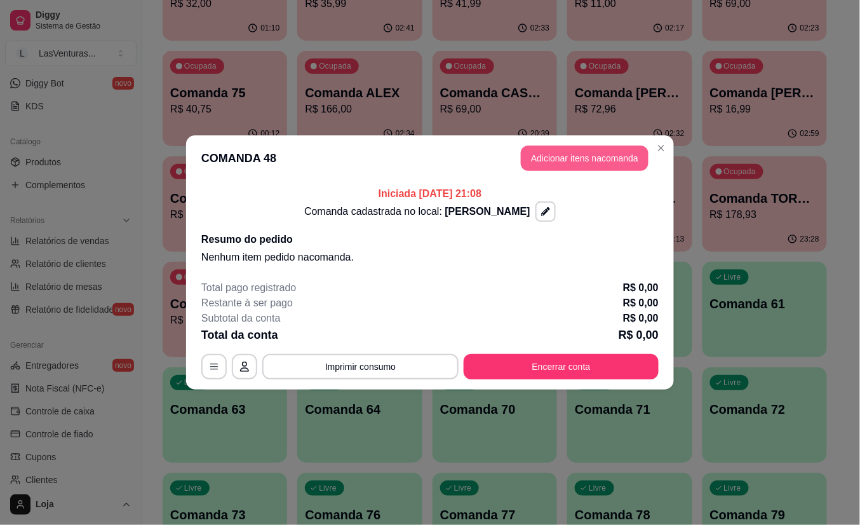
click at [581, 161] on button "Adicionar itens na comanda" at bounding box center [585, 157] width 128 height 25
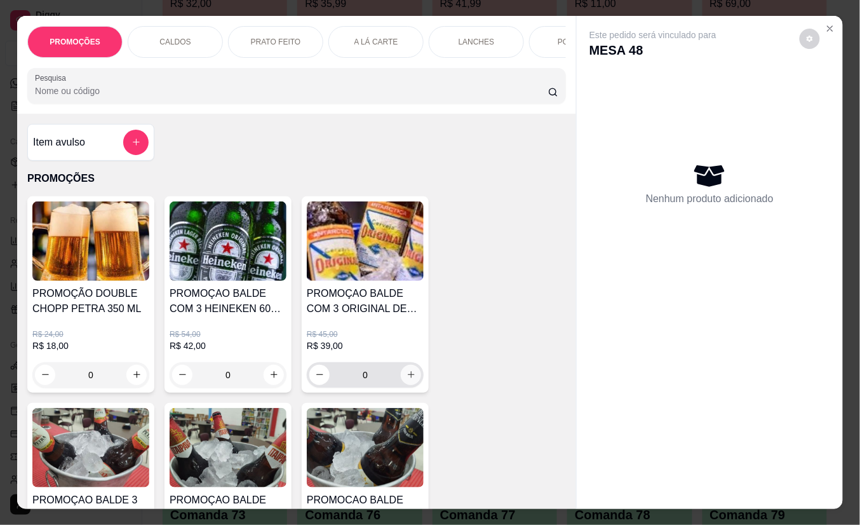
click at [408, 379] on icon "increase-product-quantity" at bounding box center [412, 375] width 10 height 10
type input "1"
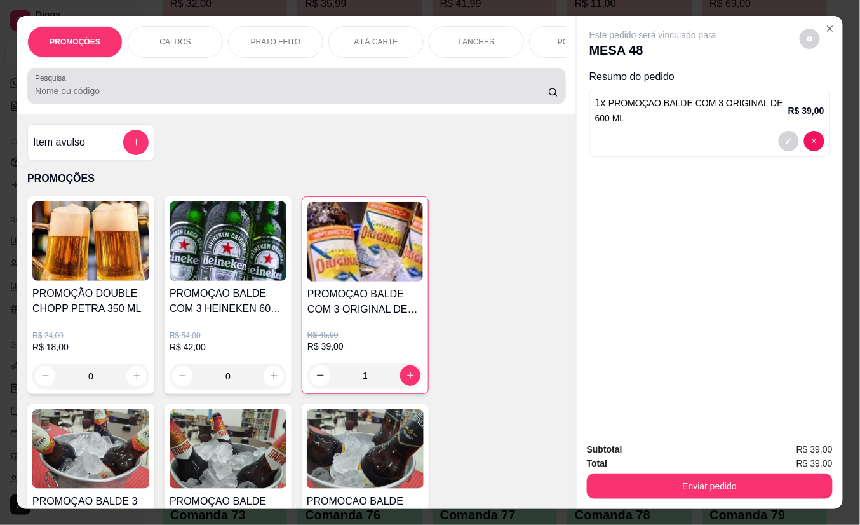
click at [207, 104] on div "Pesquisa" at bounding box center [296, 86] width 539 height 36
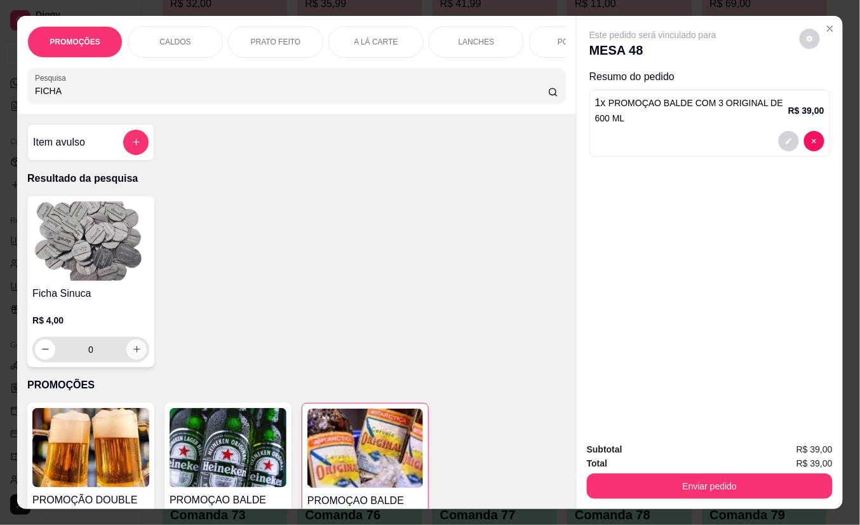
type input "FICHA"
click at [132, 354] on icon "increase-product-quantity" at bounding box center [137, 349] width 10 height 10
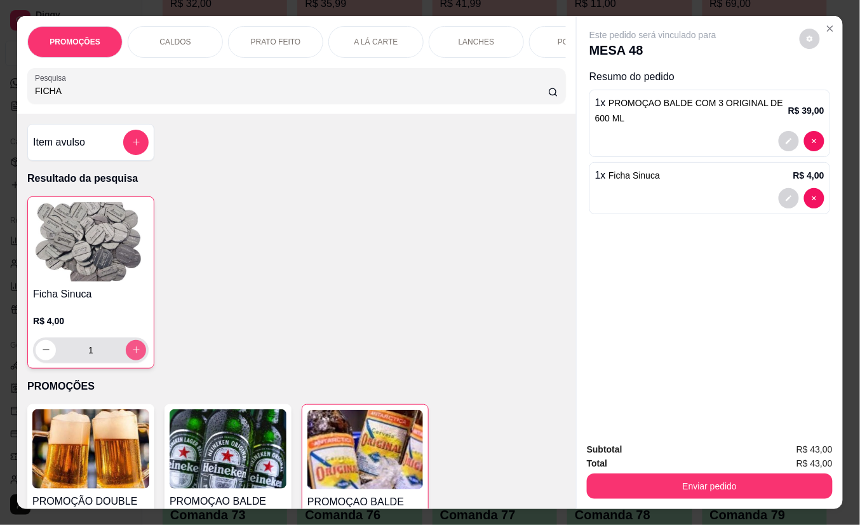
type input "1"
click at [133, 353] on icon "increase-product-quantity" at bounding box center [136, 350] width 6 height 6
type input "2"
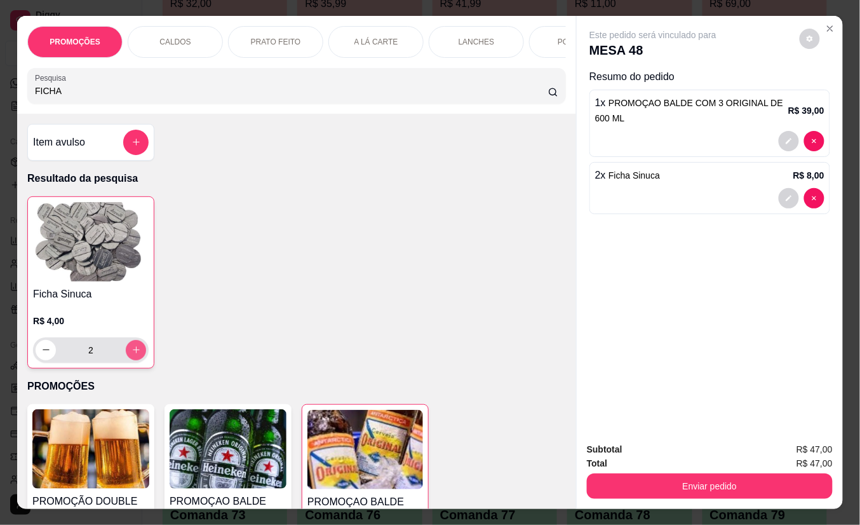
click at [133, 354] on icon "increase-product-quantity" at bounding box center [136, 350] width 7 height 7
type input "3"
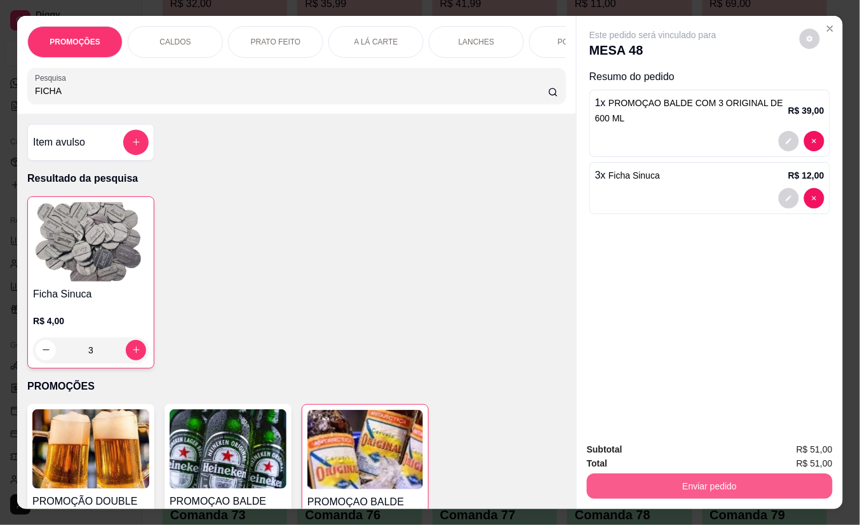
click at [653, 481] on button "Enviar pedido" at bounding box center [710, 485] width 246 height 25
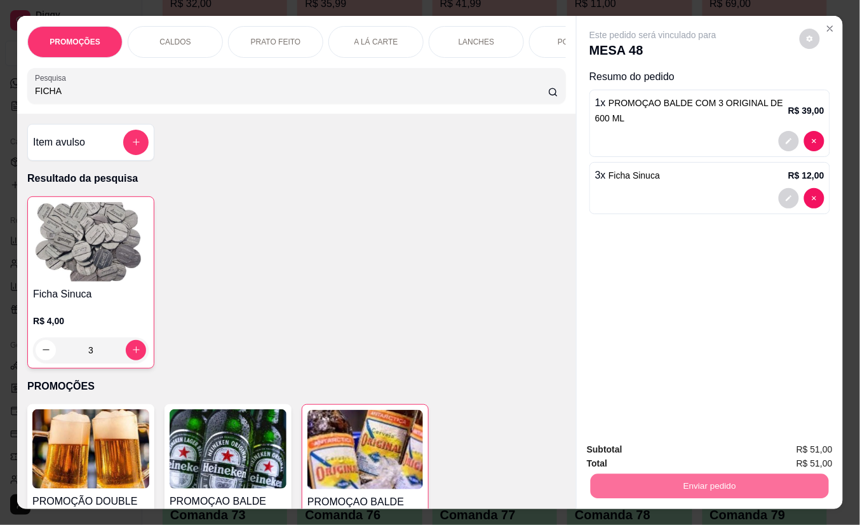
click at [656, 438] on button "Não registrar e enviar pedido" at bounding box center [667, 449] width 132 height 24
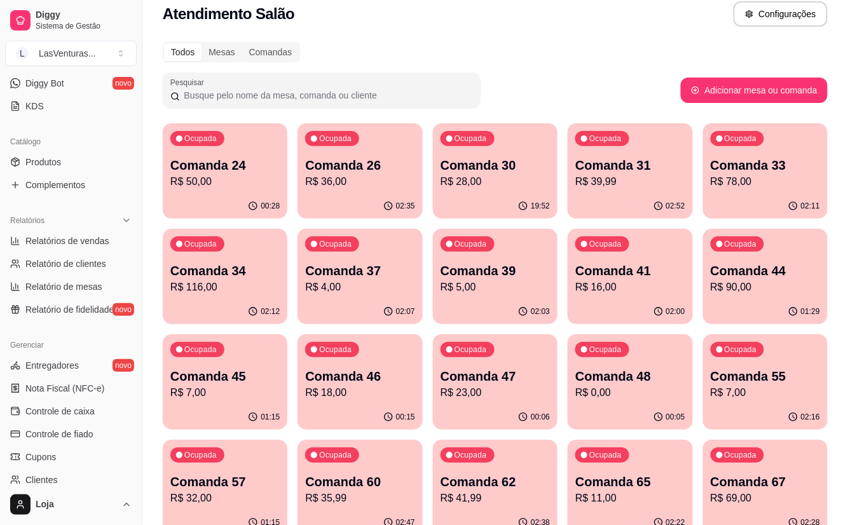
scroll to position [0, 0]
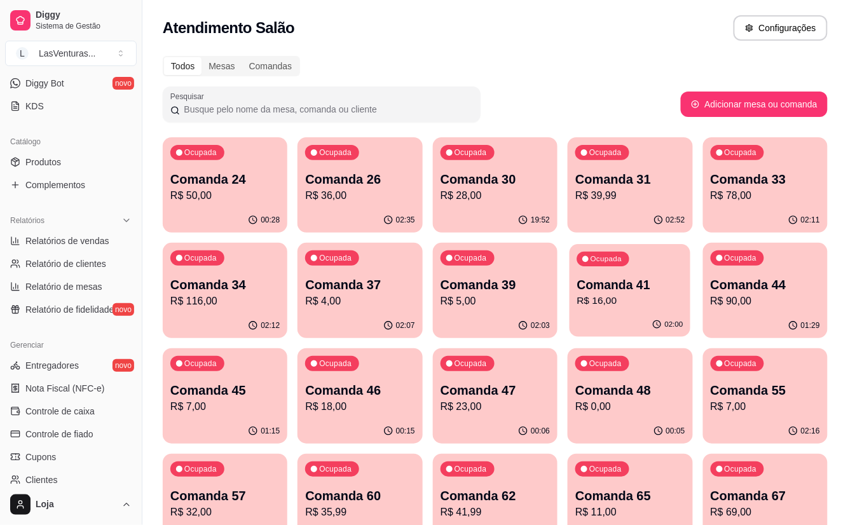
click at [635, 302] on p "R$ 16,00" at bounding box center [630, 301] width 106 height 15
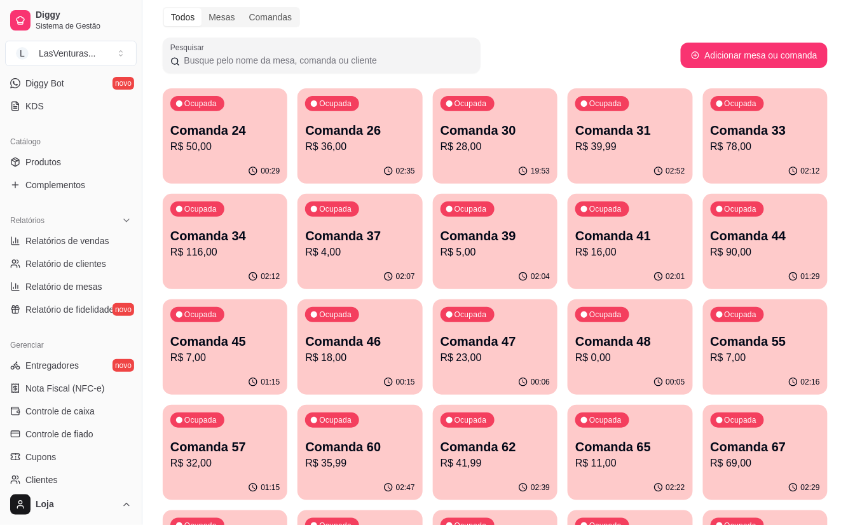
scroll to position [85, 0]
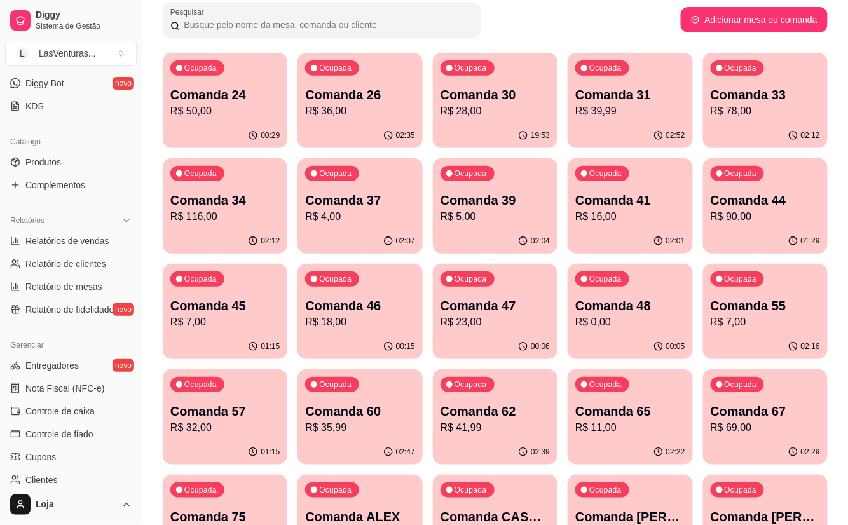
click at [239, 331] on div "Ocupada Comanda 45 R$ 7,00" at bounding box center [225, 299] width 125 height 71
click at [524, 120] on div "Ocupada Comanda 30 R$ 28,00" at bounding box center [495, 88] width 125 height 71
click at [630, 118] on p "R$ 39,99" at bounding box center [629, 111] width 109 height 15
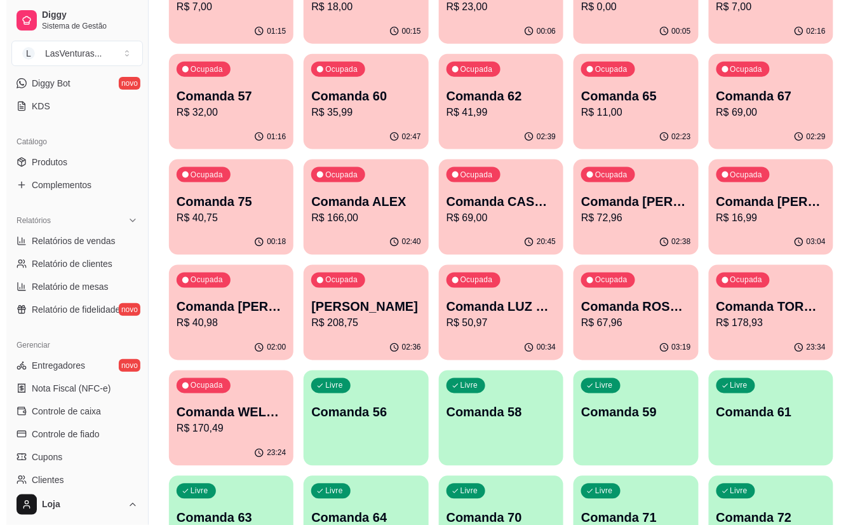
scroll to position [423, 0]
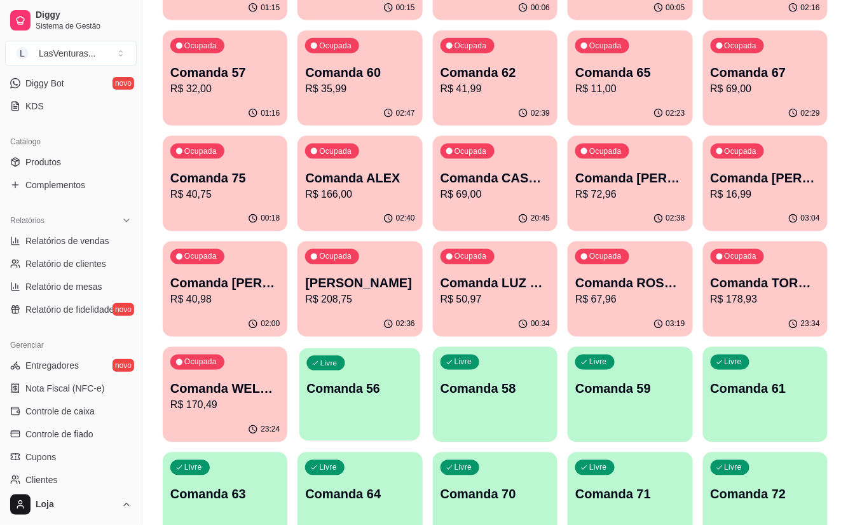
click at [385, 412] on div "Livre Comanda 56" at bounding box center [359, 387] width 121 height 78
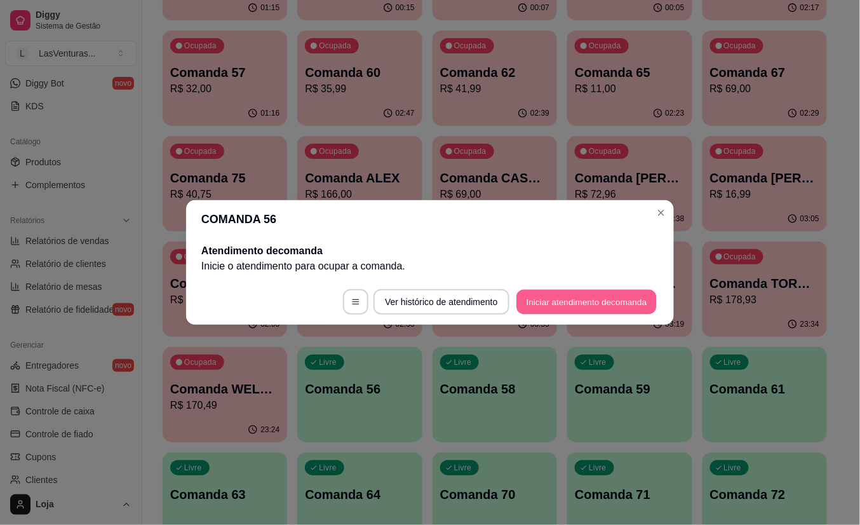
click at [546, 302] on button "Iniciar atendimento de comanda" at bounding box center [587, 302] width 140 height 25
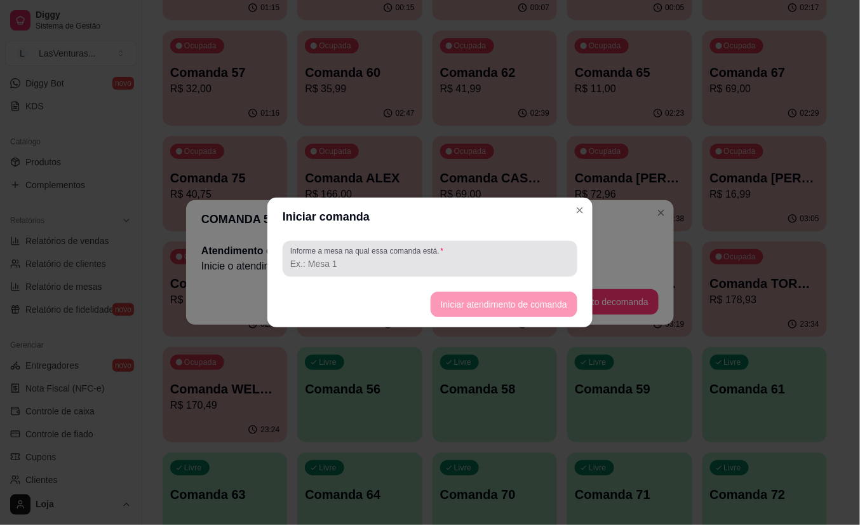
click at [450, 257] on div at bounding box center [430, 258] width 280 height 25
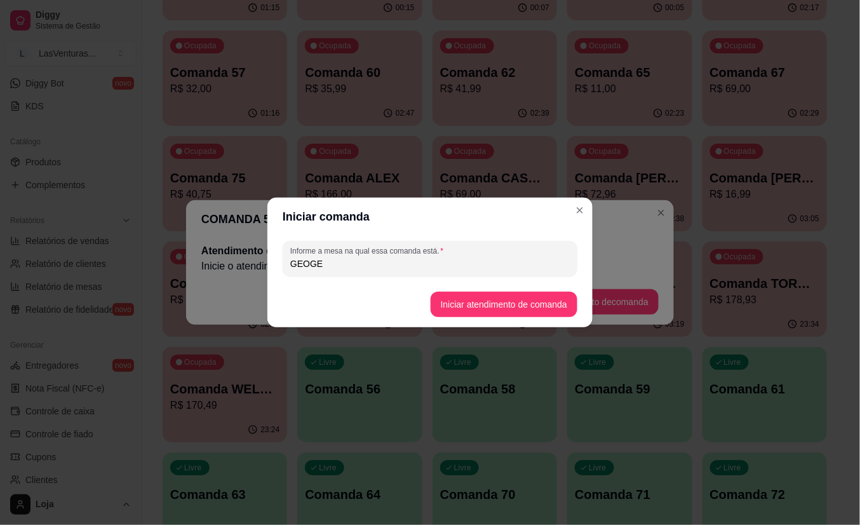
click at [305, 260] on input "GEOGE" at bounding box center [430, 263] width 280 height 13
type input "G"
click at [353, 266] on input "Informe a mesa na qual essa comanda está." at bounding box center [430, 263] width 280 height 13
type input "J"
type input "[PERSON_NAME]"
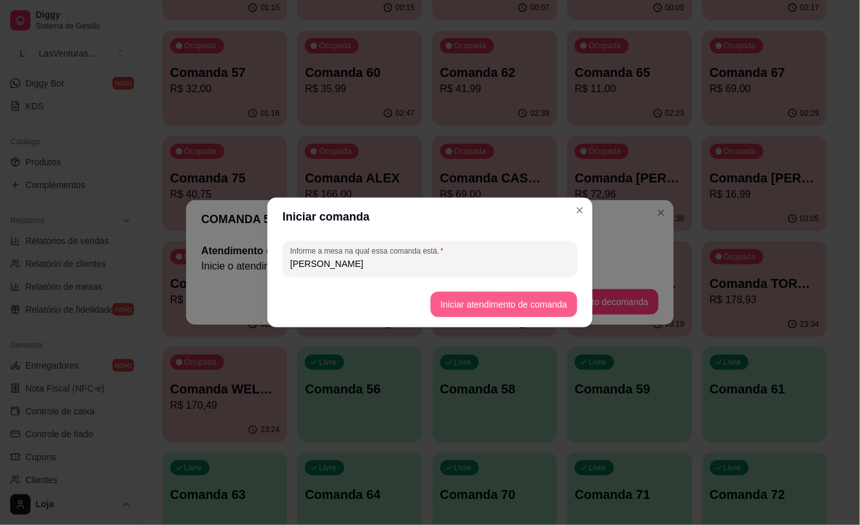
click at [478, 309] on button "Iniciar atendimento de comanda" at bounding box center [504, 304] width 147 height 25
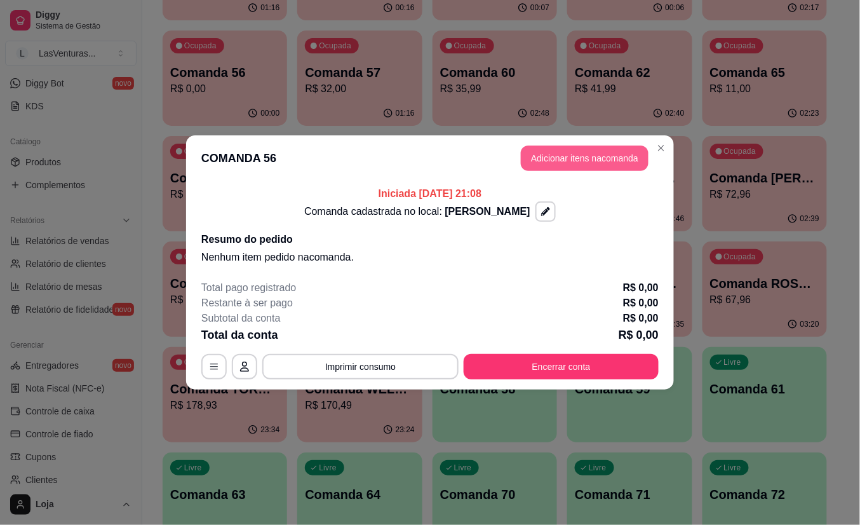
click at [585, 160] on button "Adicionar itens na comanda" at bounding box center [585, 157] width 128 height 25
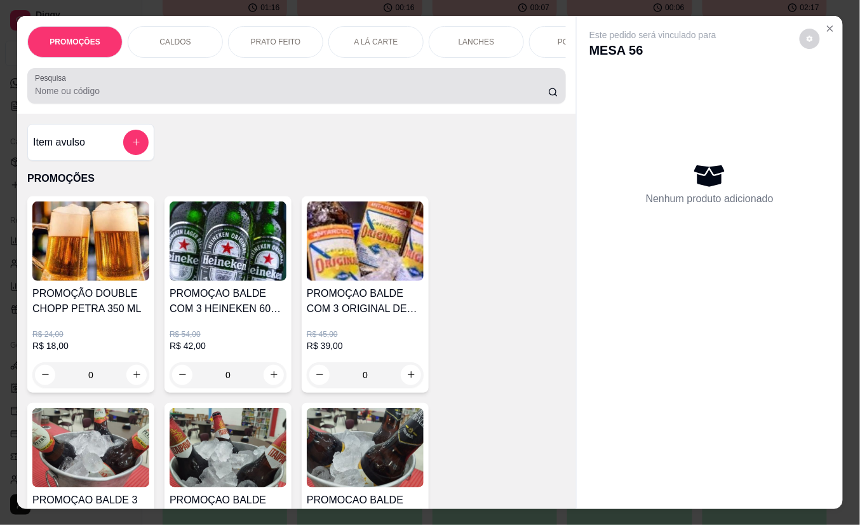
click at [156, 95] on input "Pesquisa" at bounding box center [291, 91] width 513 height 13
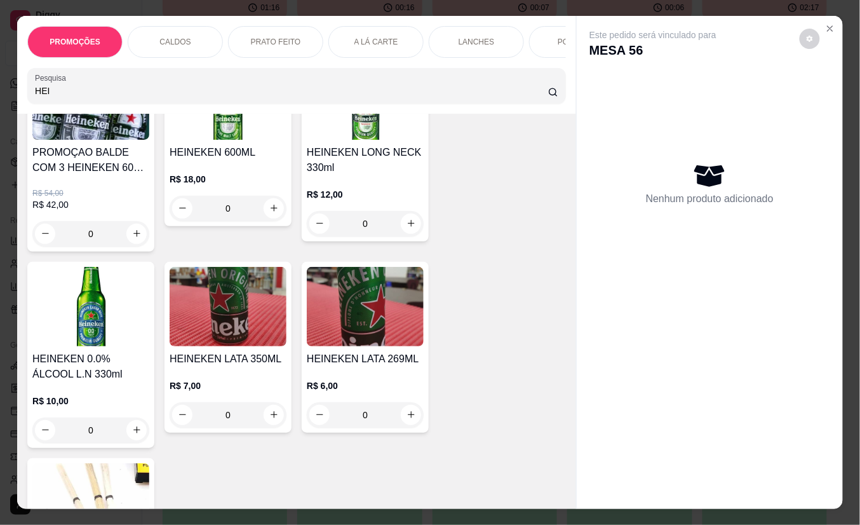
scroll to position [169, 0]
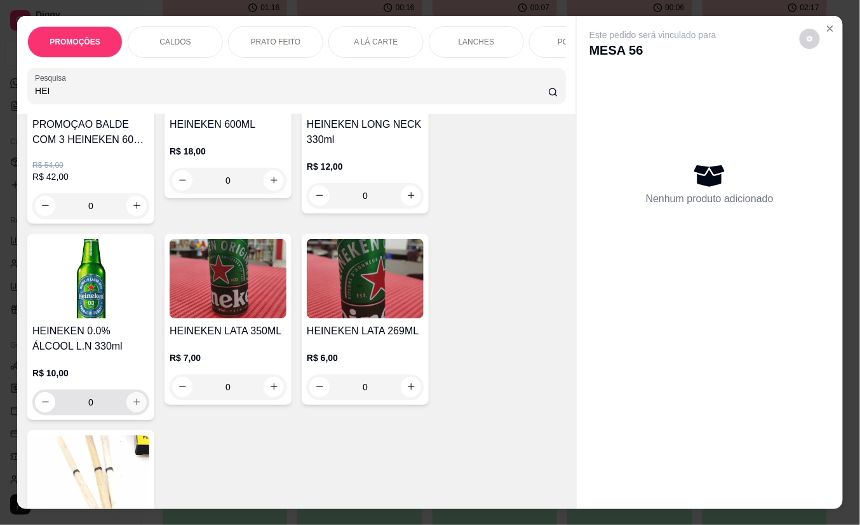
type input "HEI"
click at [131, 402] on button "increase-product-quantity" at bounding box center [137, 402] width 20 height 20
type input "1"
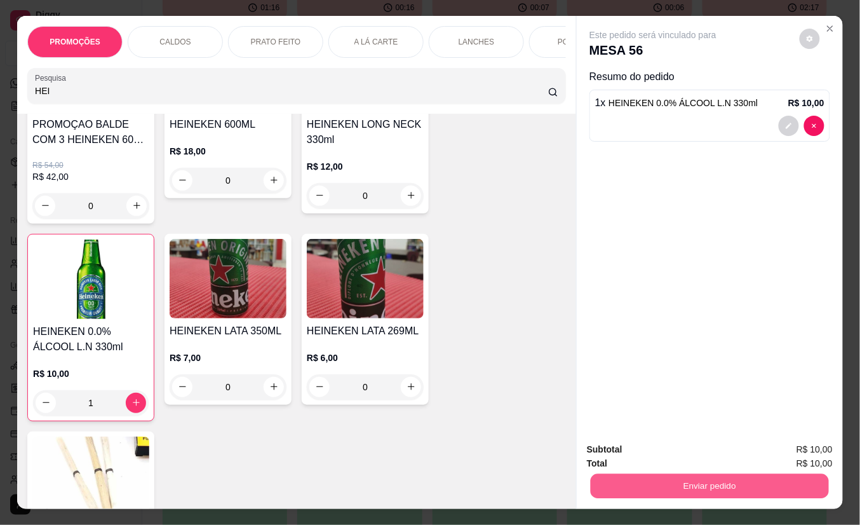
click at [660, 479] on button "Enviar pedido" at bounding box center [710, 486] width 238 height 25
click at [662, 453] on button "Não registrar e enviar pedido" at bounding box center [667, 450] width 128 height 24
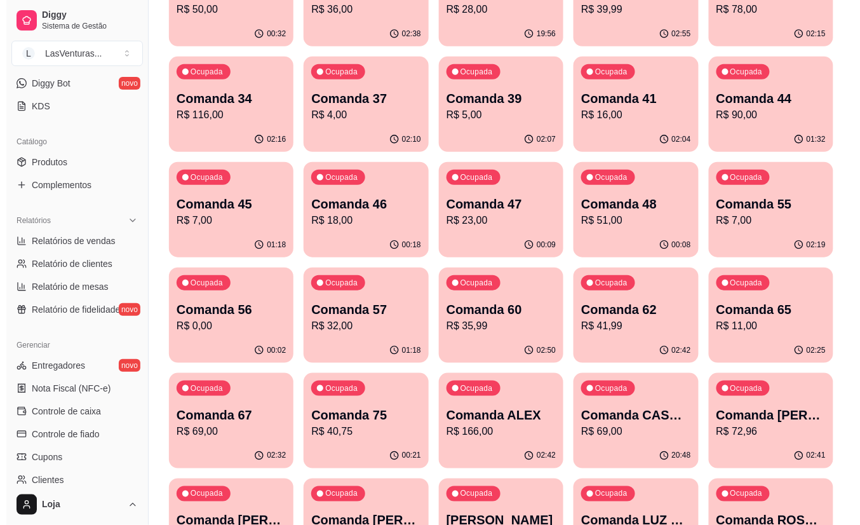
scroll to position [85, 0]
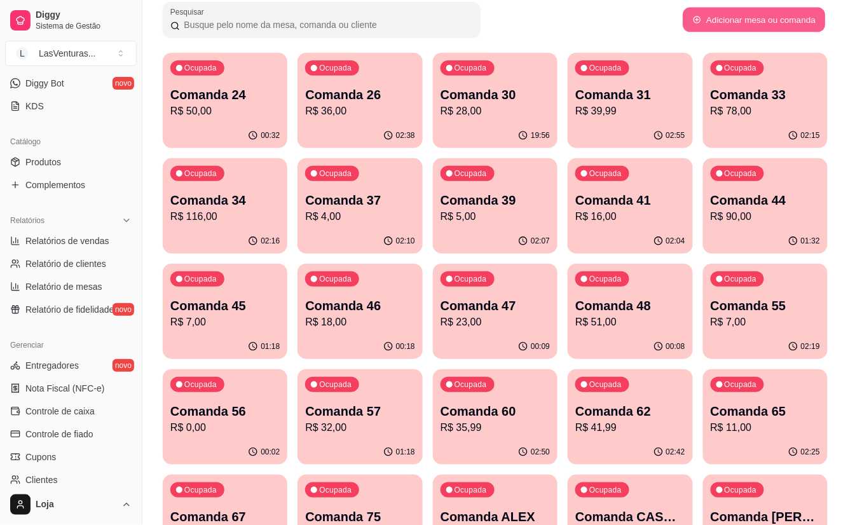
click at [719, 22] on button "Adicionar mesa ou comanda" at bounding box center [753, 20] width 142 height 25
select select "TABLE"
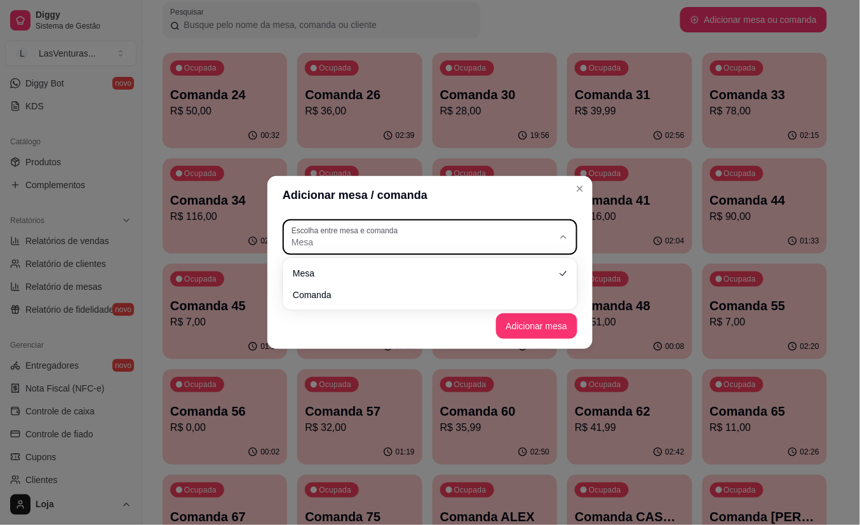
click at [324, 249] on button "Escolha entre mesa e comanda Mesa" at bounding box center [430, 237] width 295 height 36
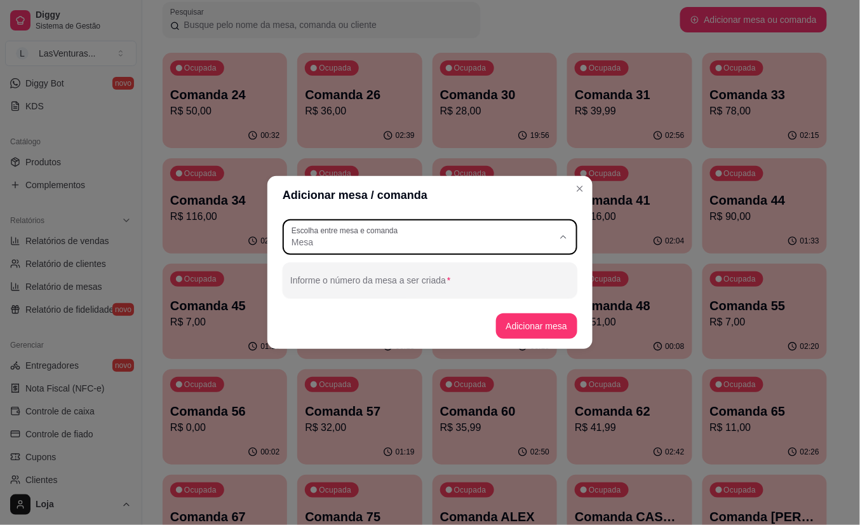
click at [341, 290] on span "Comanda" at bounding box center [425, 293] width 252 height 12
type input "CARD"
select select "CARD"
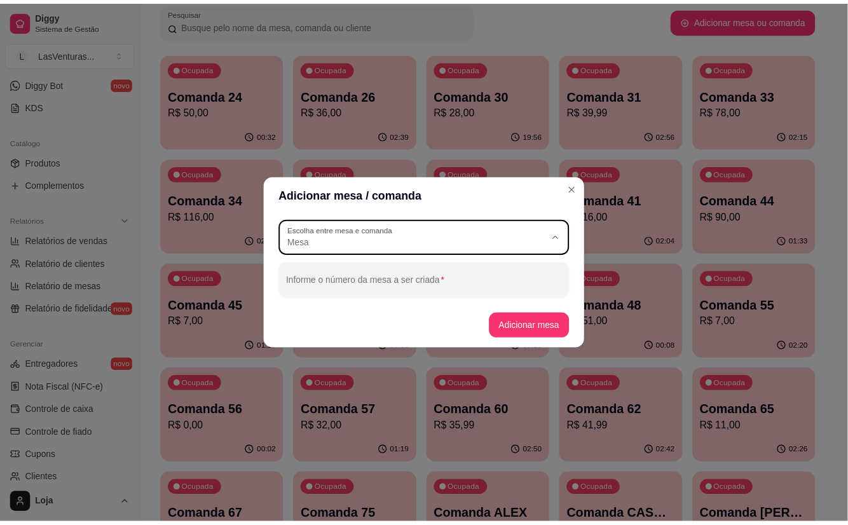
scroll to position [11, 0]
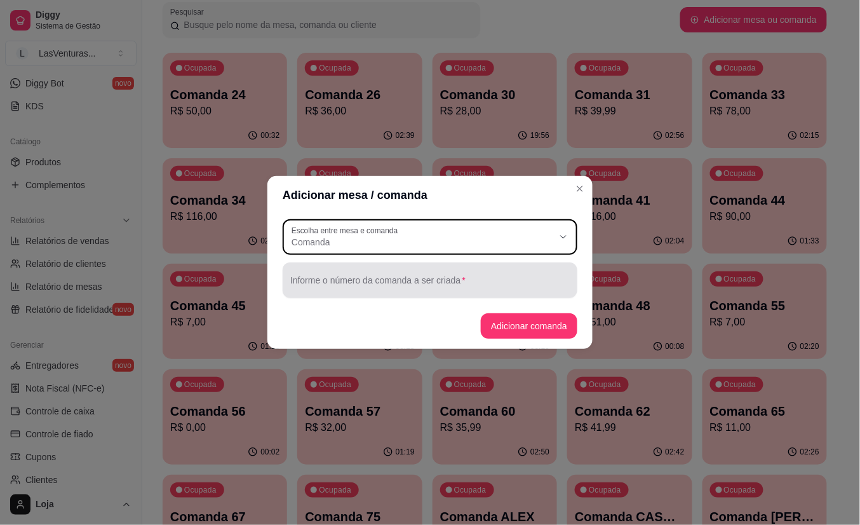
click at [342, 276] on div at bounding box center [430, 279] width 280 height 25
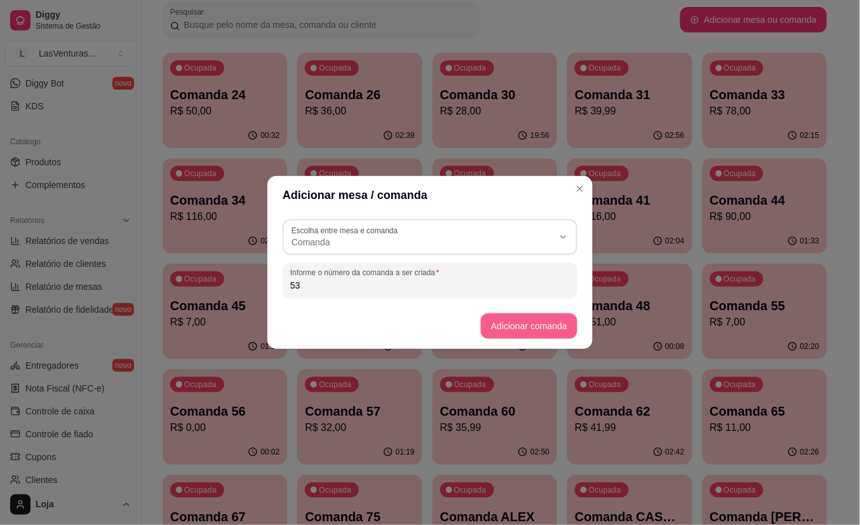
type input "53"
click at [525, 323] on button "Adicionar comanda" at bounding box center [529, 325] width 97 height 25
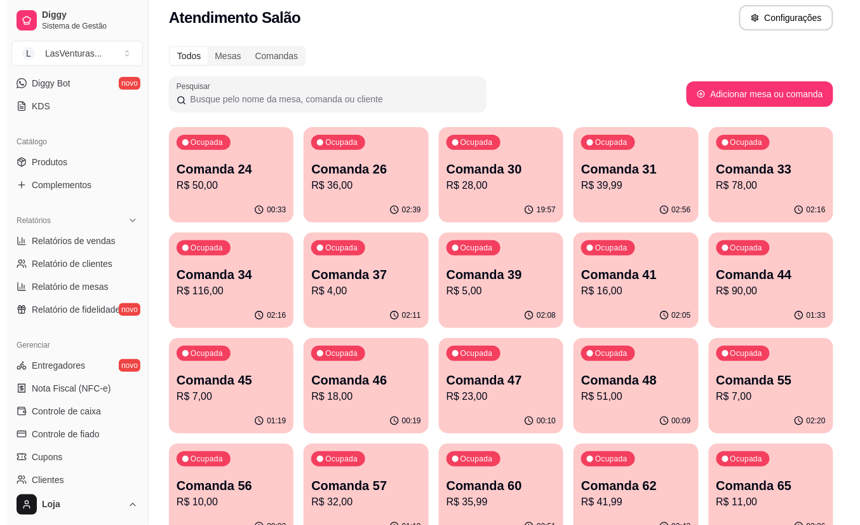
scroll to position [0, 0]
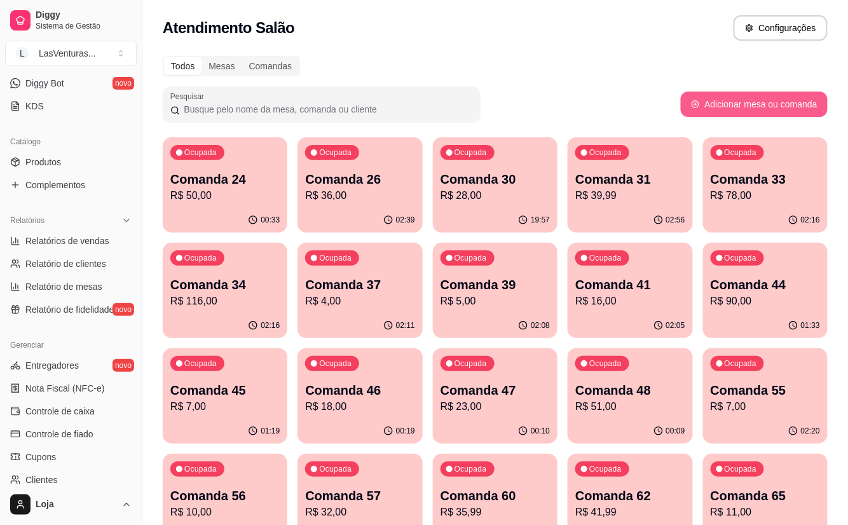
click at [740, 107] on button "Adicionar mesa ou comanda" at bounding box center [753, 103] width 147 height 25
select select "TABLE"
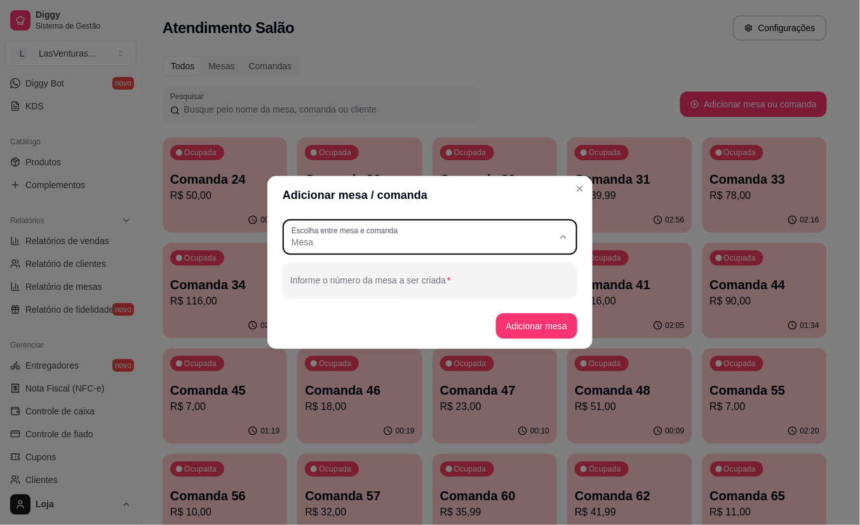
click at [456, 245] on span "Mesa" at bounding box center [423, 242] width 262 height 13
click at [392, 298] on span "Comanda" at bounding box center [425, 293] width 252 height 12
type input "CARD"
select select "CARD"
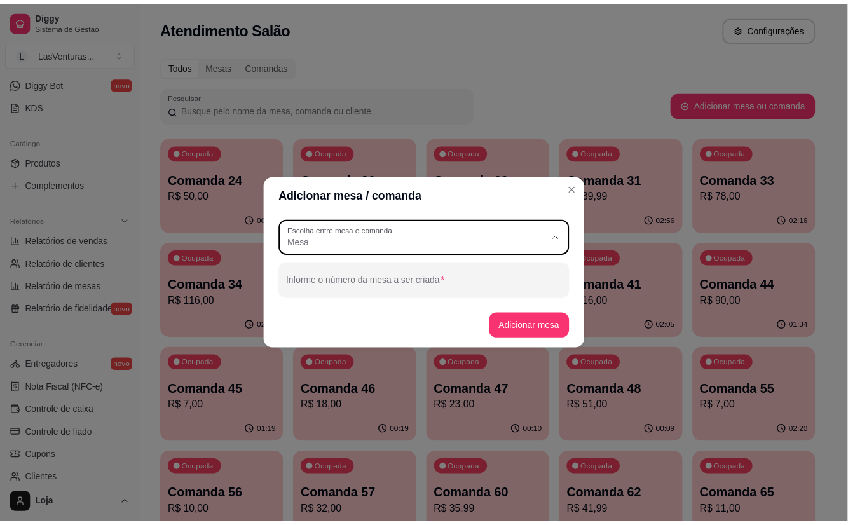
scroll to position [11, 0]
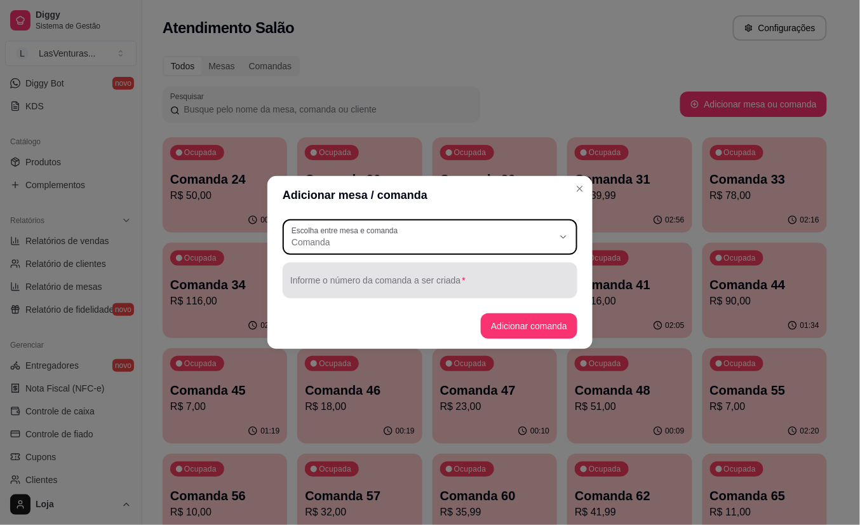
click at [334, 280] on input "Informe o número da comanda a ser criada" at bounding box center [430, 285] width 280 height 13
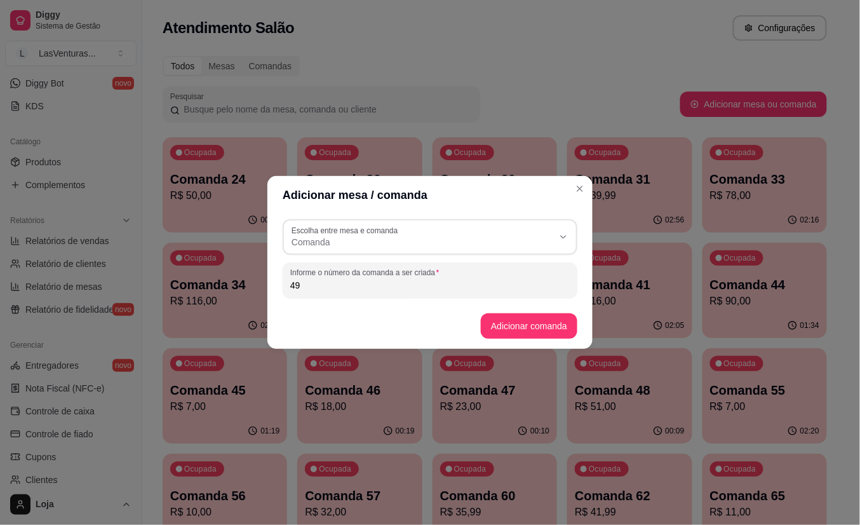
type input "49"
click at [511, 331] on button "Adicionar comanda" at bounding box center [528, 326] width 93 height 25
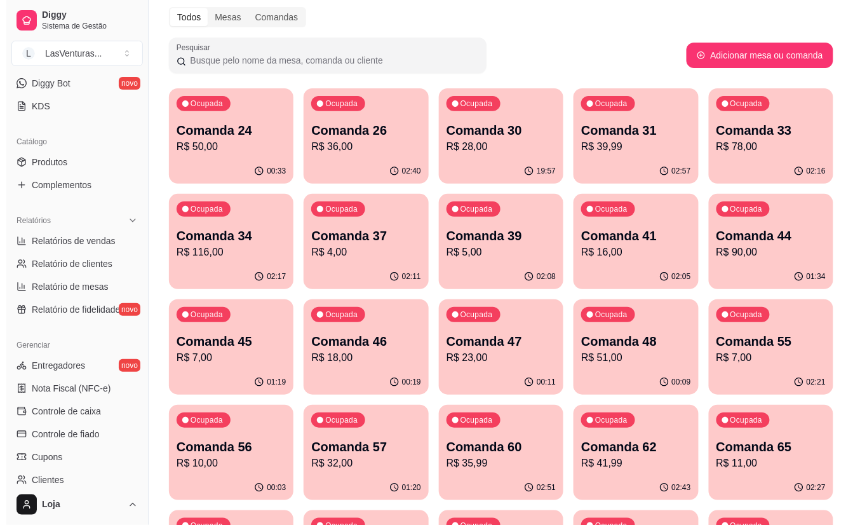
scroll to position [85, 0]
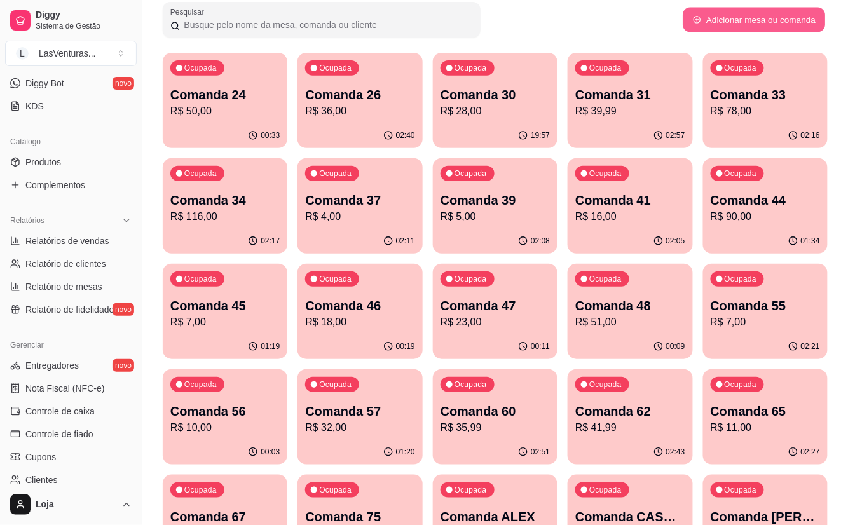
click at [699, 17] on icon "button" at bounding box center [697, 19] width 9 height 9
select select "TABLE"
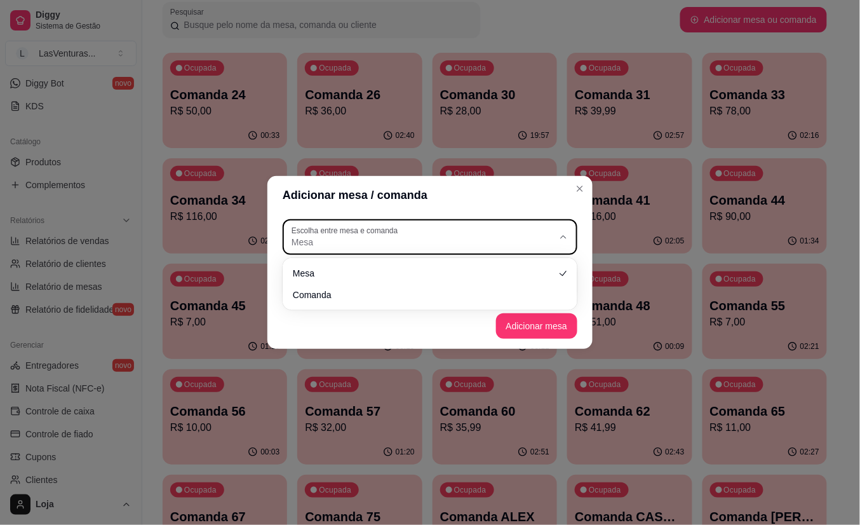
click at [362, 227] on label "Escolha entre mesa e comanda" at bounding box center [347, 230] width 111 height 11
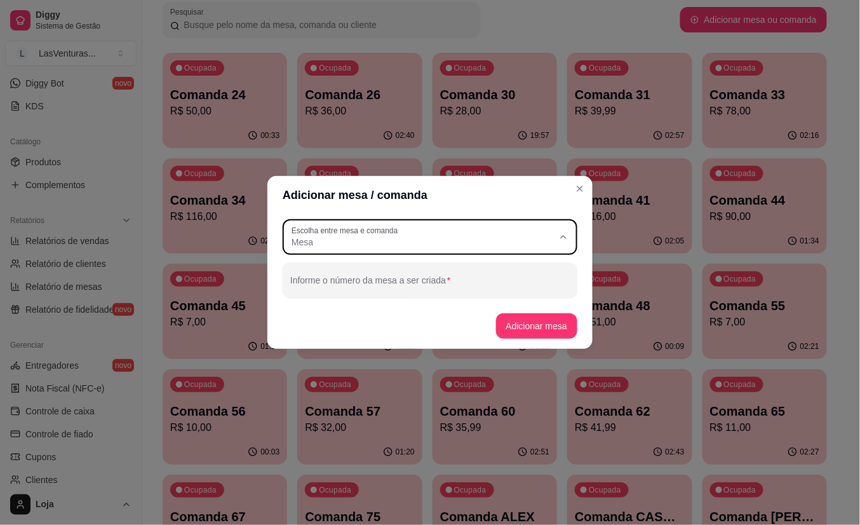
click at [358, 295] on span "Comanda" at bounding box center [425, 293] width 252 height 12
type input "CARD"
select select "CARD"
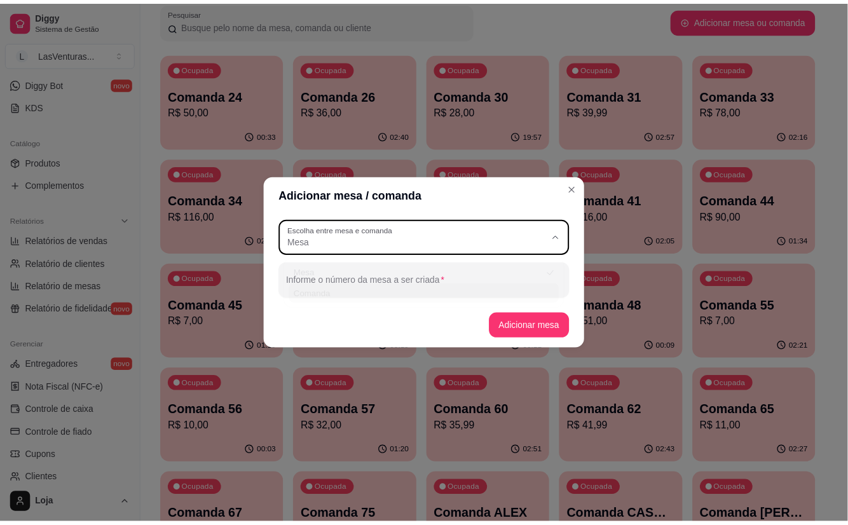
scroll to position [11, 0]
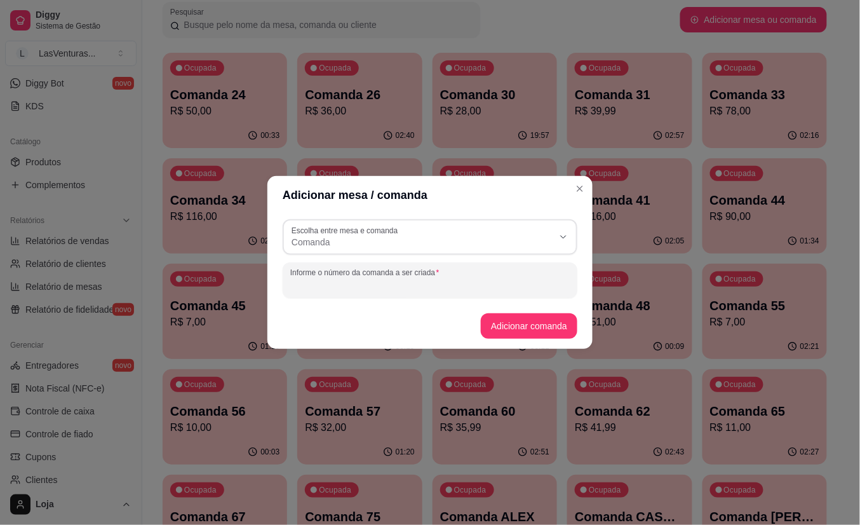
click at [358, 288] on input "Informe o número da comanda a ser criada" at bounding box center [430, 285] width 280 height 13
type input "68"
click at [514, 326] on button "Adicionar comanda" at bounding box center [528, 326] width 93 height 25
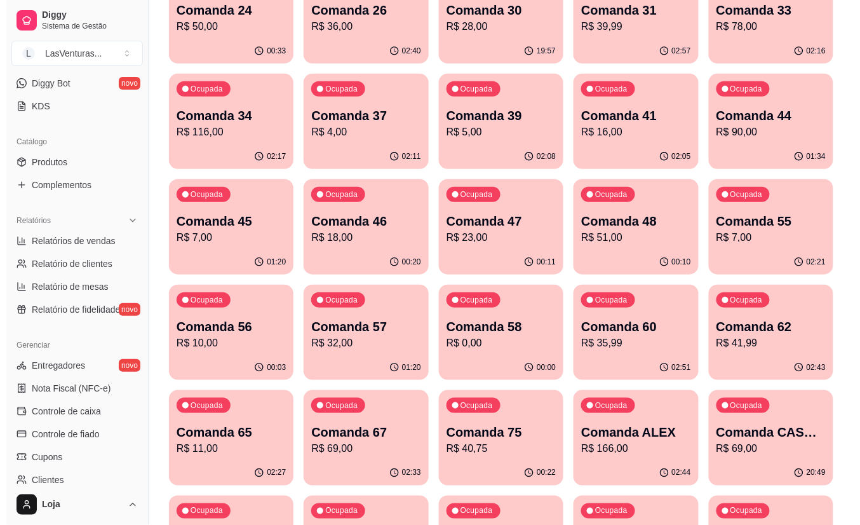
scroll to position [254, 0]
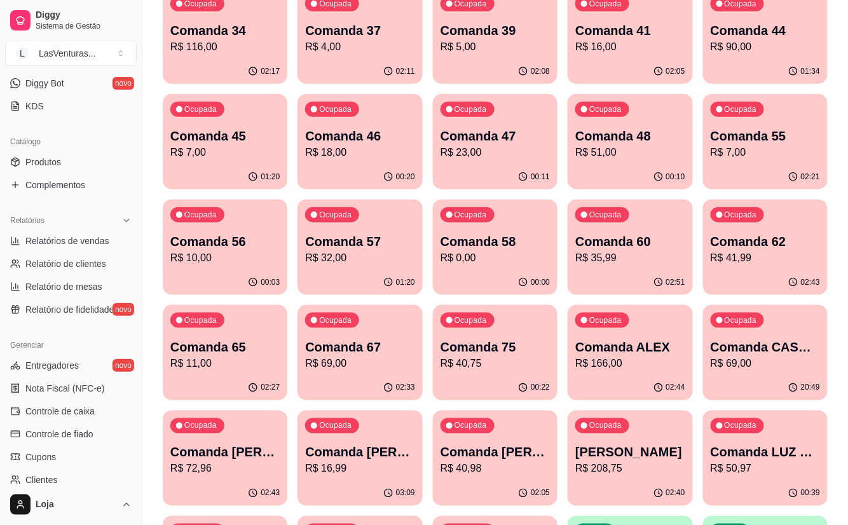
click at [365, 362] on p "R$ 69,00" at bounding box center [359, 363] width 109 height 15
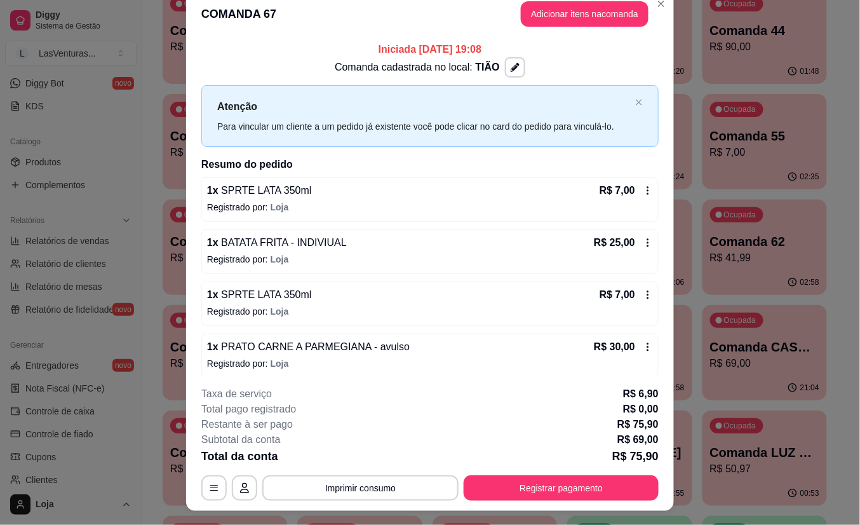
scroll to position [0, 0]
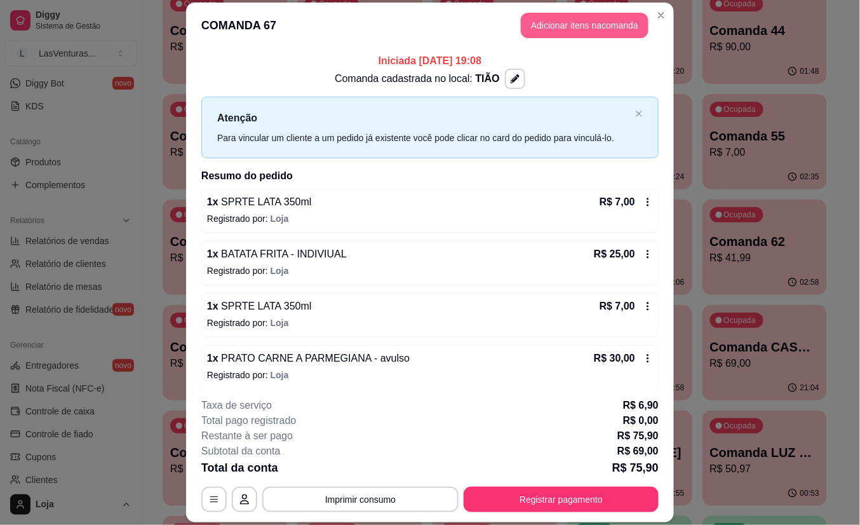
click at [590, 28] on button "Adicionar itens na comanda" at bounding box center [585, 25] width 128 height 25
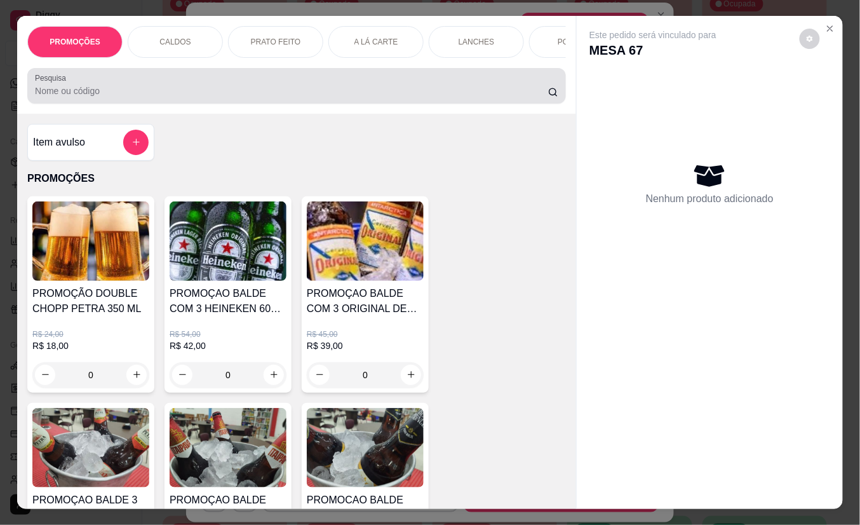
click at [156, 97] on input "Pesquisa" at bounding box center [291, 91] width 513 height 13
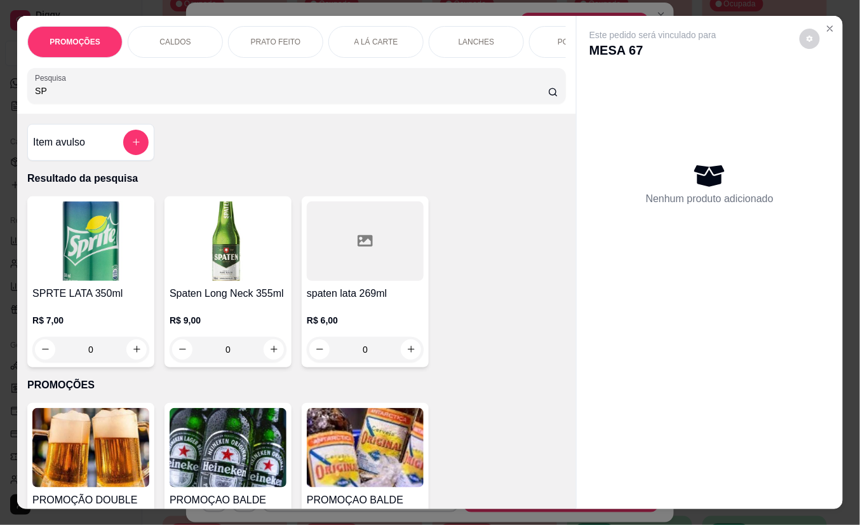
type input "SP"
click at [127, 358] on button "increase-product-quantity" at bounding box center [137, 349] width 20 height 20
type input "1"
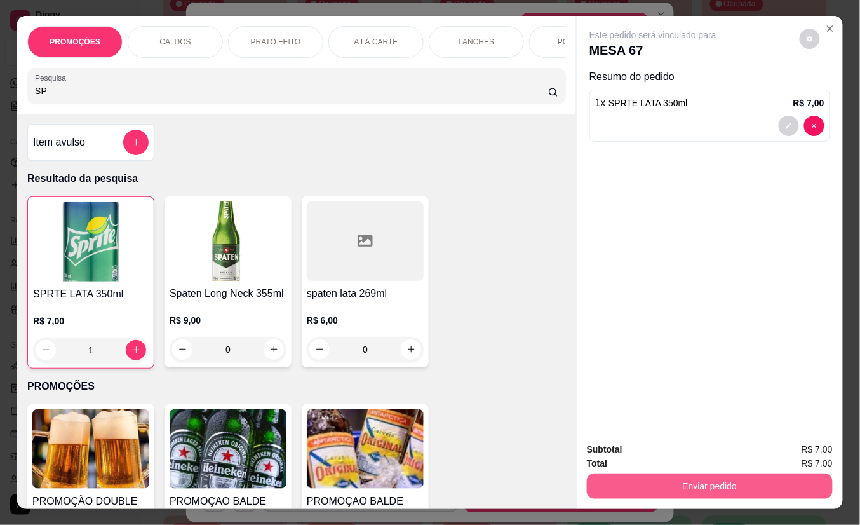
click at [735, 477] on button "Enviar pedido" at bounding box center [710, 485] width 246 height 25
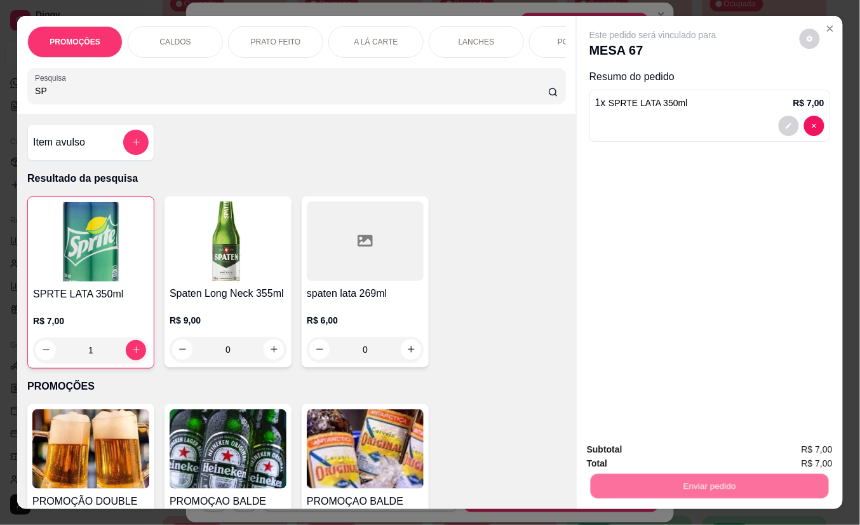
click at [670, 440] on button "Não registrar e enviar pedido" at bounding box center [667, 449] width 132 height 24
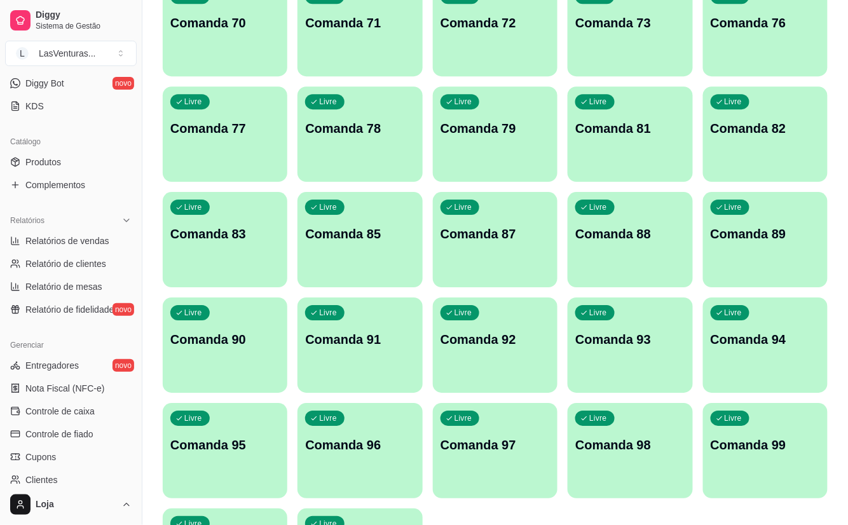
scroll to position [1017, 0]
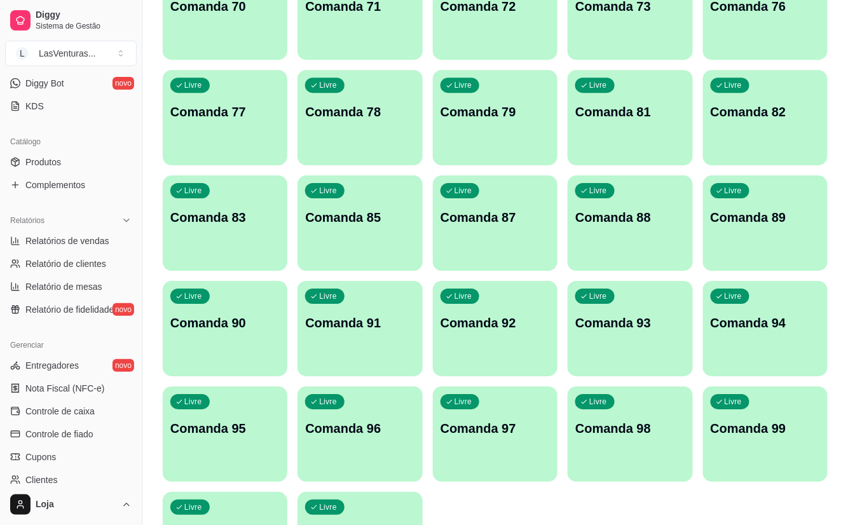
click at [257, 132] on div "Livre Comanda 77" at bounding box center [225, 110] width 125 height 80
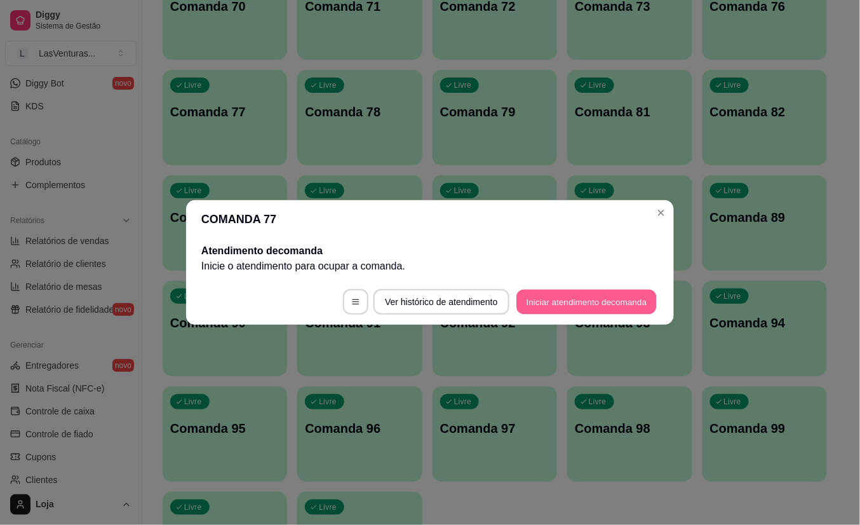
click at [590, 311] on button "Iniciar atendimento de comanda" at bounding box center [587, 302] width 140 height 25
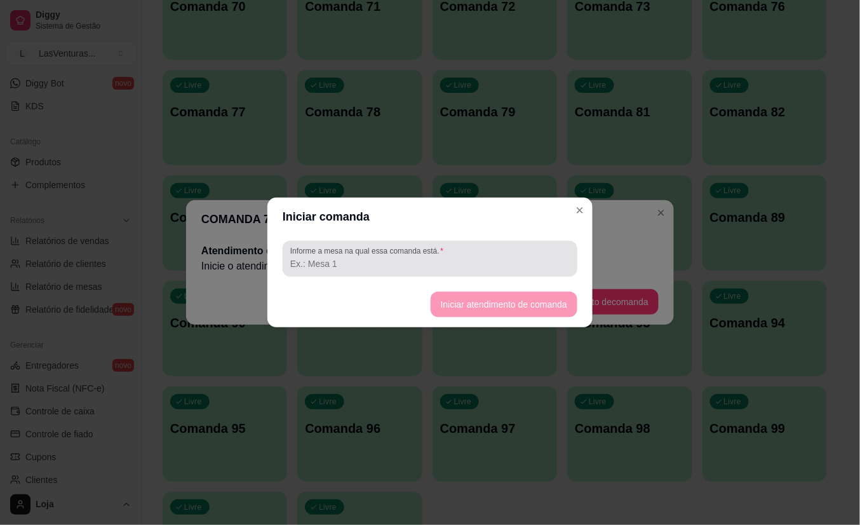
click at [376, 270] on div at bounding box center [430, 258] width 280 height 25
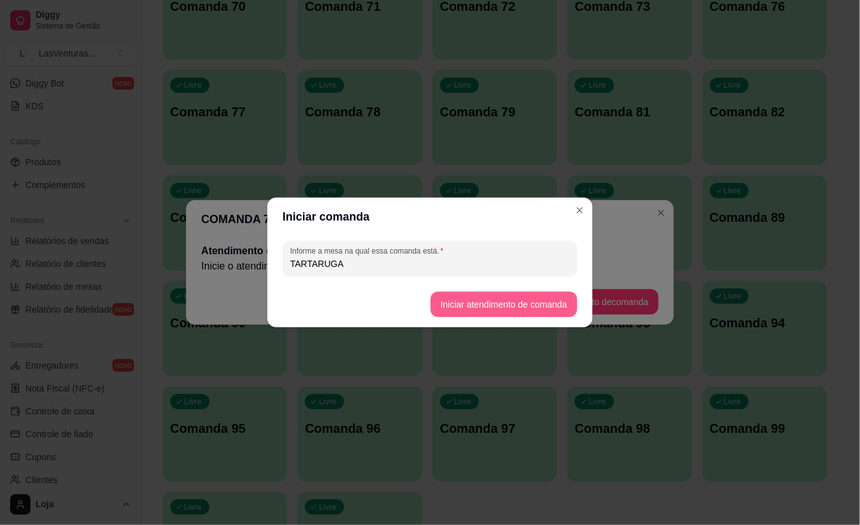
type input "TARTARUGA"
click at [506, 300] on button "Iniciar atendimento de comanda" at bounding box center [504, 304] width 142 height 25
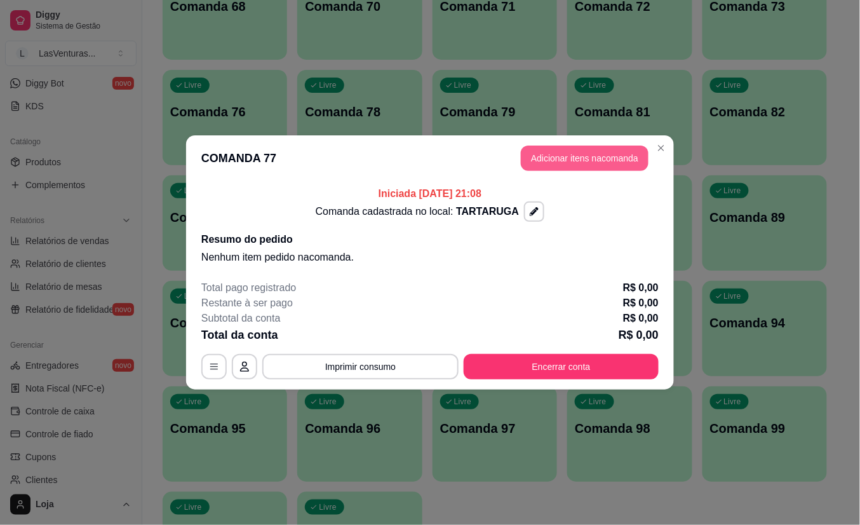
click at [608, 168] on button "Adicionar itens na comanda" at bounding box center [585, 157] width 128 height 25
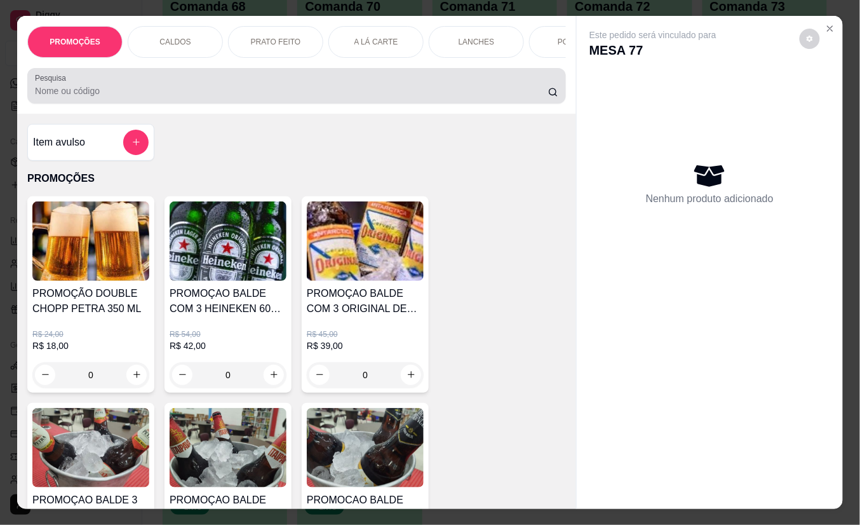
click at [212, 83] on div at bounding box center [297, 85] width 524 height 25
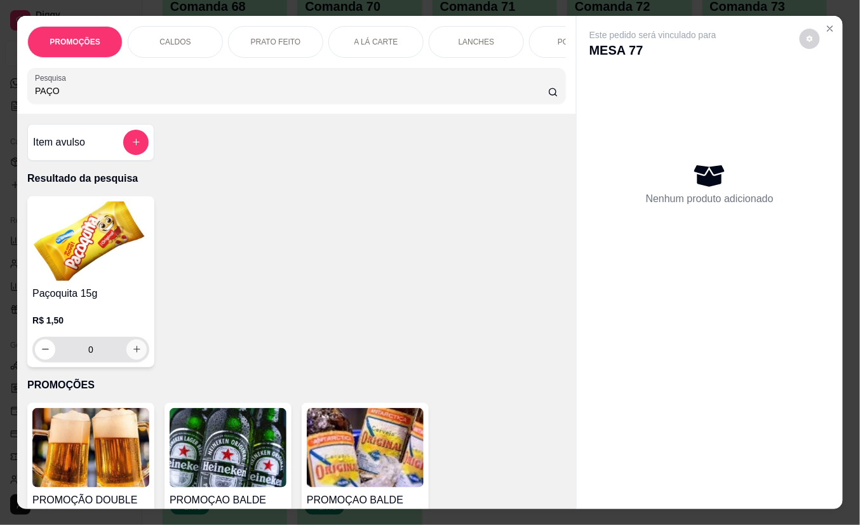
type input "PAÇO"
click at [131, 351] on button "increase-product-quantity" at bounding box center [136, 349] width 20 height 20
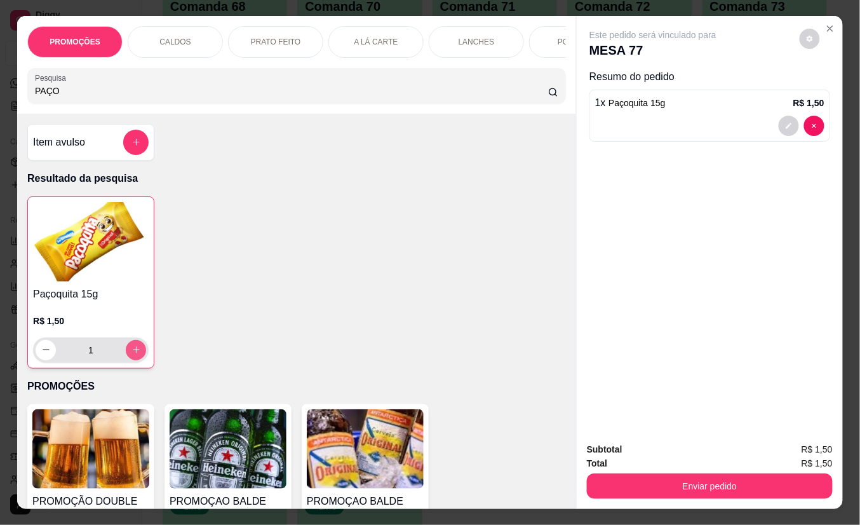
type input "1"
click at [130, 351] on button "increase-product-quantity" at bounding box center [136, 350] width 20 height 20
type input "2"
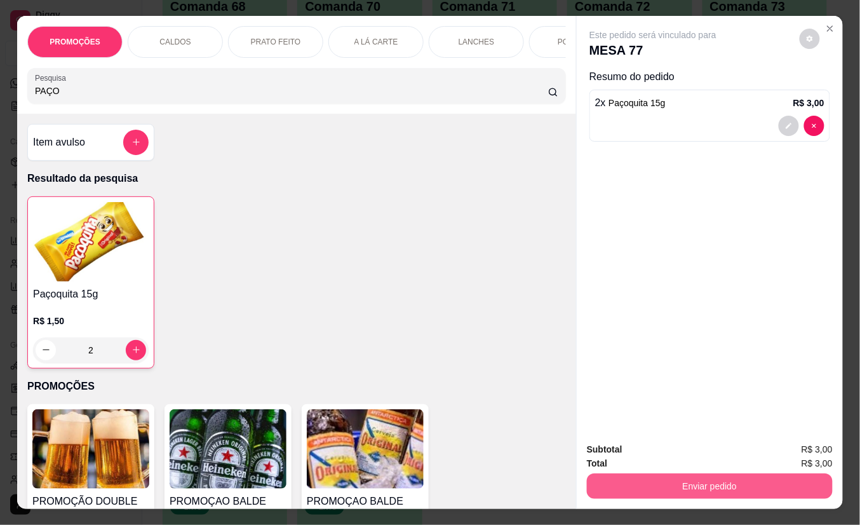
click at [689, 485] on button "Enviar pedido" at bounding box center [710, 485] width 246 height 25
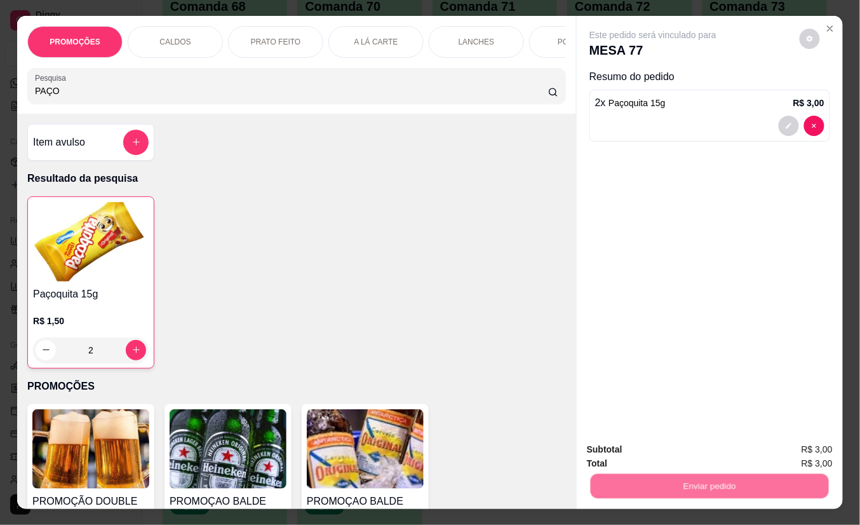
click at [662, 454] on button "Não registrar e enviar pedido" at bounding box center [667, 449] width 128 height 24
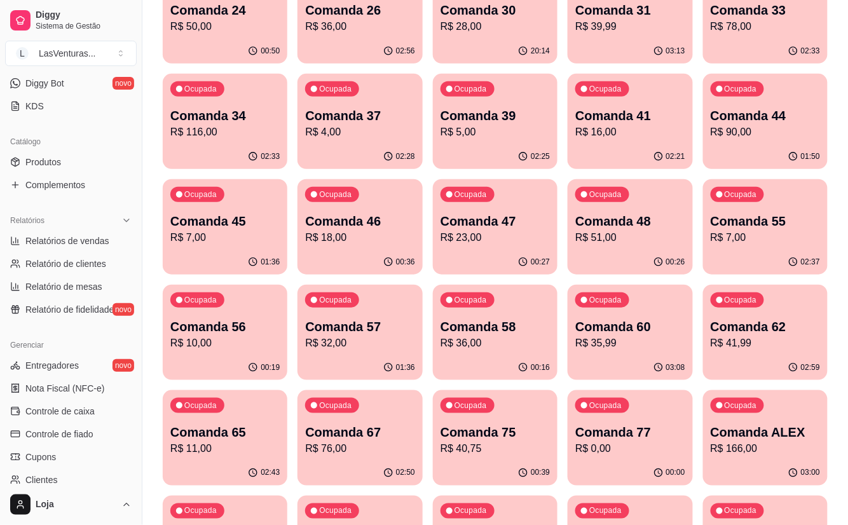
scroll to position [85, 0]
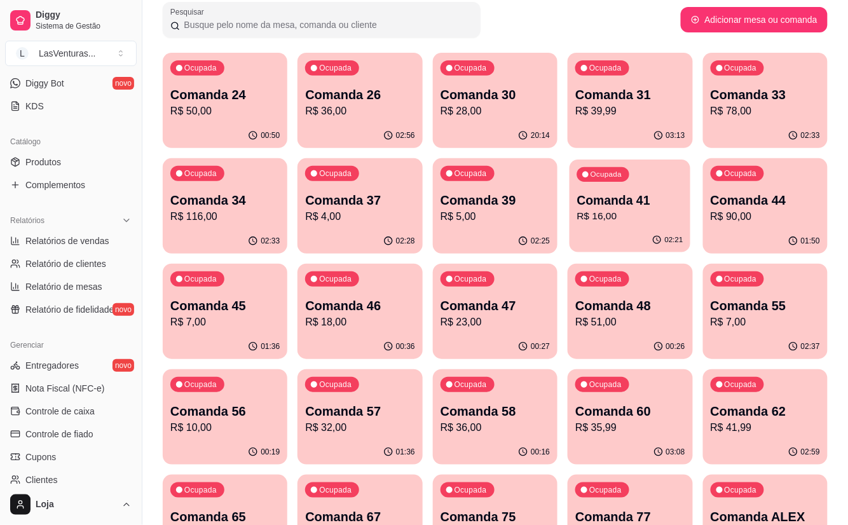
click at [626, 210] on p "R$ 16,00" at bounding box center [630, 216] width 106 height 15
click at [603, 186] on div "Ocupada Comanda 41 R$ 16,00" at bounding box center [629, 193] width 125 height 71
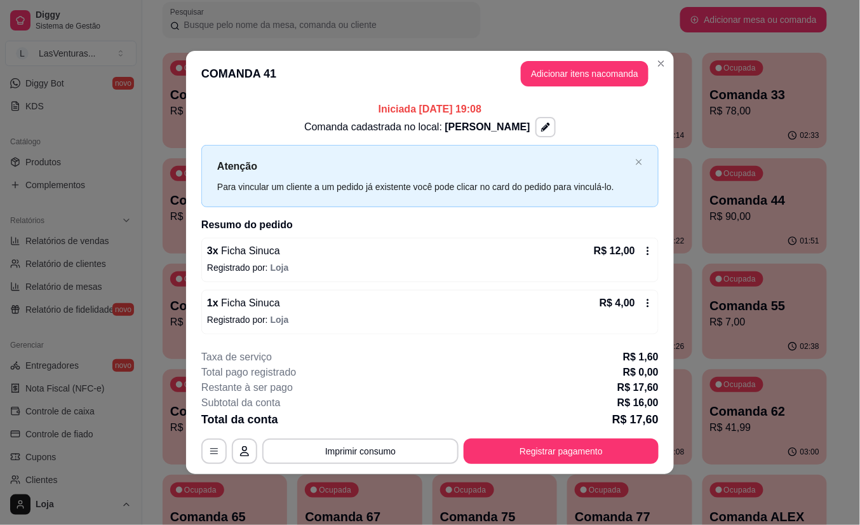
click at [640, 252] on div "R$ 12,00" at bounding box center [623, 250] width 59 height 15
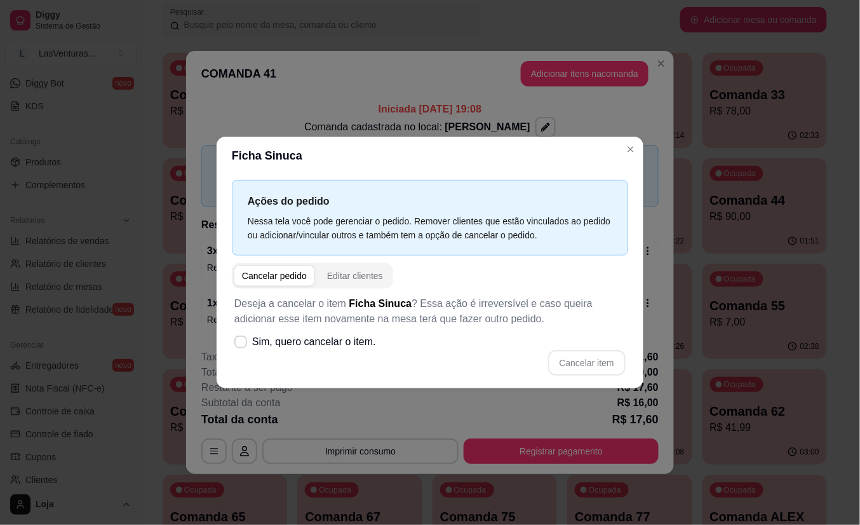
click at [285, 280] on div "Cancelar pedido" at bounding box center [274, 275] width 65 height 13
click at [241, 329] on label "Sim, quero cancelar o item." at bounding box center [305, 341] width 152 height 25
click at [241, 344] on input "Sim, quero cancelar o item." at bounding box center [238, 348] width 8 height 8
click at [245, 344] on icon at bounding box center [241, 341] width 10 height 7
click at [242, 344] on input "Sim, quero cancelar o item." at bounding box center [238, 348] width 8 height 8
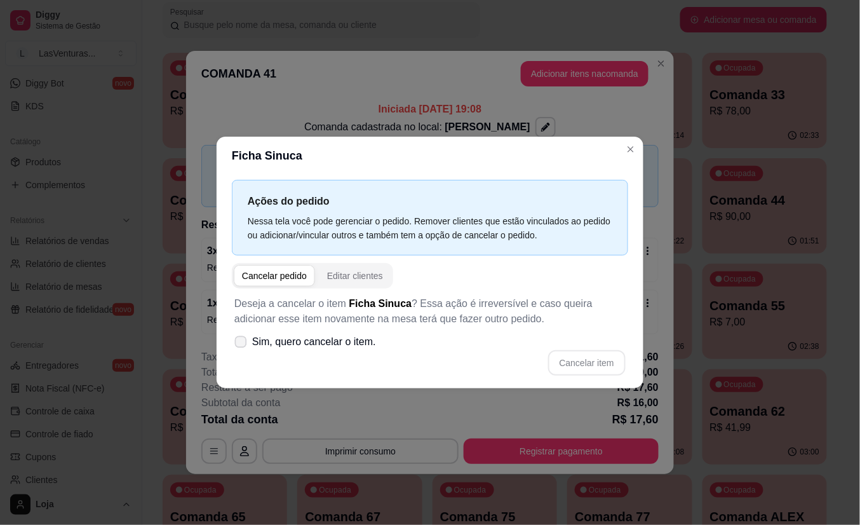
click at [321, 346] on span "Sim, quero cancelar o item." at bounding box center [314, 341] width 124 height 15
click at [242, 346] on input "Sim, quero cancelar o item." at bounding box center [238, 348] width 8 height 8
checkbox input "true"
click at [593, 362] on button "Cancelar item" at bounding box center [587, 363] width 76 height 25
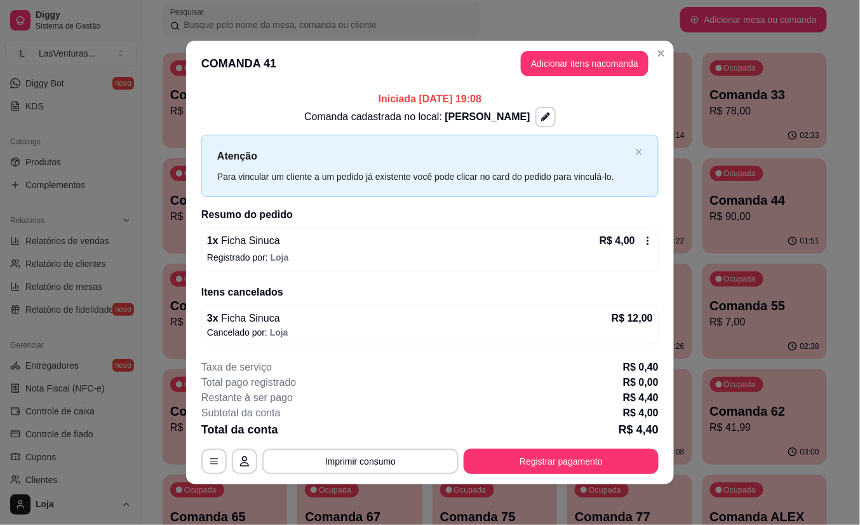
click at [642, 235] on div "R$ 4,00" at bounding box center [626, 240] width 53 height 15
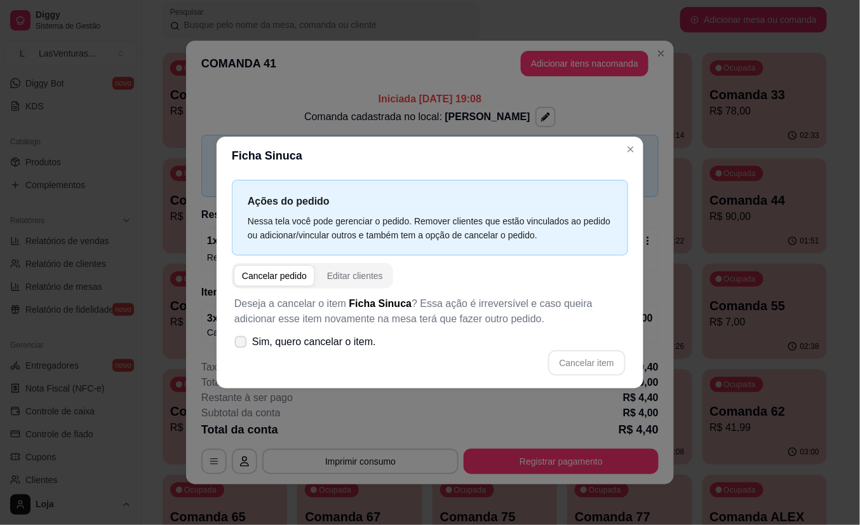
click at [248, 342] on label "Sim, quero cancelar o item." at bounding box center [305, 341] width 152 height 25
click at [242, 344] on input "Sim, quero cancelar o item." at bounding box center [238, 348] width 8 height 8
checkbox input "true"
click at [595, 356] on button "Cancelar item" at bounding box center [587, 362] width 78 height 25
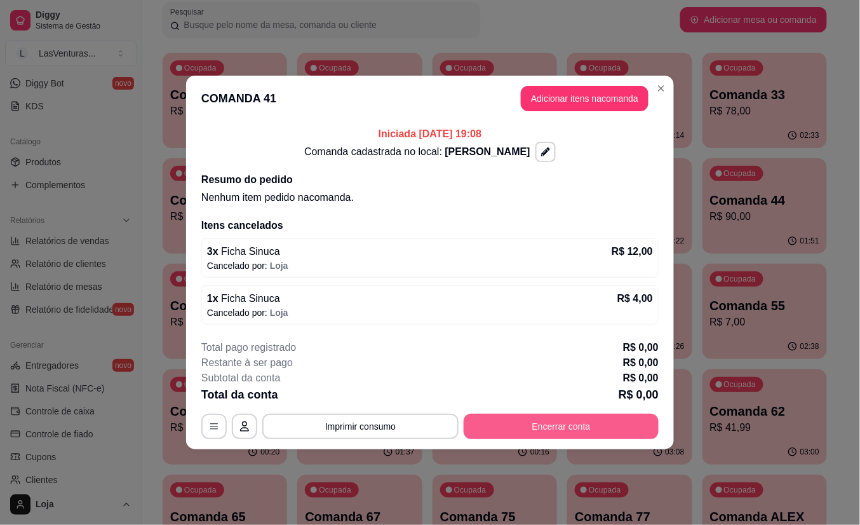
click at [532, 426] on button "Encerrar conta" at bounding box center [561, 426] width 195 height 25
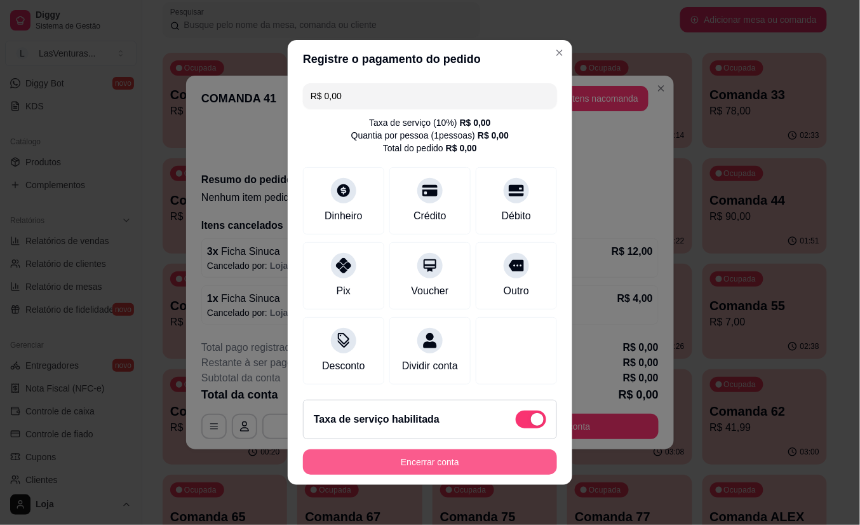
click at [493, 475] on button "Encerrar conta" at bounding box center [430, 461] width 254 height 25
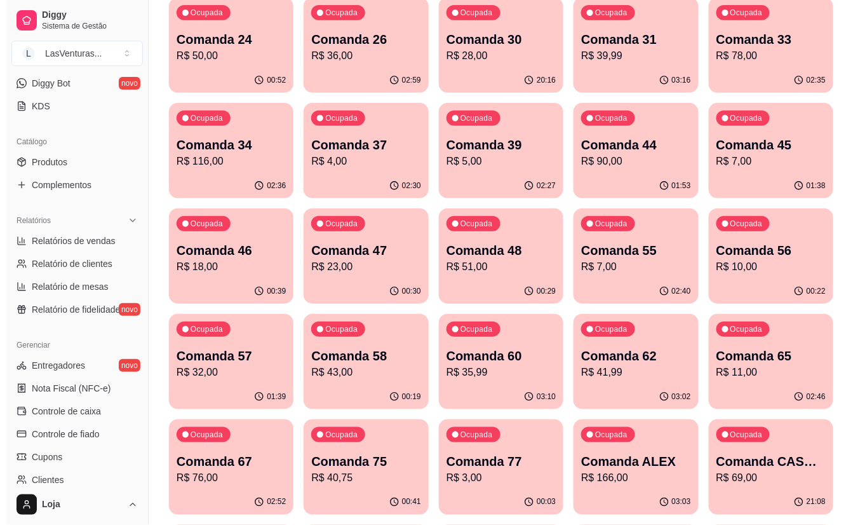
scroll to position [169, 0]
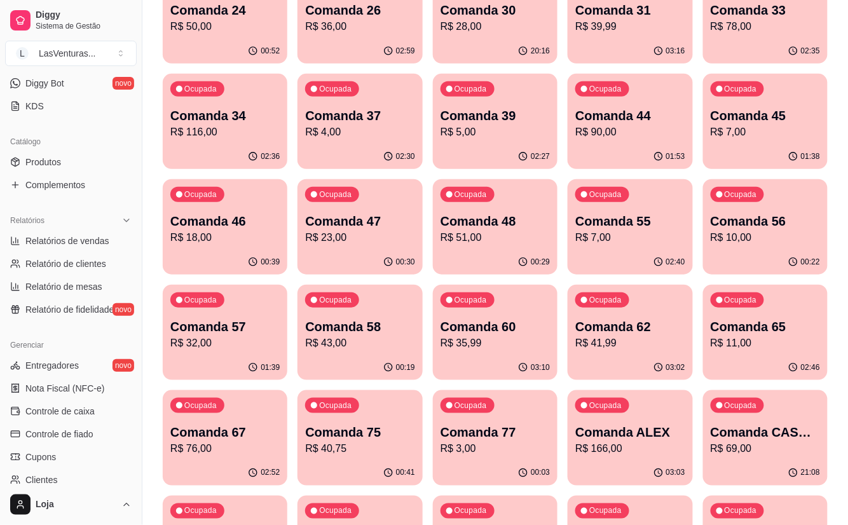
click at [761, 347] on p "R$ 11,00" at bounding box center [764, 342] width 109 height 15
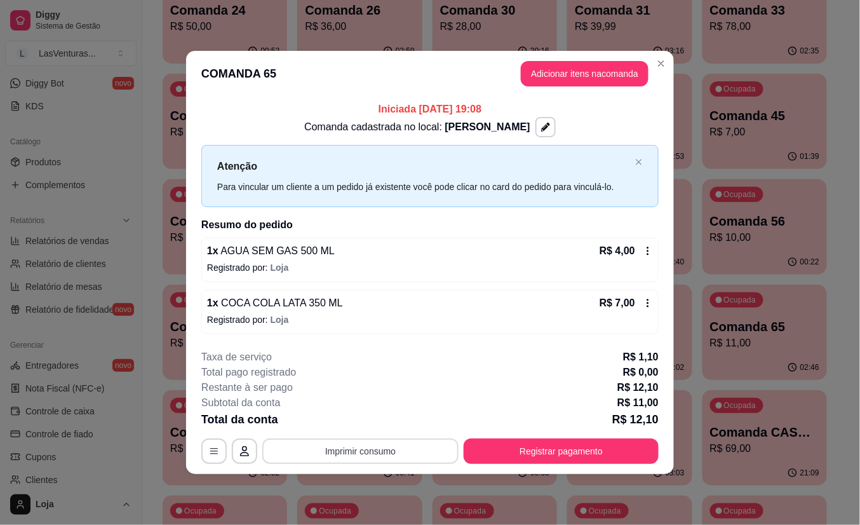
click at [379, 463] on button "Imprimir consumo" at bounding box center [360, 450] width 196 height 25
click at [438, 356] on div "Taxa de serviço R$ 1,10" at bounding box center [429, 356] width 457 height 15
click at [606, 70] on button "Adicionar itens na comanda" at bounding box center [585, 74] width 124 height 25
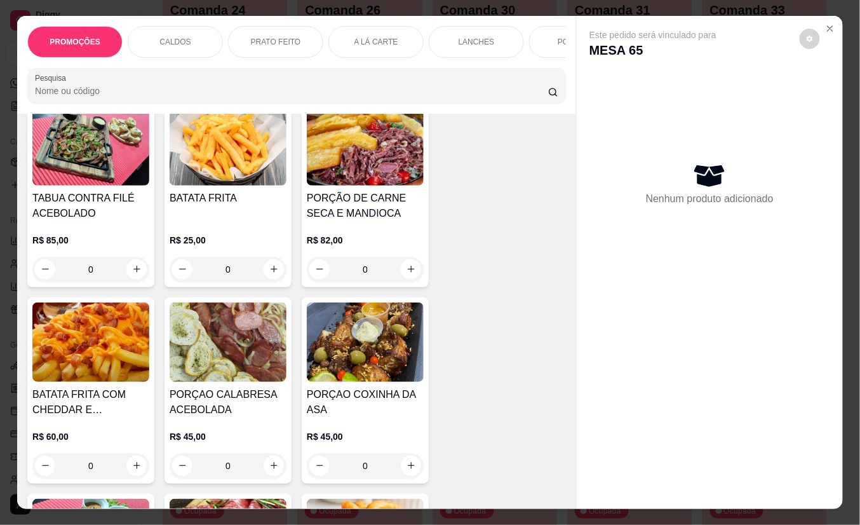
scroll to position [2372, 0]
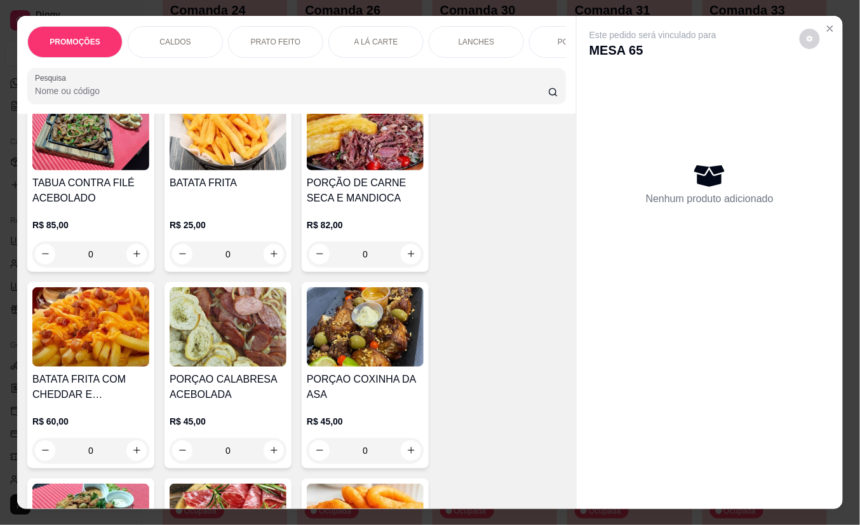
click at [128, 447] on div "0" at bounding box center [90, 450] width 117 height 25
click at [828, 26] on icon "Close" at bounding box center [830, 28] width 5 height 5
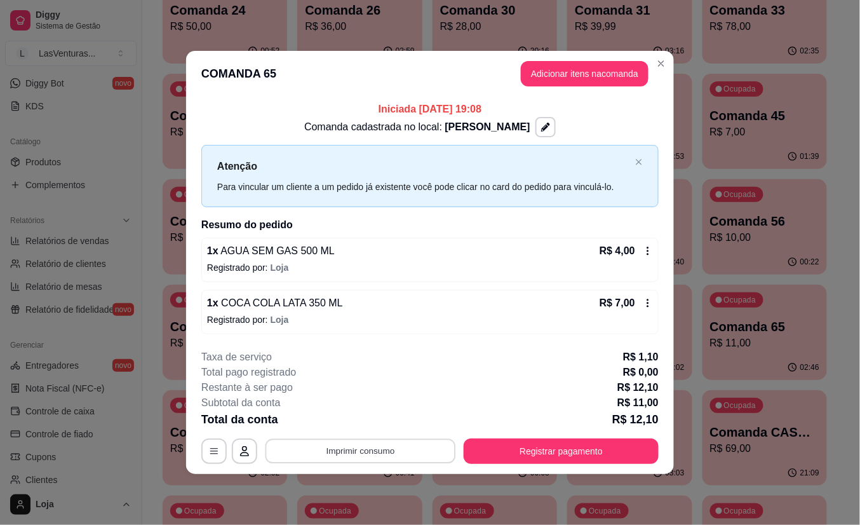
click at [375, 450] on button "Imprimir consumo" at bounding box center [361, 450] width 191 height 25
click at [374, 433] on button "IMPRESSORA" at bounding box center [364, 423] width 89 height 20
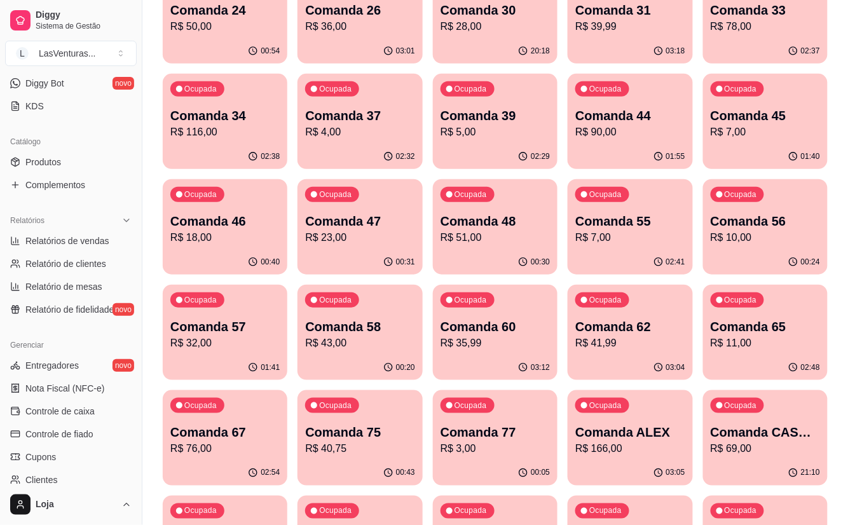
click at [527, 247] on div "Ocupada Comanda 48 R$ 51,00" at bounding box center [495, 214] width 125 height 71
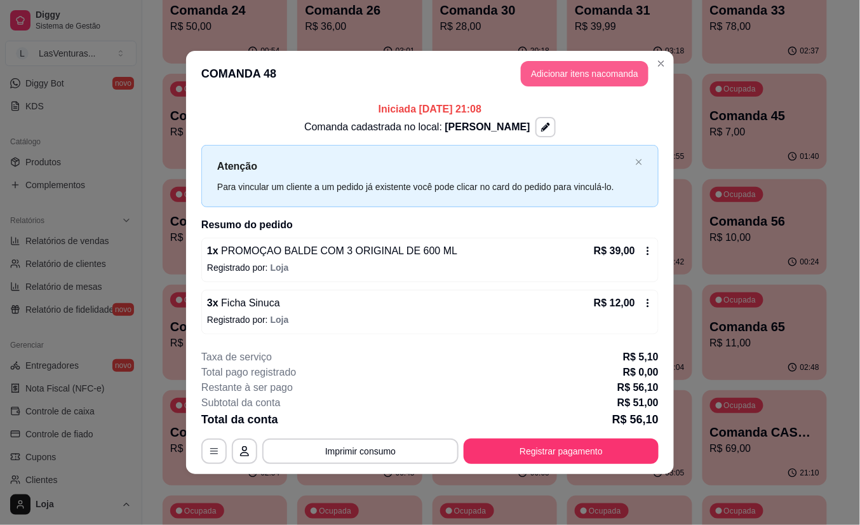
click at [535, 81] on button "Adicionar itens na comanda" at bounding box center [585, 73] width 128 height 25
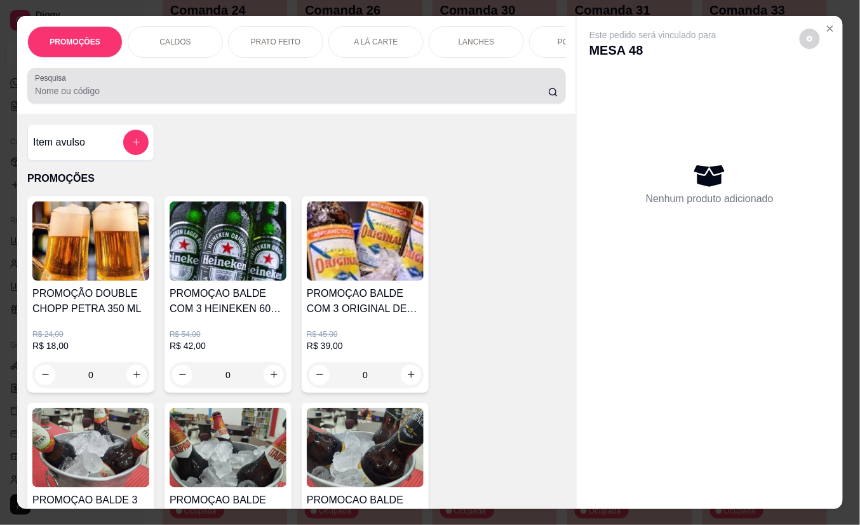
click at [341, 97] on input "Pesquisa" at bounding box center [291, 91] width 513 height 13
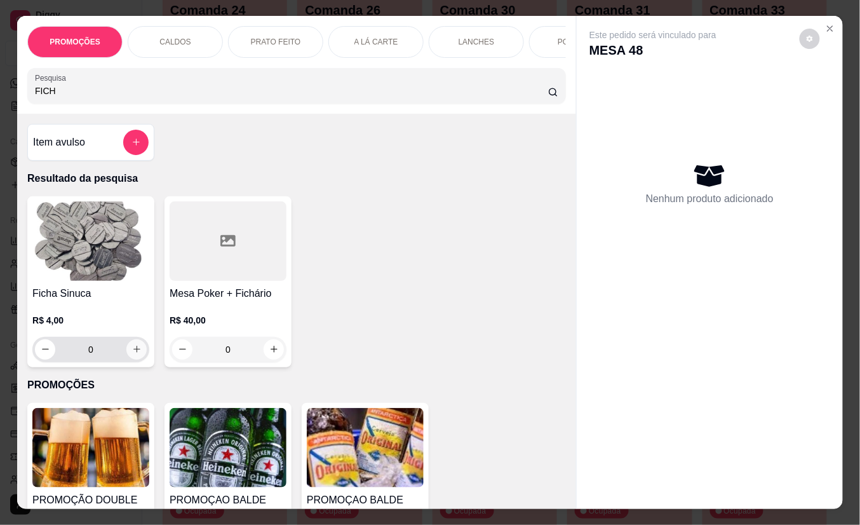
type input "FICH"
click at [133, 353] on icon "increase-product-quantity" at bounding box center [136, 349] width 6 height 6
type input "1"
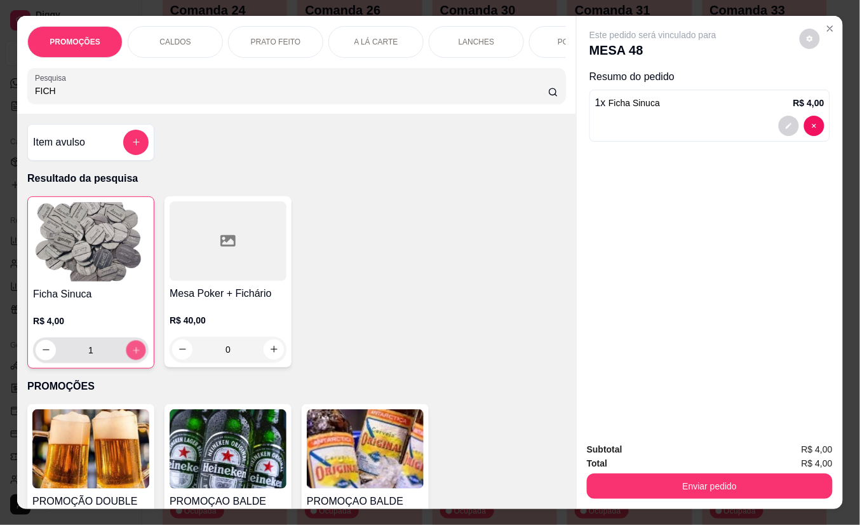
click at [132, 355] on icon "increase-product-quantity" at bounding box center [137, 351] width 10 height 10
type input "2"
click at [132, 355] on icon "increase-product-quantity" at bounding box center [137, 351] width 10 height 10
type input "3"
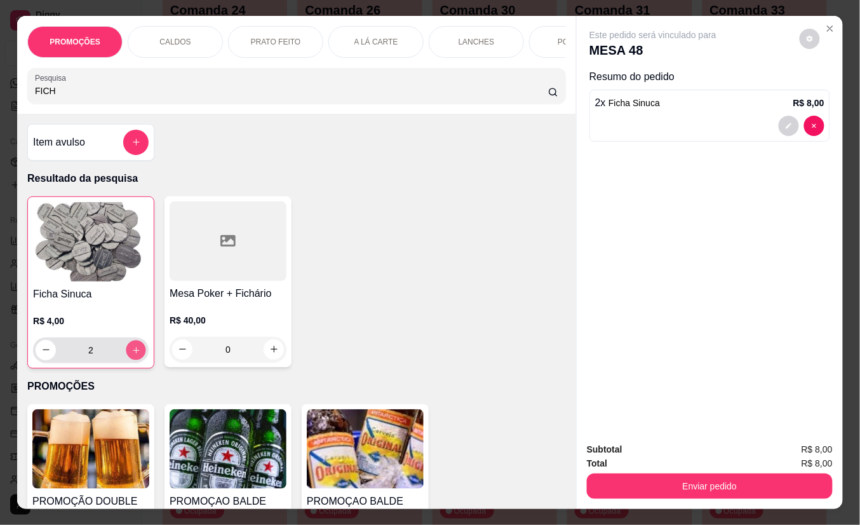
type input "3"
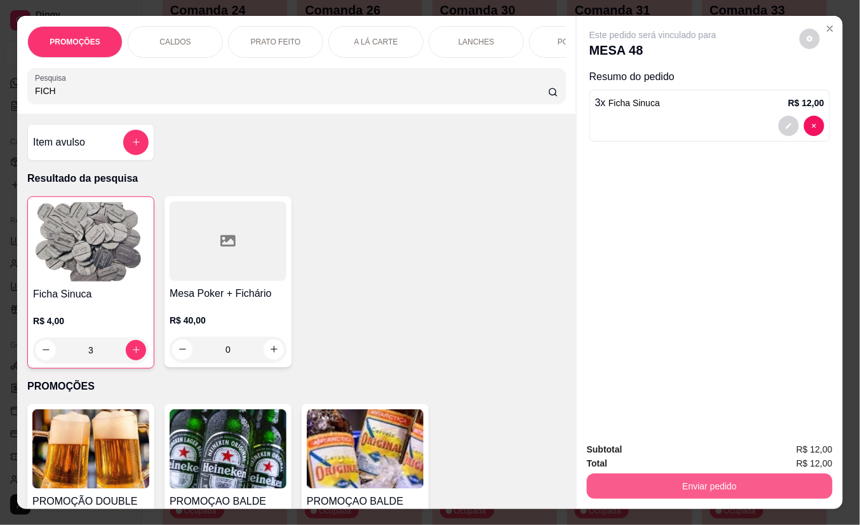
click at [715, 483] on button "Enviar pedido" at bounding box center [710, 485] width 246 height 25
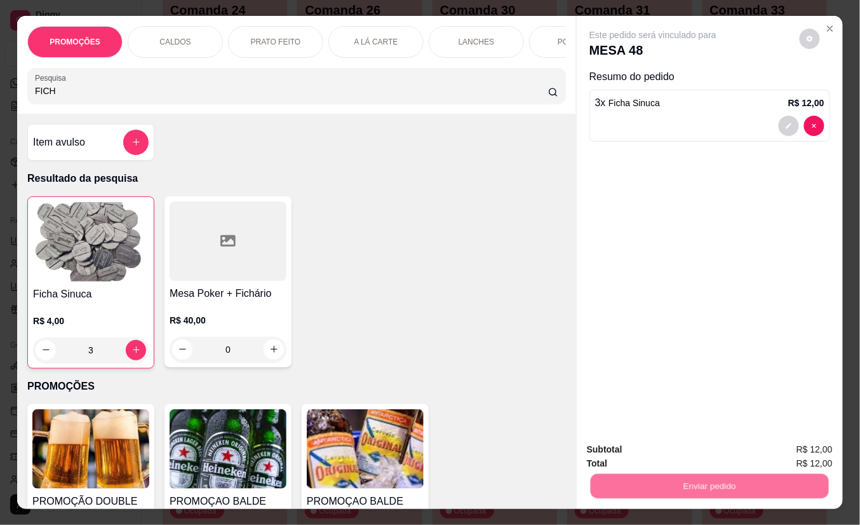
click at [670, 453] on button "Não registrar e enviar pedido" at bounding box center [667, 450] width 132 height 24
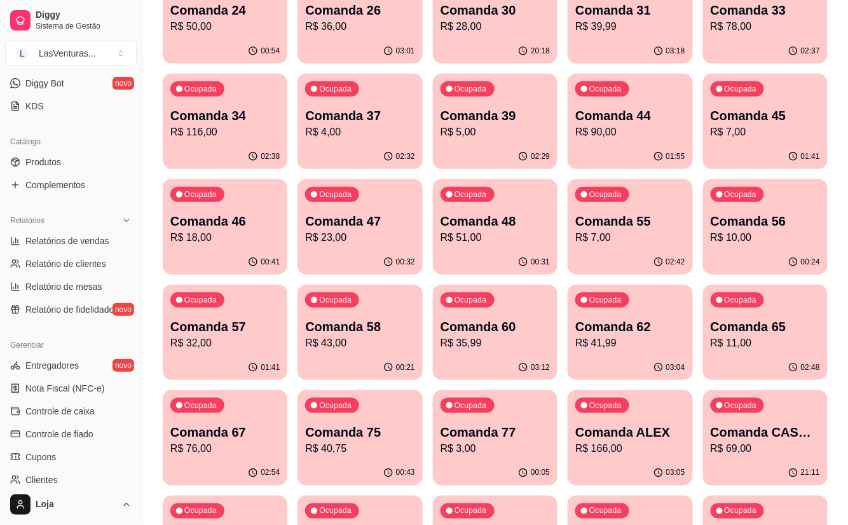
click at [755, 337] on p "R$ 11,00" at bounding box center [764, 342] width 109 height 15
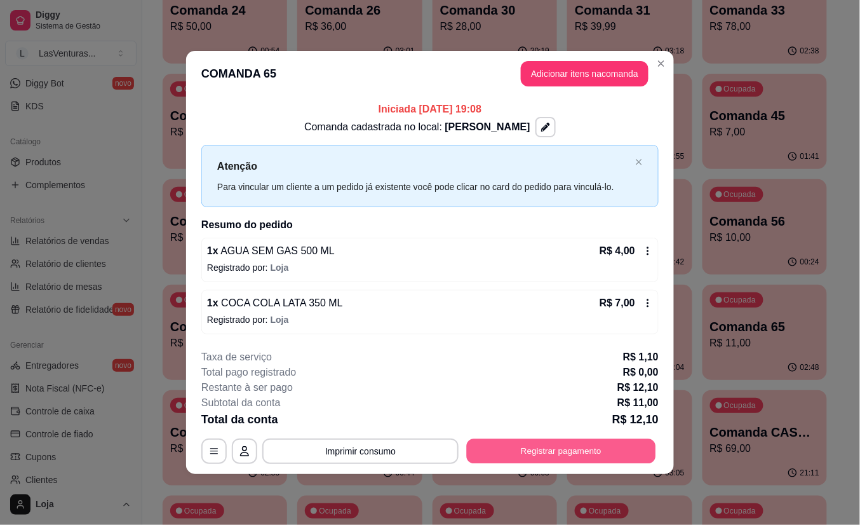
click at [508, 450] on button "Registrar pagamento" at bounding box center [561, 450] width 189 height 25
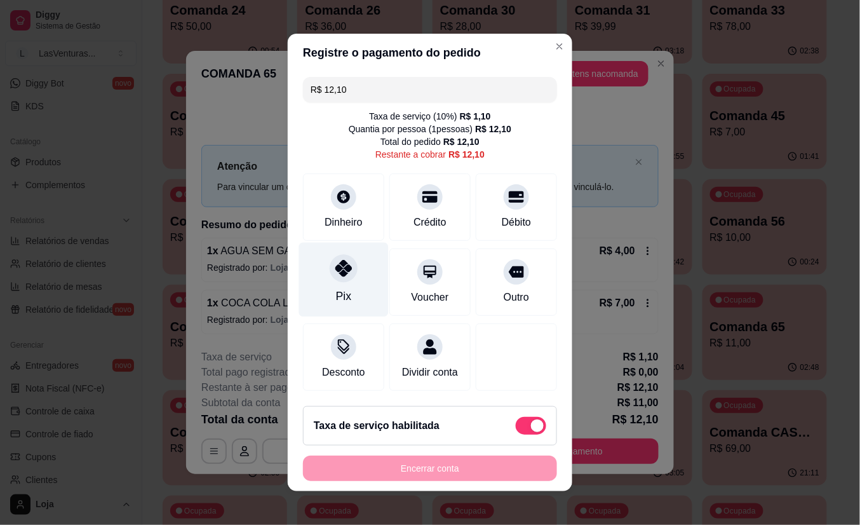
click at [337, 273] on div at bounding box center [344, 268] width 28 height 28
type input "R$ 0,00"
